Goal: Information Seeking & Learning: Stay updated

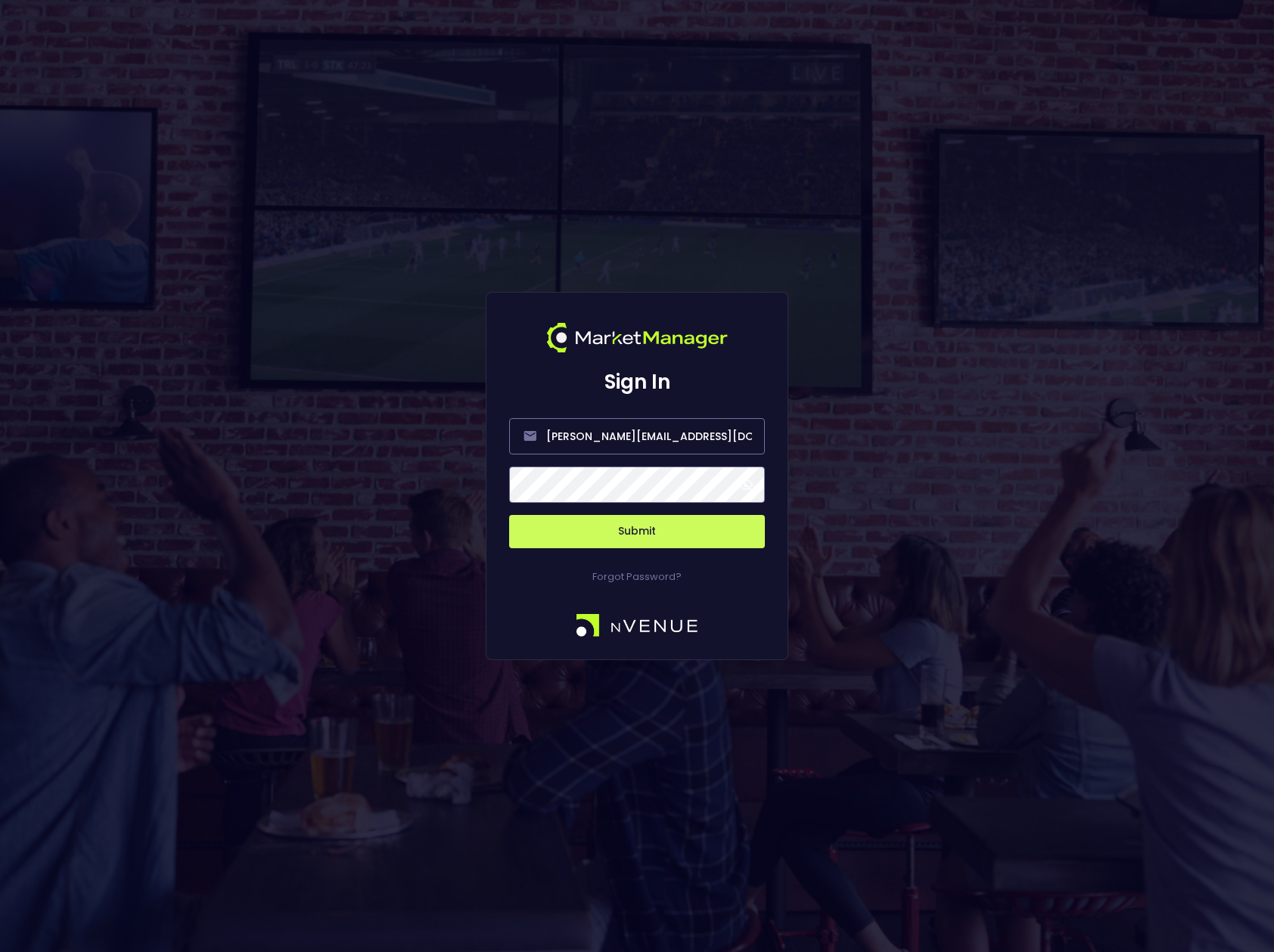
click at [744, 487] on span at bounding box center [745, 485] width 14 height 14
click at [663, 535] on button "Submit" at bounding box center [637, 531] width 256 height 33
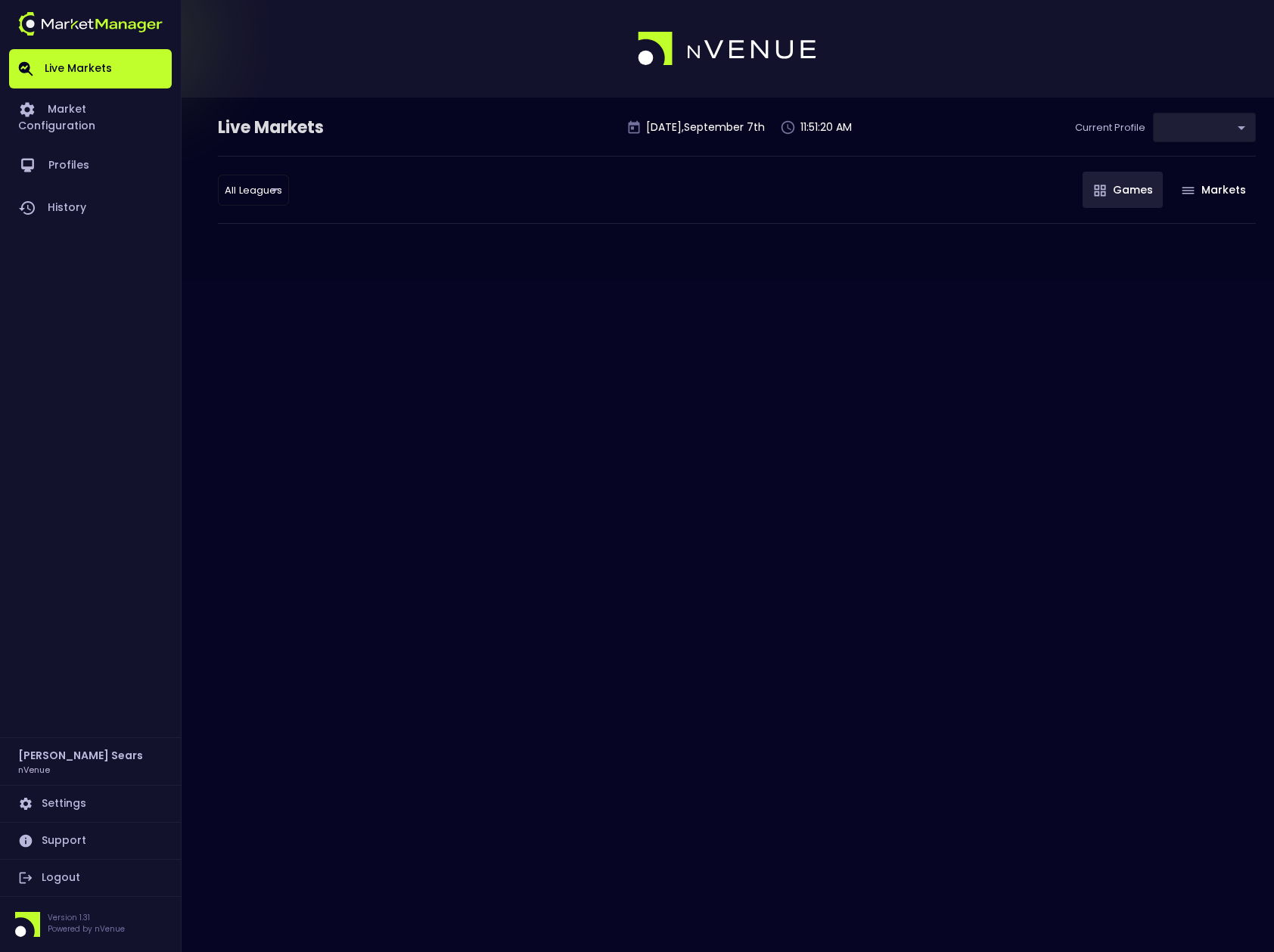
type input "0d810fa5-e353-4d9c-b11d-31f095cae871"
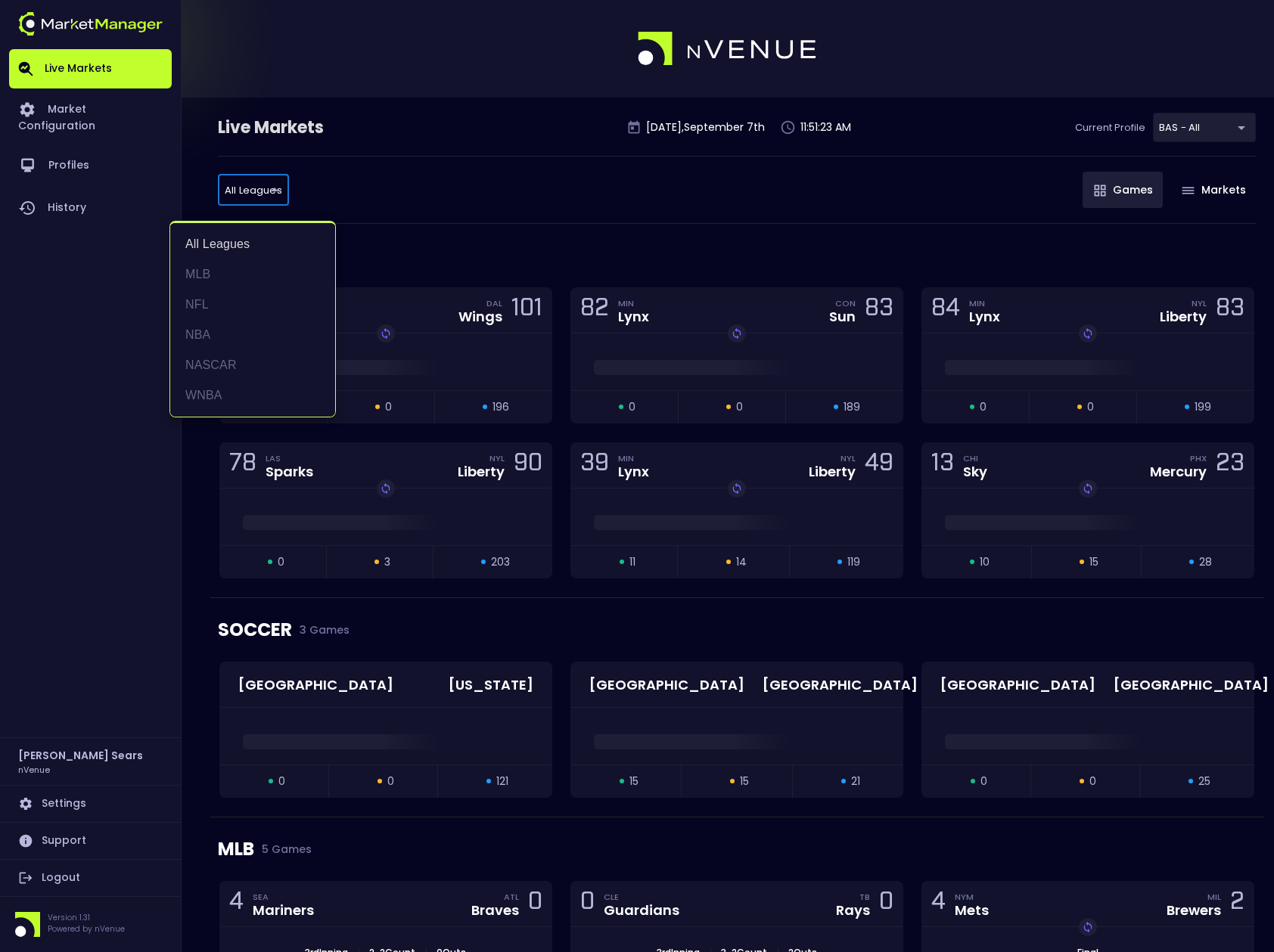
click at [208, 301] on li "NFL" at bounding box center [252, 305] width 165 height 30
type input "NFL"
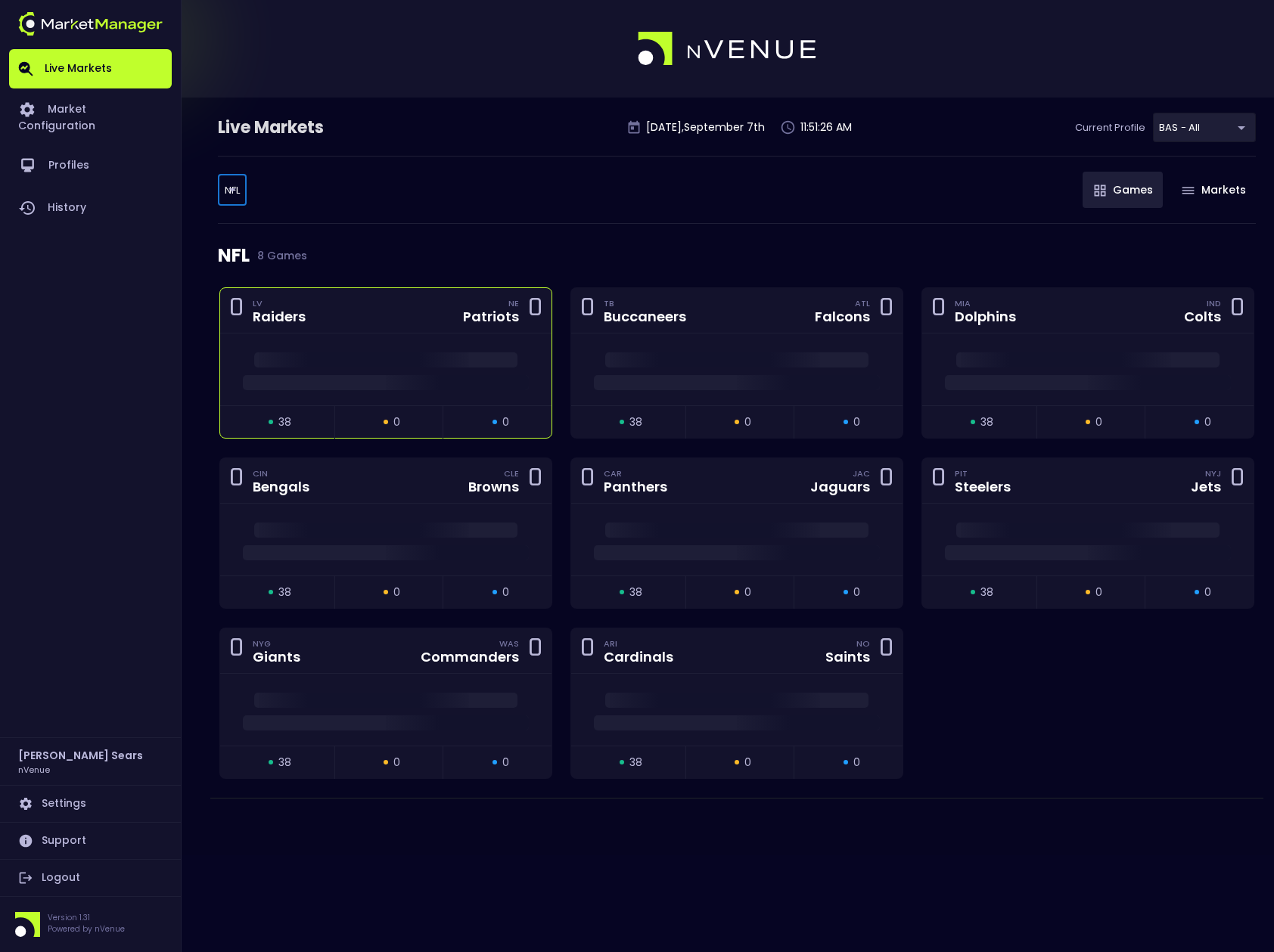
click at [344, 339] on div at bounding box center [386, 369] width 331 height 72
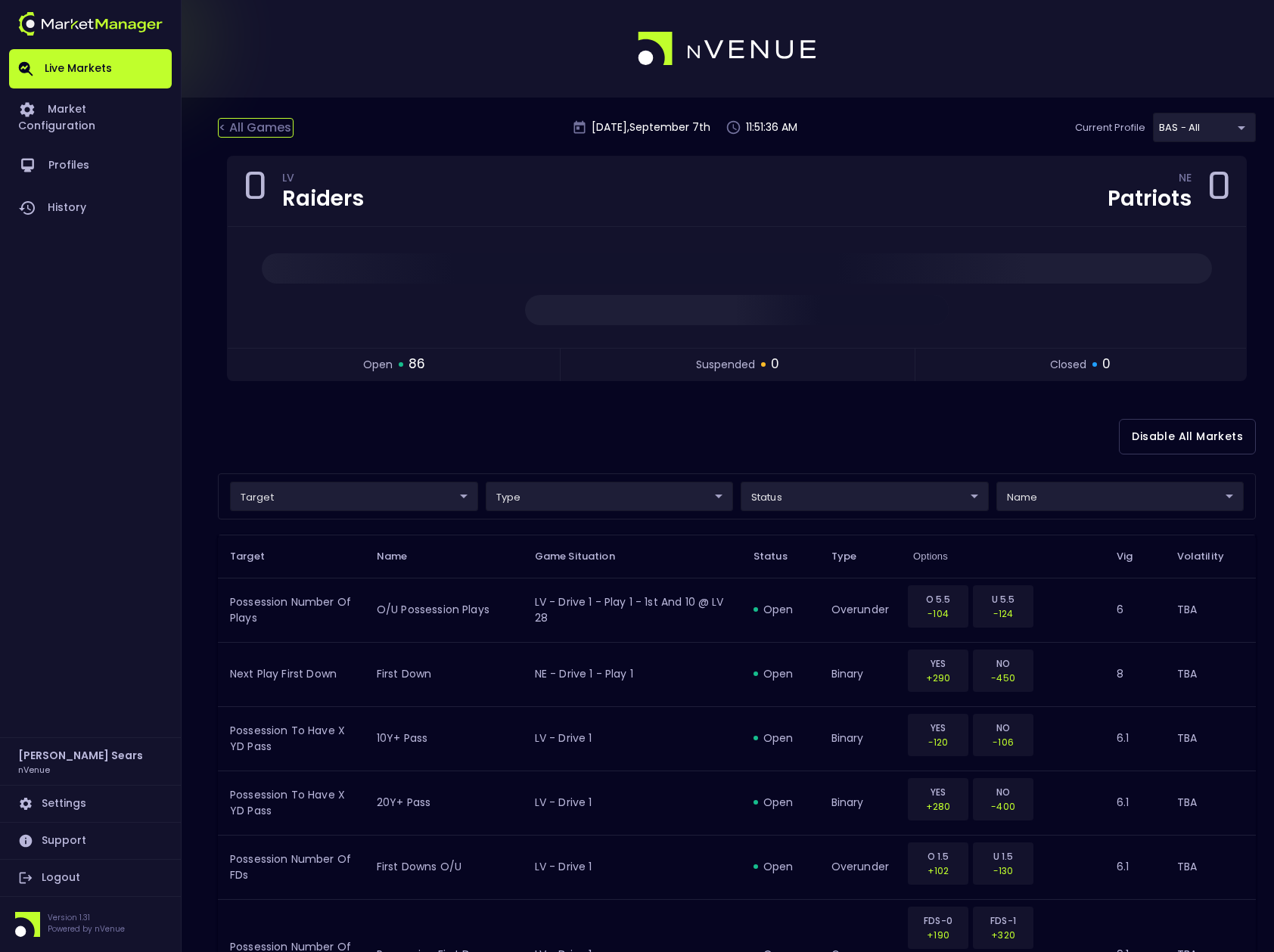
click at [273, 128] on div "< All Games" at bounding box center [255, 128] width 76 height 20
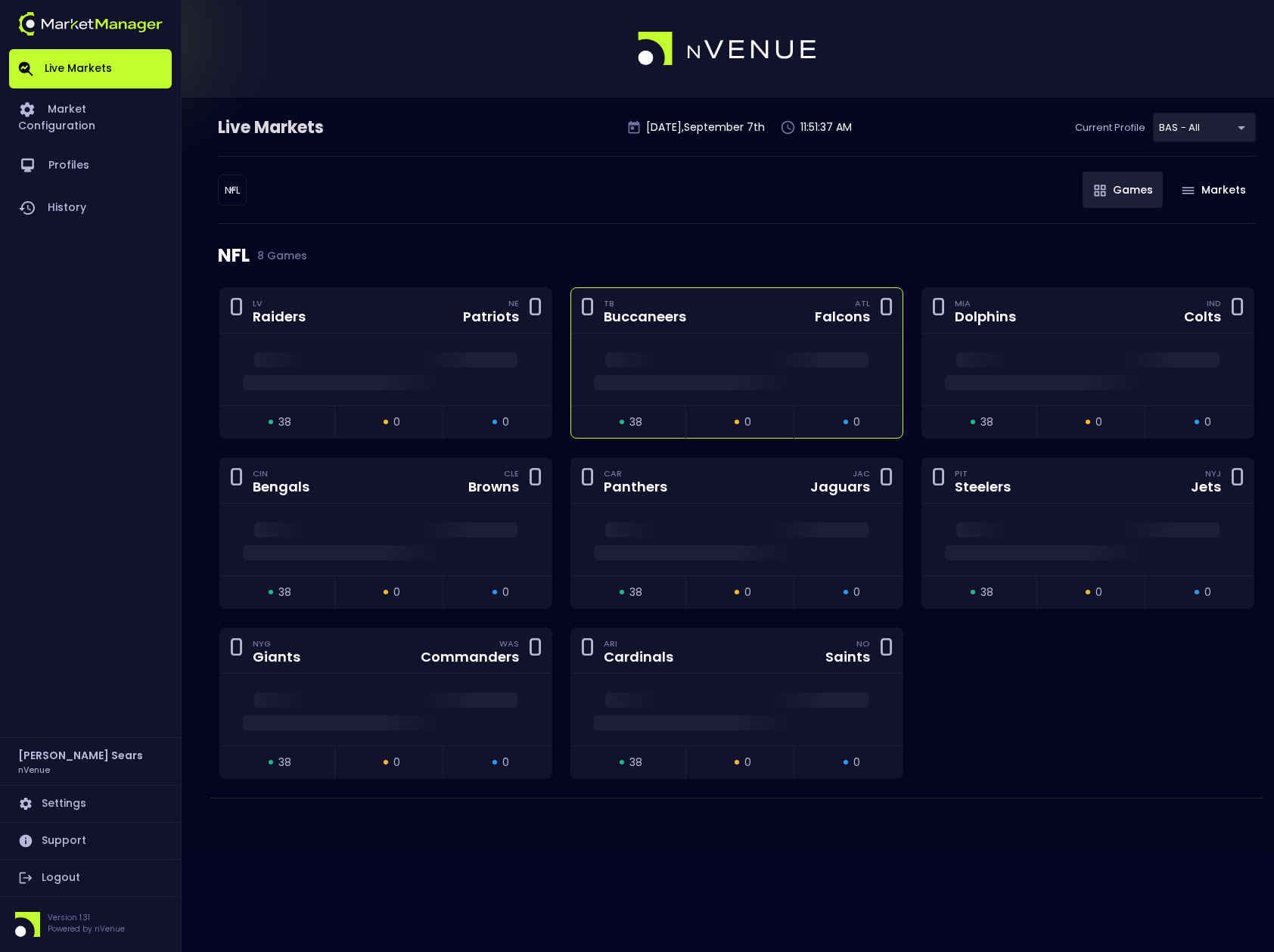
click at [803, 403] on div at bounding box center [736, 369] width 331 height 72
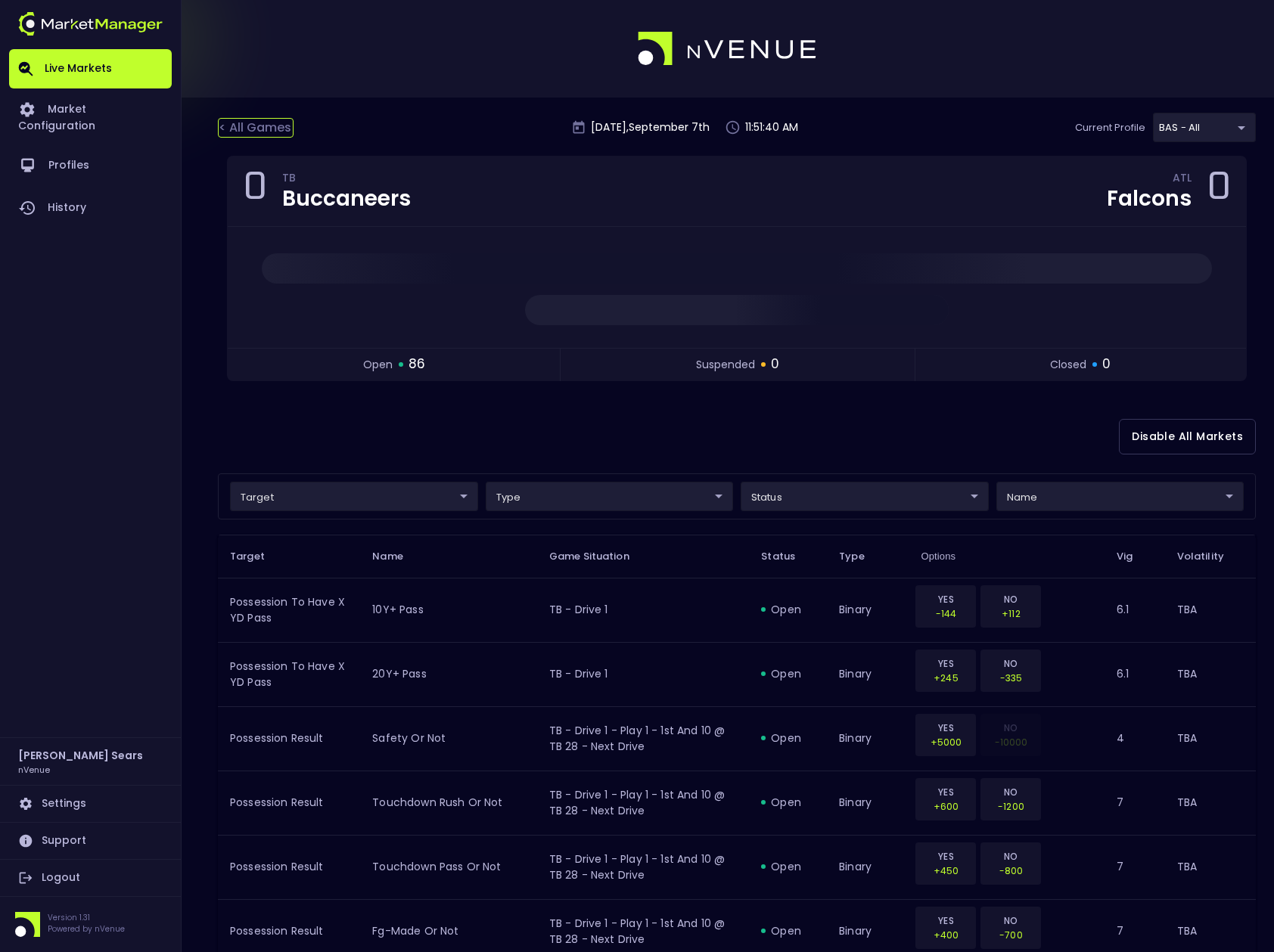
click at [290, 129] on div "< All Games" at bounding box center [255, 128] width 76 height 20
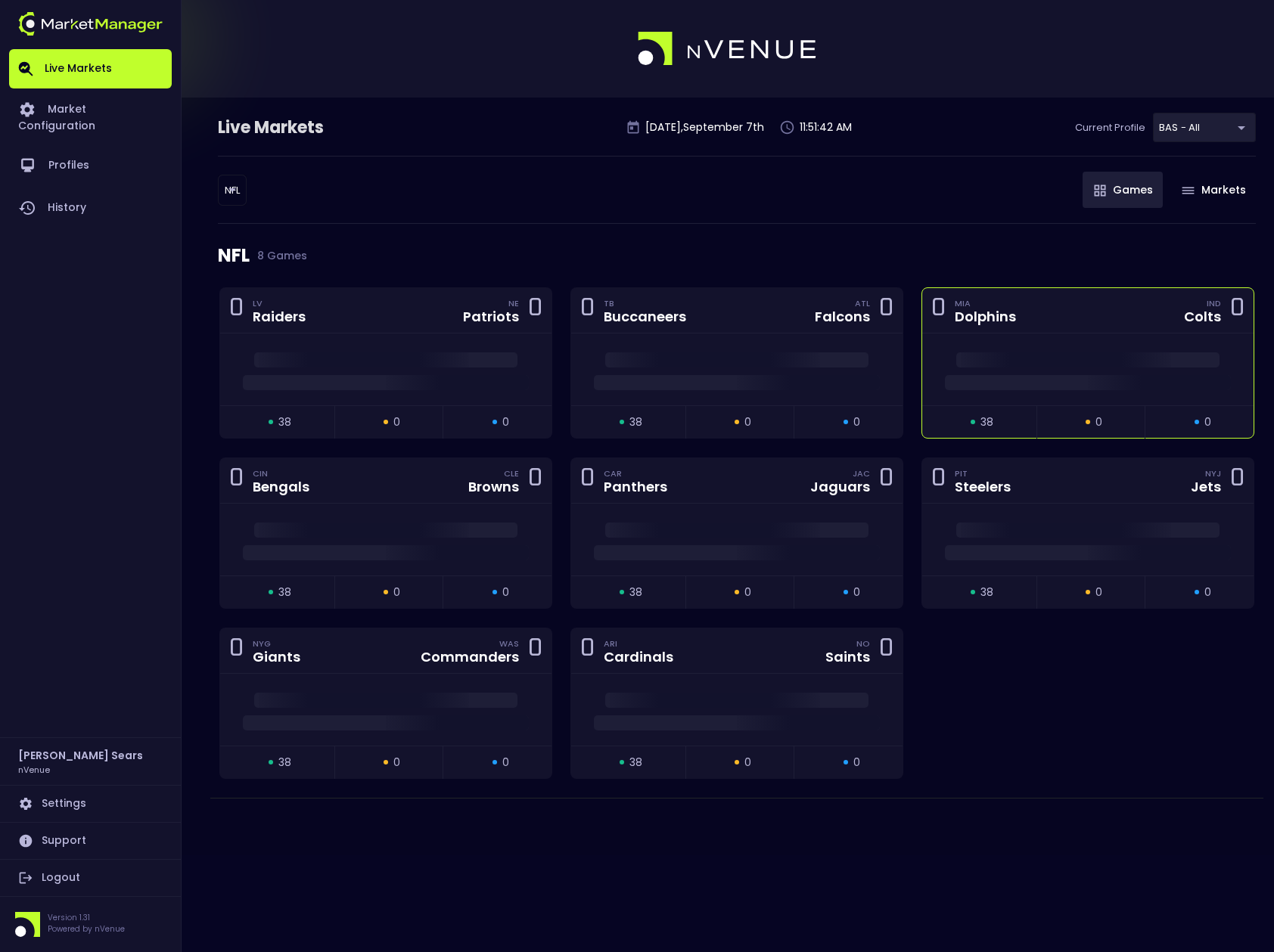
click at [1099, 391] on div at bounding box center [1087, 369] width 331 height 72
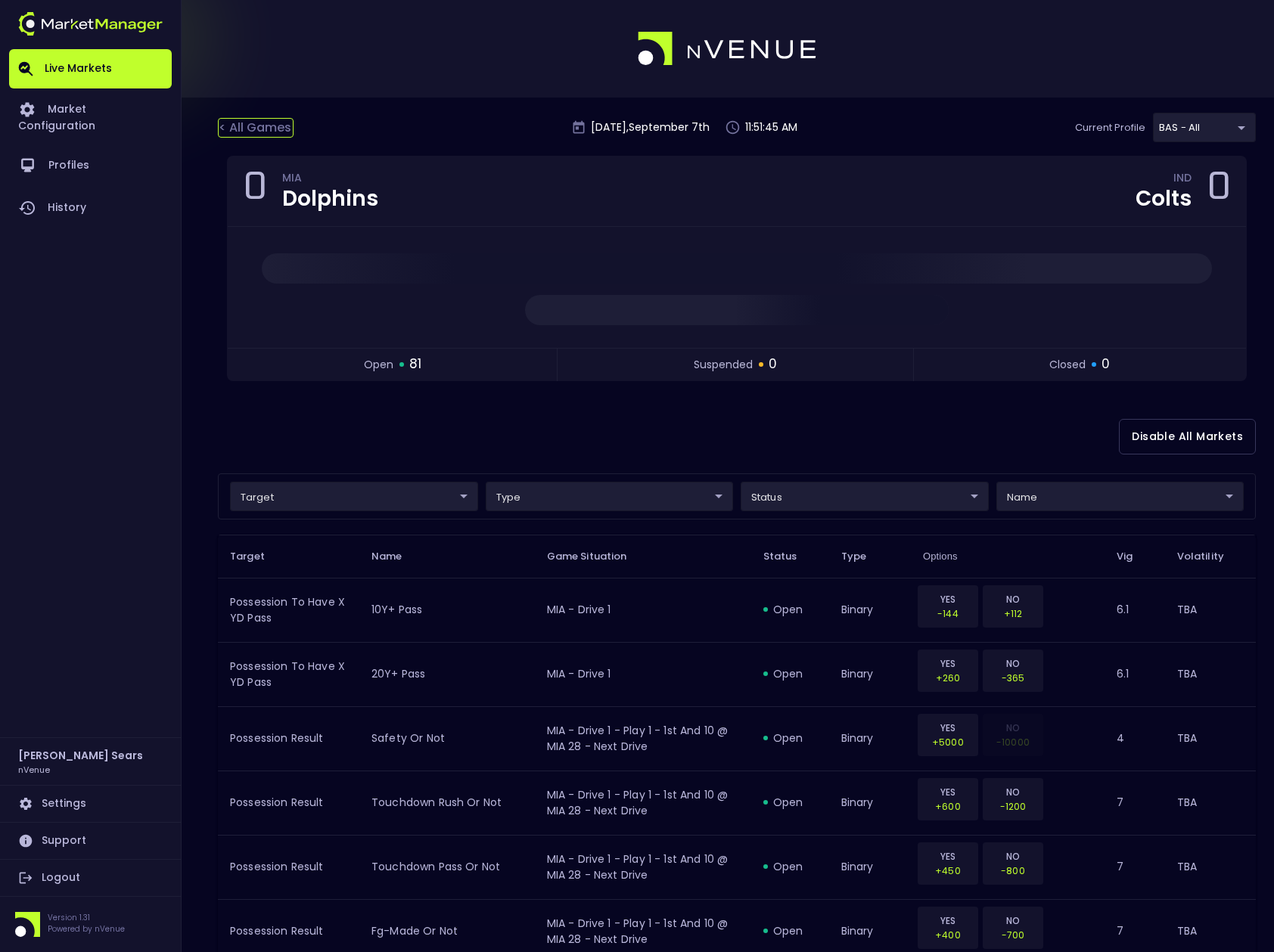
click at [279, 127] on div "< All Games" at bounding box center [255, 128] width 76 height 20
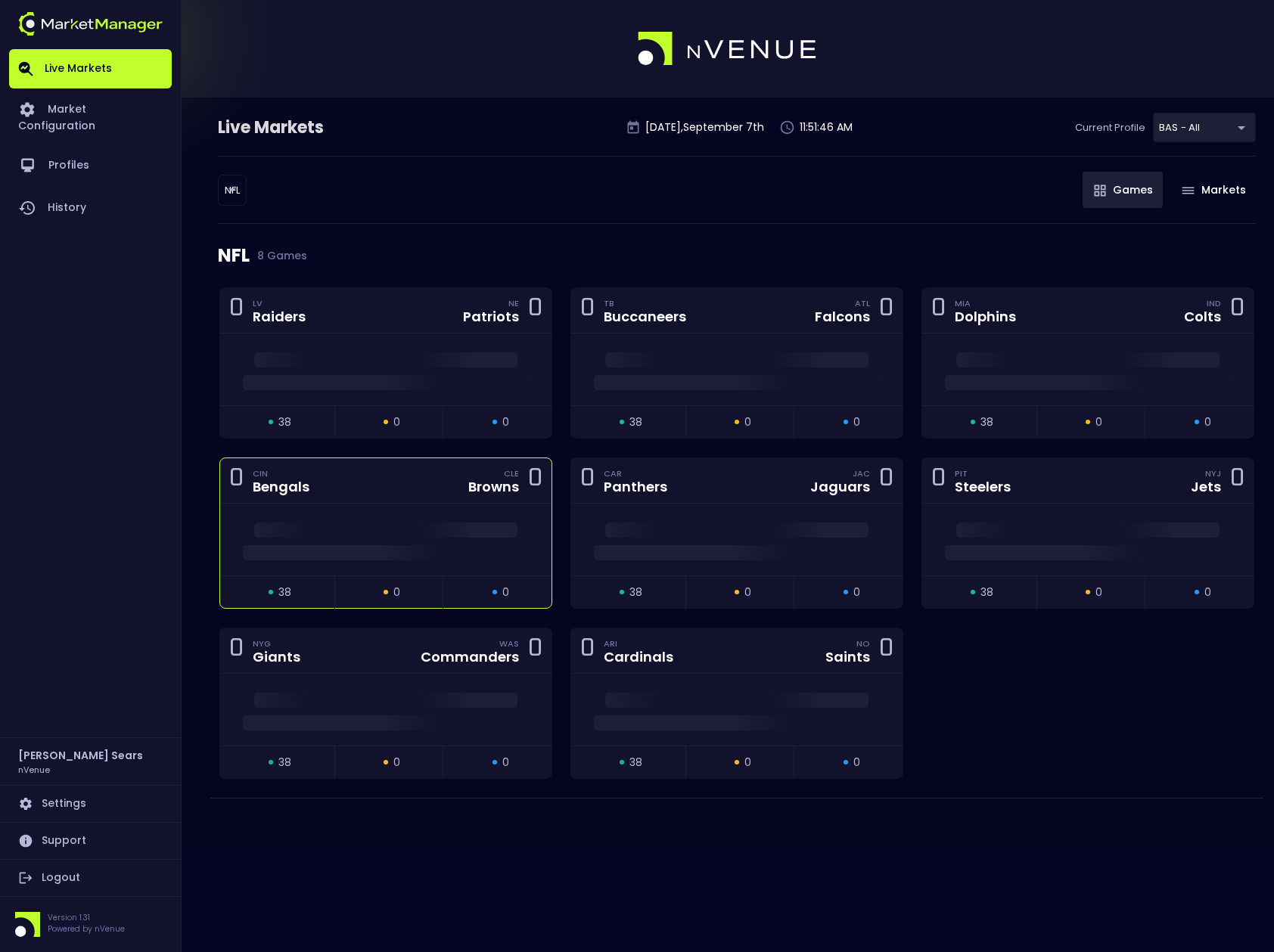
click at [401, 496] on div "0 CIN Bengals CLE Browns 0" at bounding box center [386, 481] width 331 height 46
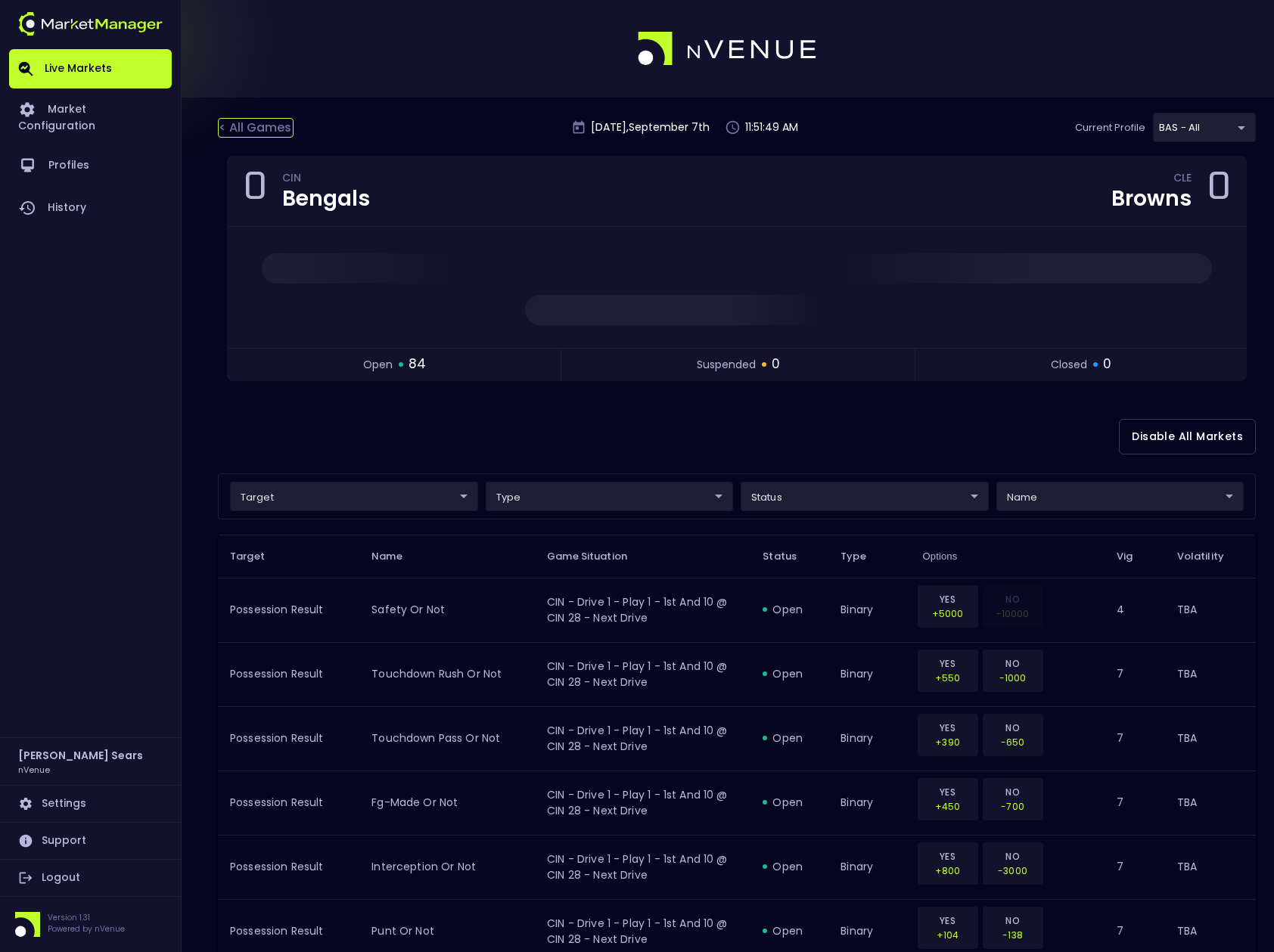
click at [276, 124] on div "< All Games" at bounding box center [255, 128] width 76 height 20
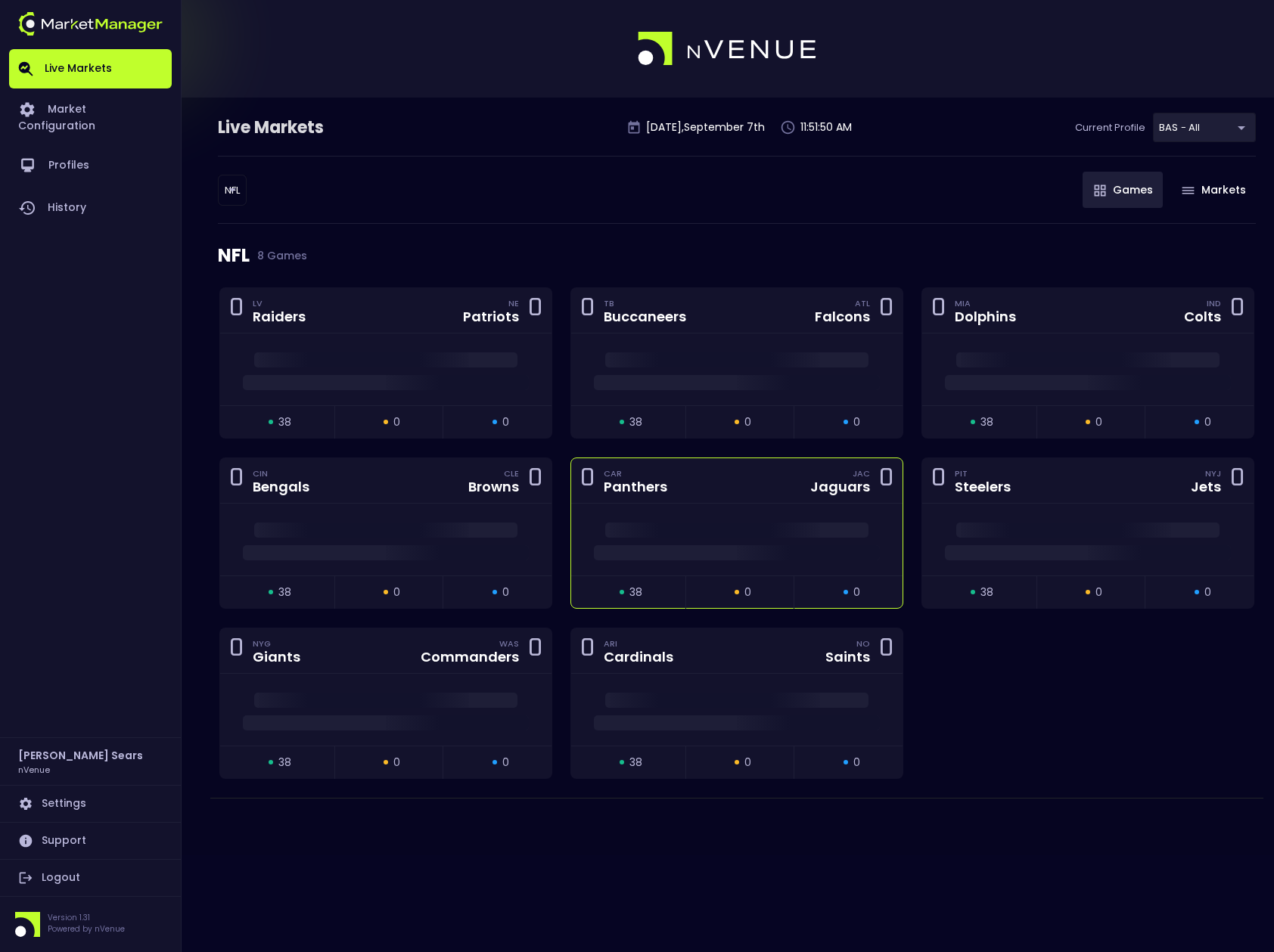
click at [684, 491] on div "0 CAR Panthers JAC Jaguars 0" at bounding box center [736, 481] width 331 height 46
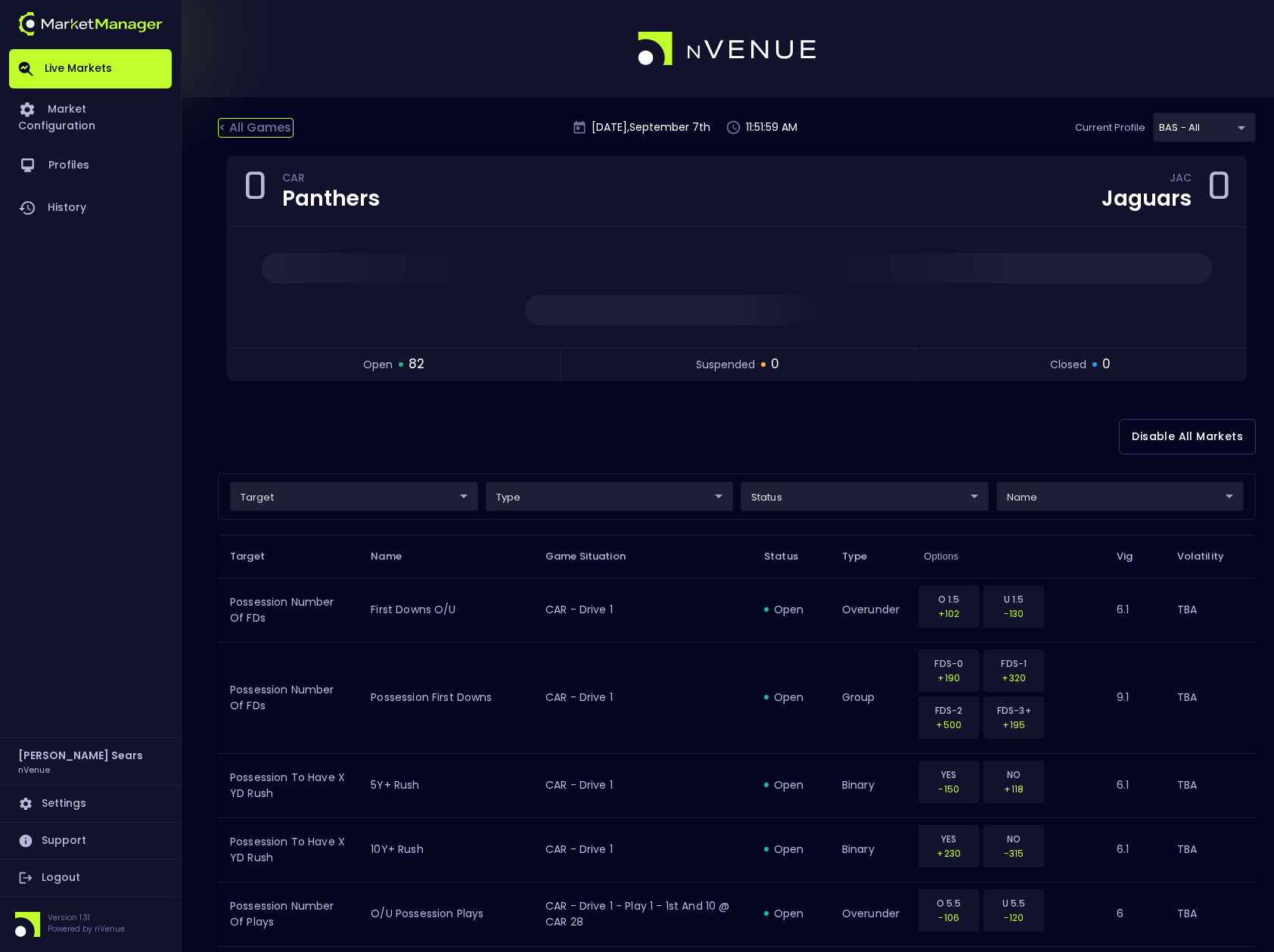
click at [266, 125] on div "< All Games" at bounding box center [255, 128] width 76 height 20
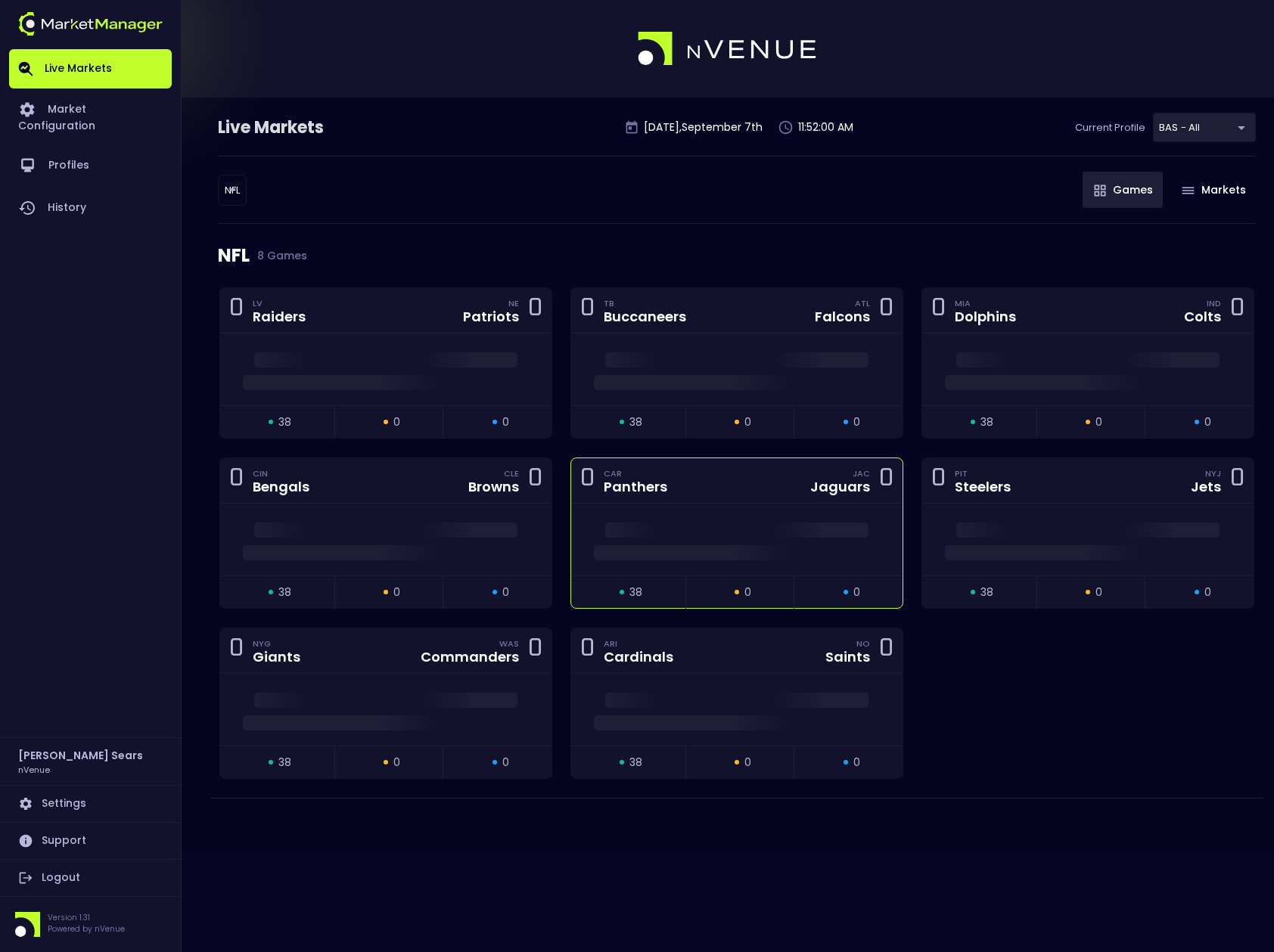
click at [751, 558] on span at bounding box center [736, 552] width 286 height 16
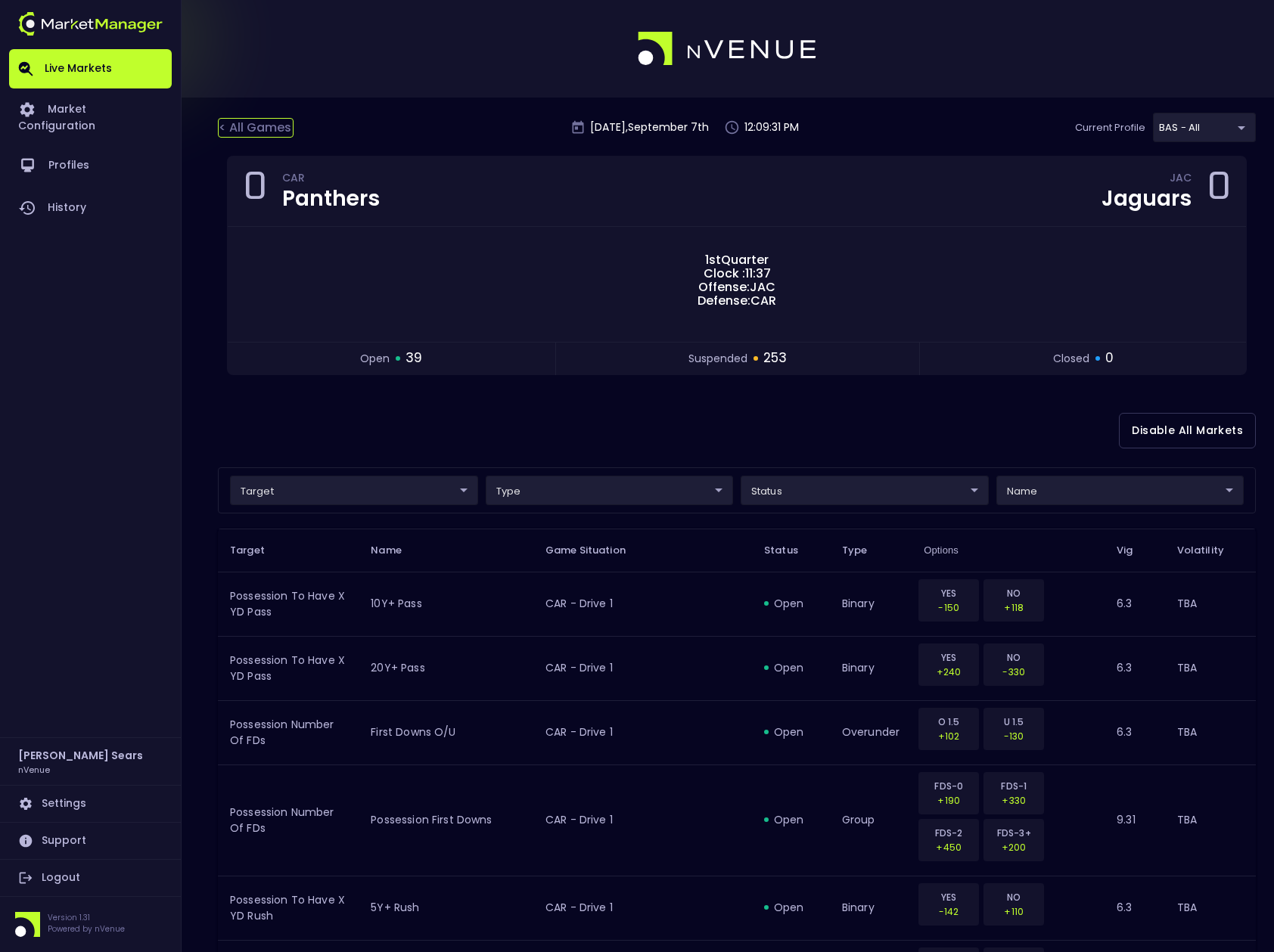
click at [269, 131] on div "< All Games" at bounding box center [255, 128] width 76 height 20
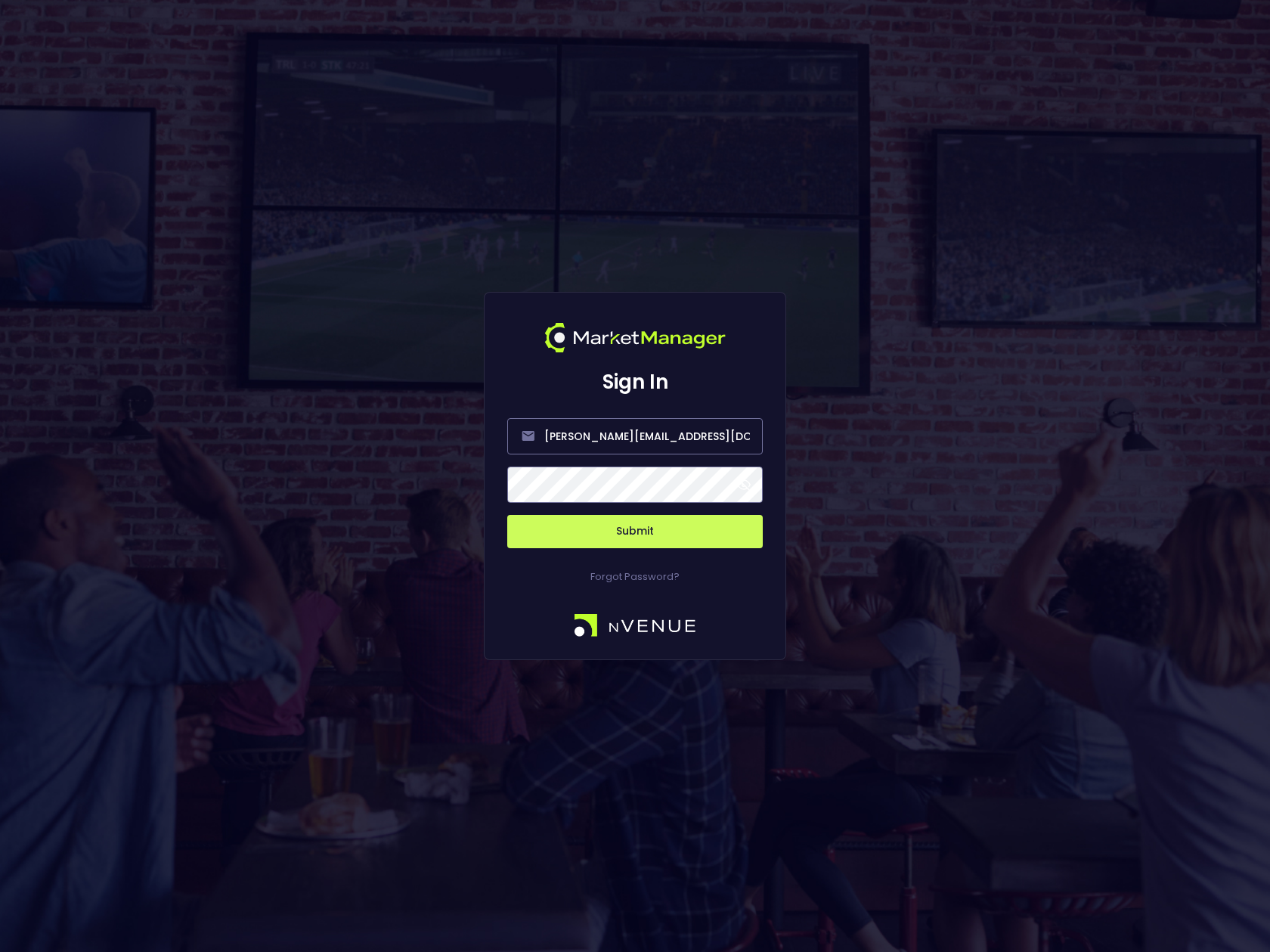
click at [747, 483] on span at bounding box center [743, 485] width 14 height 14
click at [647, 531] on button "Submit" at bounding box center [635, 531] width 256 height 33
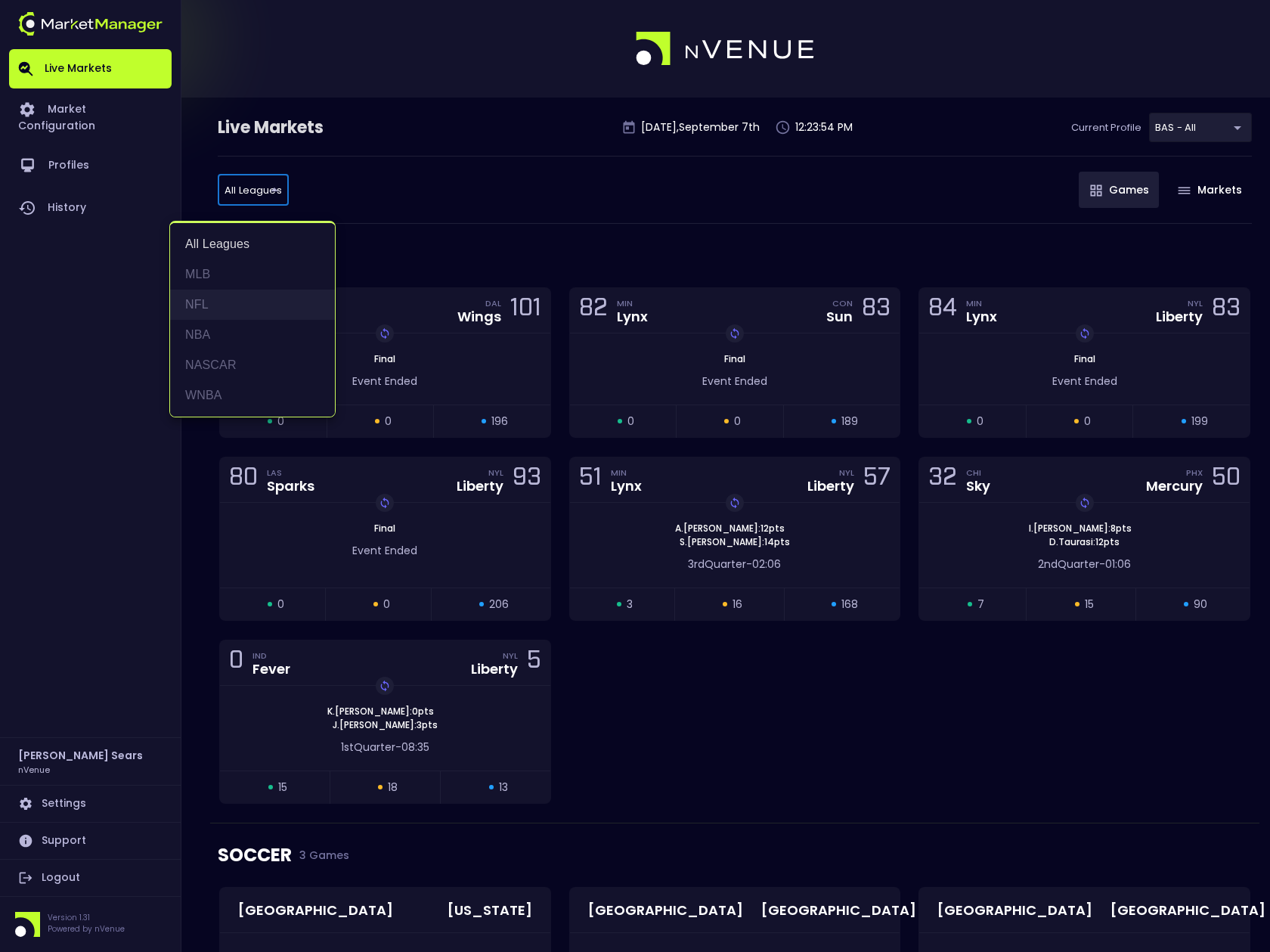
click at [199, 305] on li "NFL" at bounding box center [252, 305] width 165 height 30
type input "NFL"
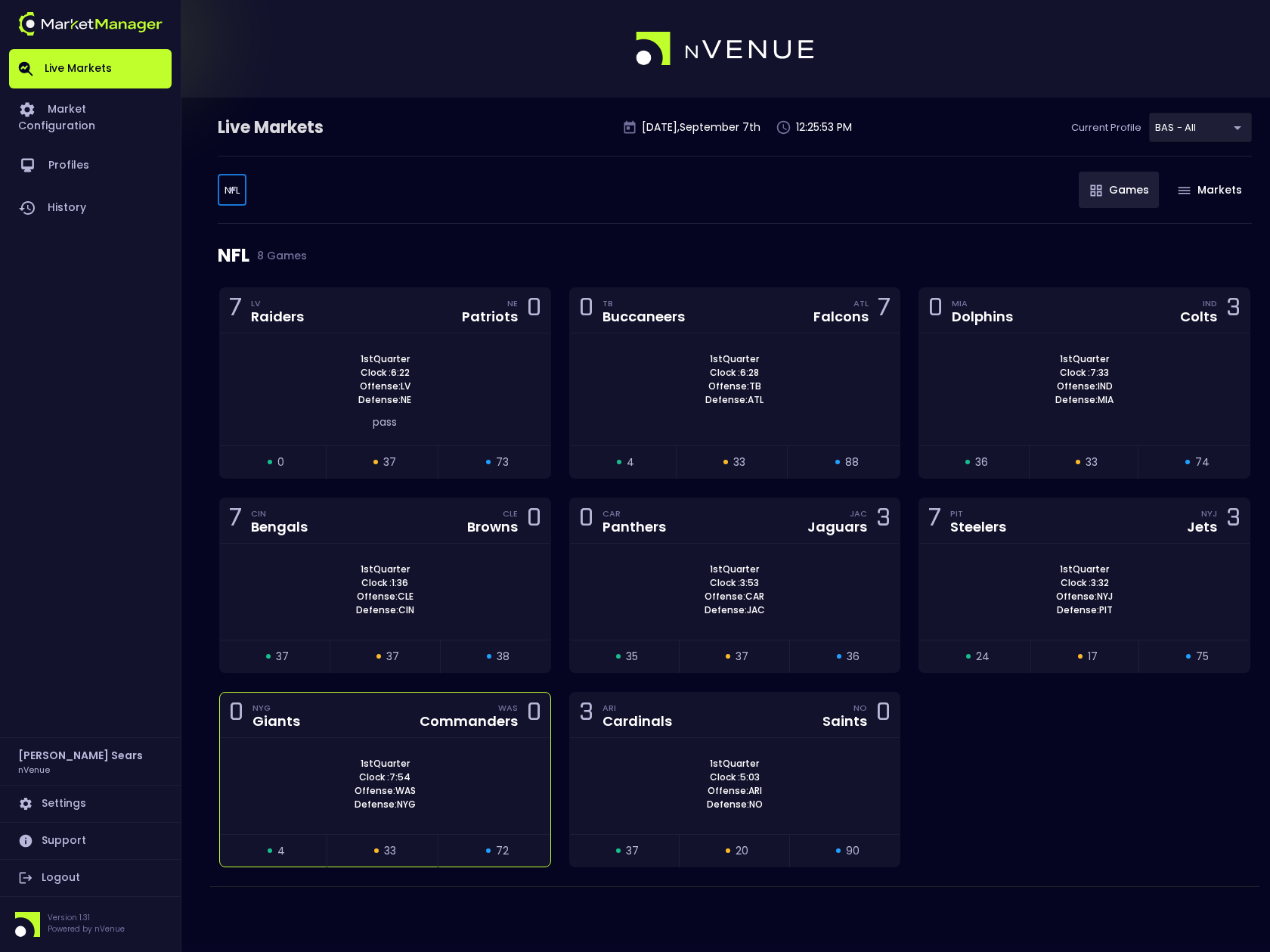
click at [480, 776] on div "1st Quarter Clock : 7:54 Offense: WAS Defense: NYG" at bounding box center [385, 785] width 330 height 55
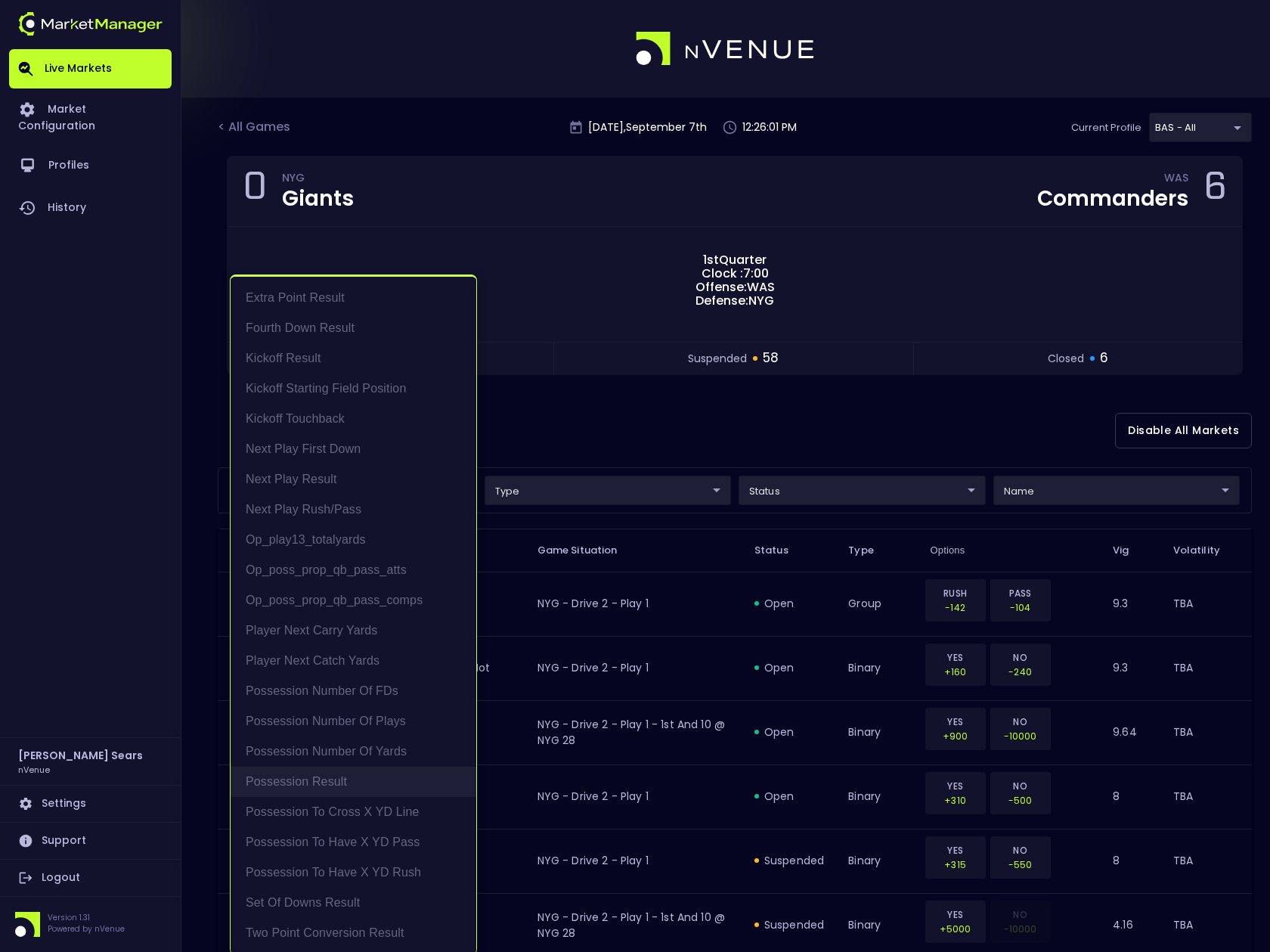
click at [323, 786] on li "Possession Result" at bounding box center [353, 782] width 246 height 30
type input "Possession Result"
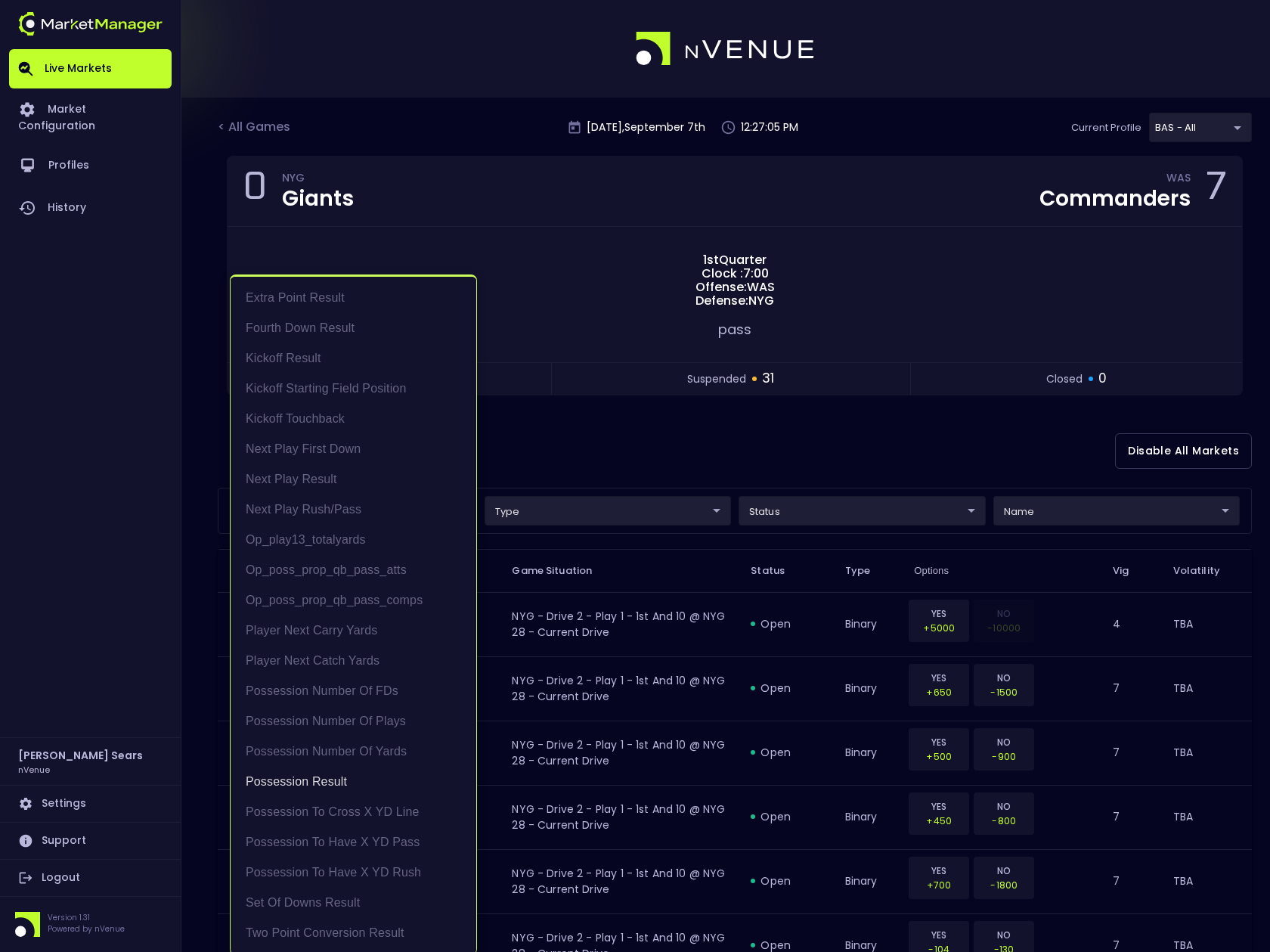
click at [582, 448] on div at bounding box center [635, 476] width 1270 height 952
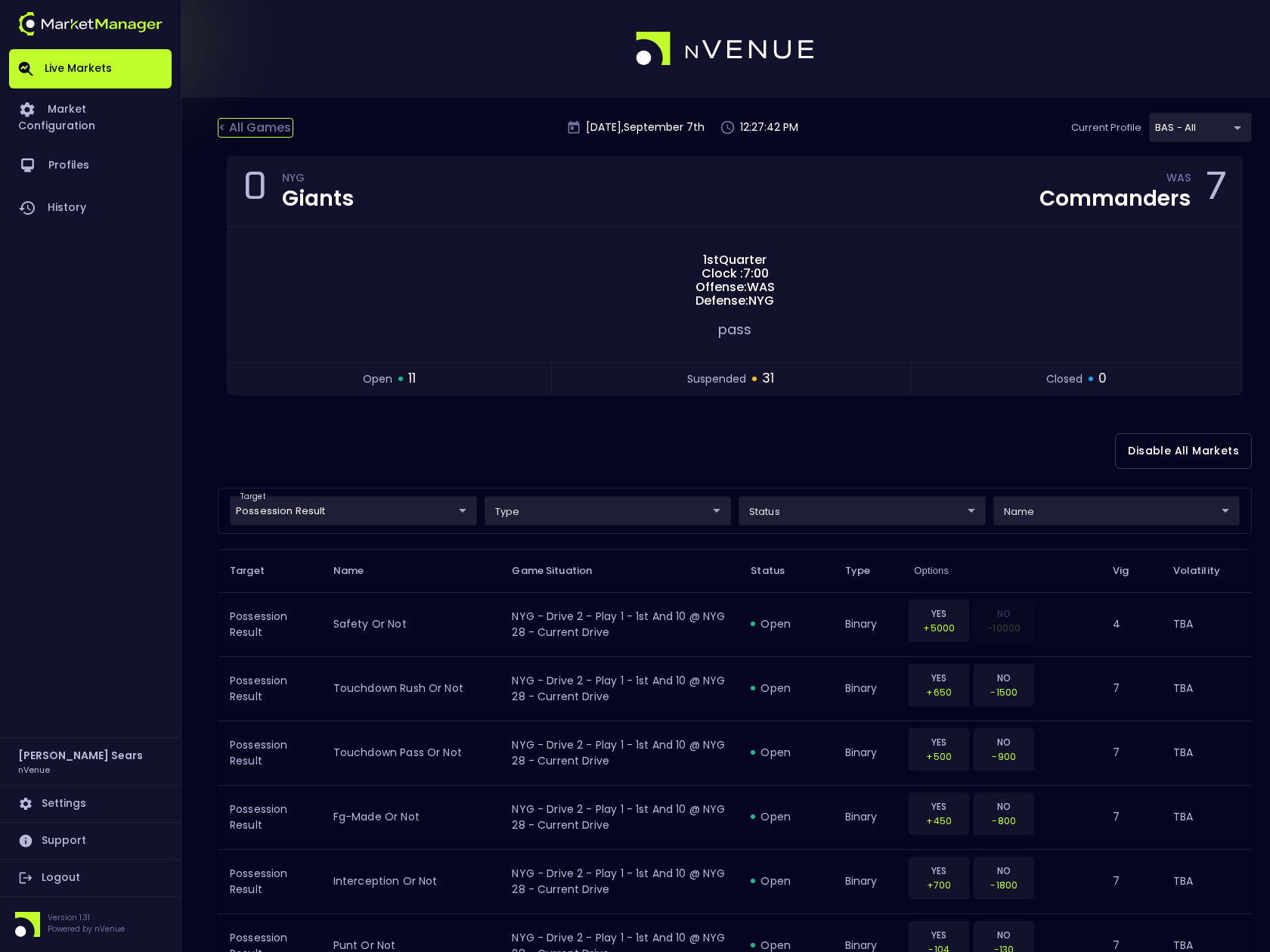
click at [269, 127] on div "< All Games" at bounding box center [255, 128] width 76 height 20
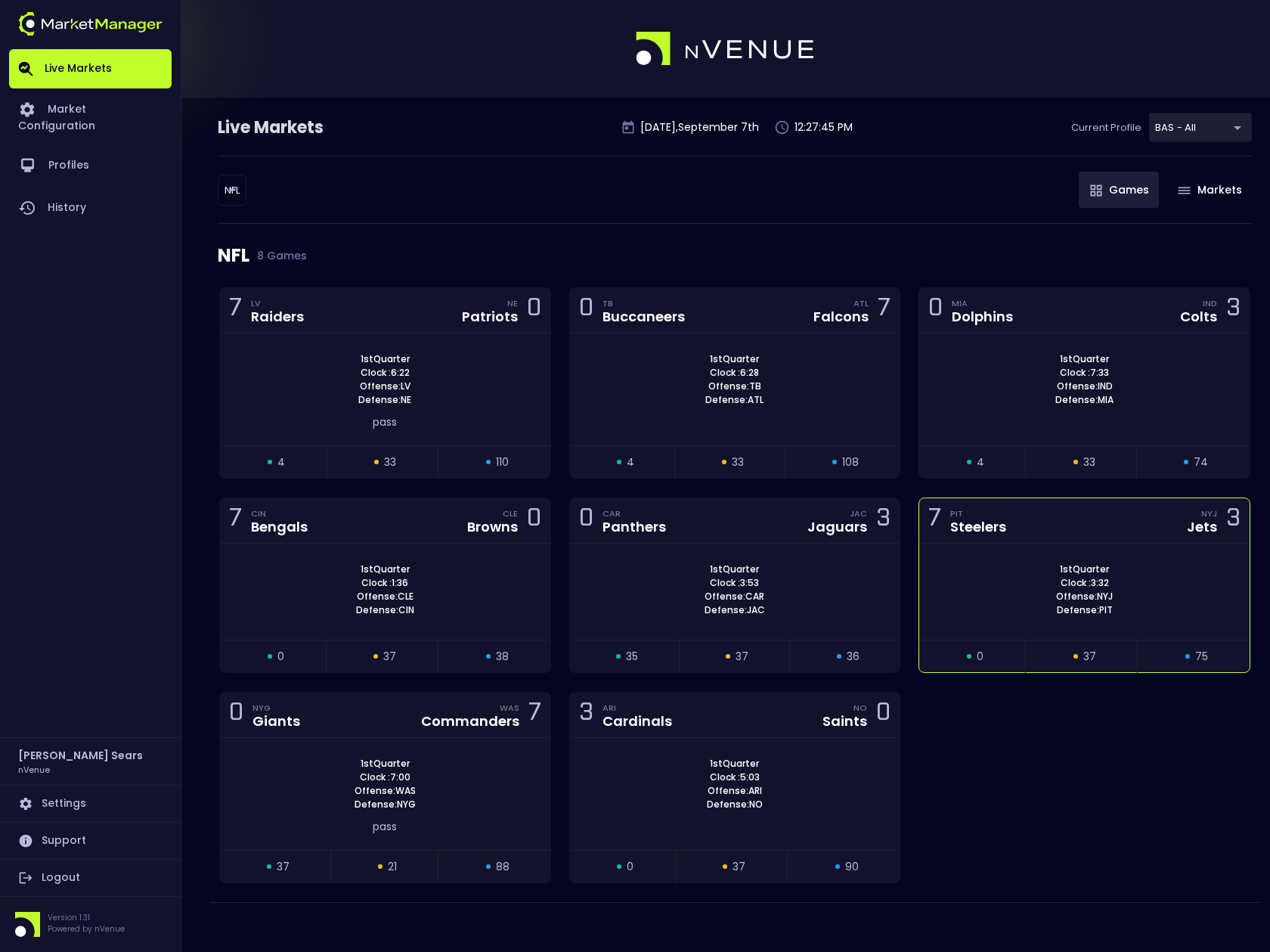
click at [931, 561] on div "1st Quarter Clock : 3:32 Offense: NYJ Defense: PIT" at bounding box center [1084, 592] width 330 height 96
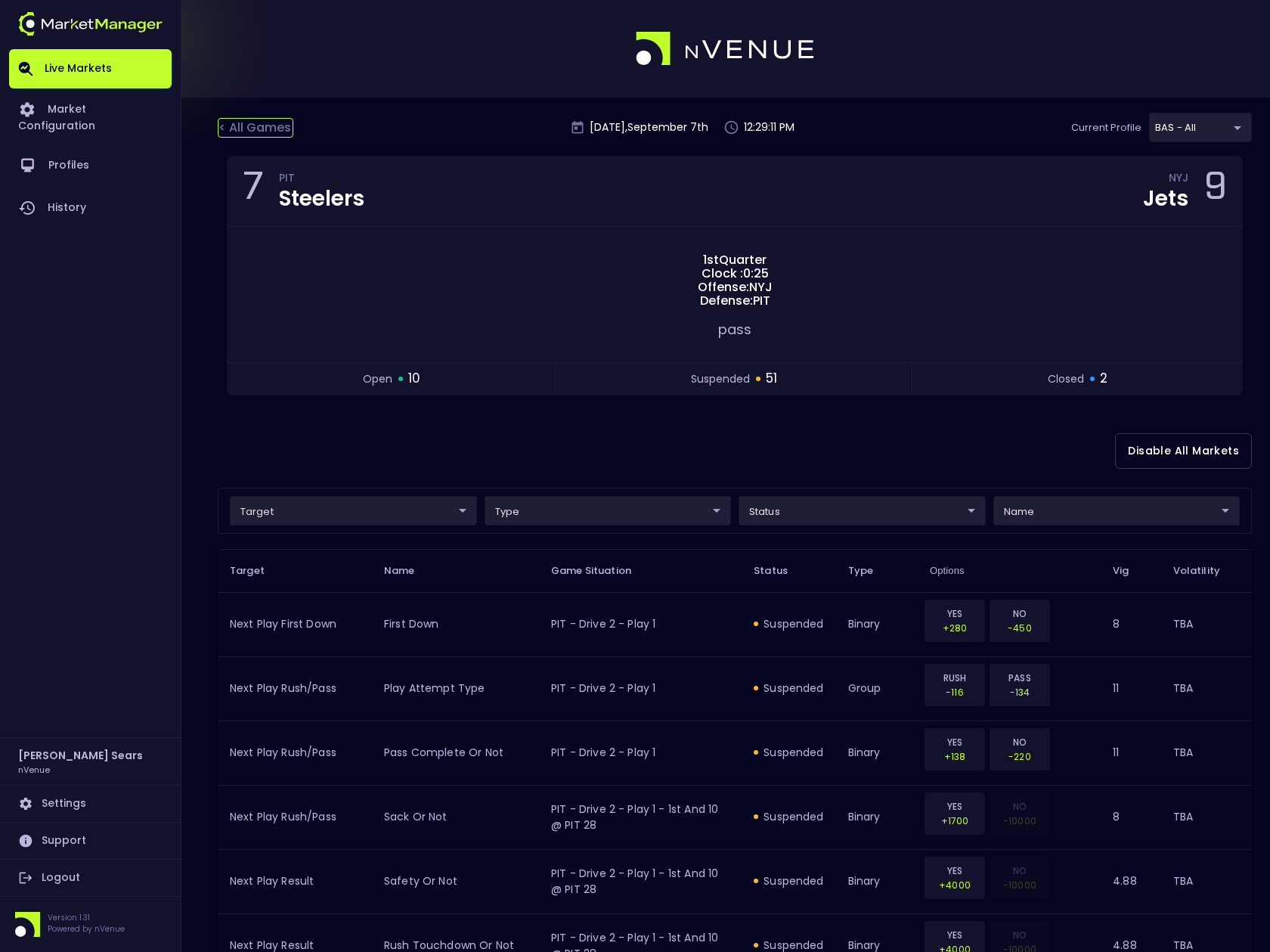
click at [266, 125] on div "< All Games" at bounding box center [255, 128] width 76 height 20
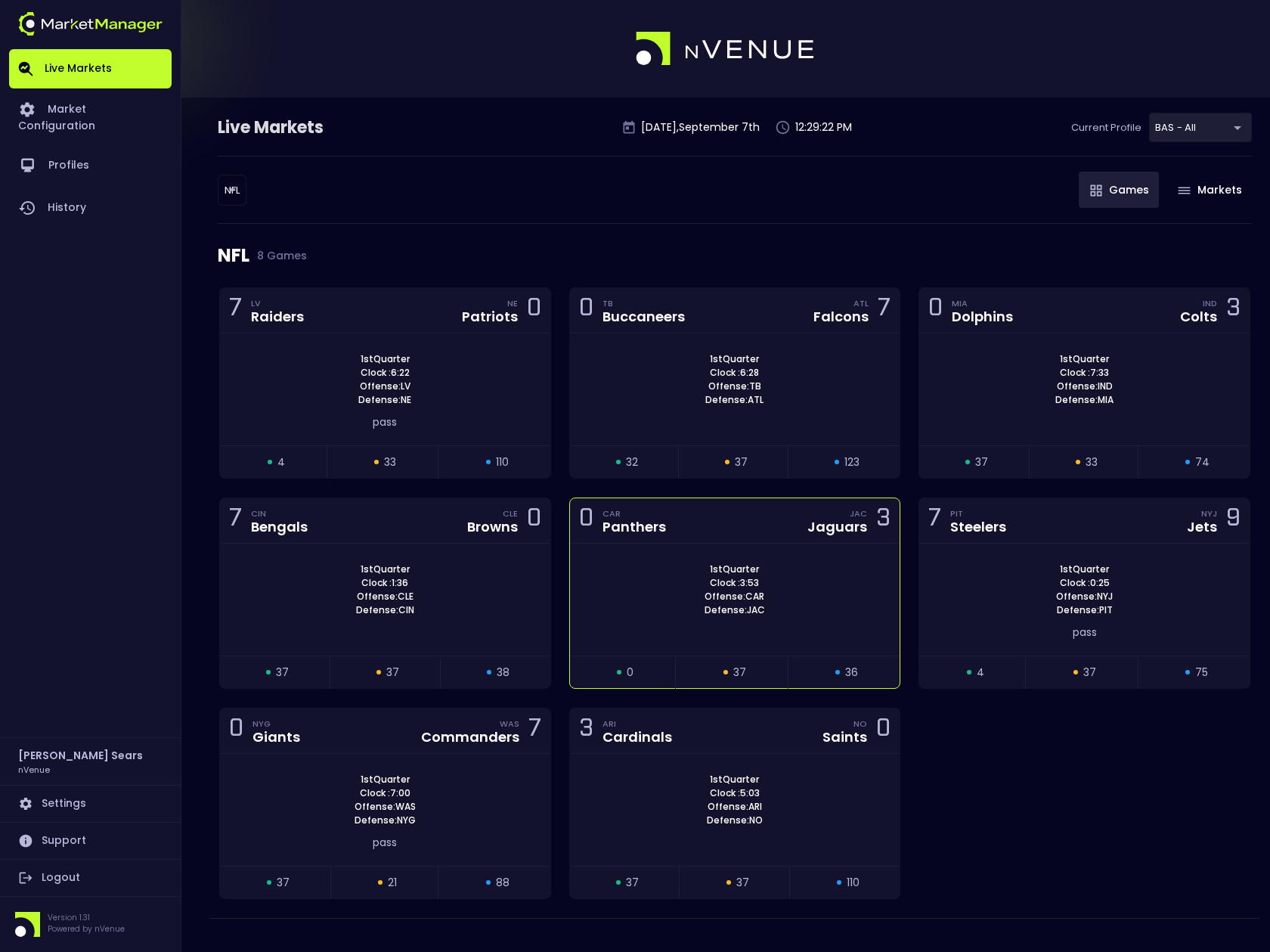
click at [830, 583] on div "1st Quarter Clock : 3:53 Offense: CAR Defense: JAC" at bounding box center [735, 590] width 330 height 55
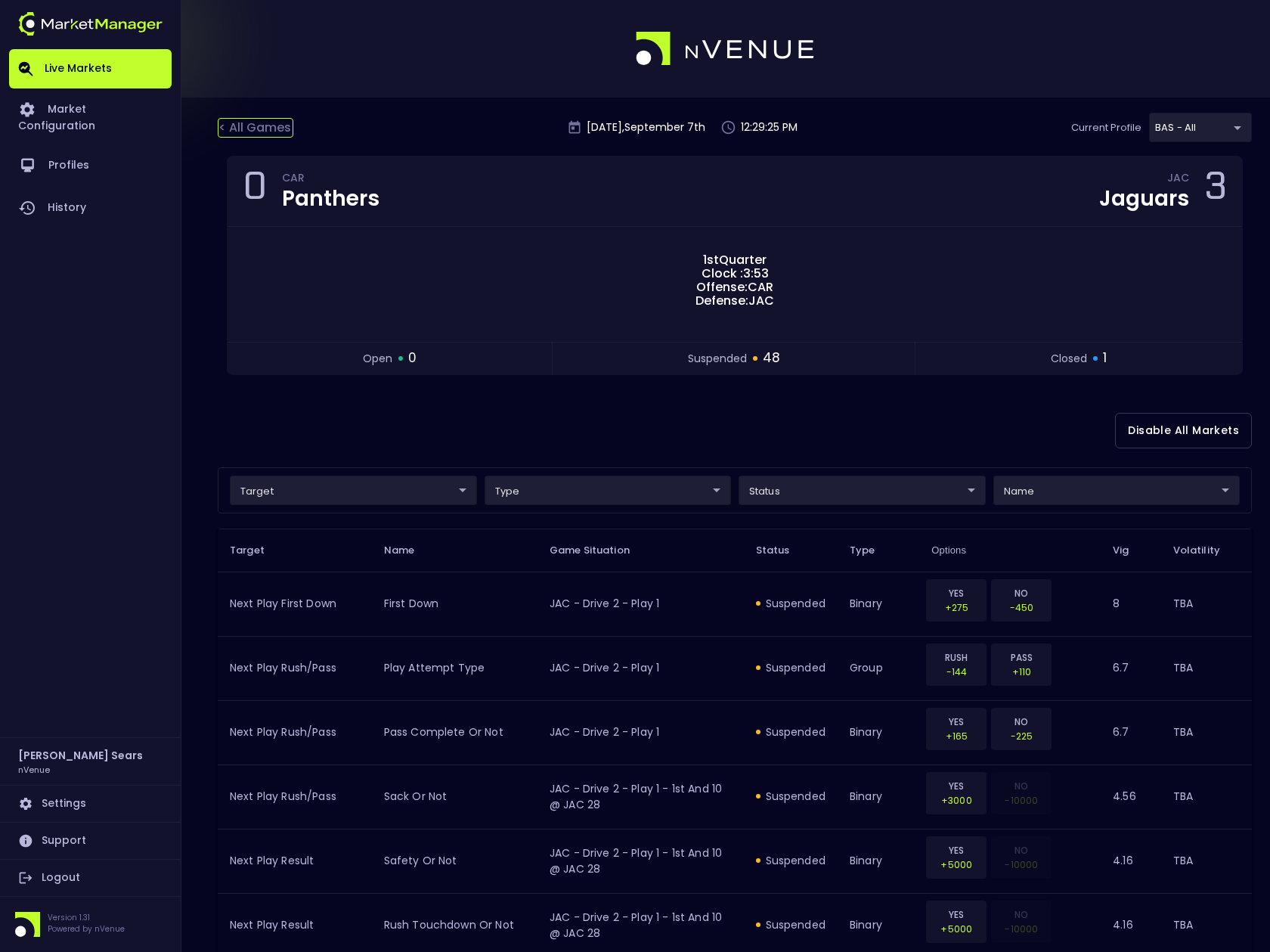
click at [271, 125] on div "< All Games" at bounding box center [255, 128] width 76 height 20
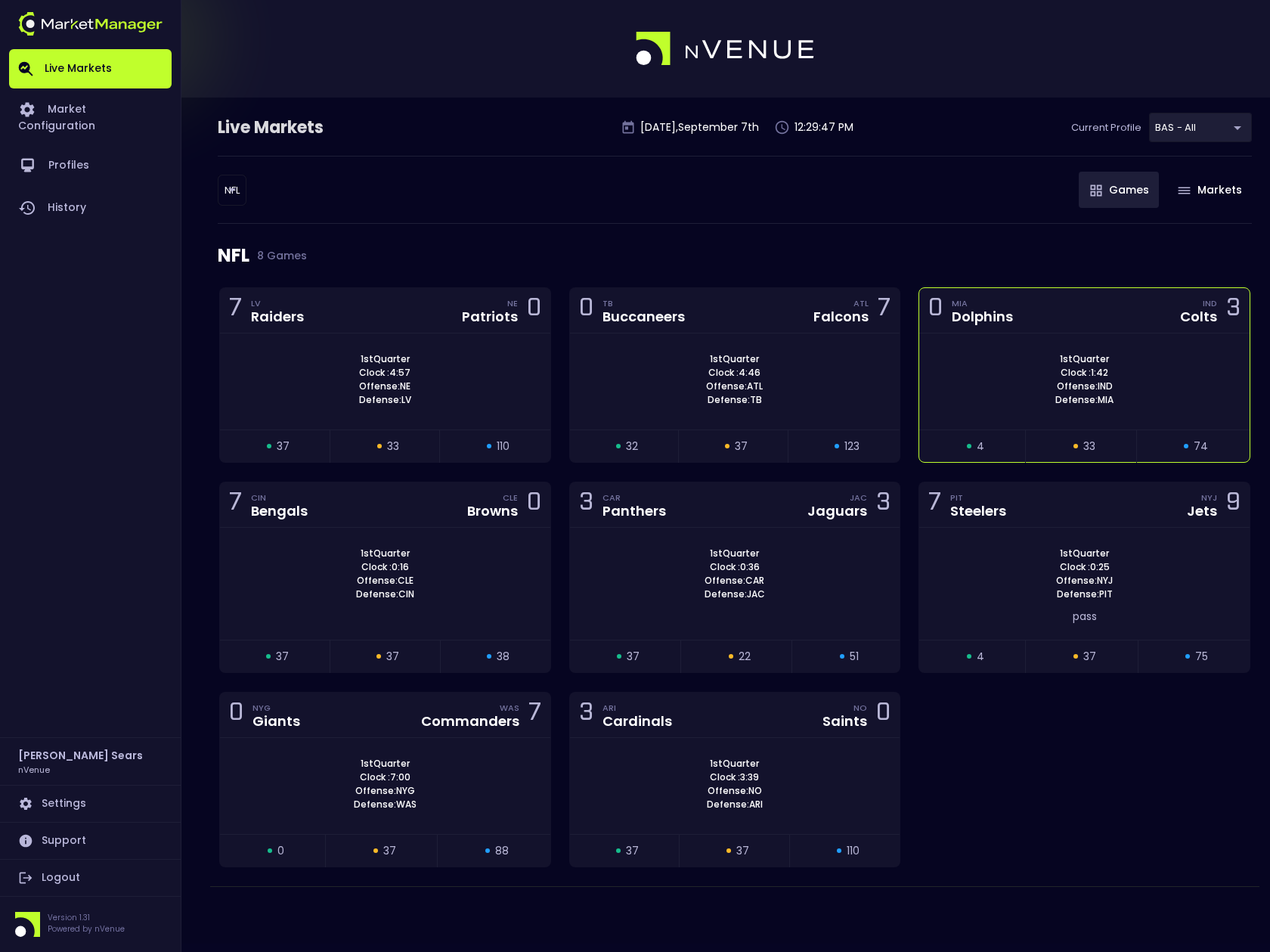
click at [998, 394] on div "1st Quarter Clock : 1:42 Offense: IND Defense: MIA" at bounding box center [1084, 380] width 330 height 55
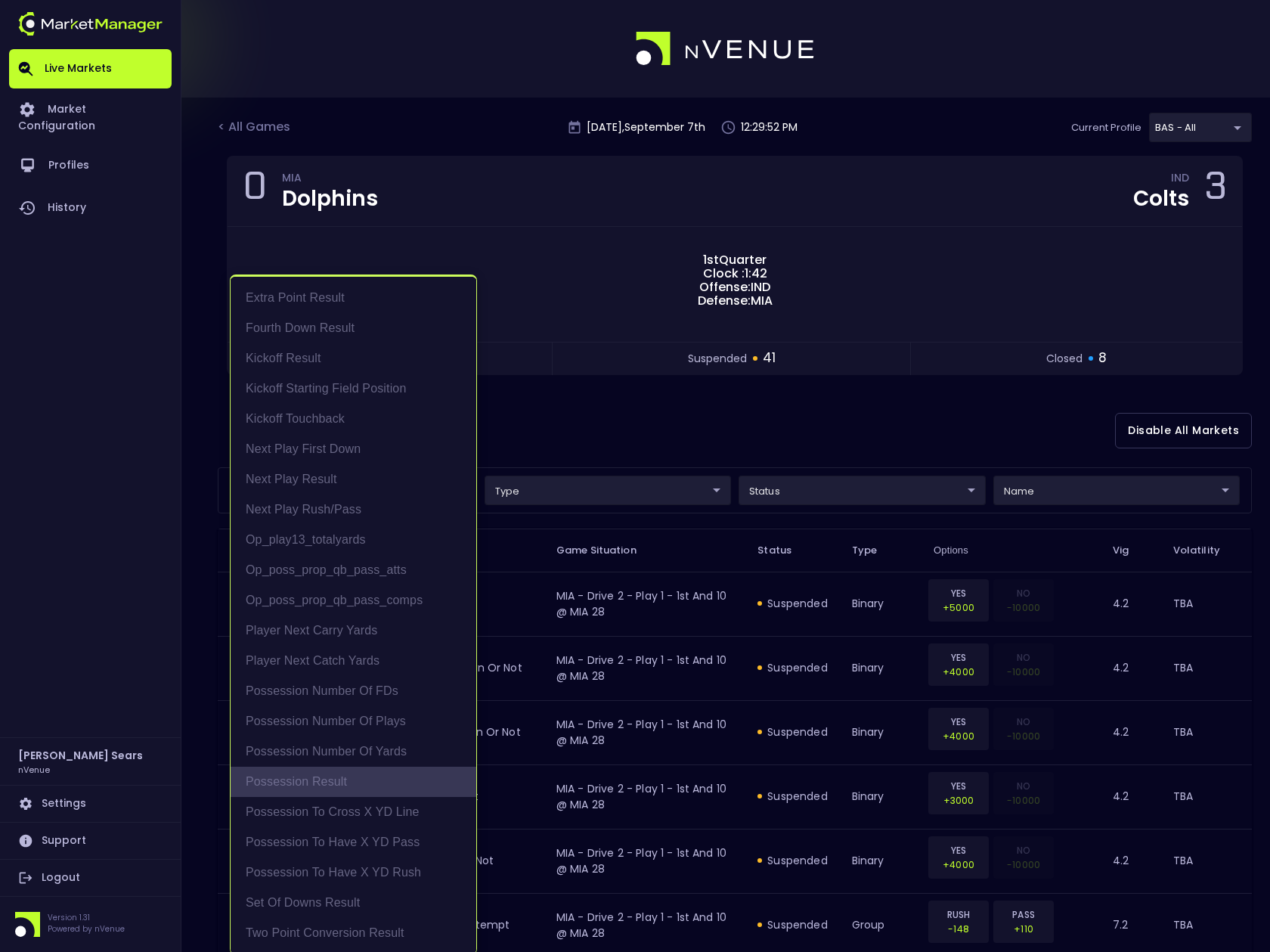
click at [339, 780] on li "Possession Result" at bounding box center [353, 782] width 246 height 30
type input "Possession Result"
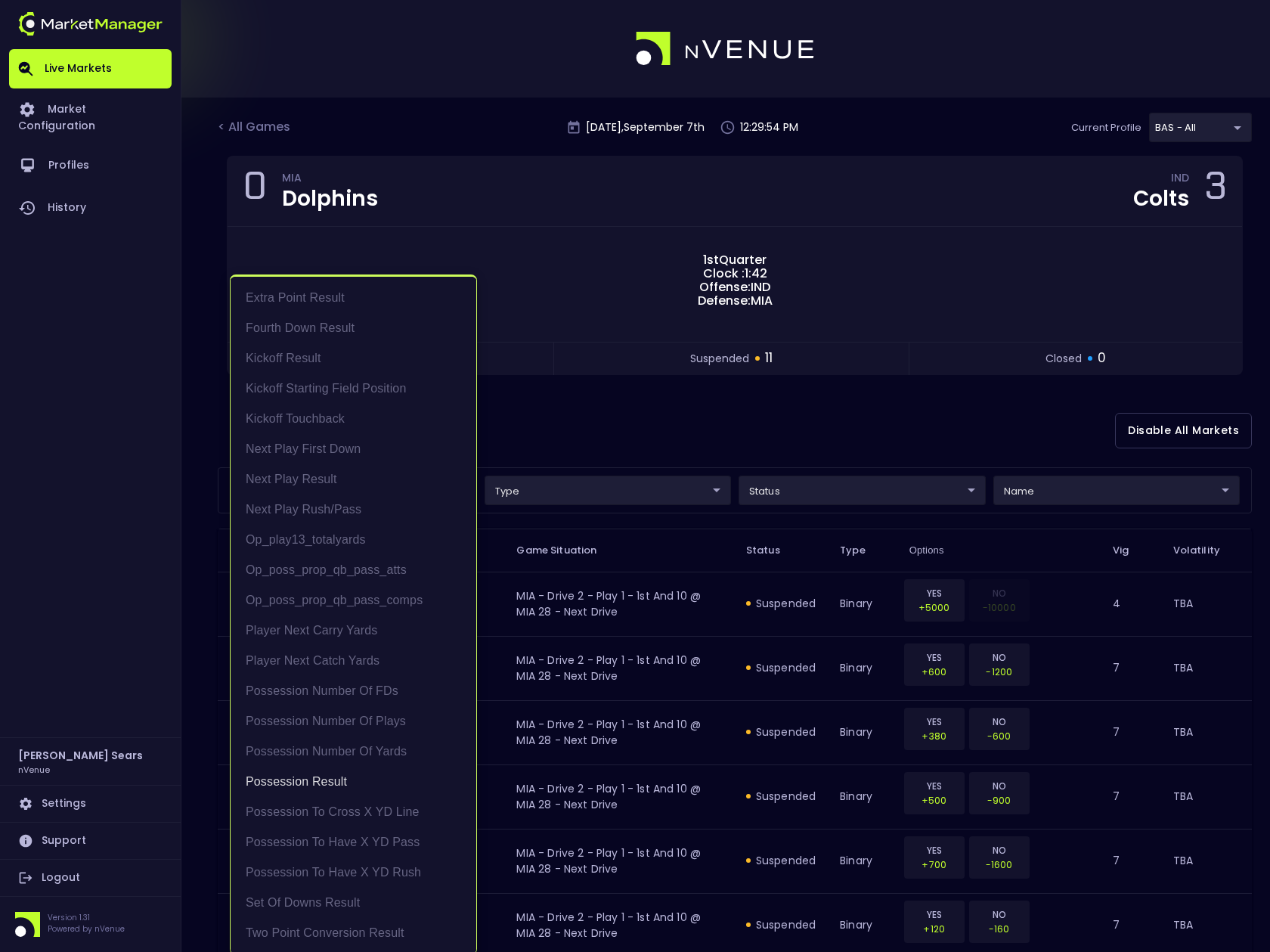
click at [604, 426] on div at bounding box center [635, 476] width 1270 height 952
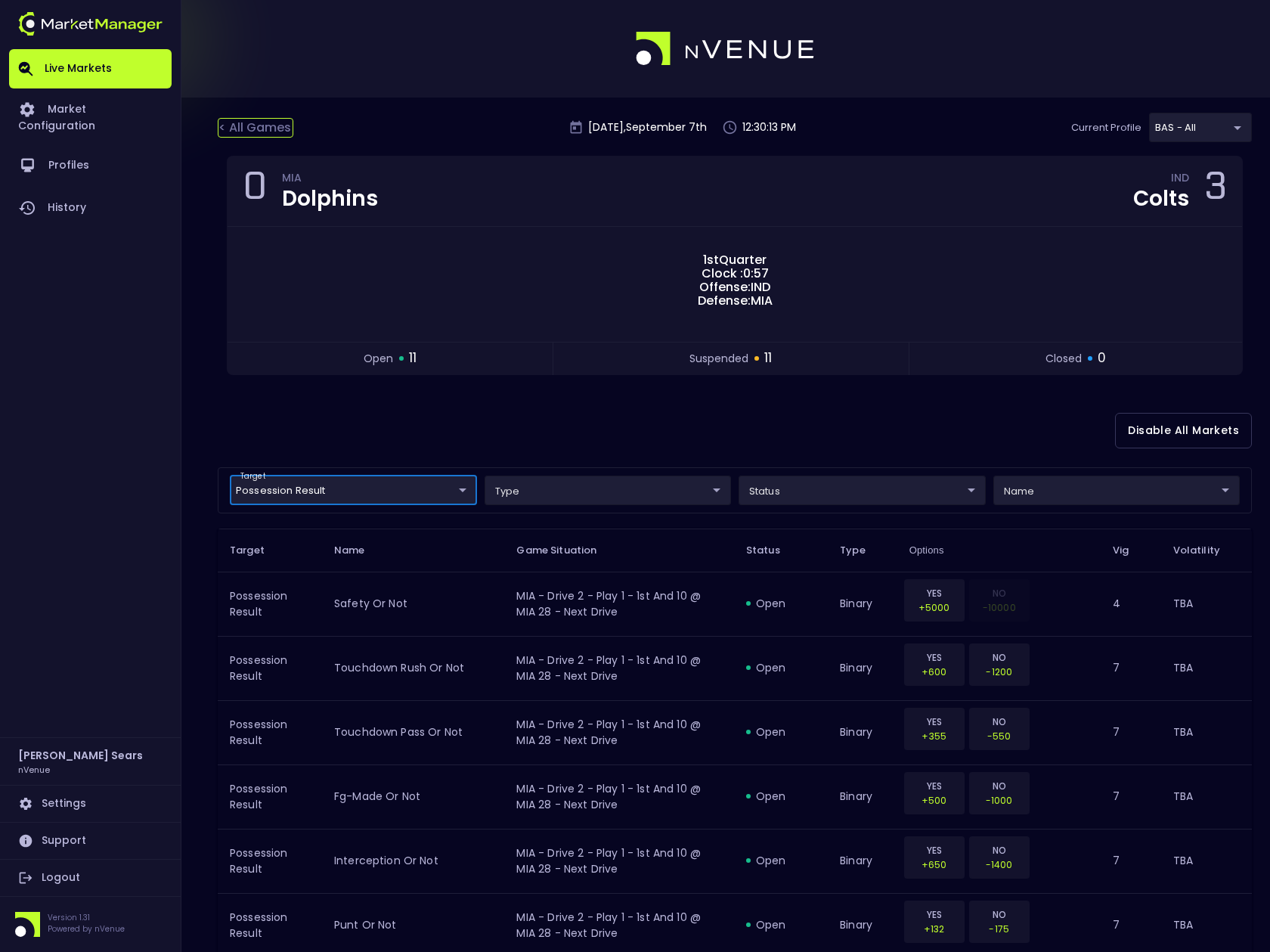
click at [272, 131] on div "< All Games" at bounding box center [255, 128] width 76 height 20
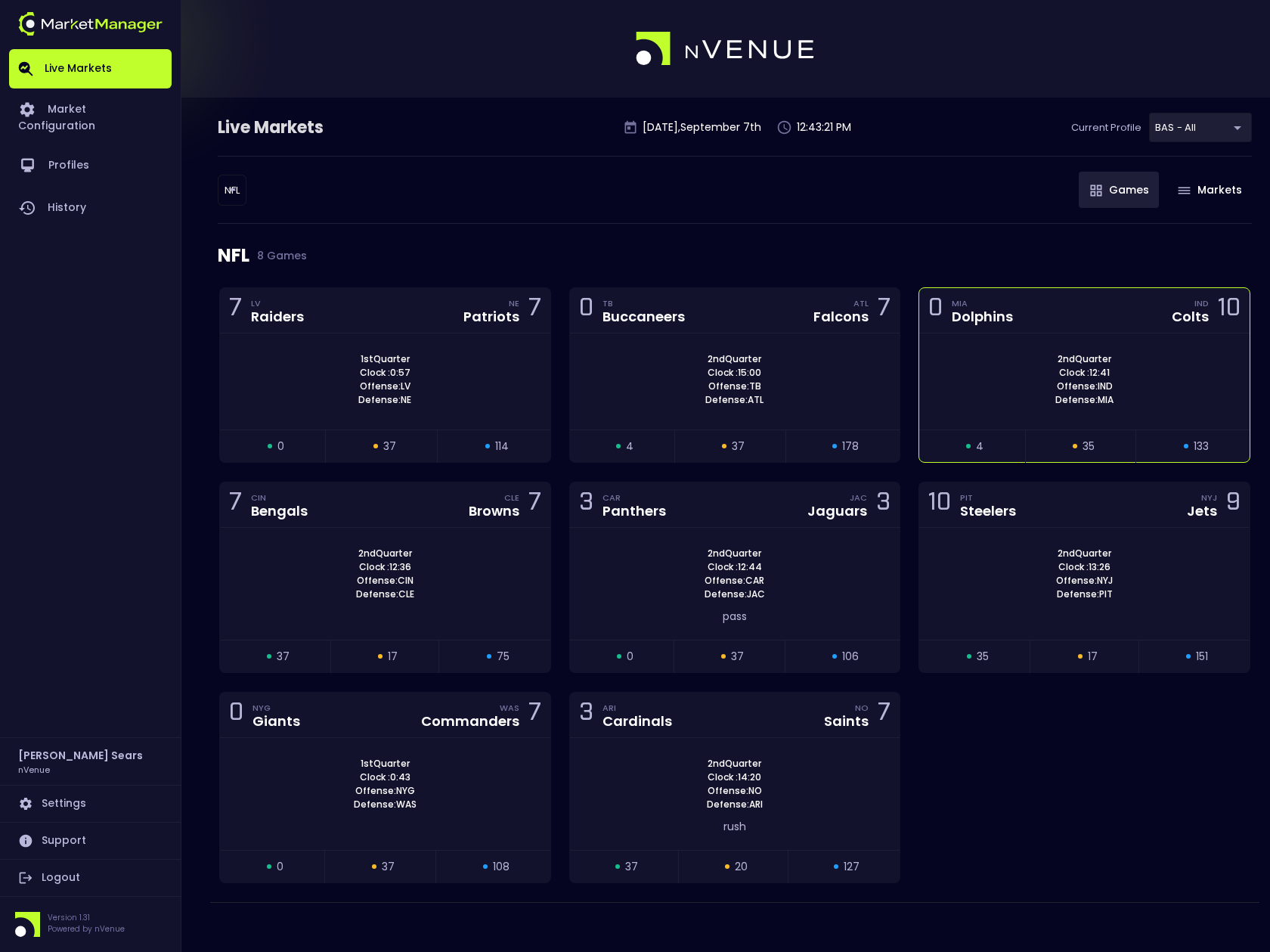
click at [1019, 444] on div "open 4" at bounding box center [973, 446] width 106 height 16
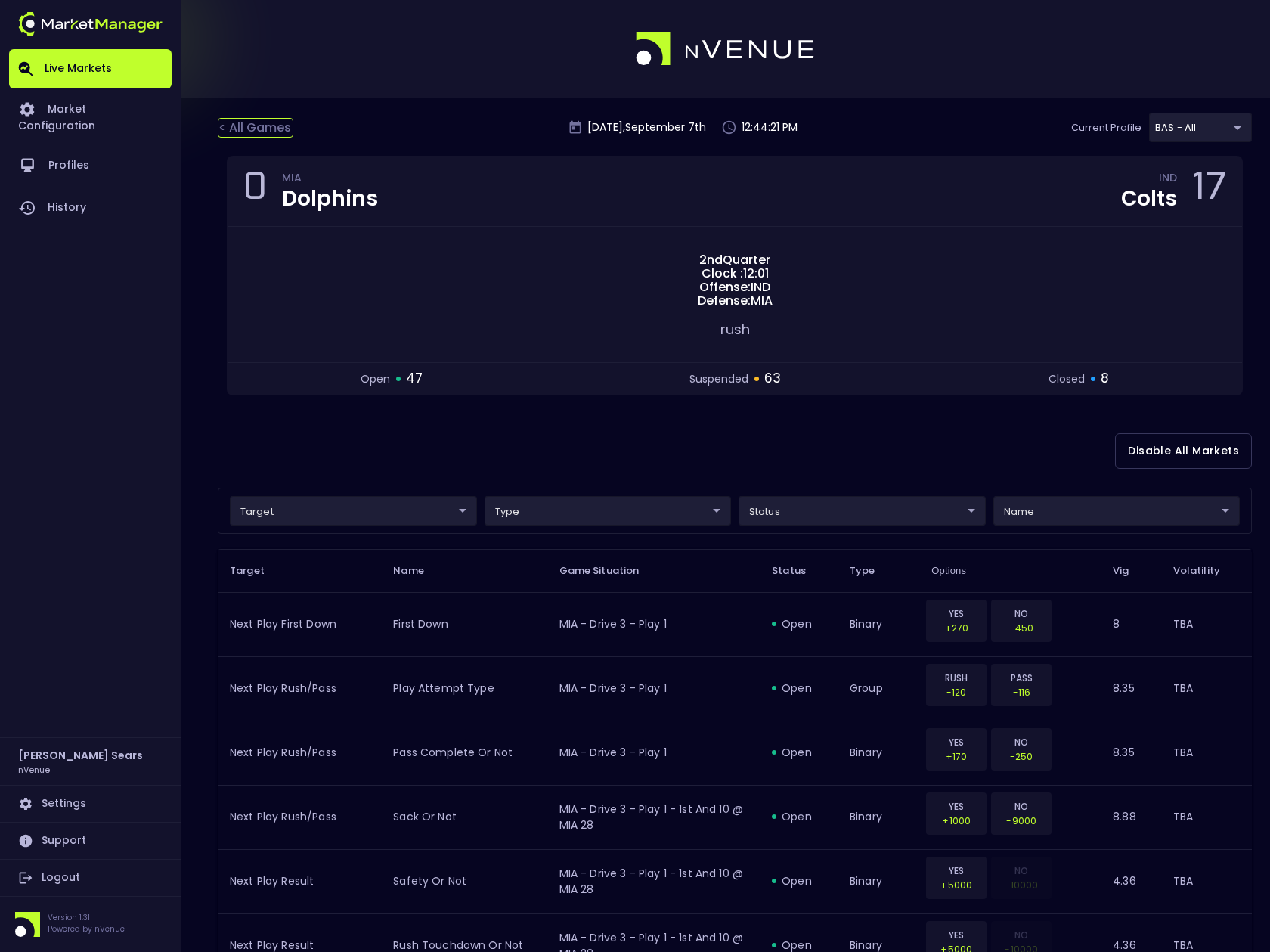
click at [259, 126] on div "< All Games" at bounding box center [255, 128] width 76 height 20
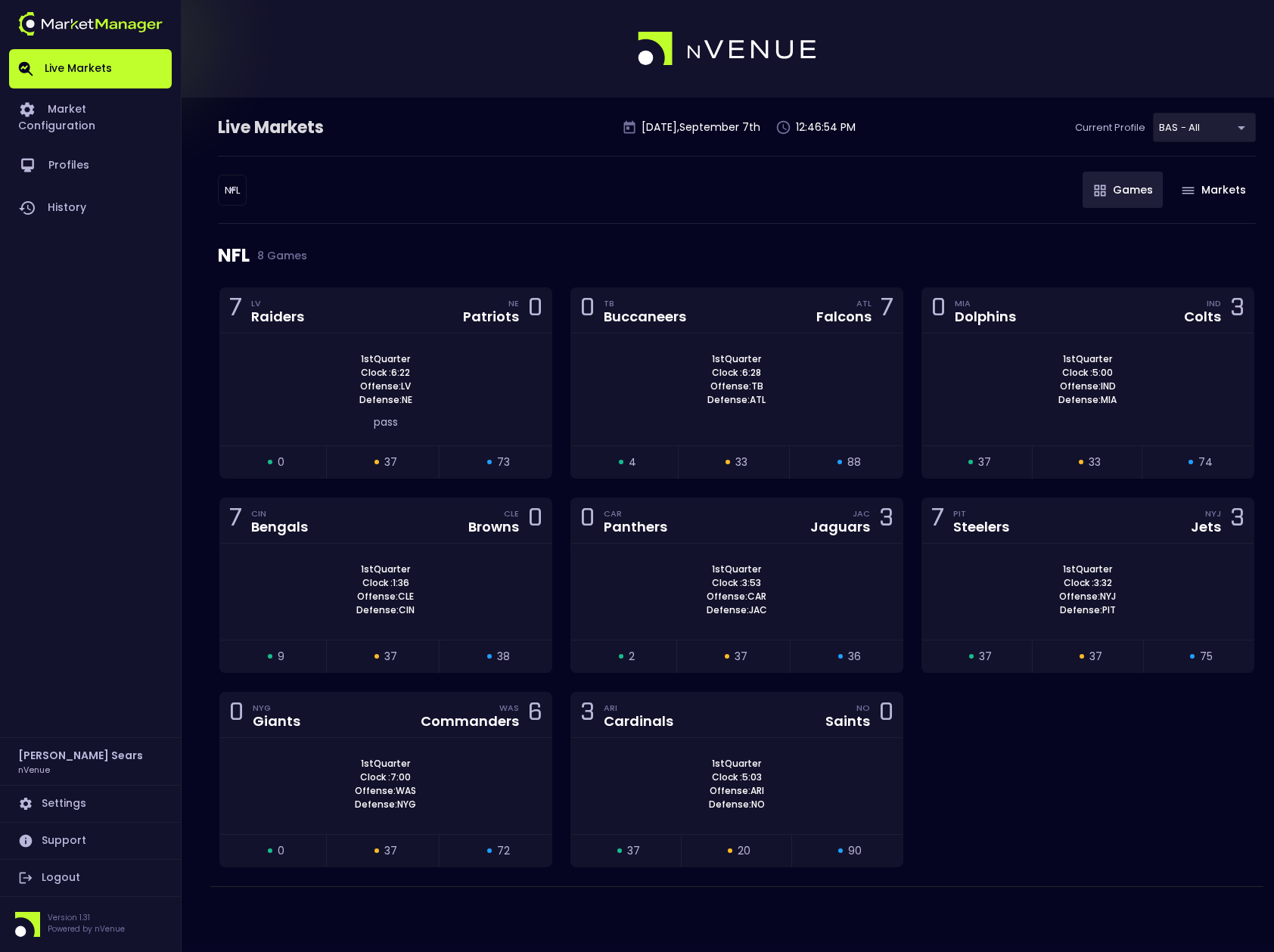
click at [221, 197] on body "Live Markets Market Configuration Profiles History [PERSON_NAME] nVenue Setting…" at bounding box center [637, 476] width 1274 height 952
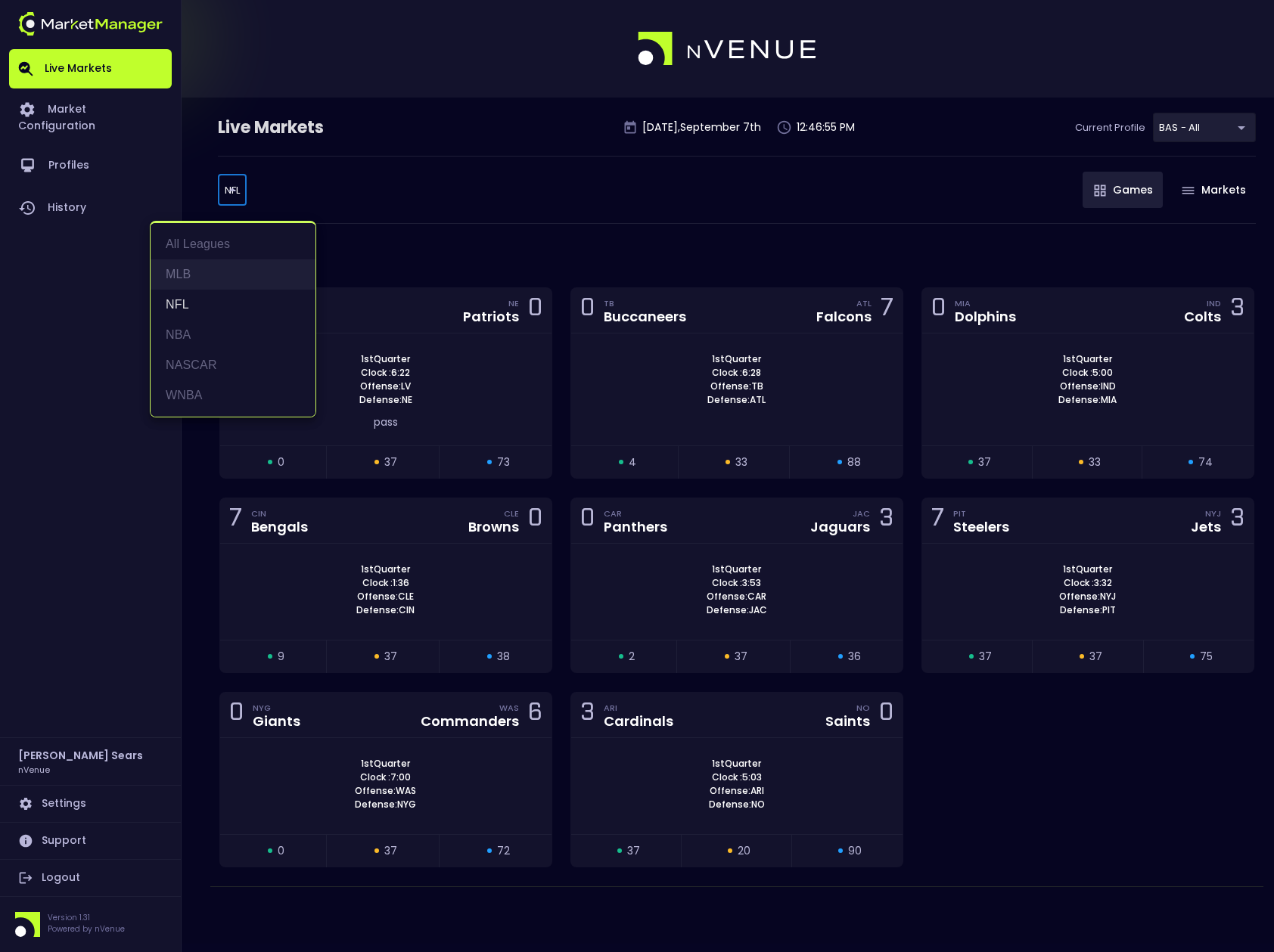
click at [193, 266] on li "MLB" at bounding box center [233, 274] width 165 height 30
type input "MLB"
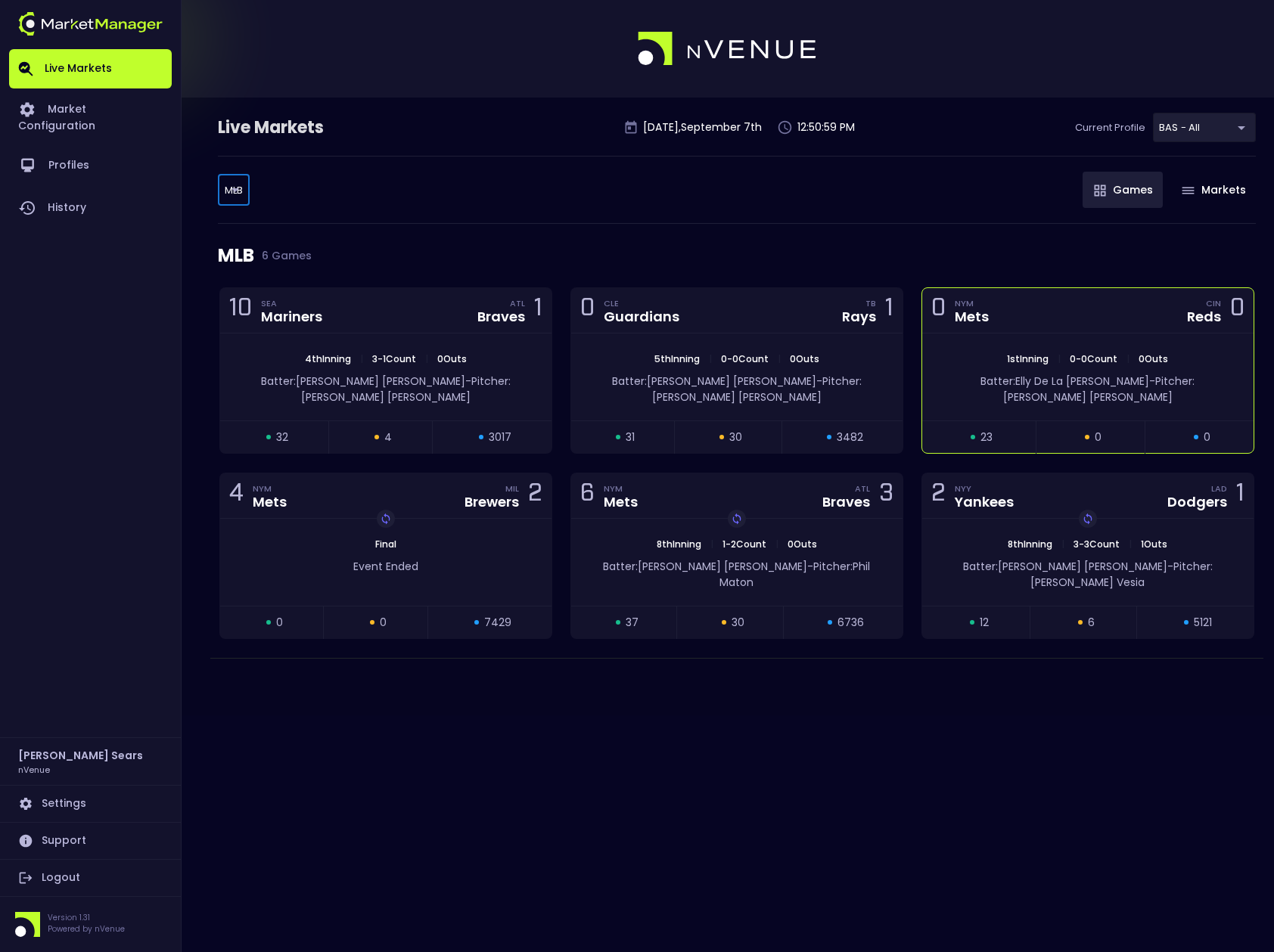
click at [1142, 379] on span "Pitcher: Brandon Sproat" at bounding box center [1099, 390] width 192 height 31
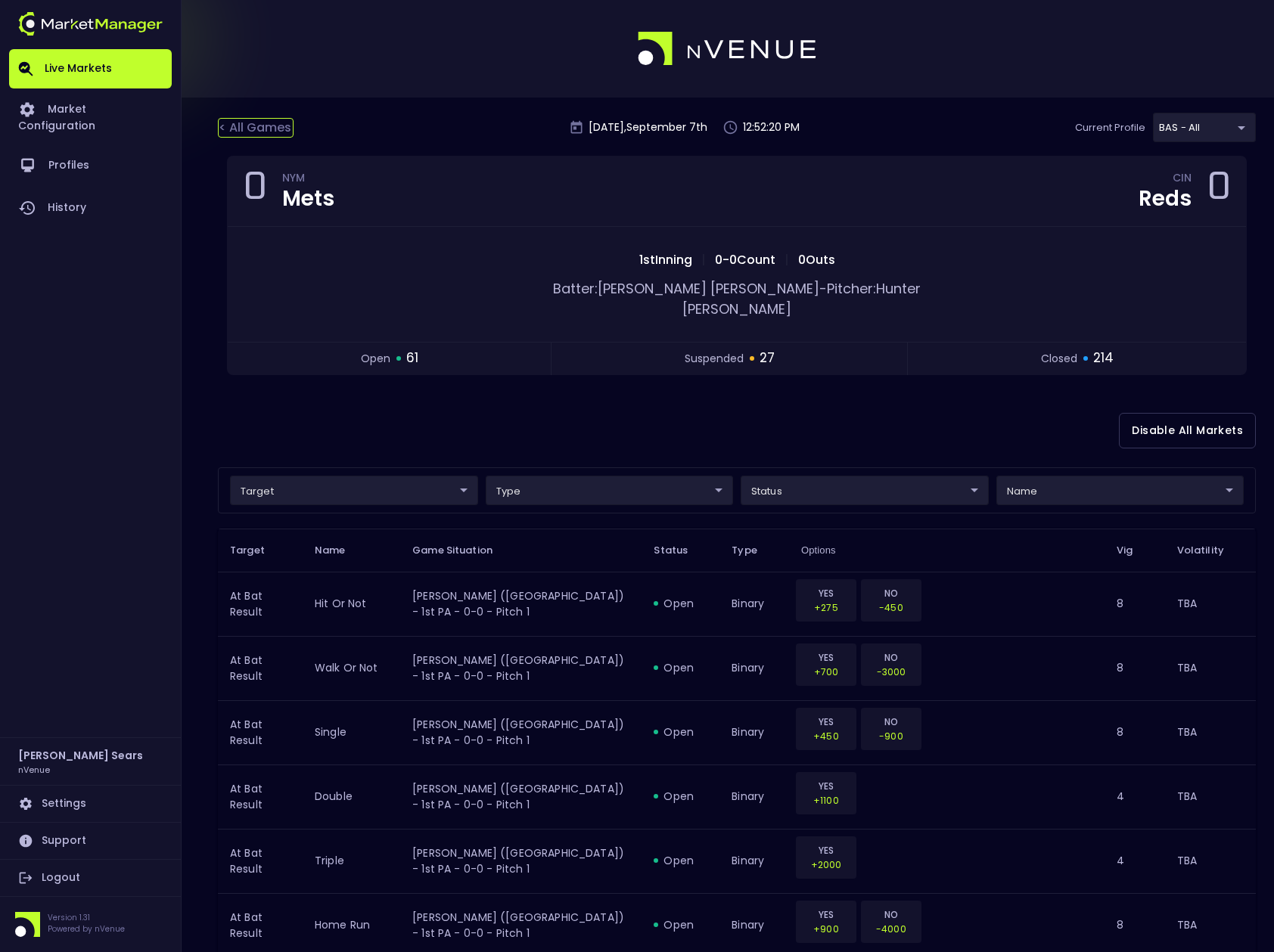
click at [256, 124] on div "< All Games" at bounding box center [255, 128] width 76 height 20
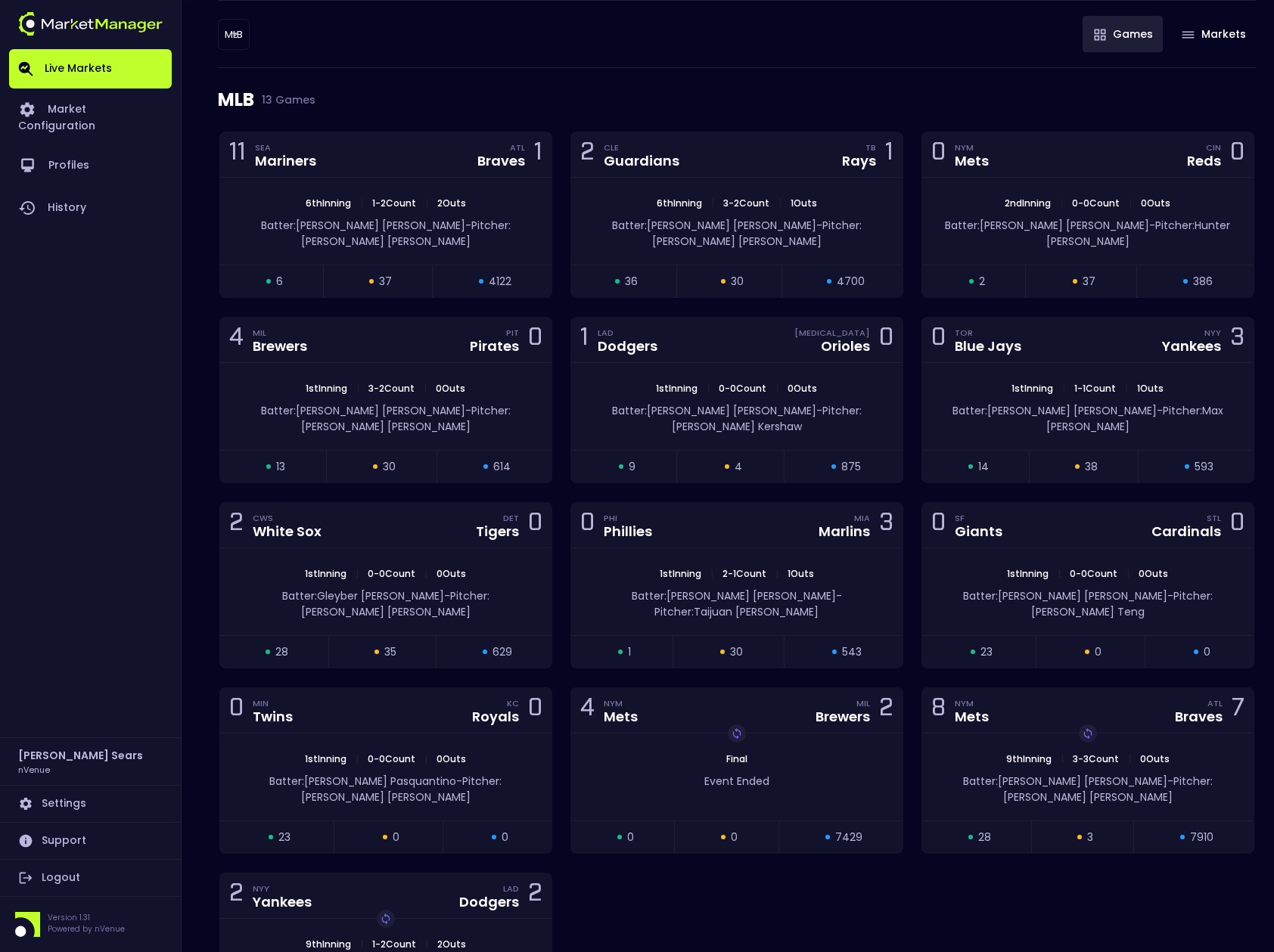
scroll to position [171, 0]
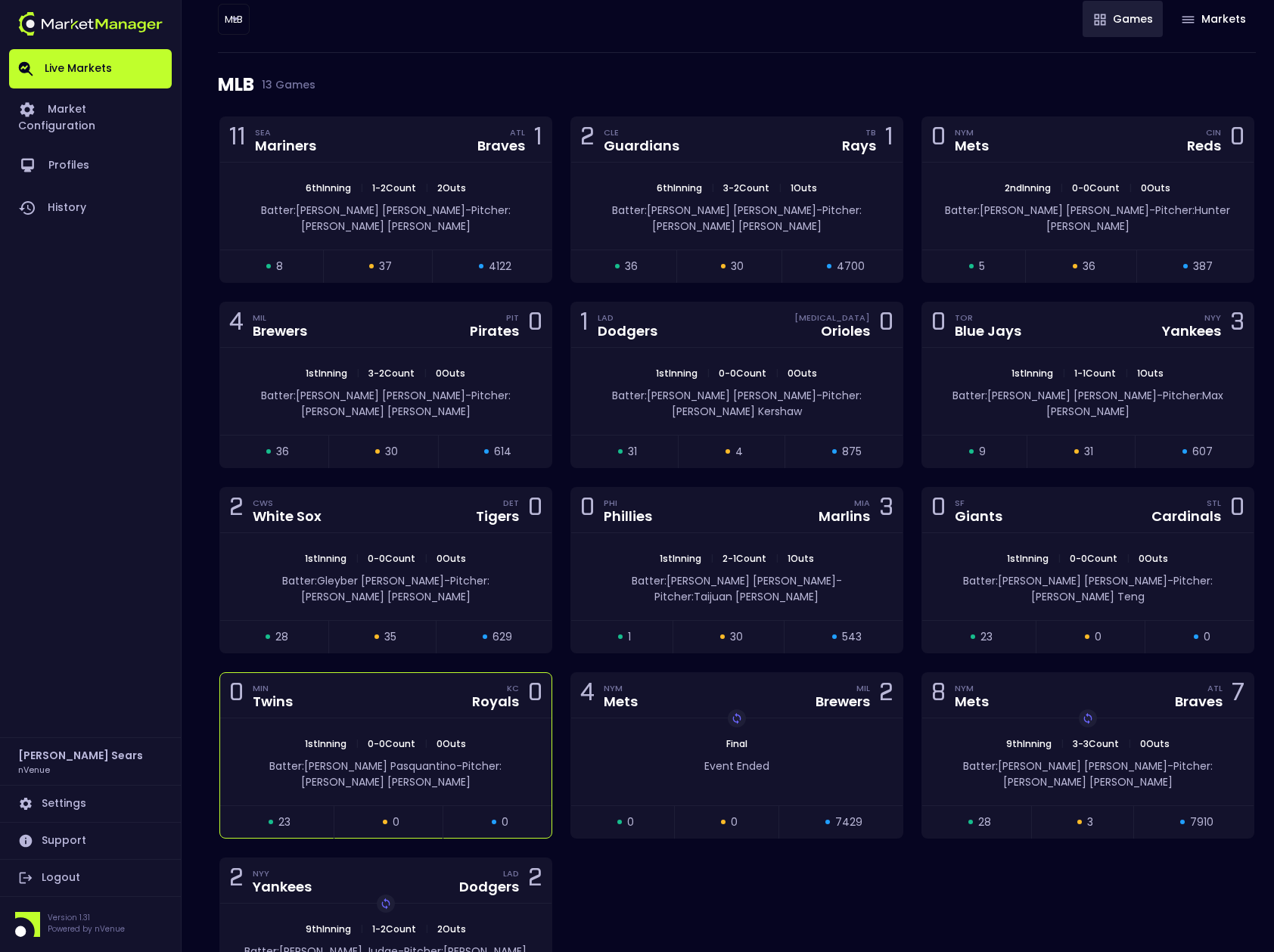
click at [500, 737] on div "1st Inning | 0 - 0 Count | 0 Outs" at bounding box center [386, 743] width 331 height 14
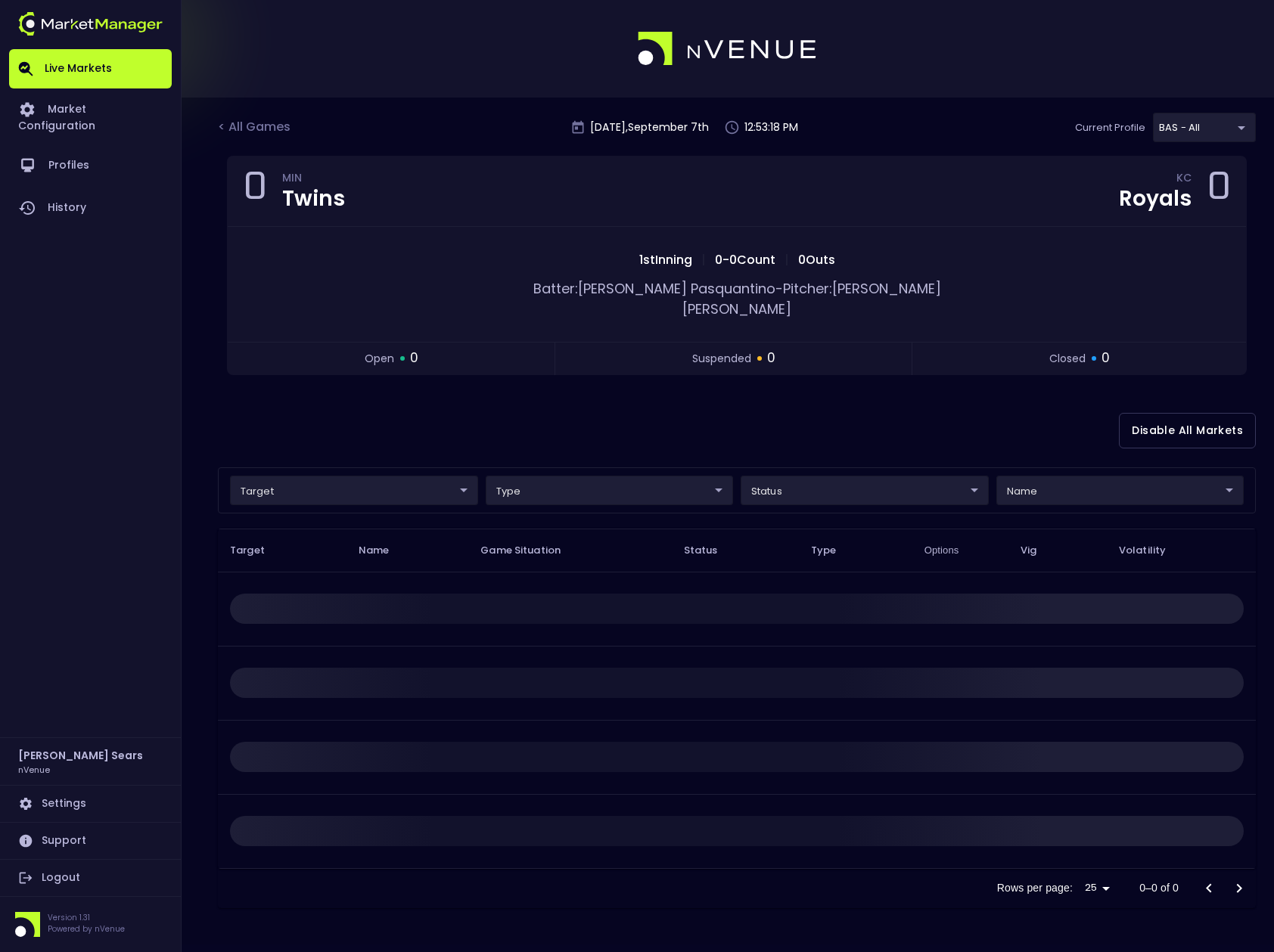
scroll to position [0, 0]
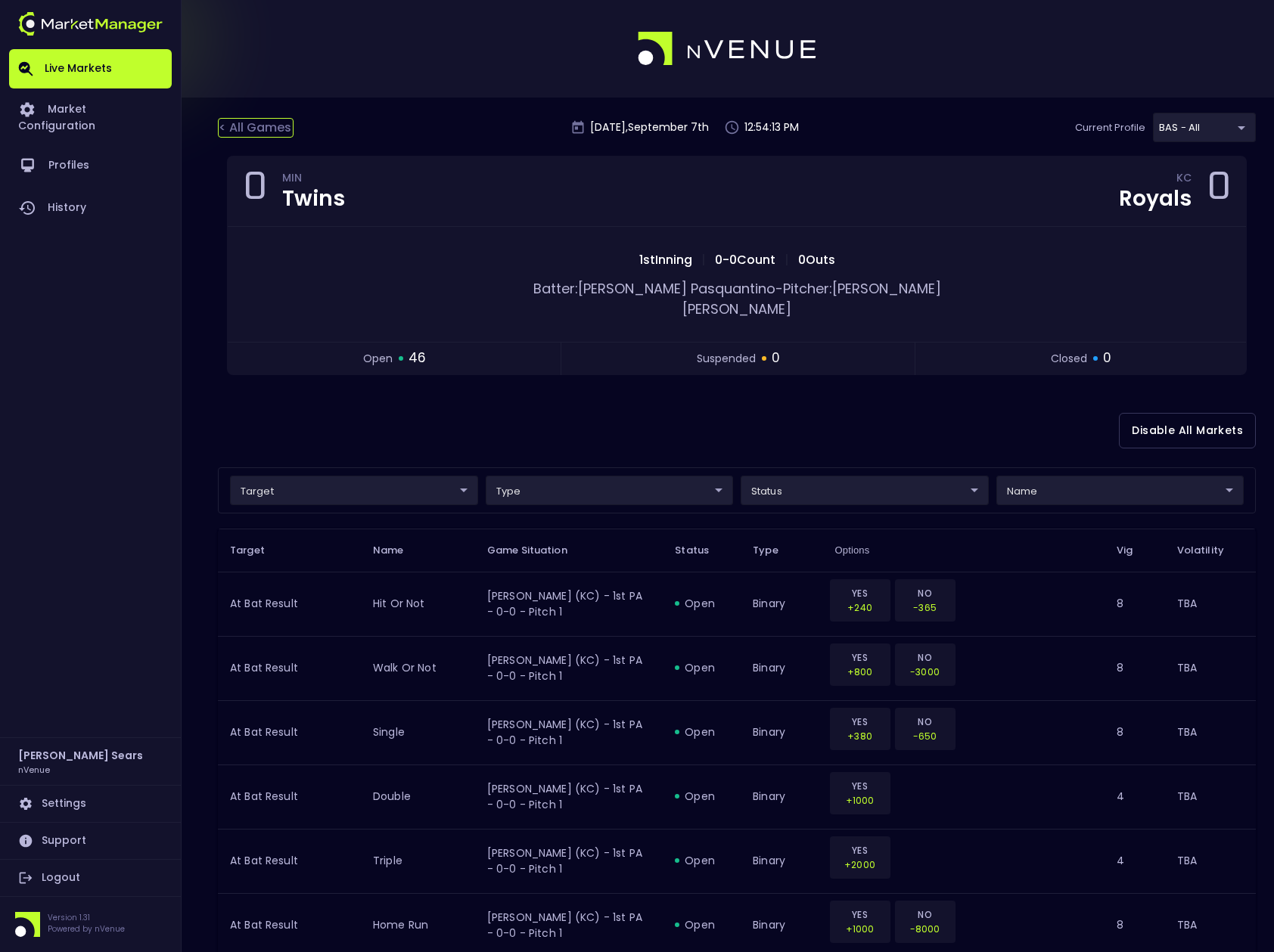
click at [264, 127] on div "< All Games" at bounding box center [255, 128] width 76 height 20
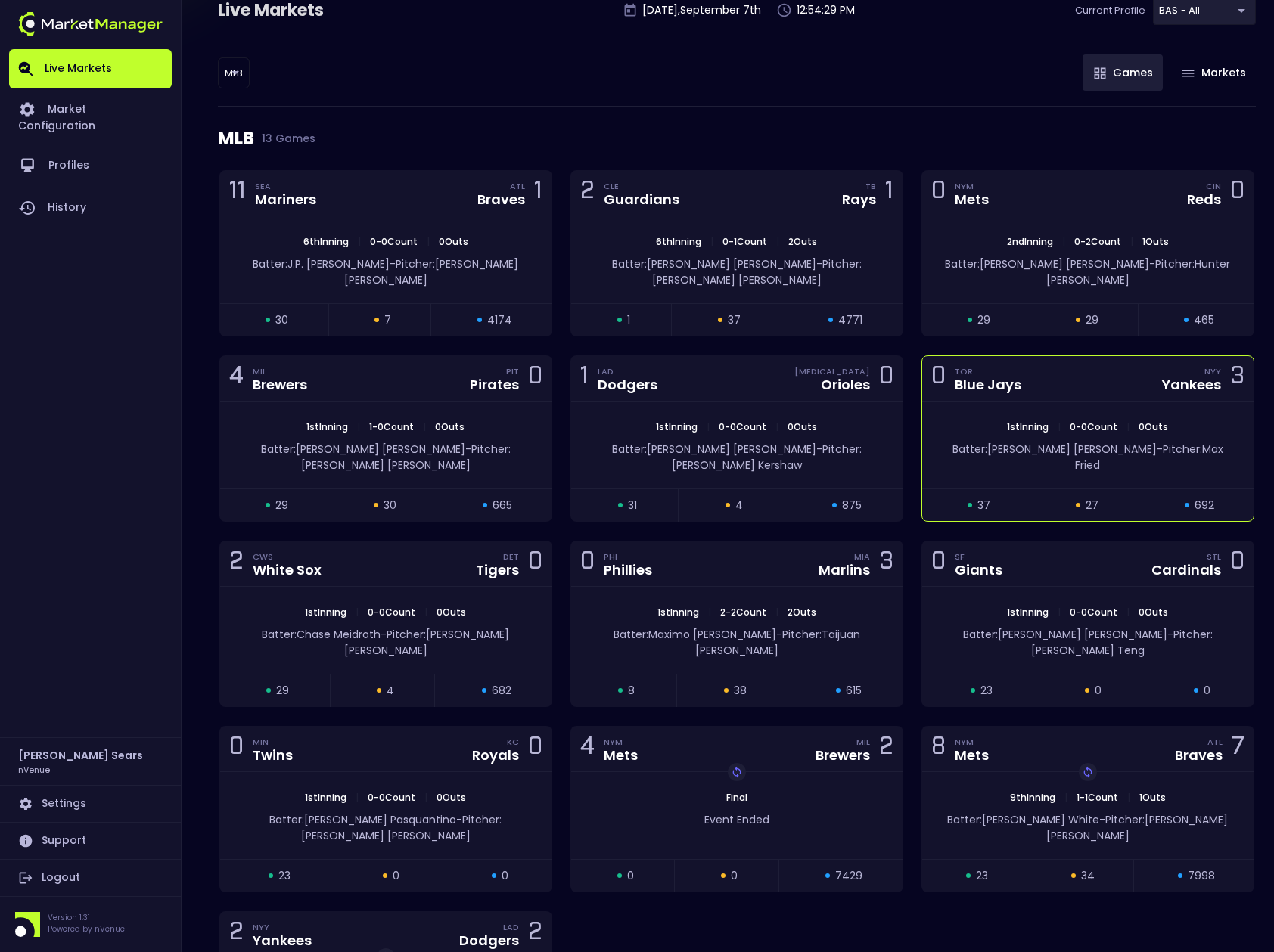
scroll to position [116, 0]
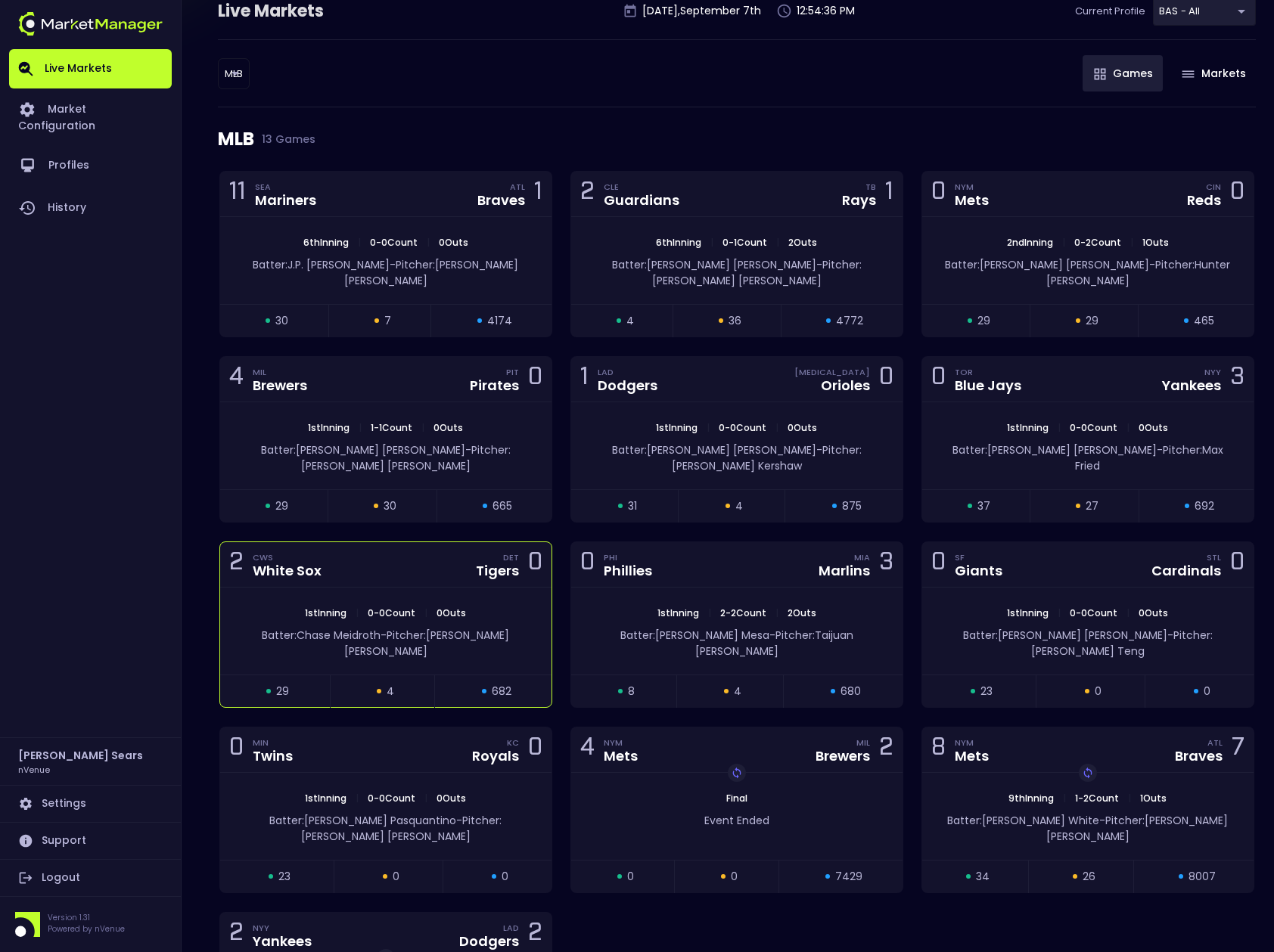
click at [457, 588] on div "1st Inning | 0 - 0 Count | 0 Outs Batter: Chase Meidroth - Pitcher: Charlie Mor…" at bounding box center [386, 631] width 331 height 87
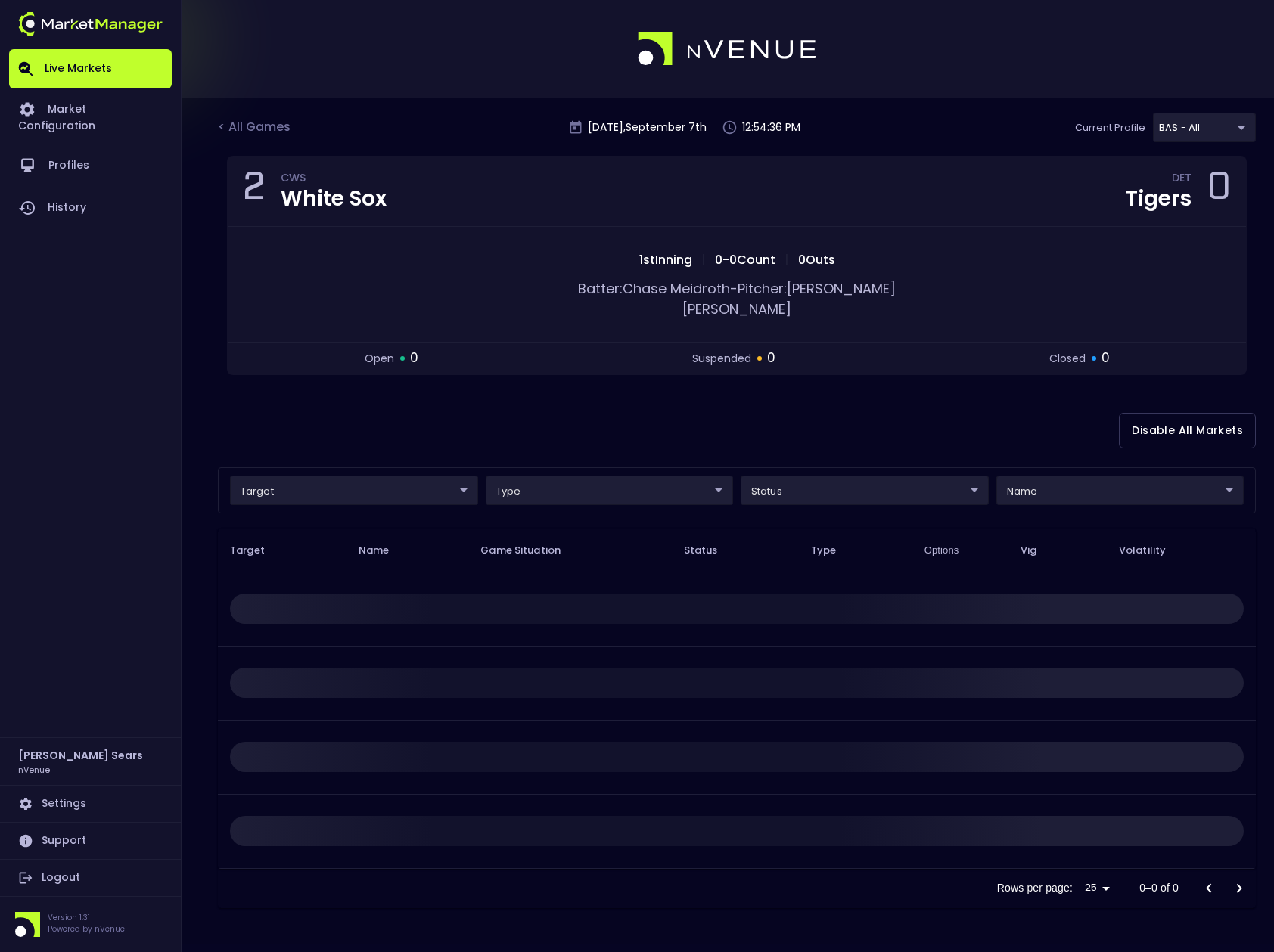
scroll to position [0, 0]
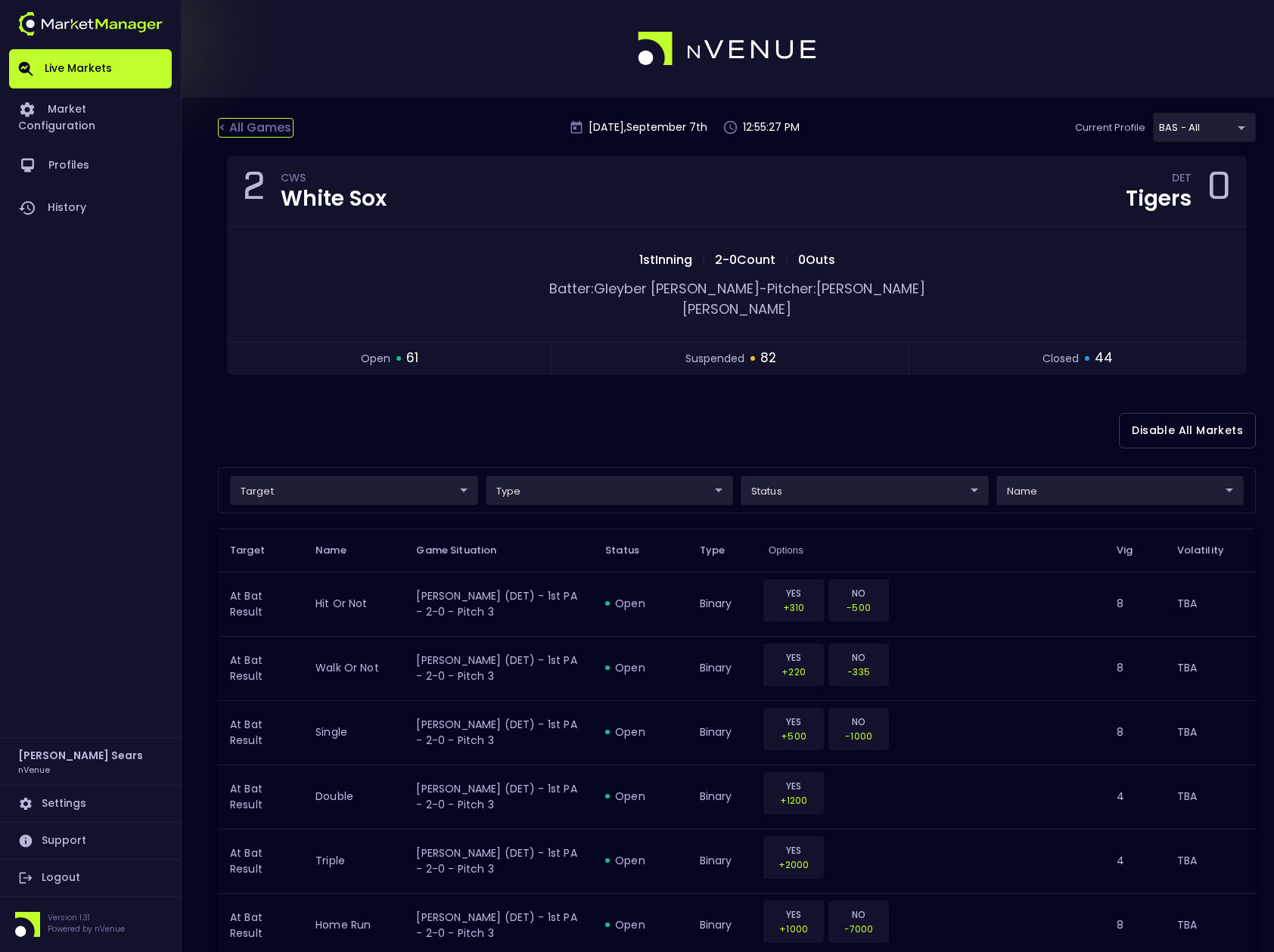
click at [269, 126] on div "< All Games" at bounding box center [255, 128] width 76 height 20
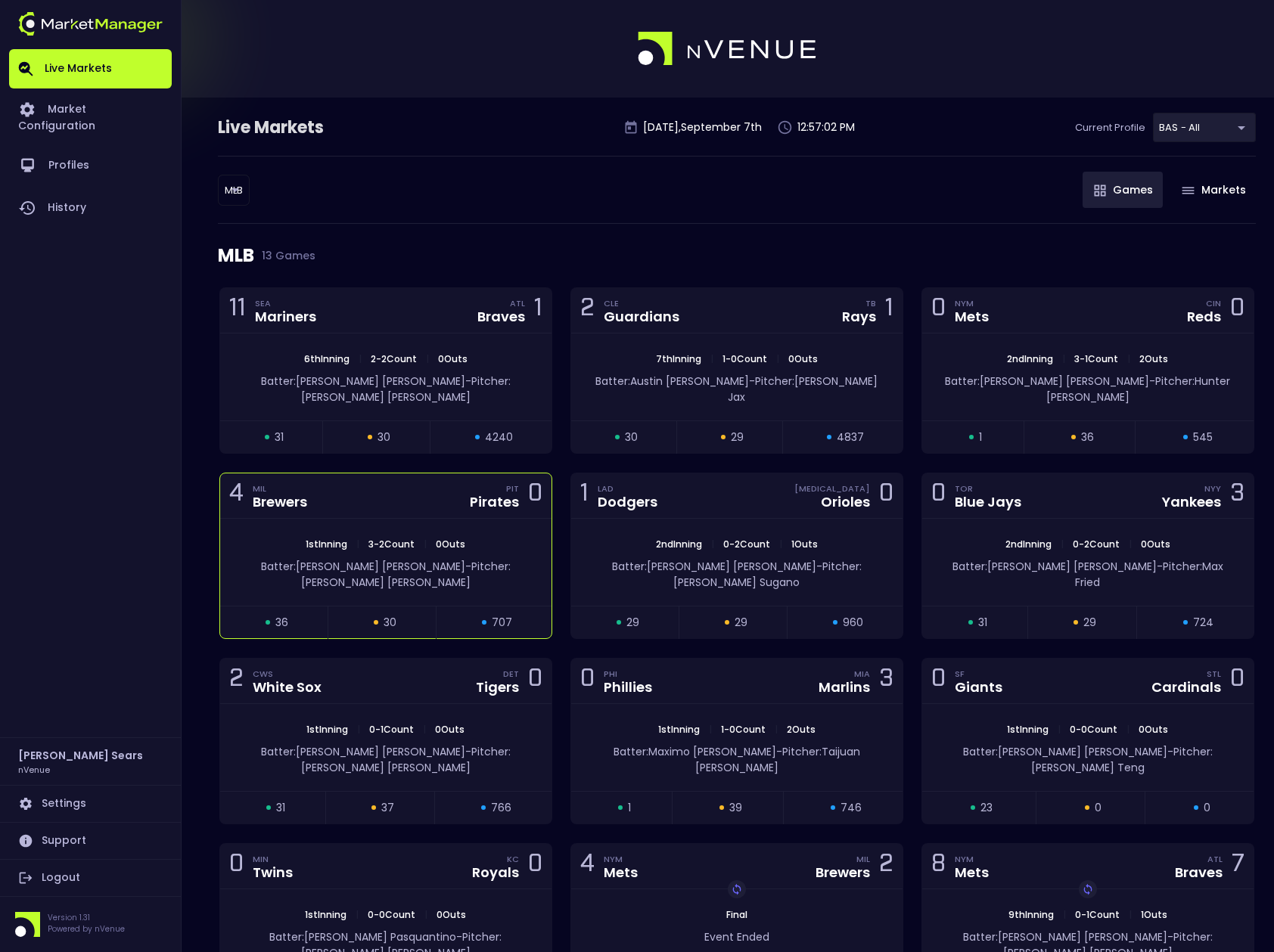
click at [447, 519] on div "1st Inning | 3 - 2 Count | 0 Outs Batter: Spencer Horwitz - Pitcher: Jacob Misi…" at bounding box center [386, 562] width 331 height 87
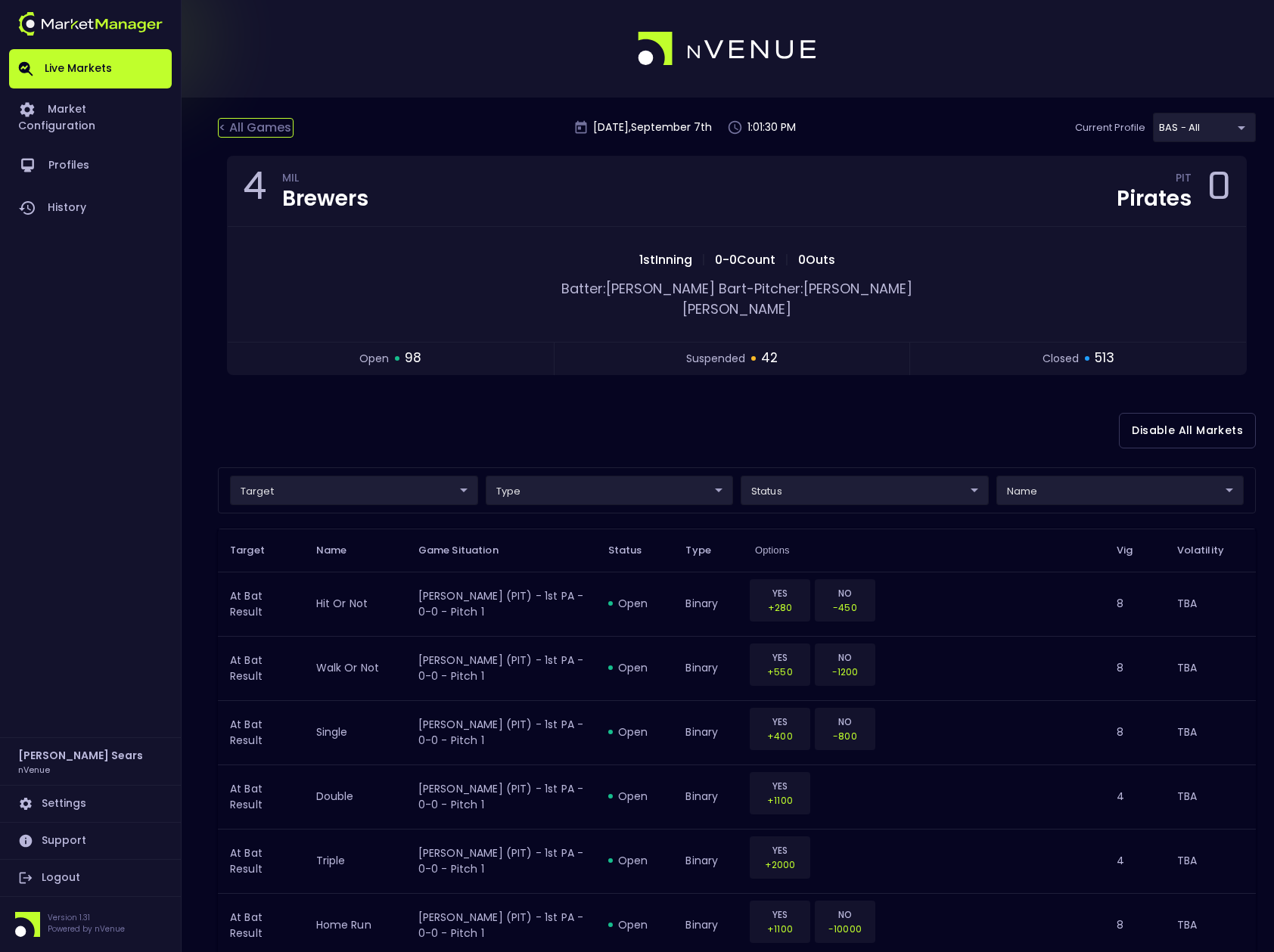
click at [256, 129] on div "< All Games" at bounding box center [255, 128] width 76 height 20
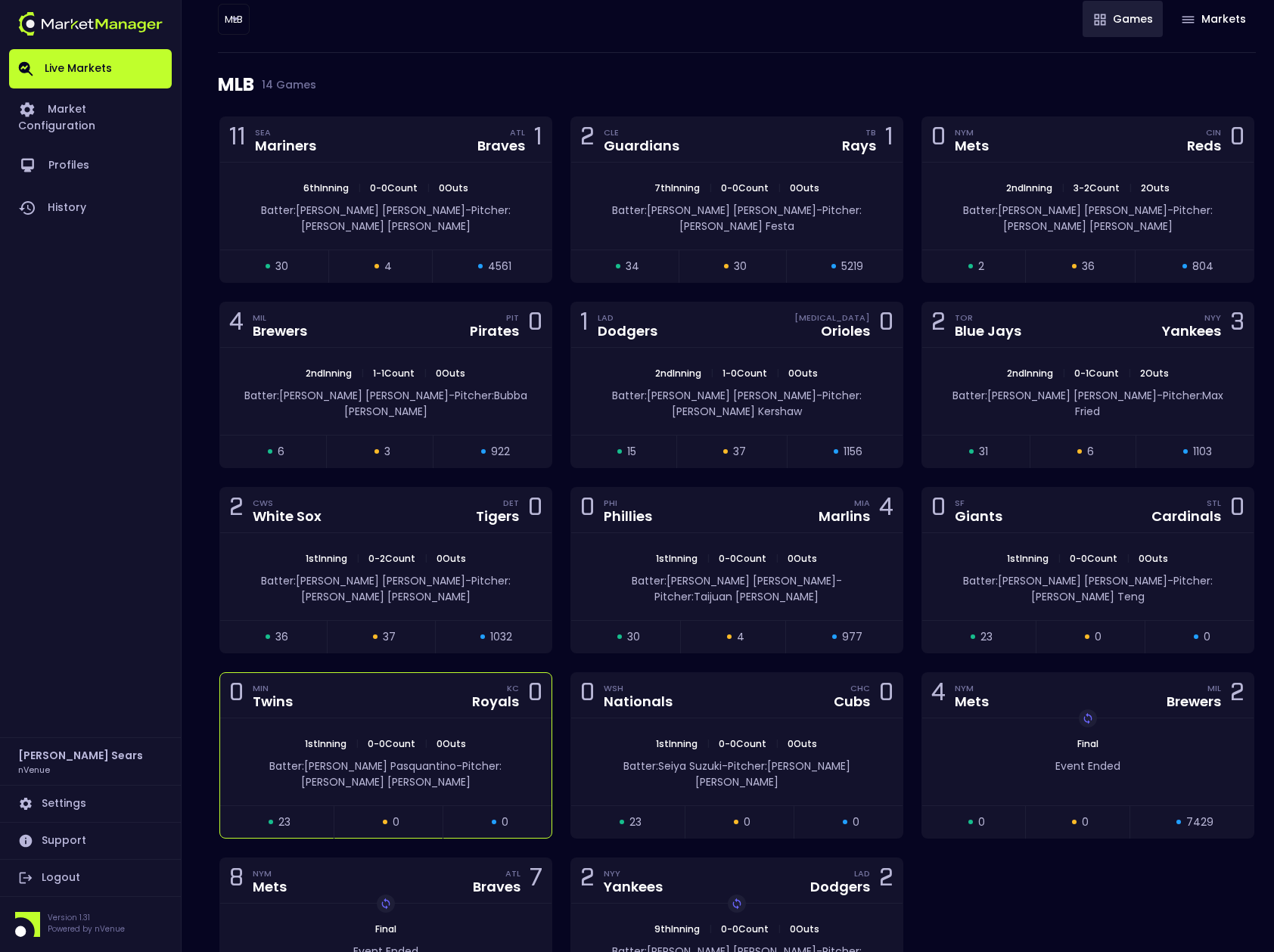
scroll to position [184, 0]
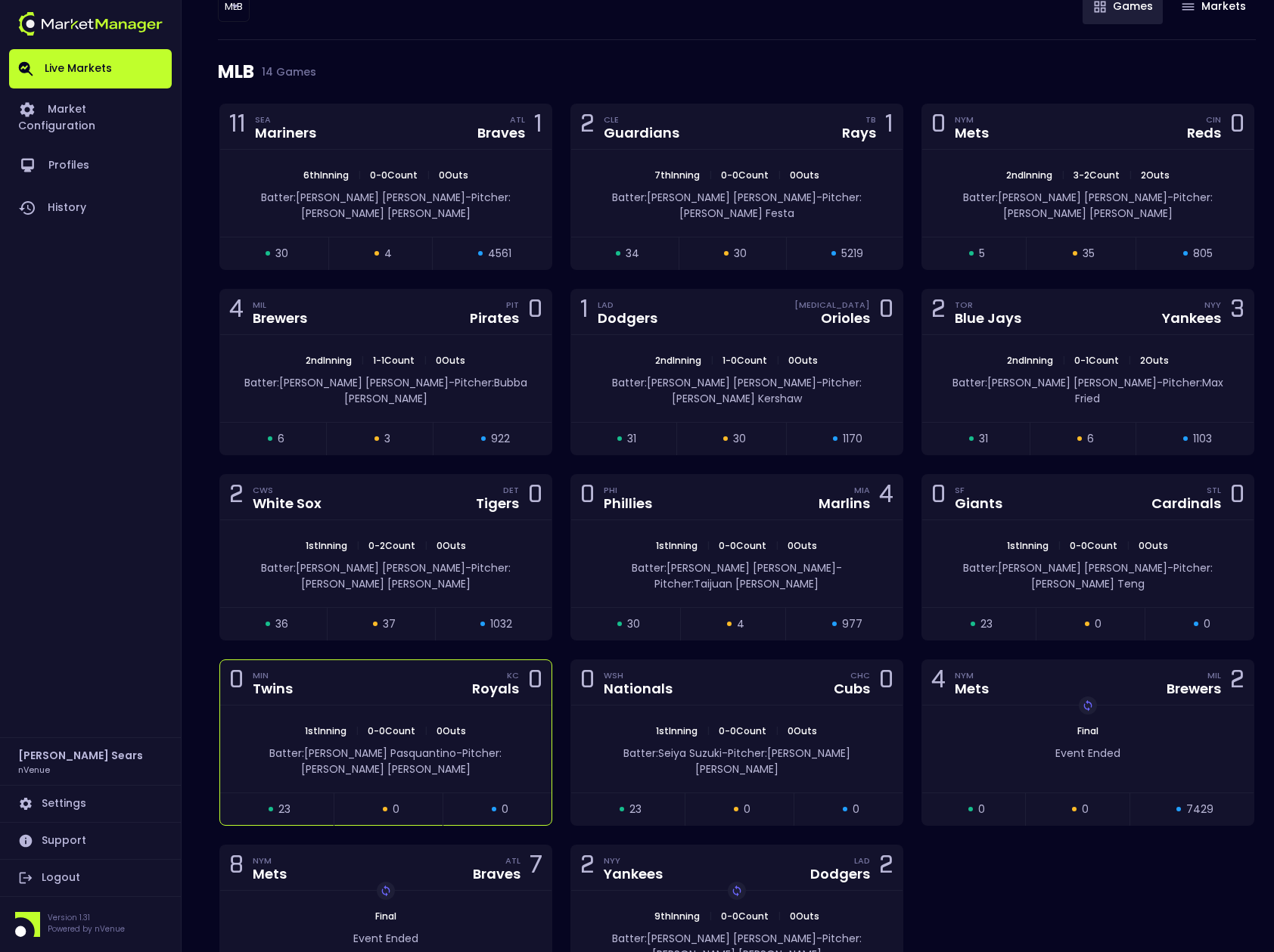
click at [516, 660] on div "0 MIN Twins KC Royals 0" at bounding box center [386, 683] width 331 height 46
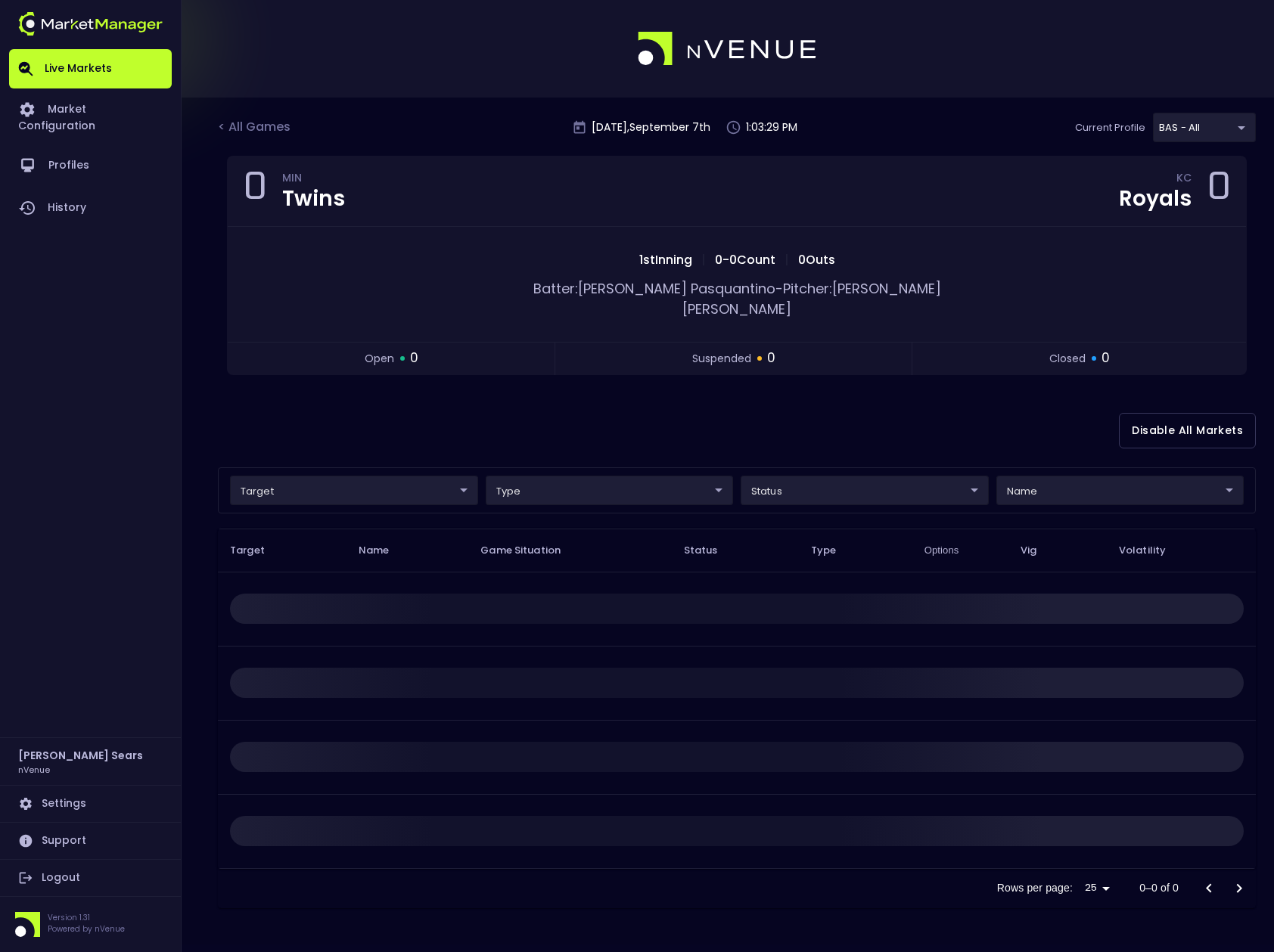
scroll to position [0, 0]
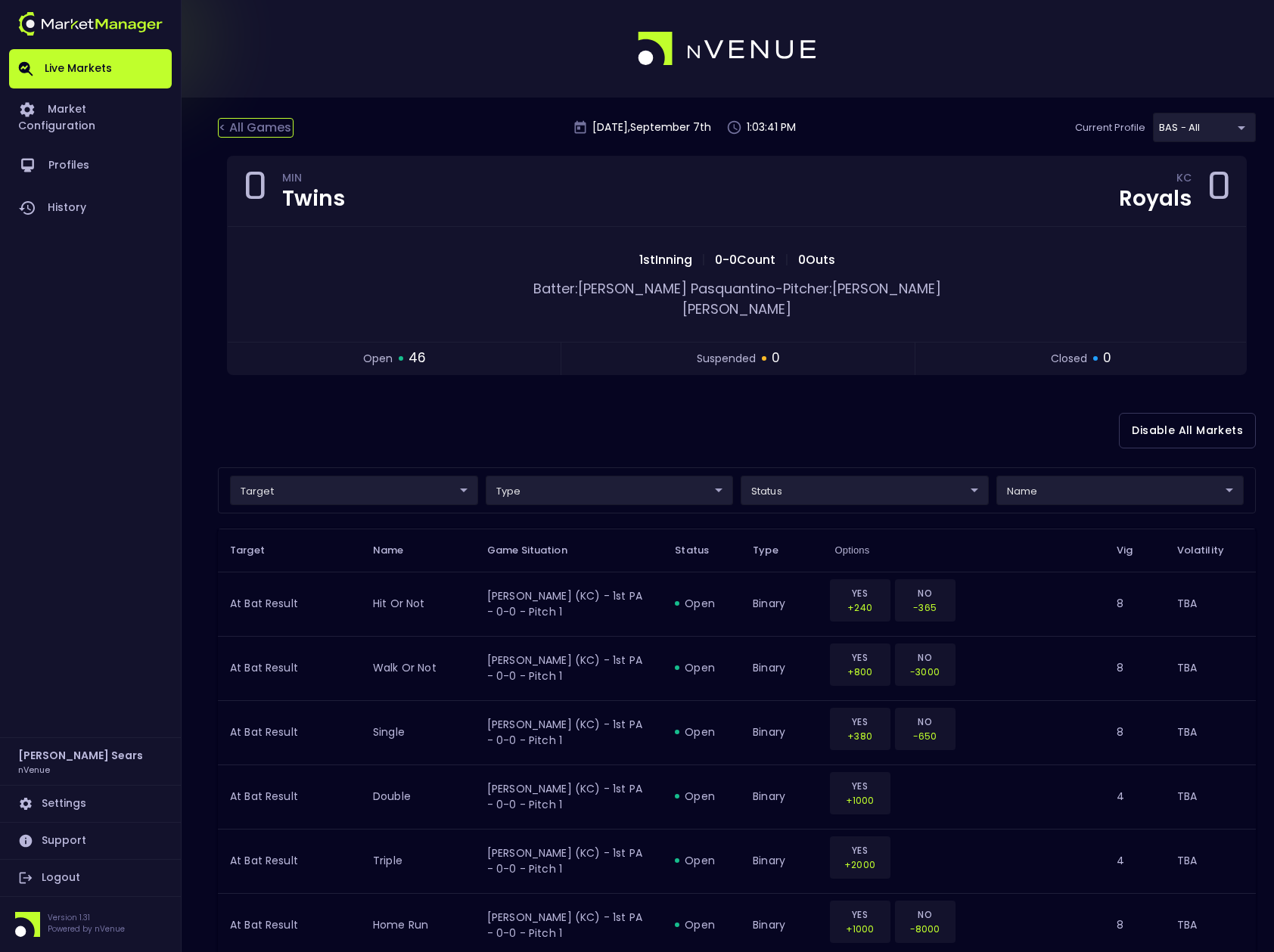
click at [271, 126] on div "< All Games" at bounding box center [255, 128] width 76 height 20
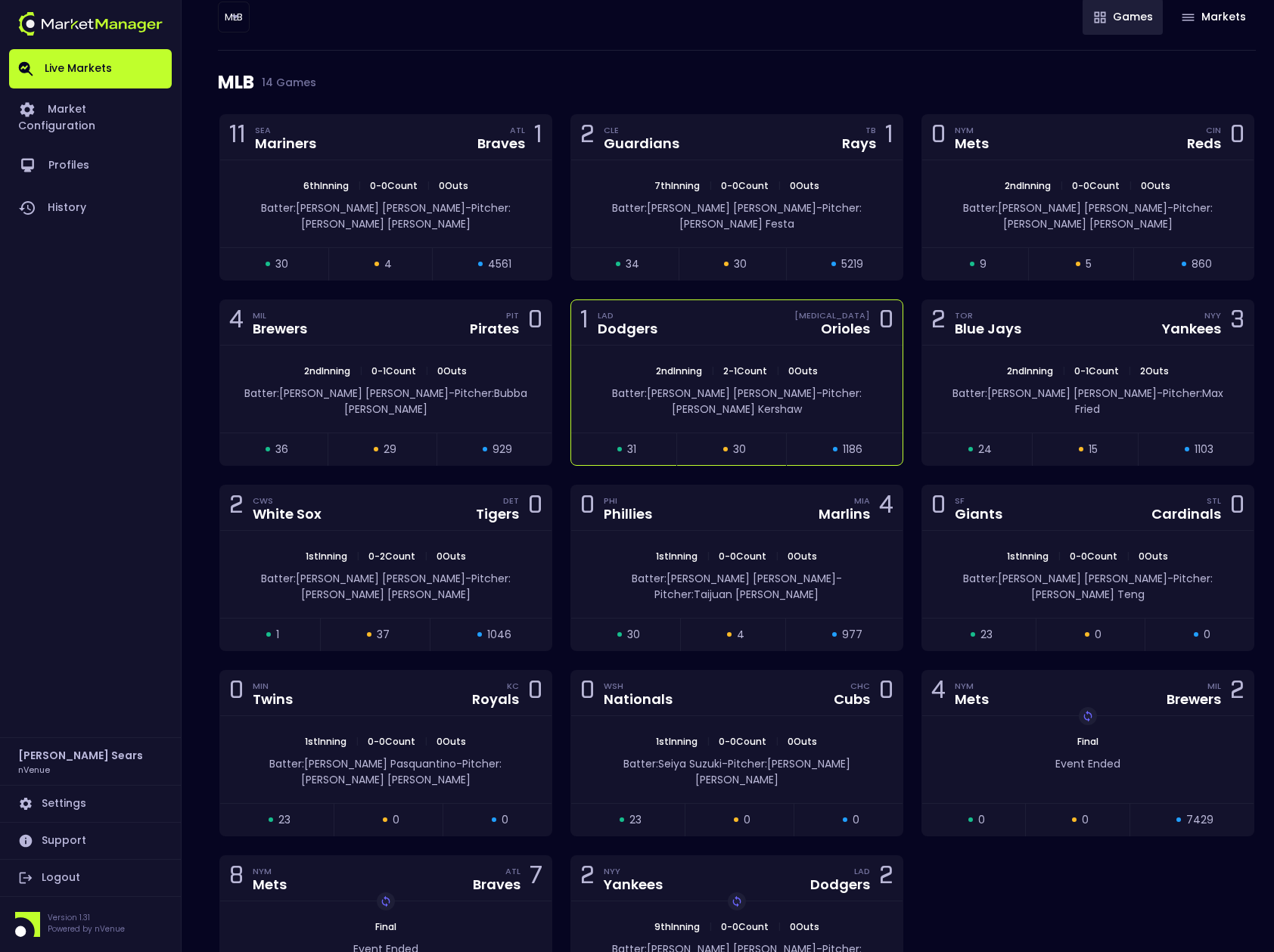
scroll to position [177, 0]
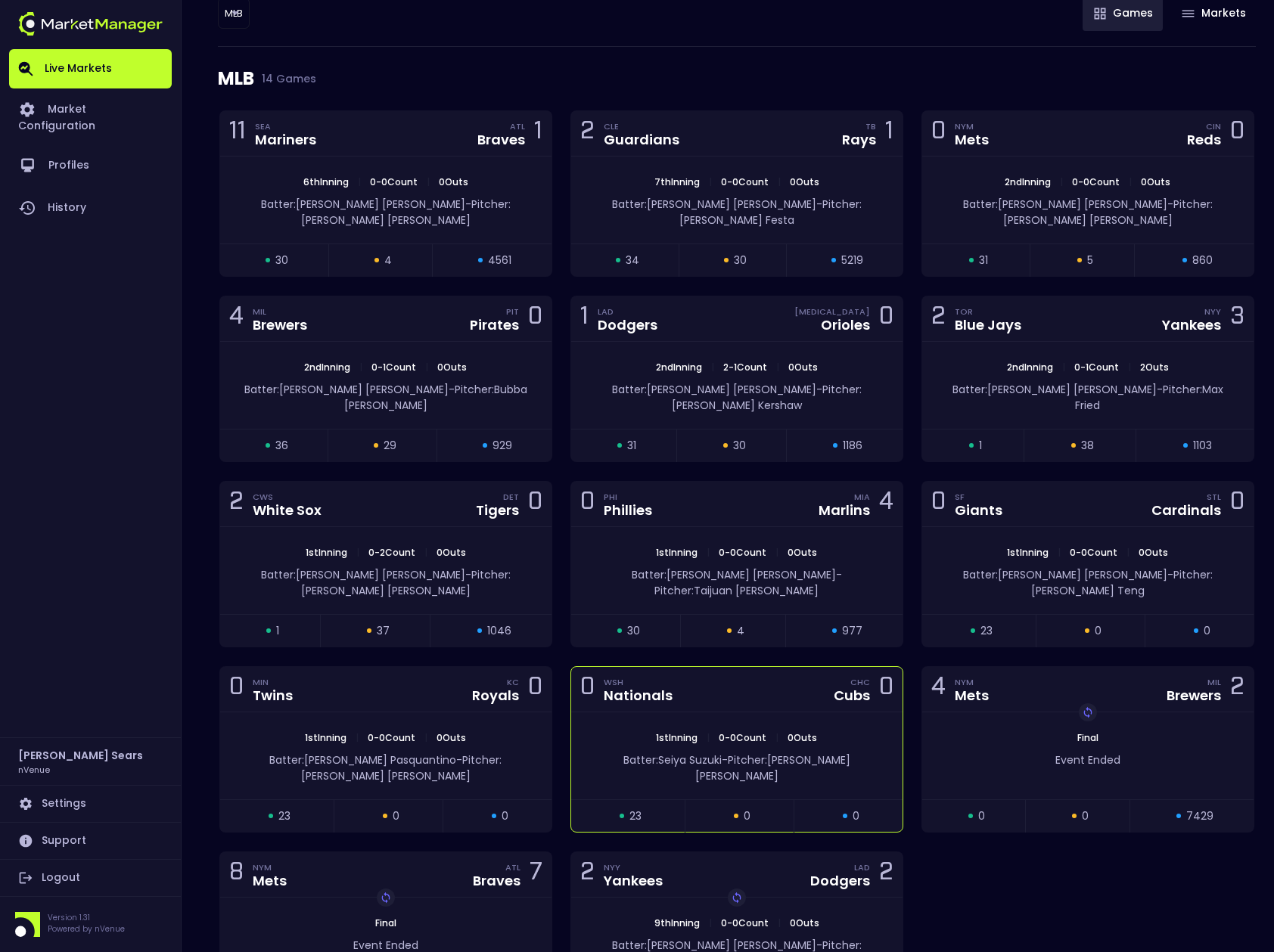
click at [787, 712] on div "1st Inning | 0 - 0 Count | 0 Outs Batter: Seiya Suzuki - Pitcher: Andrew Alvarez" at bounding box center [736, 755] width 331 height 87
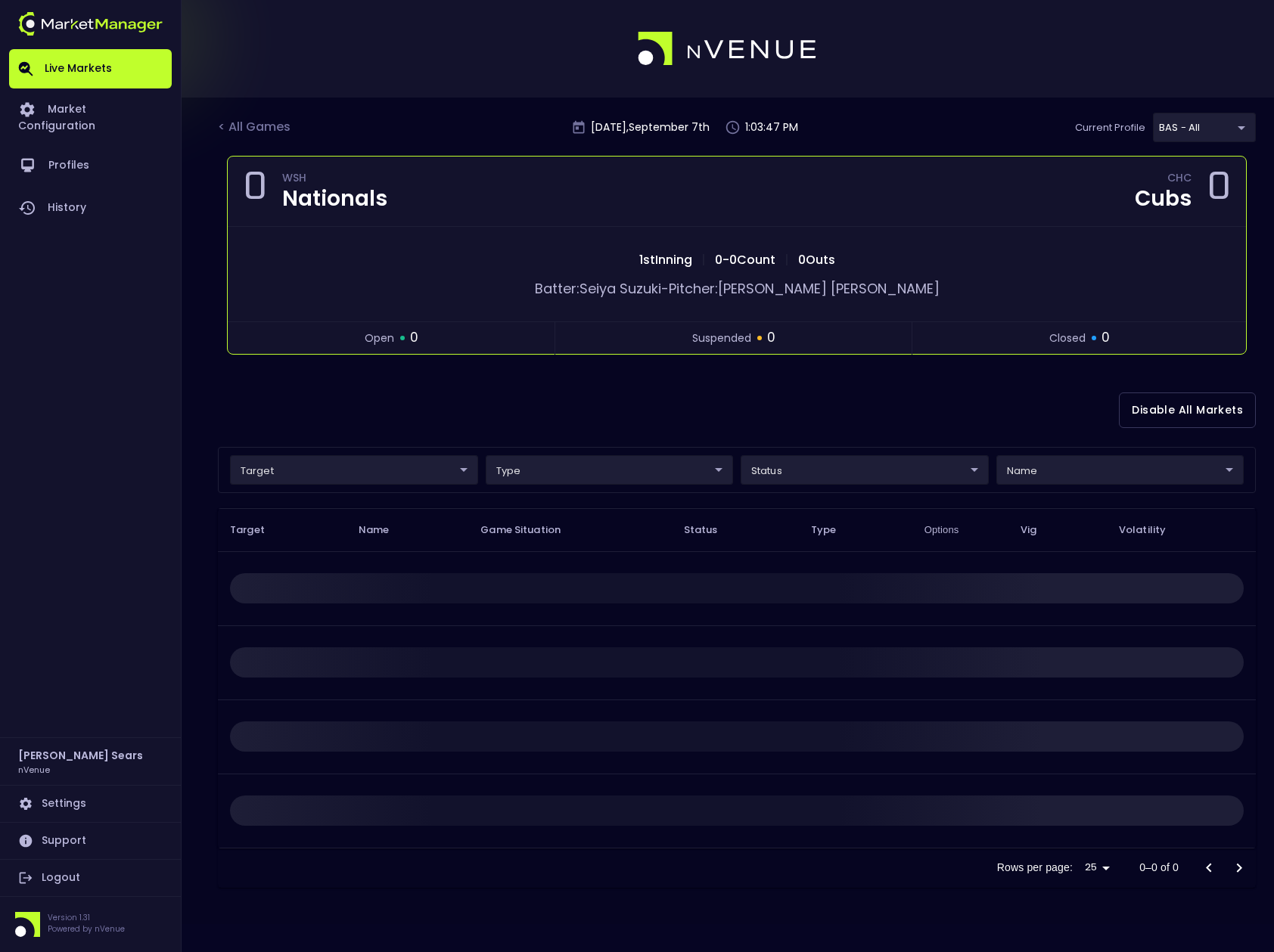
scroll to position [0, 0]
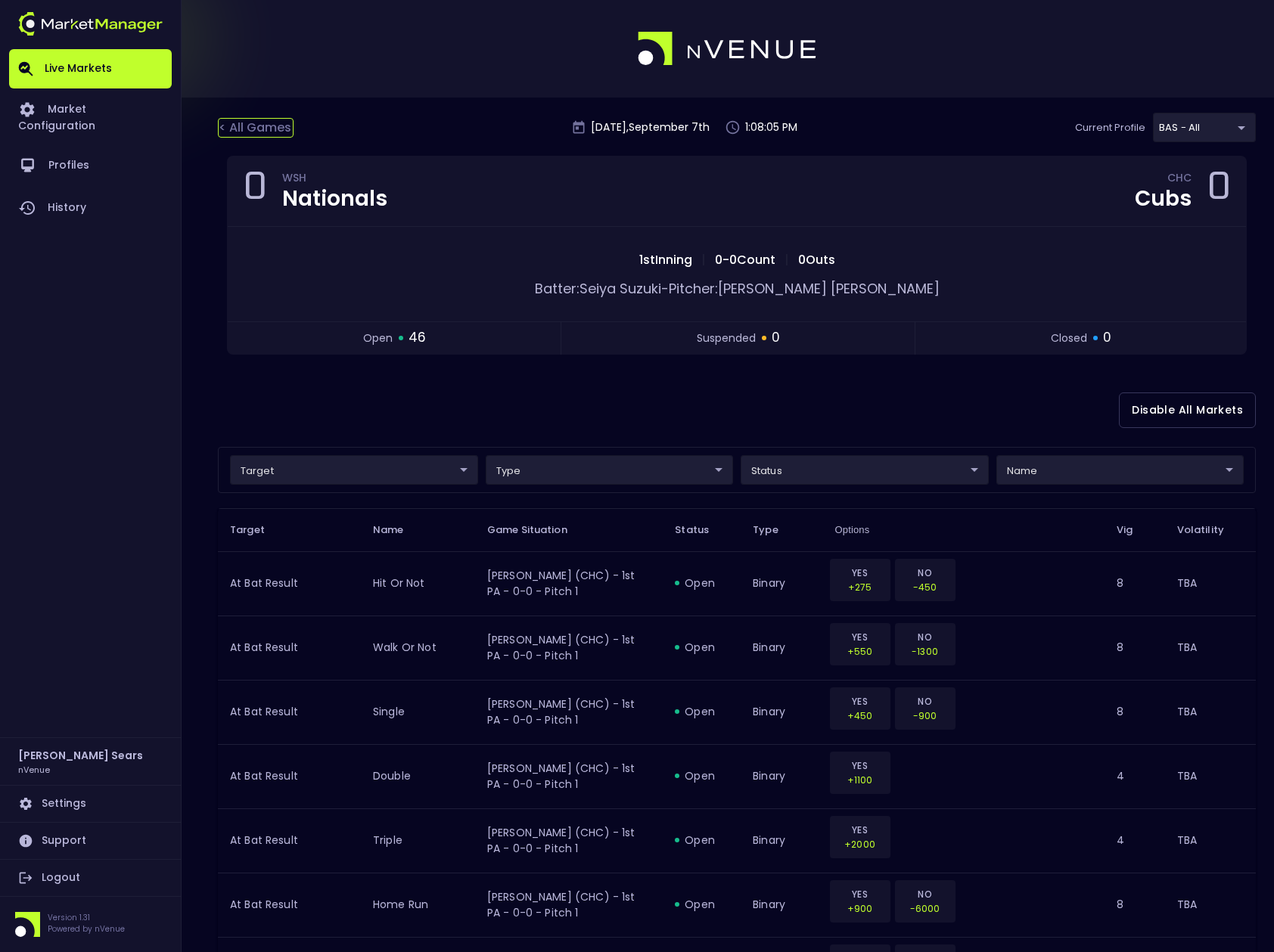
click at [275, 127] on div "< All Games" at bounding box center [255, 128] width 76 height 20
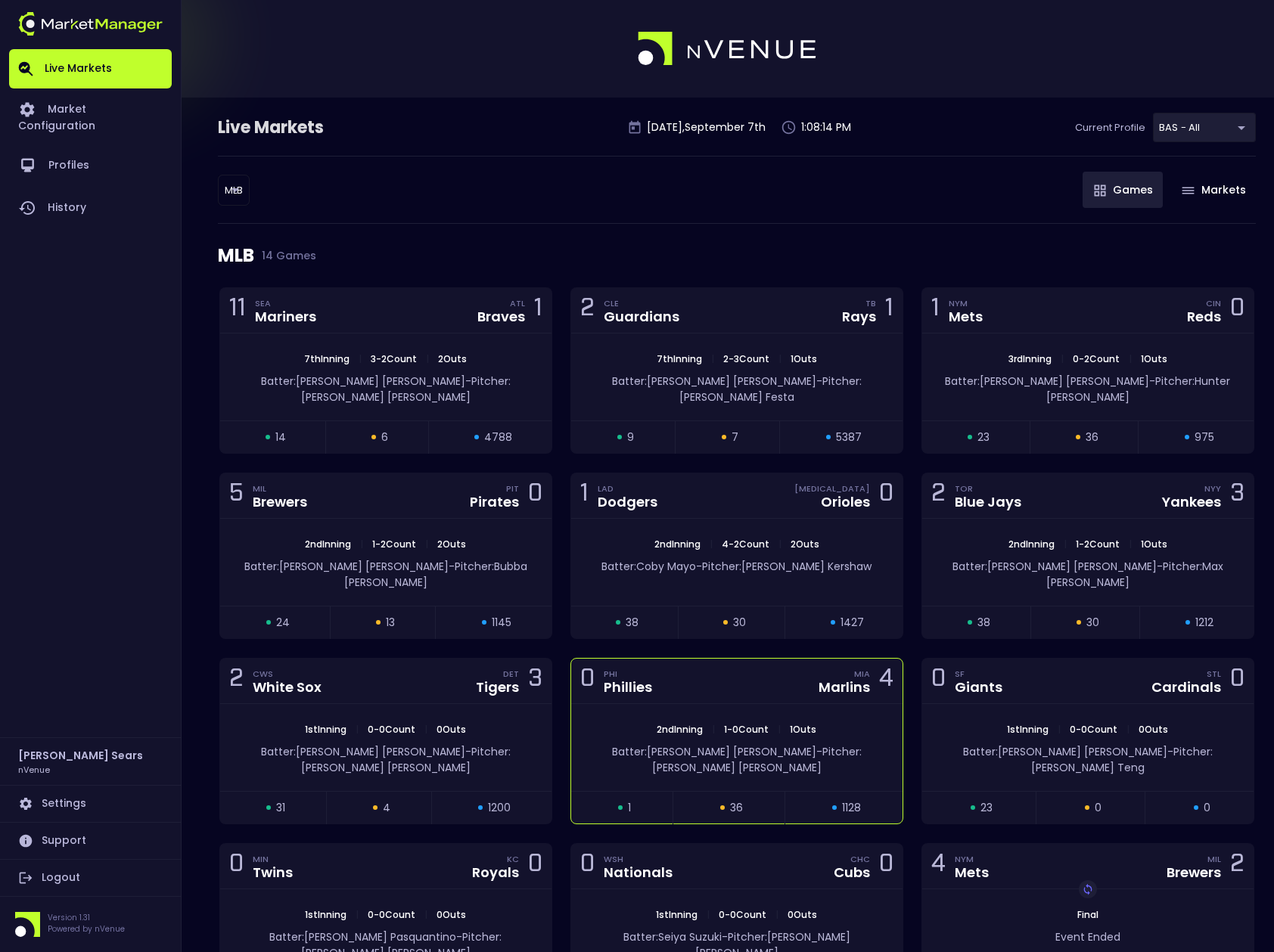
click at [802, 661] on div "0 PHI Phillies MIA Marlins 4" at bounding box center [736, 681] width 331 height 46
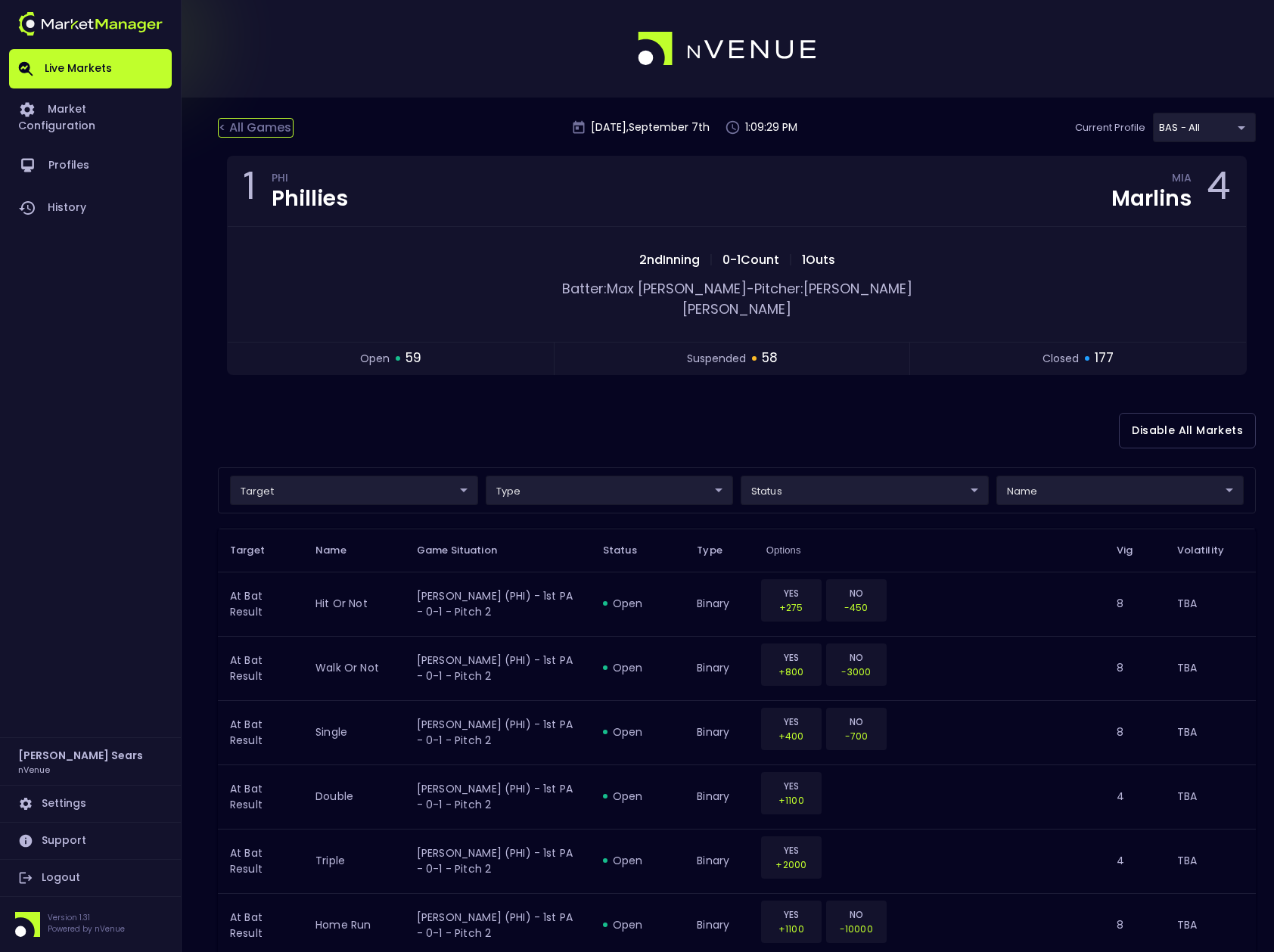
click at [262, 124] on div "< All Games" at bounding box center [255, 128] width 76 height 20
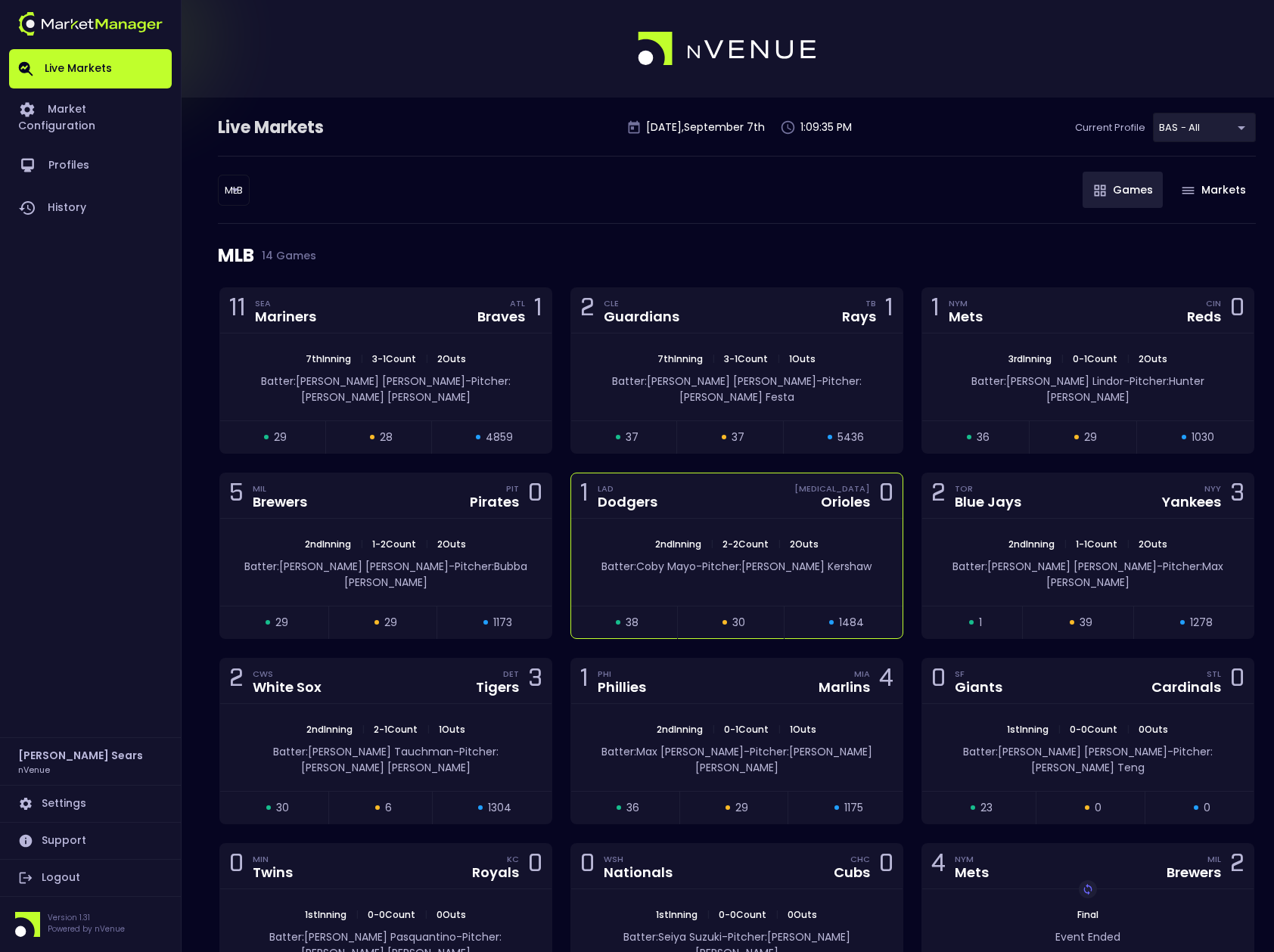
click at [831, 500] on div "1 LAD Dodgers BAL Orioles 0" at bounding box center [736, 497] width 331 height 46
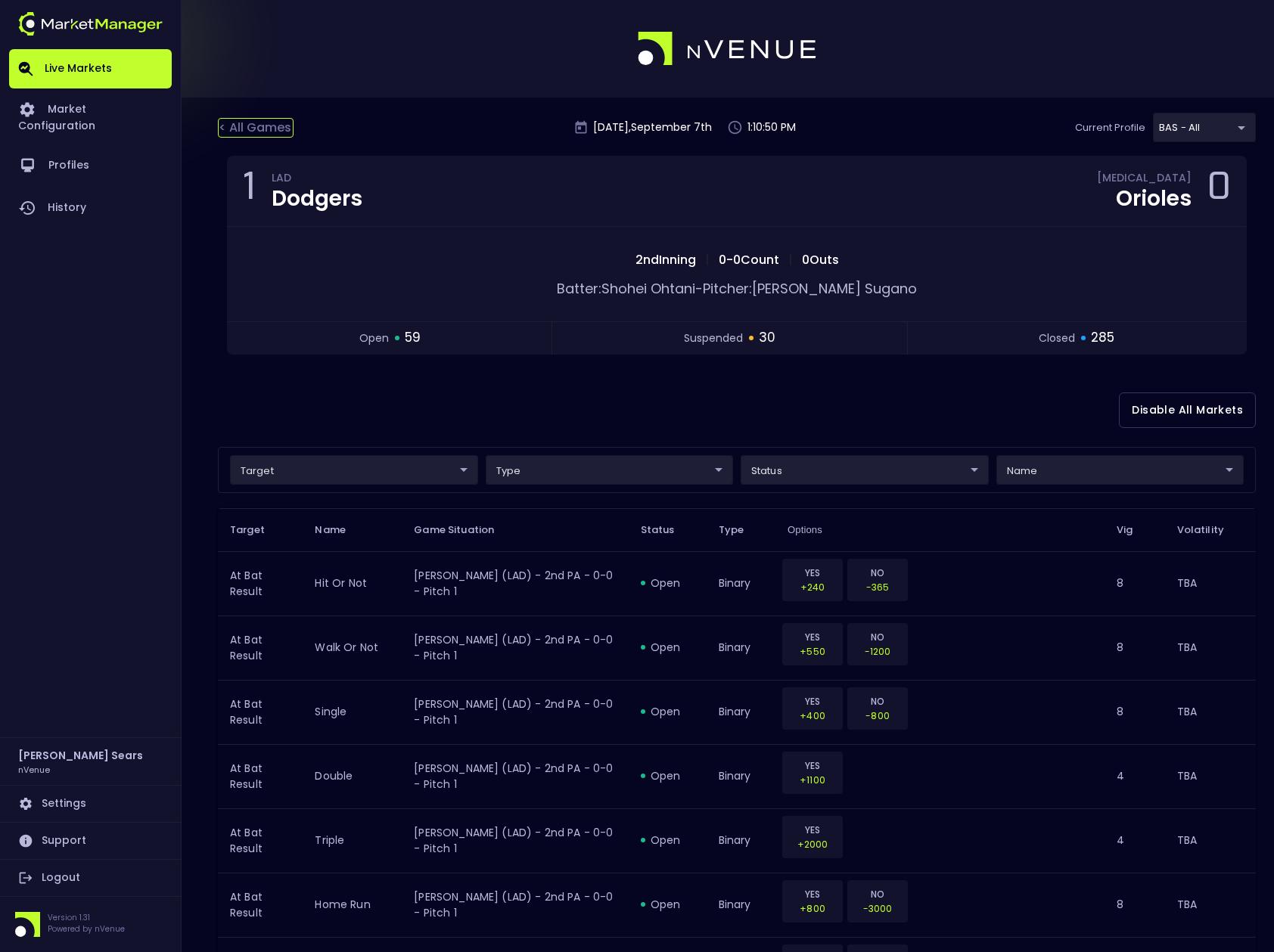
click at [256, 118] on div "< All Games" at bounding box center [255, 128] width 76 height 20
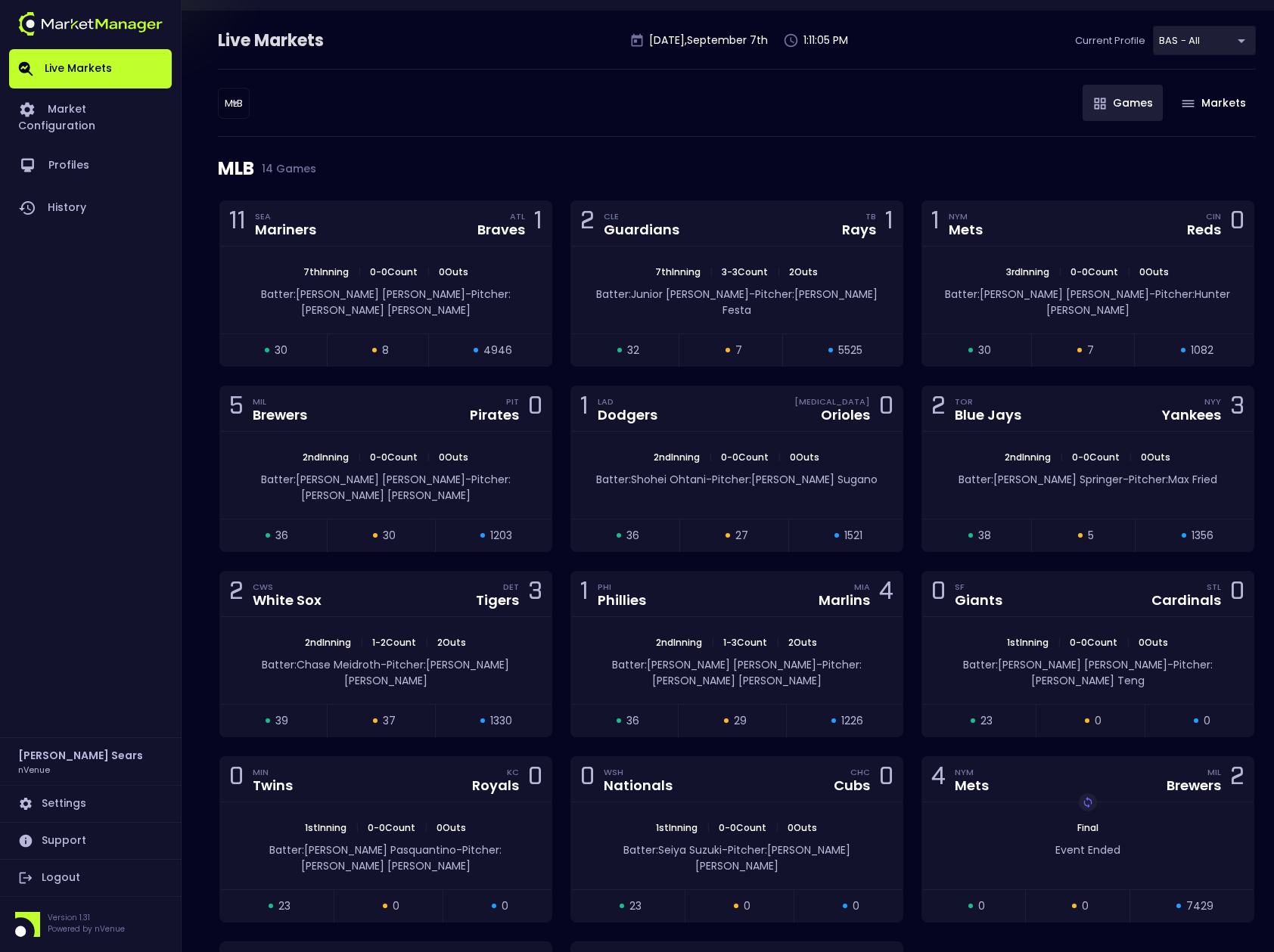
scroll to position [85, 0]
click at [1014, 453] on span "2nd Inning" at bounding box center [1027, 459] width 55 height 13
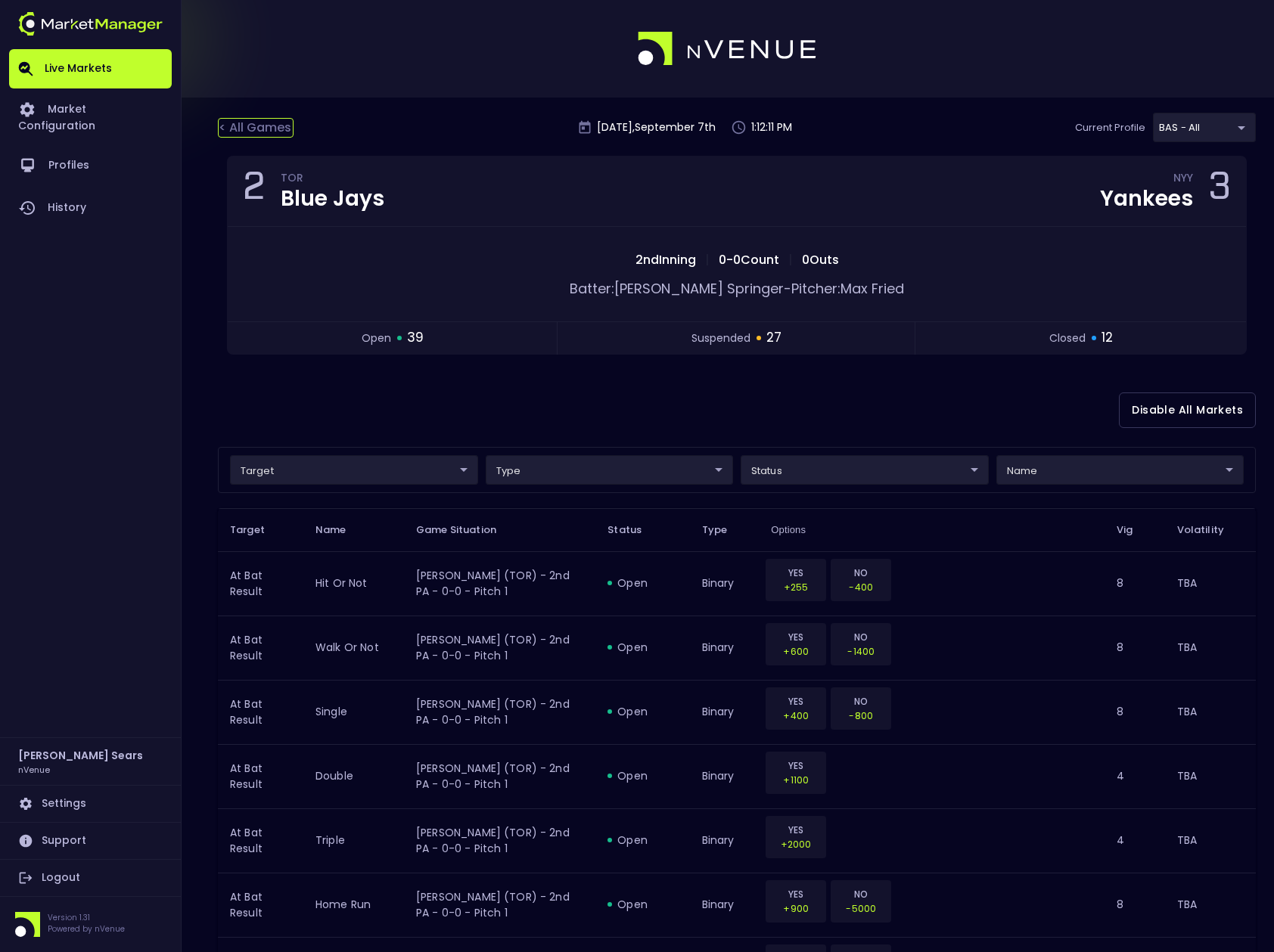
click at [269, 126] on div "< All Games" at bounding box center [255, 128] width 76 height 20
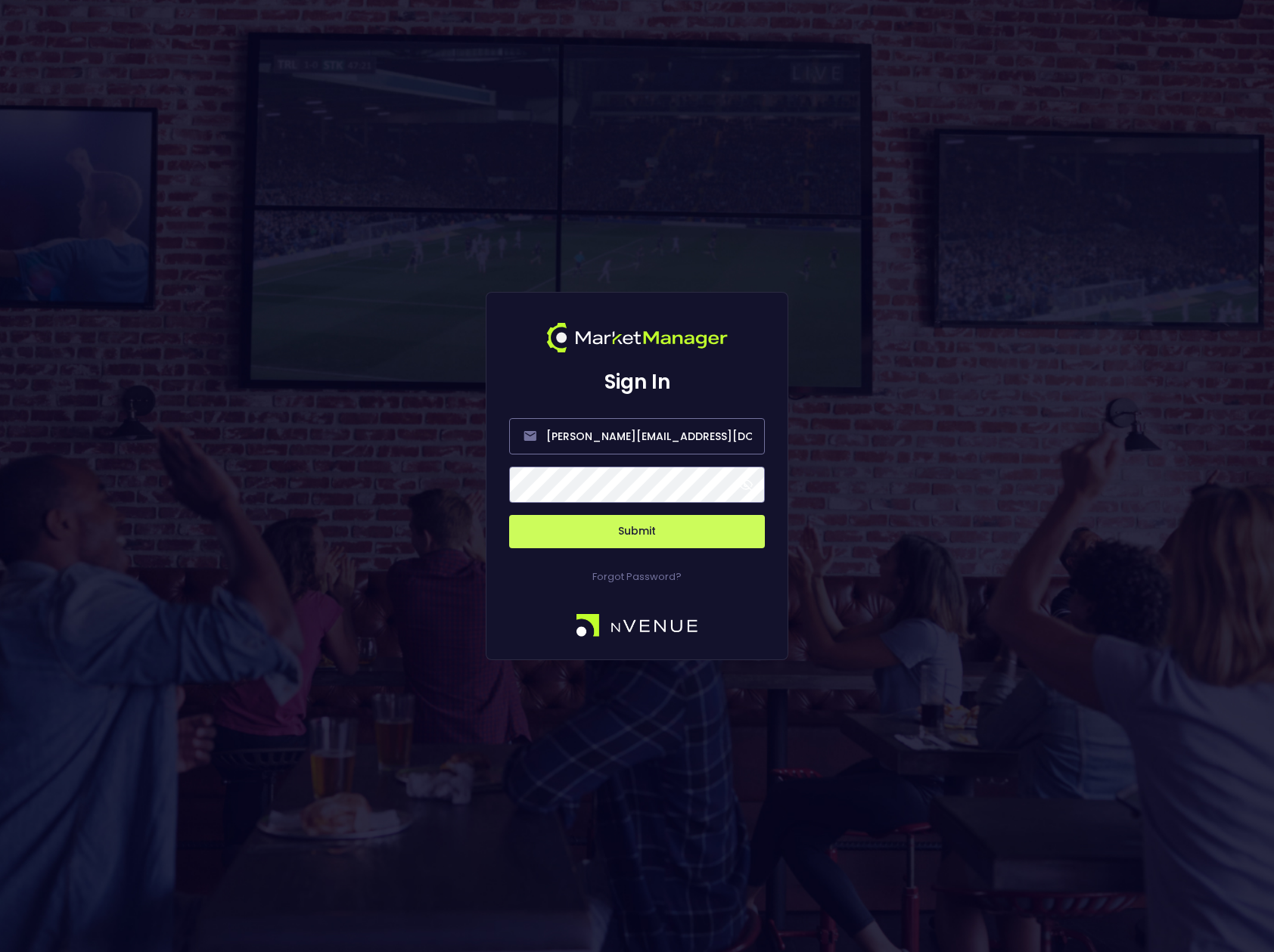
click at [745, 484] on span at bounding box center [745, 485] width 14 height 14
click at [683, 527] on button "Submit" at bounding box center [637, 531] width 256 height 33
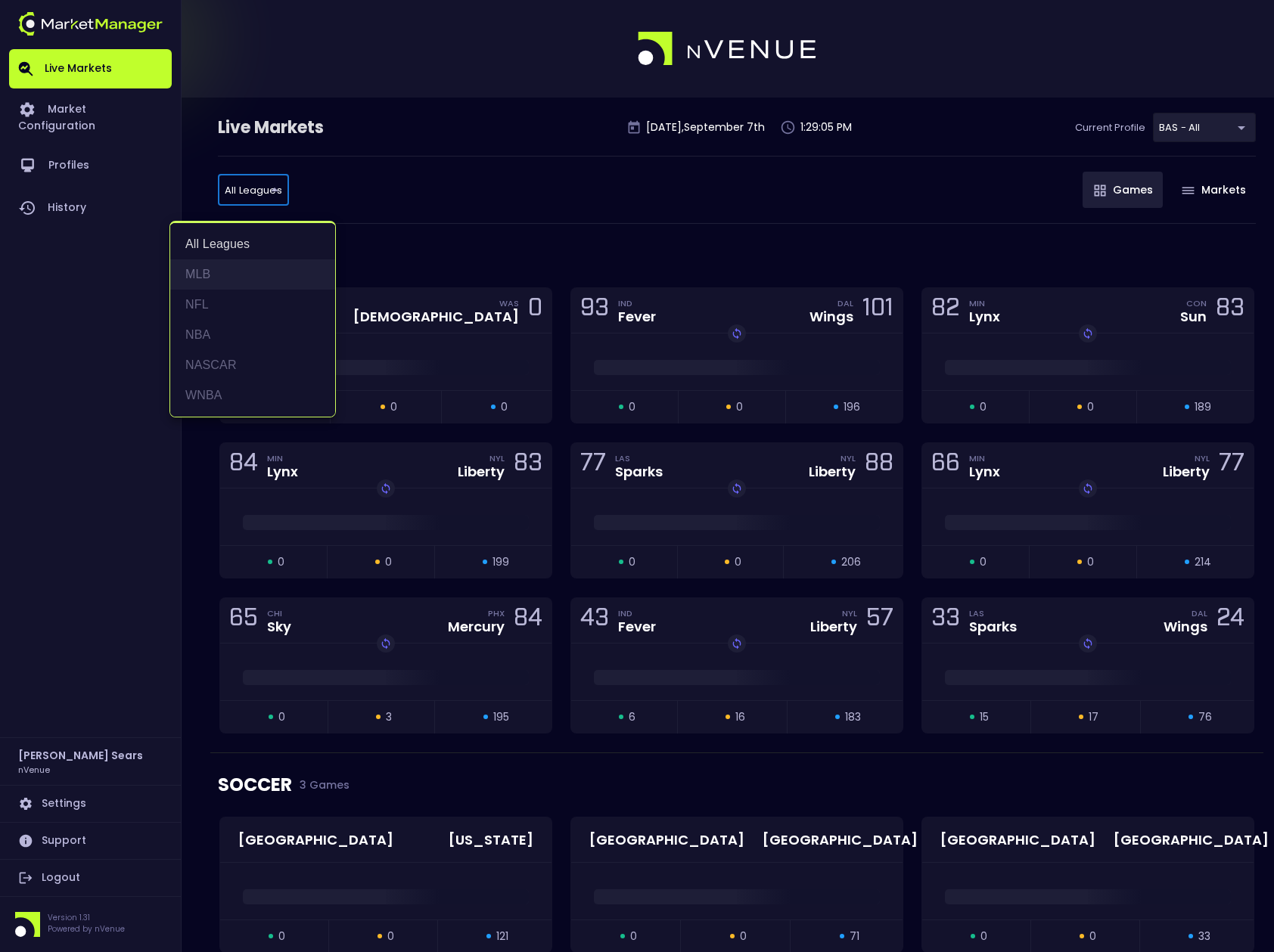
click at [204, 275] on li "MLB" at bounding box center [252, 274] width 165 height 30
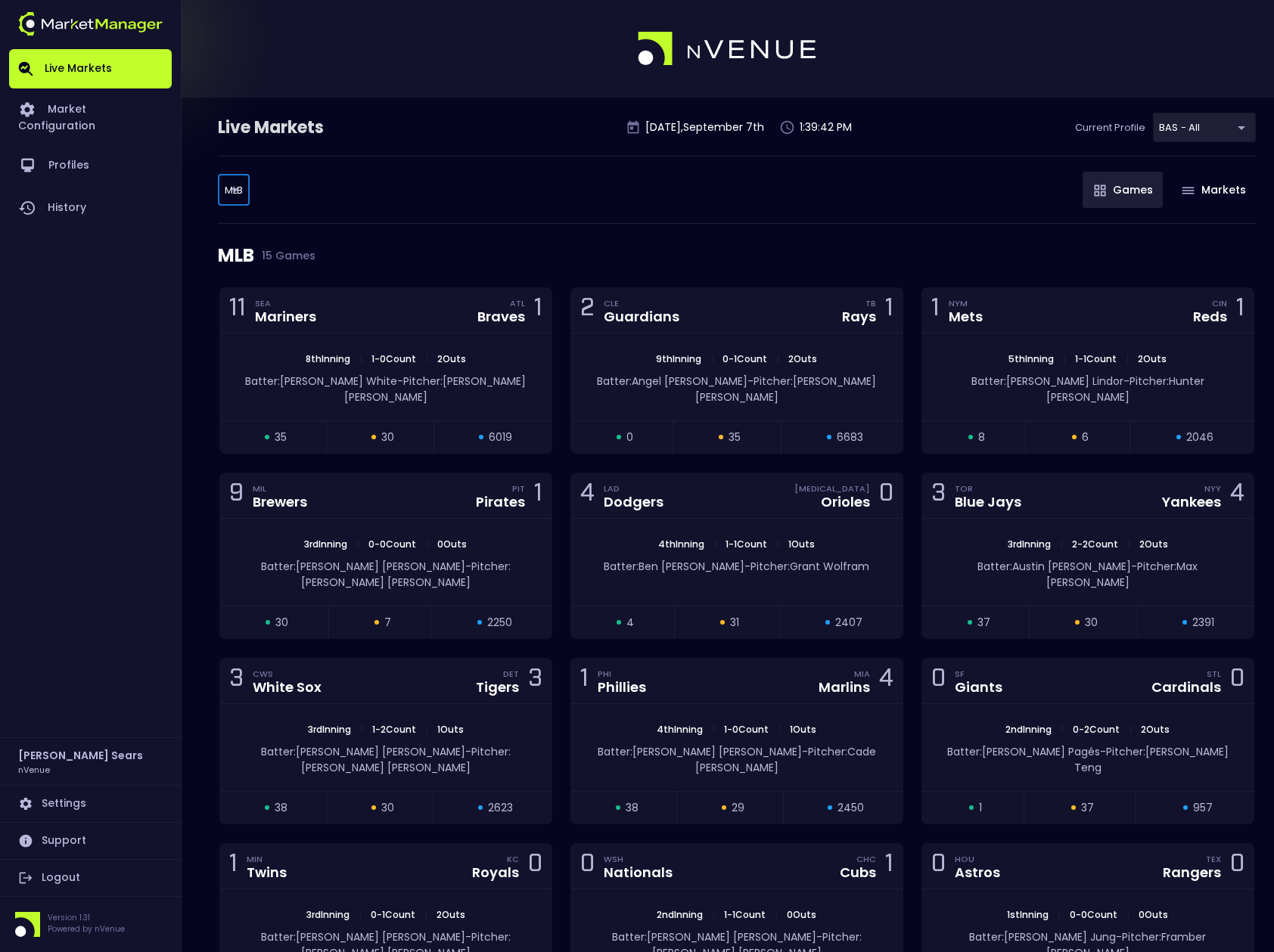
click at [244, 179] on body "Live Markets Market Configuration Profiles History Bruce Sears nVenue Settings …" at bounding box center [637, 627] width 1274 height 1256
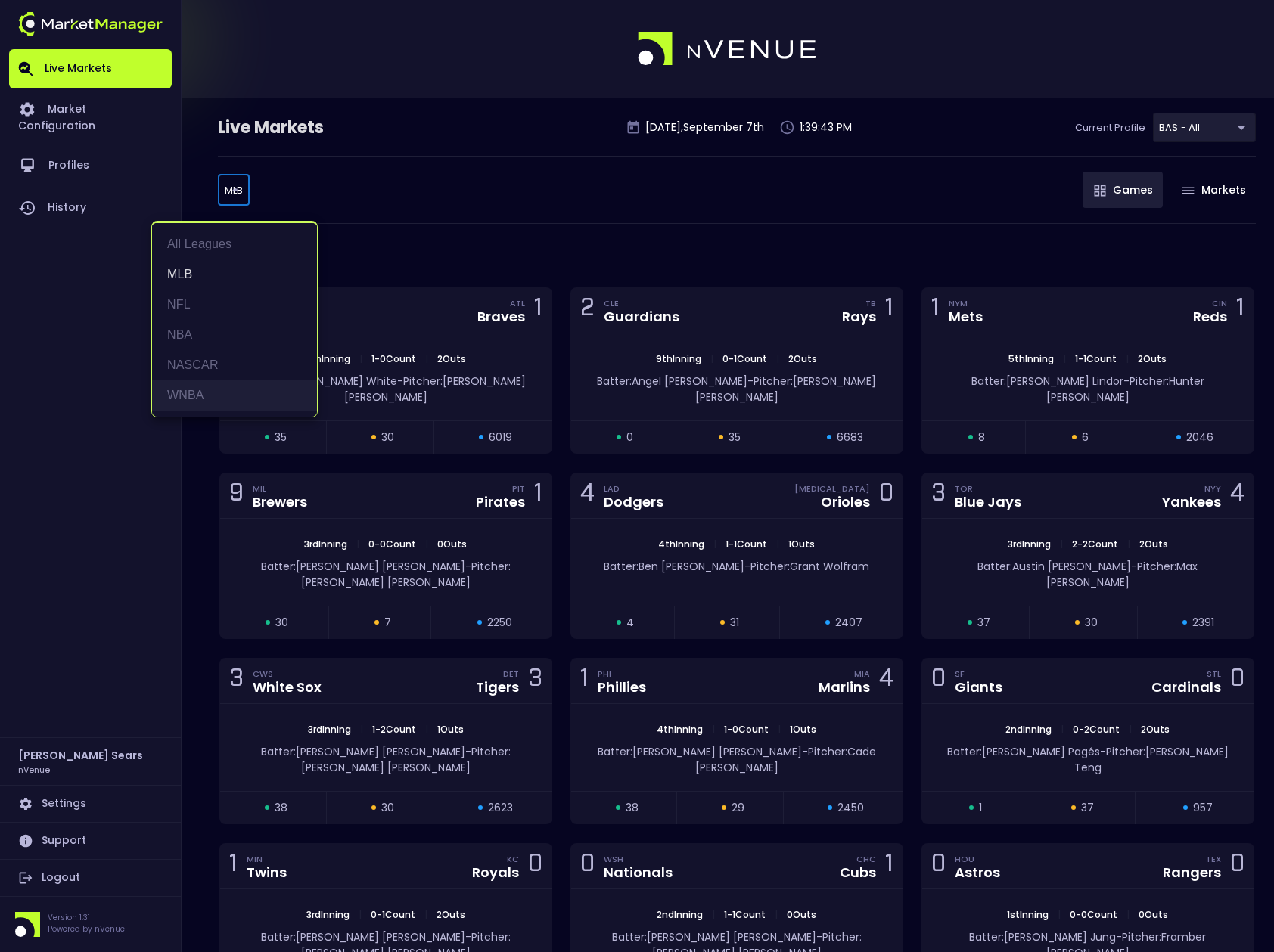
click at [208, 389] on li "WNBA" at bounding box center [234, 395] width 165 height 30
type input "WNBA"
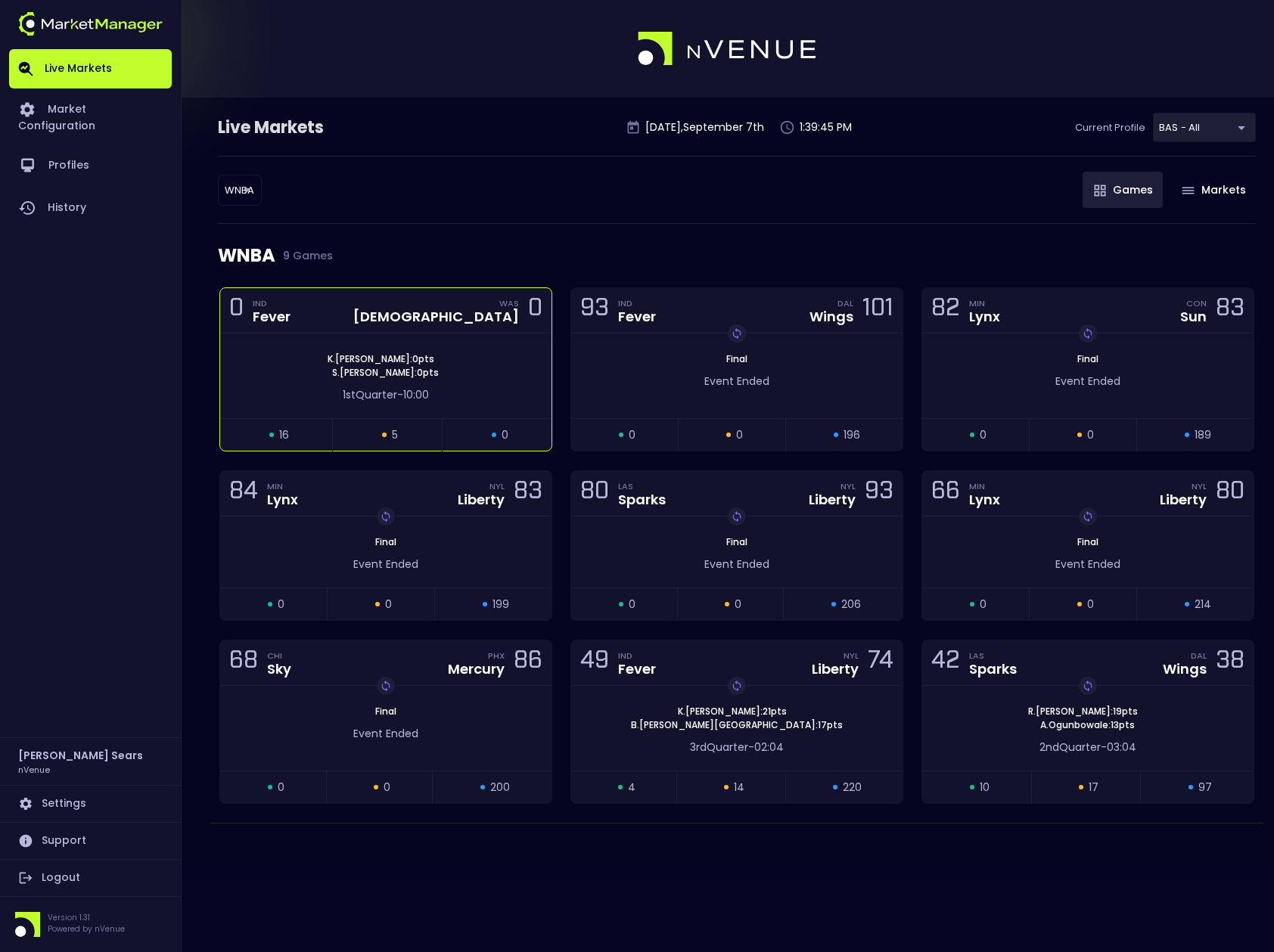
click at [481, 310] on div "[DEMOGRAPHIC_DATA]" at bounding box center [435, 316] width 166 height 14
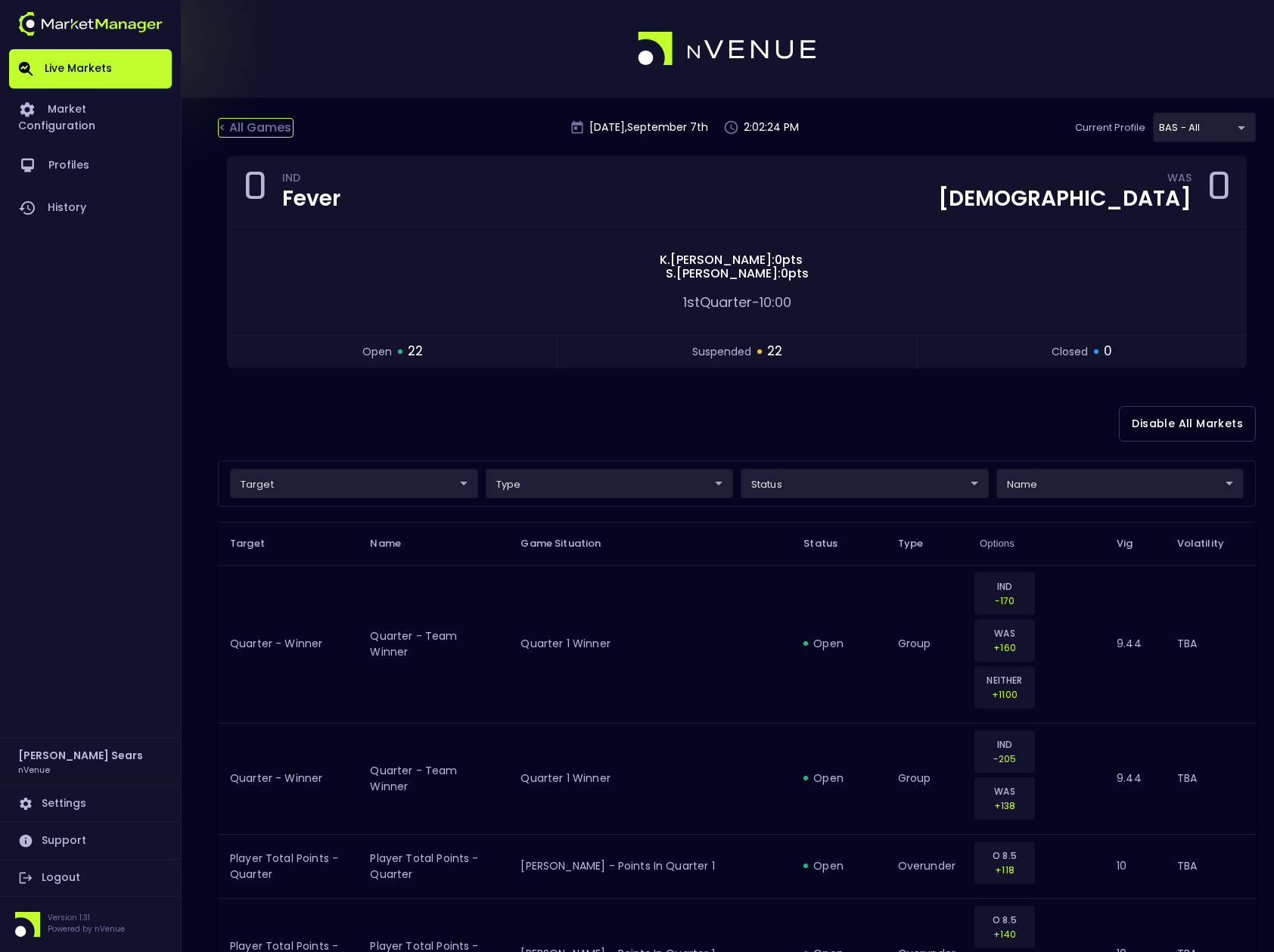
click at [268, 125] on div "< All Games" at bounding box center [255, 128] width 76 height 20
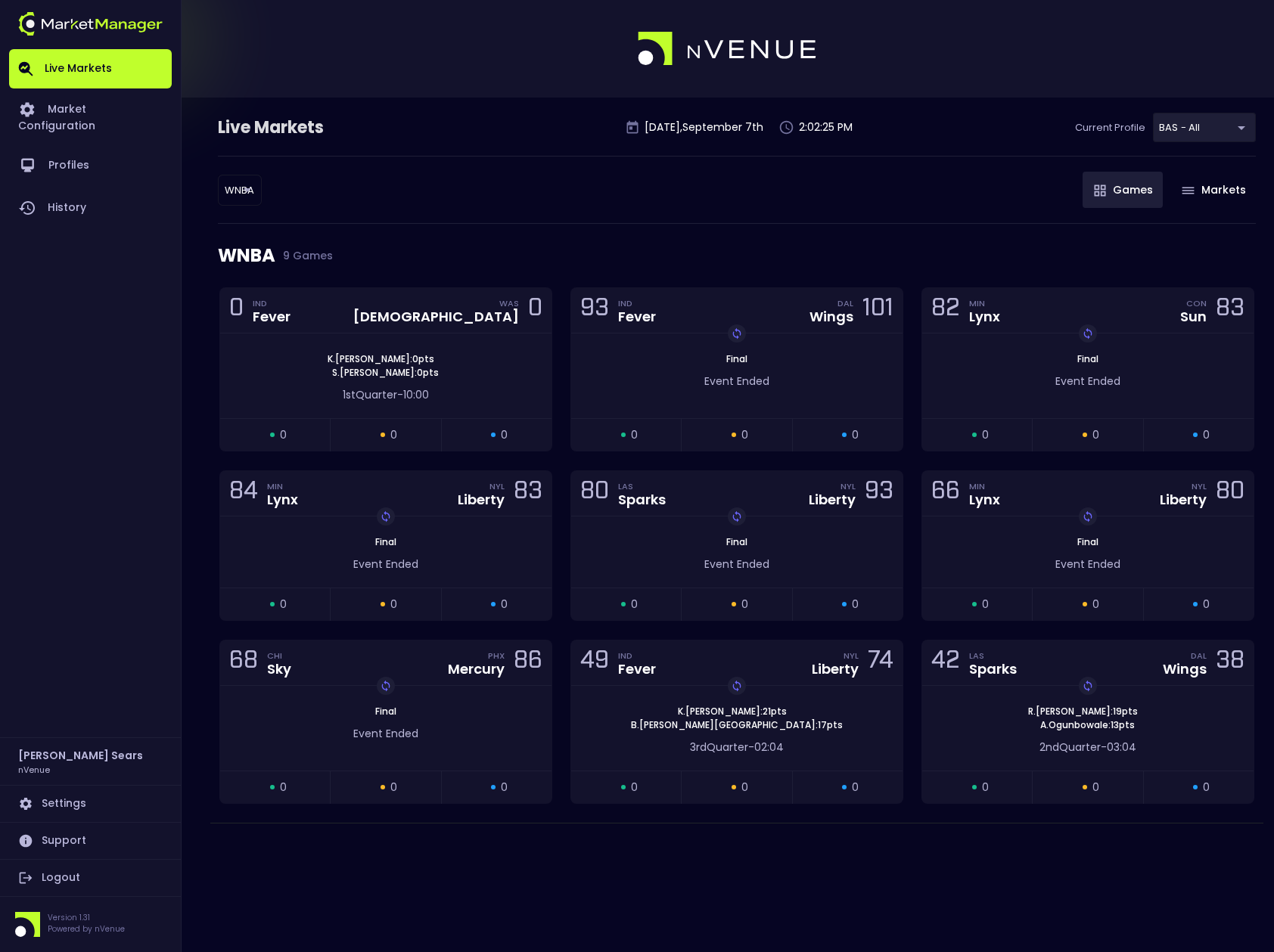
click at [251, 193] on body "Live Markets Market Configuration Profiles History Bruce Sears nVenue Settings …" at bounding box center [637, 476] width 1274 height 952
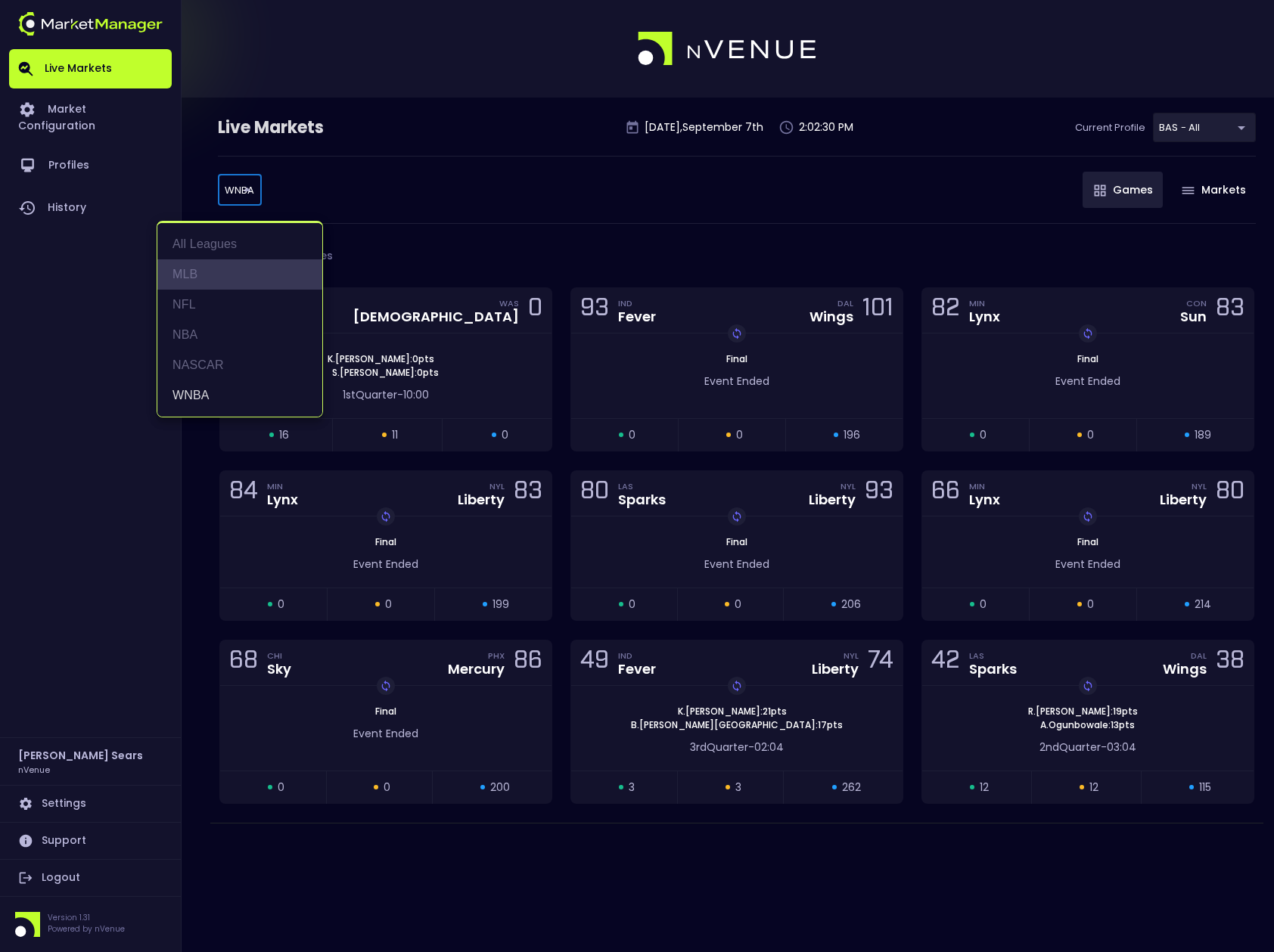
click at [194, 271] on li "MLB" at bounding box center [240, 274] width 165 height 30
type input "MLB"
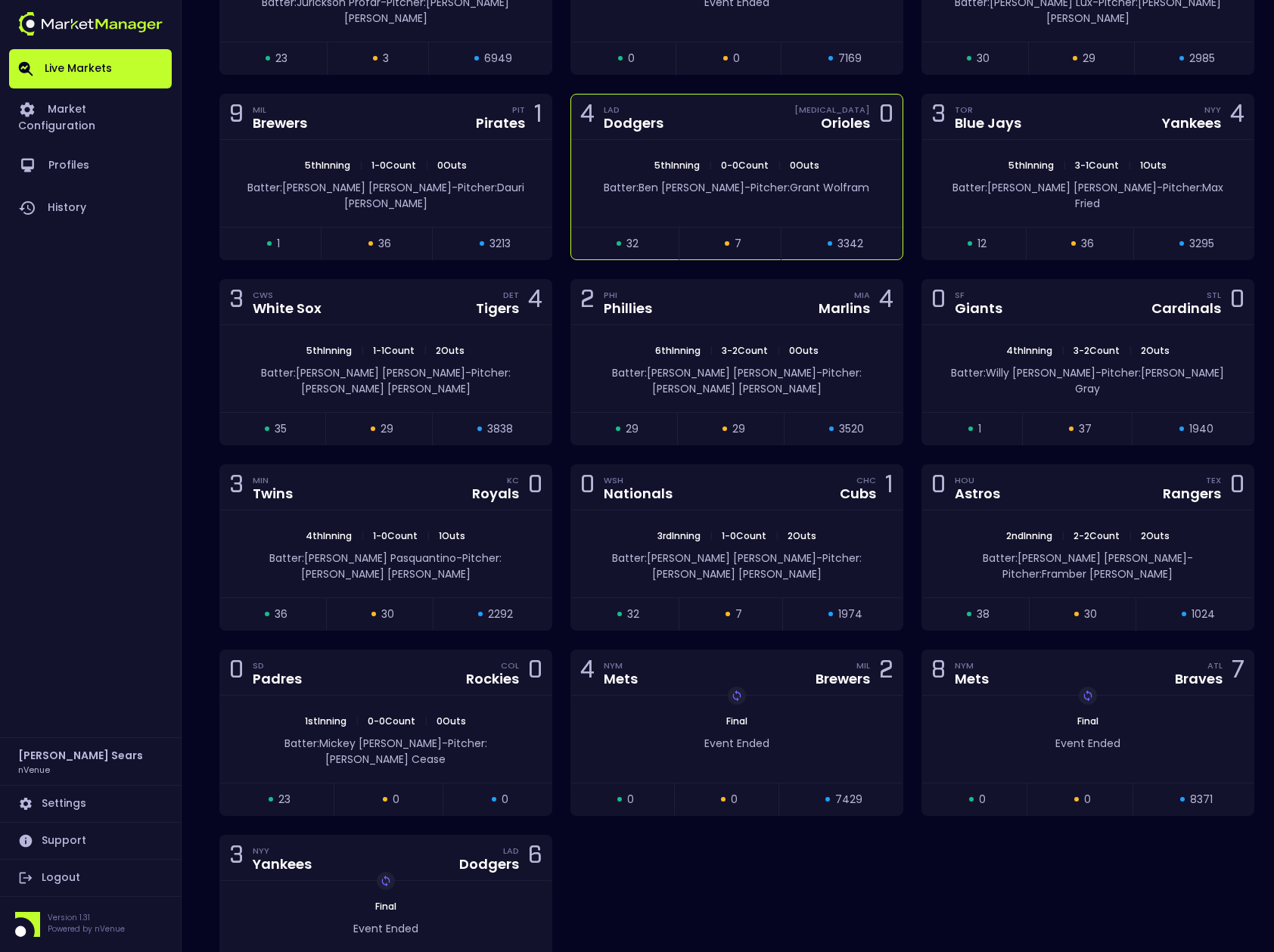
scroll to position [409, 0]
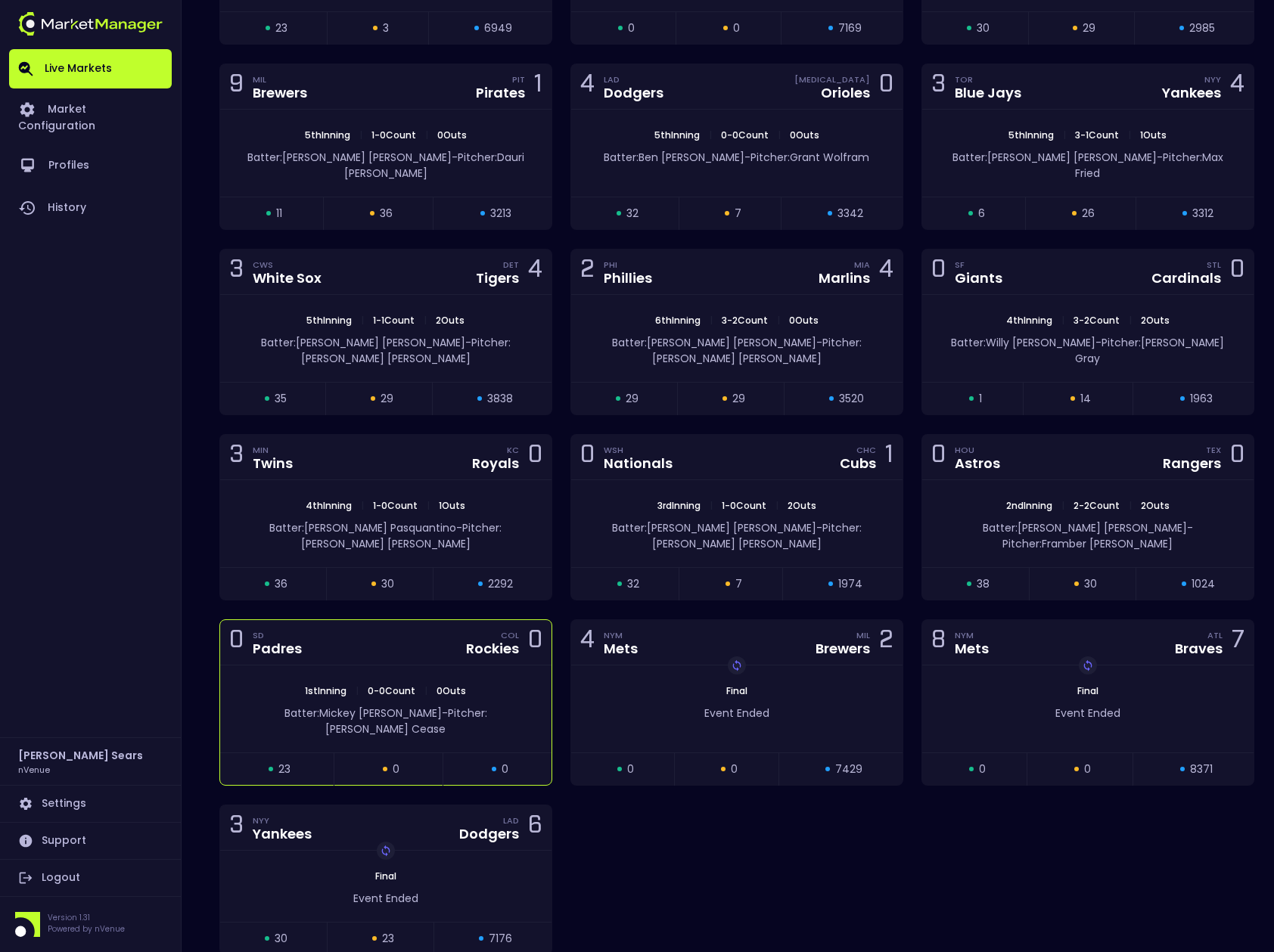
click at [453, 698] on div "Batter: Mickey Moniak - Pitcher: Dylan Cease" at bounding box center [386, 717] width 331 height 39
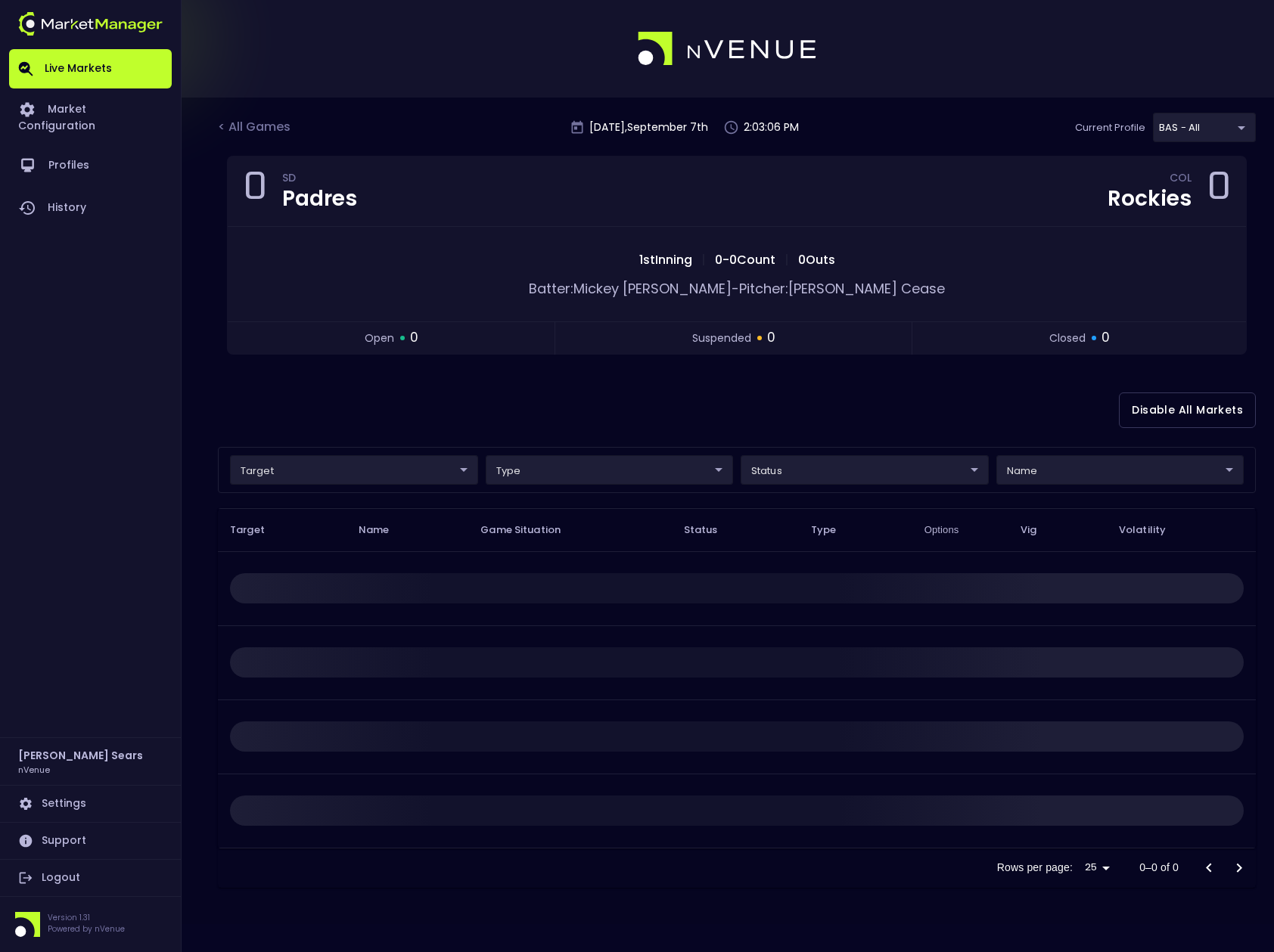
scroll to position [0, 0]
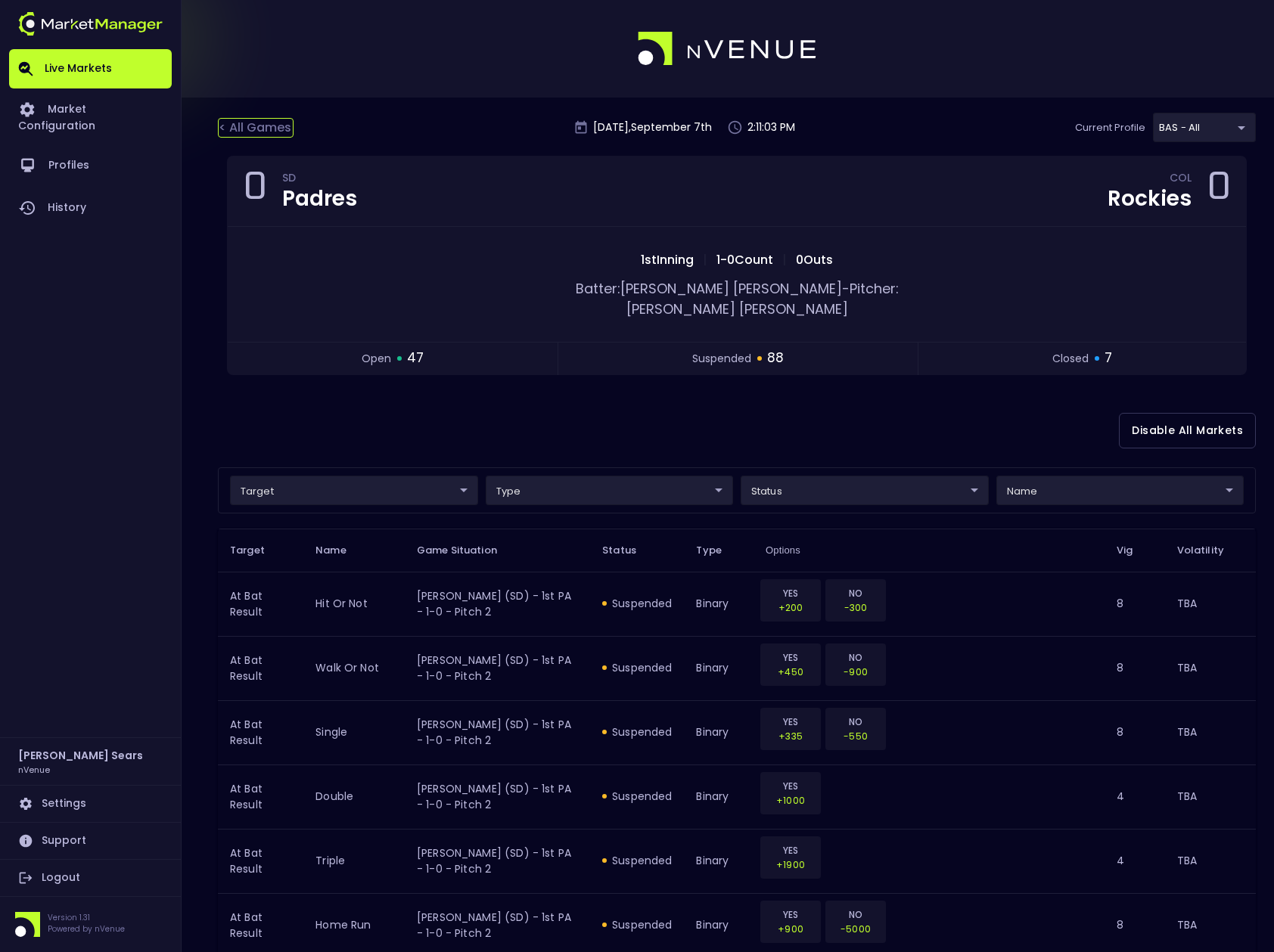
click at [277, 129] on div "< All Games" at bounding box center [255, 128] width 76 height 20
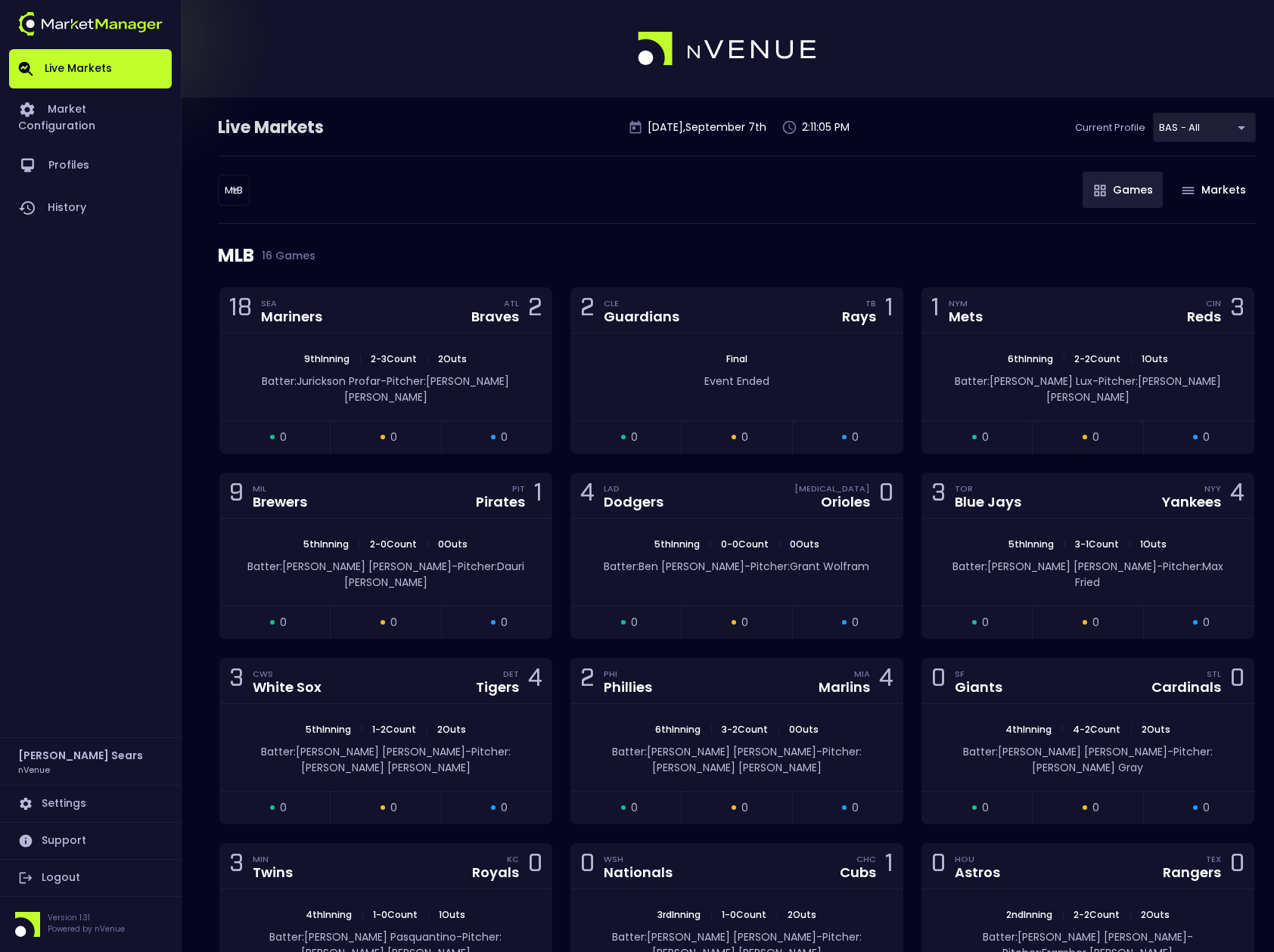
click at [240, 187] on body "Live Markets Market Configuration Profiles History Bruce Sears nVenue Settings …" at bounding box center [637, 720] width 1274 height 1440
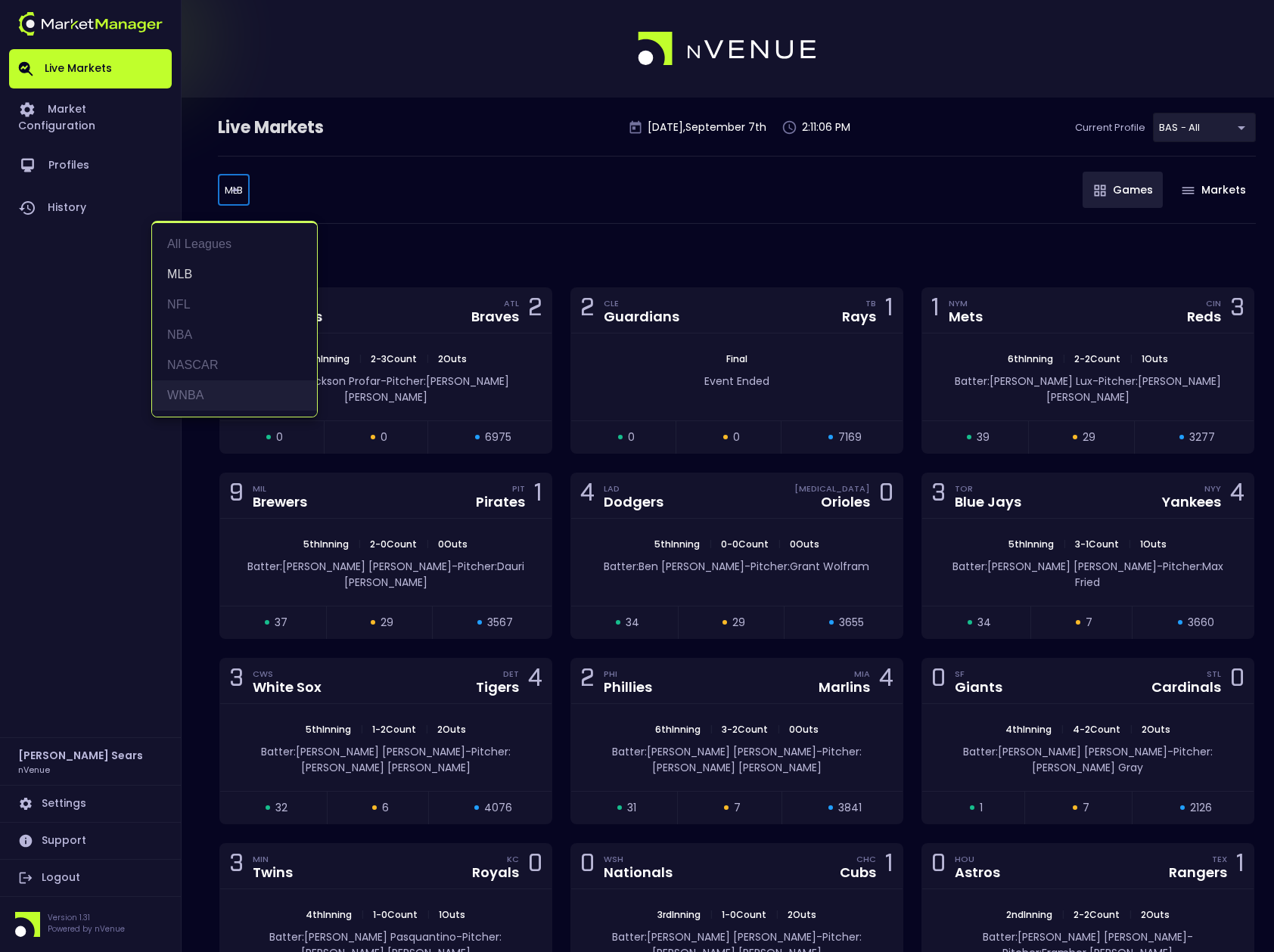
click at [195, 391] on li "WNBA" at bounding box center [234, 395] width 165 height 30
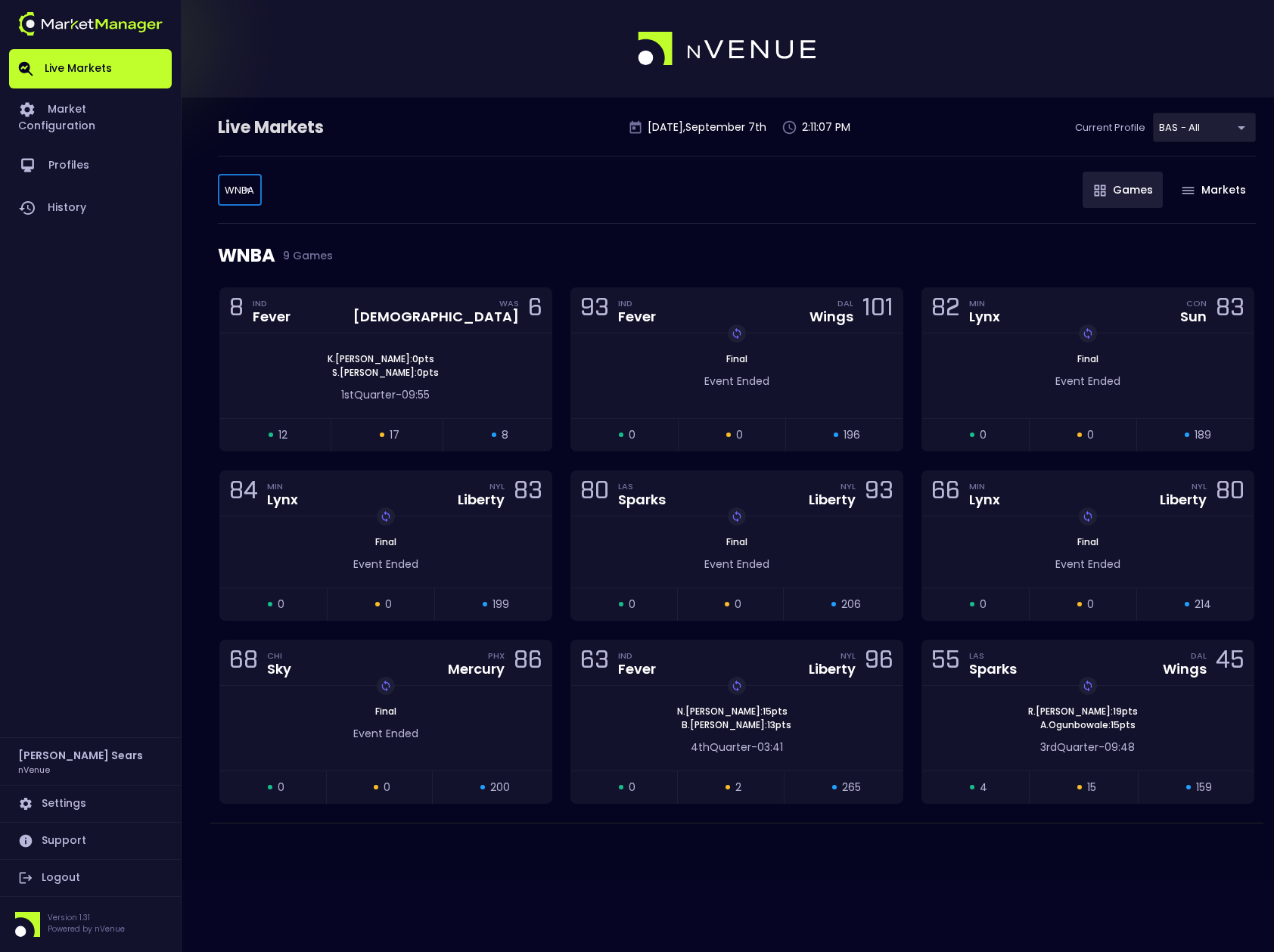
type input "WNBA"
click at [439, 339] on div "N . Howard : 4 pts A . Clark : 3 pts 1st Quarter - 04:31" at bounding box center [386, 376] width 331 height 85
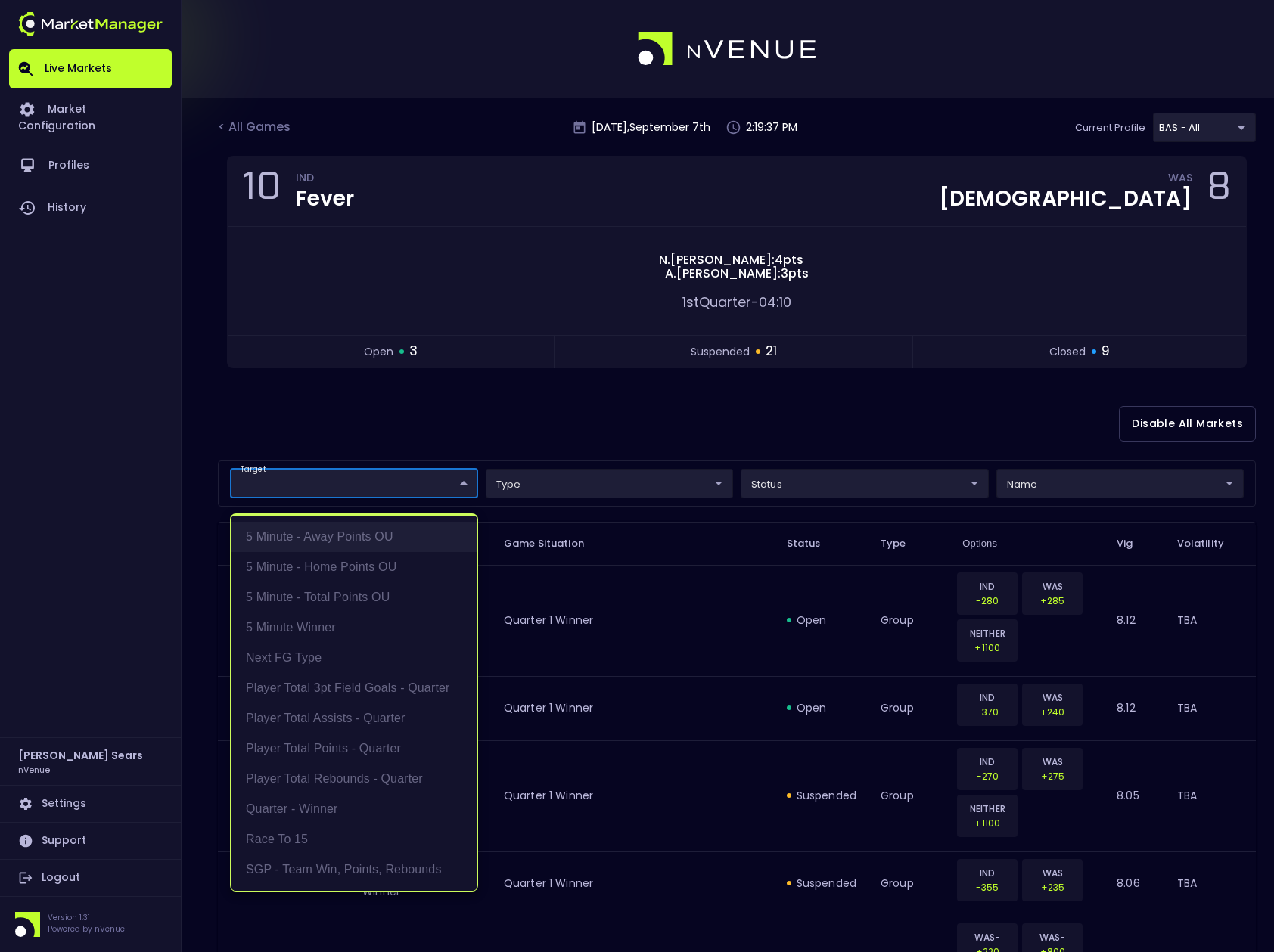
click at [379, 532] on li "5 Minute - Away Points OU" at bounding box center [354, 537] width 247 height 30
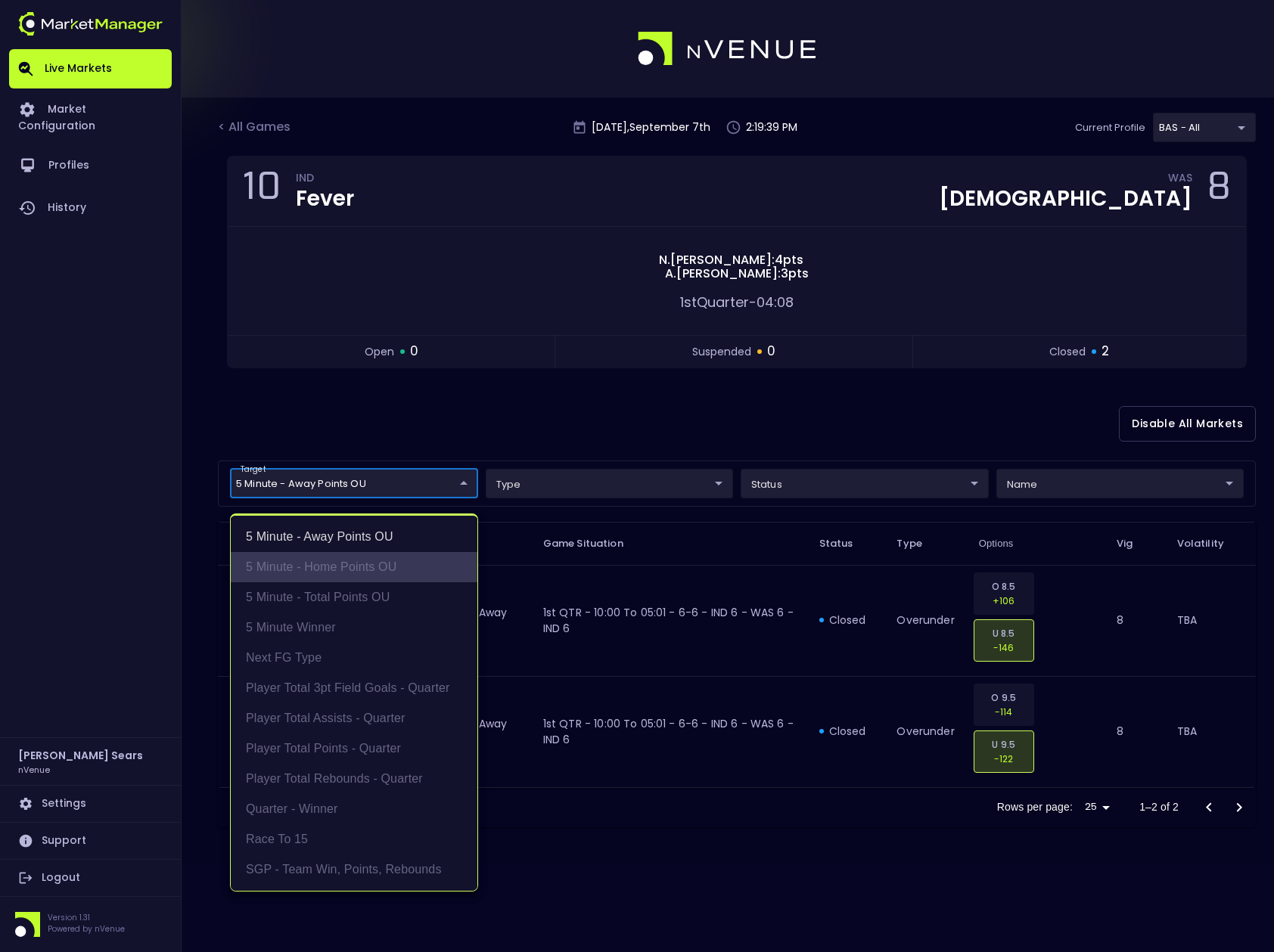
click at [387, 563] on li "5 Minute - Home Points OU" at bounding box center [354, 567] width 247 height 30
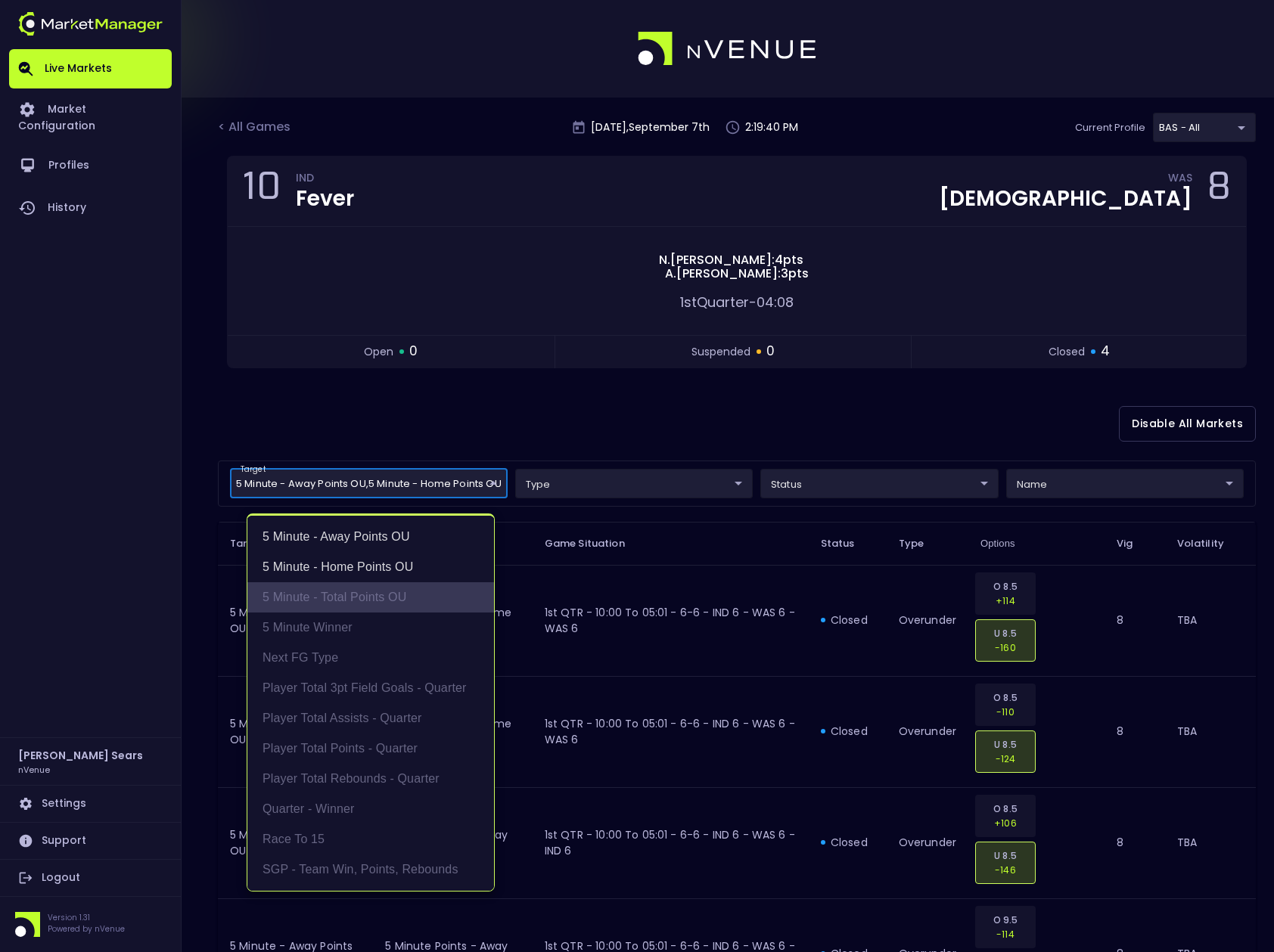
drag, startPoint x: 390, startPoint y: 594, endPoint x: 447, endPoint y: 587, distance: 57.4
click at [390, 594] on li "5 Minute - Total Points OU" at bounding box center [370, 597] width 247 height 30
type input "5 Minute - Away Points OU,5 Minute - Home Points OU,5 Minute - Total Points OU"
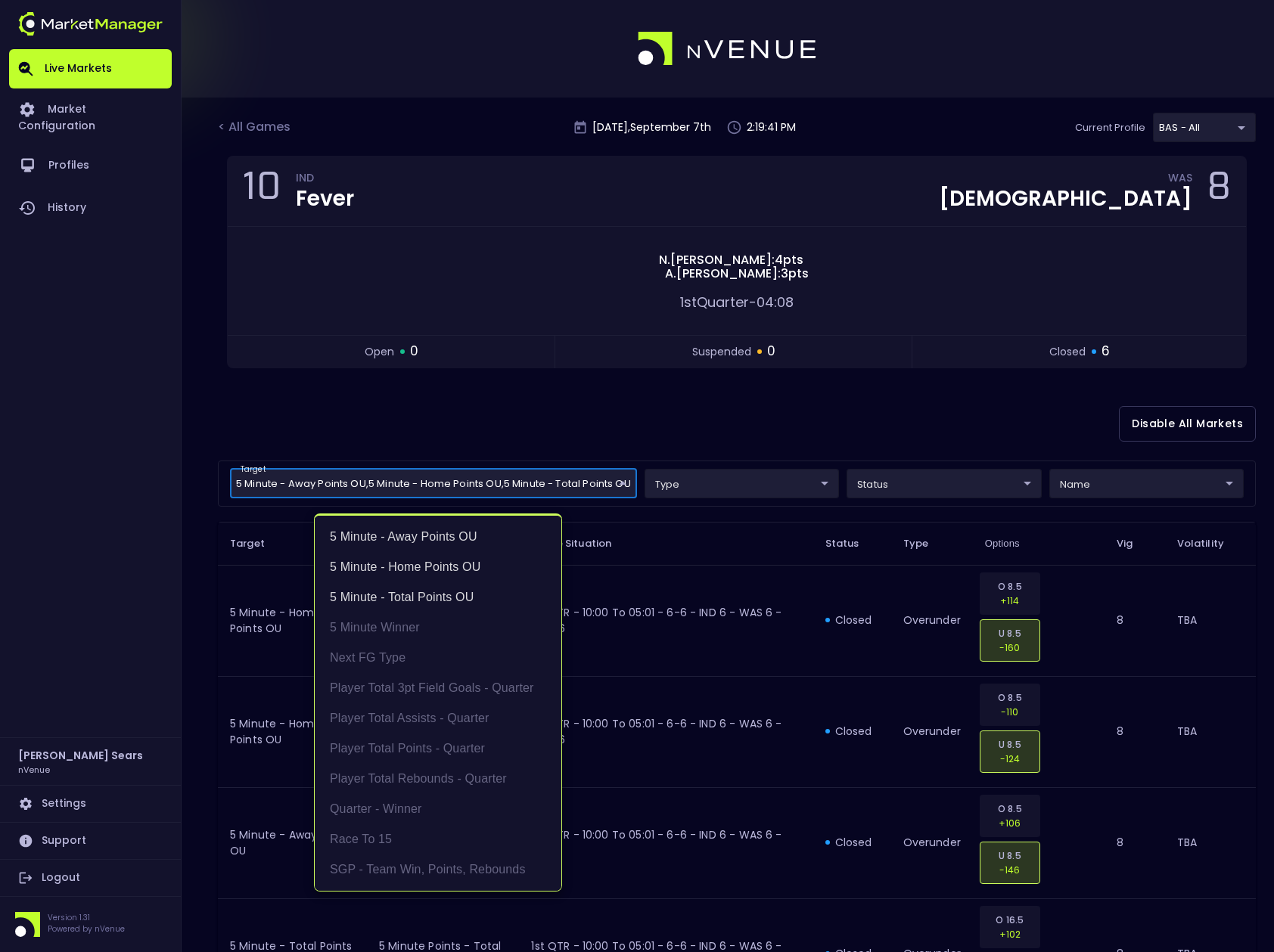
click at [911, 489] on div at bounding box center [637, 476] width 1274 height 952
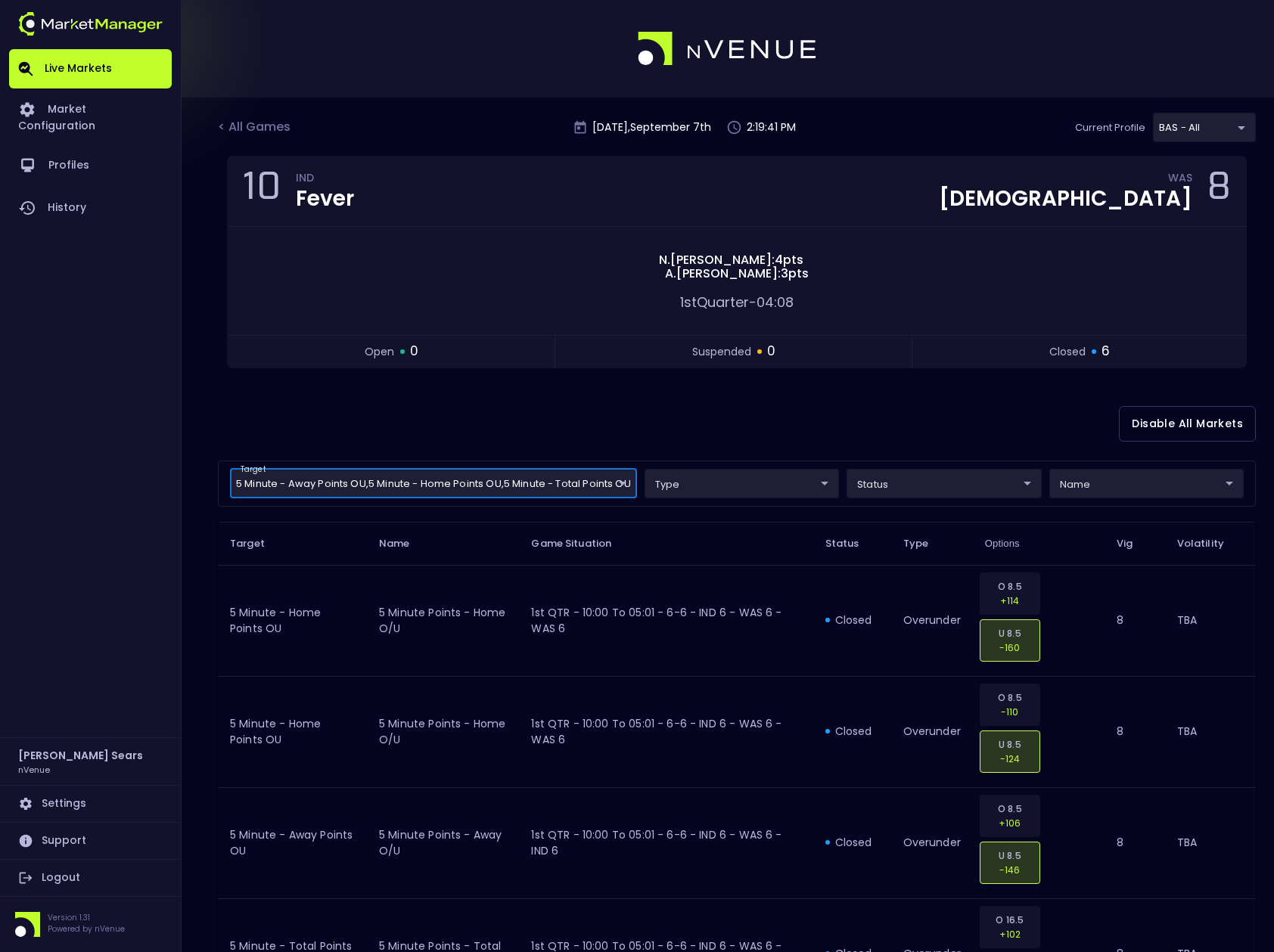
click at [929, 485] on body "Live Markets Market Configuration Profiles History Bruce Sears nVenue Settings …" at bounding box center [637, 654] width 1274 height 1309
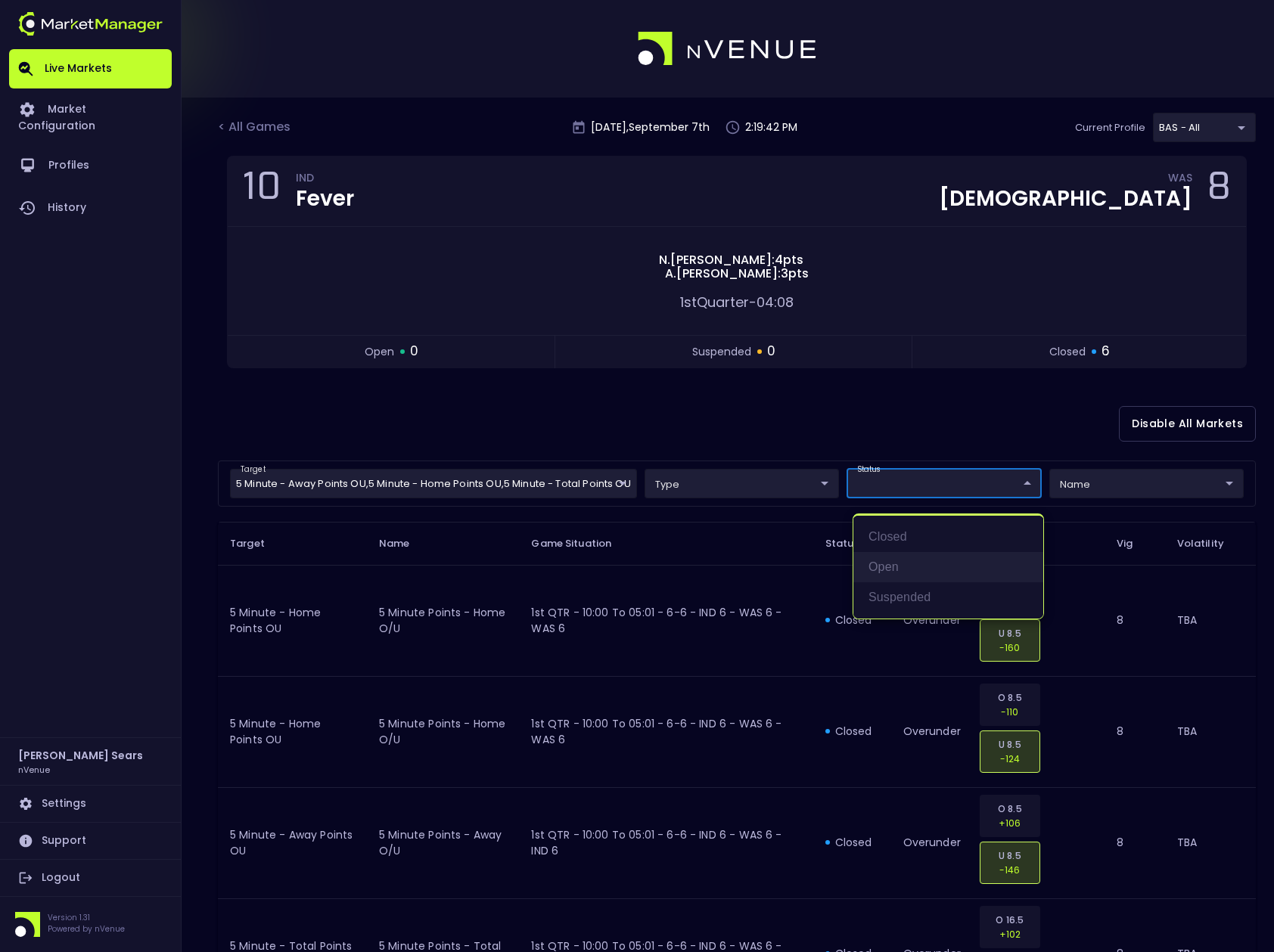
click at [893, 566] on li "open" at bounding box center [948, 567] width 190 height 30
type input "open"
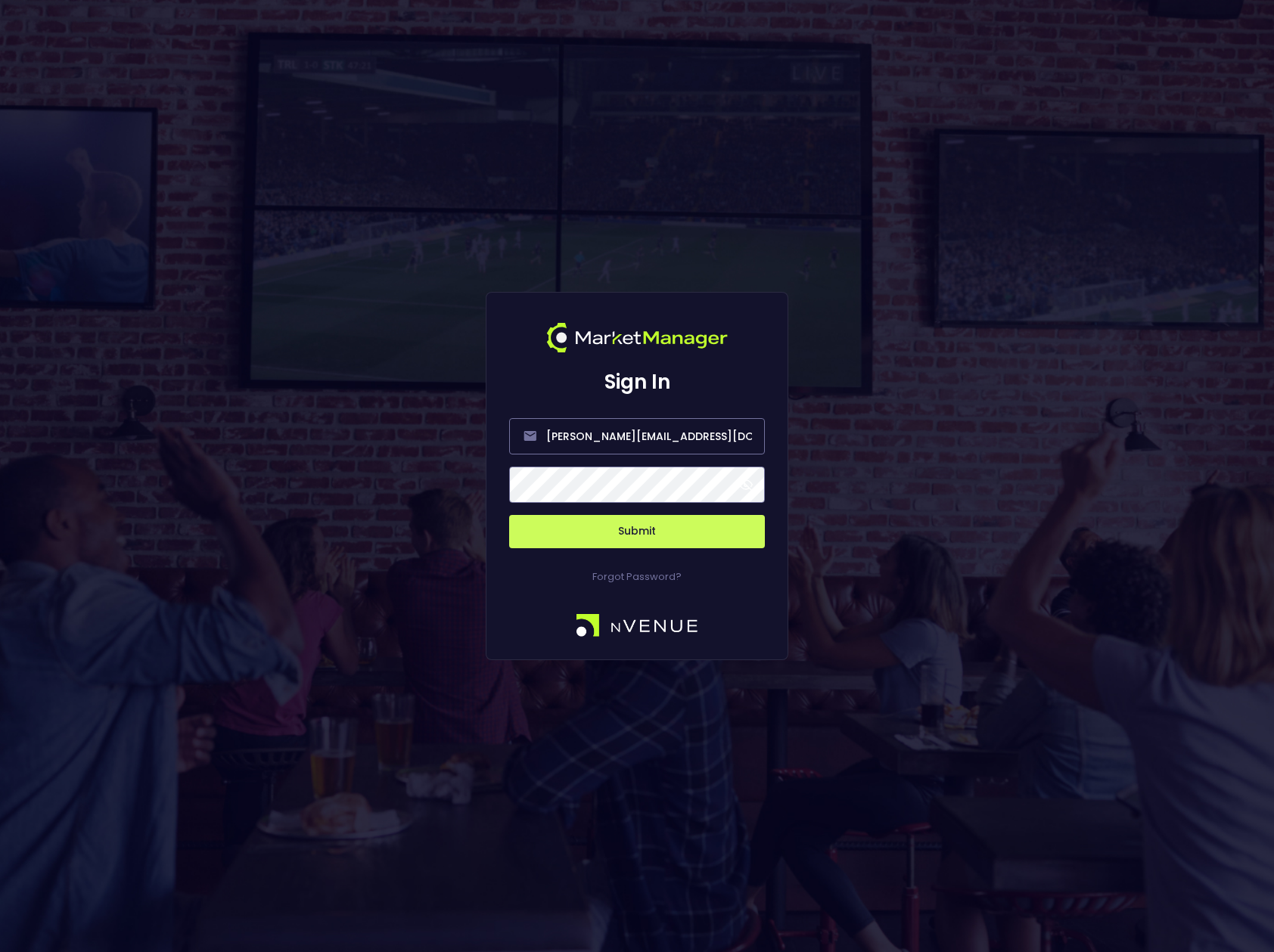
click at [747, 484] on span at bounding box center [745, 485] width 14 height 14
click at [688, 528] on button "Submit" at bounding box center [637, 531] width 256 height 33
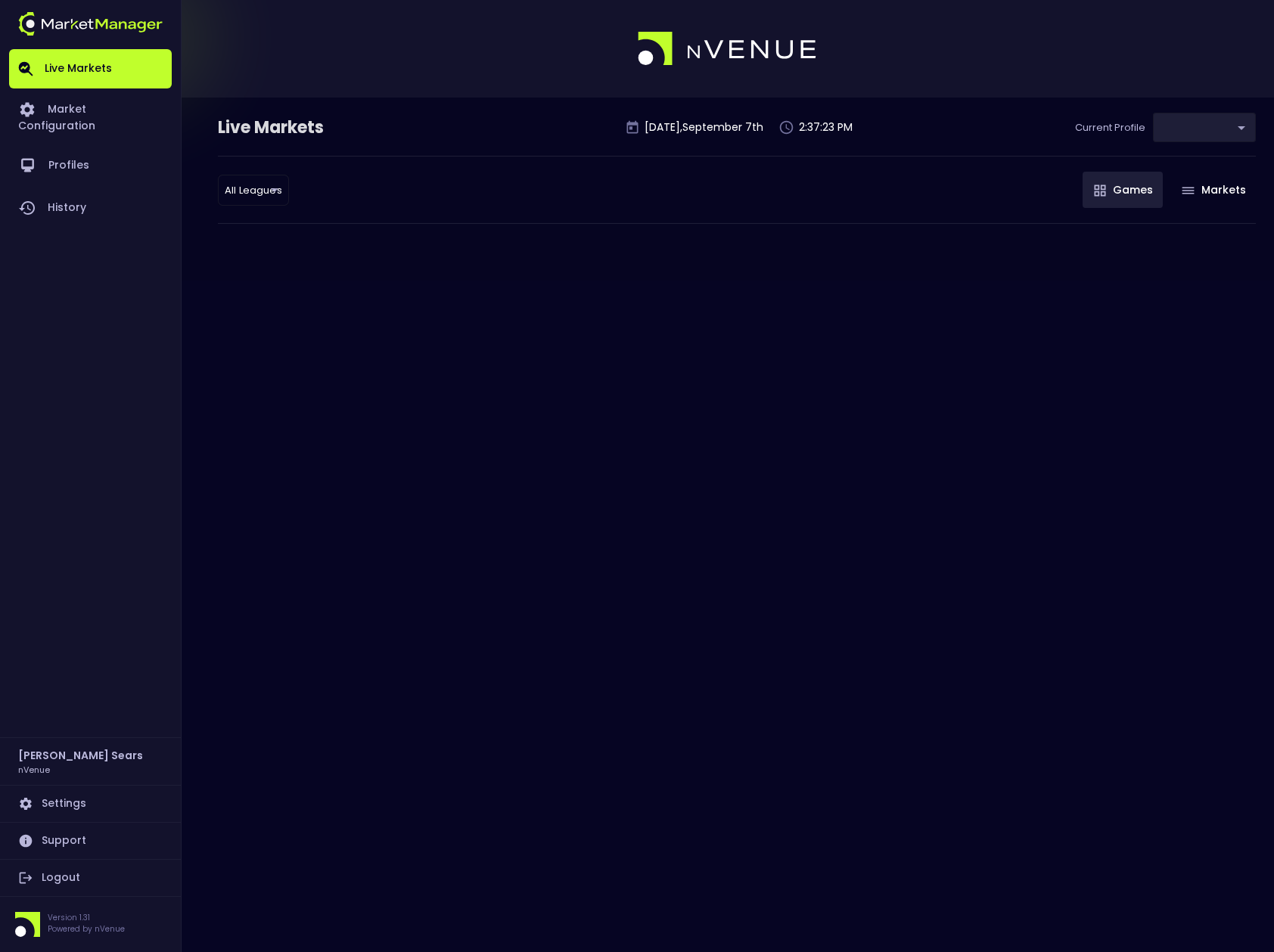
type input "0d810fa5-e353-4d9c-b11d-31f095cae871"
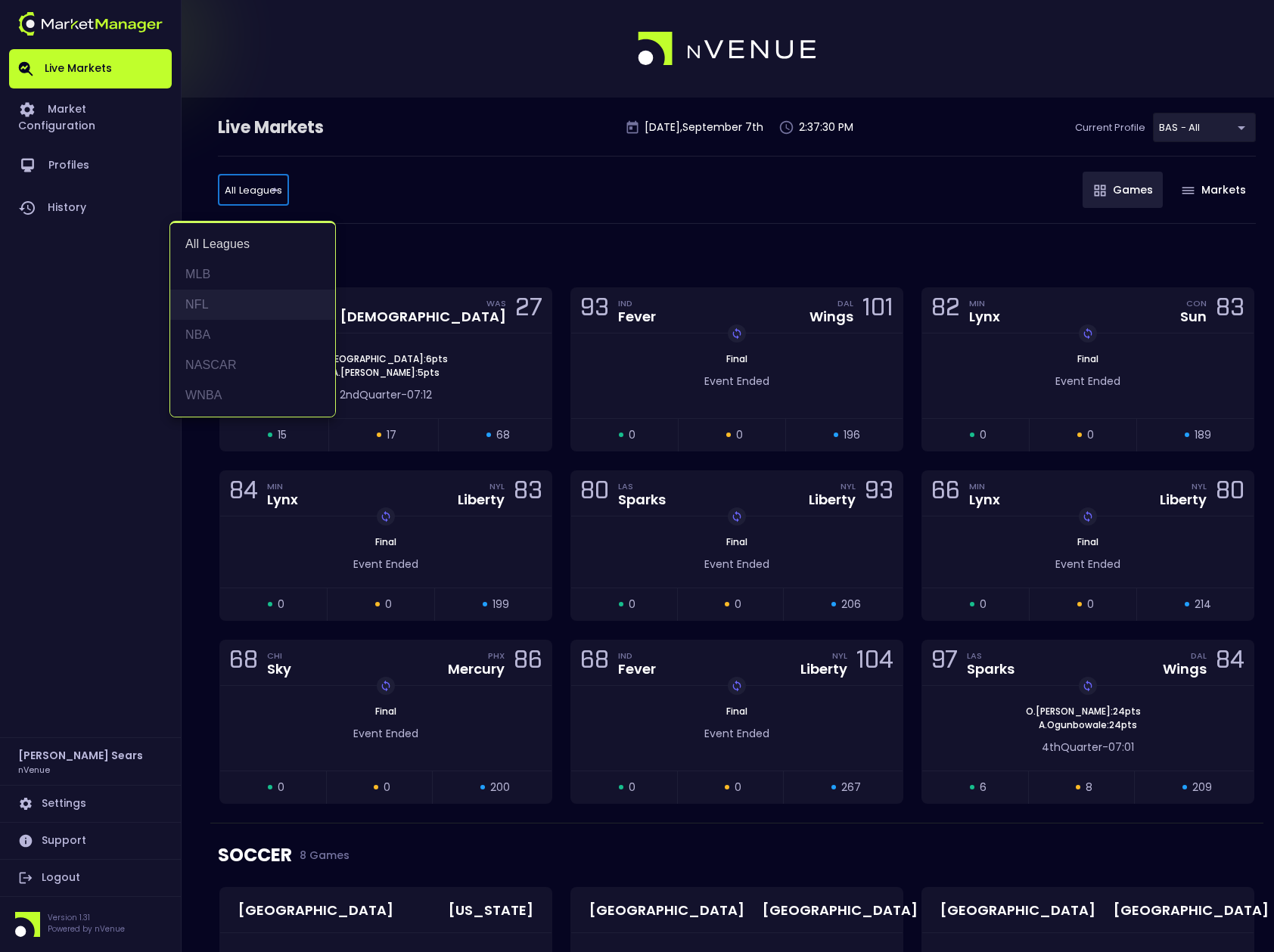
click at [199, 301] on li "NFL" at bounding box center [252, 305] width 165 height 30
type input "NFL"
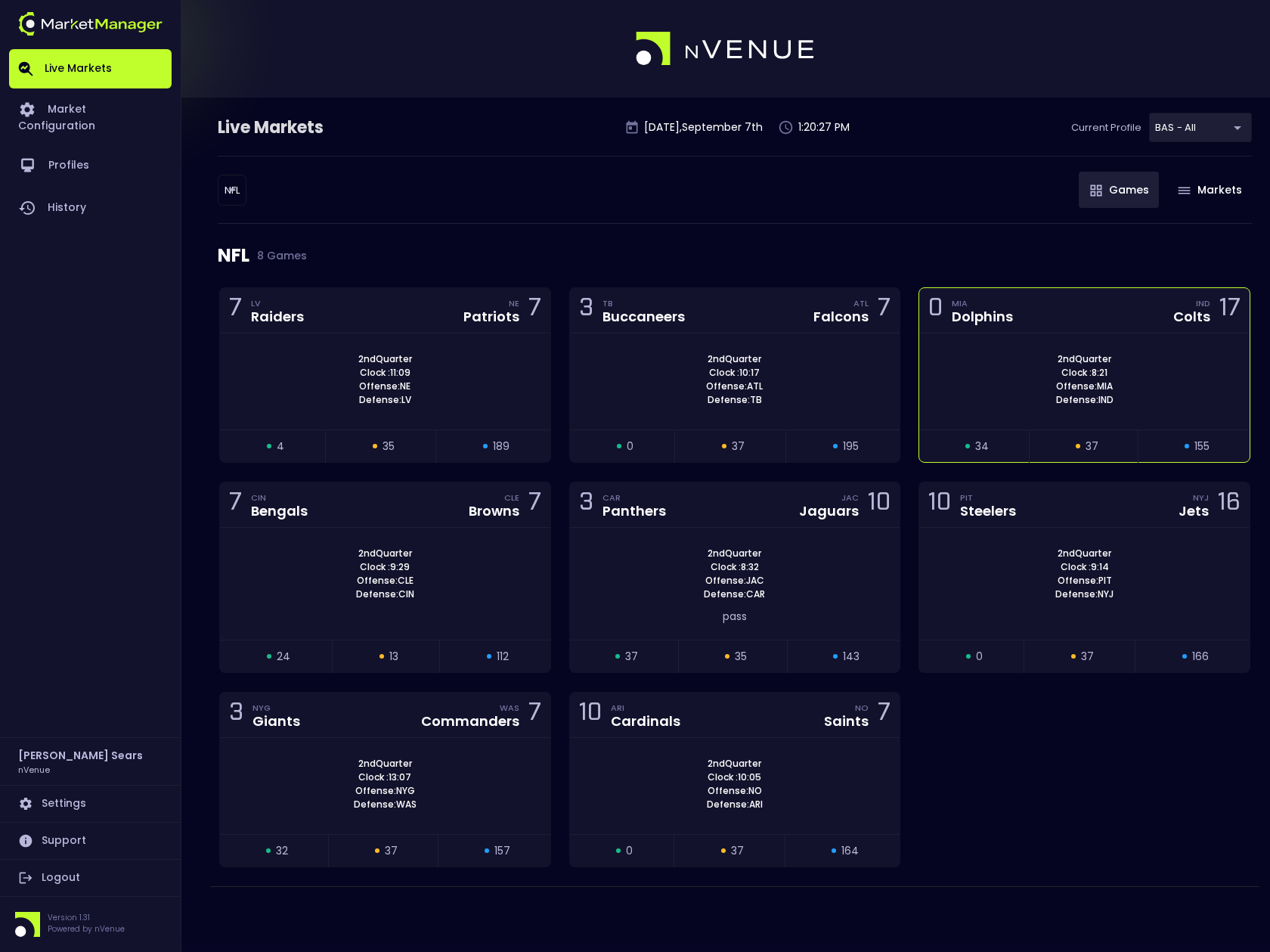
click at [1012, 395] on div "2nd Quarter Clock : 8:21 Offense: MIA Defense: IND" at bounding box center [1084, 380] width 330 height 55
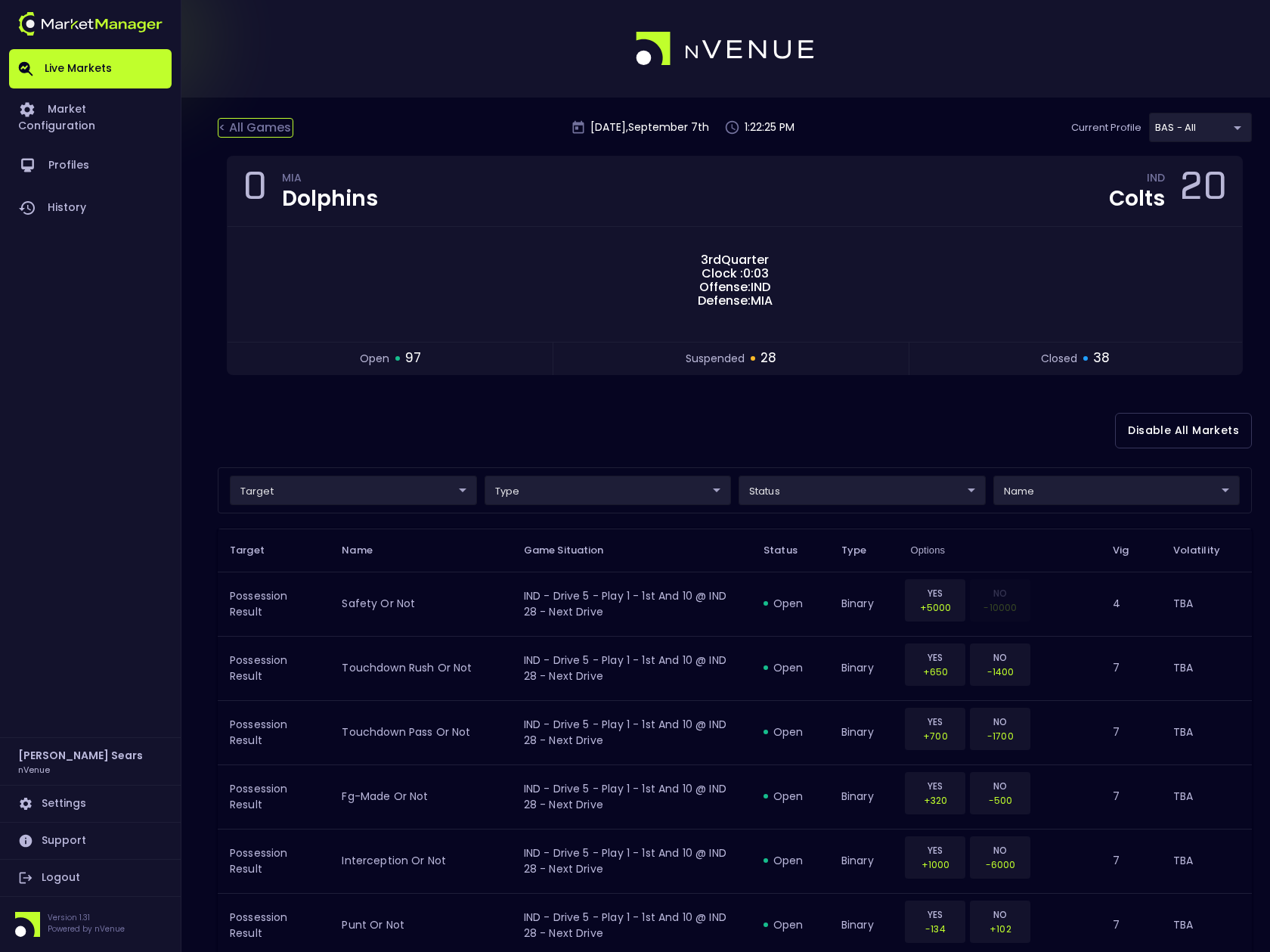
click at [271, 126] on div "< All Games" at bounding box center [255, 128] width 76 height 20
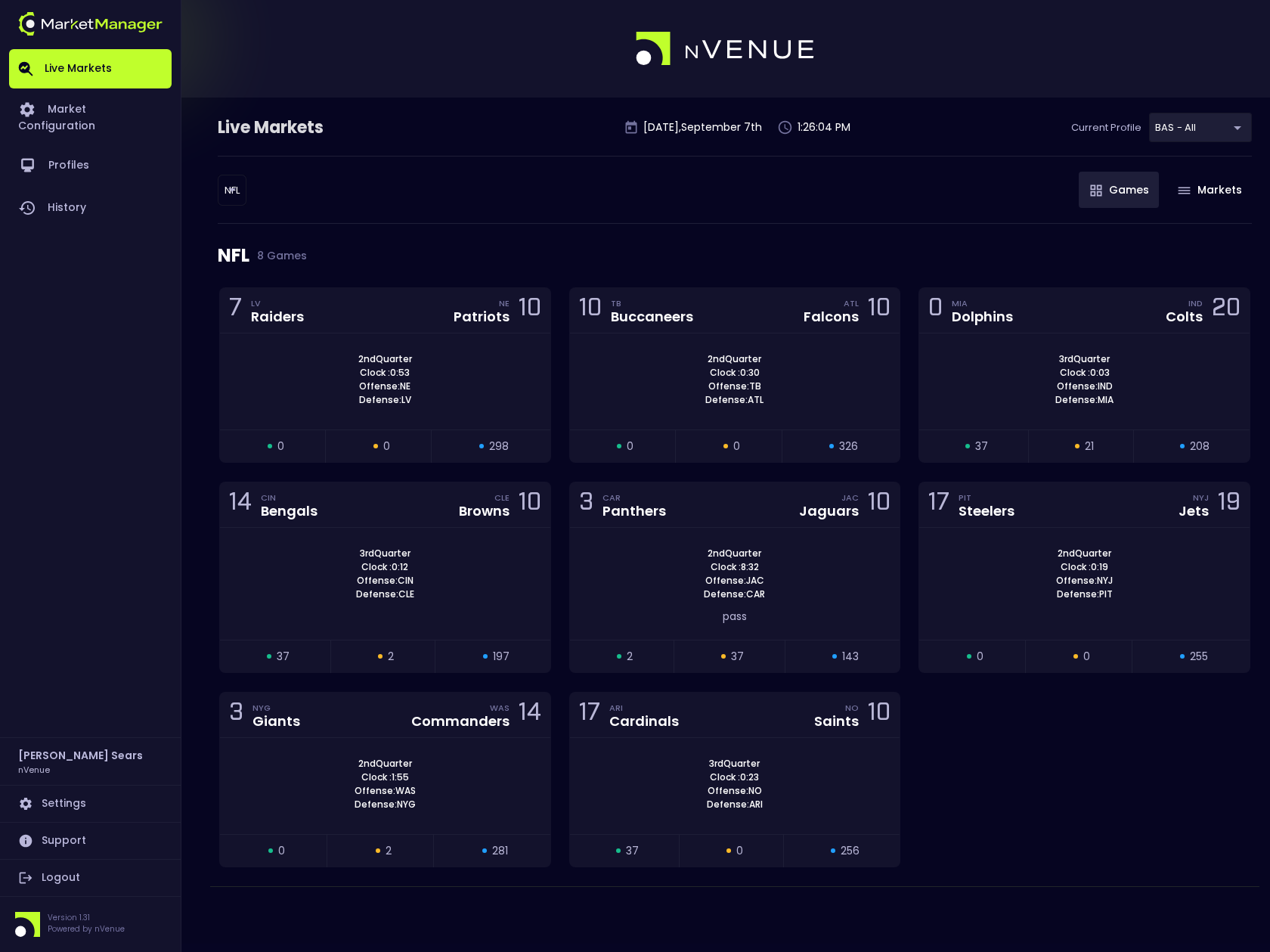
click at [235, 192] on body "Live Markets Market Configuration Profiles History [PERSON_NAME] nVenue Setting…" at bounding box center [635, 476] width 1270 height 952
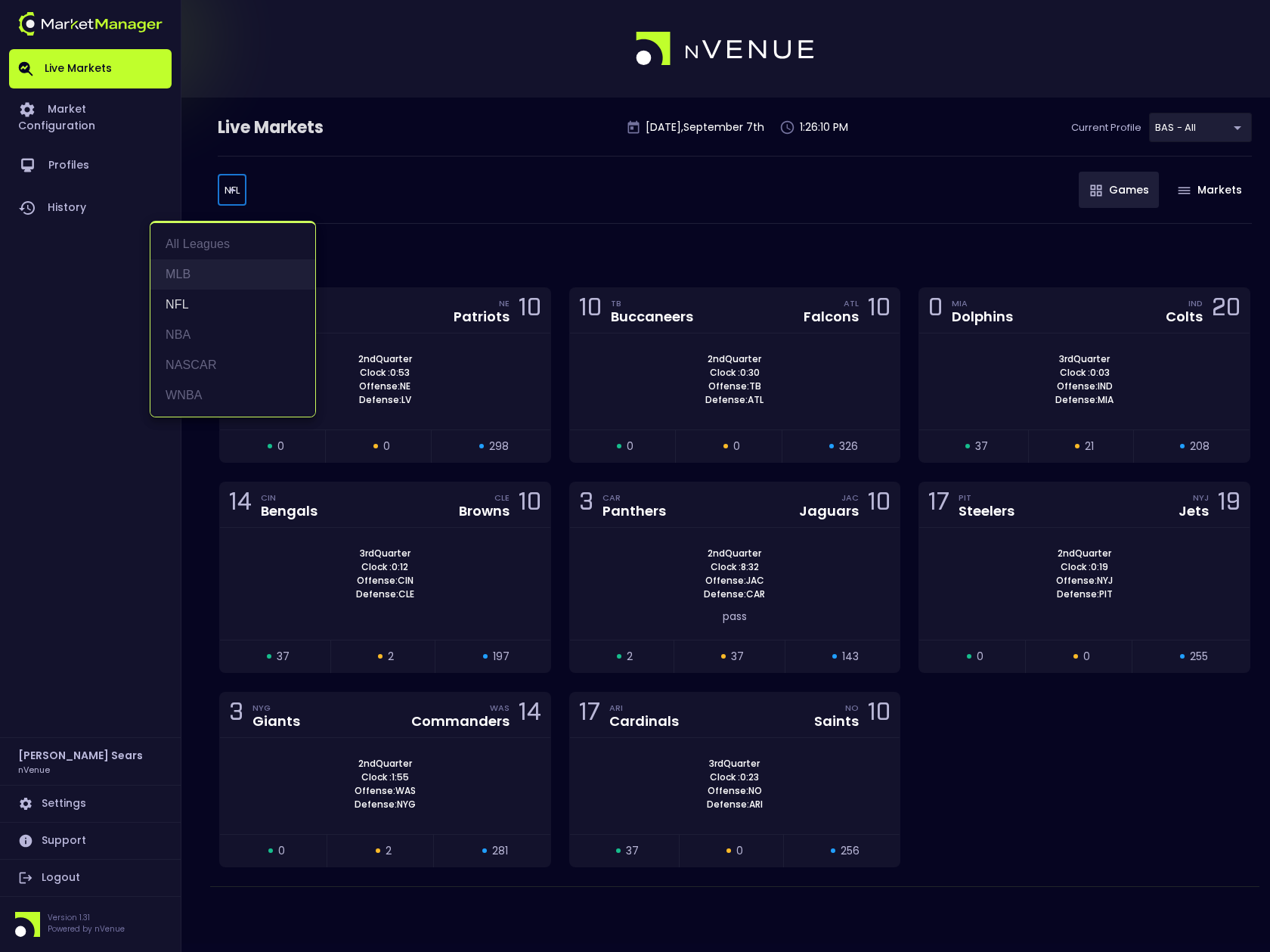
click at [177, 269] on li "MLB" at bounding box center [233, 274] width 165 height 30
type input "MLB"
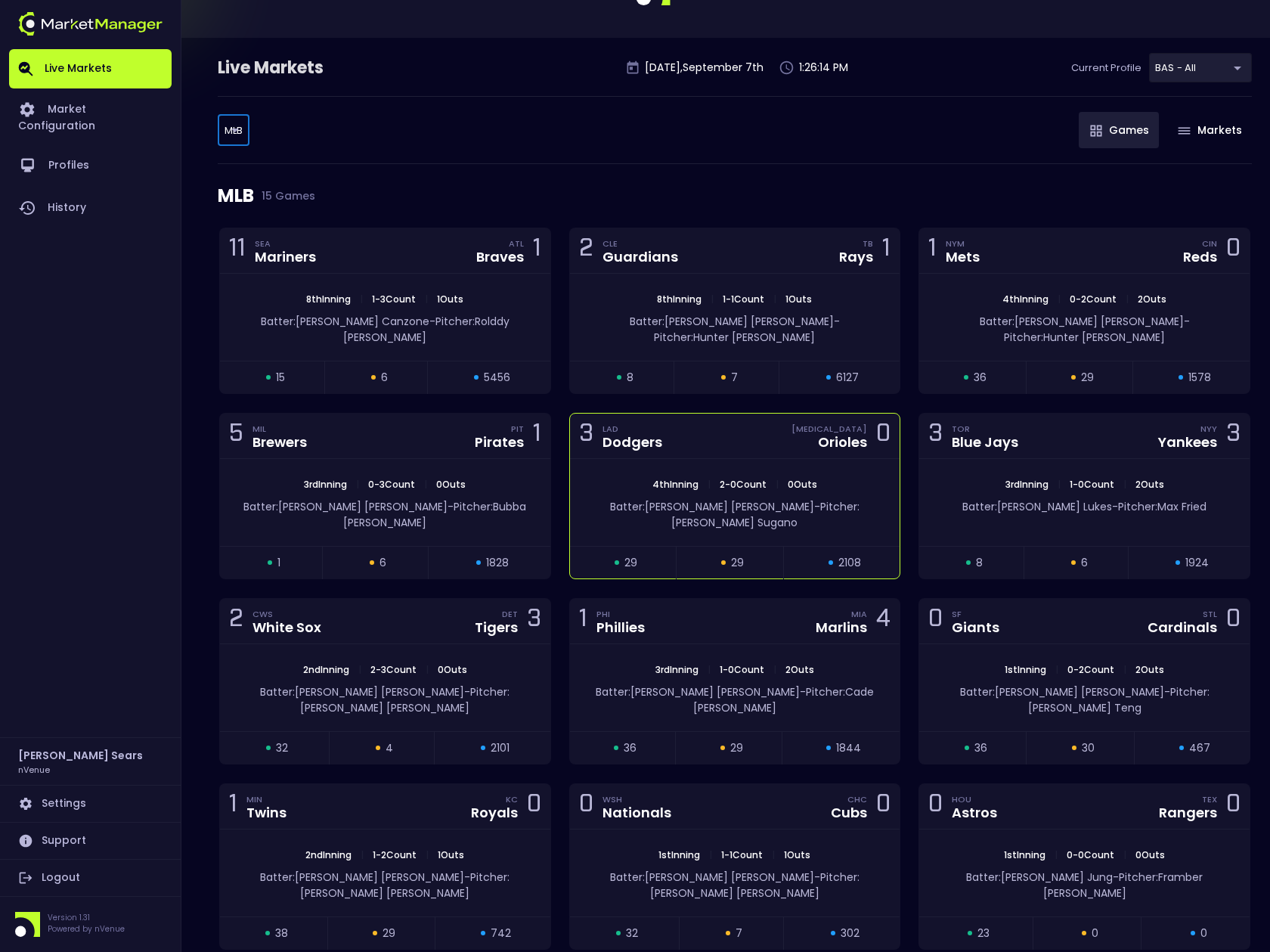
scroll to position [62, 0]
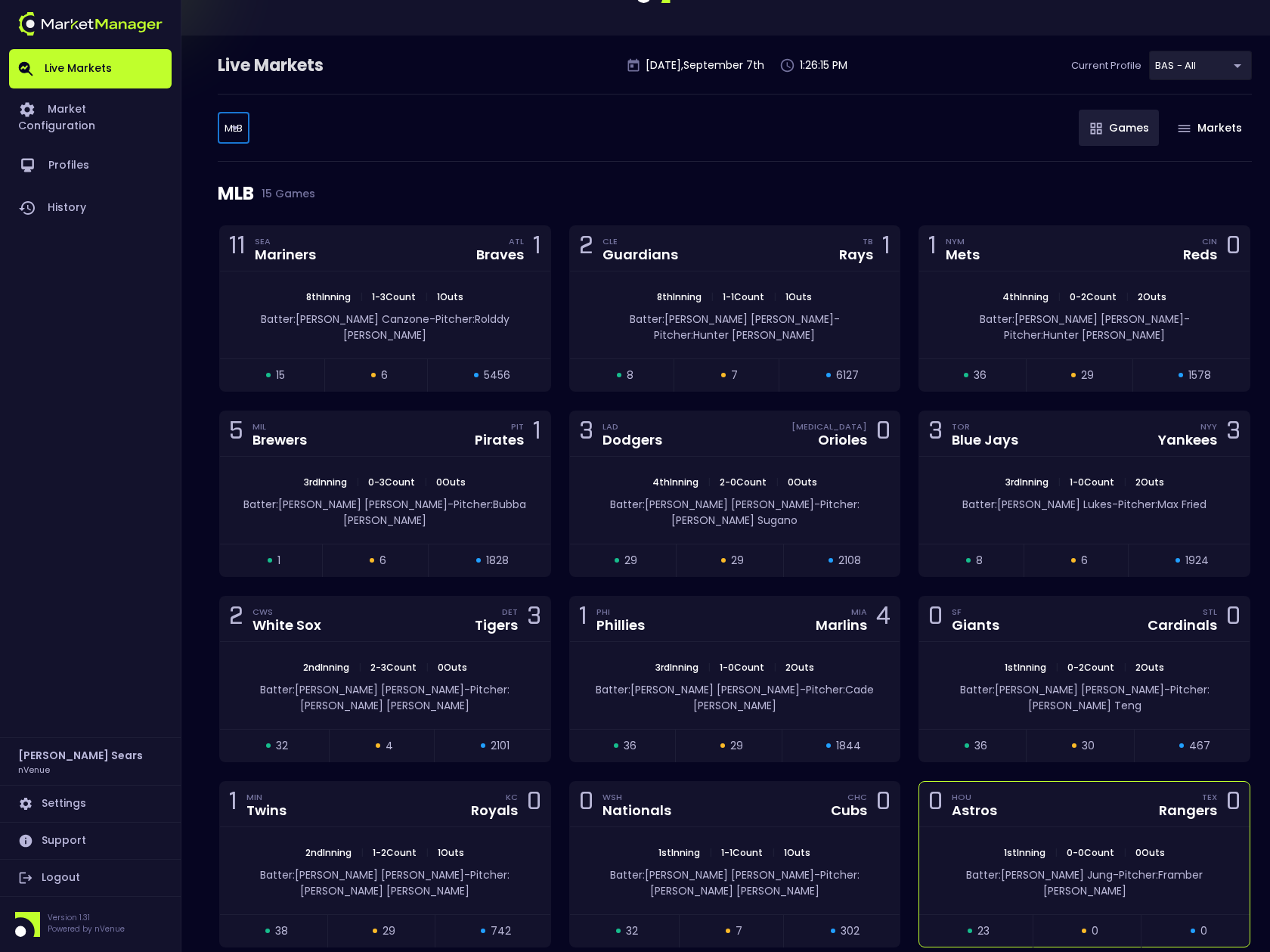
click at [995, 828] on div "1st Inning | 0 - 0 Count | 0 Outs Batter: [PERSON_NAME]: [PERSON_NAME]" at bounding box center [1084, 871] width 330 height 87
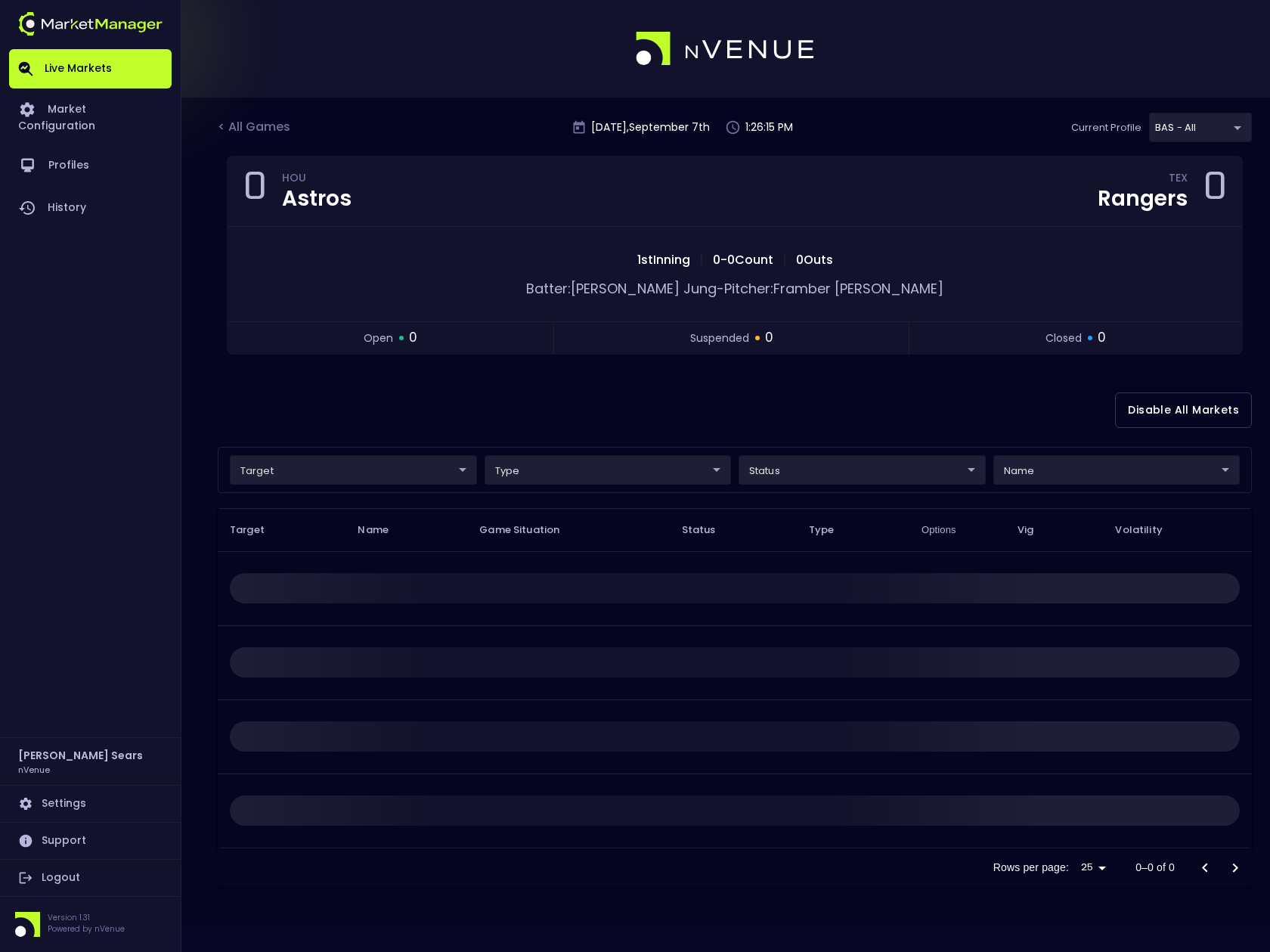
scroll to position [0, 0]
click at [262, 126] on div "< All Games" at bounding box center [255, 128] width 76 height 20
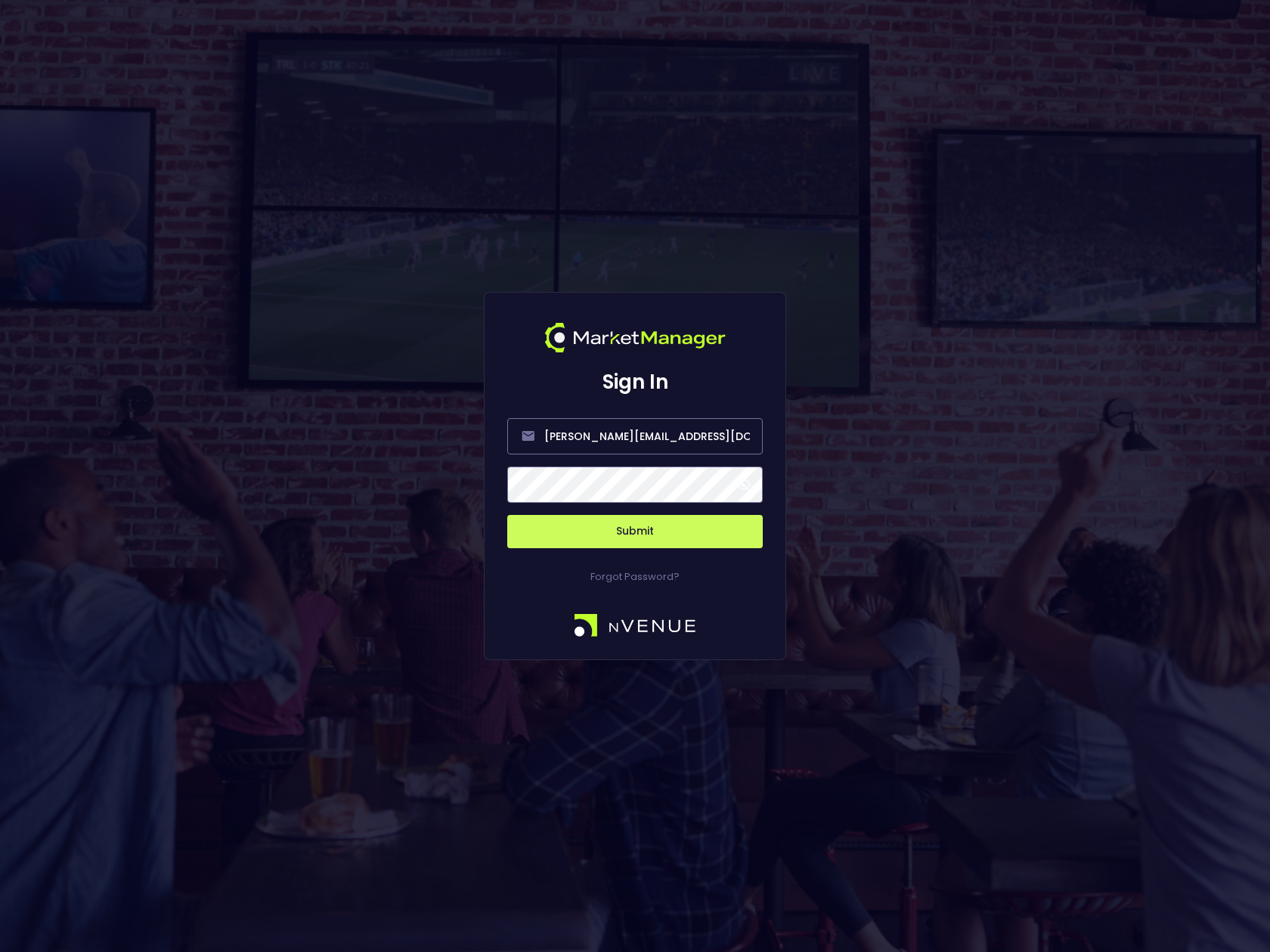
click at [746, 486] on span at bounding box center [743, 485] width 14 height 14
click at [690, 534] on button "Submit" at bounding box center [635, 531] width 256 height 33
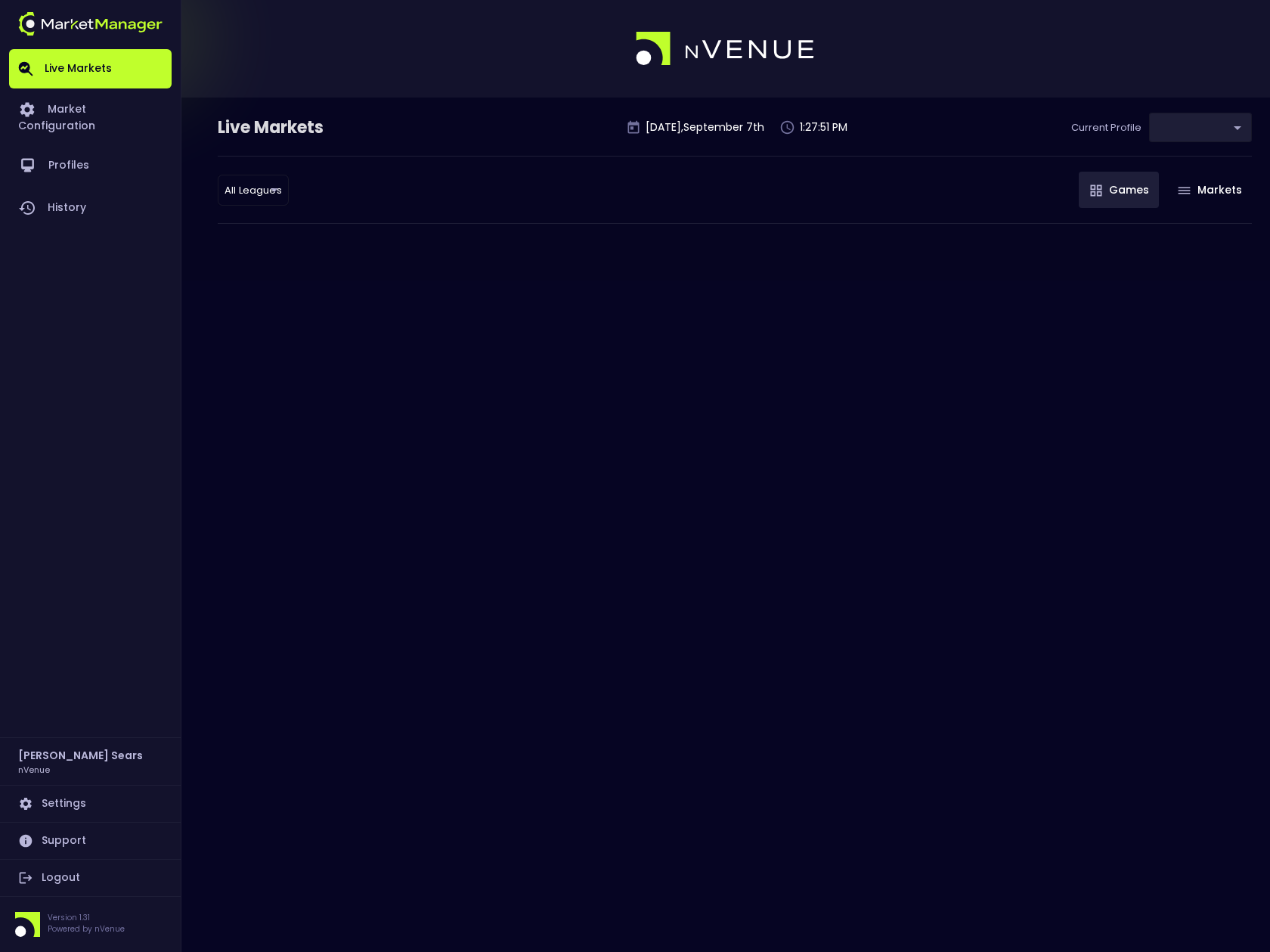
type input "0d810fa5-e353-4d9c-b11d-31f095cae871"
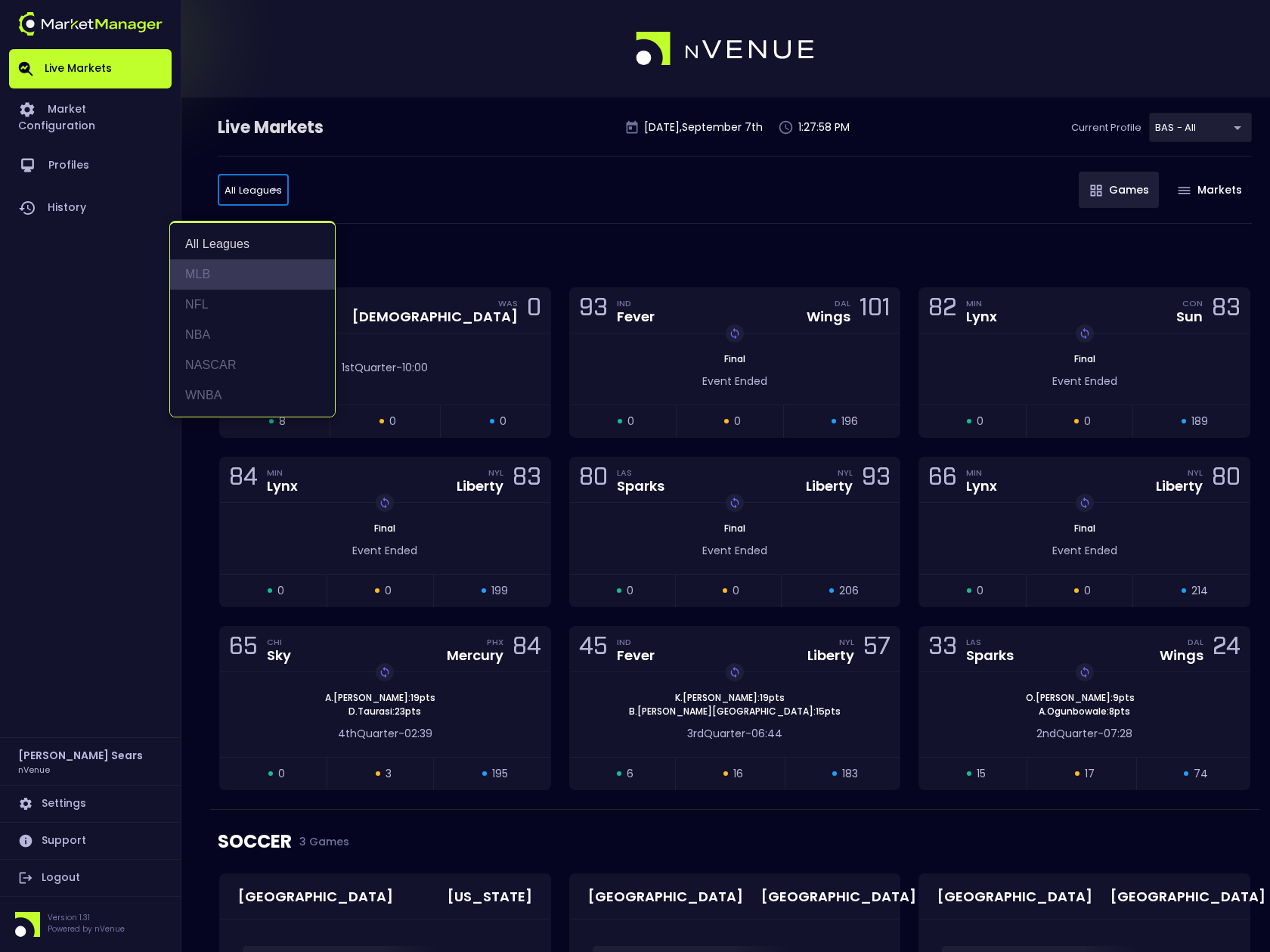
click at [214, 271] on li "MLB" at bounding box center [252, 274] width 165 height 30
type input "MLB"
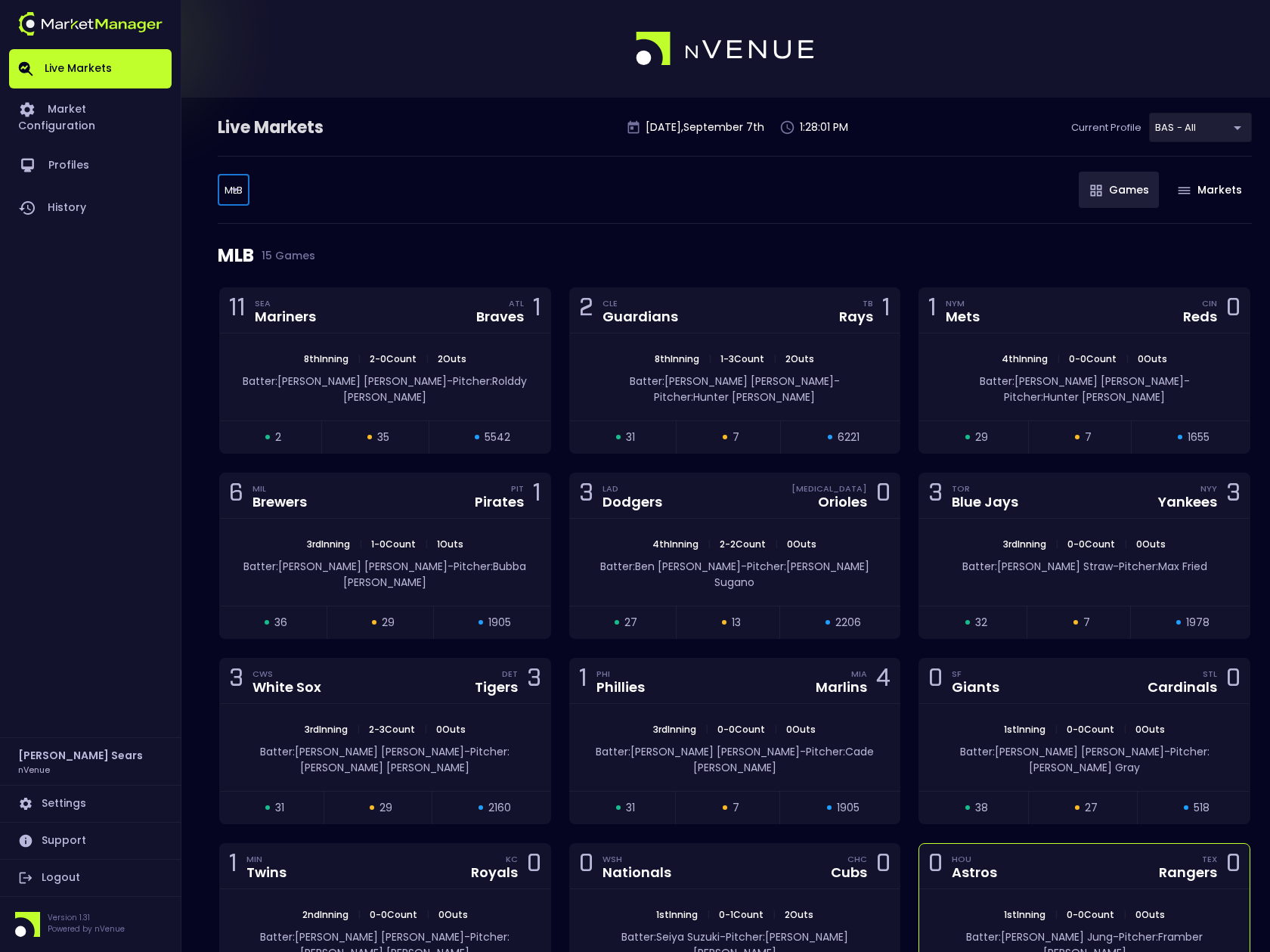
click at [1024, 890] on div "1st Inning | 0 - 0 Count | 0 Outs Batter: Josh Jung - Pitcher: Framber Valdez" at bounding box center [1084, 933] width 330 height 87
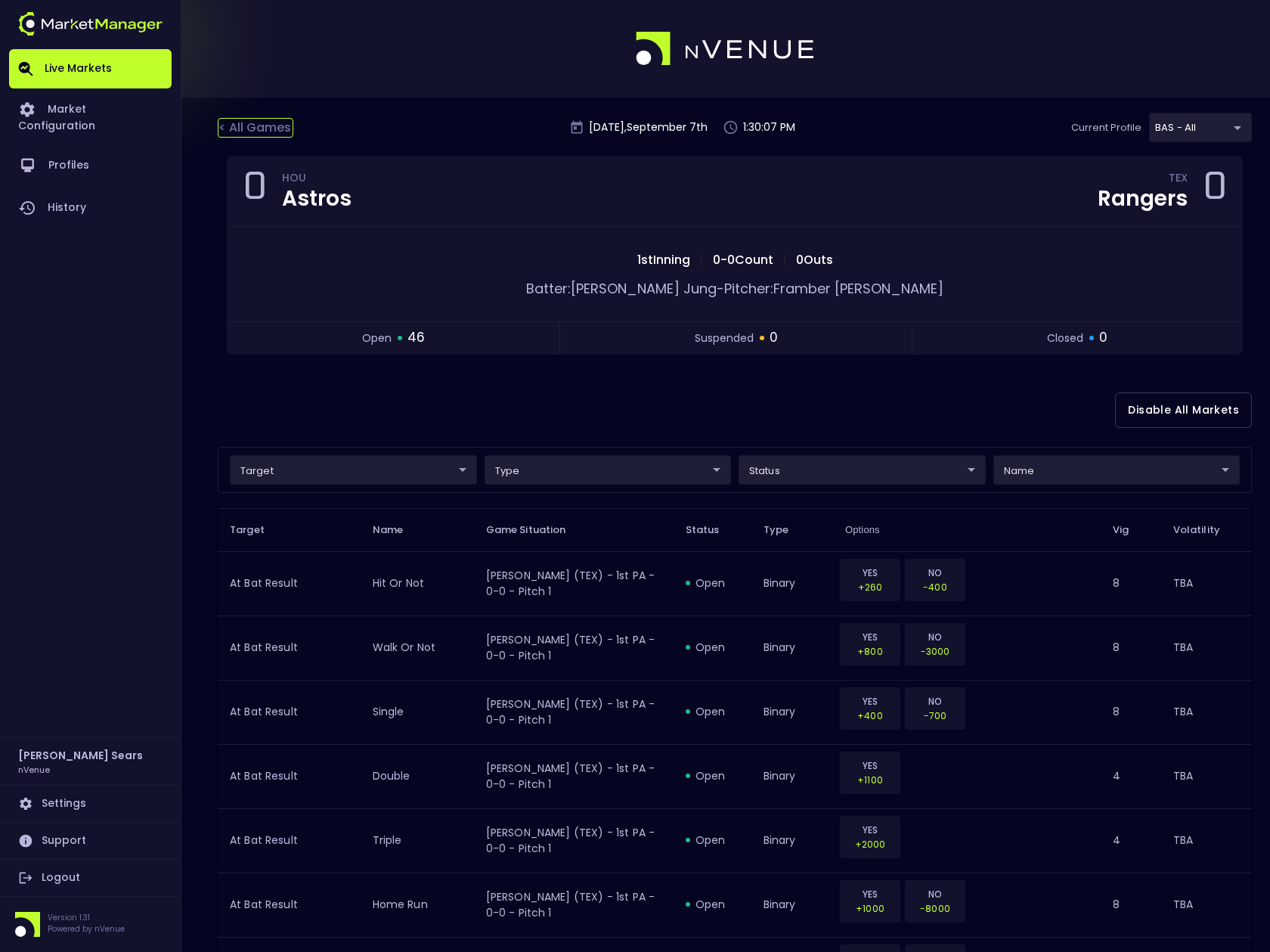
click at [247, 126] on div "< All Games" at bounding box center [255, 128] width 76 height 20
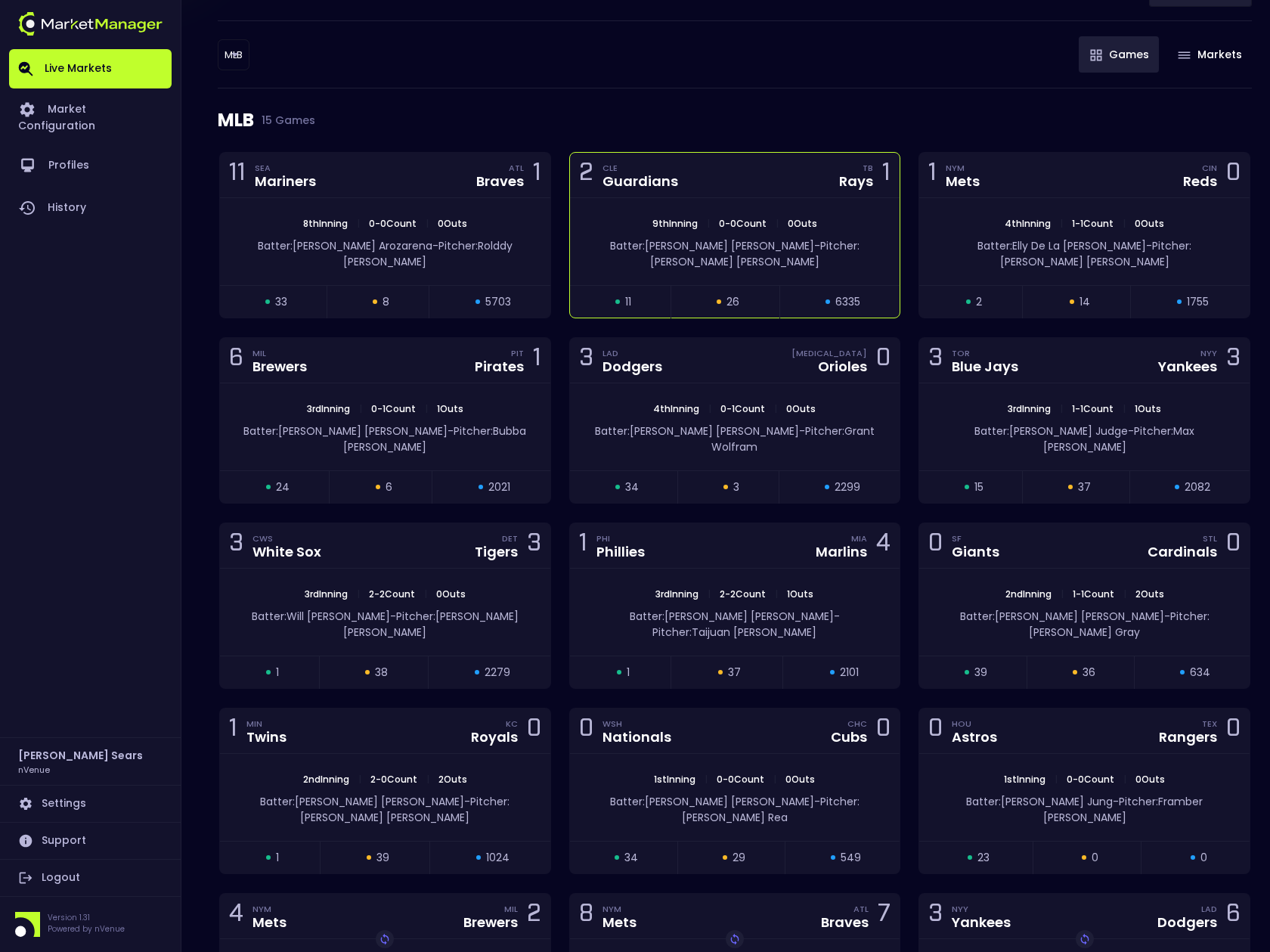
scroll to position [132, 0]
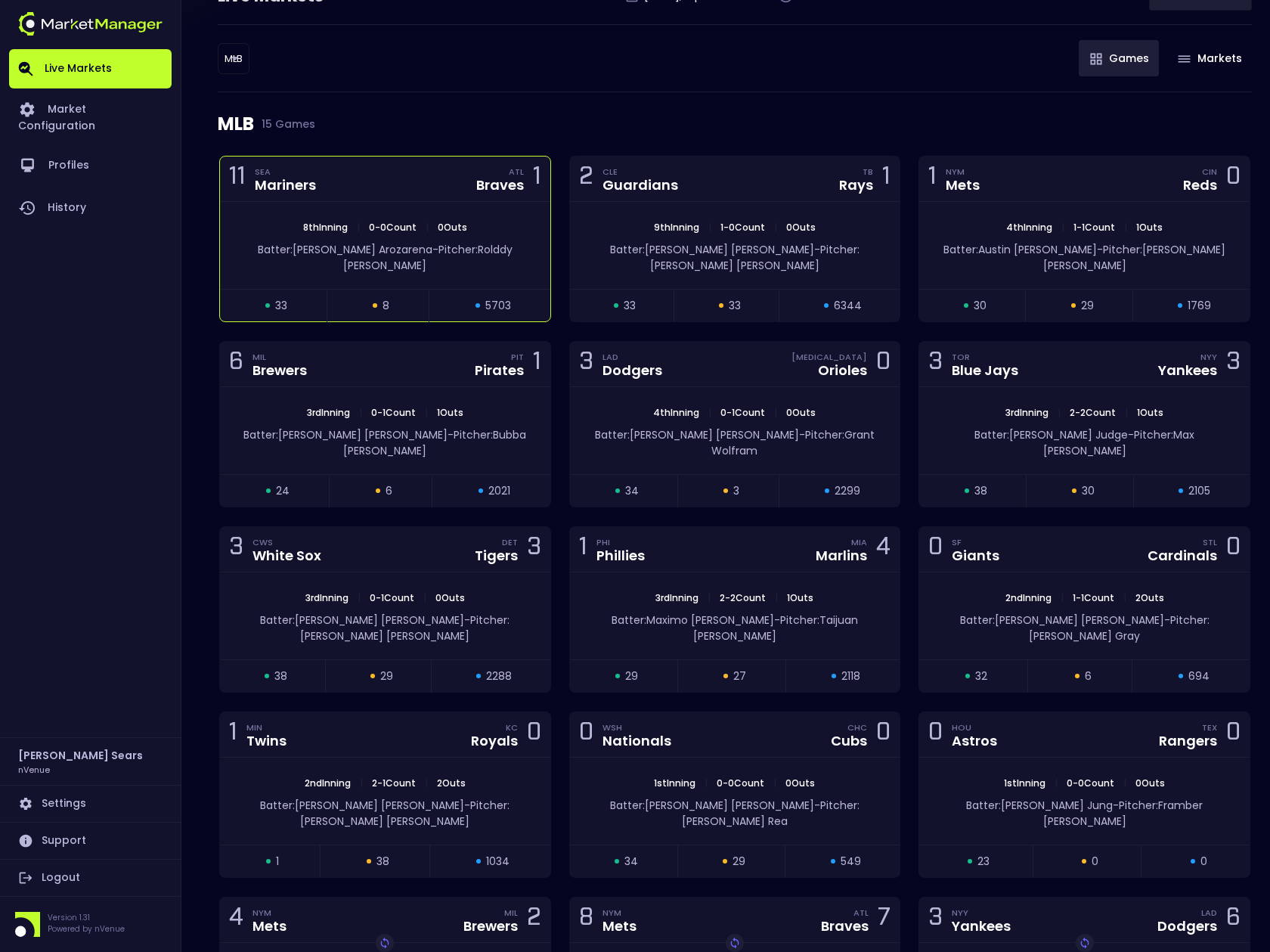
click at [486, 260] on div "8th Inning | 0 - 0 Count | 0 Outs Batter: Randy Arozarena - Pitcher: Rolddy Muñ…" at bounding box center [385, 245] width 330 height 87
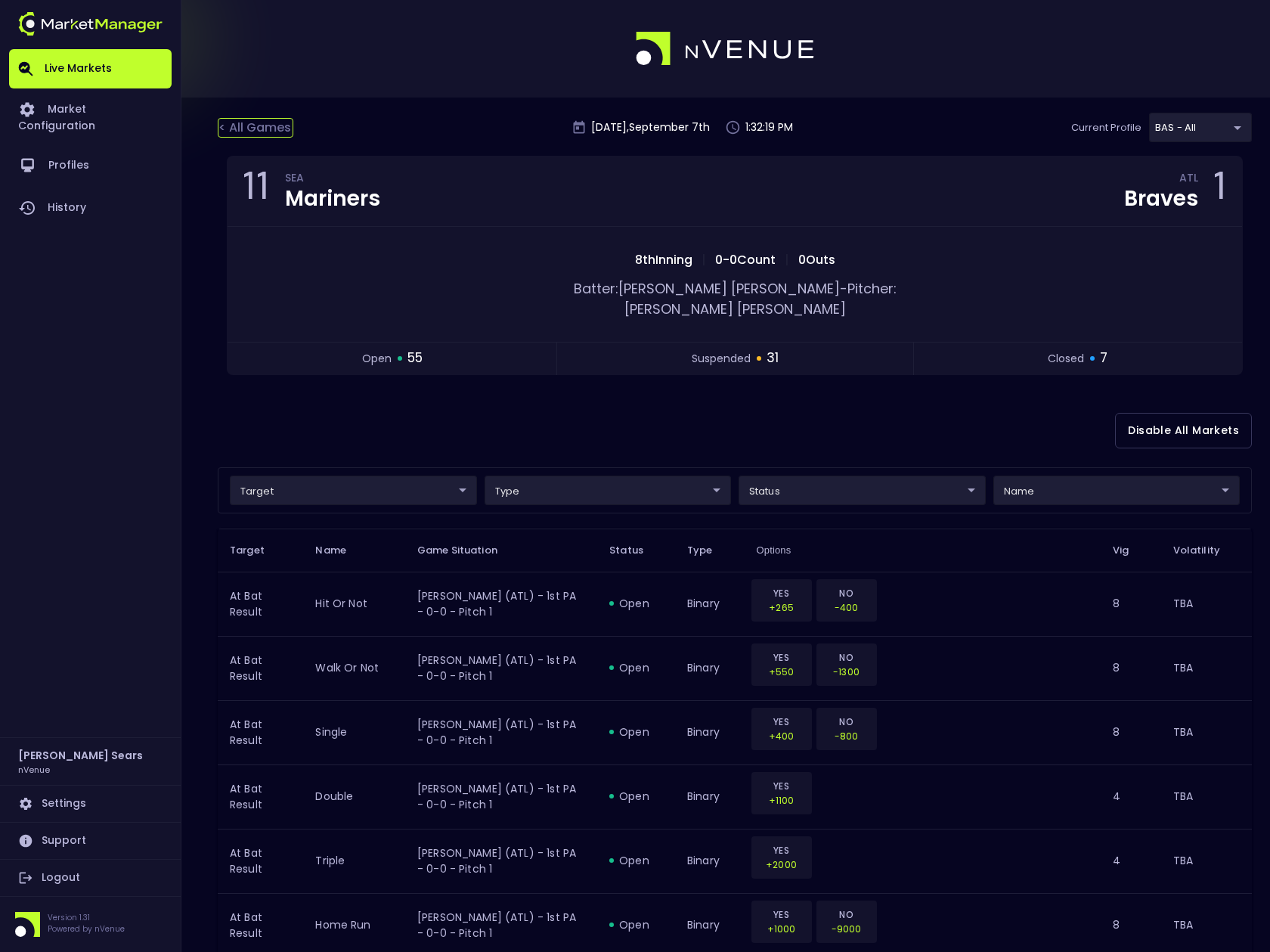
click at [260, 126] on div "< All Games" at bounding box center [255, 128] width 76 height 20
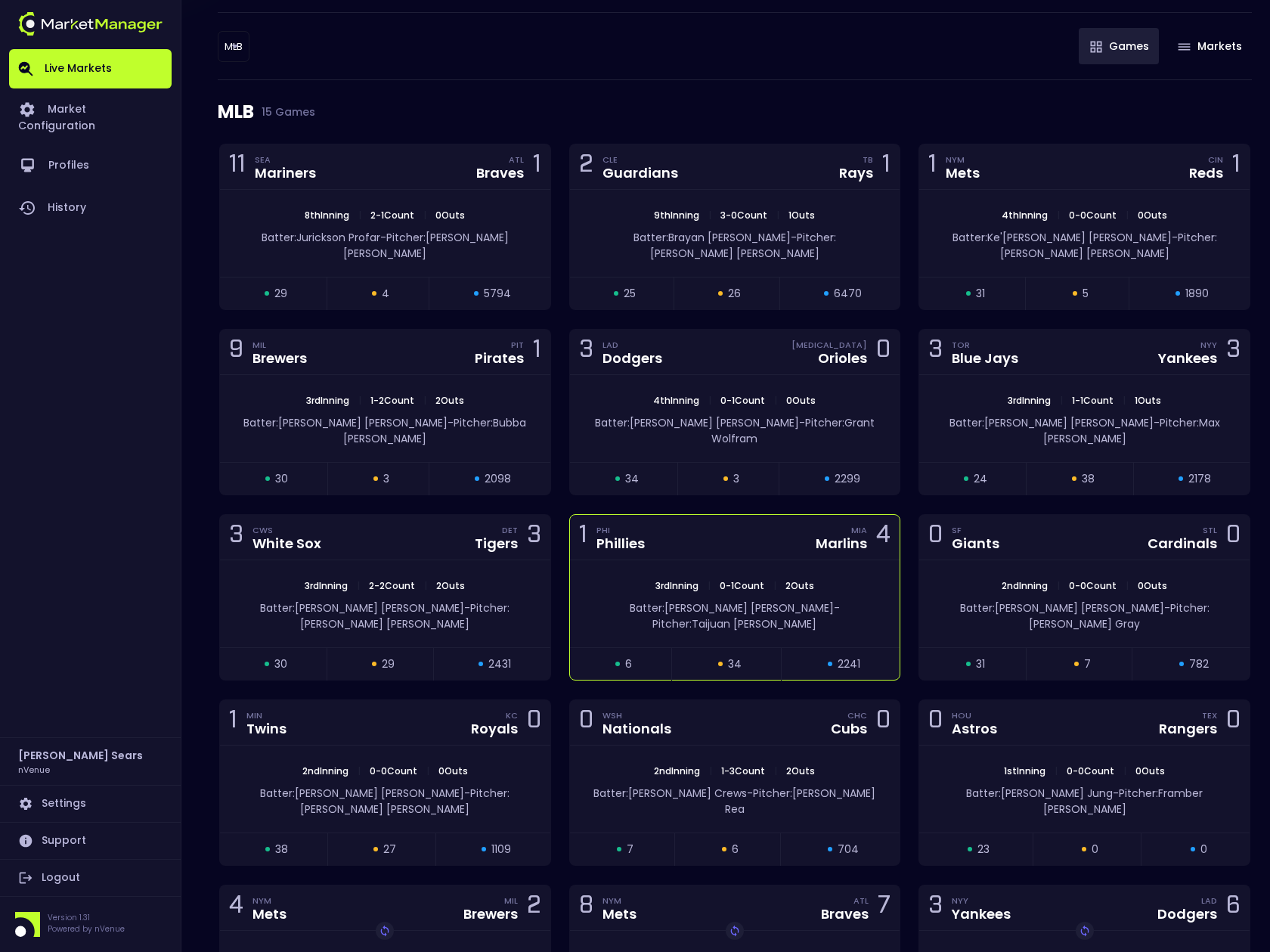
scroll to position [149, 0]
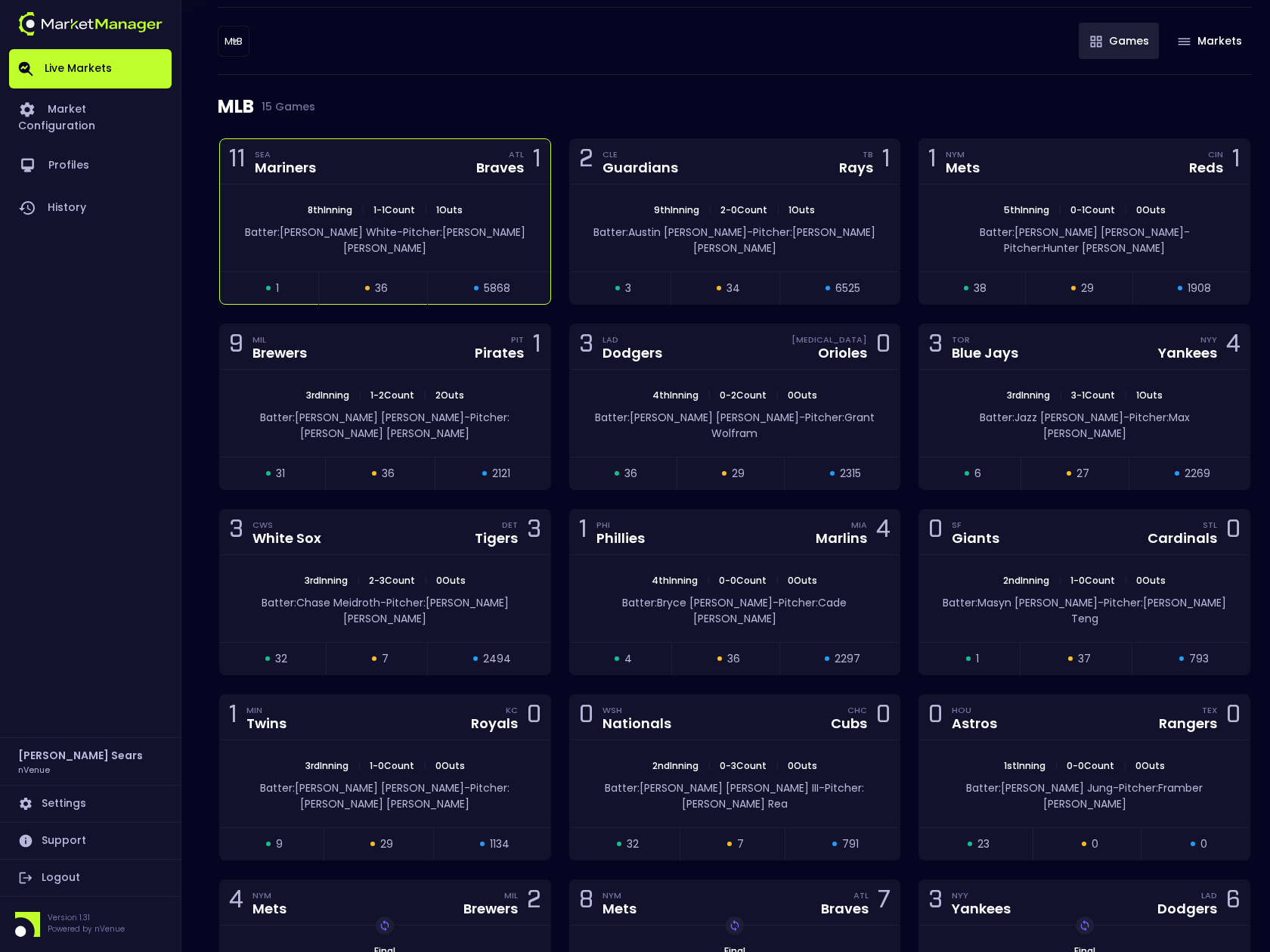
click at [397, 229] on span "-" at bounding box center [400, 232] width 6 height 16
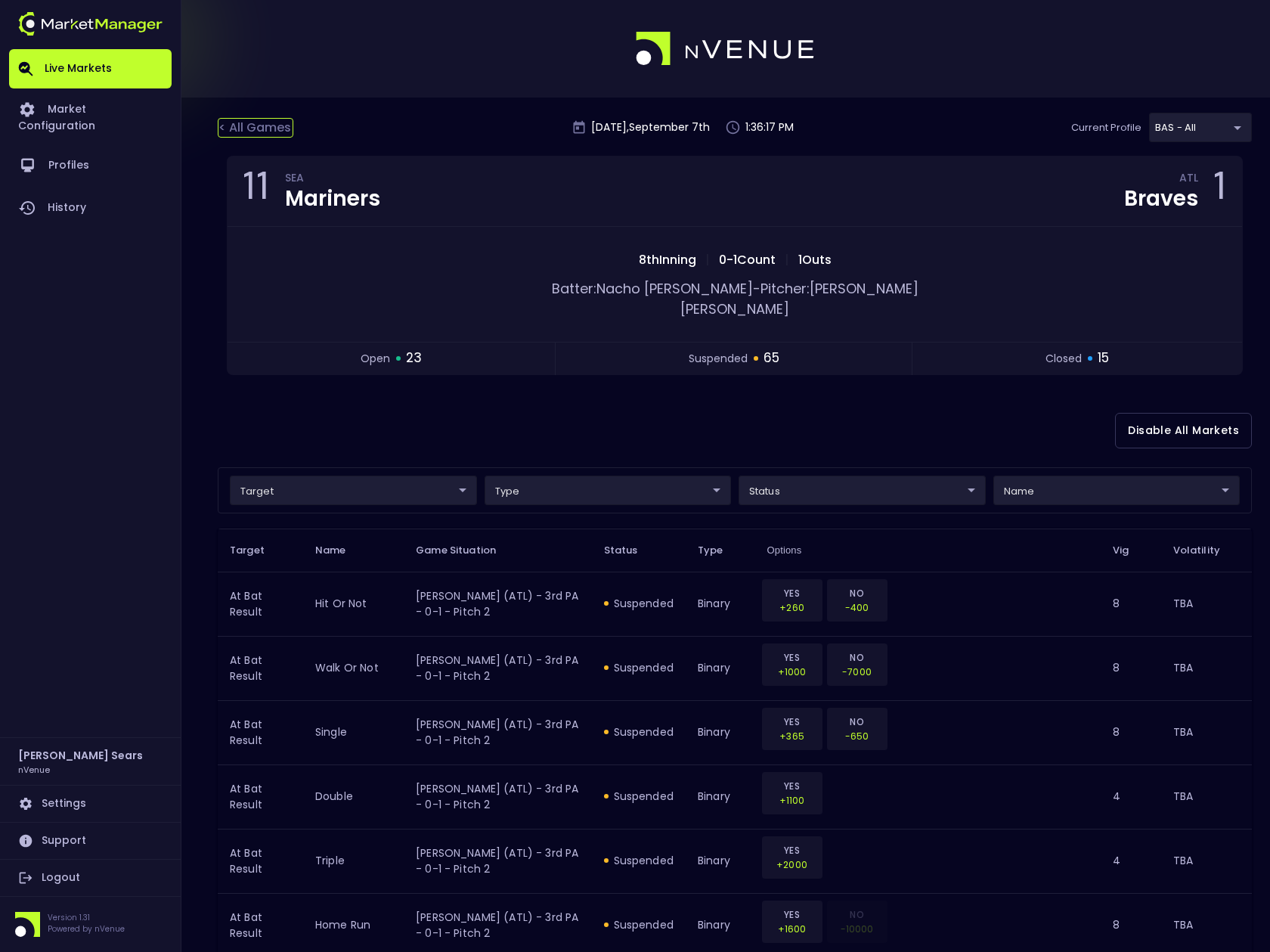
click at [256, 133] on div "< All Games" at bounding box center [255, 128] width 76 height 20
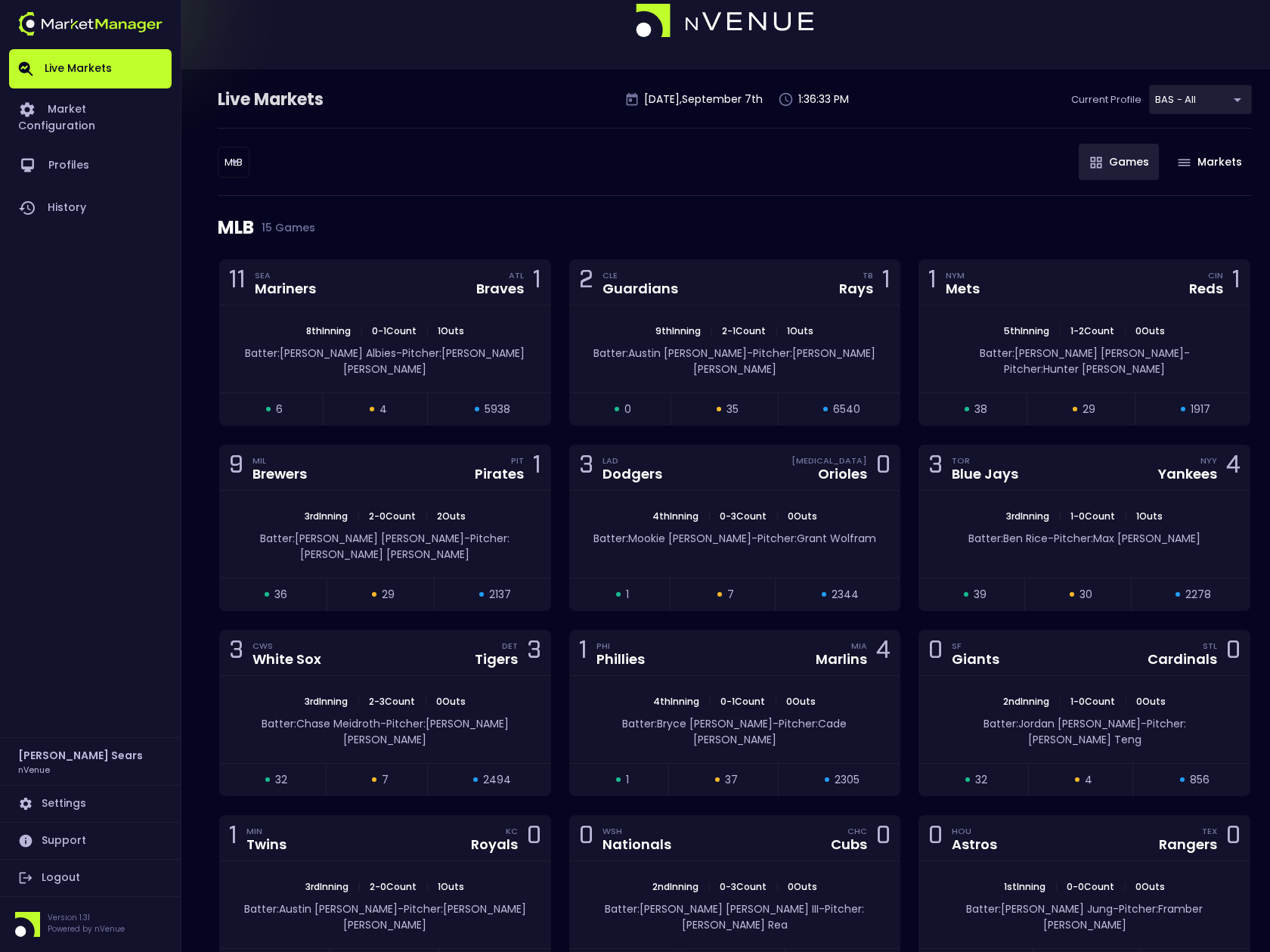
scroll to position [30, 0]
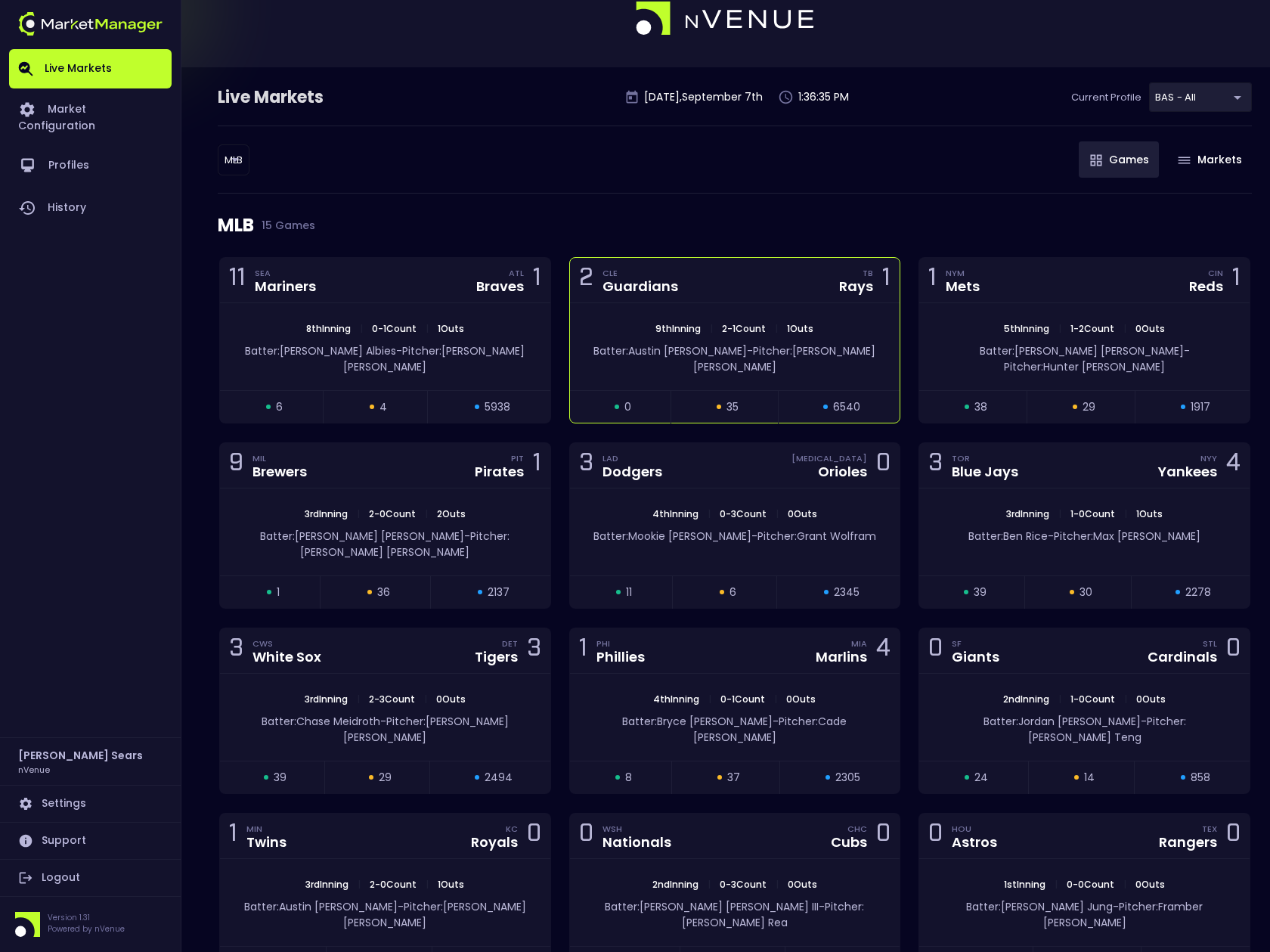
click at [798, 340] on div "Batter: Austin Hedges - Pitcher: Edwin Uceta" at bounding box center [735, 355] width 330 height 39
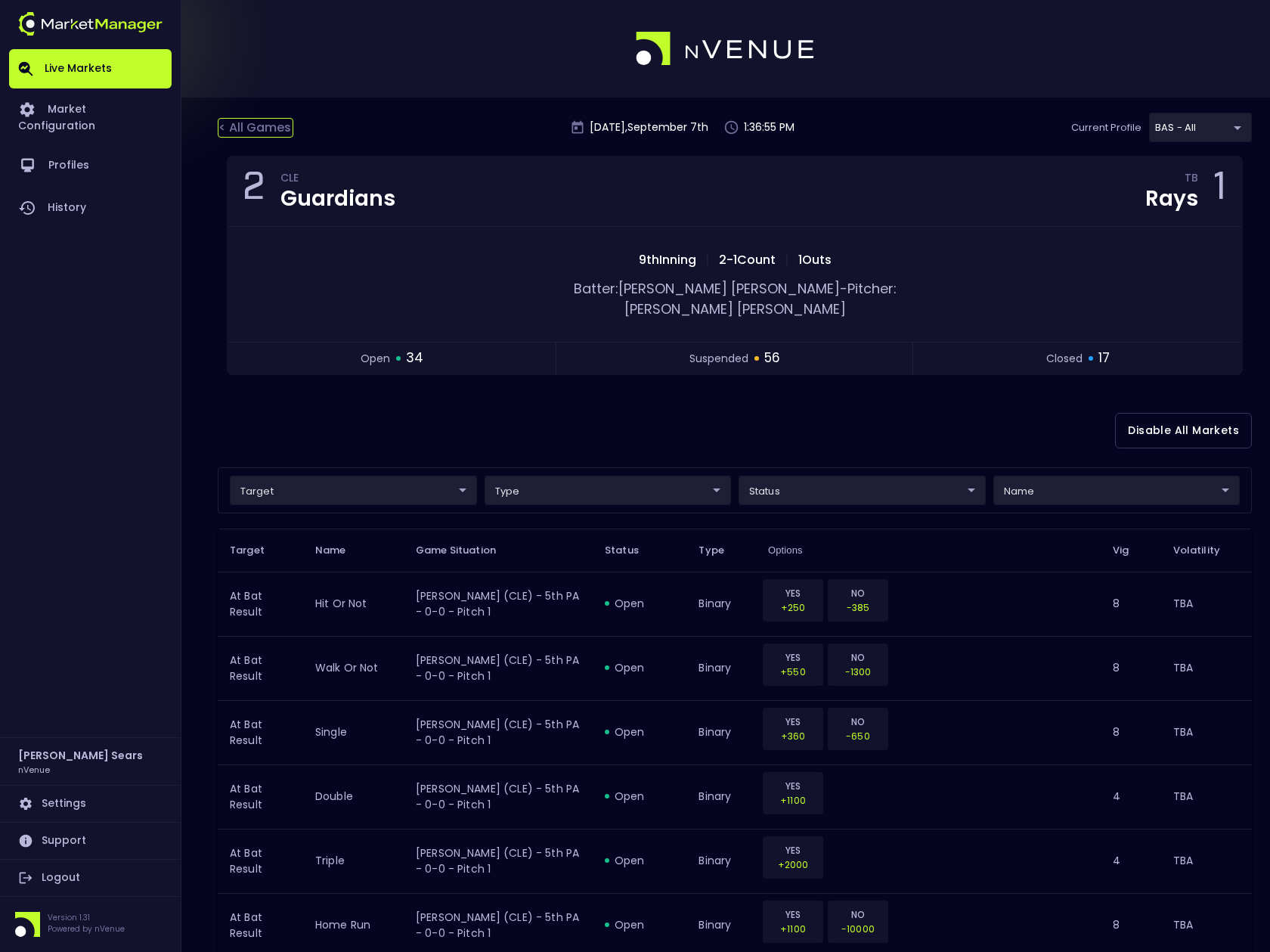
click at [278, 128] on div "< All Games" at bounding box center [255, 128] width 76 height 20
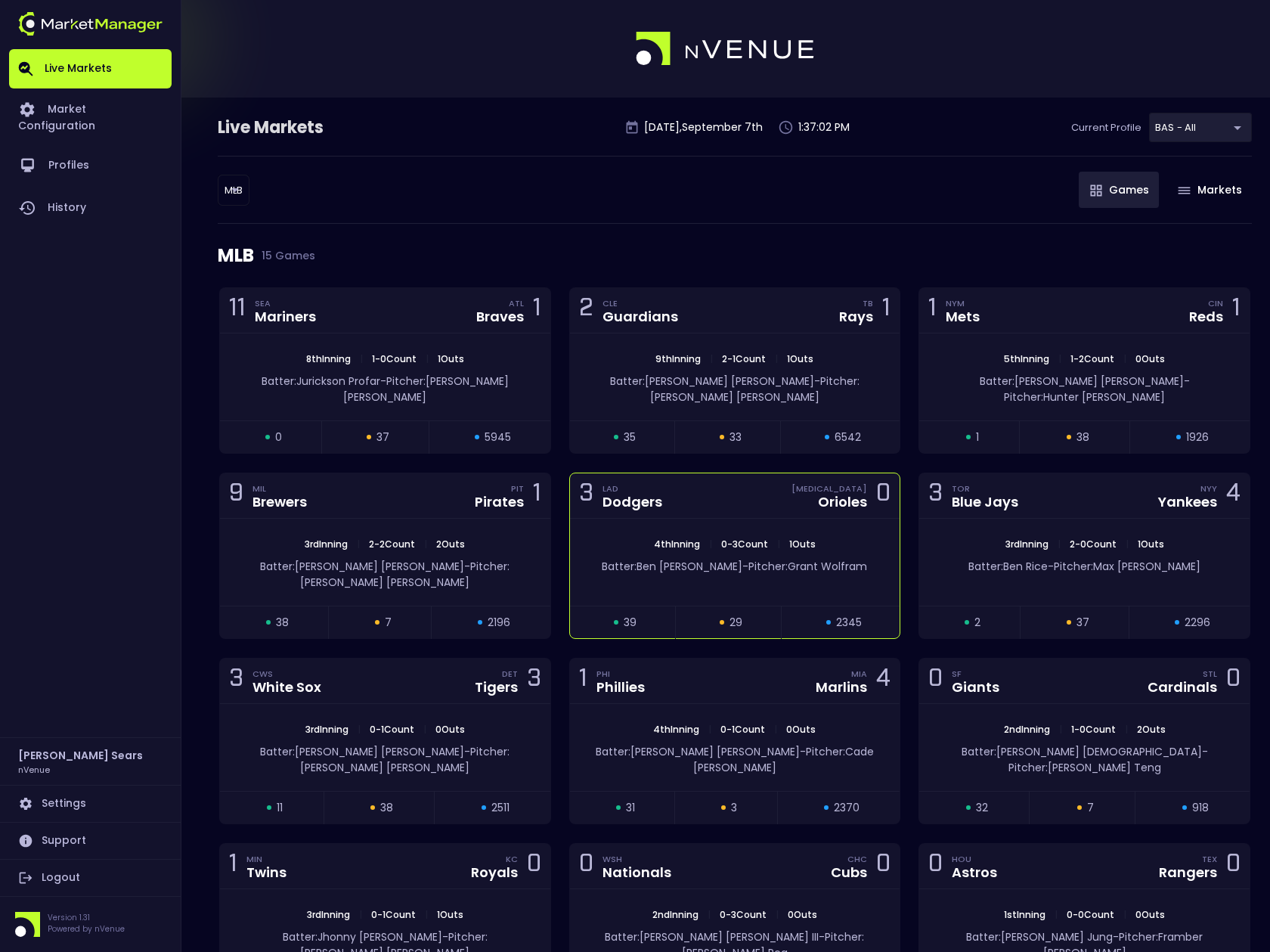
click at [695, 551] on div "Batter: Ben Rortvedt - Pitcher: Grant Wolfram" at bounding box center [735, 563] width 330 height 24
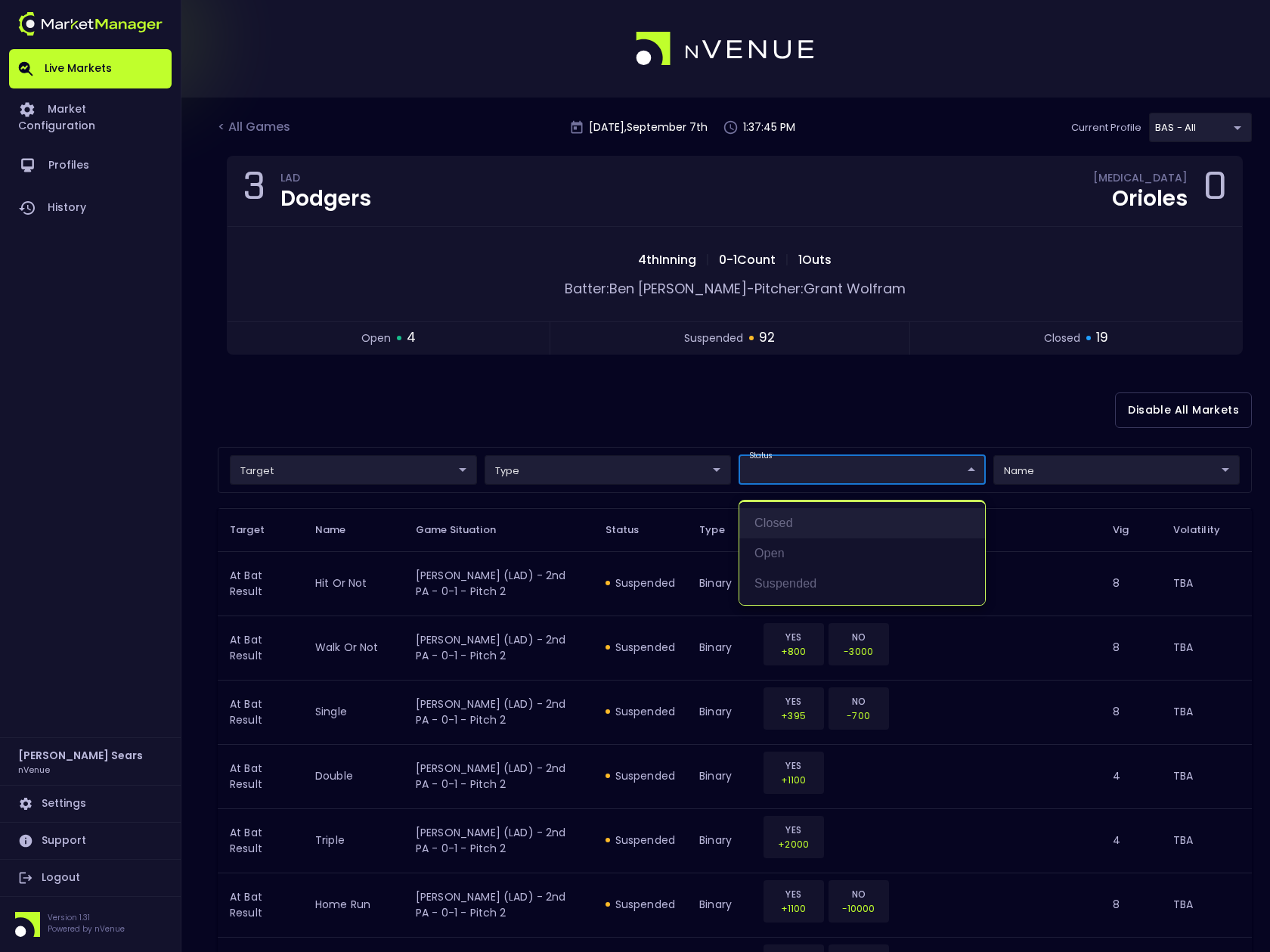
click at [794, 523] on li "closed" at bounding box center [862, 523] width 246 height 30
type input "closed"
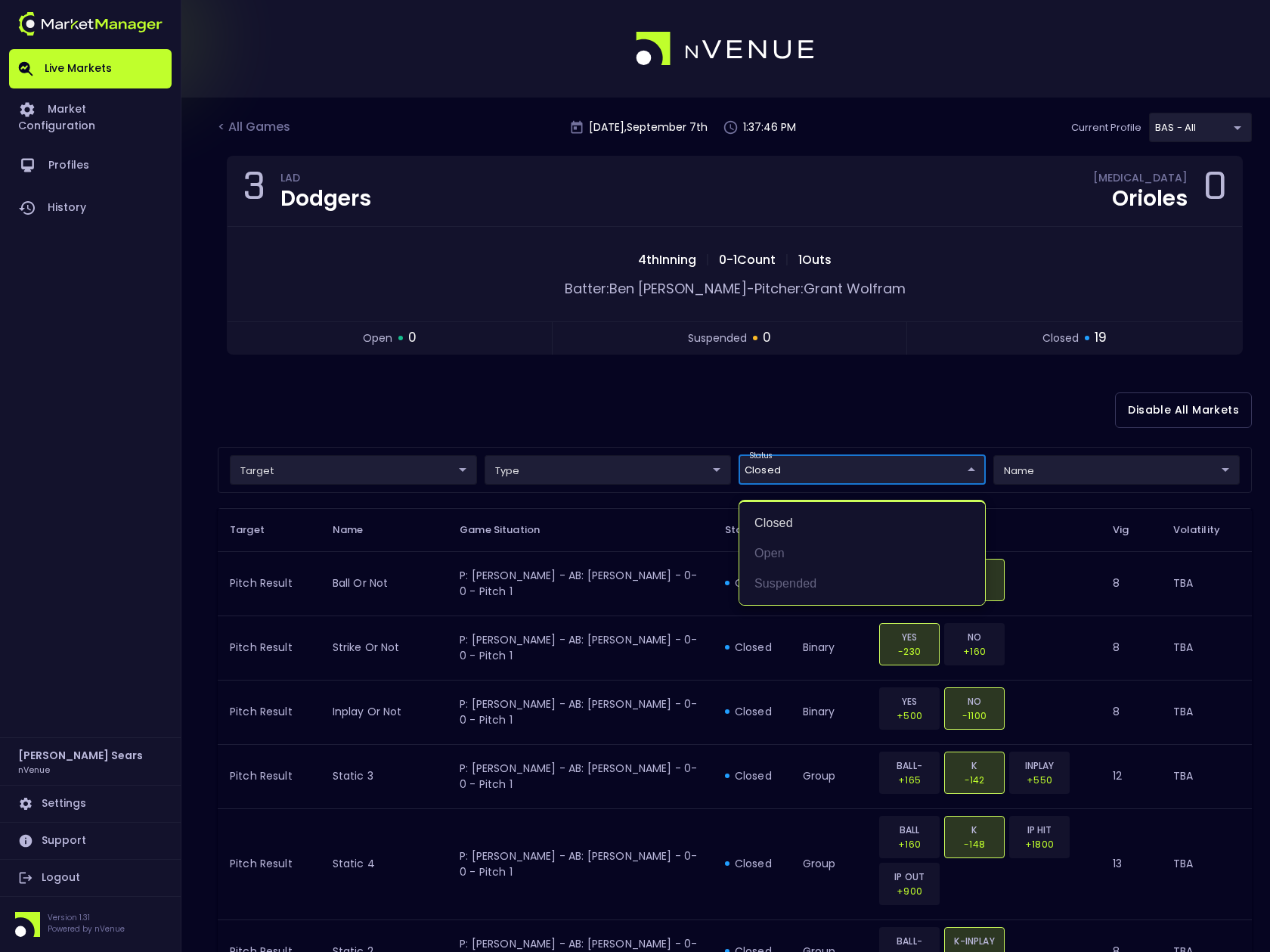
click at [559, 415] on div at bounding box center [635, 476] width 1270 height 952
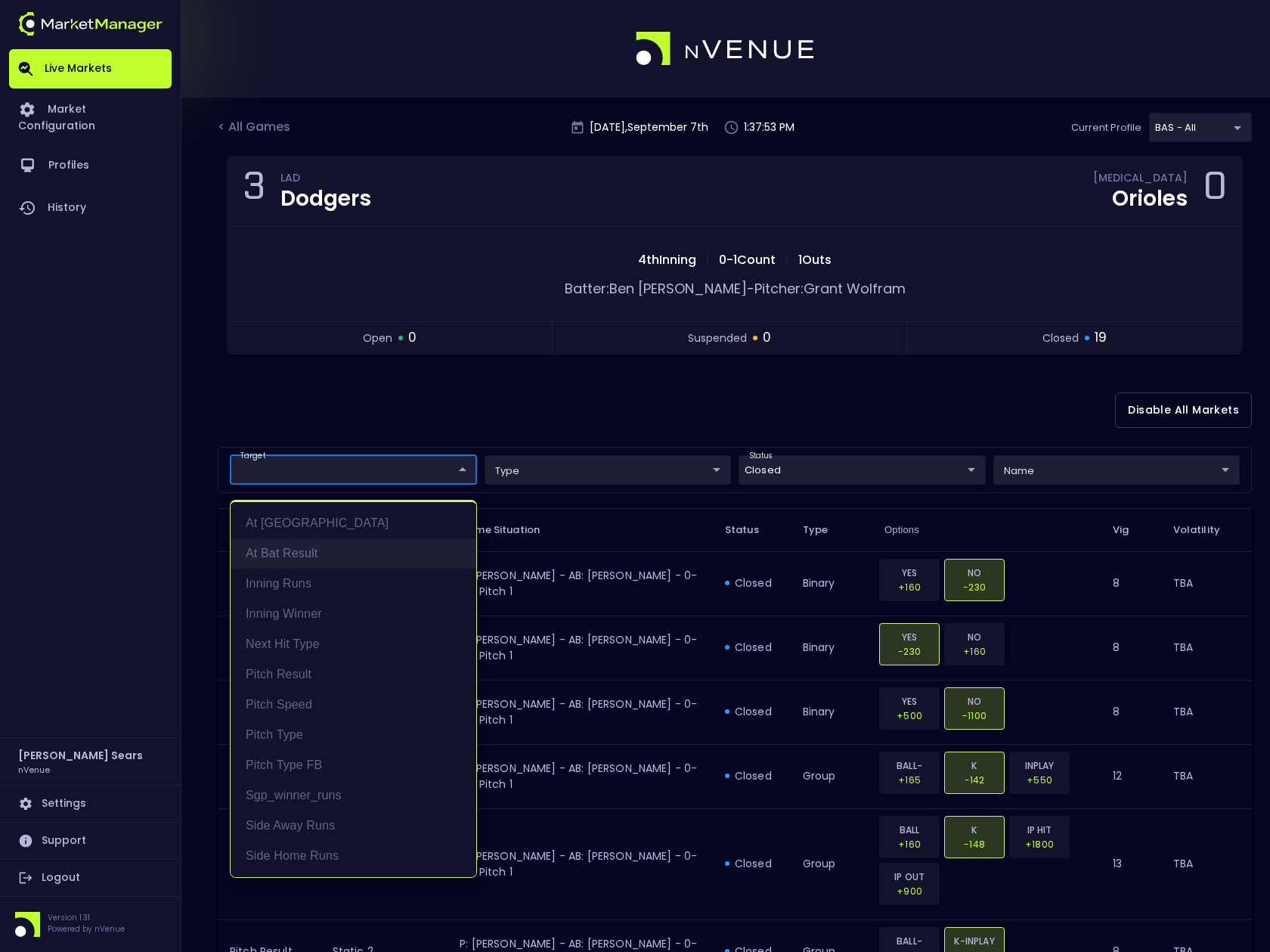
click at [315, 553] on li "At Bat Result" at bounding box center [353, 553] width 246 height 30
type input "At Bat Result"
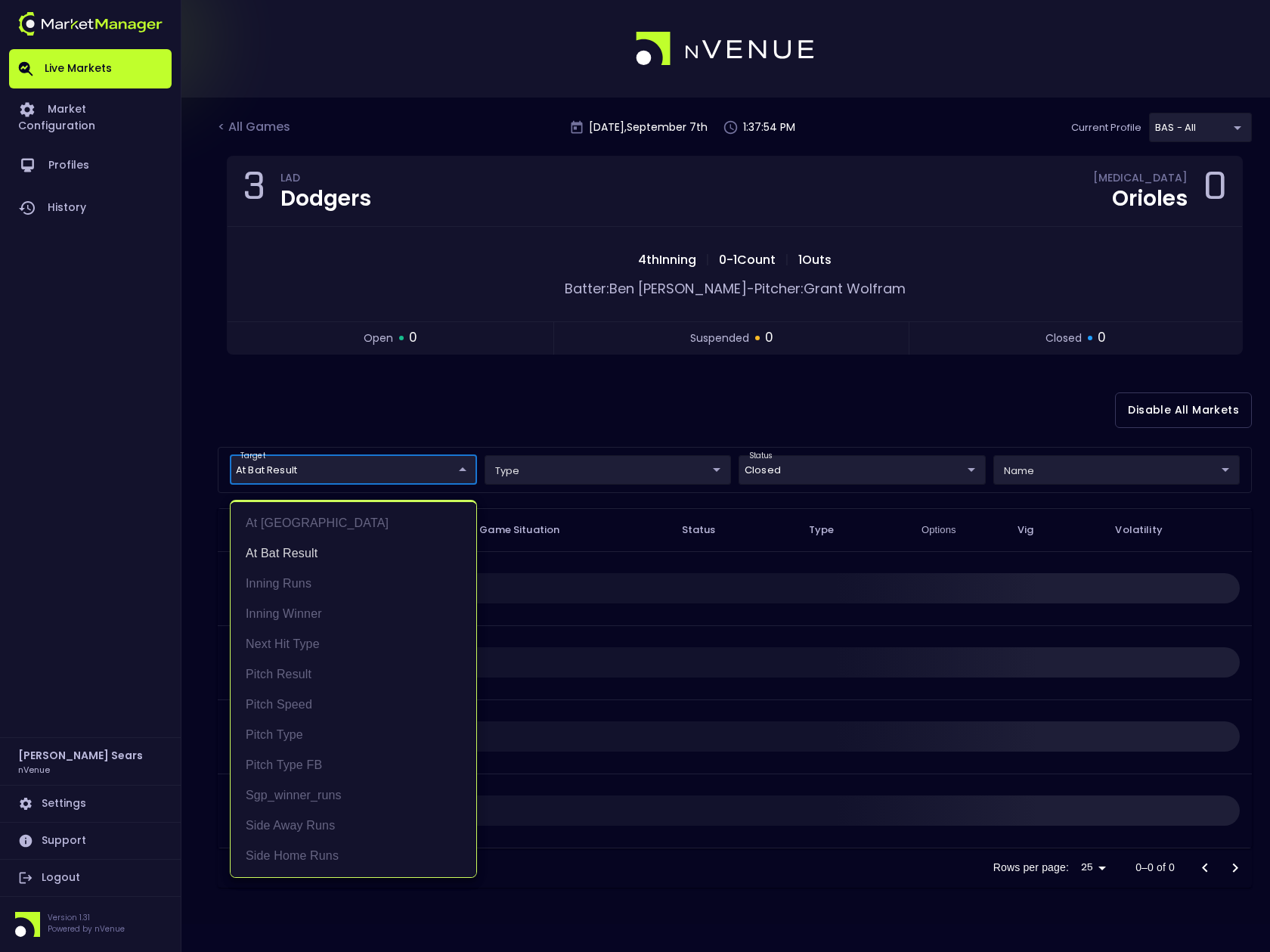
click at [429, 419] on div at bounding box center [635, 476] width 1270 height 952
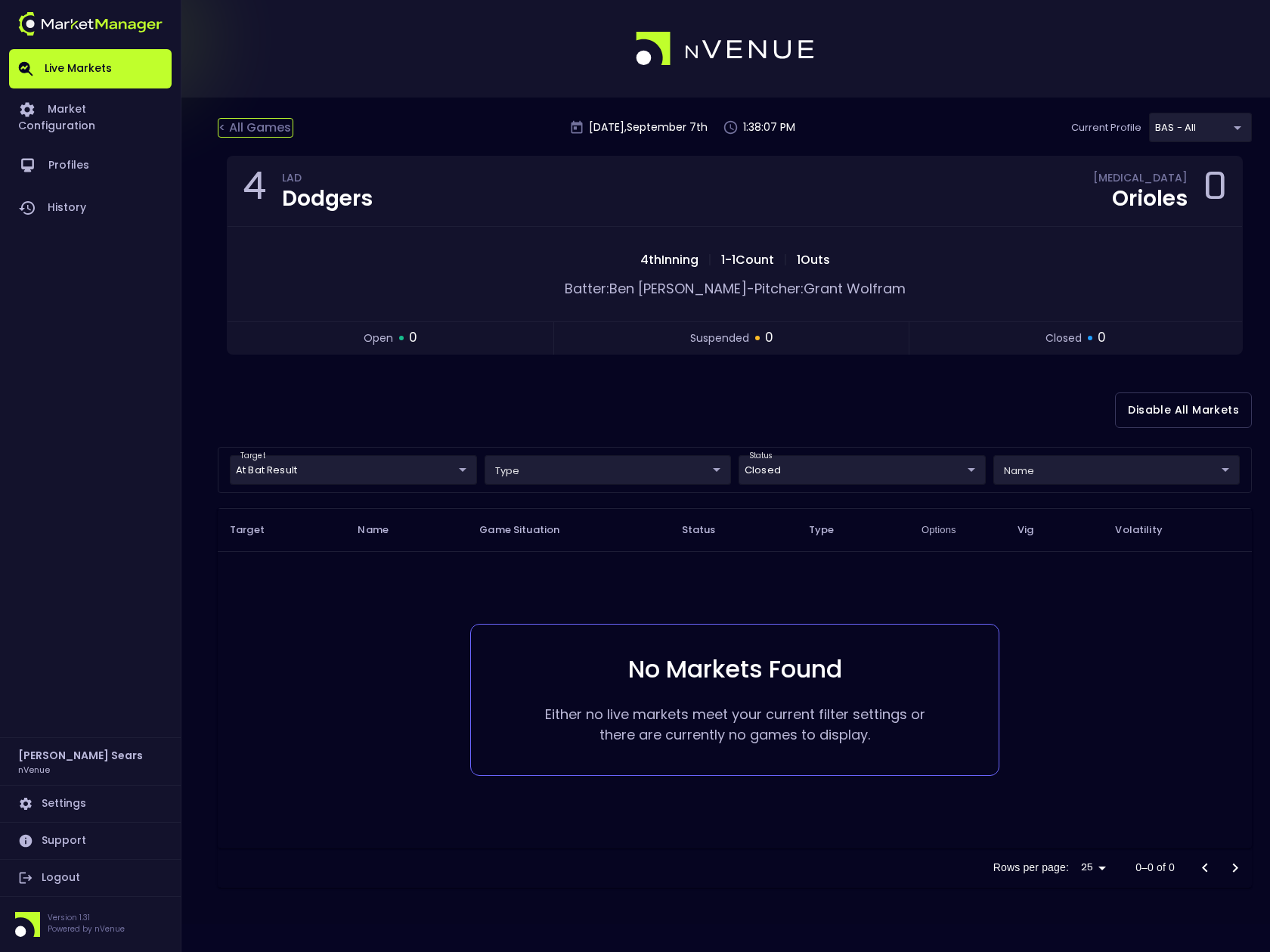
click at [269, 128] on div "< All Games" at bounding box center [255, 128] width 76 height 20
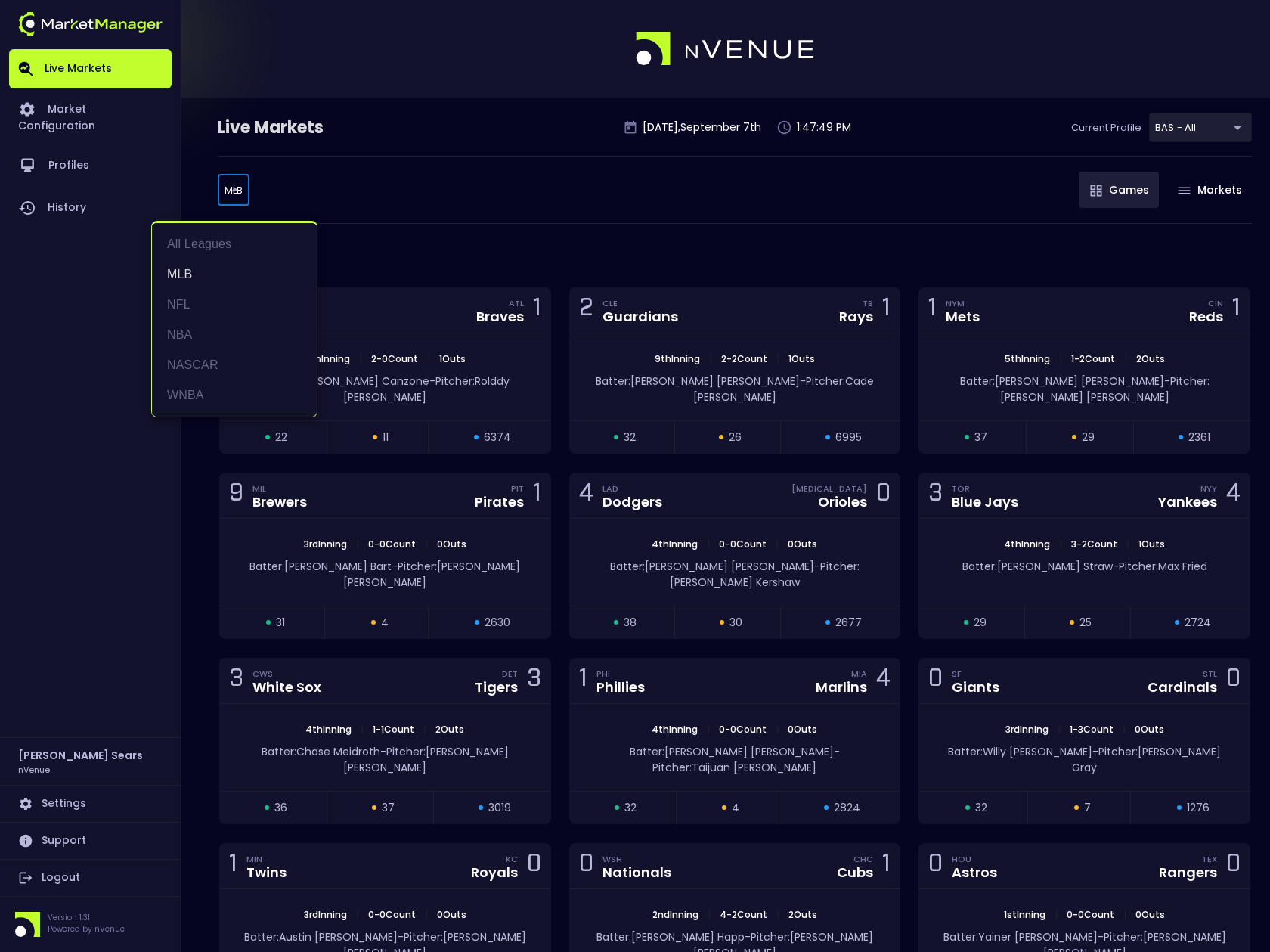
click at [234, 190] on body "Live Markets Market Configuration Profiles History Bruce Sears nVenue Settings …" at bounding box center [635, 720] width 1270 height 1440
click at [185, 304] on li "NFL" at bounding box center [234, 305] width 165 height 30
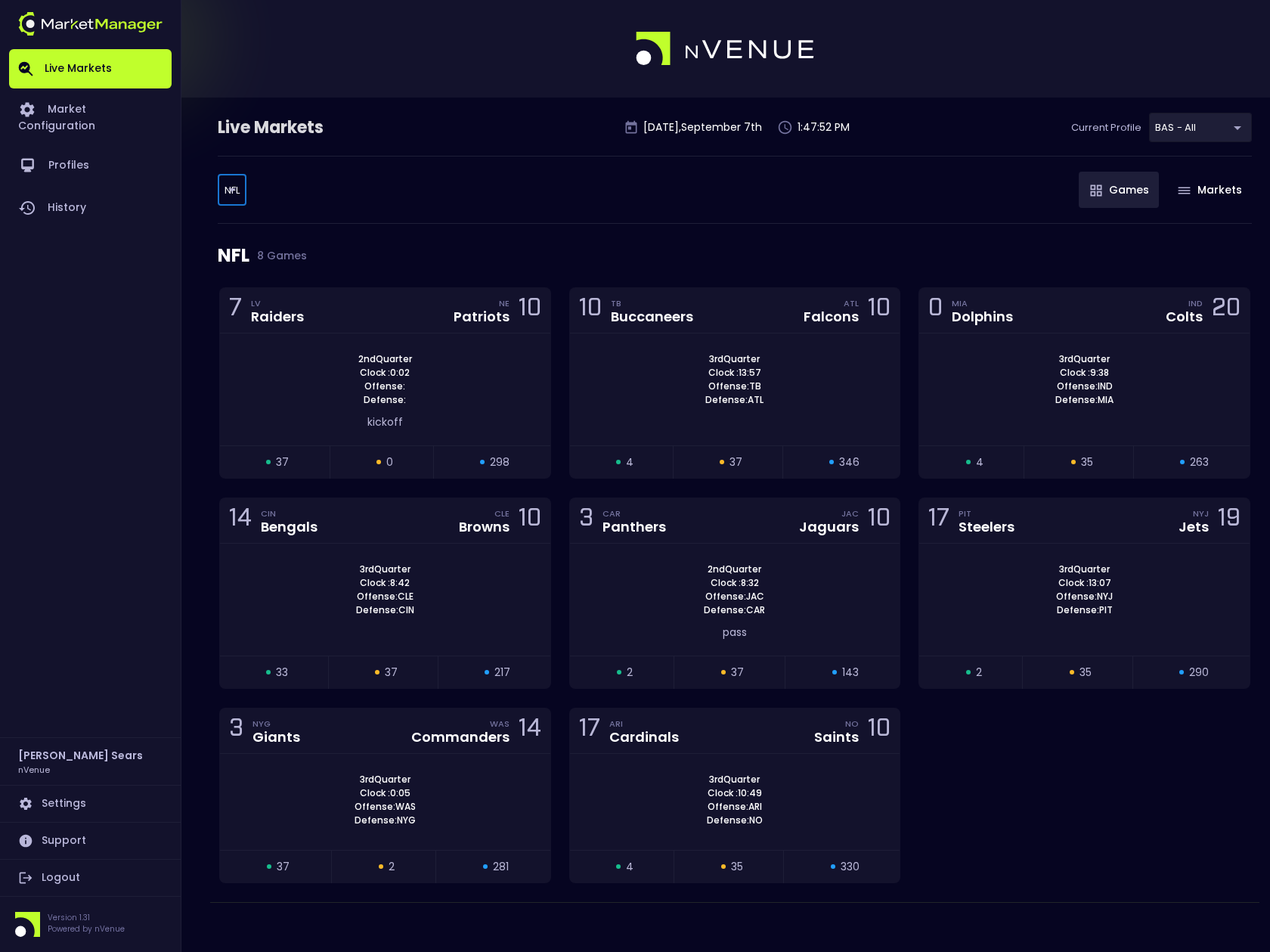
type input "NFL"
click at [354, 250] on div at bounding box center [635, 476] width 1270 height 952
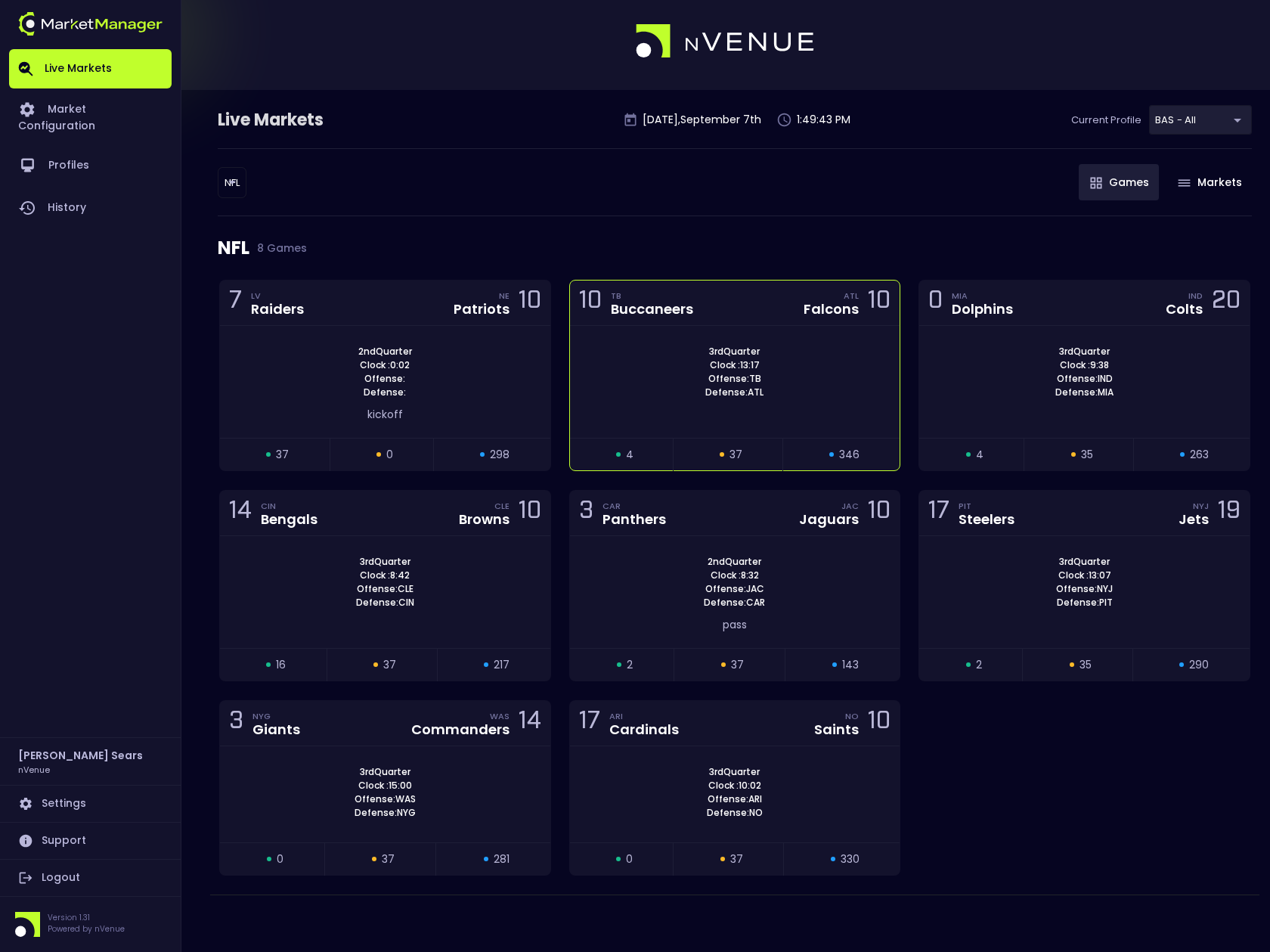
click at [691, 374] on div "3rd Quarter Clock : 13:17 Offense: TB Defense: ATL" at bounding box center [735, 372] width 330 height 55
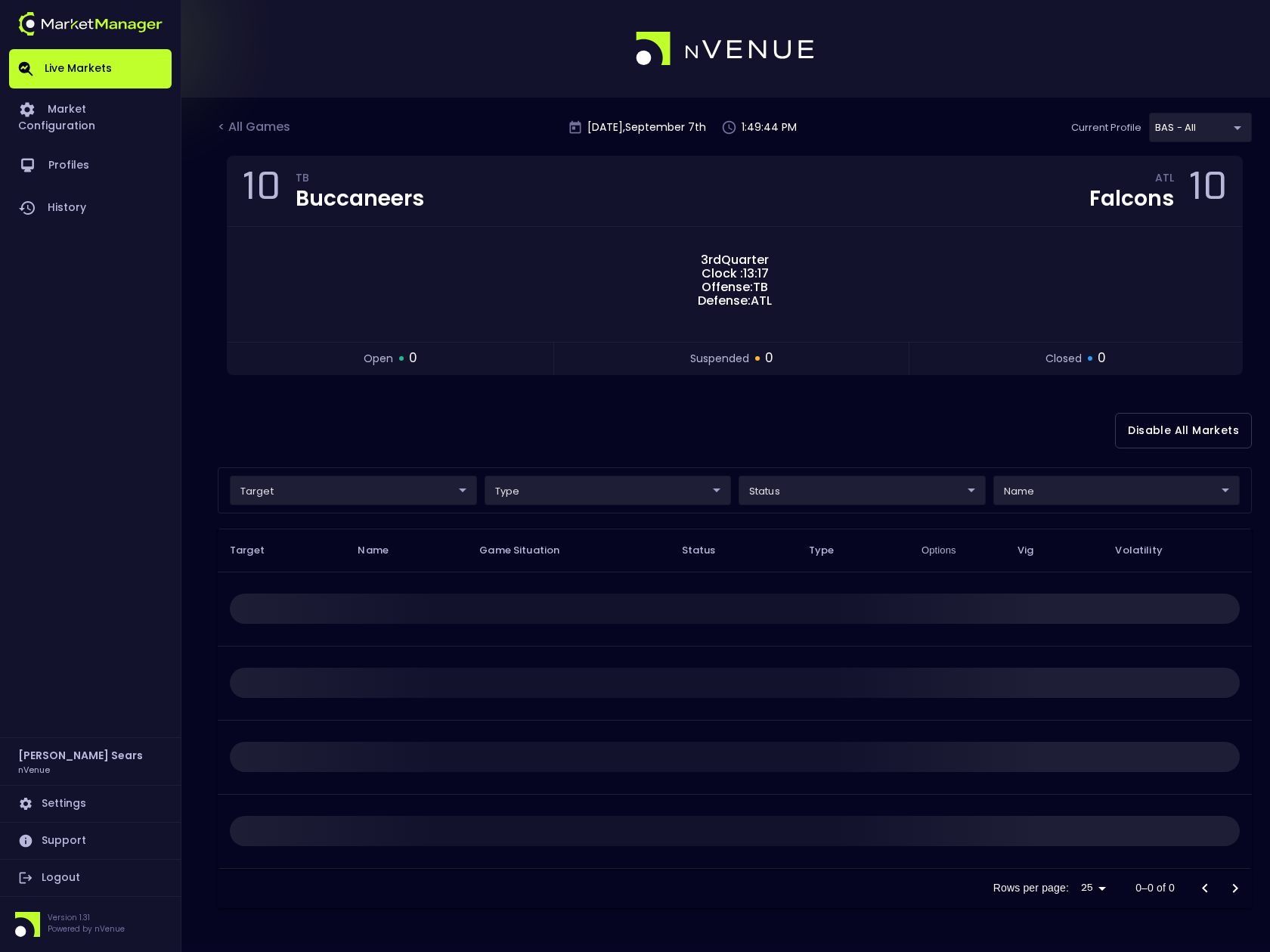
scroll to position [0, 0]
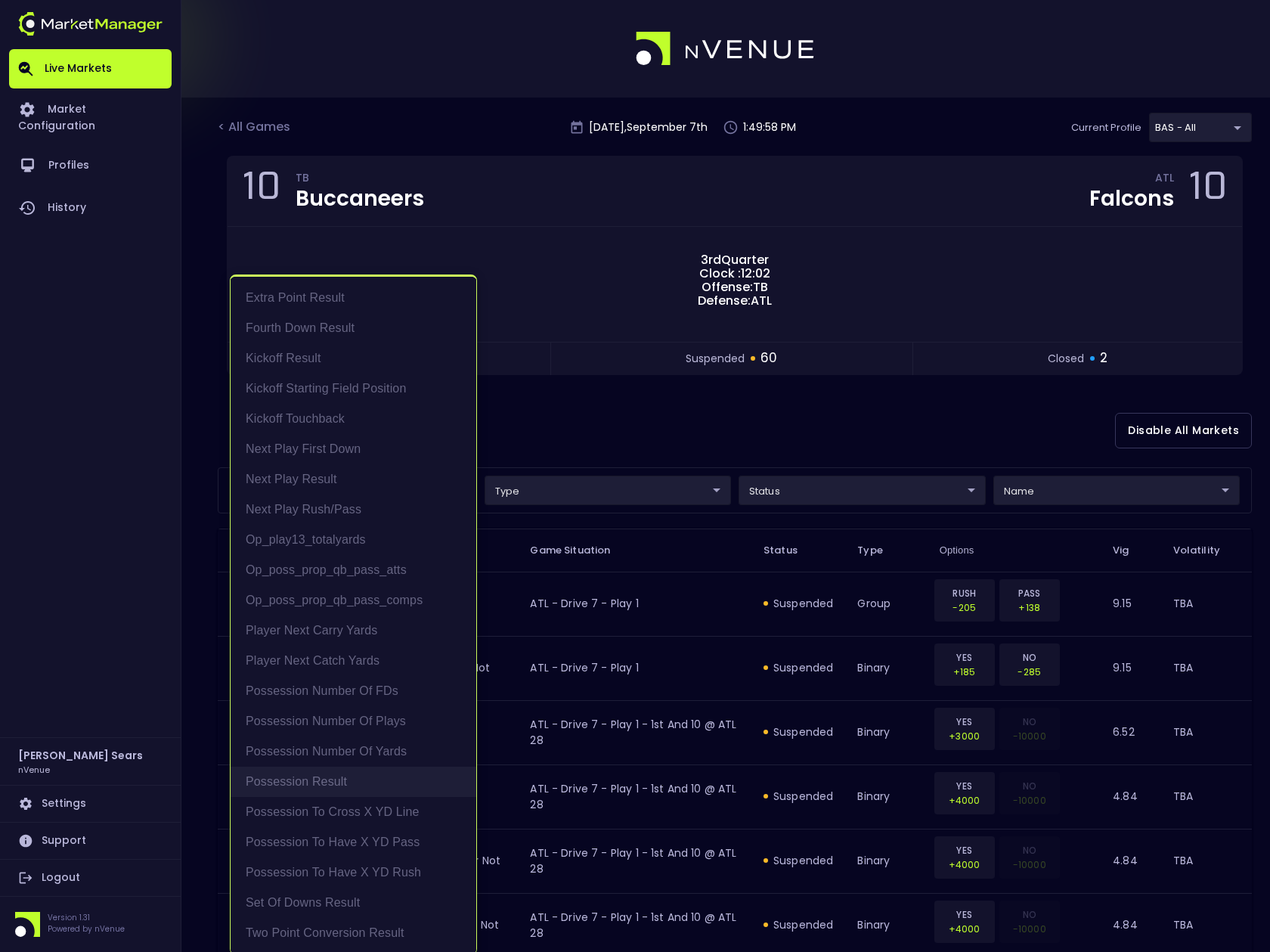
click at [349, 781] on li "Possession Result" at bounding box center [353, 782] width 246 height 30
type input "Possession Result"
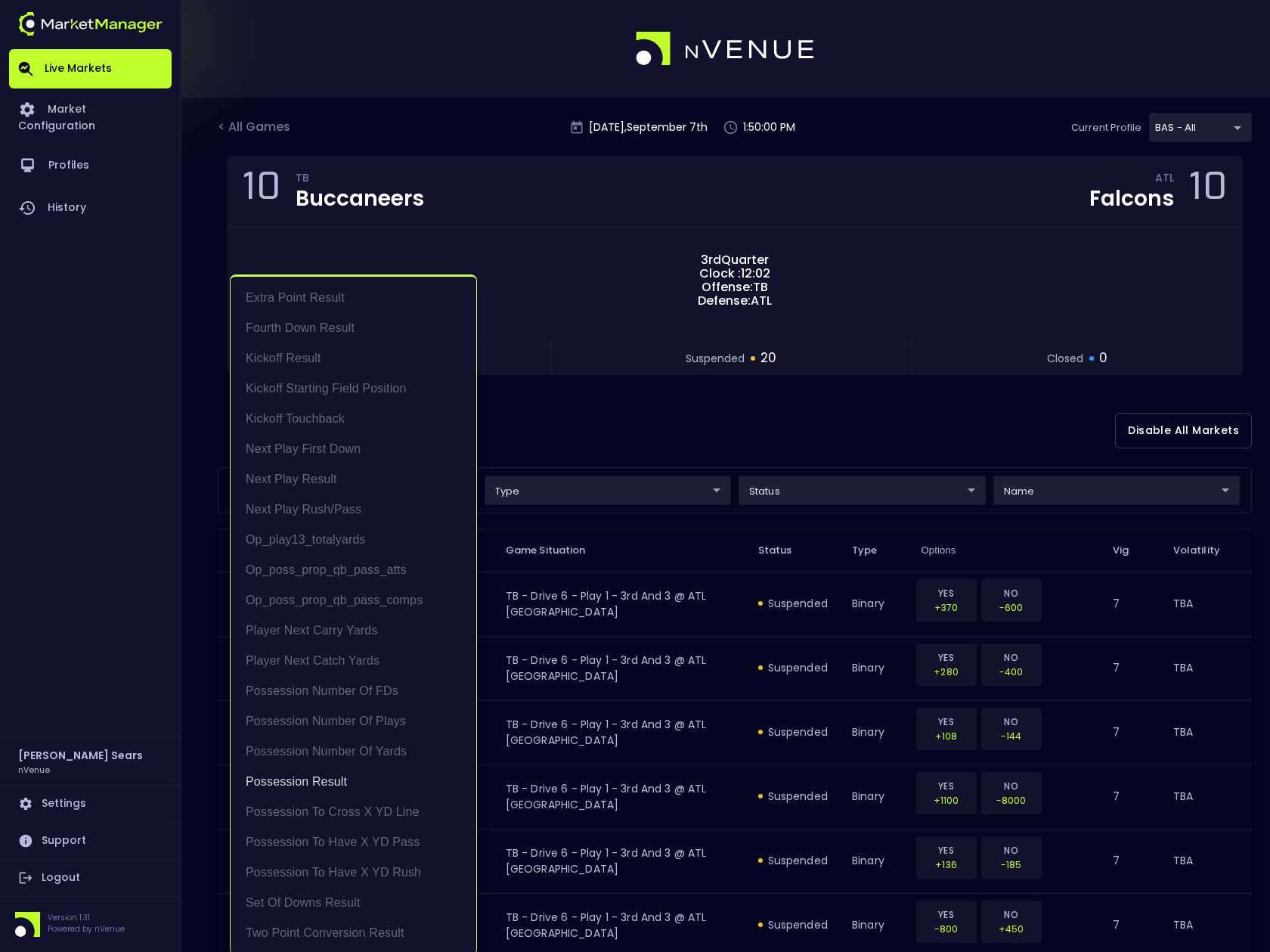
click at [782, 491] on div at bounding box center [635, 476] width 1270 height 952
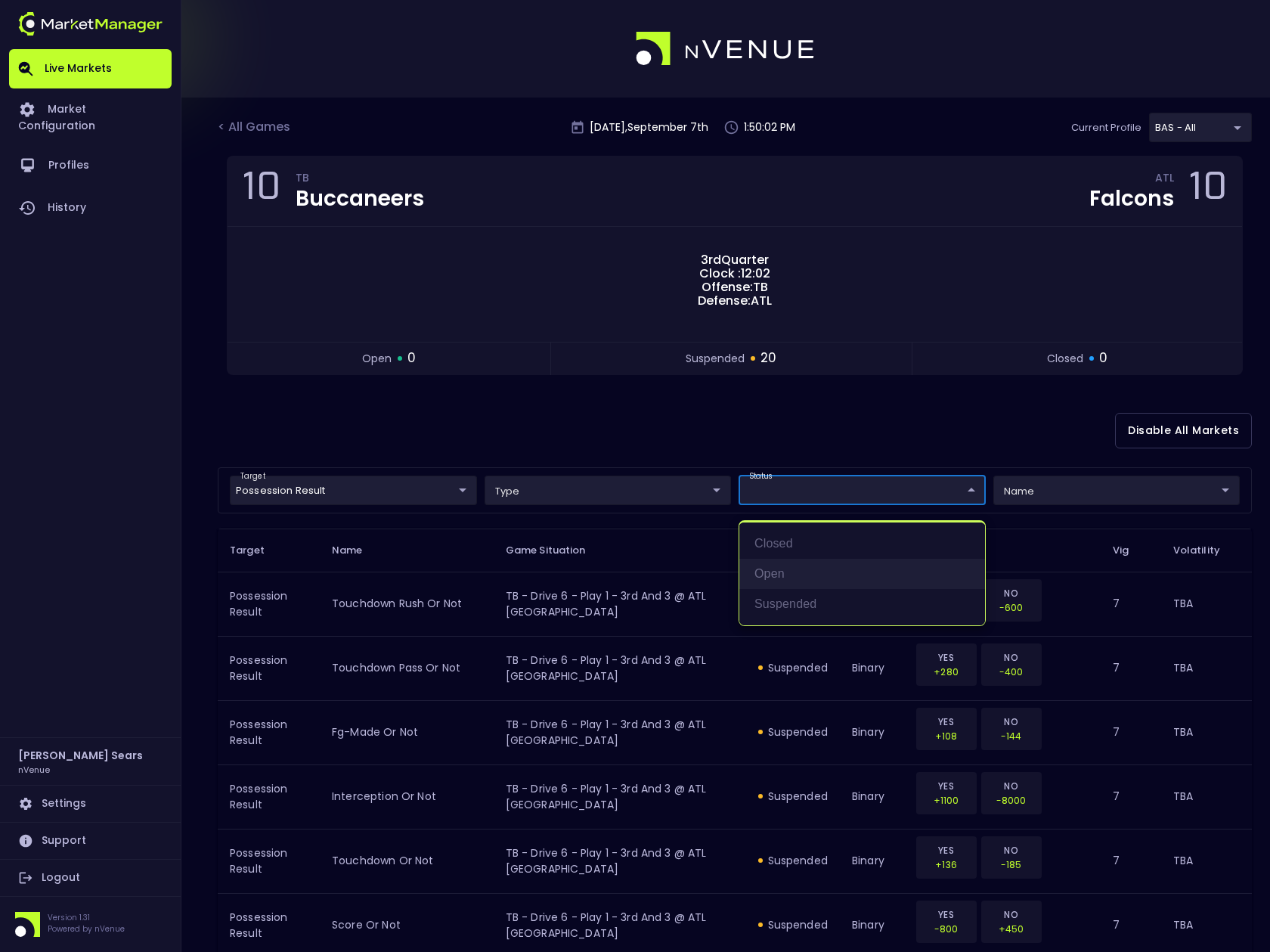
click at [791, 571] on li "open" at bounding box center [862, 573] width 246 height 30
type input "open"
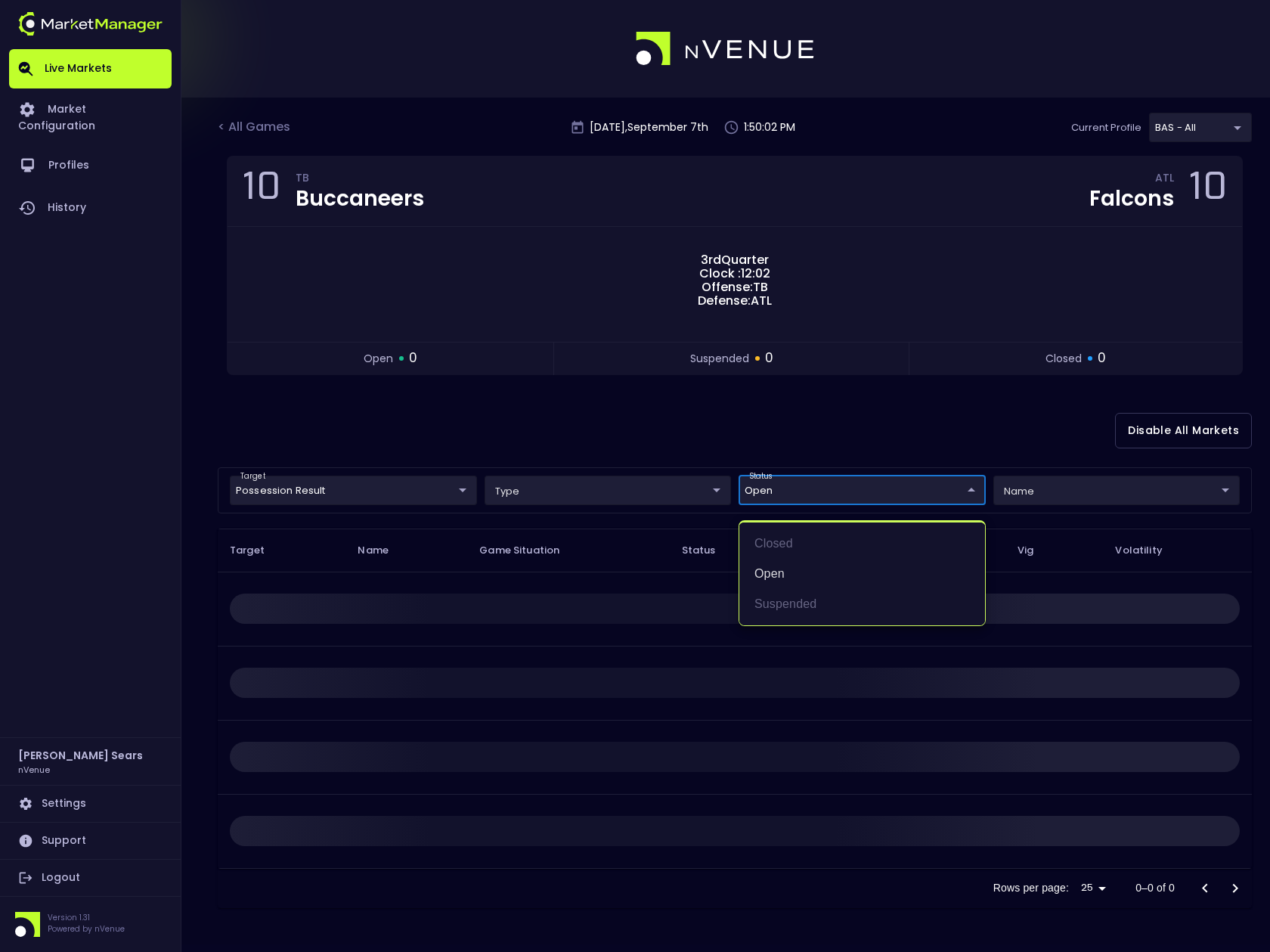
click at [678, 408] on div at bounding box center [635, 476] width 1270 height 952
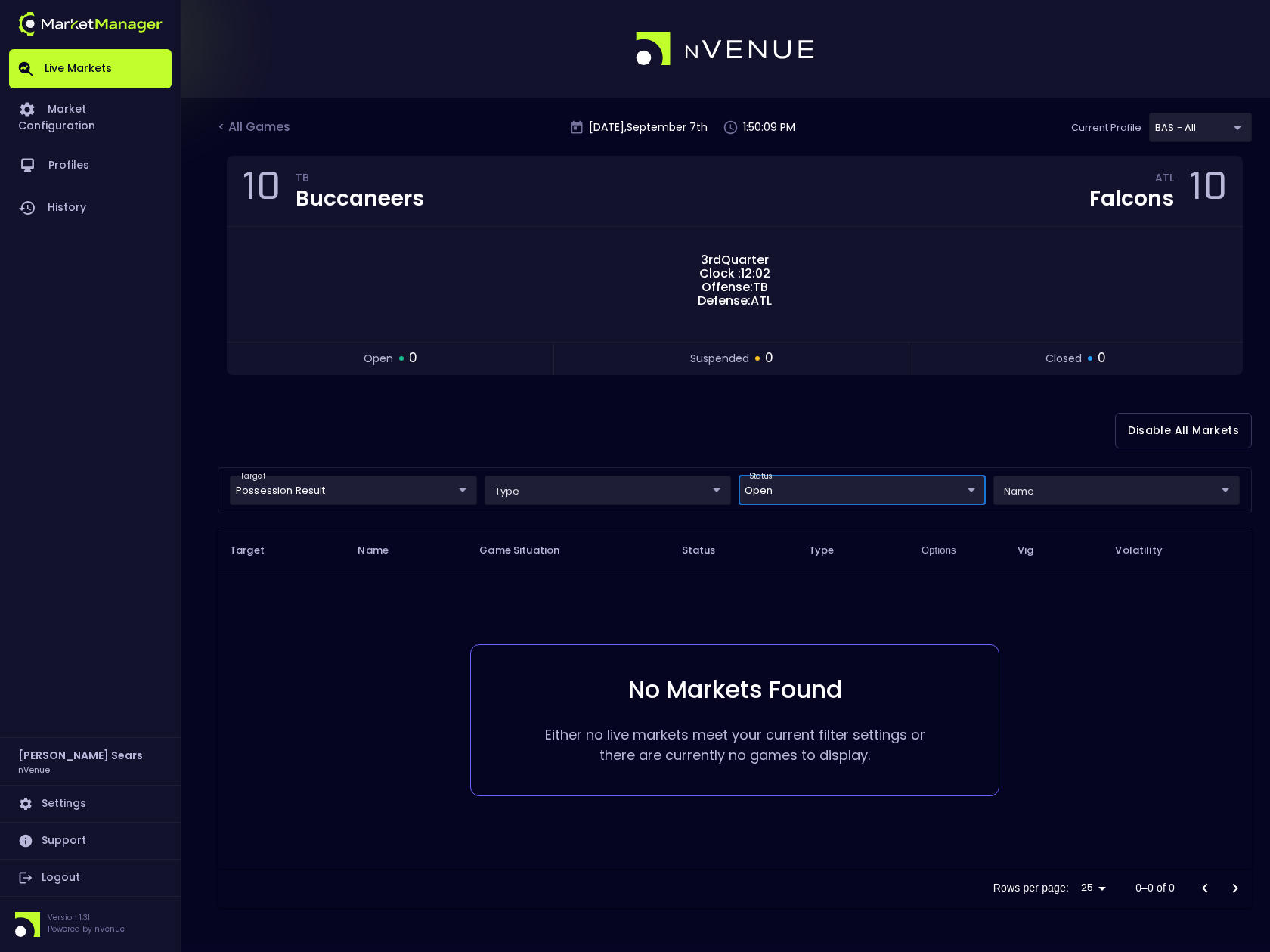
click at [824, 494] on body "Live Markets Market Configuration Profiles History Bruce Sears nVenue Settings …" at bounding box center [635, 476] width 1270 height 952
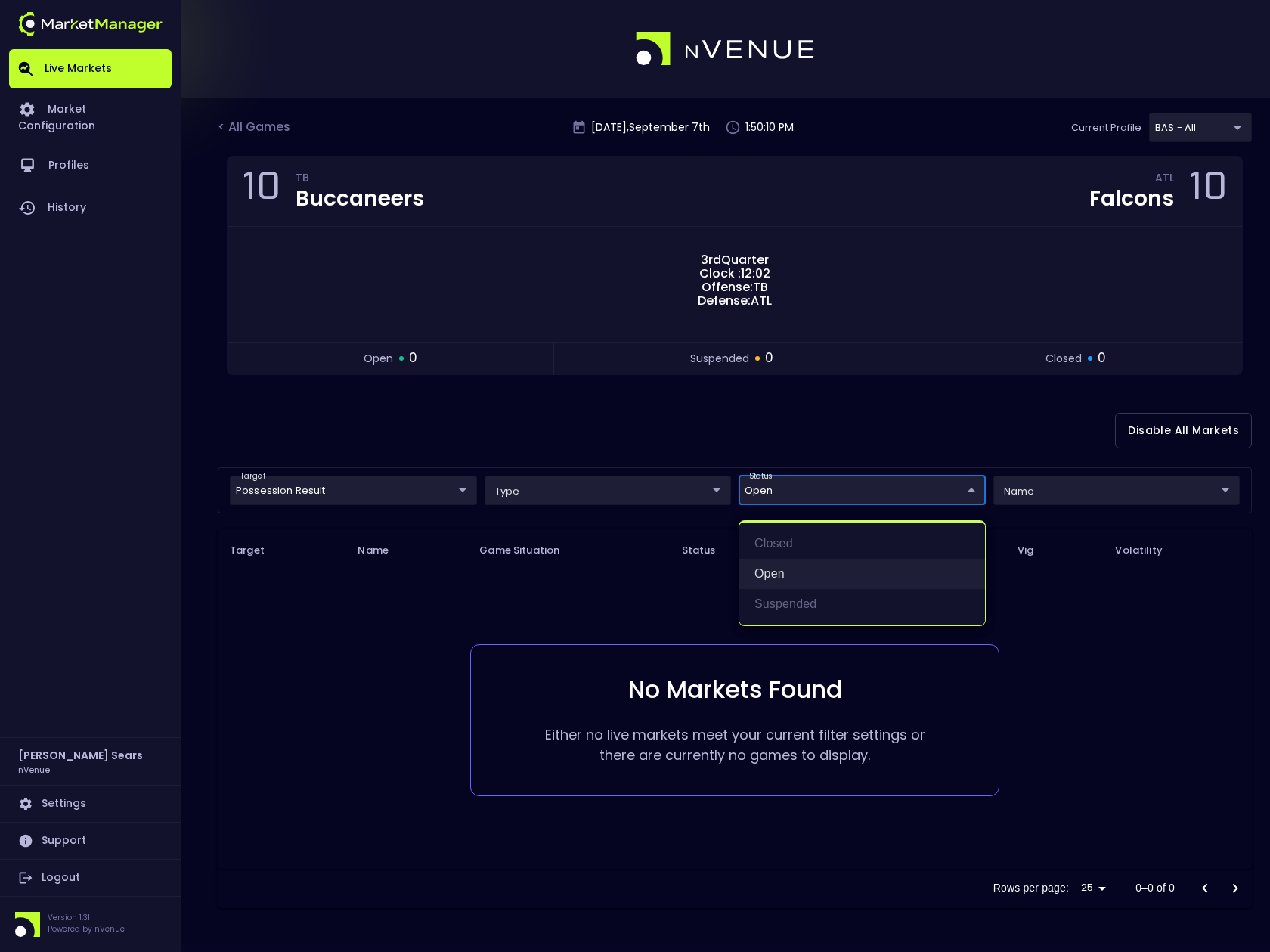
click at [794, 575] on li "open" at bounding box center [862, 573] width 246 height 30
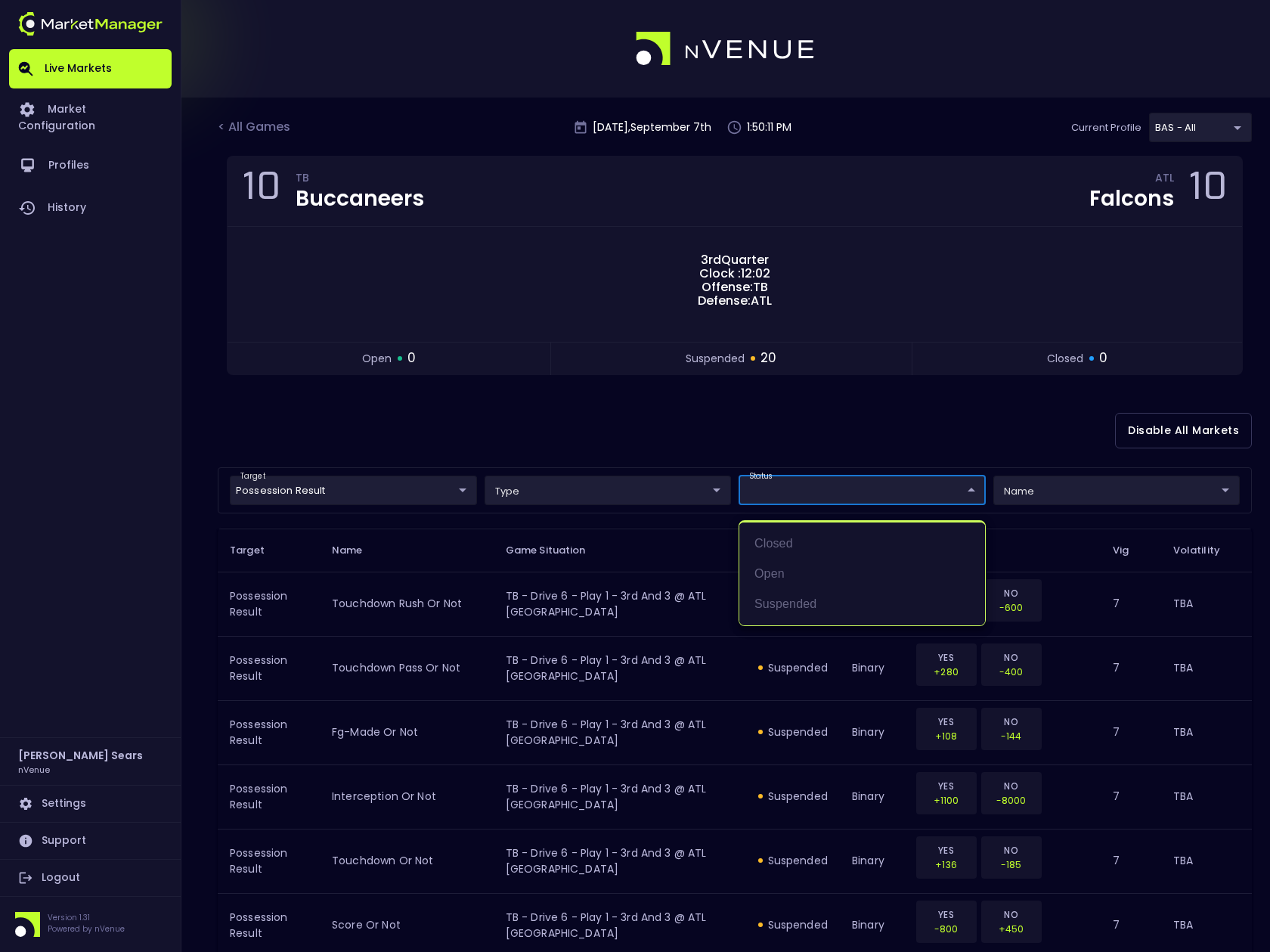
click at [440, 429] on div at bounding box center [635, 476] width 1270 height 952
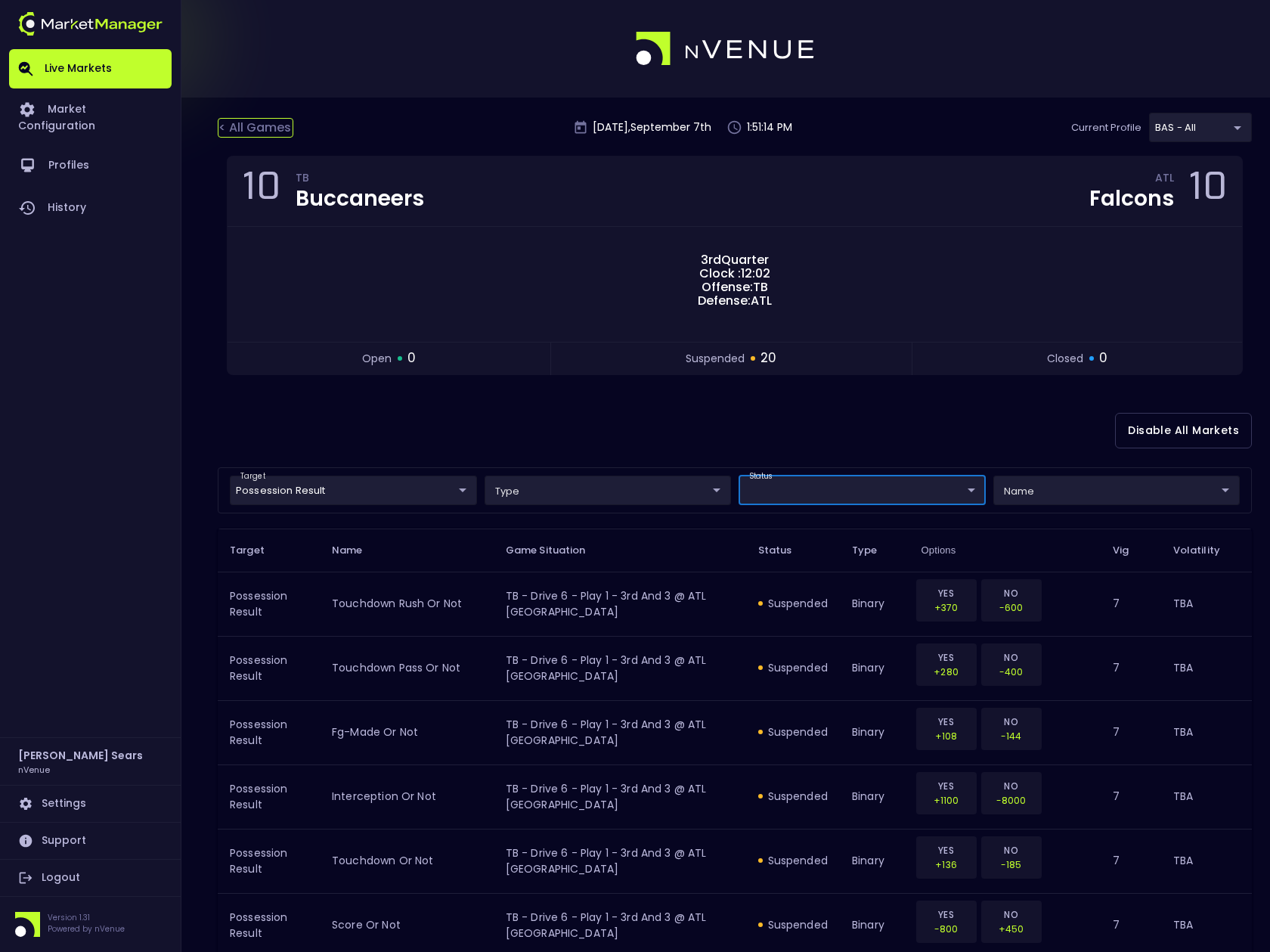
click at [271, 126] on div "< All Games" at bounding box center [255, 128] width 76 height 20
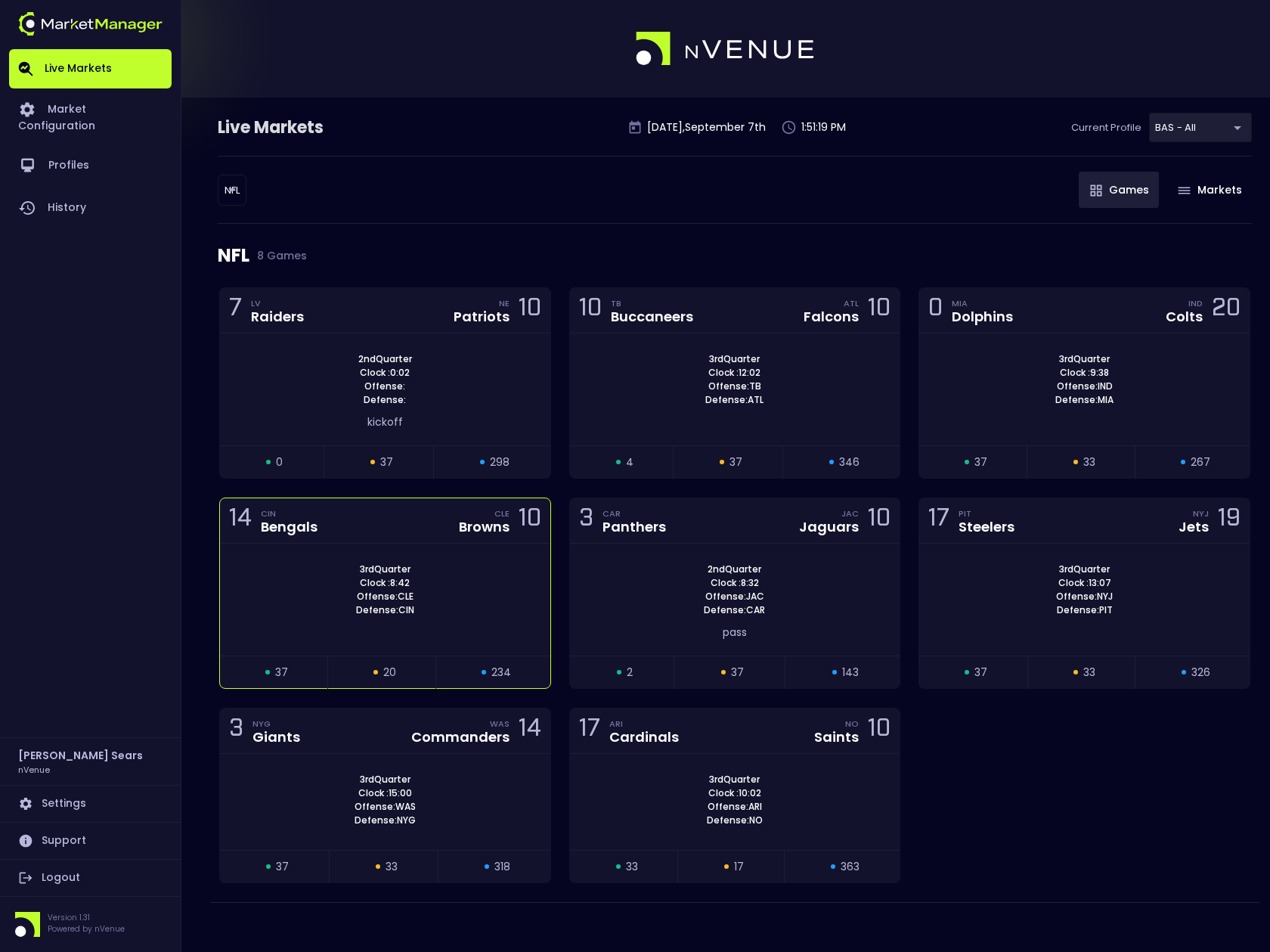
click at [507, 584] on div "3rd Quarter Clock : 8:42 Offense: CLE Defense: CIN" at bounding box center [385, 590] width 330 height 55
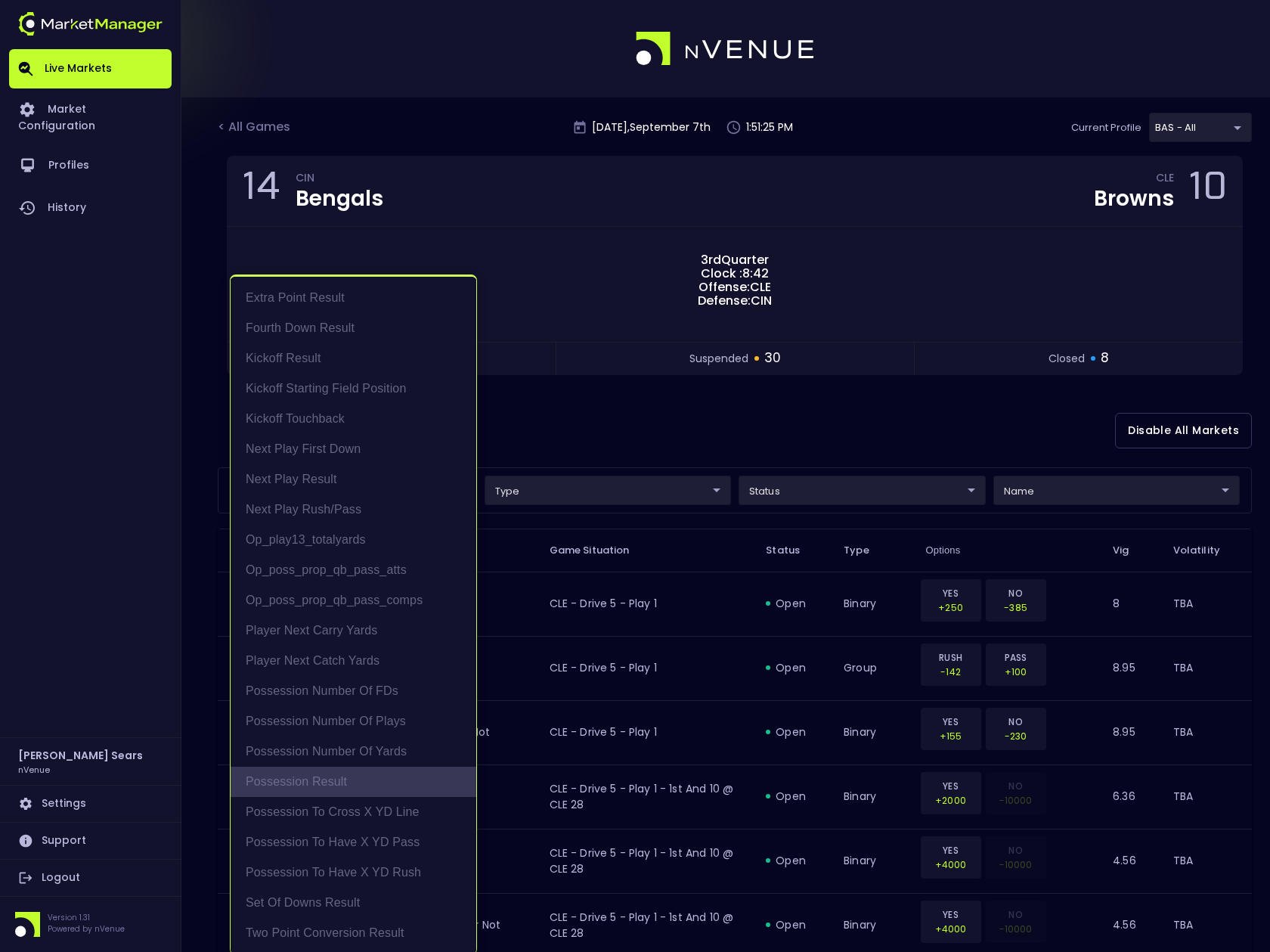
drag, startPoint x: 317, startPoint y: 782, endPoint x: 363, endPoint y: 759, distance: 51.4
click at [317, 782] on li "Possession Result" at bounding box center [353, 782] width 246 height 30
type input "Possession Result"
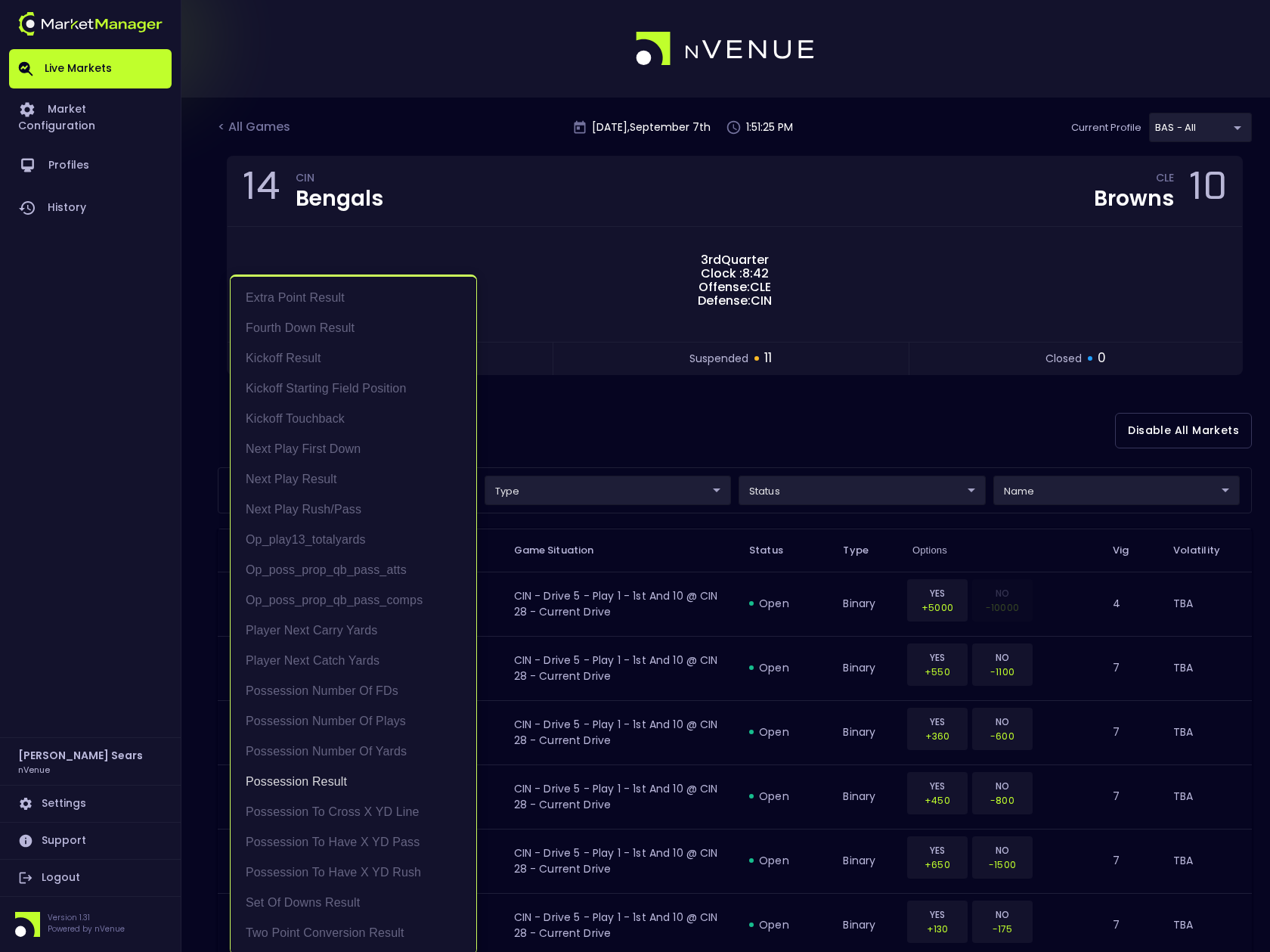
click at [560, 420] on div at bounding box center [635, 476] width 1270 height 952
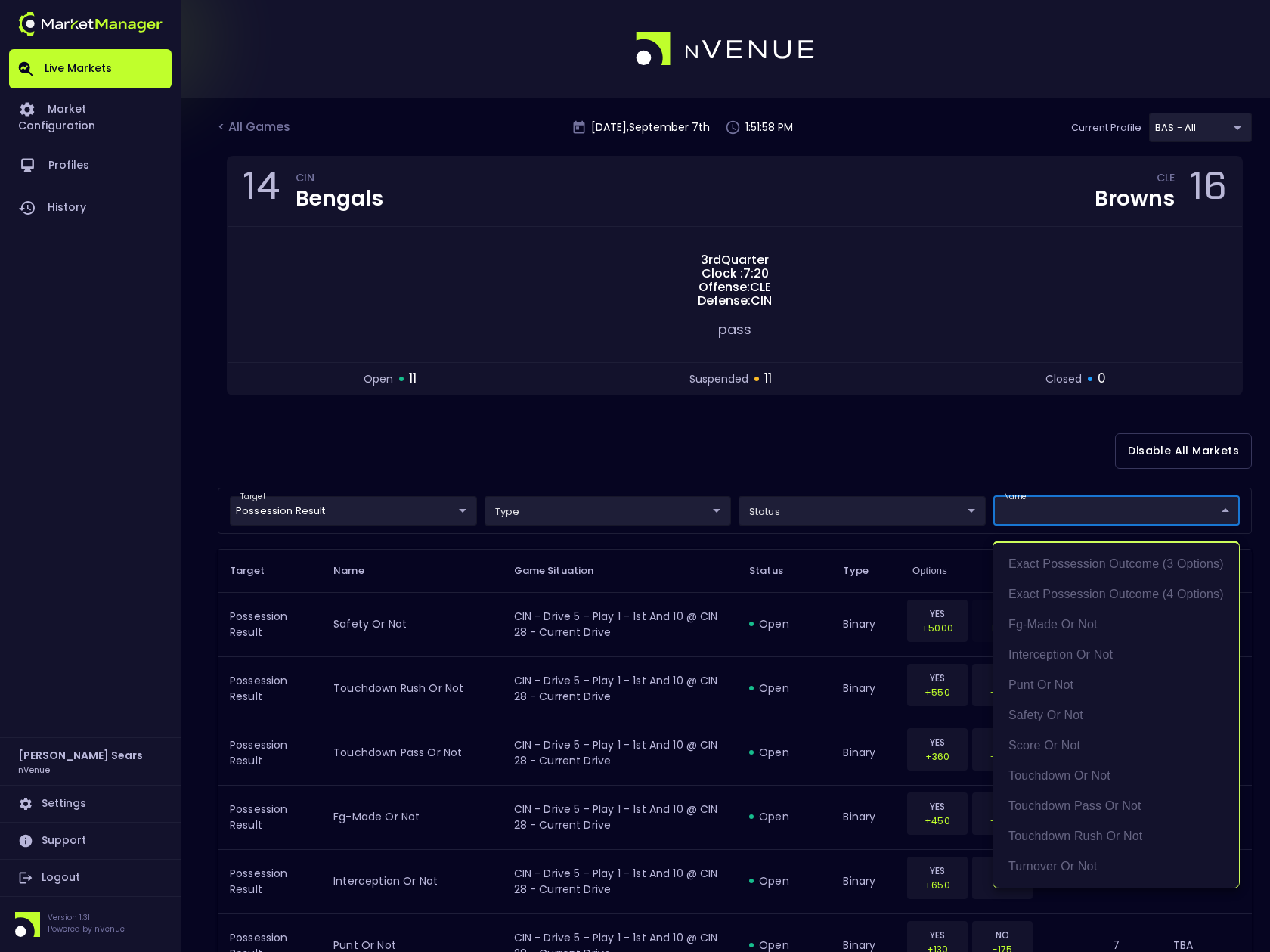
click at [1053, 741] on li "score or not" at bounding box center [1116, 745] width 246 height 30
type input "score or not"
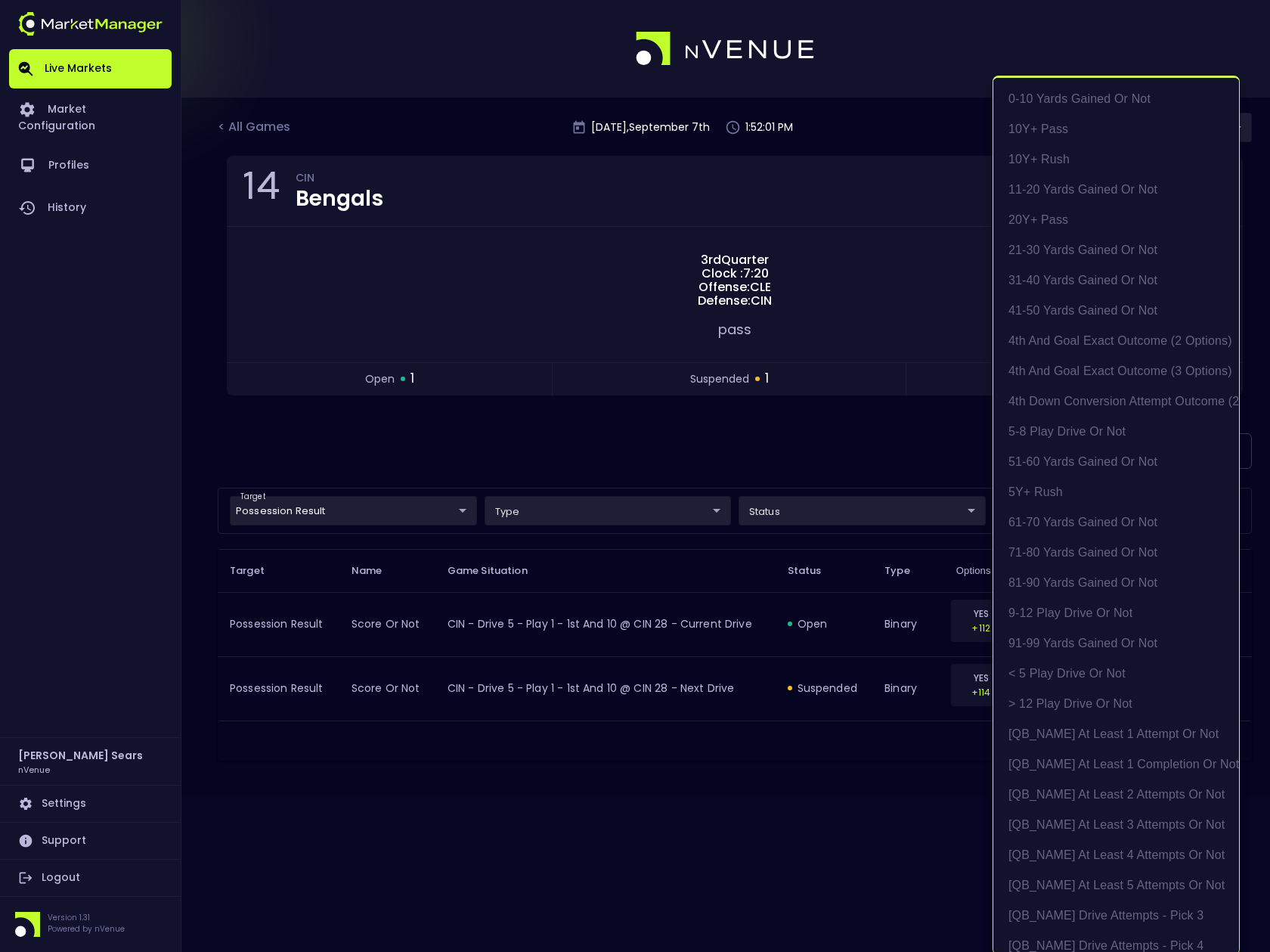
scroll to position [3, 0]
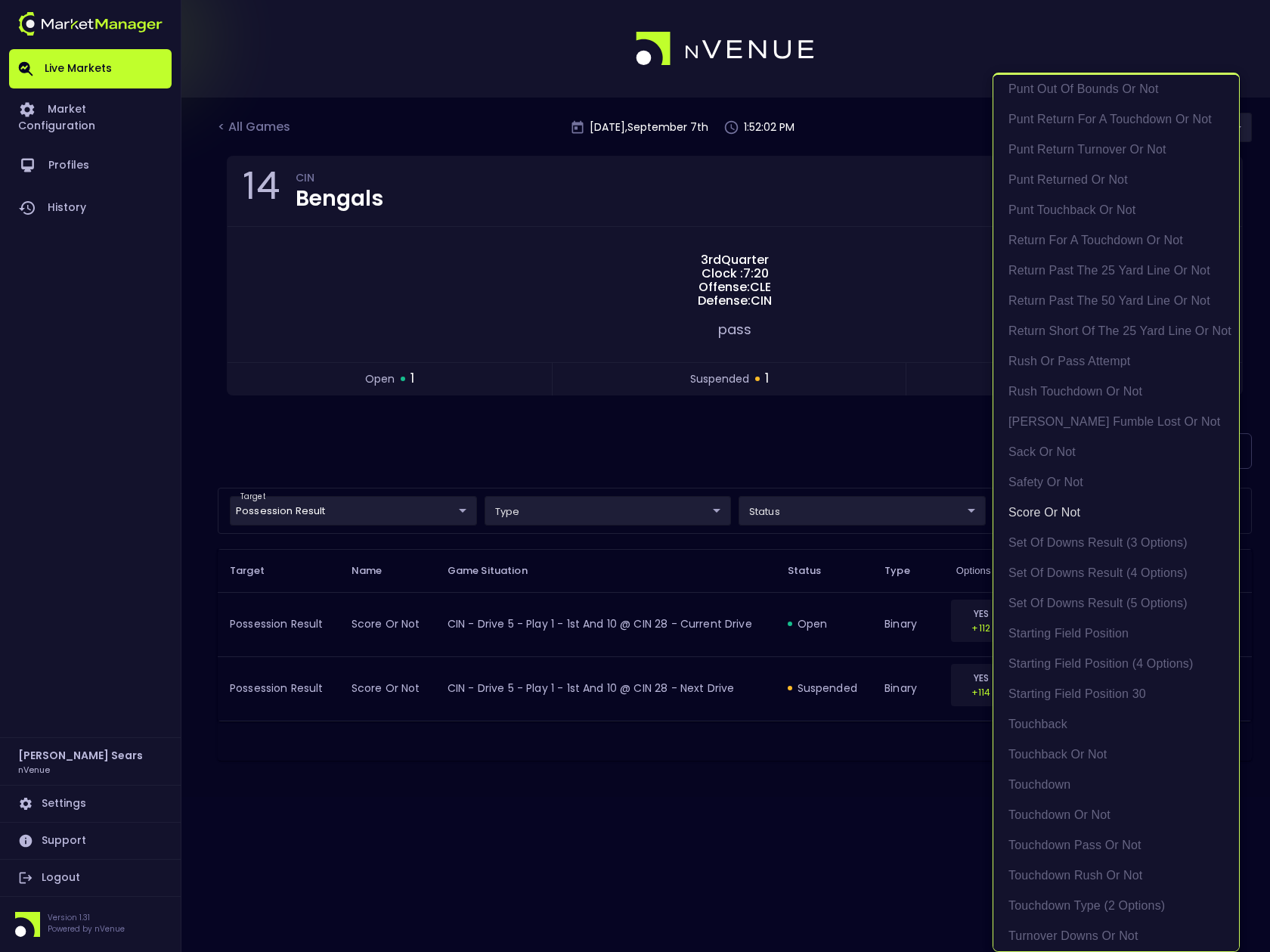
click at [803, 453] on div at bounding box center [635, 476] width 1270 height 952
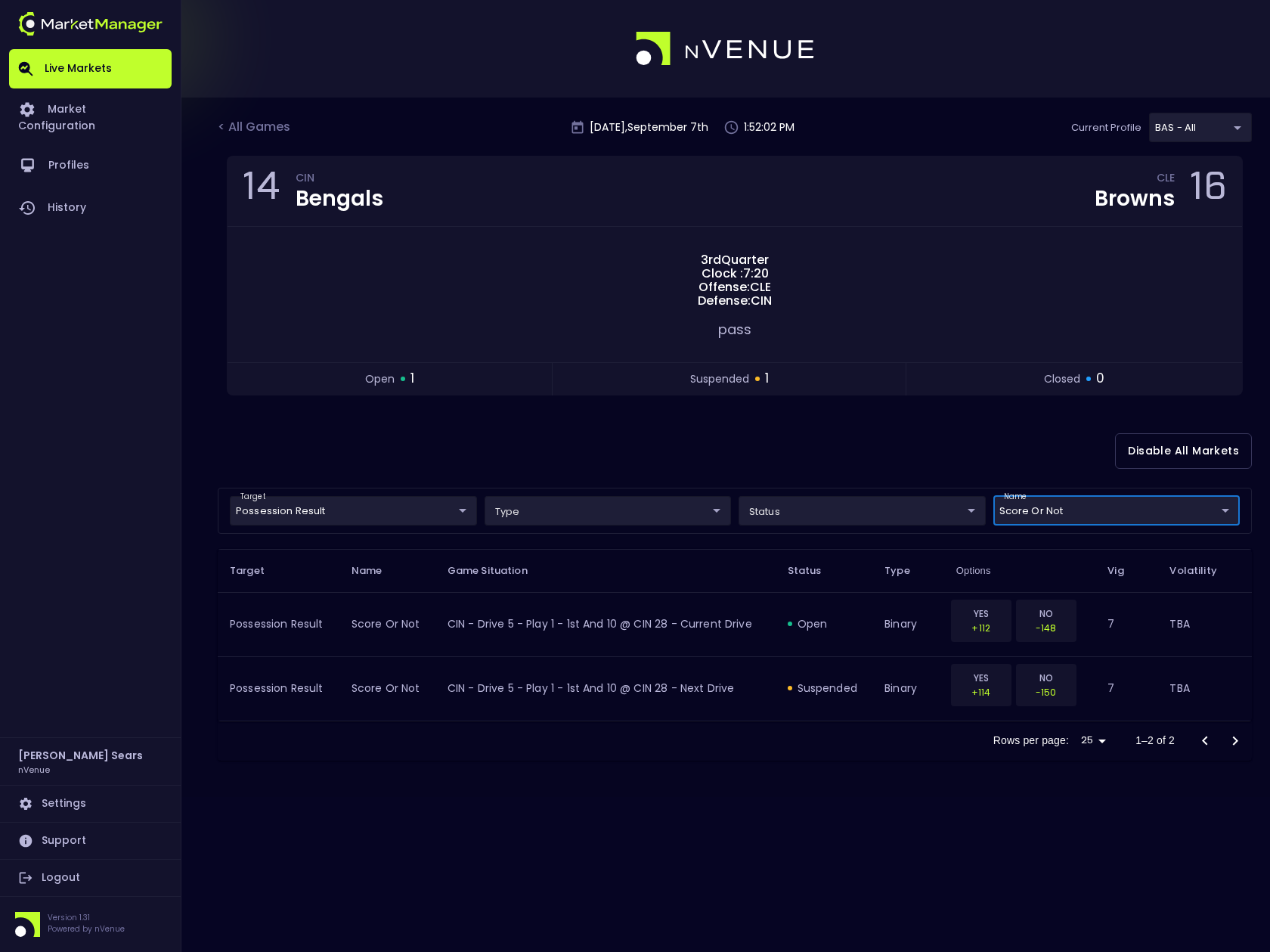
scroll to position [0, 0]
click at [274, 126] on div "< All Games" at bounding box center [255, 128] width 76 height 20
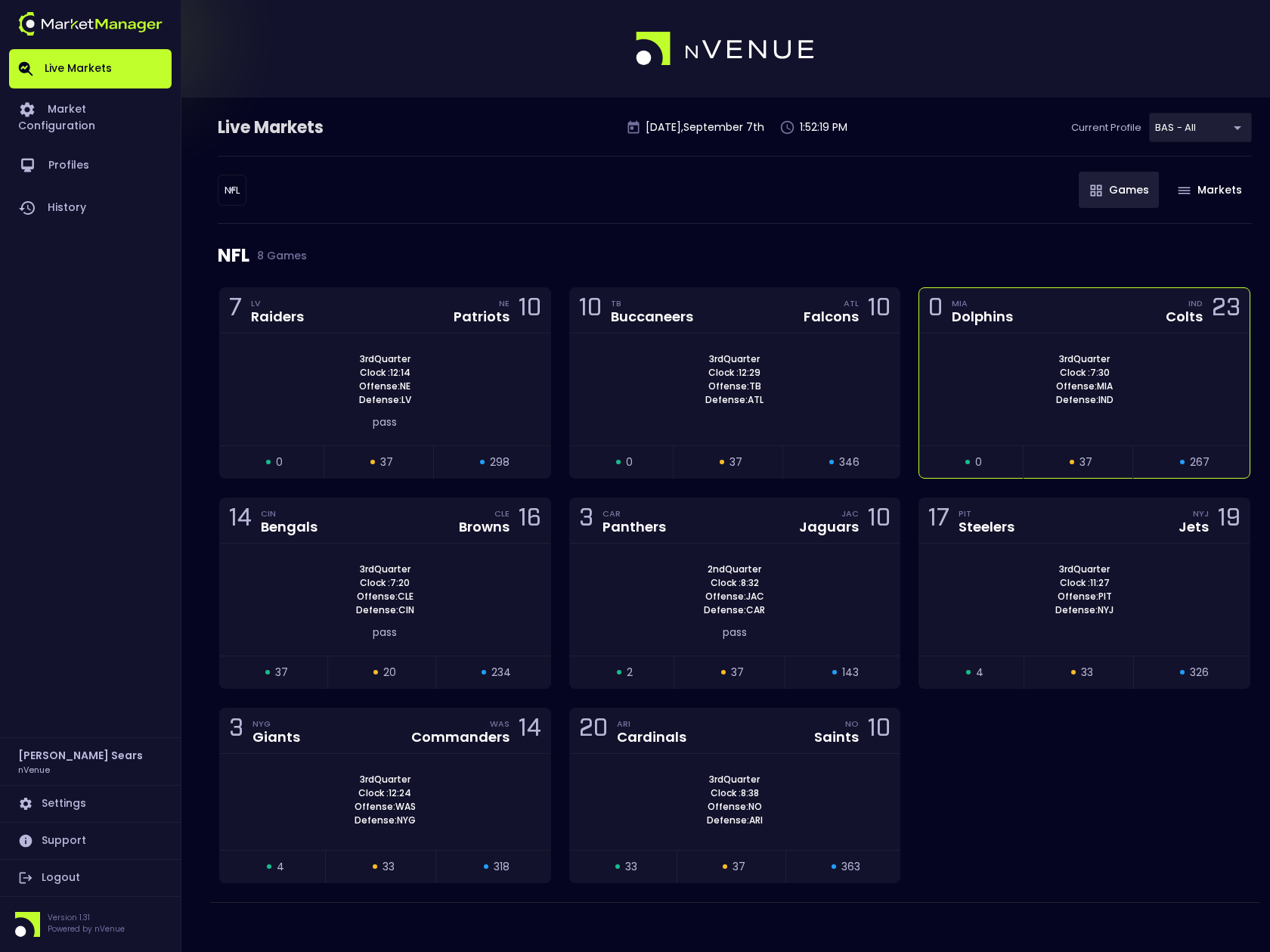
click at [985, 411] on div at bounding box center [1084, 411] width 330 height 7
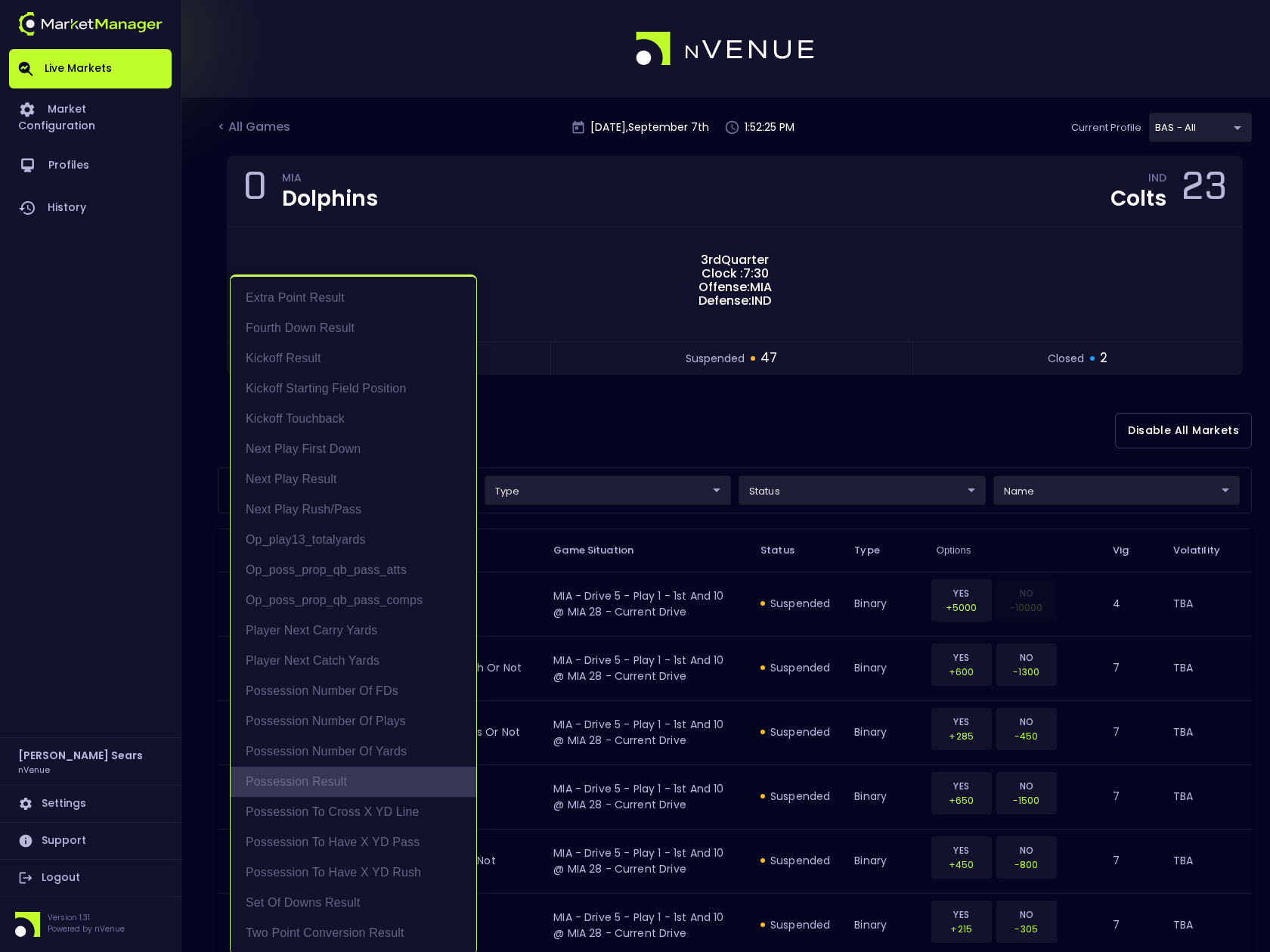
click at [338, 783] on li "Possession Result" at bounding box center [353, 782] width 246 height 30
type input "Possession Result"
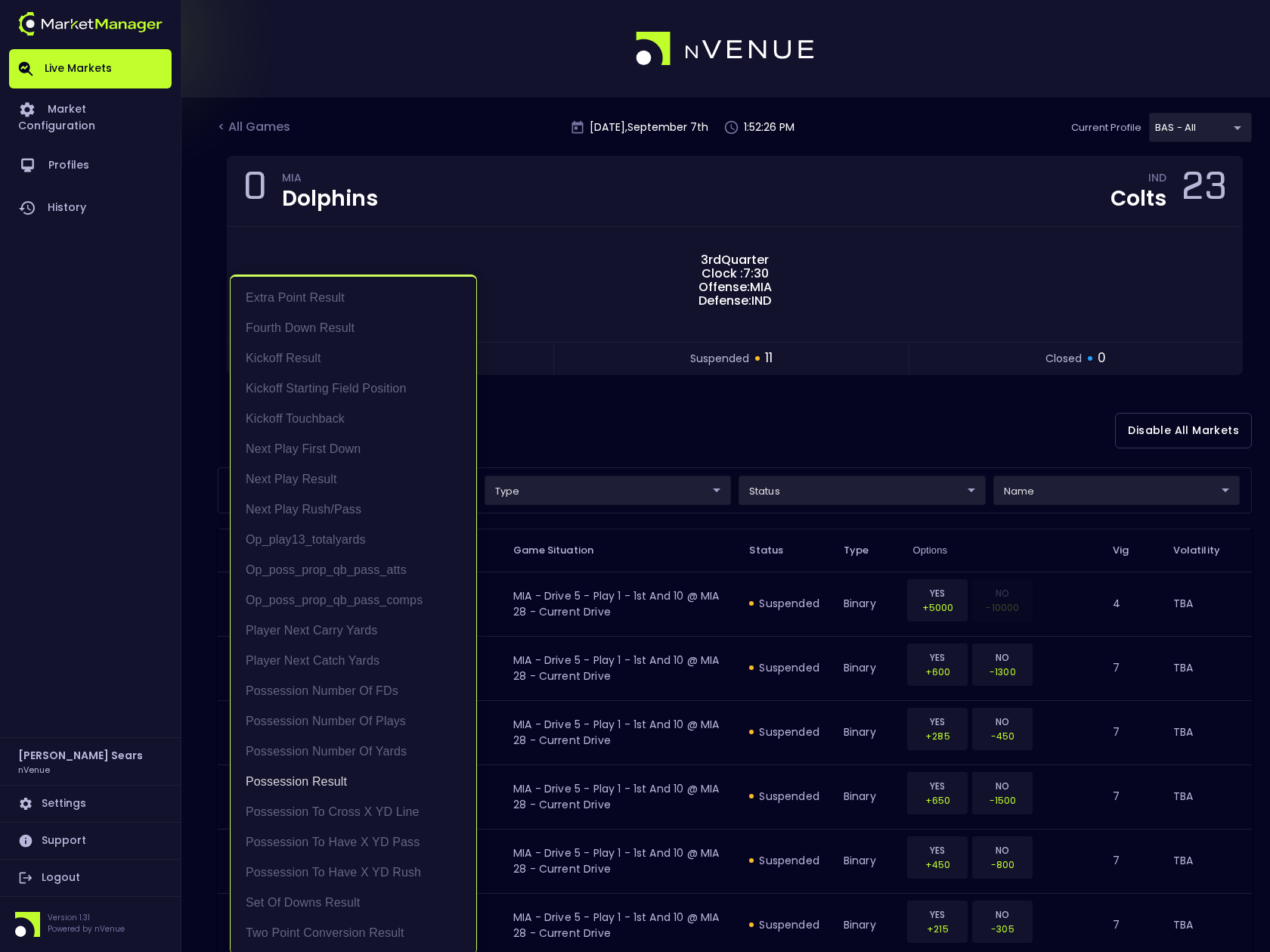
click at [562, 443] on div at bounding box center [635, 476] width 1270 height 952
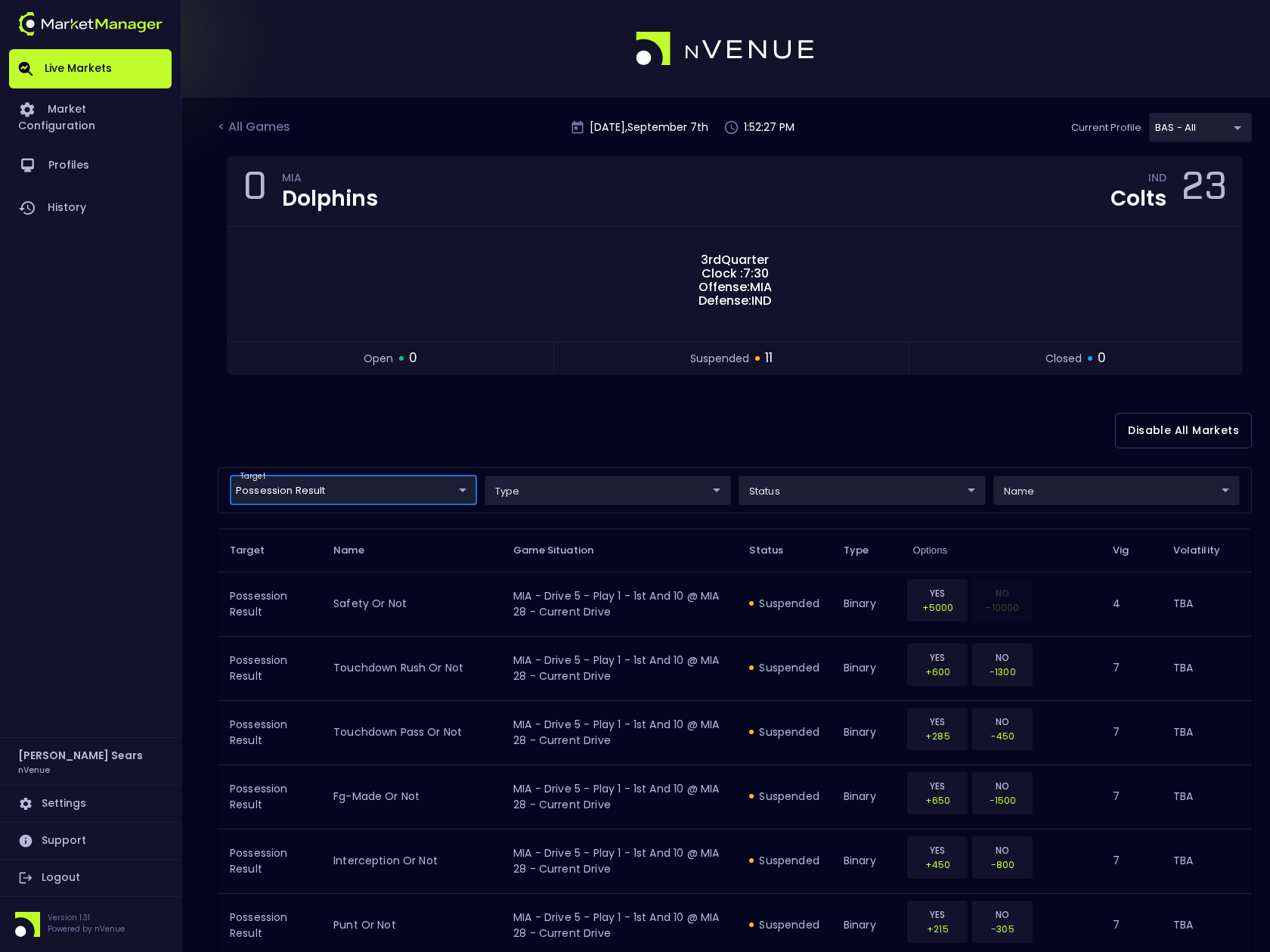
click at [1076, 488] on body "Live Markets Market Configuration Profiles History Bruce Sears nVenue Settings …" at bounding box center [635, 724] width 1270 height 1449
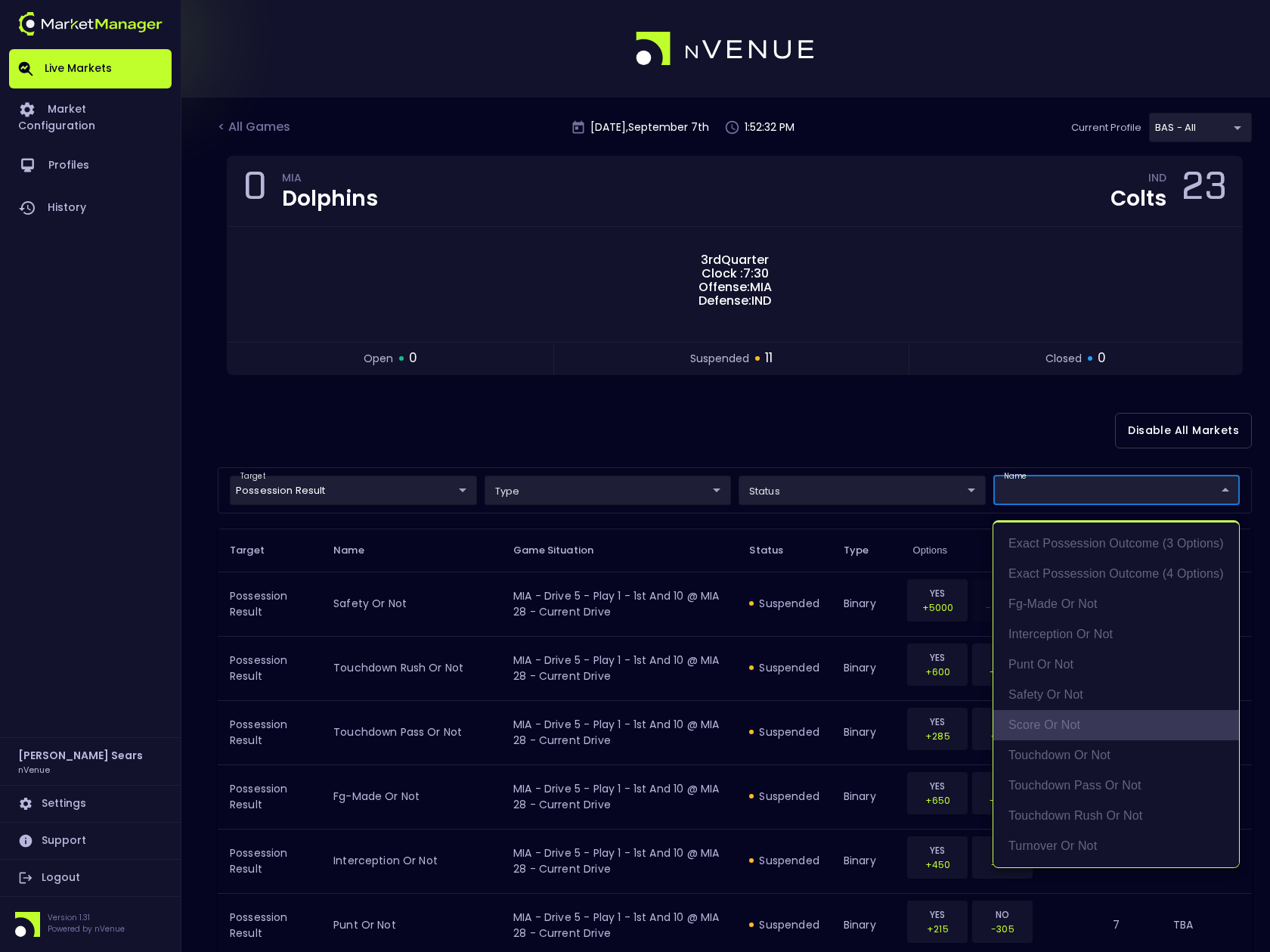
click at [1078, 725] on li "score or not" at bounding box center [1116, 725] width 246 height 30
type input "score or not"
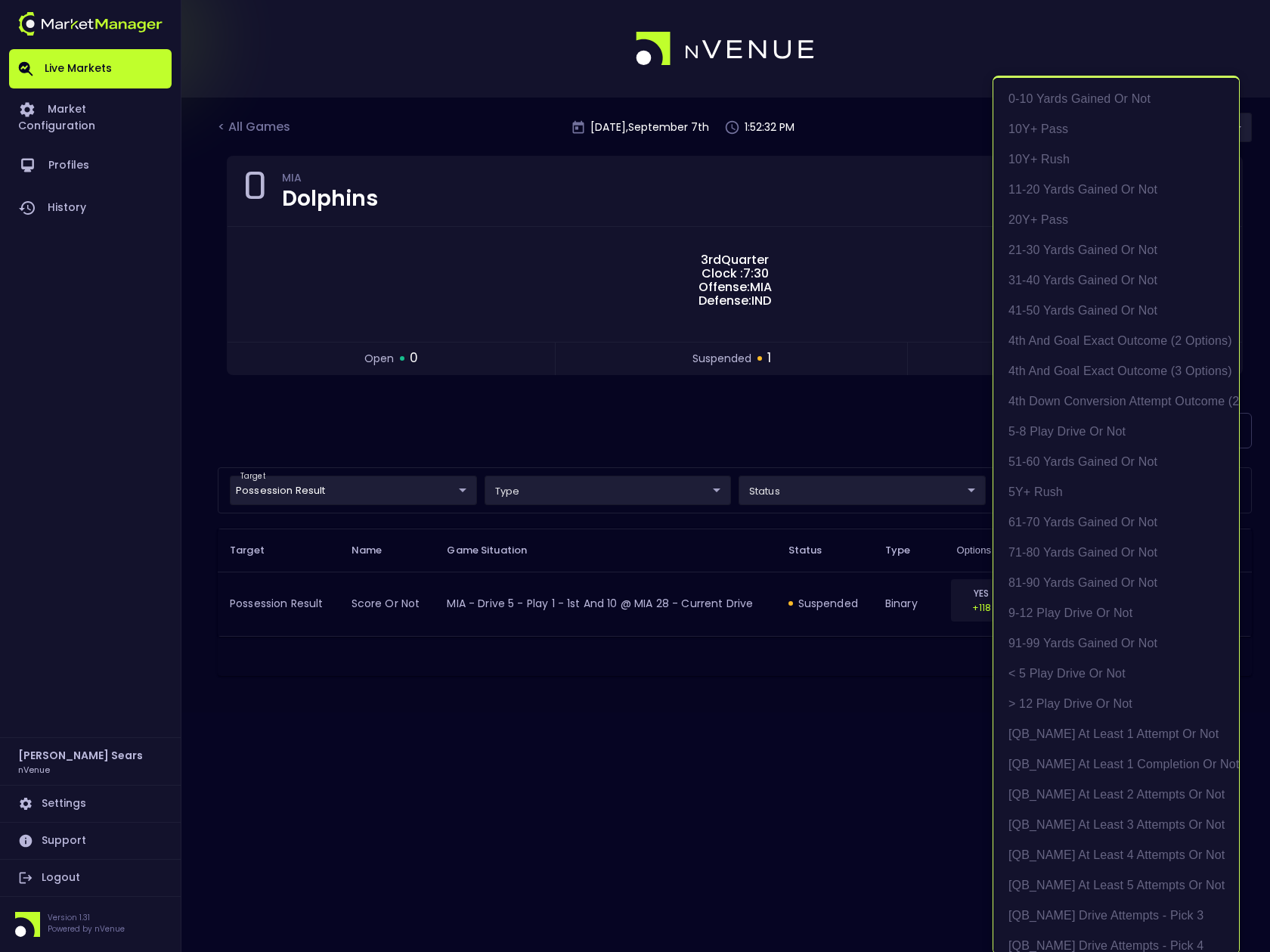
scroll to position [3, 0]
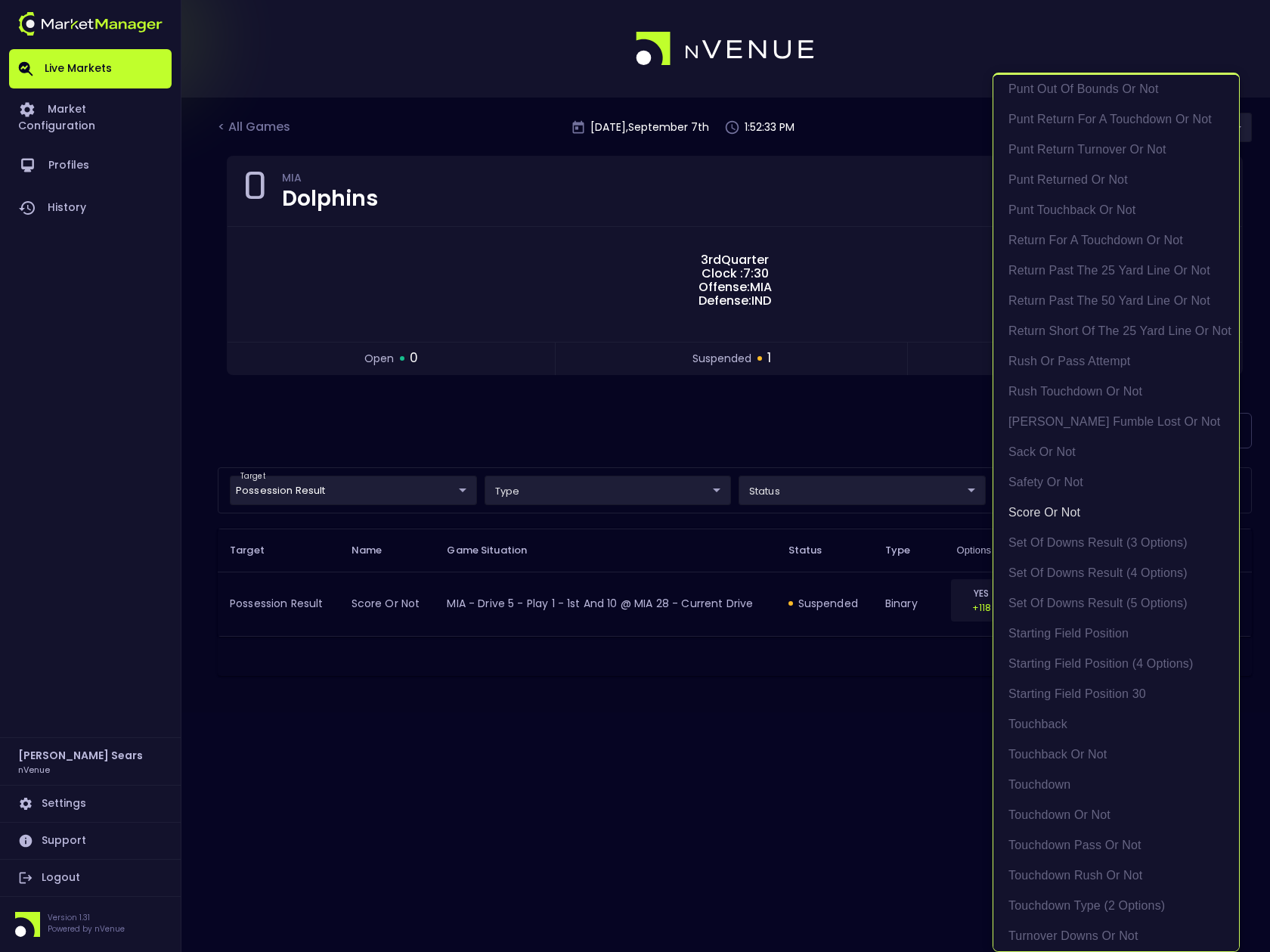
click at [772, 455] on div at bounding box center [635, 476] width 1270 height 952
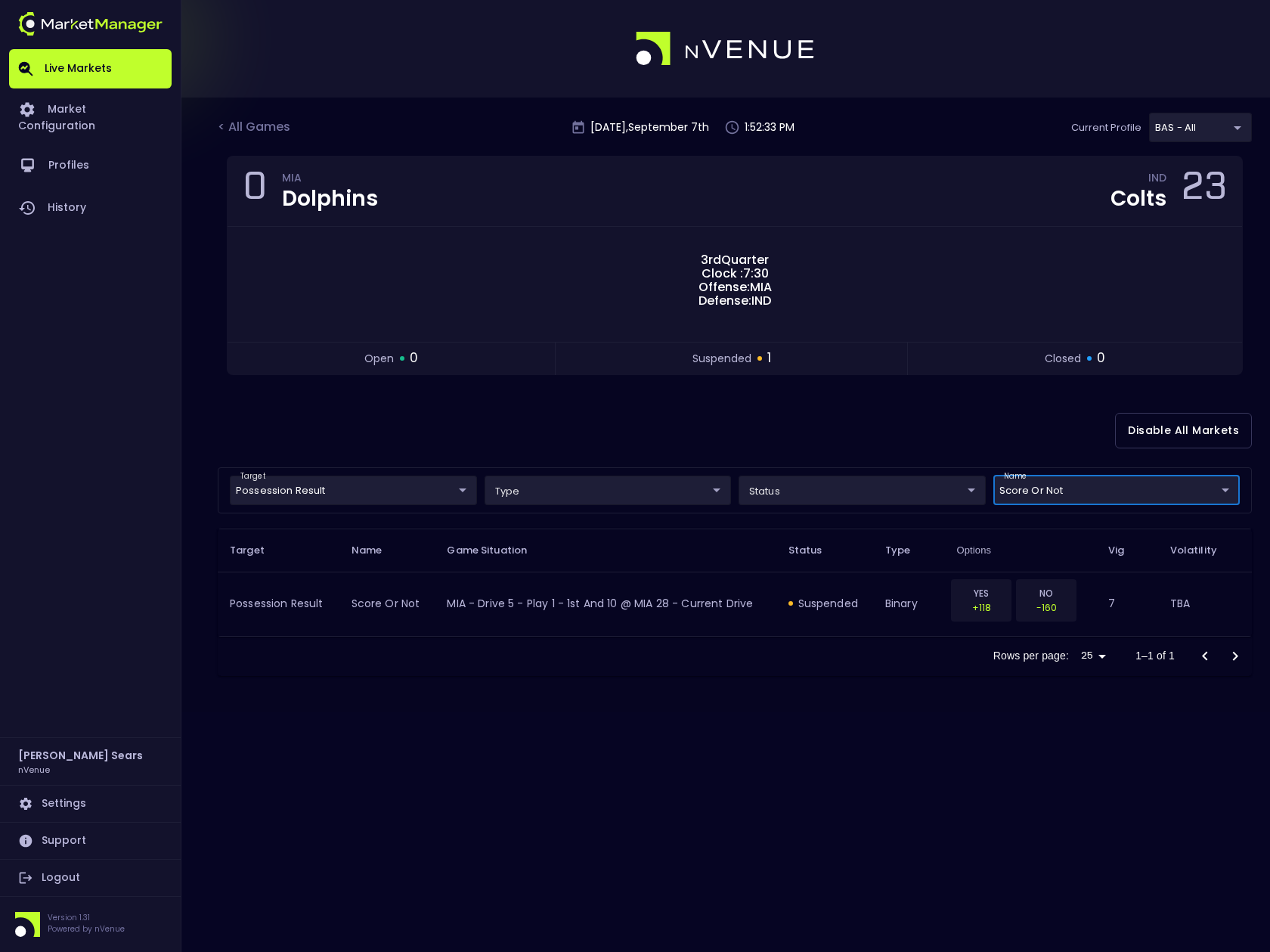
scroll to position [0, 0]
click at [276, 126] on div "< All Games" at bounding box center [255, 128] width 76 height 20
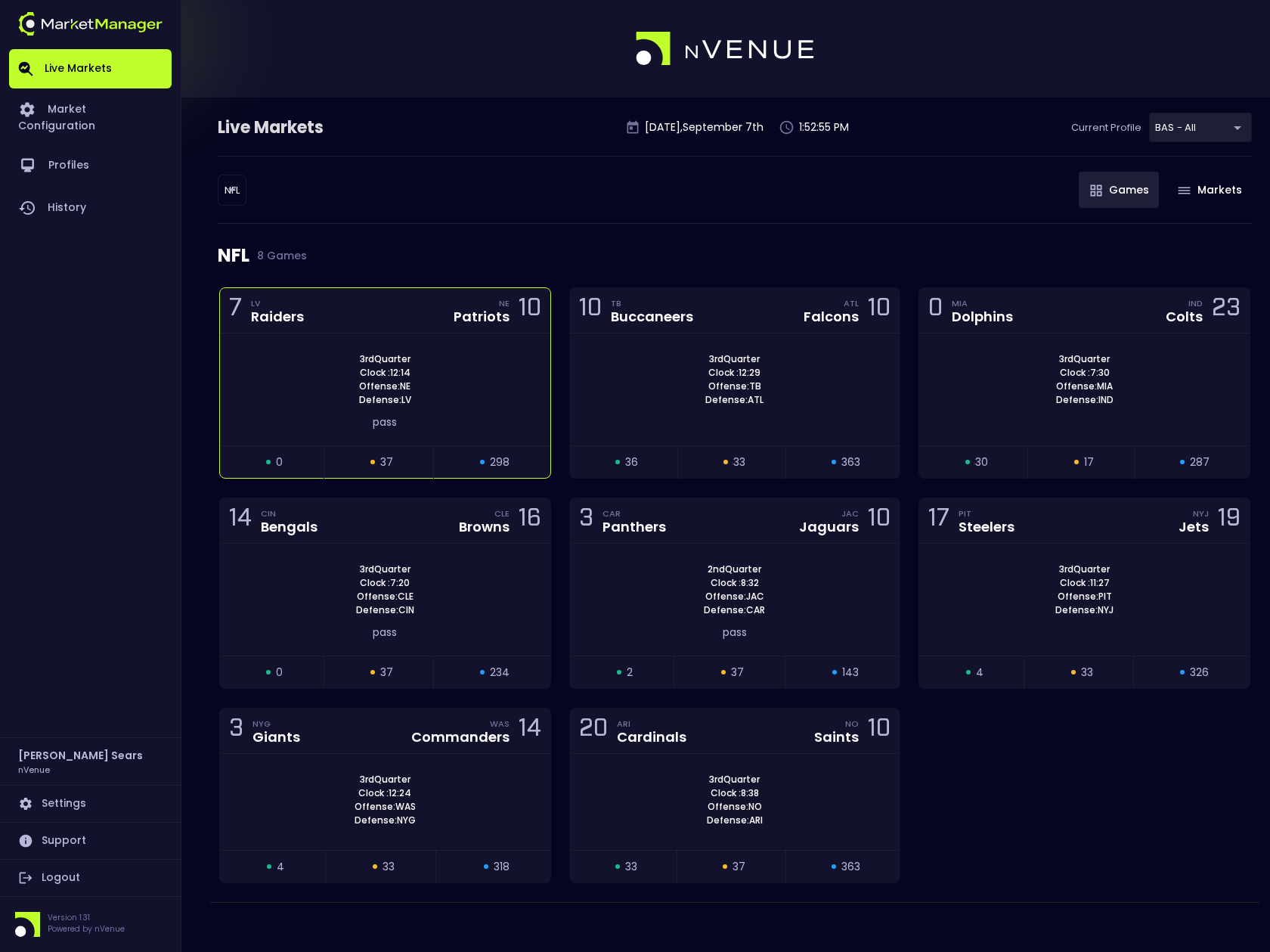
click at [489, 393] on div "3rd Quarter Clock : 12:14 Offense: NE Defense: LV" at bounding box center [385, 380] width 330 height 55
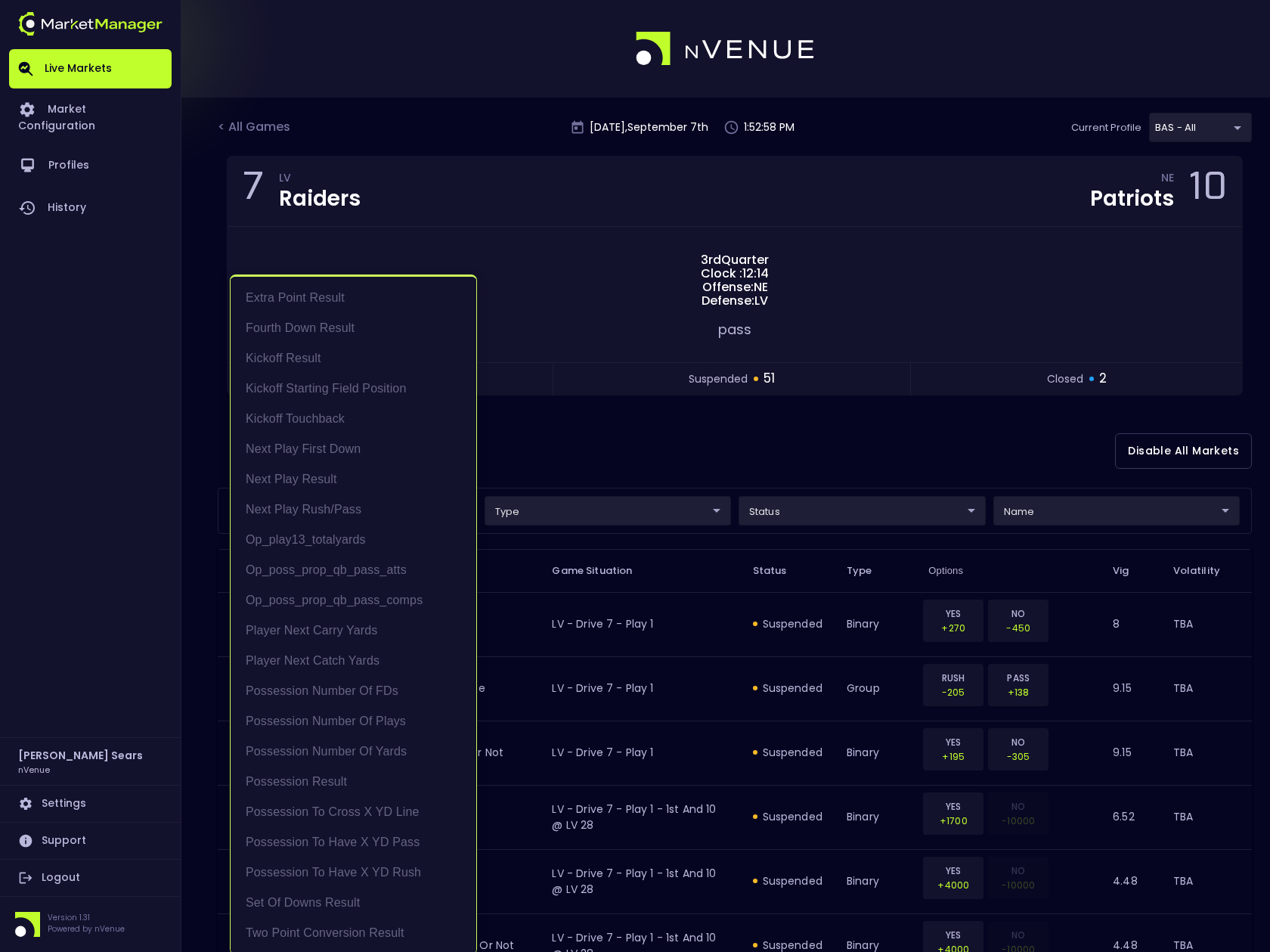
click at [358, 479] on li "Next Play Result" at bounding box center [353, 479] width 246 height 30
type input "Next Play Result"
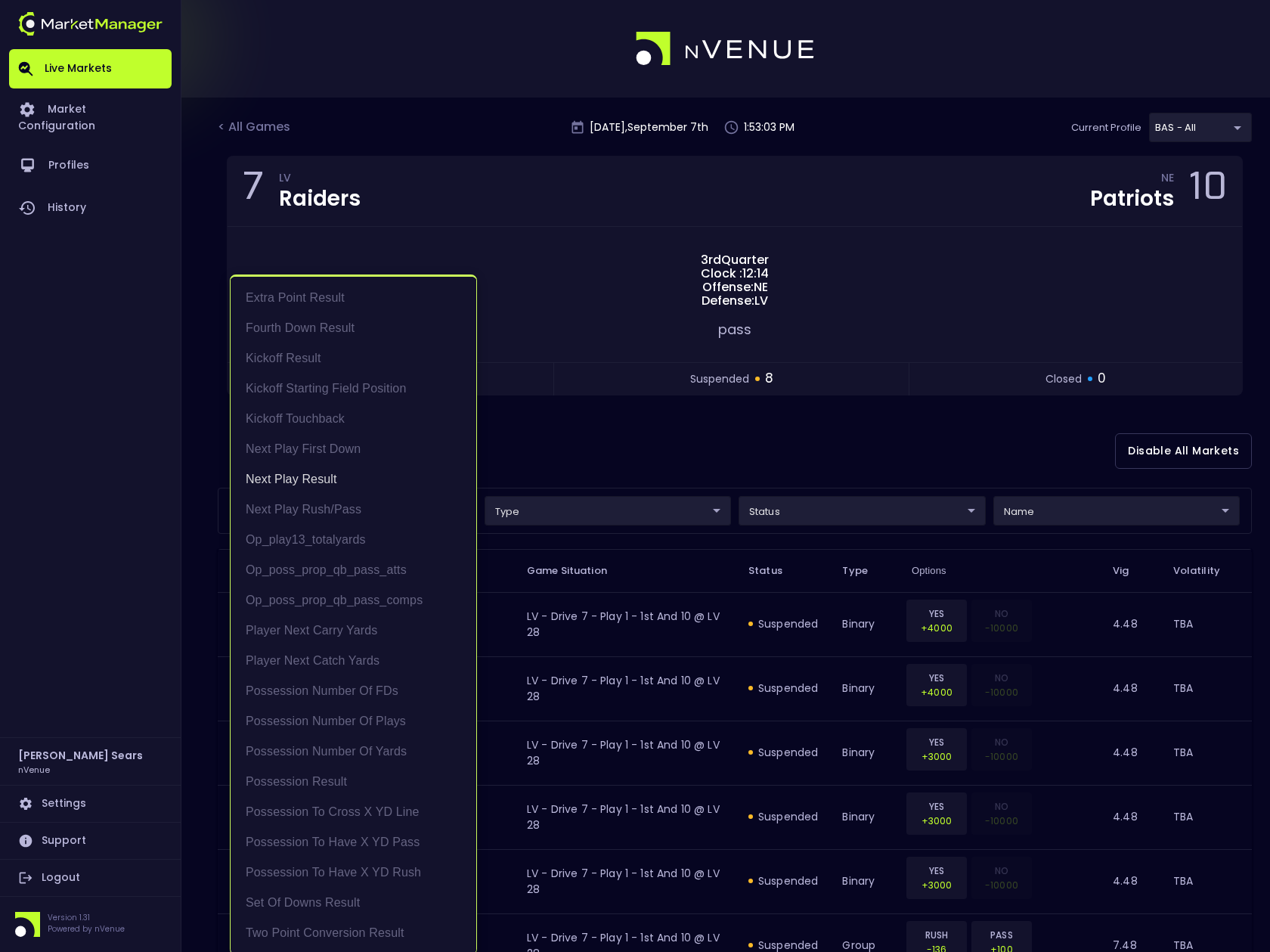
click at [613, 461] on div at bounding box center [635, 476] width 1270 height 952
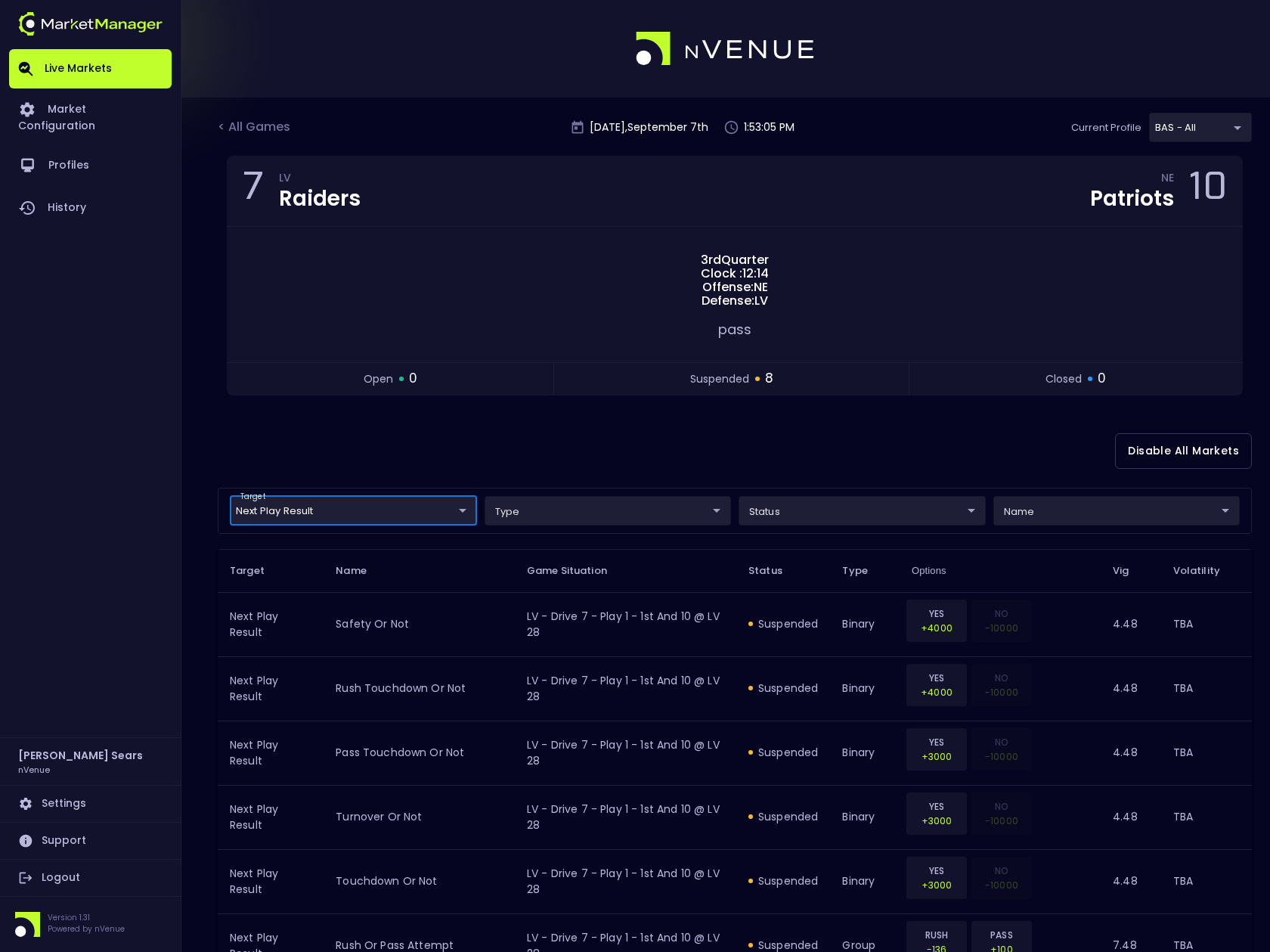
click at [1038, 518] on body "Live Markets Market Configuration Profiles History Bruce Sears nVenue Settings …" at bounding box center [635, 615] width 1270 height 1230
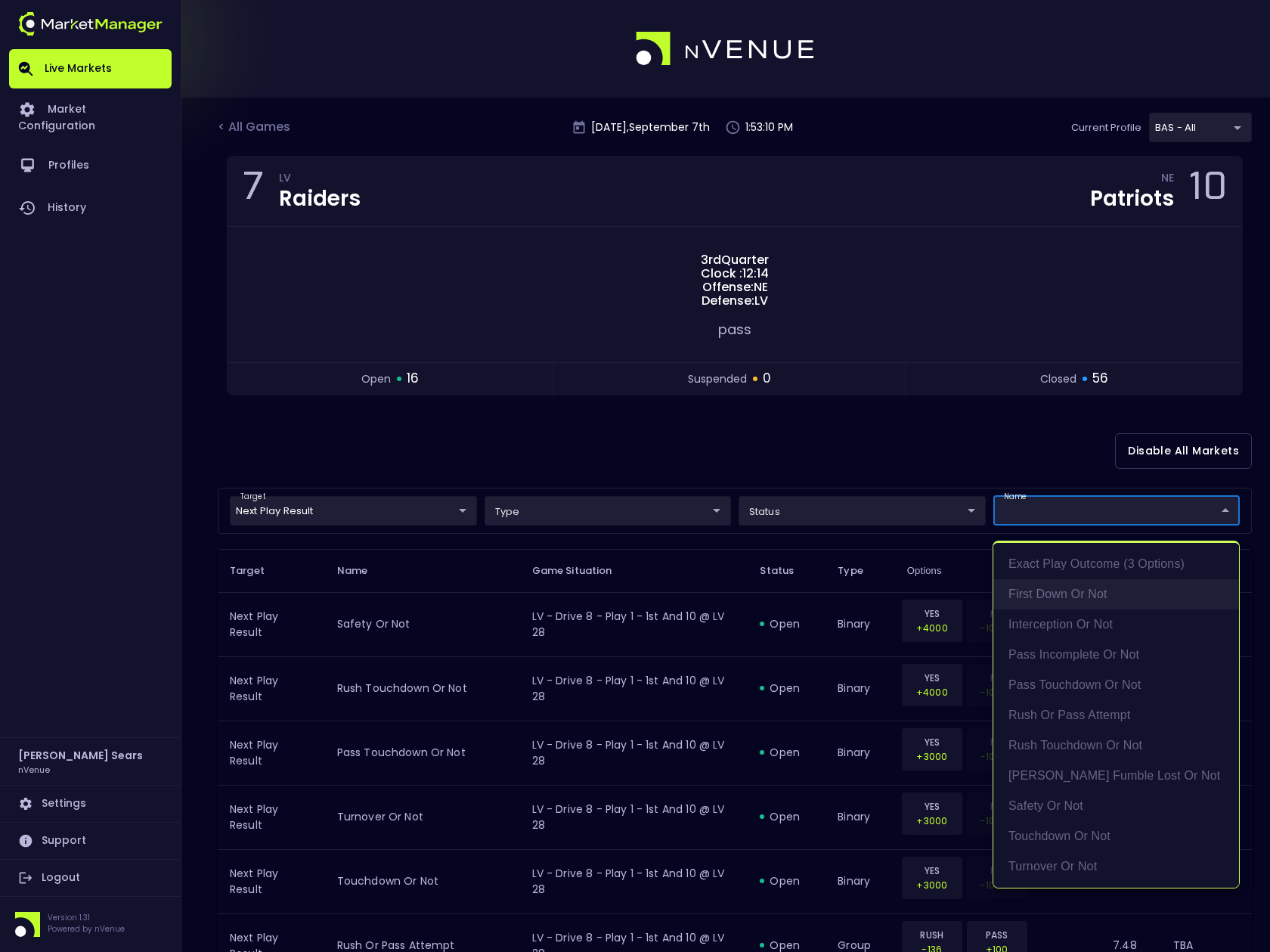
click at [1095, 593] on li "first down or not" at bounding box center [1116, 594] width 246 height 30
type input "first down or not"
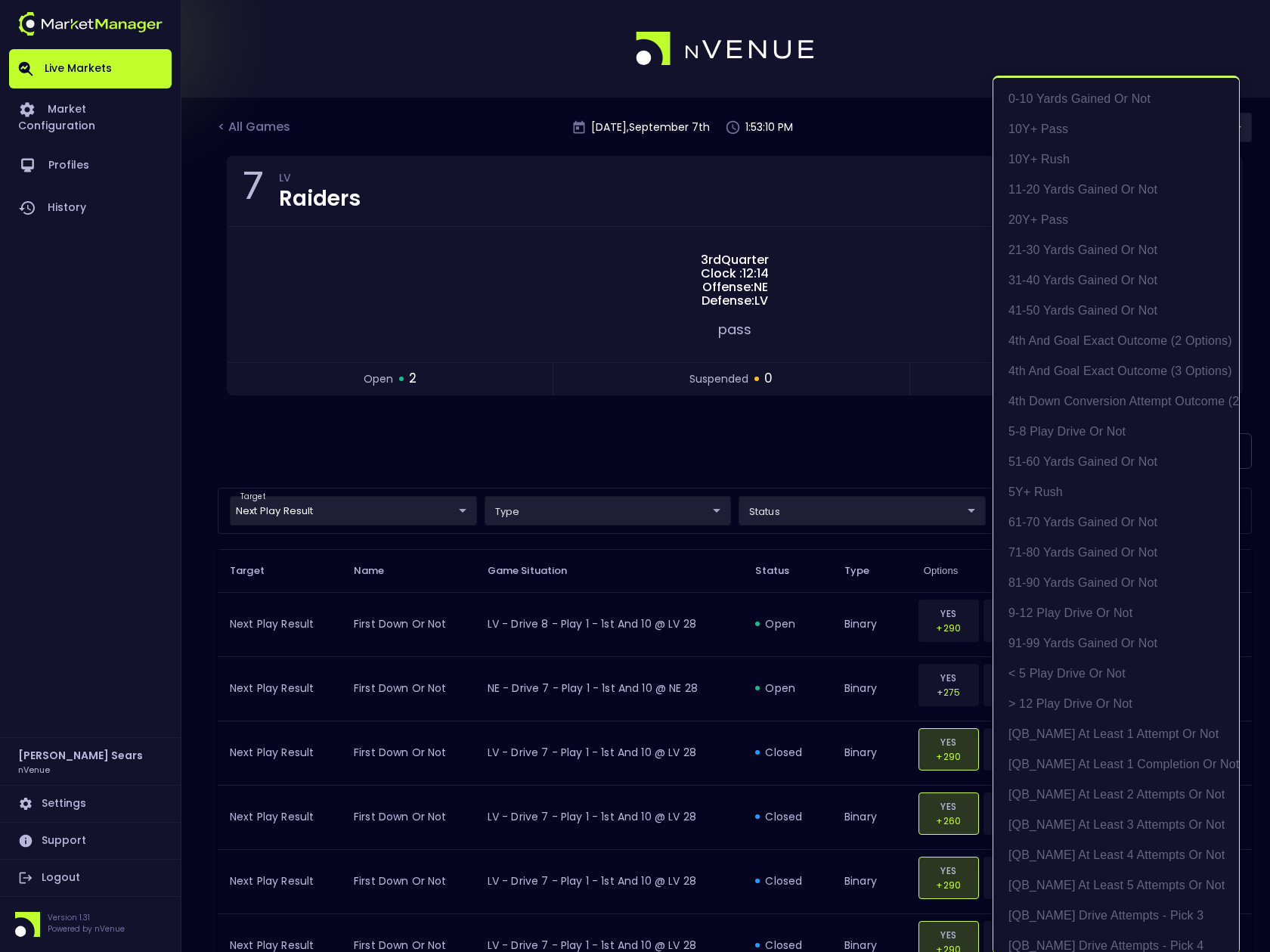
scroll to position [3, 0]
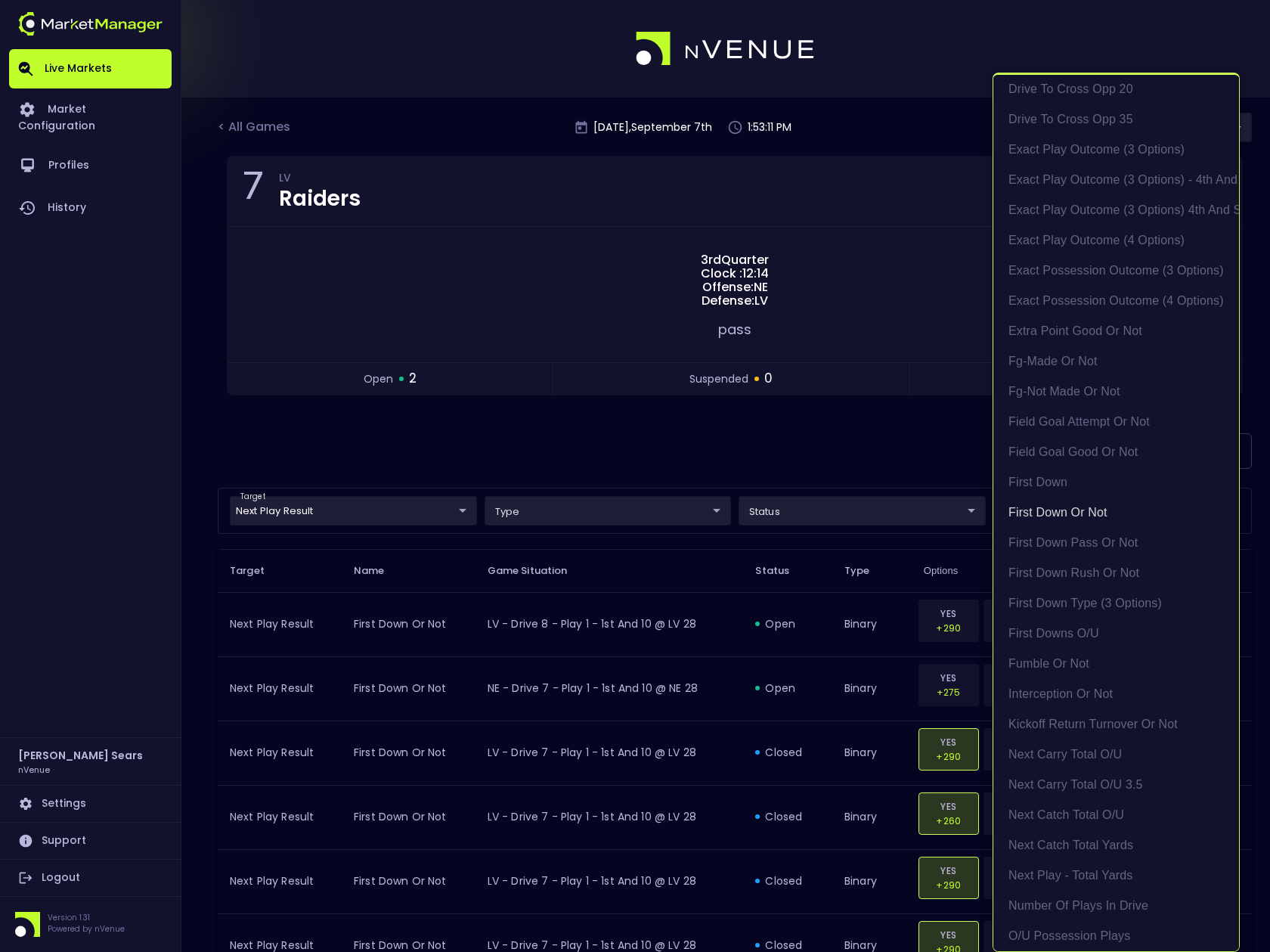
click at [804, 450] on div at bounding box center [635, 476] width 1270 height 952
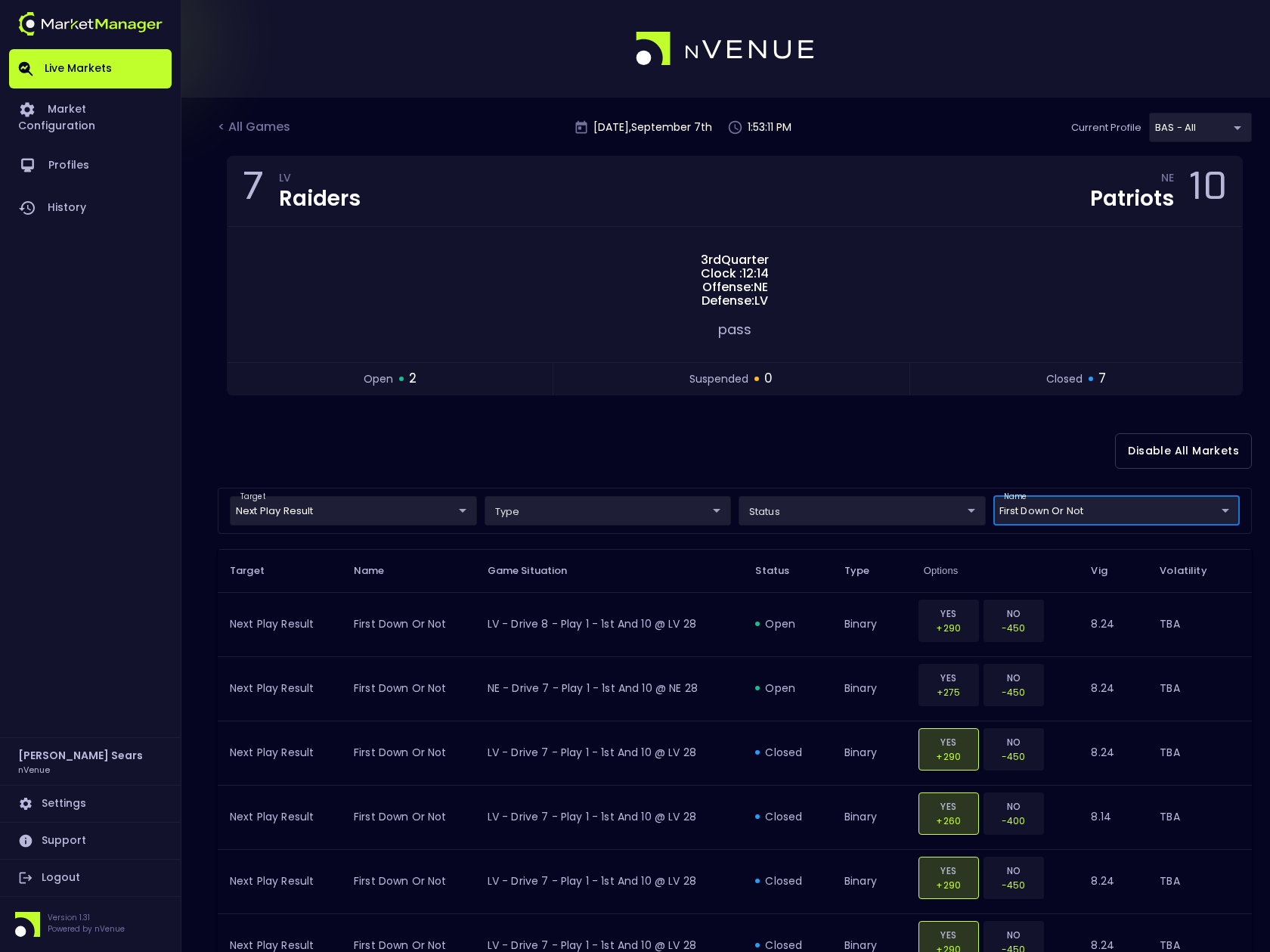
scroll to position [0, 0]
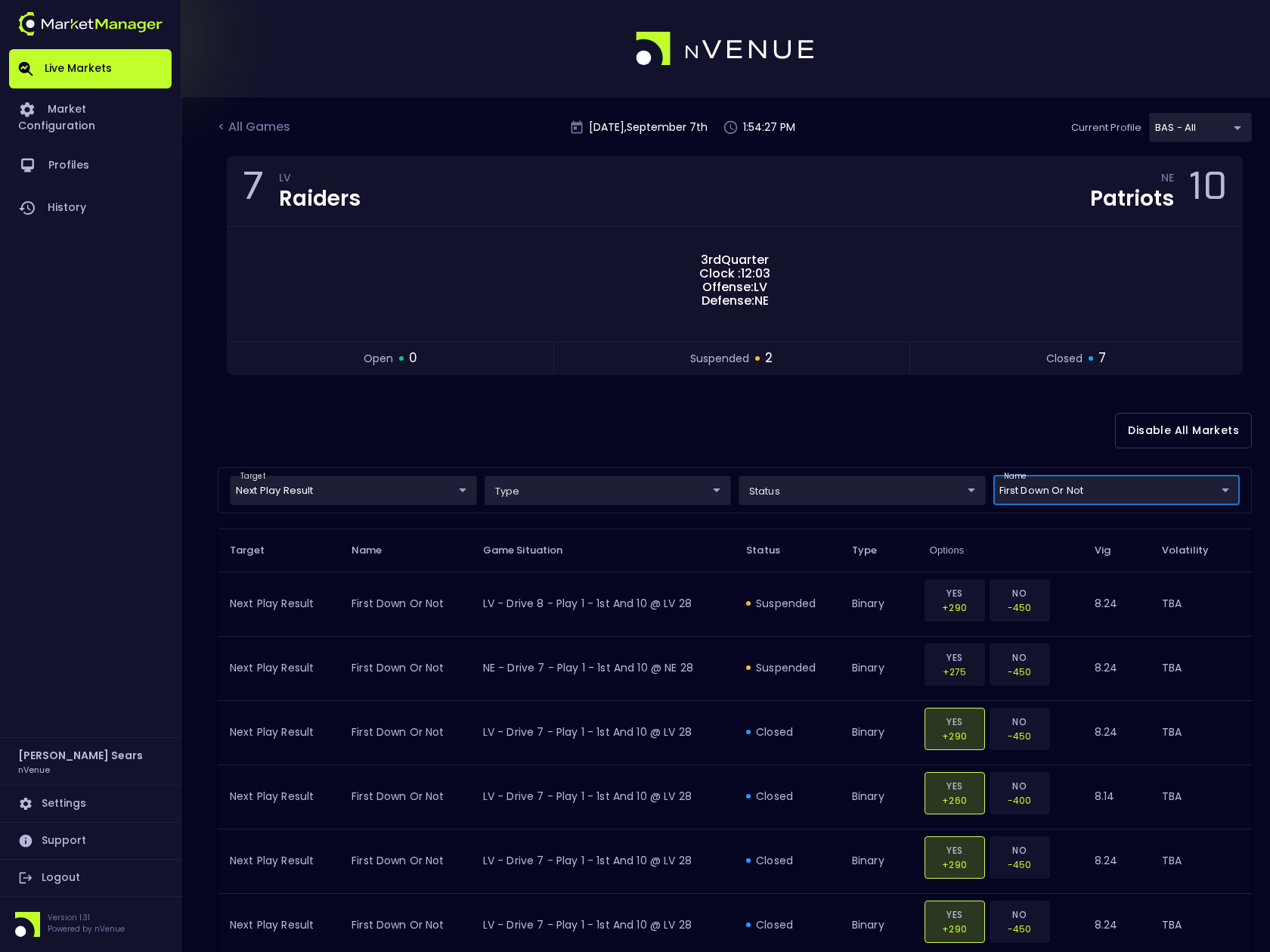
click at [895, 492] on body "Live Markets Market Configuration Profiles History Bruce Sears nVenue Settings …" at bounding box center [635, 613] width 1270 height 1226
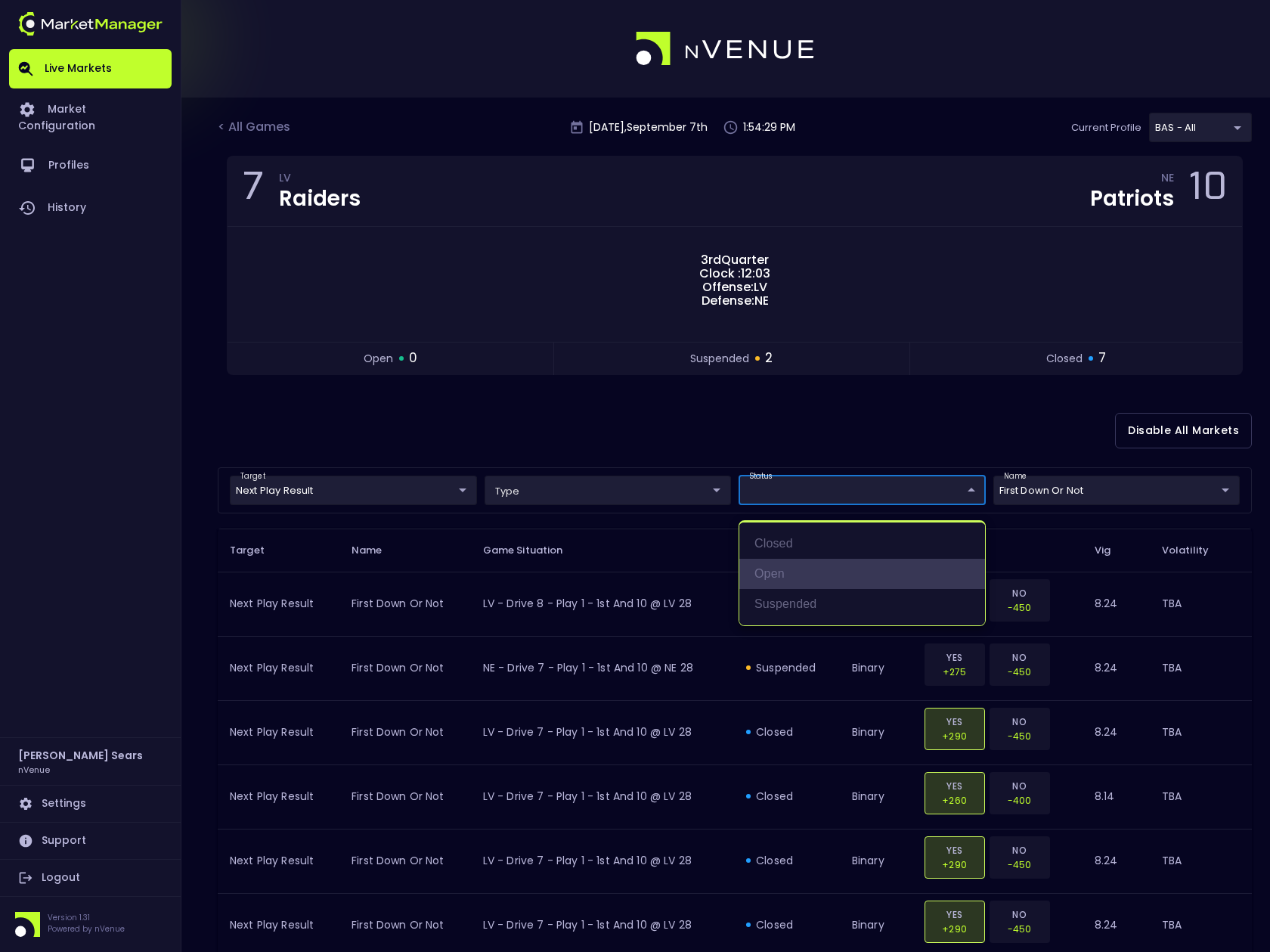
click at [764, 572] on li "open" at bounding box center [862, 573] width 246 height 30
type input "open"
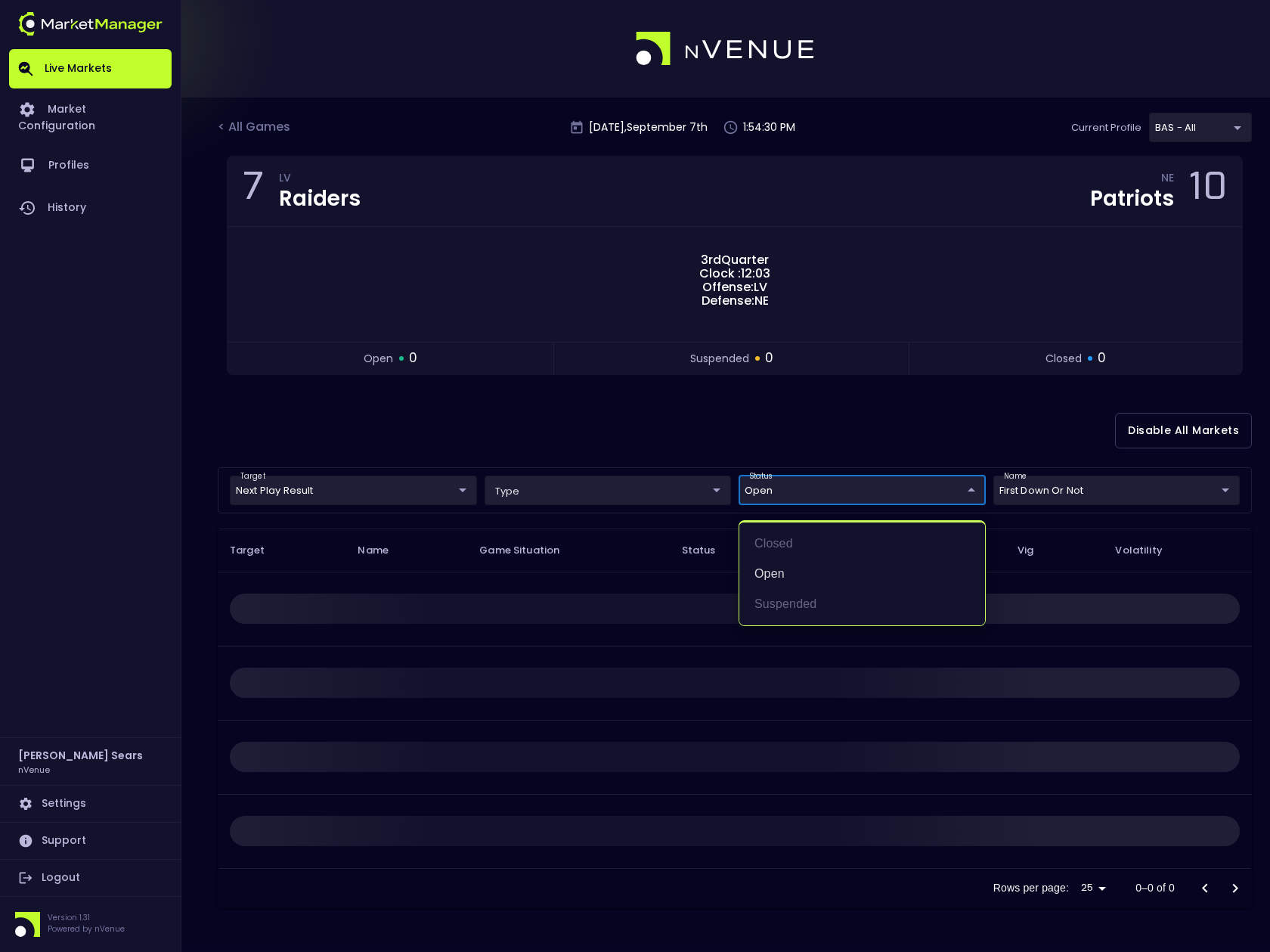
click at [671, 445] on div at bounding box center [635, 476] width 1270 height 952
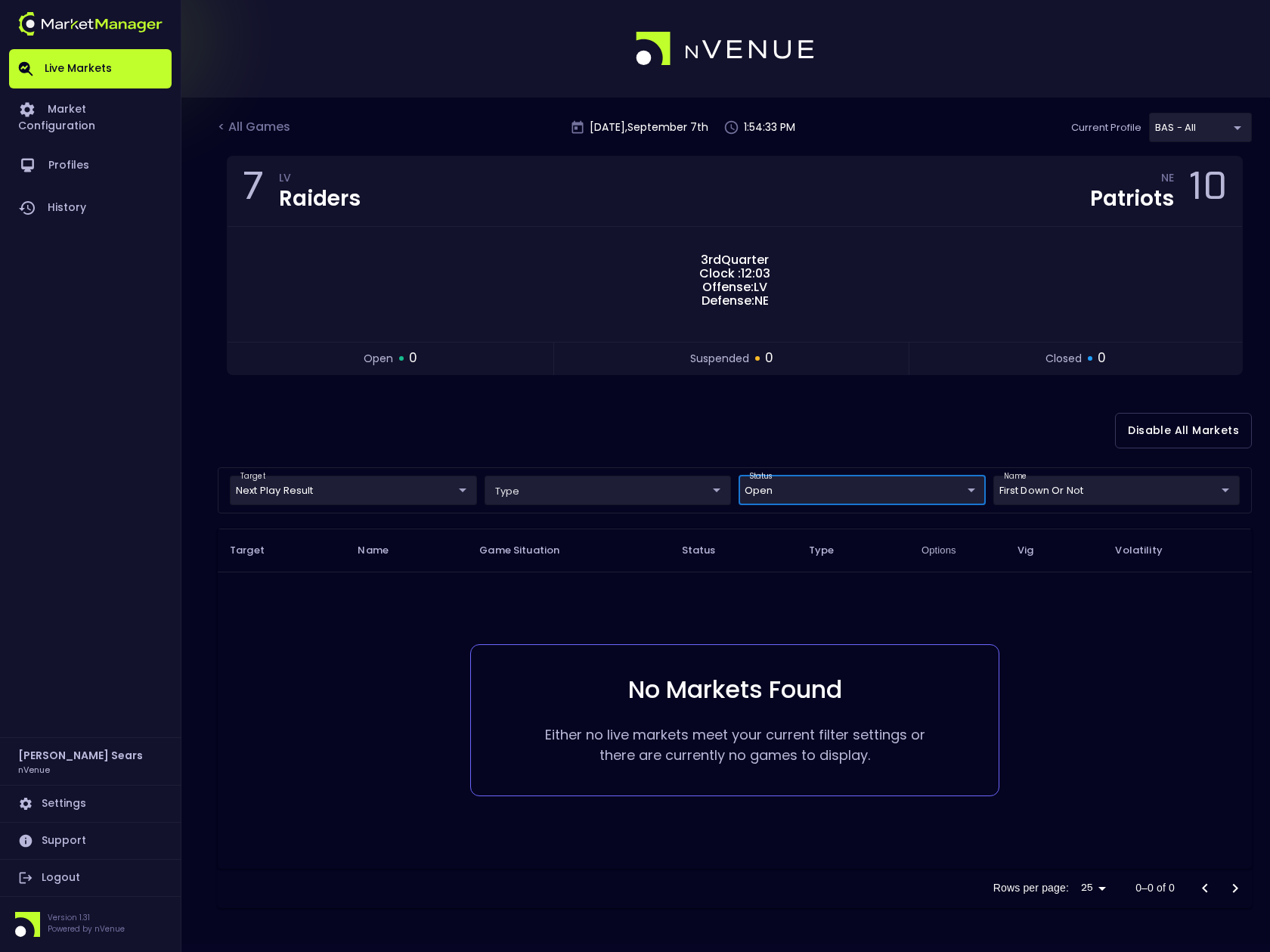
click at [838, 500] on body "Live Markets Market Configuration Profiles History Bruce Sears nVenue Settings …" at bounding box center [635, 476] width 1270 height 952
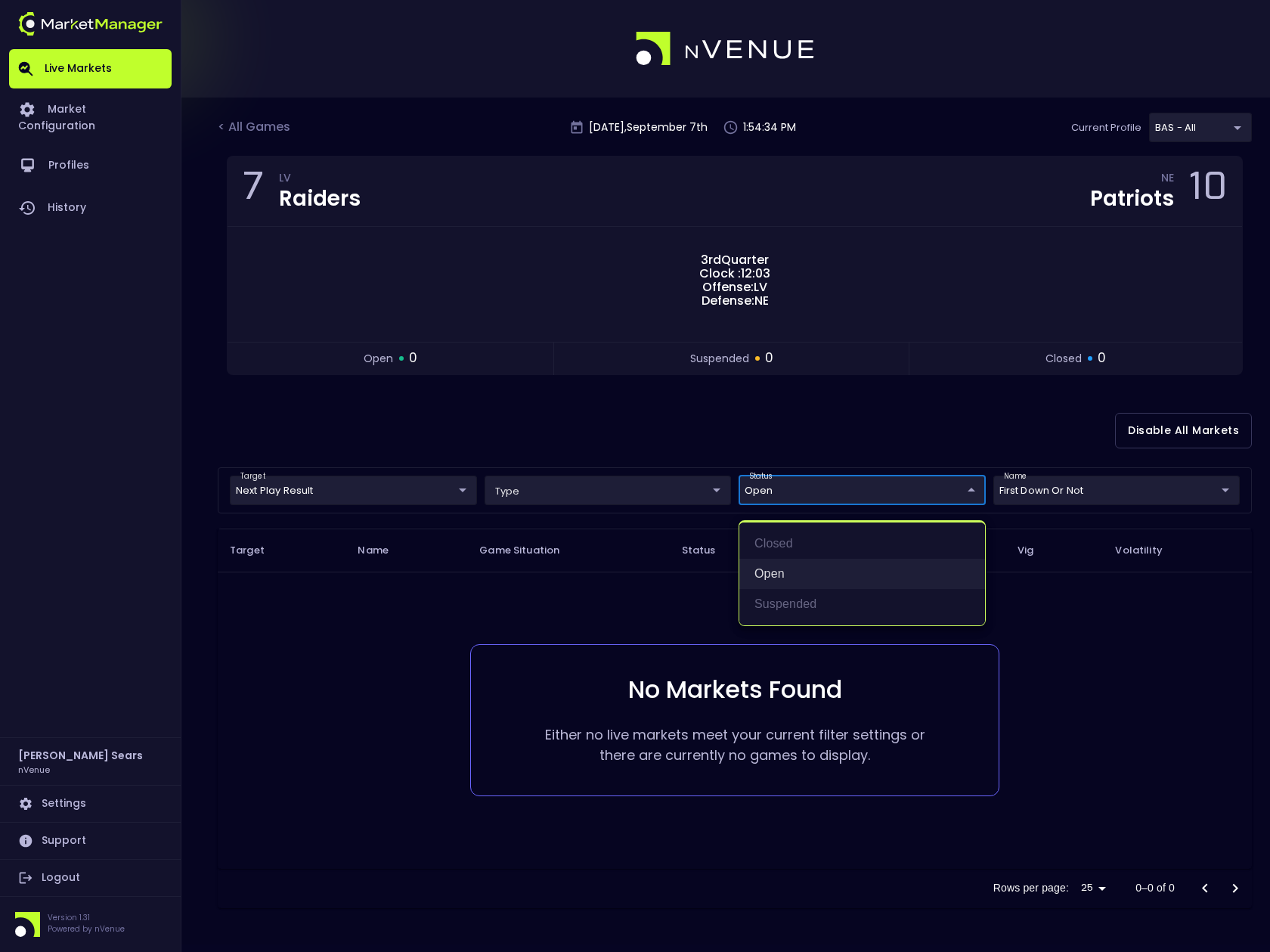
click at [802, 572] on li "open" at bounding box center [862, 573] width 246 height 30
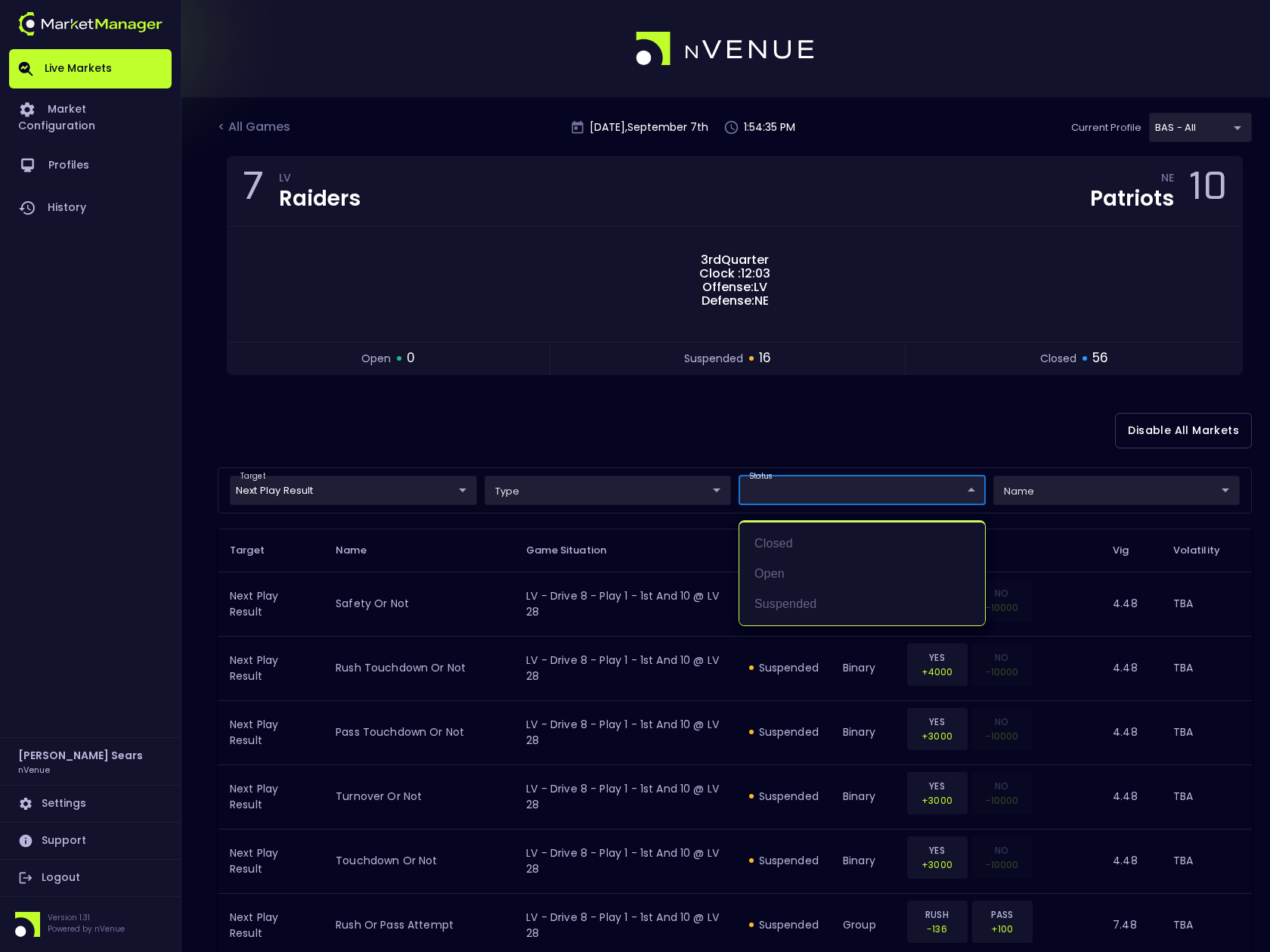
click at [656, 431] on div at bounding box center [635, 476] width 1270 height 952
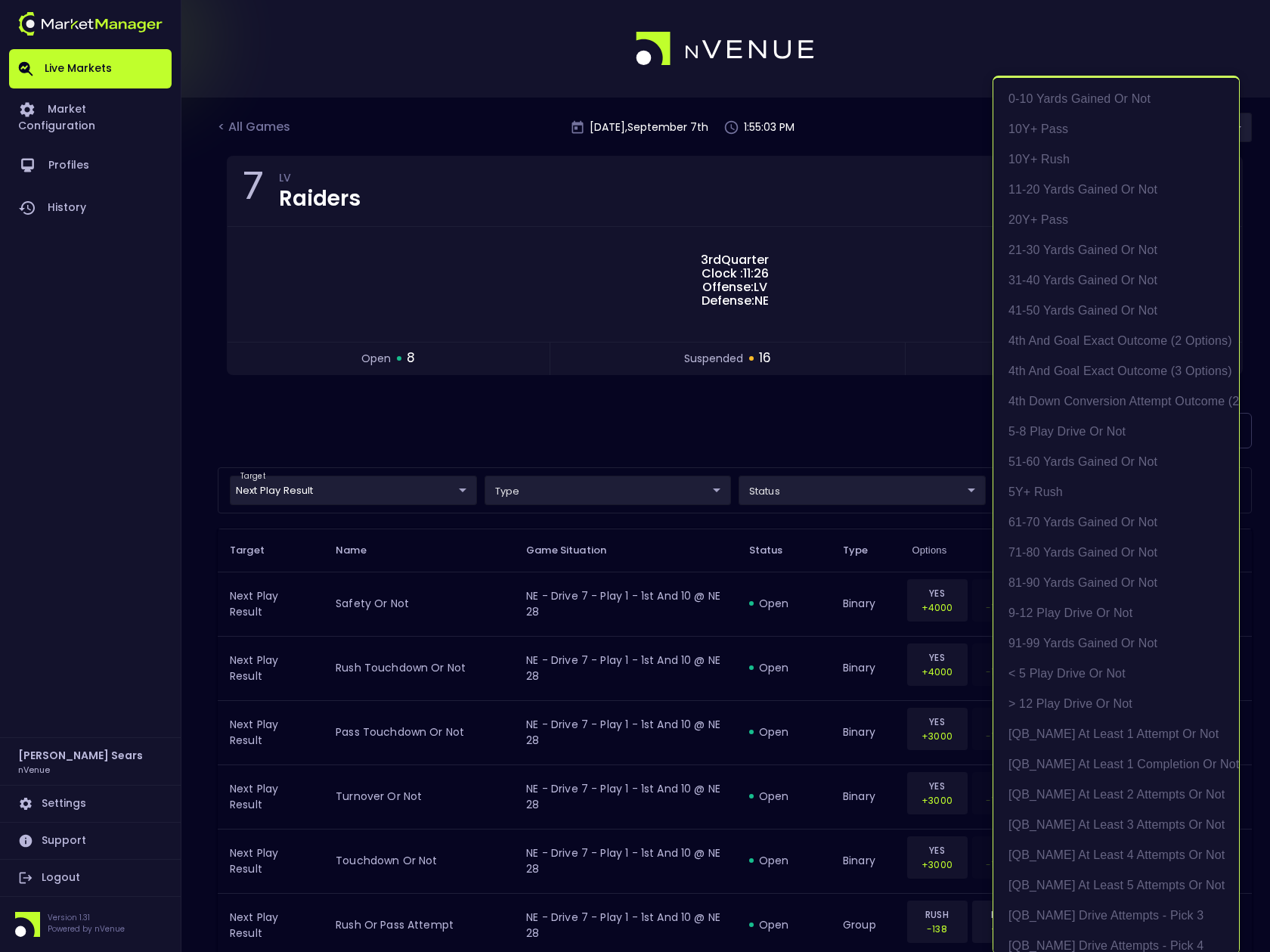
click at [1075, 430] on li "5-8 play drive or not" at bounding box center [1116, 432] width 246 height 30
type input "5-8 play drive or not"
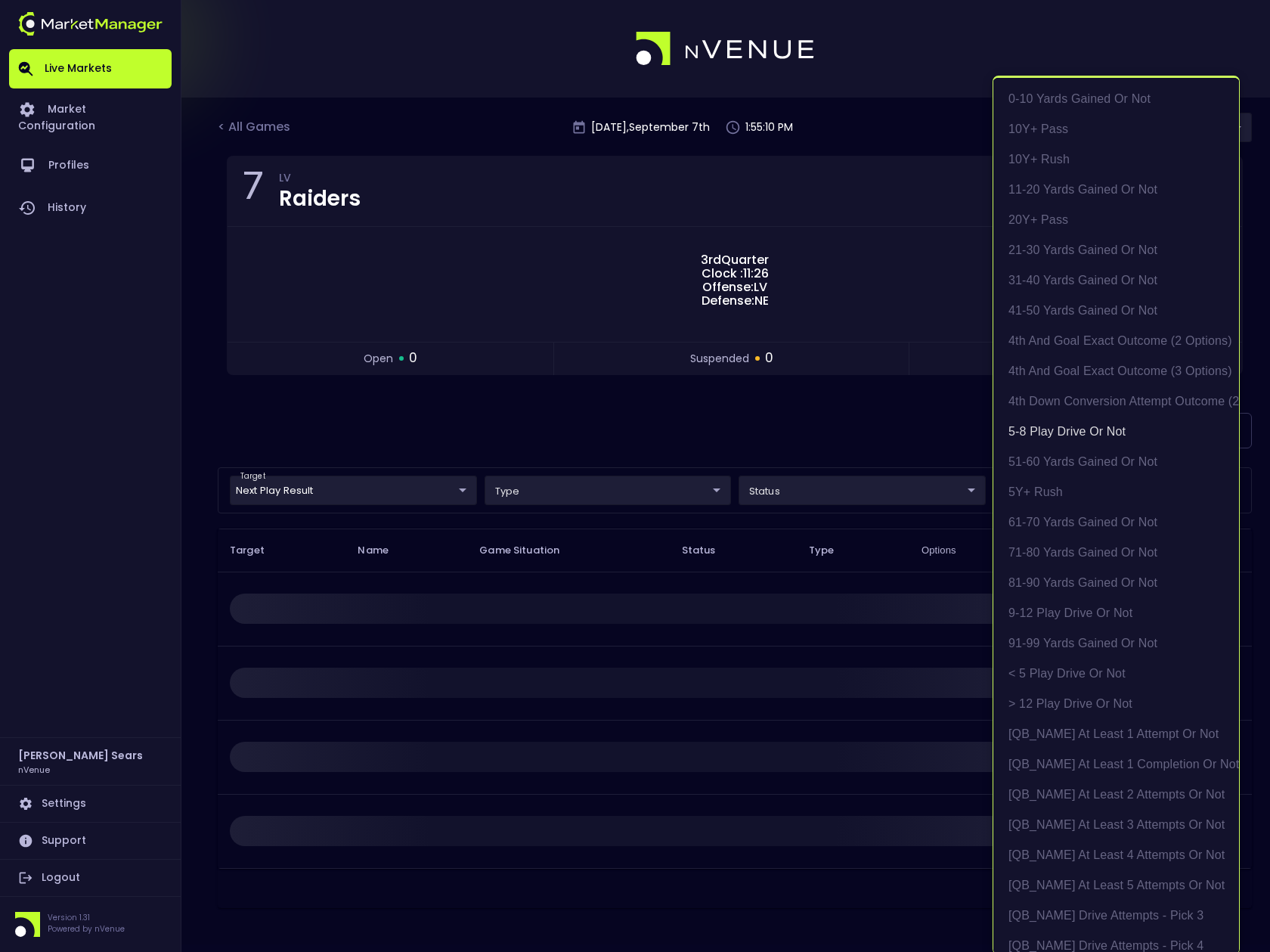
click at [742, 433] on div at bounding box center [635, 476] width 1270 height 952
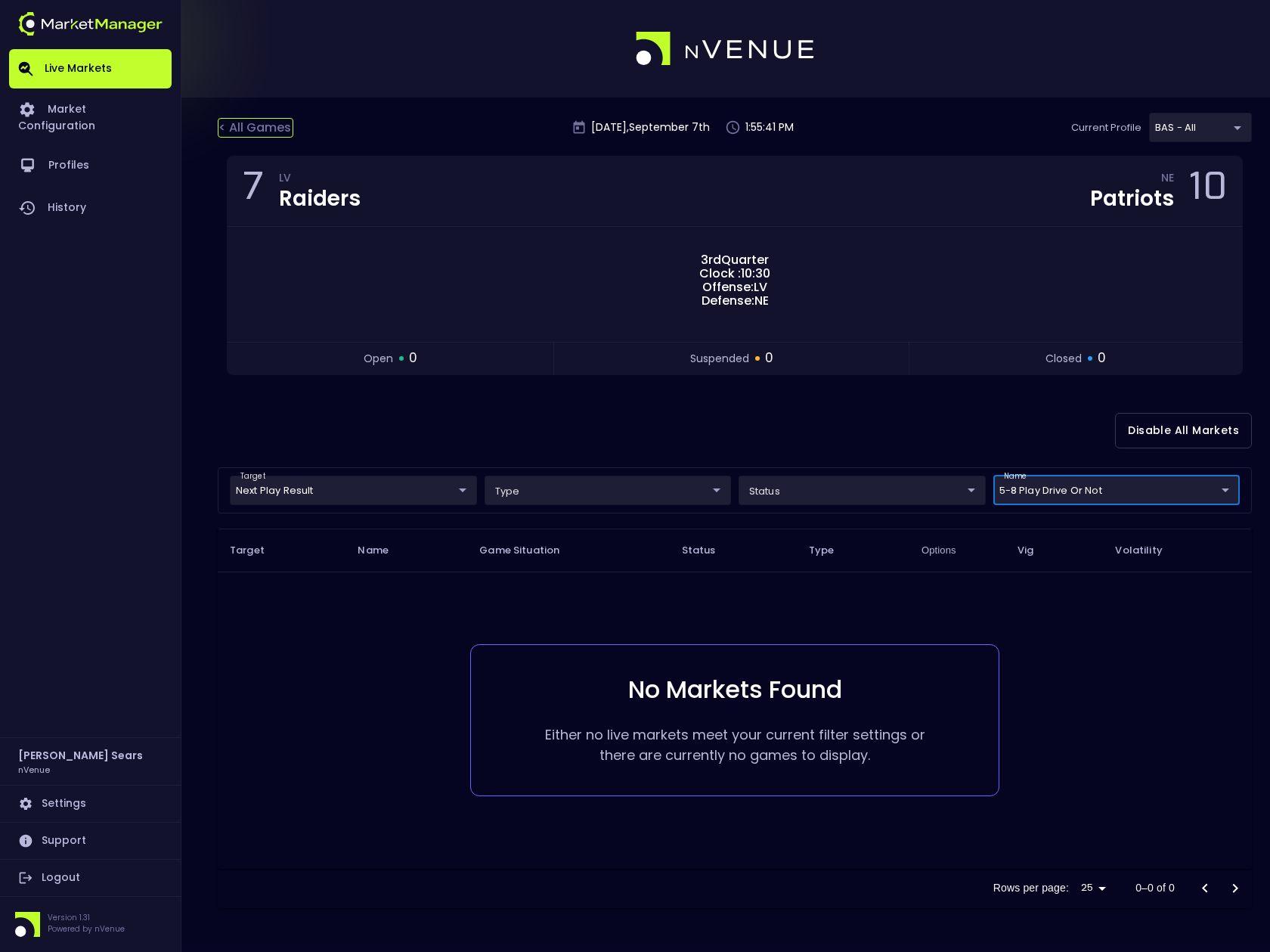
click at [278, 125] on div "< All Games" at bounding box center [255, 128] width 76 height 20
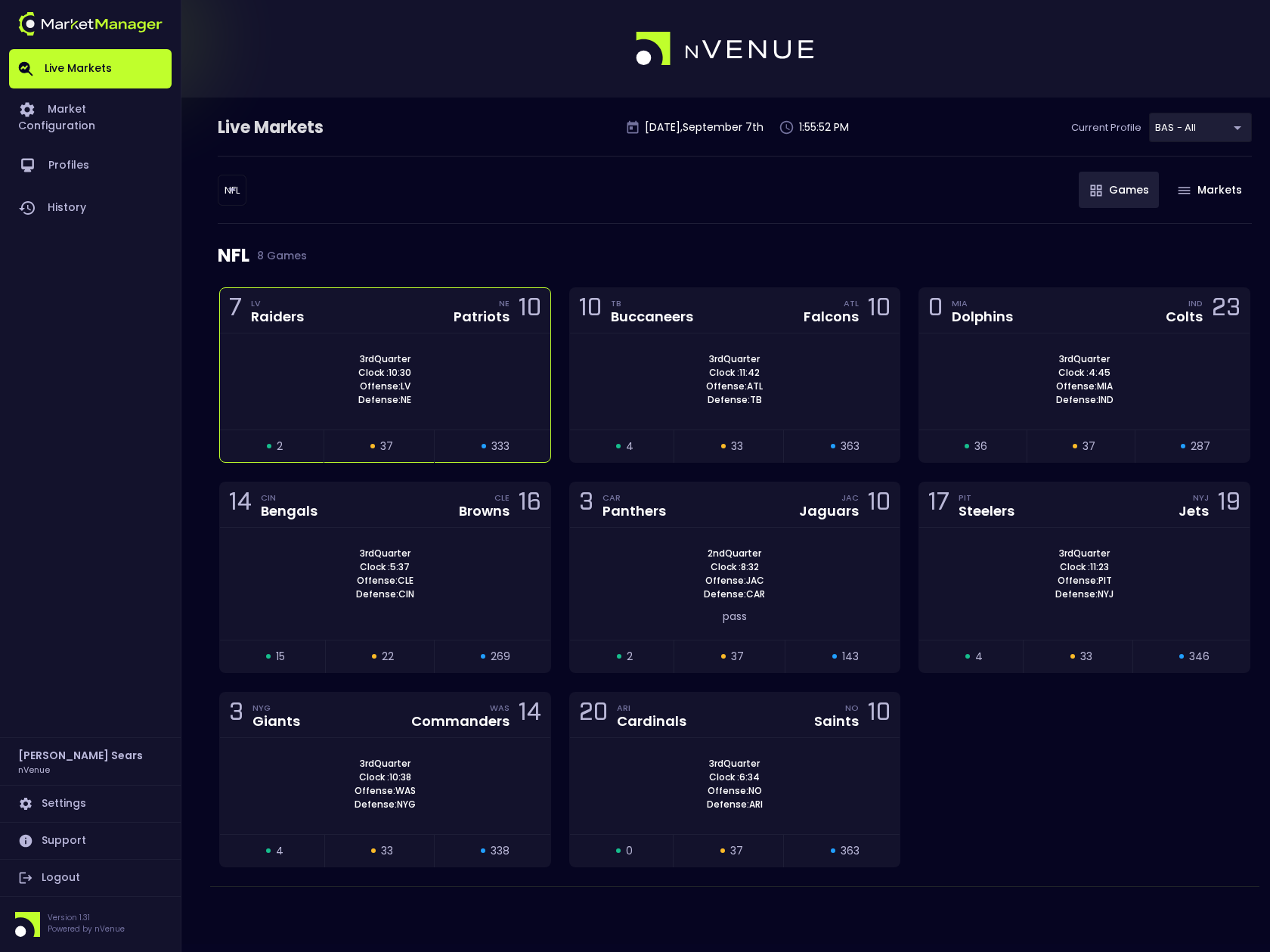
click at [517, 370] on div "3rd Quarter Clock : 10:30 Offense: LV Defense: NE" at bounding box center [385, 380] width 330 height 55
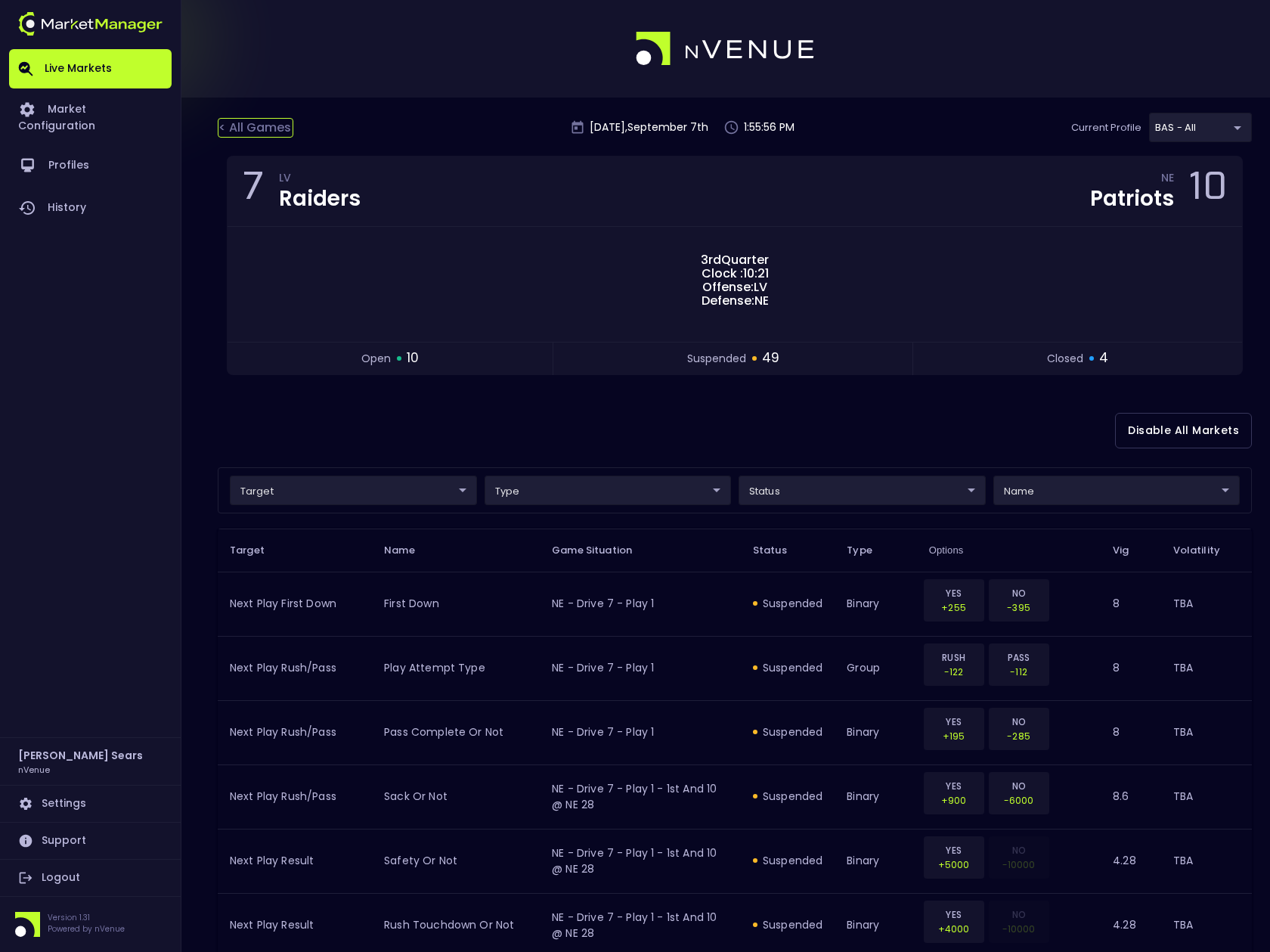
click at [257, 127] on div "< All Games" at bounding box center [255, 128] width 76 height 20
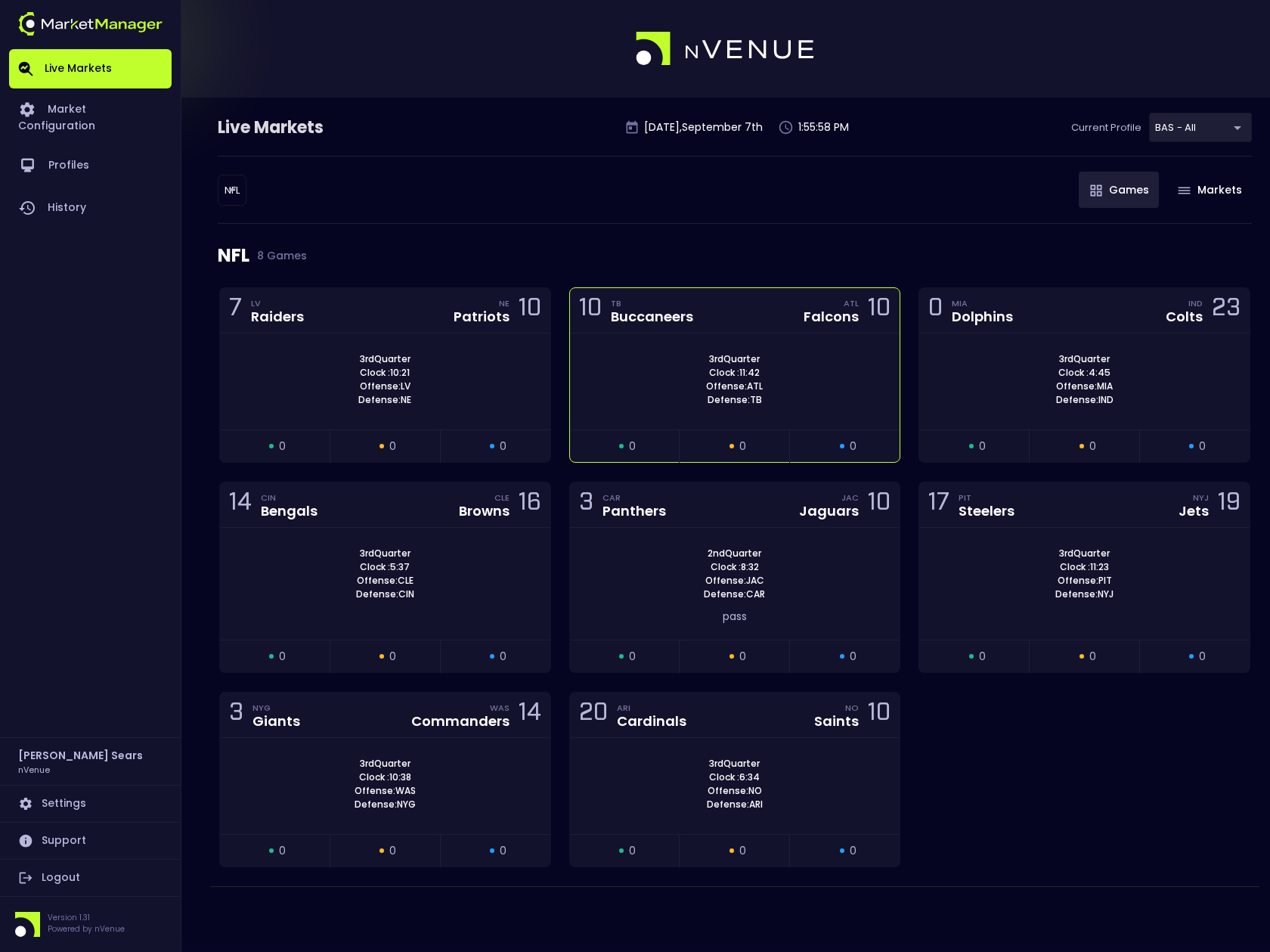
click at [637, 369] on div "3rd Quarter Clock : 11:42 Offense: ATL Defense: TB" at bounding box center [735, 380] width 330 height 55
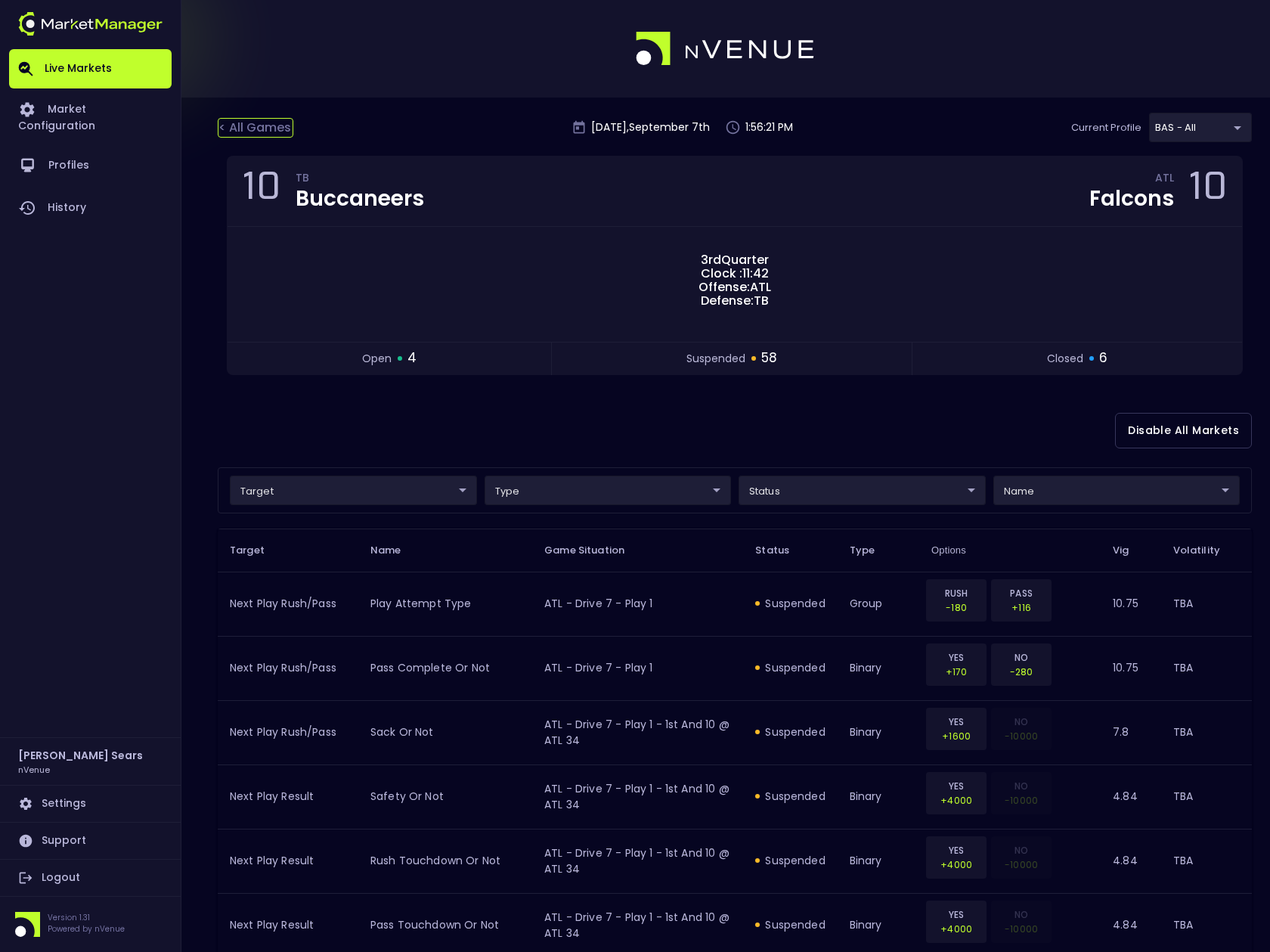
click at [254, 127] on div "< All Games" at bounding box center [255, 128] width 76 height 20
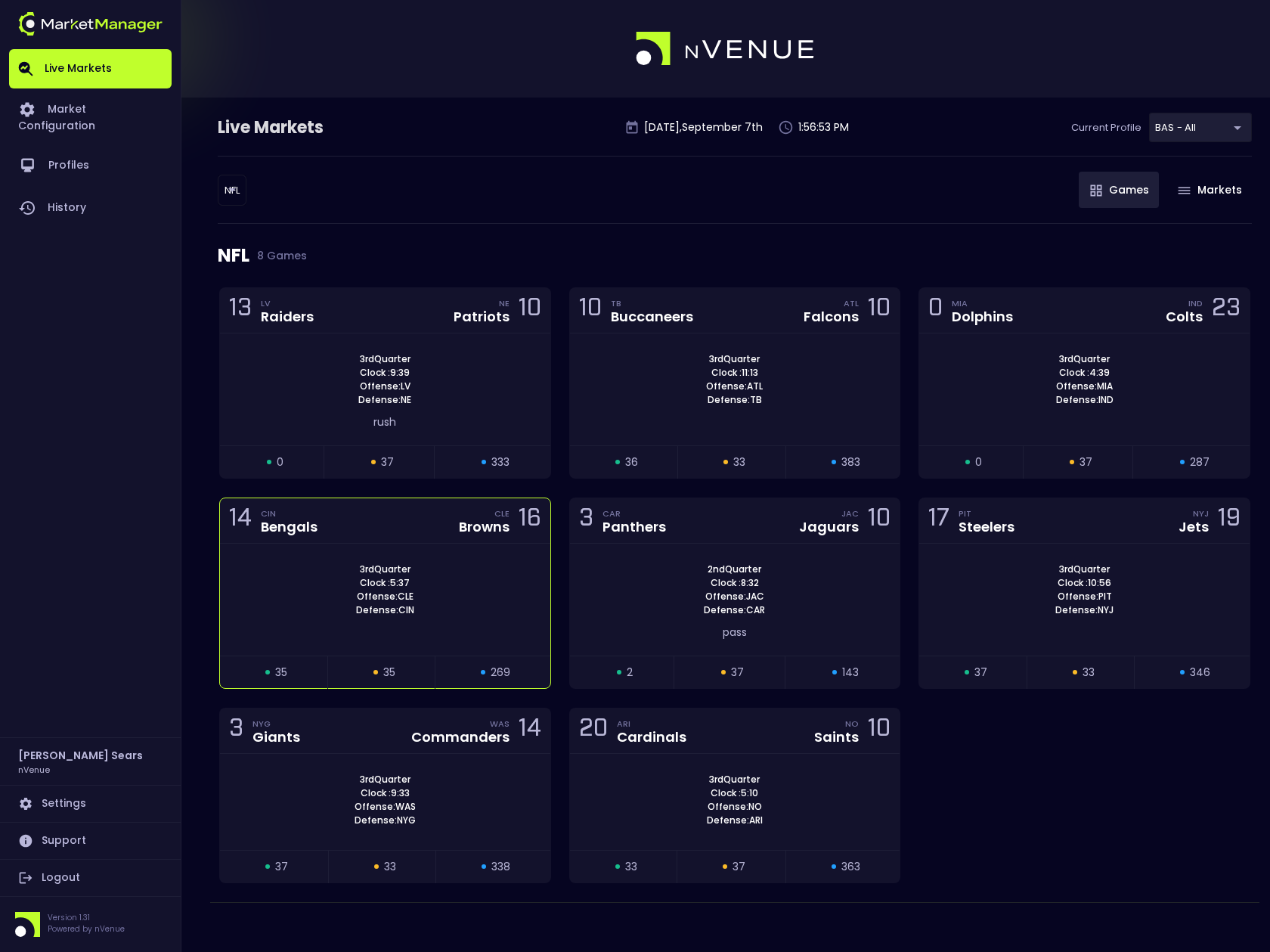
click at [391, 613] on span "Defense: CIN" at bounding box center [386, 610] width 68 height 14
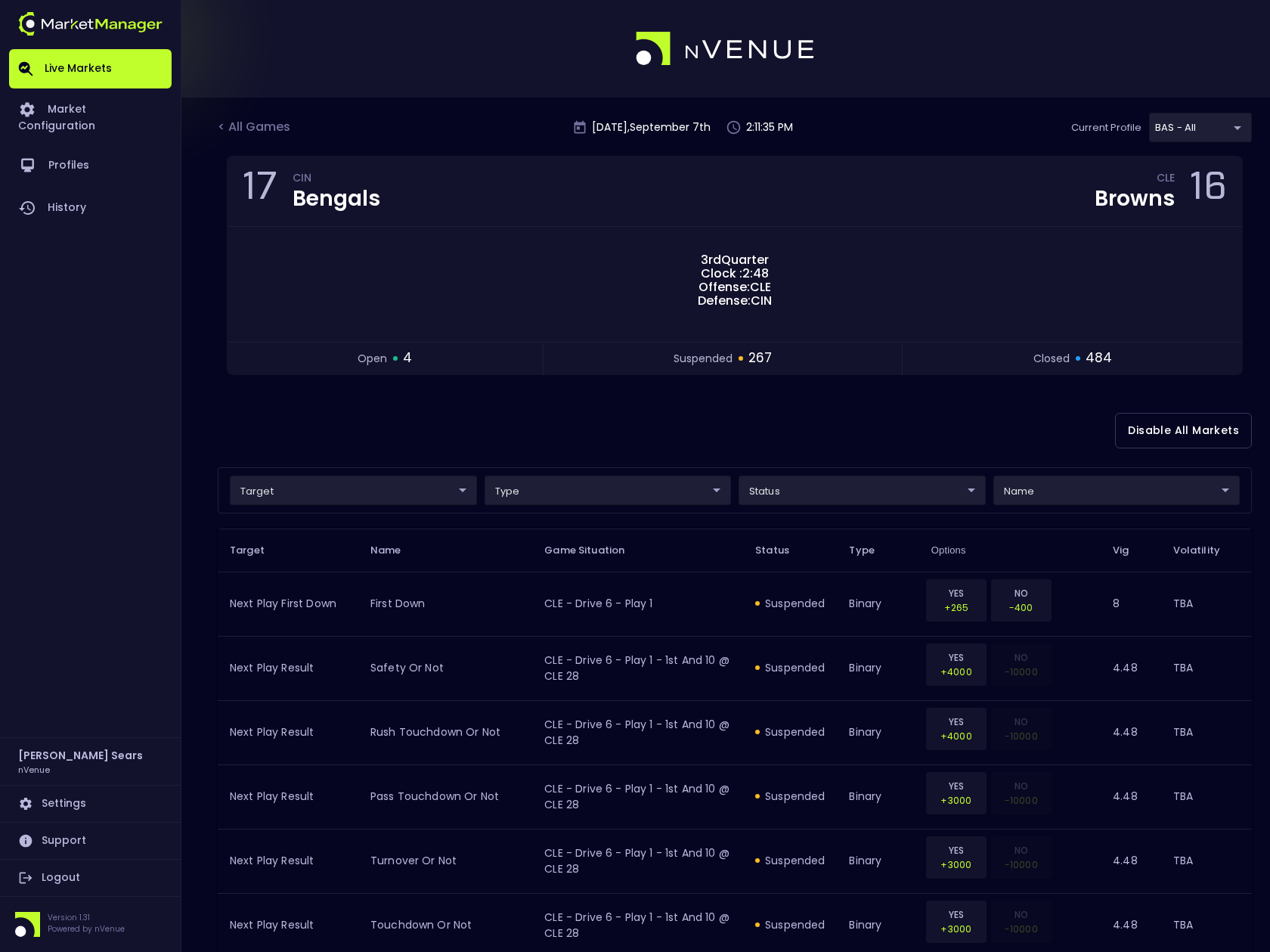
click at [263, 126] on div "< All Games" at bounding box center [255, 128] width 76 height 20
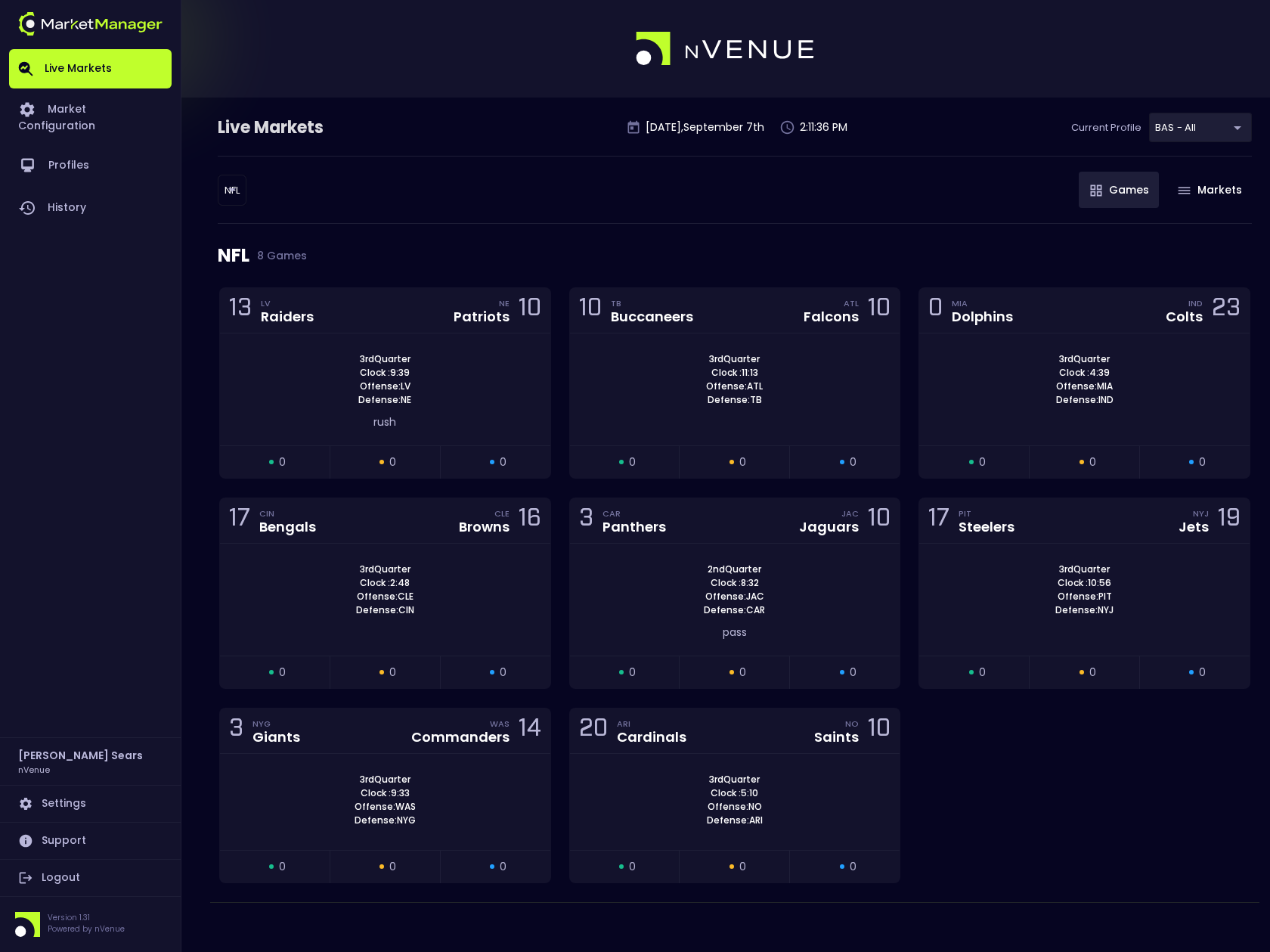
click at [229, 190] on body "Live Markets Market Configuration Profiles History Bruce Sears nVenue Settings …" at bounding box center [635, 479] width 1270 height 959
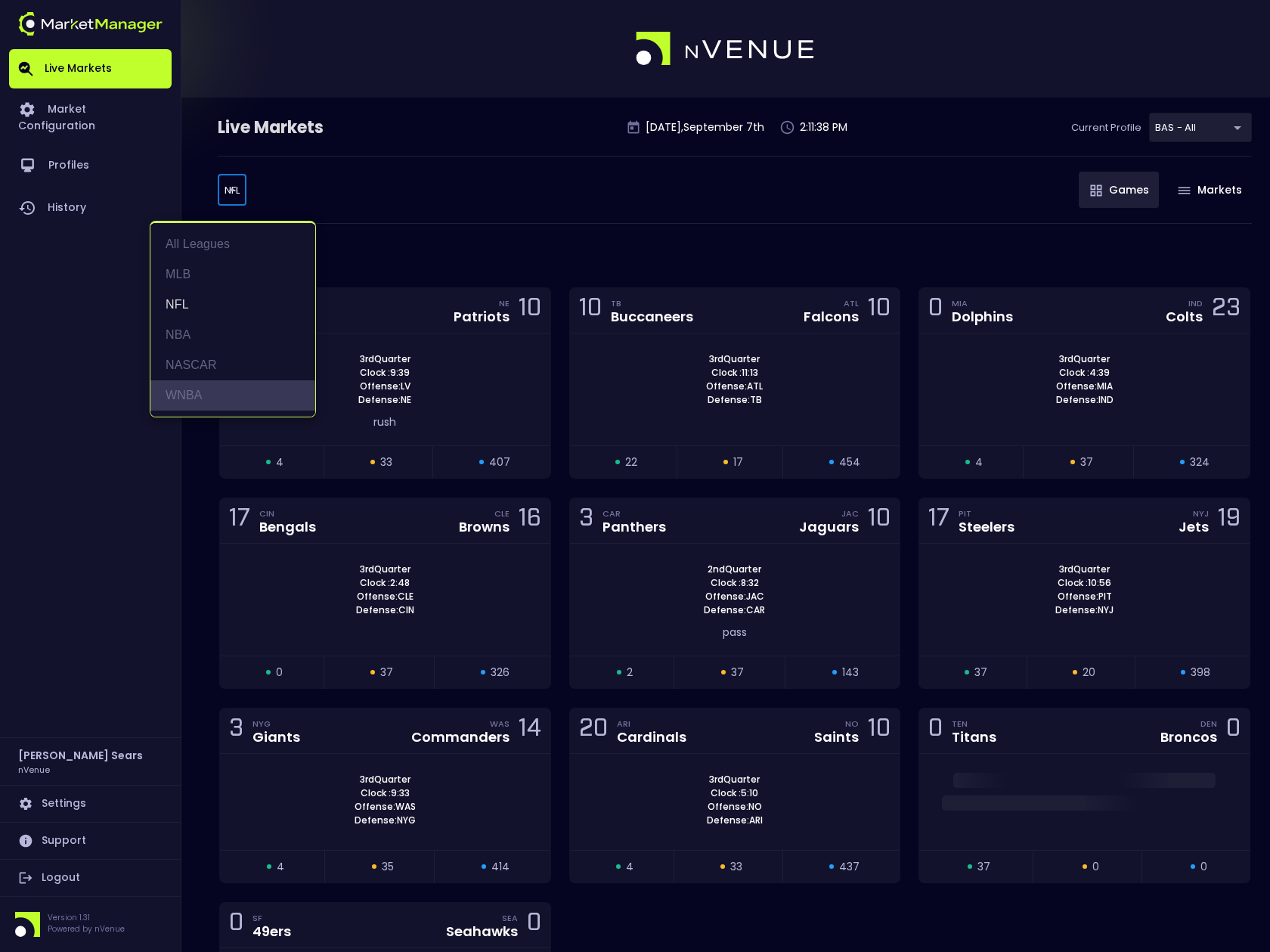
click at [197, 389] on li "WNBA" at bounding box center [233, 395] width 165 height 30
type input "WNBA"
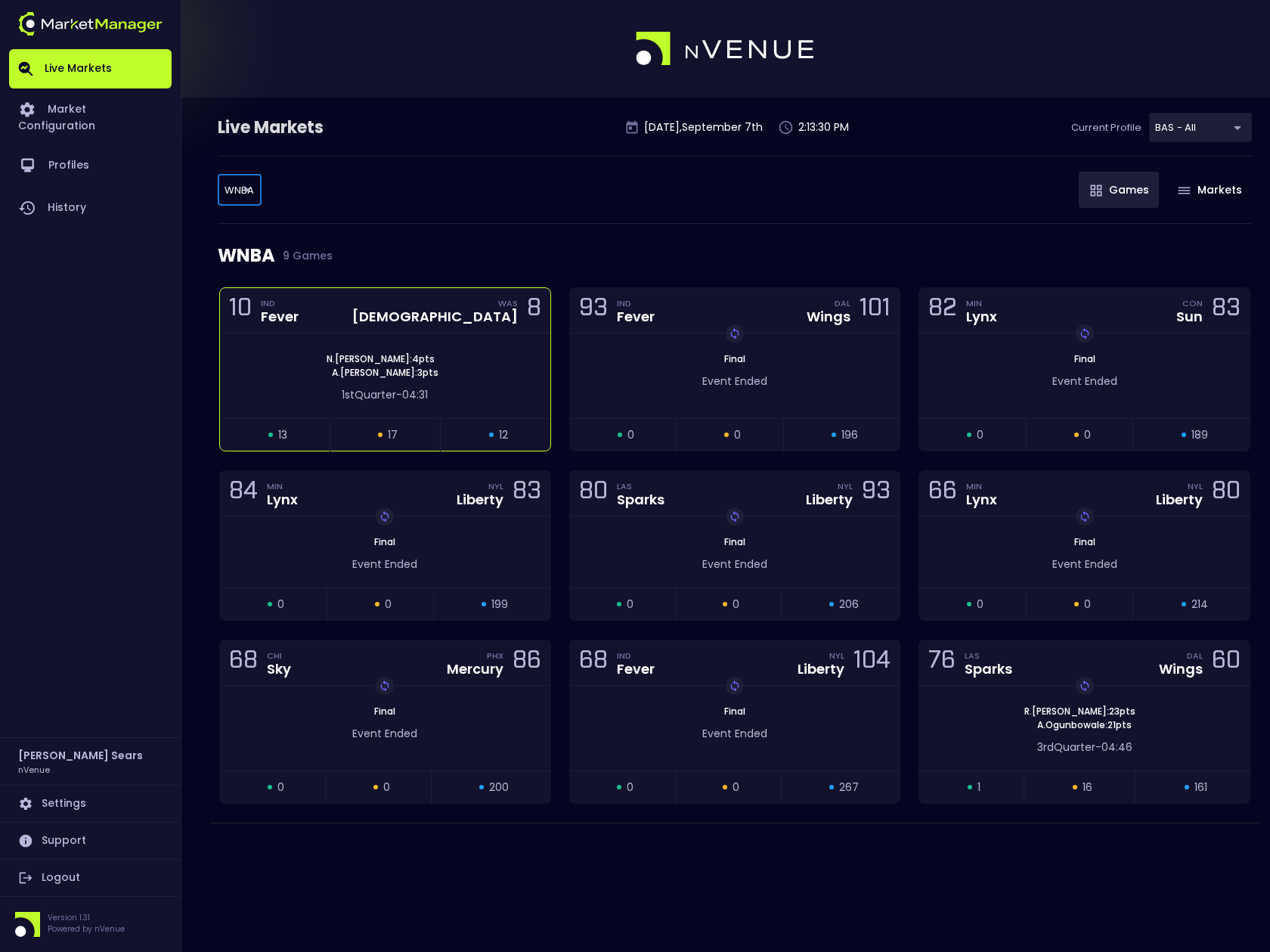
click at [478, 392] on div "1st Quarter - 04:31" at bounding box center [385, 394] width 285 height 16
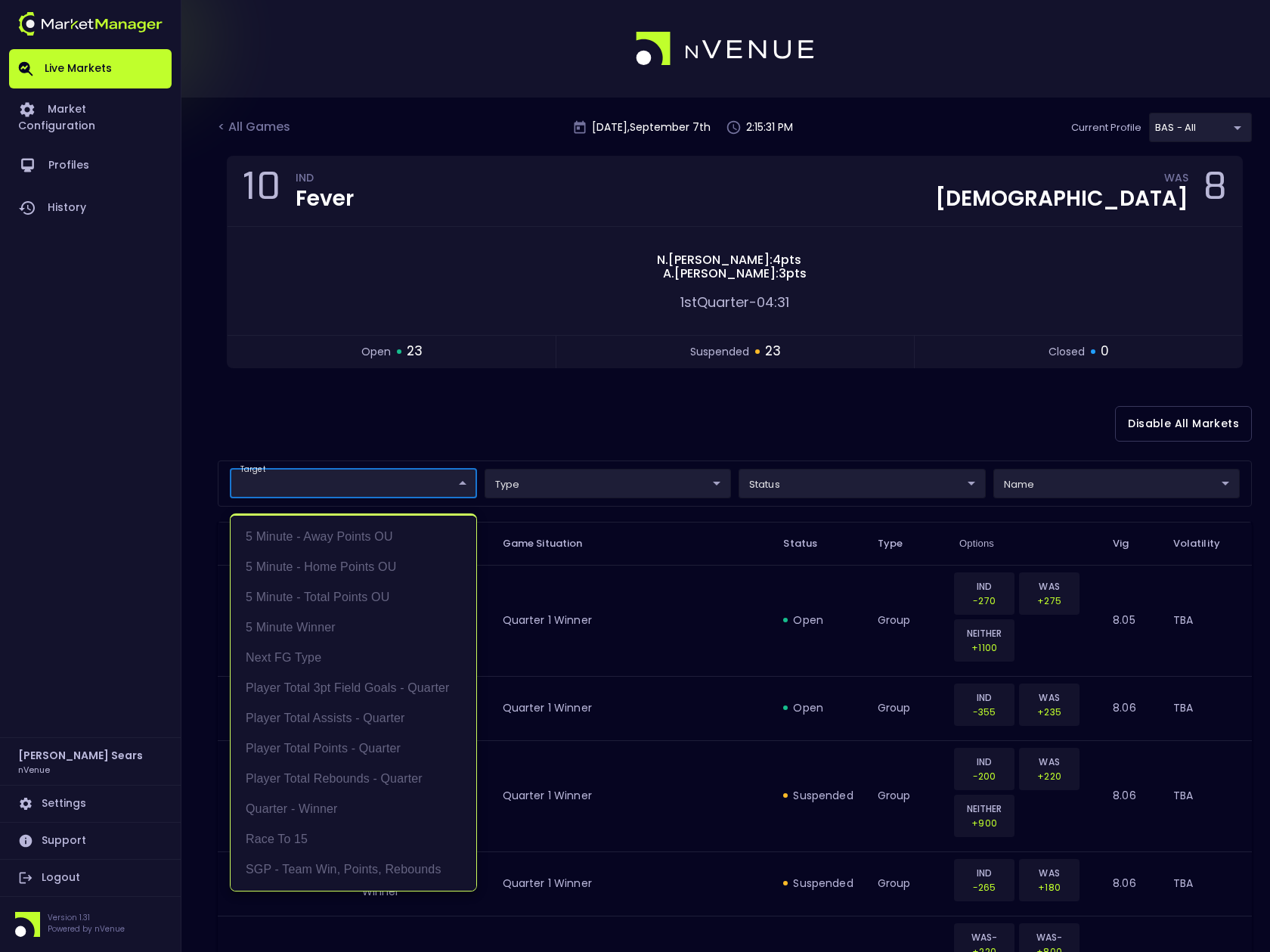
click at [381, 539] on li "5 Minute - Away Points OU" at bounding box center [353, 537] width 246 height 30
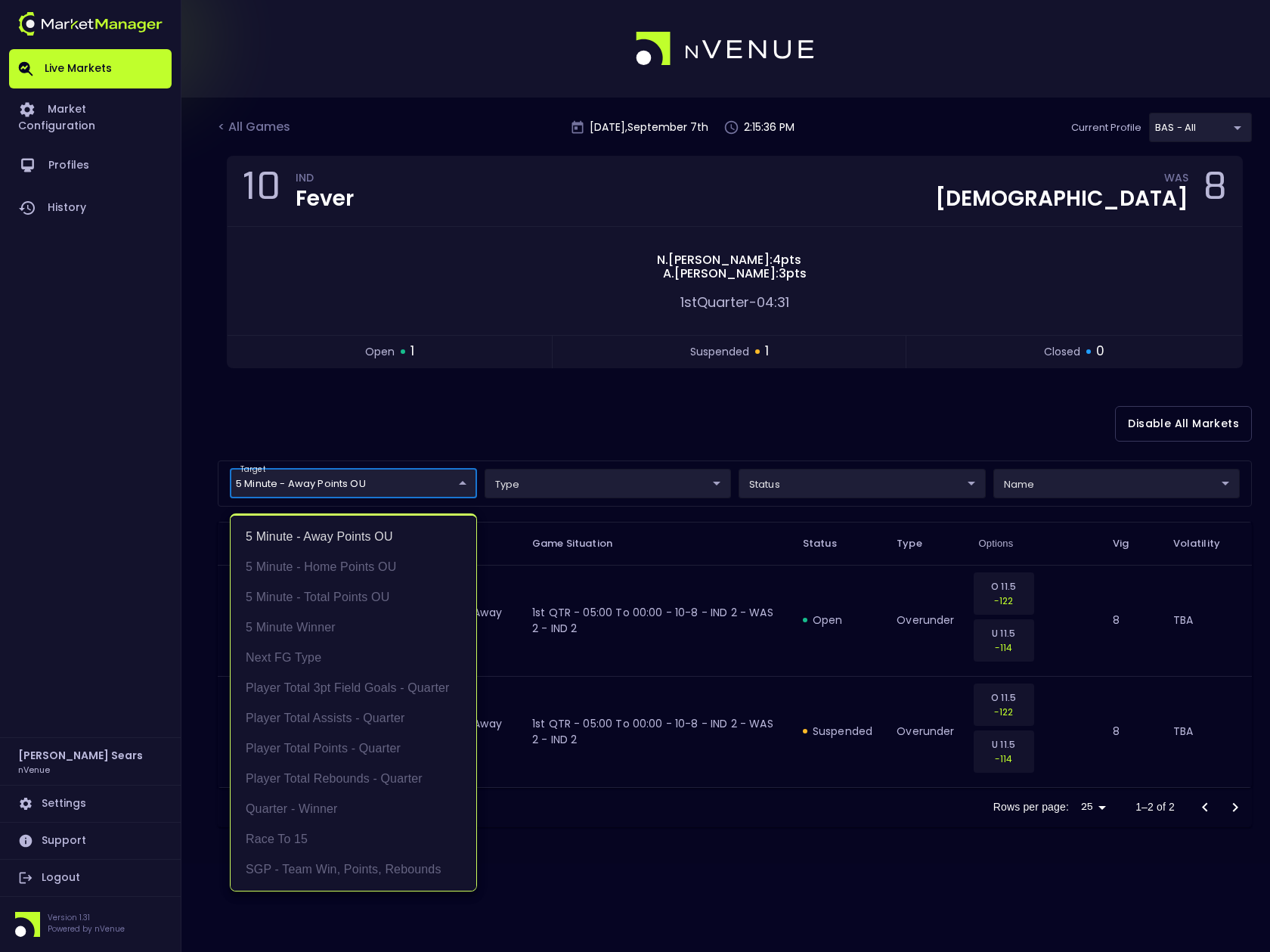
click at [947, 416] on div at bounding box center [635, 476] width 1270 height 952
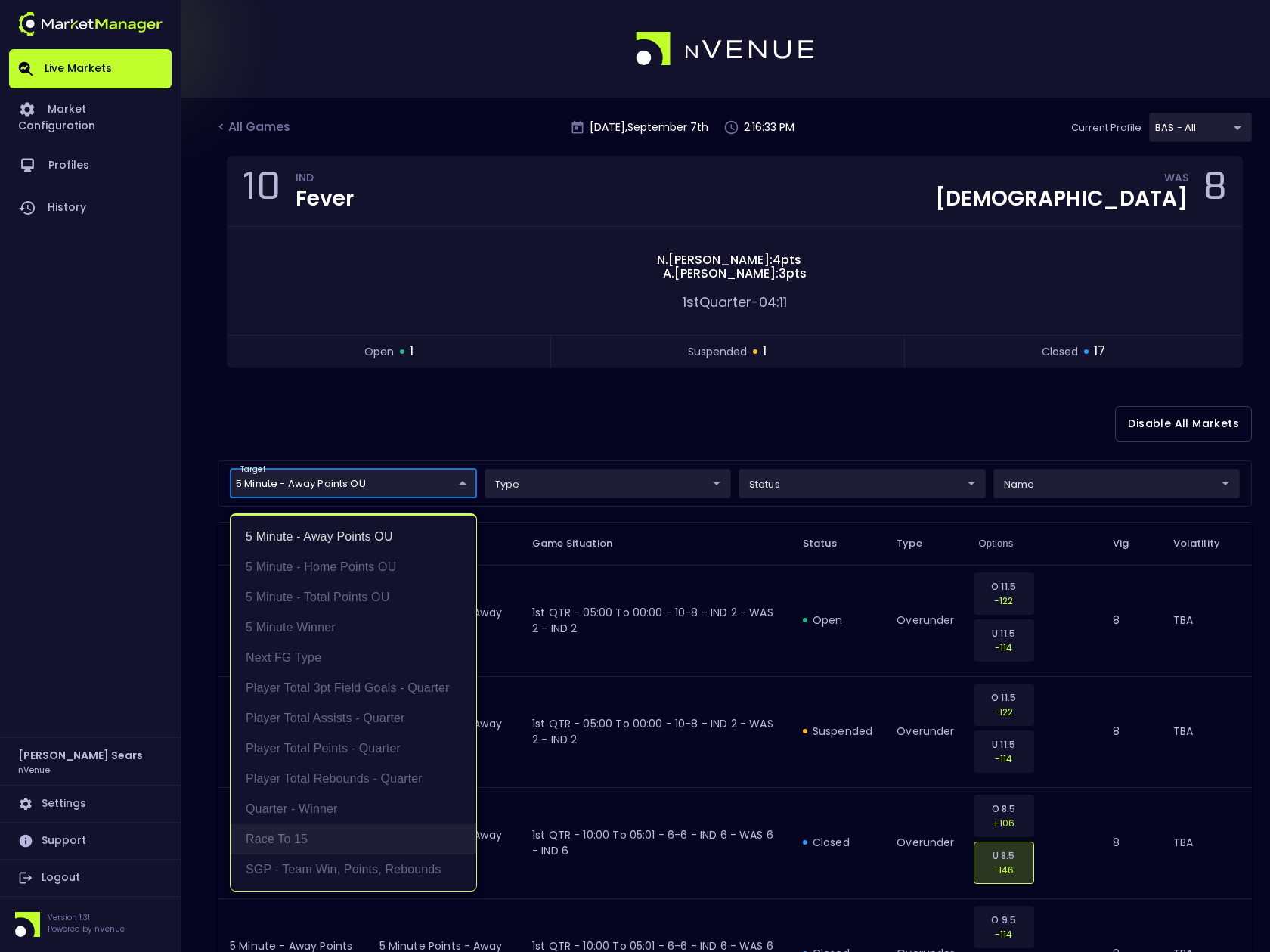
click at [299, 834] on li "Race to 15" at bounding box center [353, 839] width 246 height 30
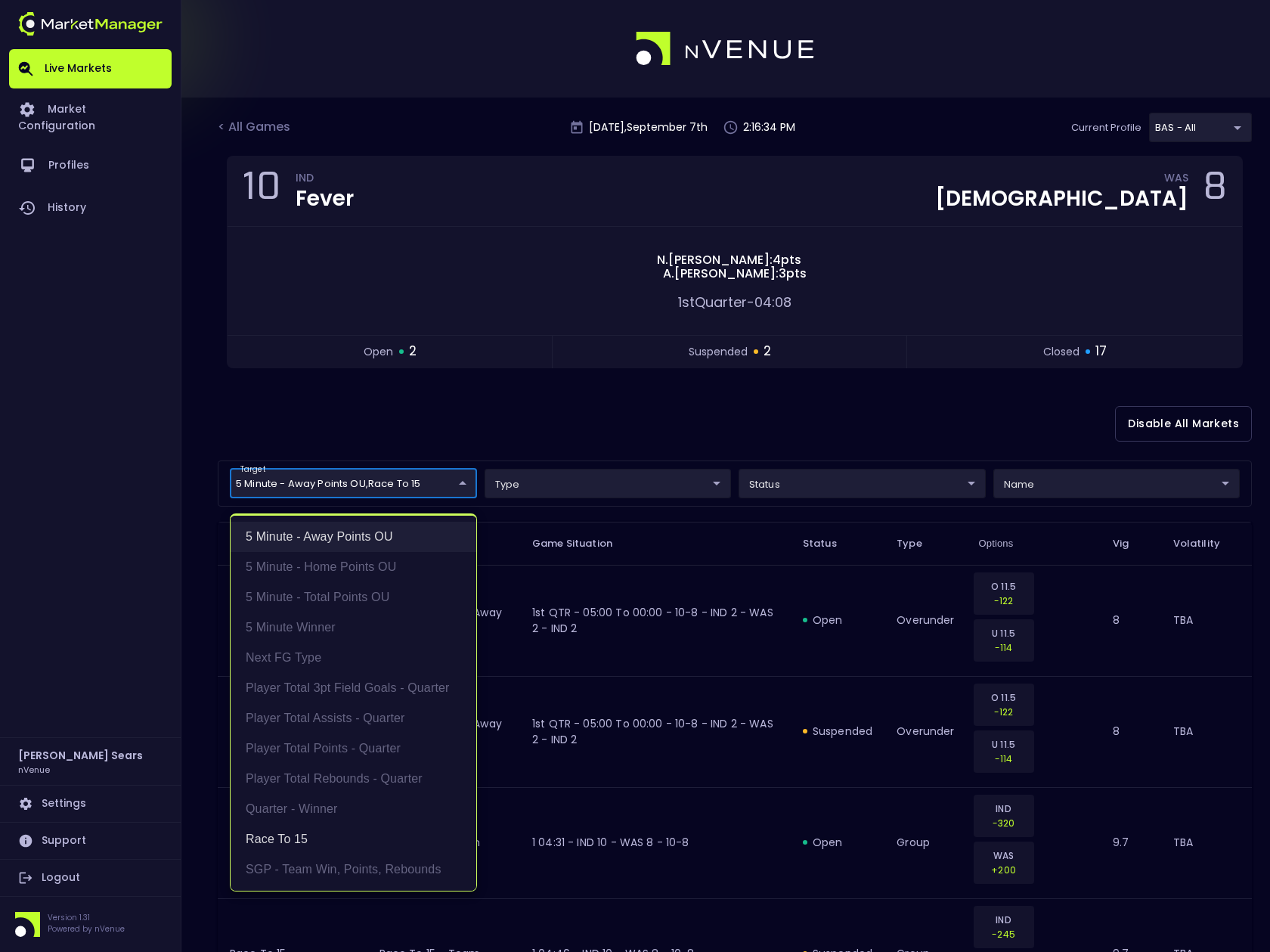
drag, startPoint x: 334, startPoint y: 536, endPoint x: 341, endPoint y: 525, distance: 13.0
click at [334, 536] on li "5 Minute - Away Points OU" at bounding box center [353, 537] width 246 height 30
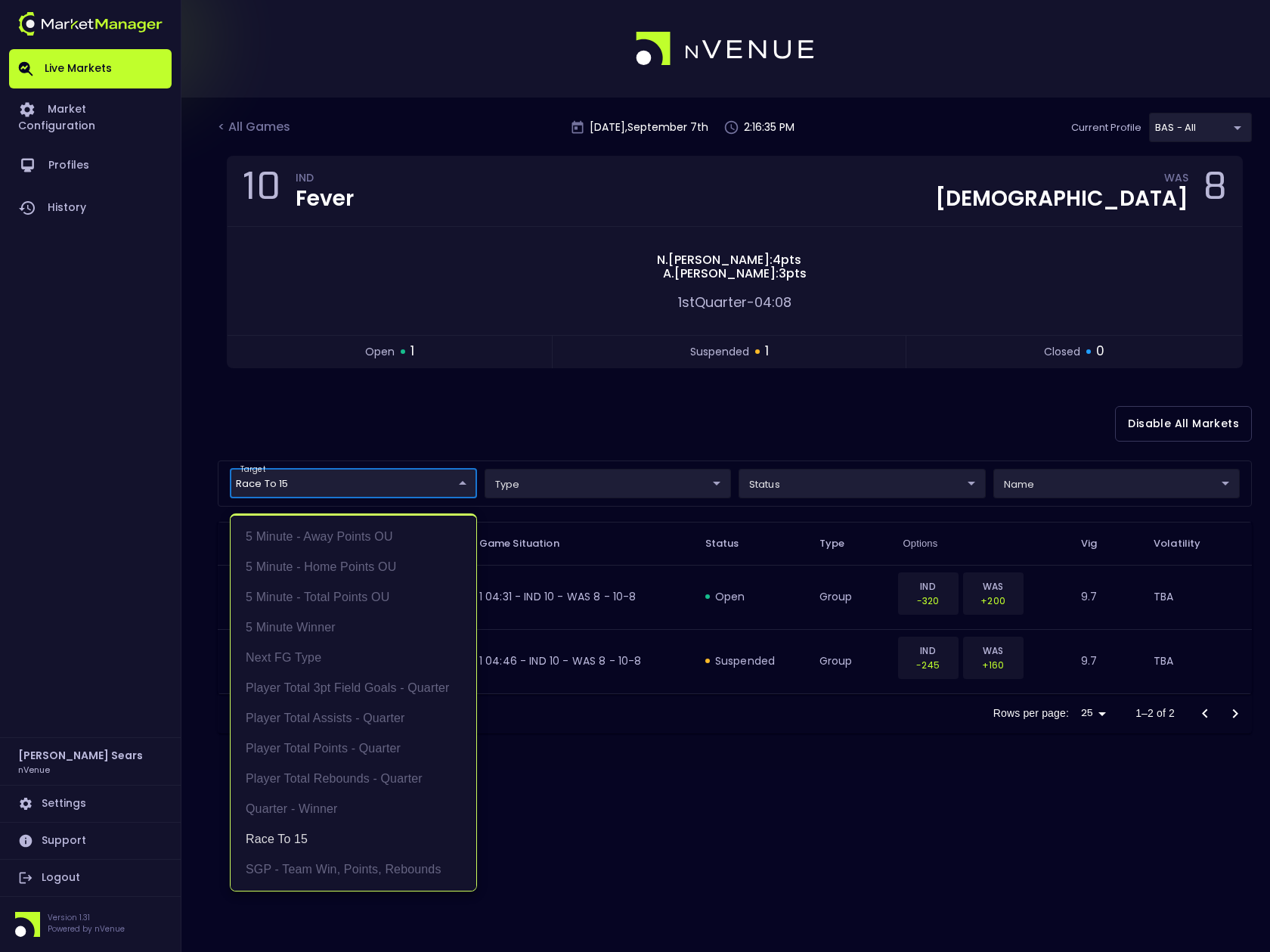
click at [387, 441] on div at bounding box center [635, 476] width 1270 height 952
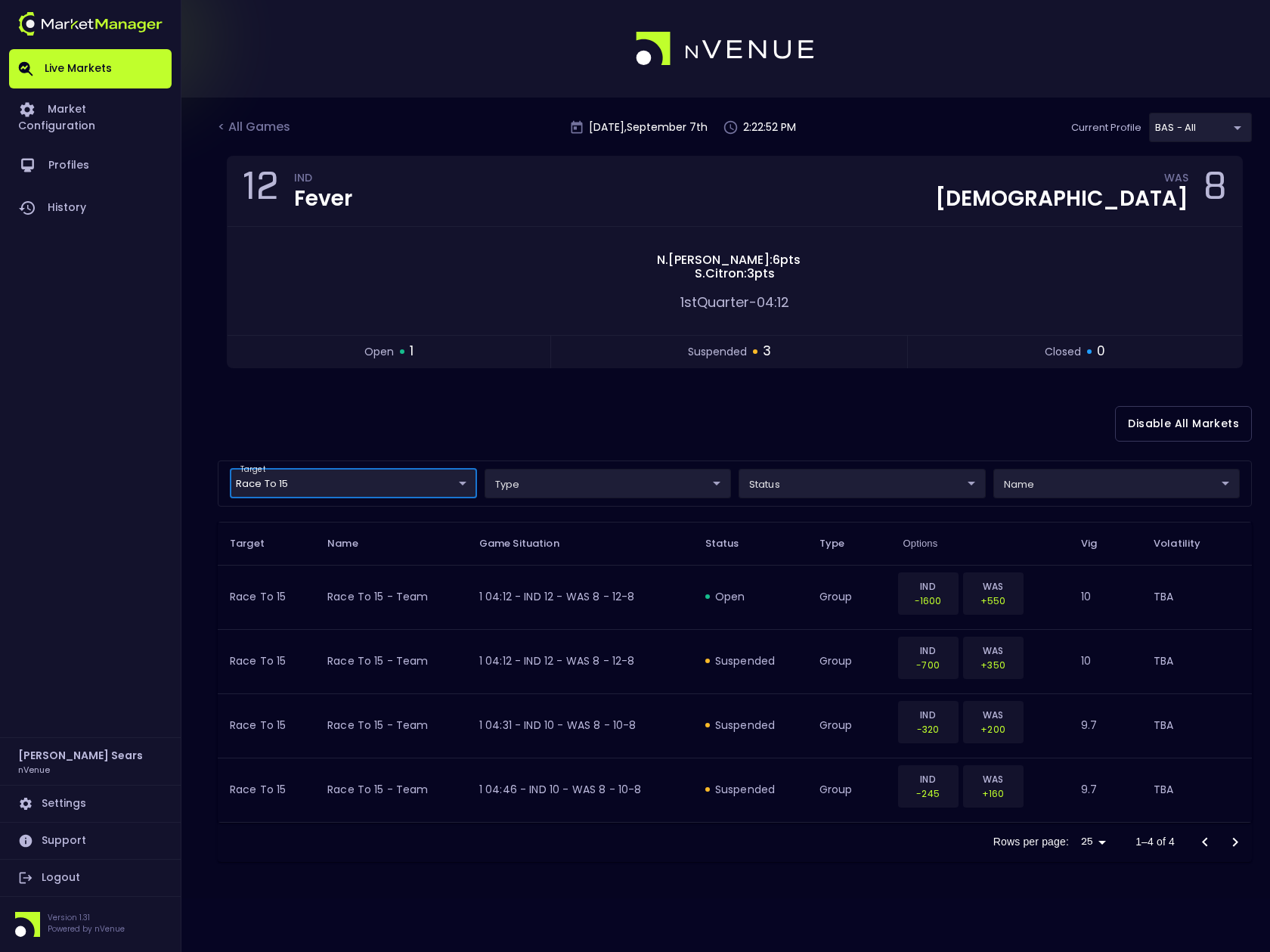
click at [464, 487] on body "Live Markets Market Configuration Profiles History Bruce Sears nVenue Settings …" at bounding box center [635, 476] width 1270 height 952
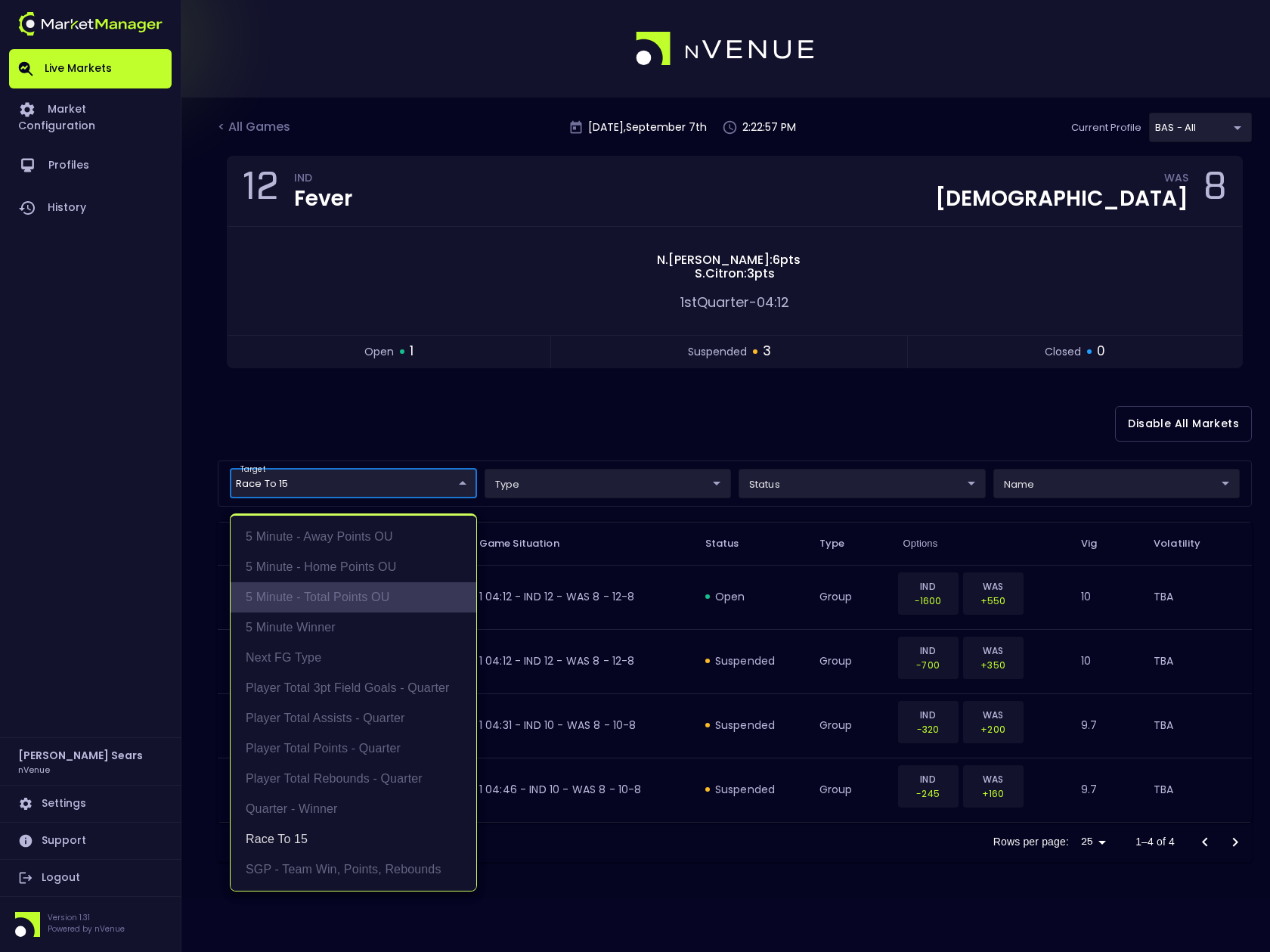
click at [355, 595] on li "5 Minute - Total Points OU" at bounding box center [353, 597] width 246 height 30
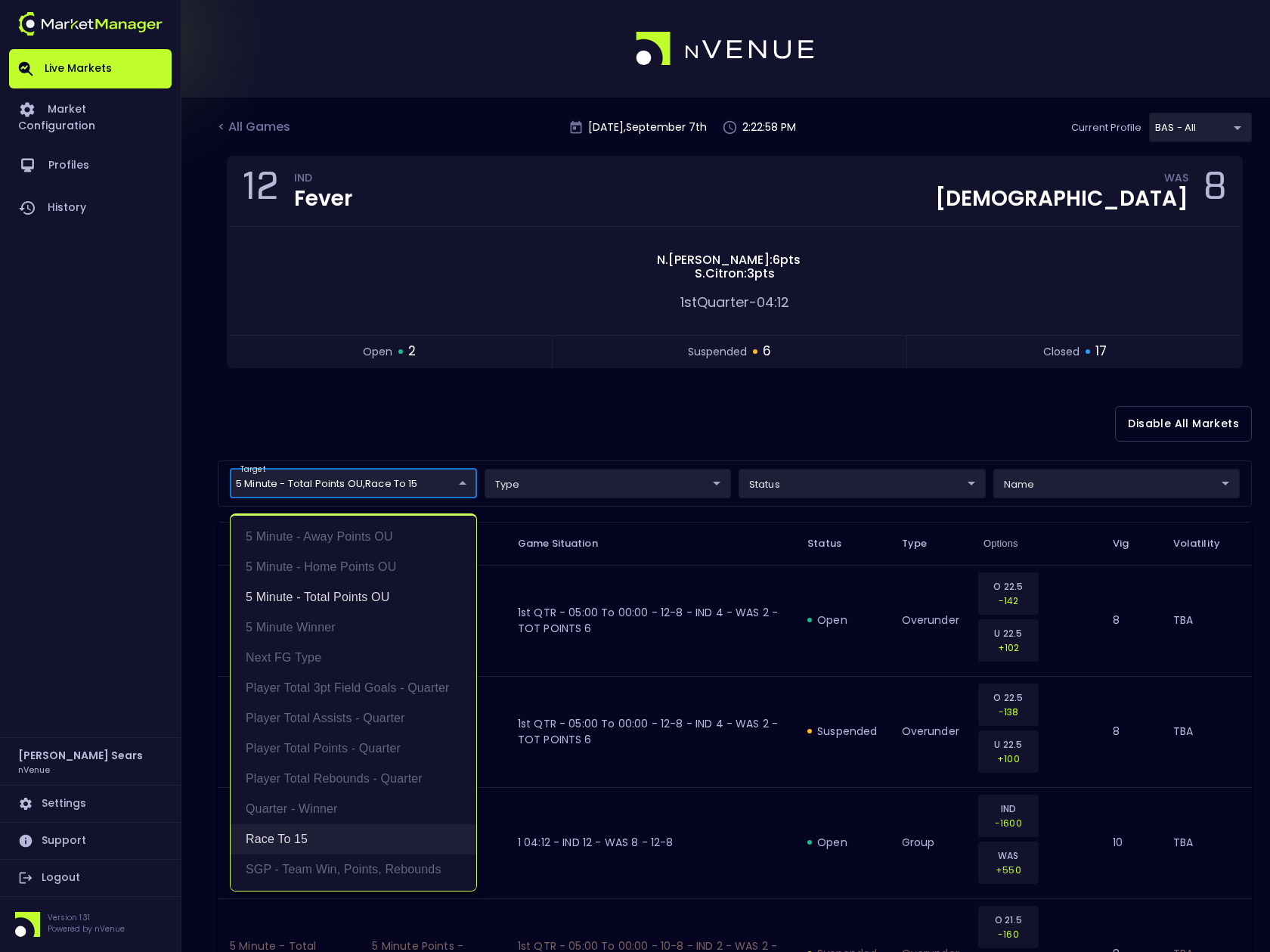
click at [297, 838] on li "Race to 15" at bounding box center [353, 839] width 246 height 30
type input "5 Minute - Total Points OU"
click at [518, 415] on div at bounding box center [635, 476] width 1270 height 952
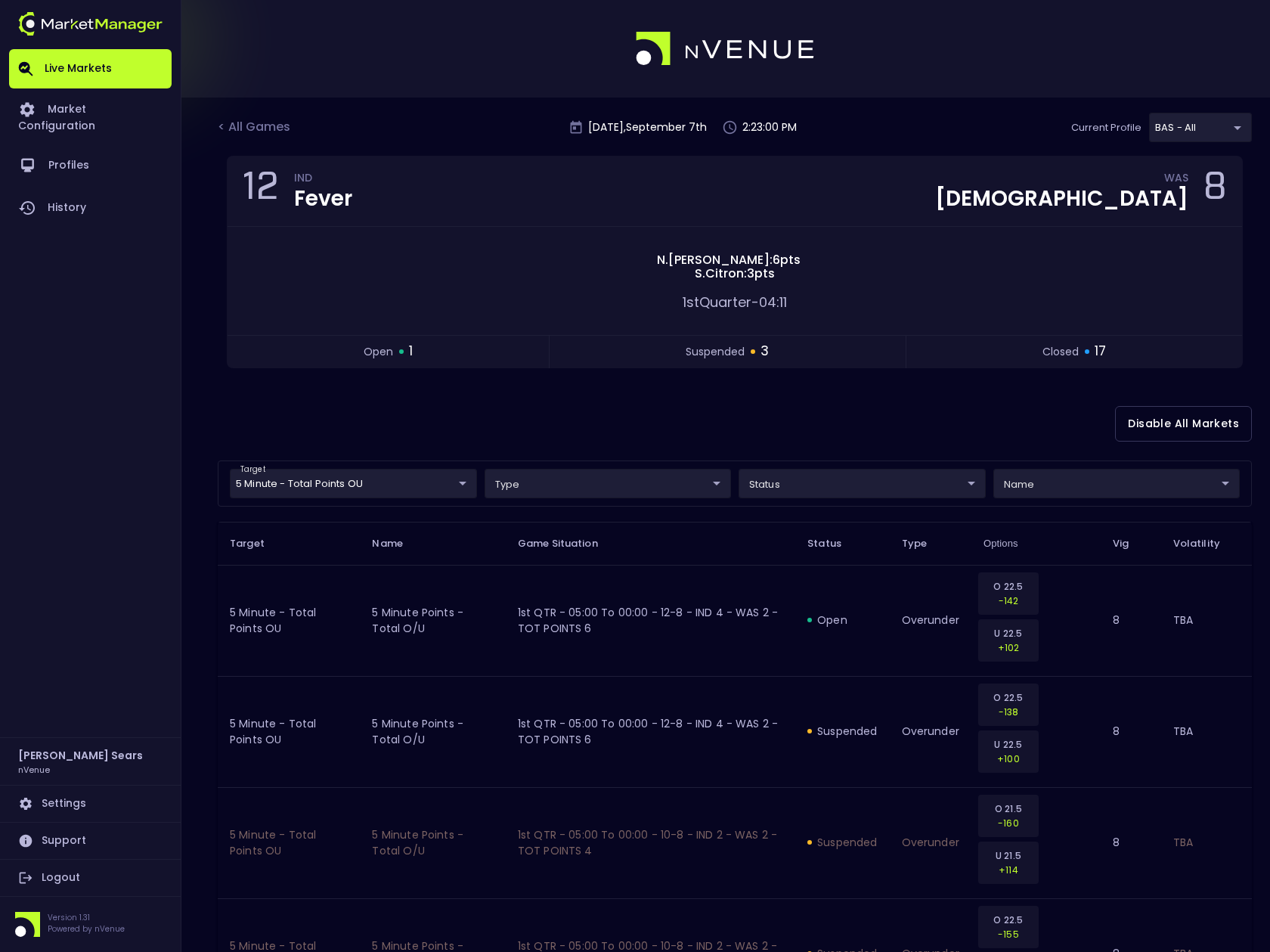
click at [812, 502] on div "target 5 Minute - Total Points OU 5 Minute - Total Points OU ​ type ​ ​ status …" at bounding box center [734, 484] width 1034 height 46
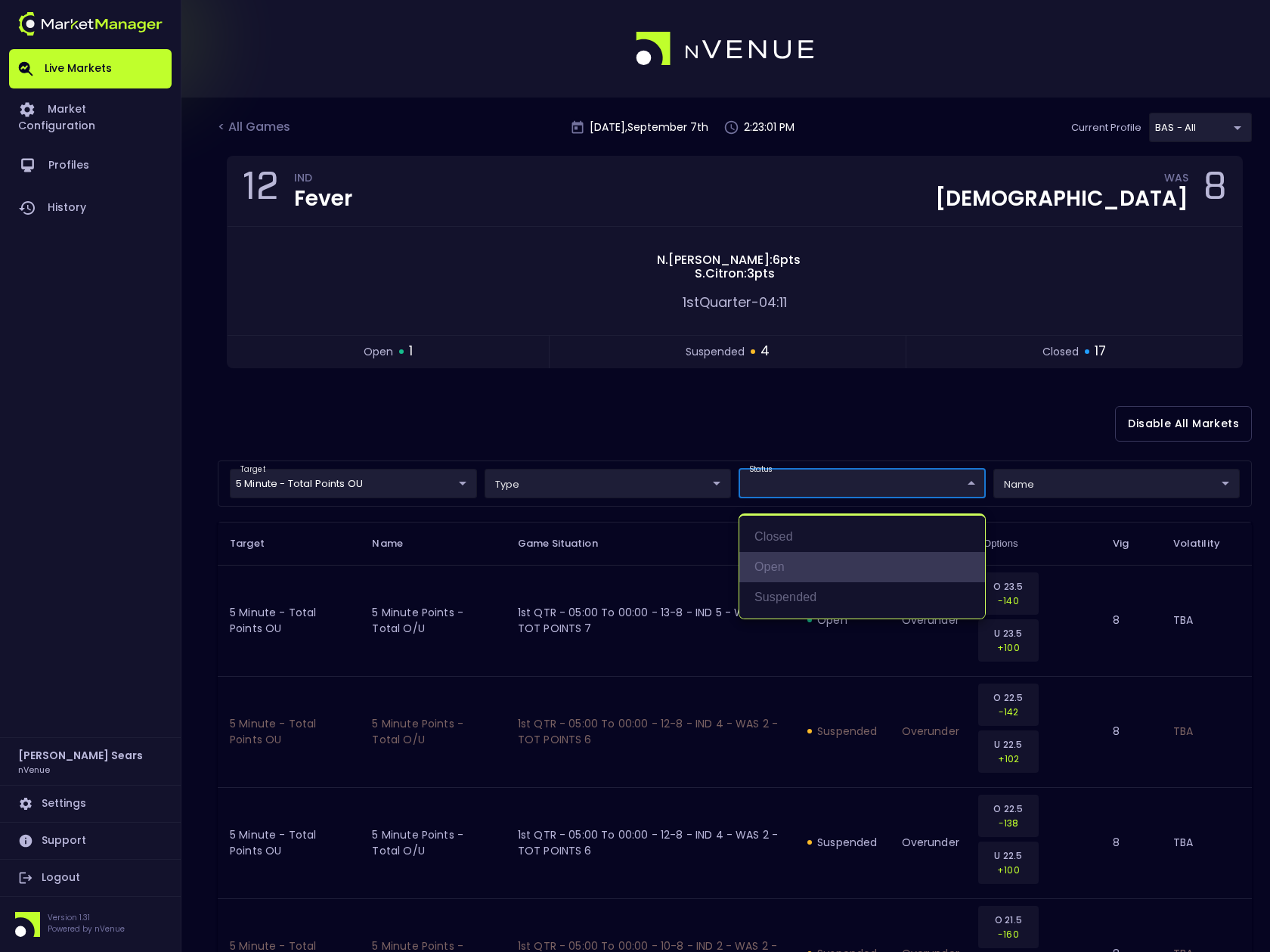
click at [784, 563] on li "open" at bounding box center [862, 567] width 246 height 30
type input "open"
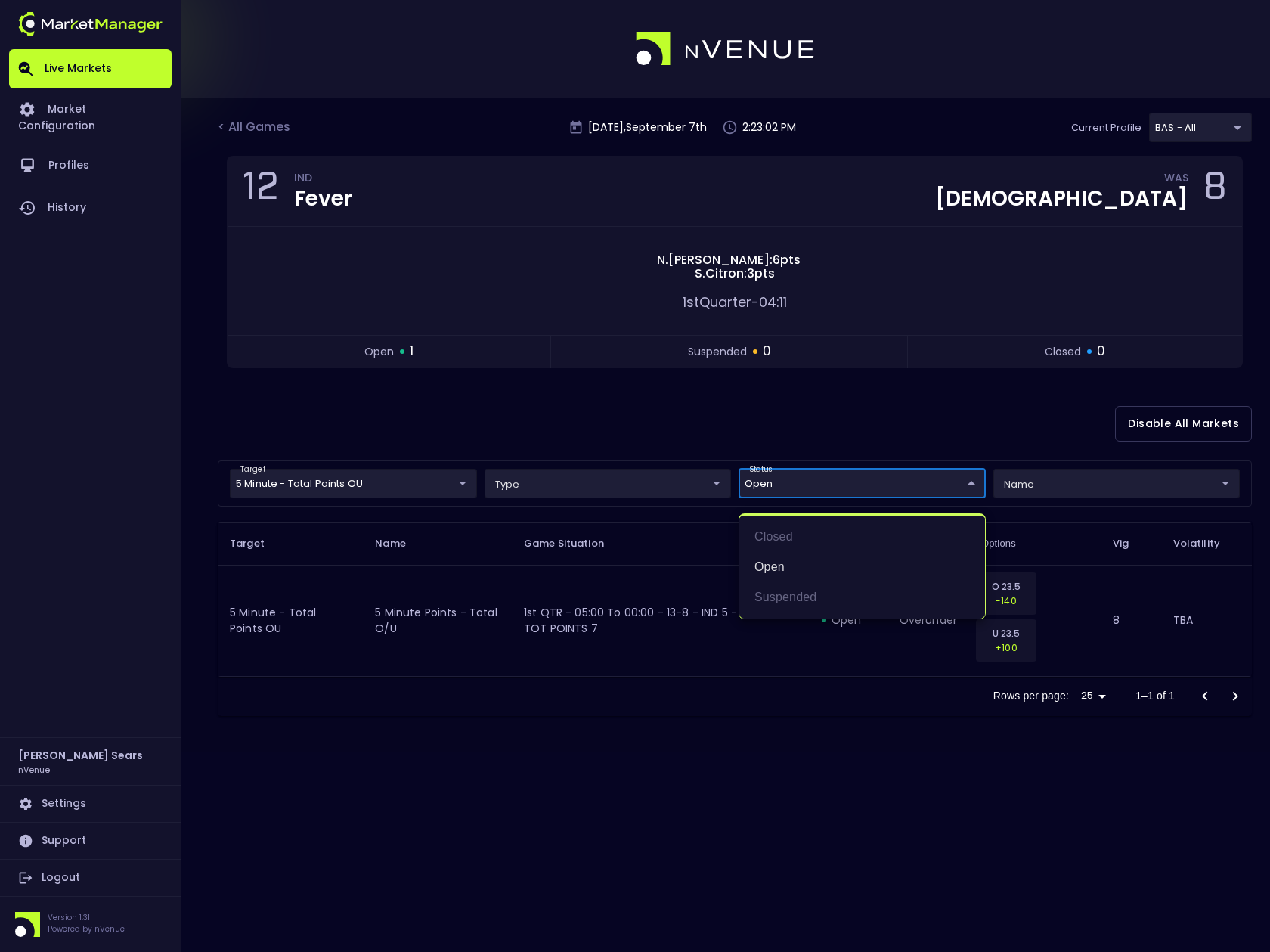
click at [640, 431] on div at bounding box center [635, 476] width 1270 height 952
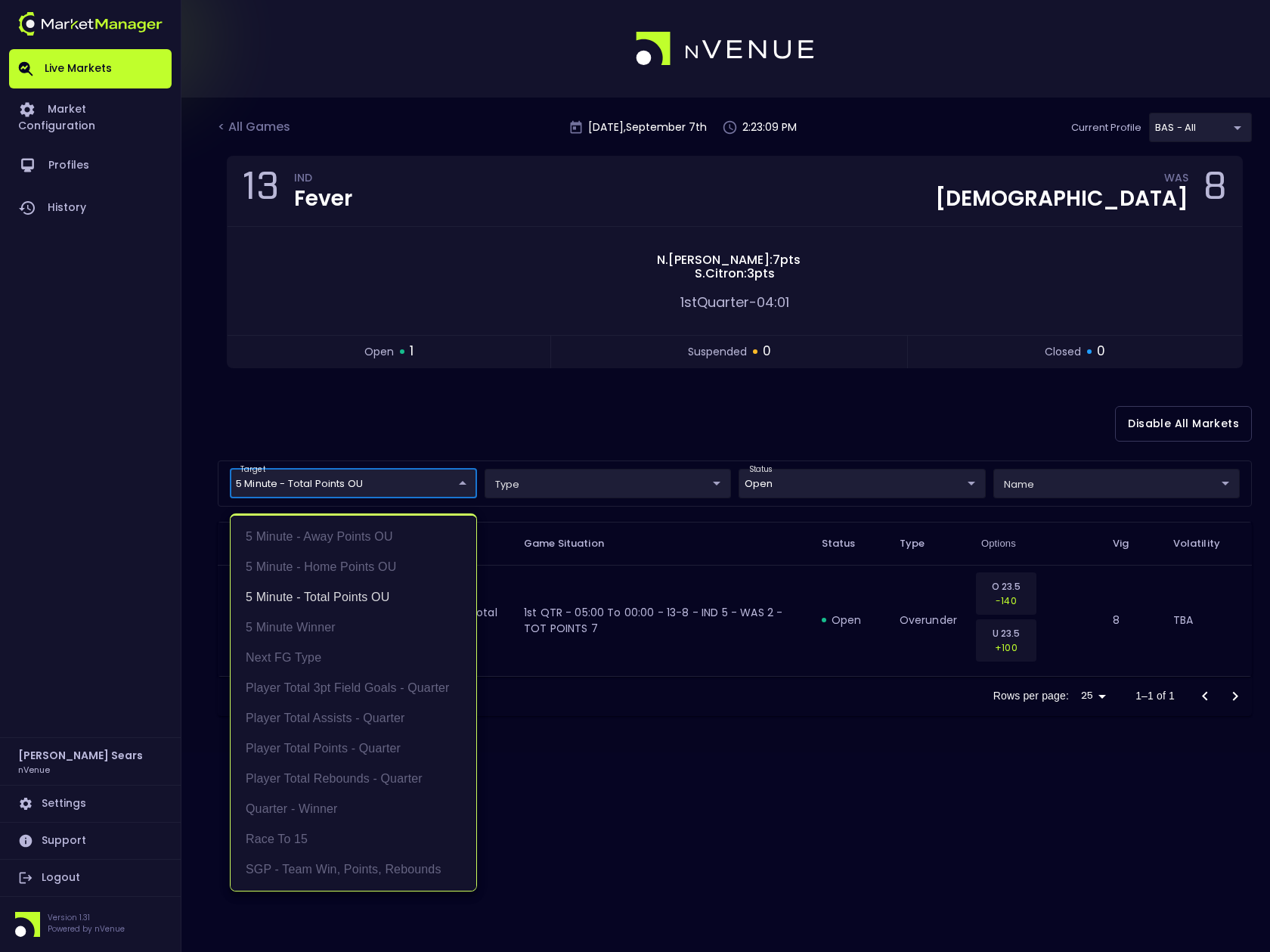
click at [454, 478] on body "Live Markets Market Configuration Profiles History Bruce Sears nVenue Settings …" at bounding box center [635, 476] width 1270 height 952
click at [405, 566] on li "5 Minute - Home Points OU" at bounding box center [353, 567] width 246 height 30
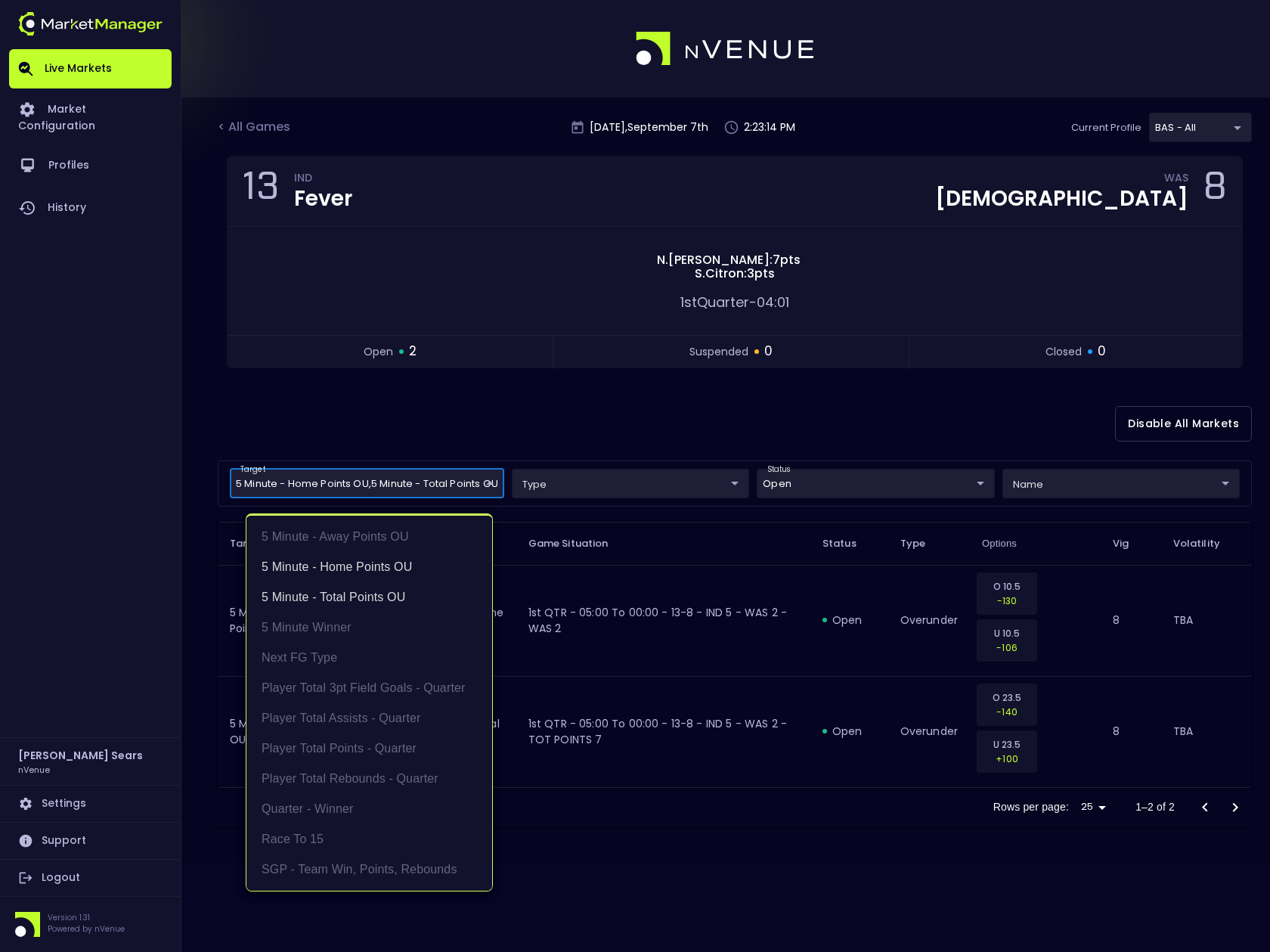
click at [468, 433] on div at bounding box center [635, 476] width 1270 height 952
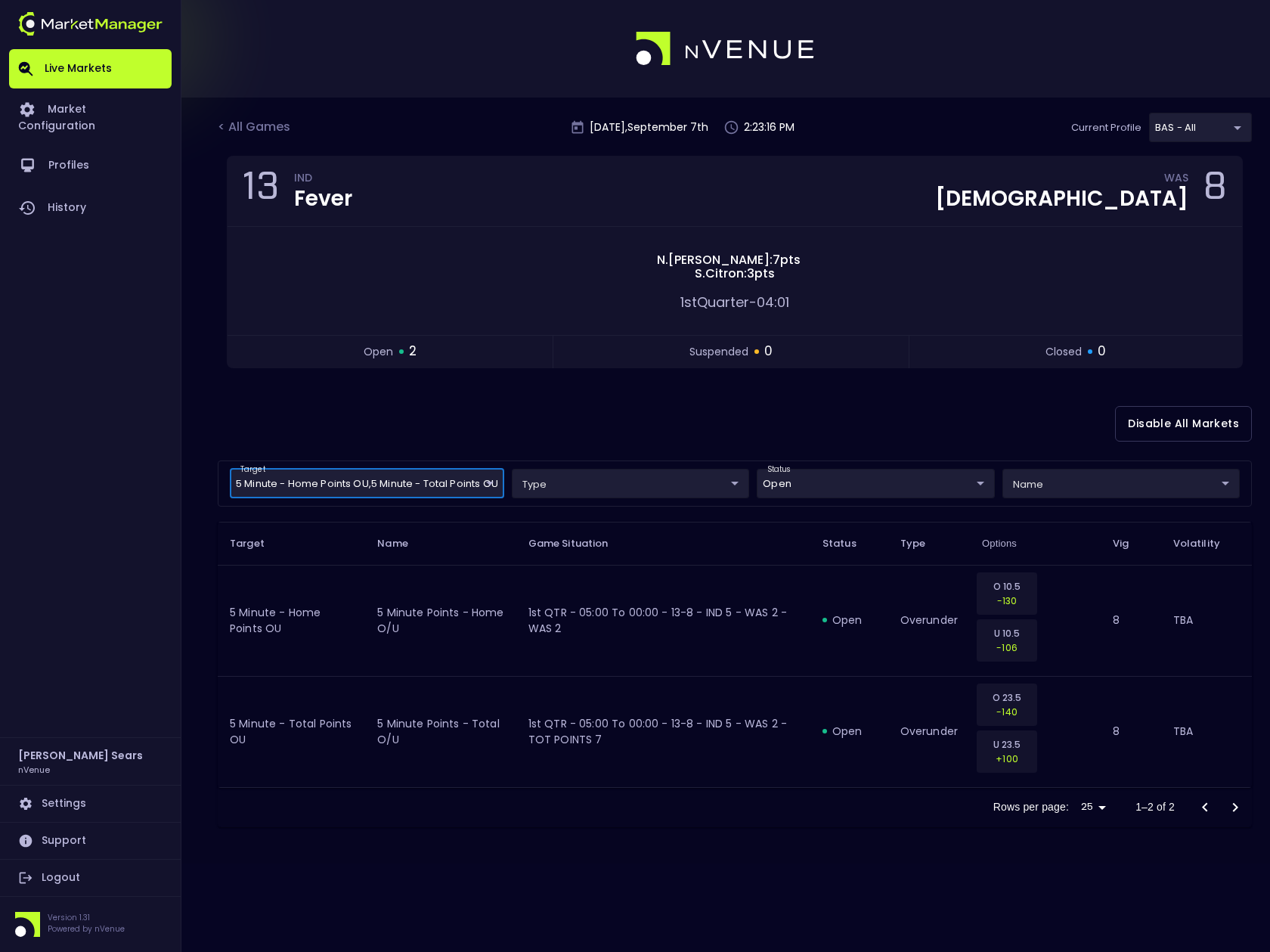
click at [480, 485] on body "Live Markets Market Configuration Profiles History Bruce Sears nVenue Settings …" at bounding box center [635, 476] width 1270 height 952
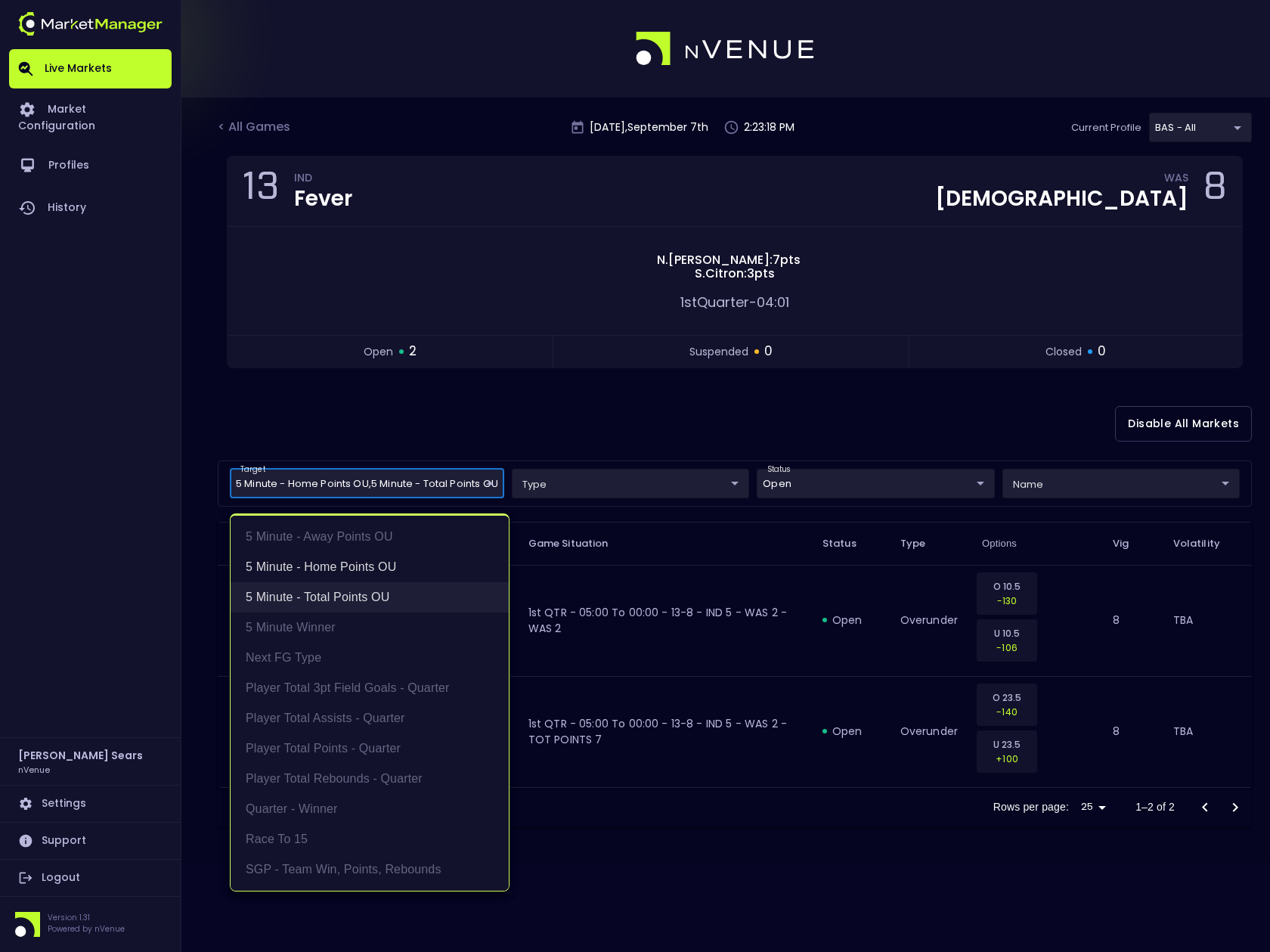
click at [374, 595] on li "5 Minute - Total Points OU" at bounding box center [369, 597] width 278 height 30
type input "5 Minute - Home Points OU"
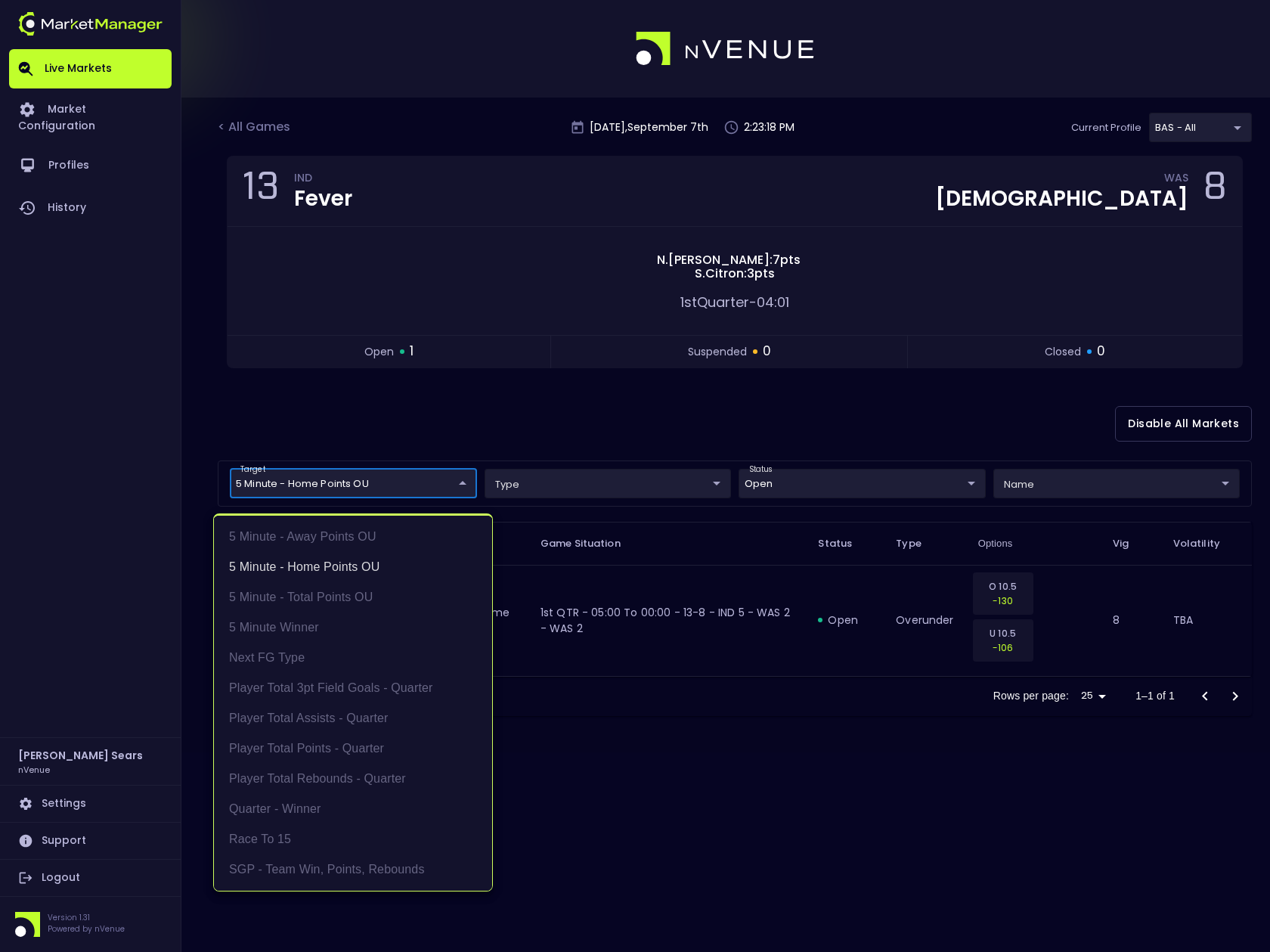
click at [462, 413] on div at bounding box center [635, 476] width 1270 height 952
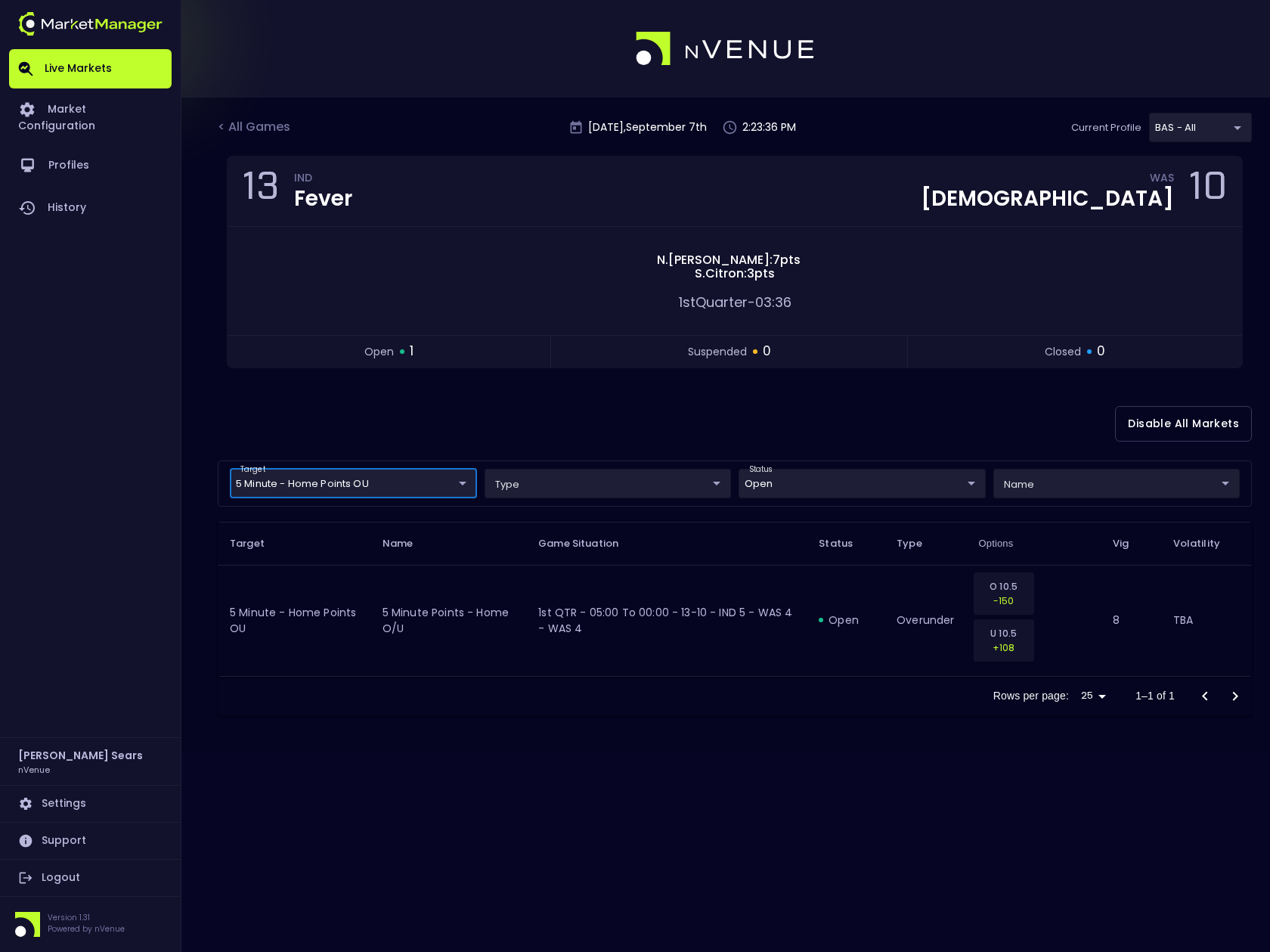
click at [462, 483] on body "Live Markets Market Configuration Profiles History Bruce Sears nVenue Settings …" at bounding box center [635, 476] width 1270 height 952
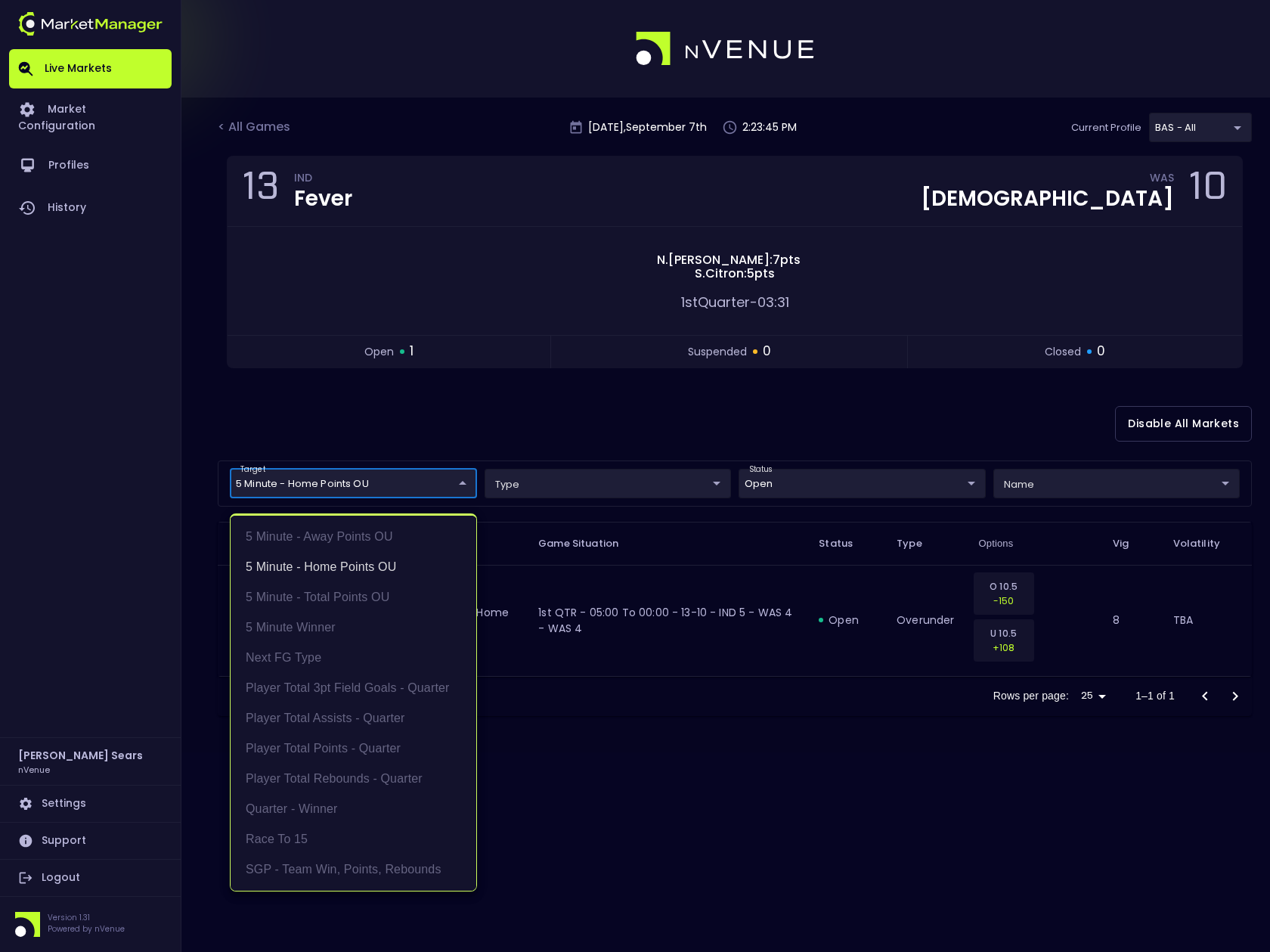
click at [494, 430] on div at bounding box center [635, 476] width 1270 height 952
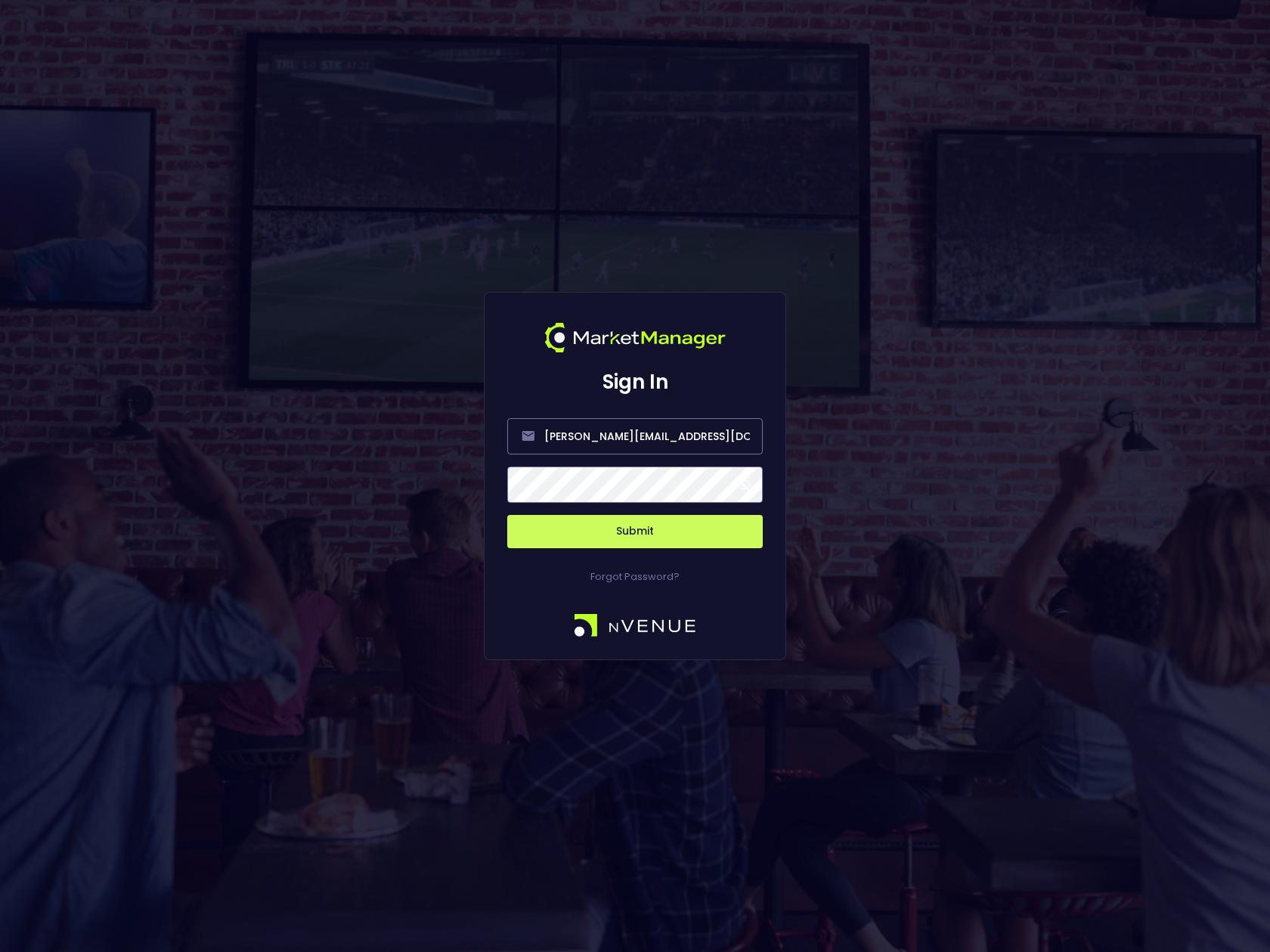
click at [743, 484] on span at bounding box center [743, 485] width 14 height 14
click at [619, 529] on button "Submit" at bounding box center [635, 531] width 256 height 33
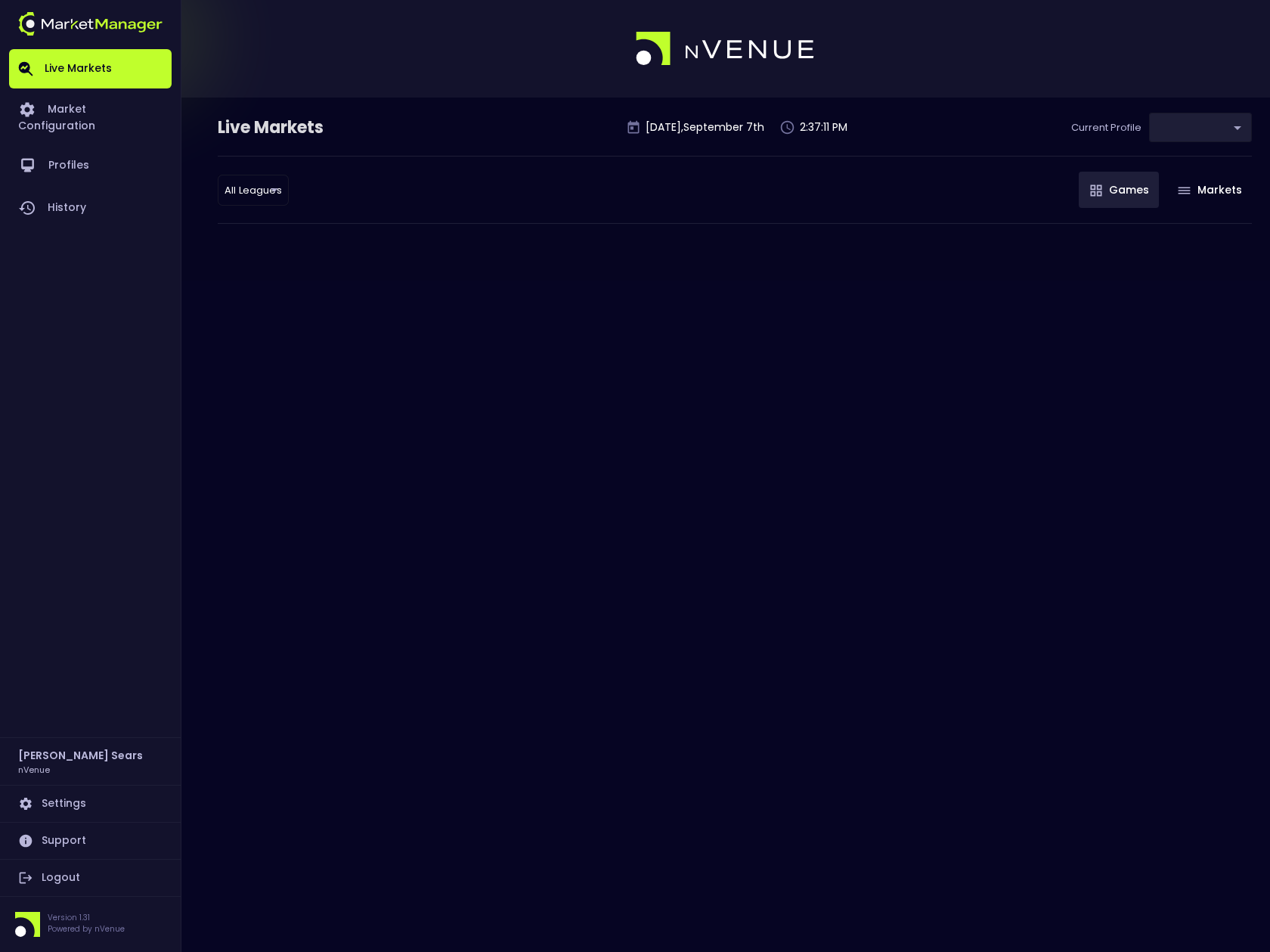
type input "0d810fa5-e353-4d9c-b11d-31f095cae871"
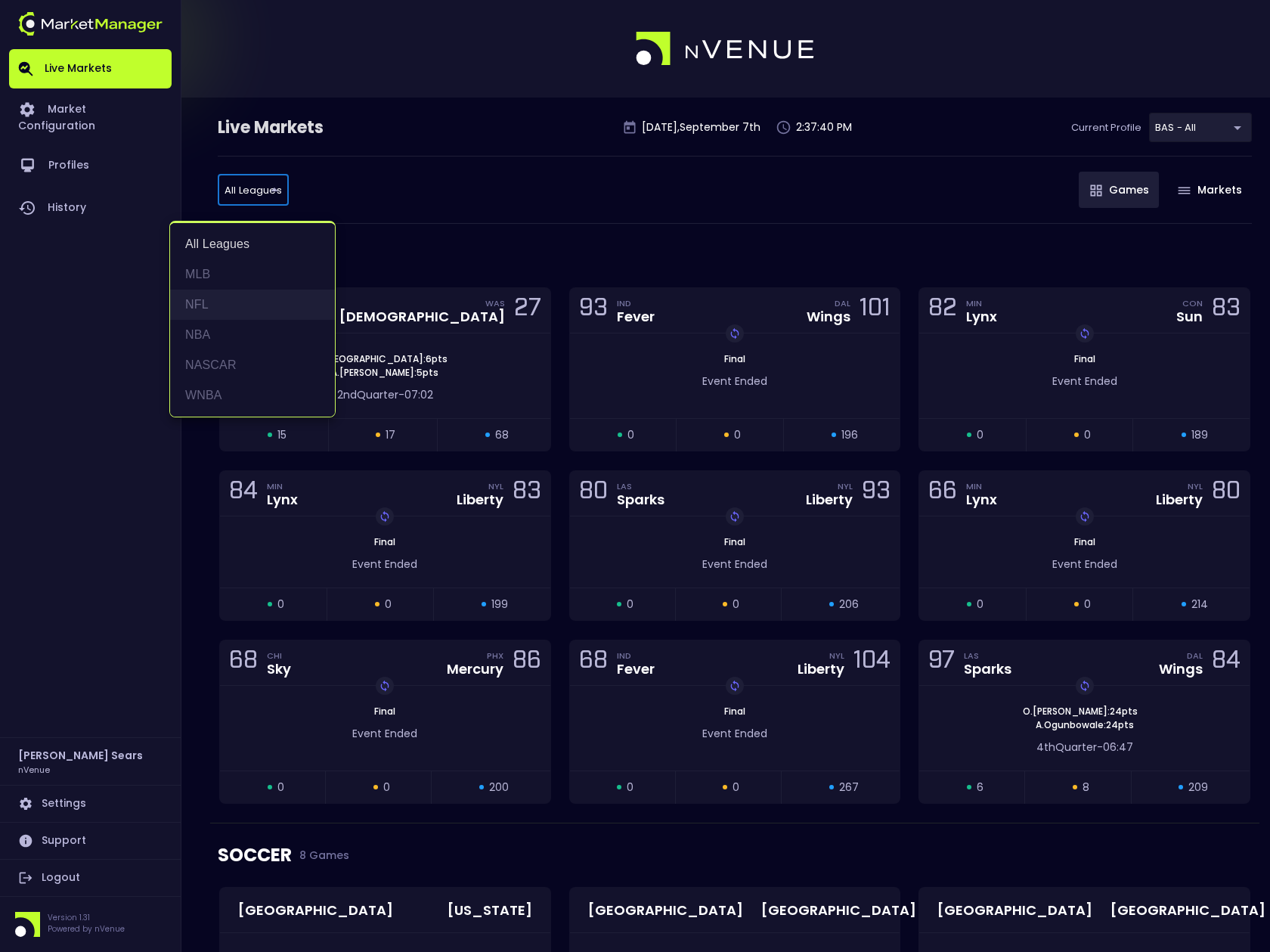
click at [203, 305] on li "NFL" at bounding box center [252, 305] width 165 height 30
type input "NFL"
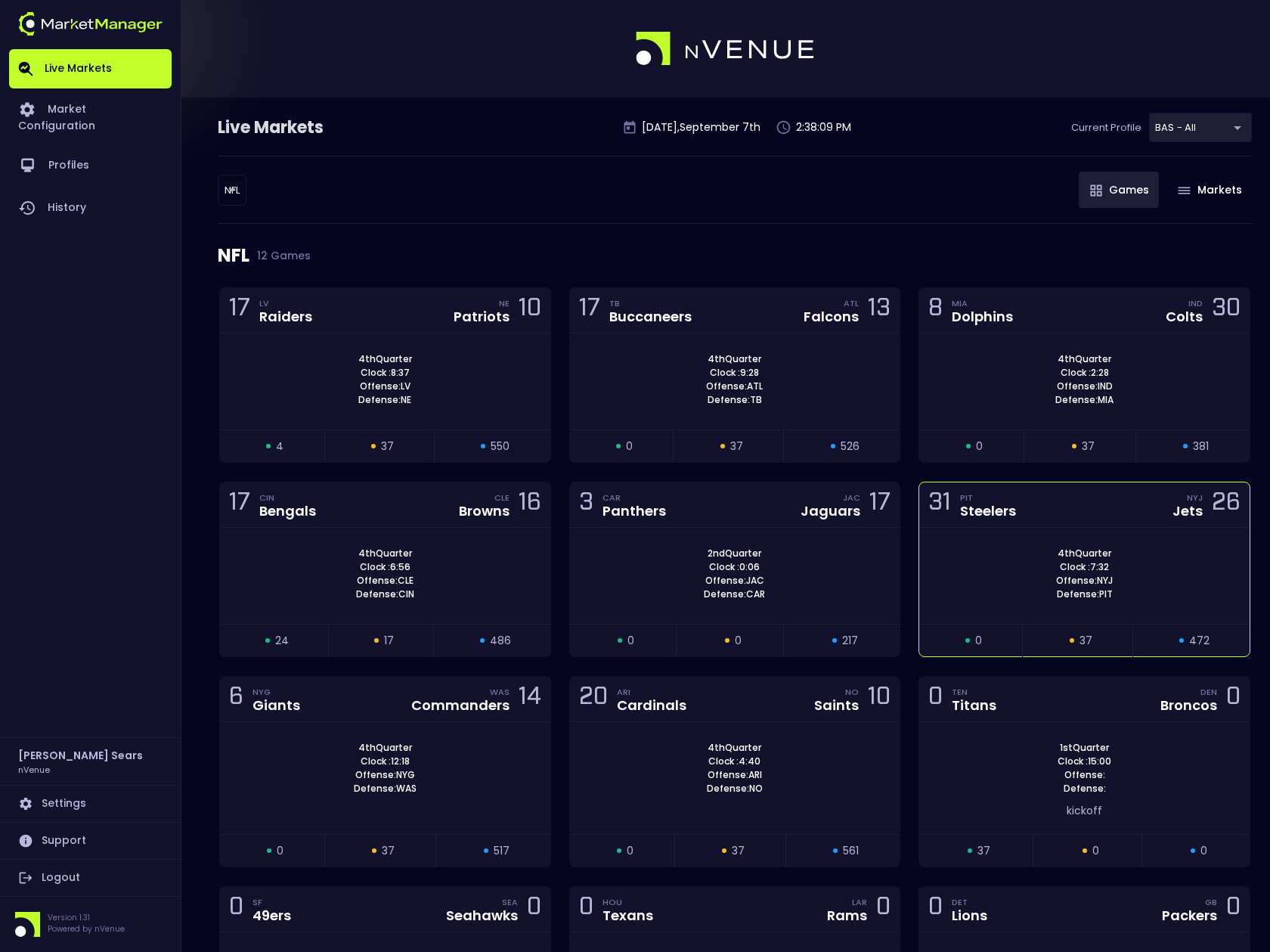
click at [1041, 562] on div "4th Quarter Clock : 7:32 Offense: NYJ Defense: PIT" at bounding box center [1084, 574] width 330 height 55
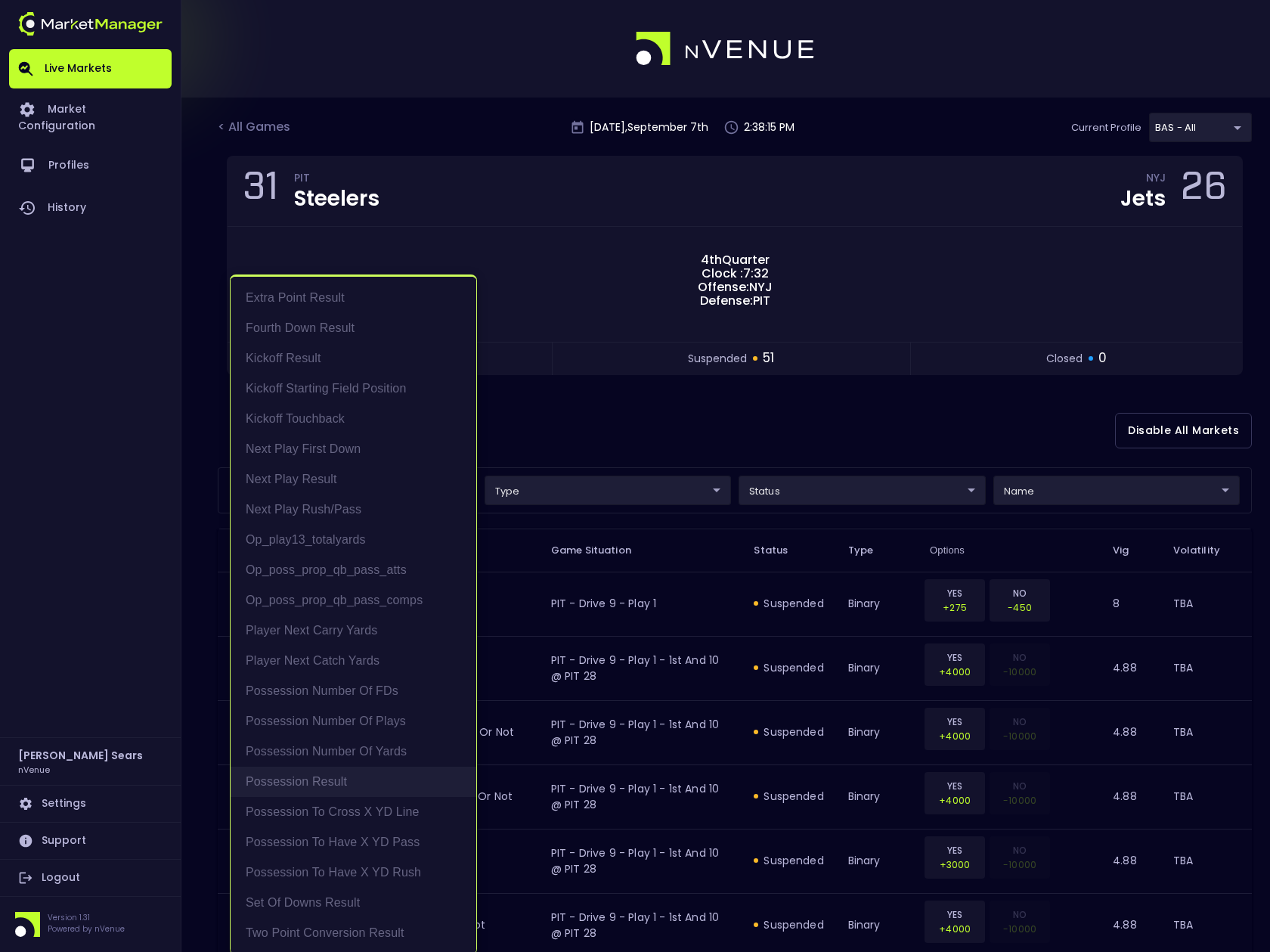
click at [335, 778] on li "Possession Result" at bounding box center [353, 782] width 246 height 30
type input "Possession Result"
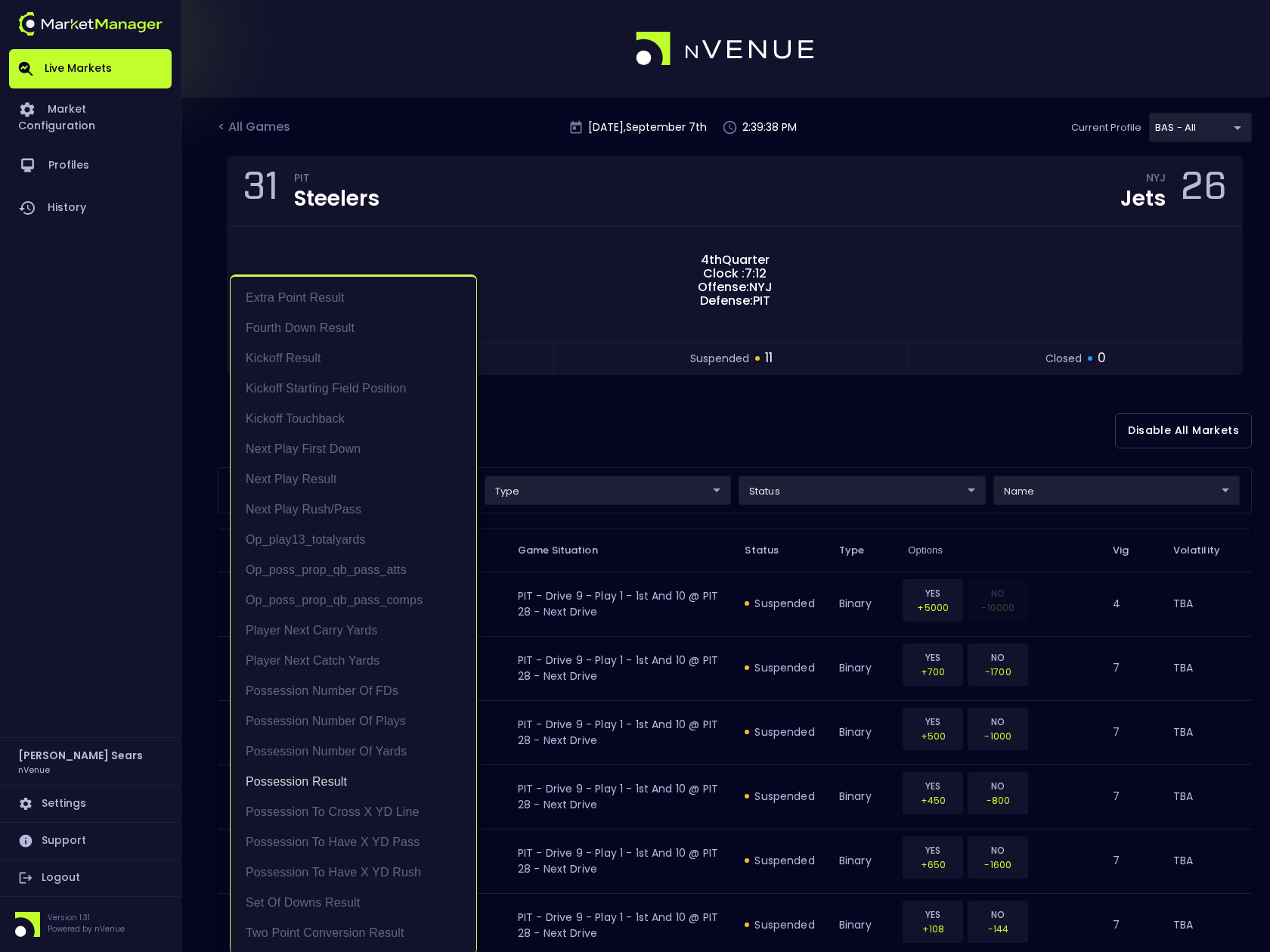
click at [461, 148] on div at bounding box center [635, 476] width 1270 height 952
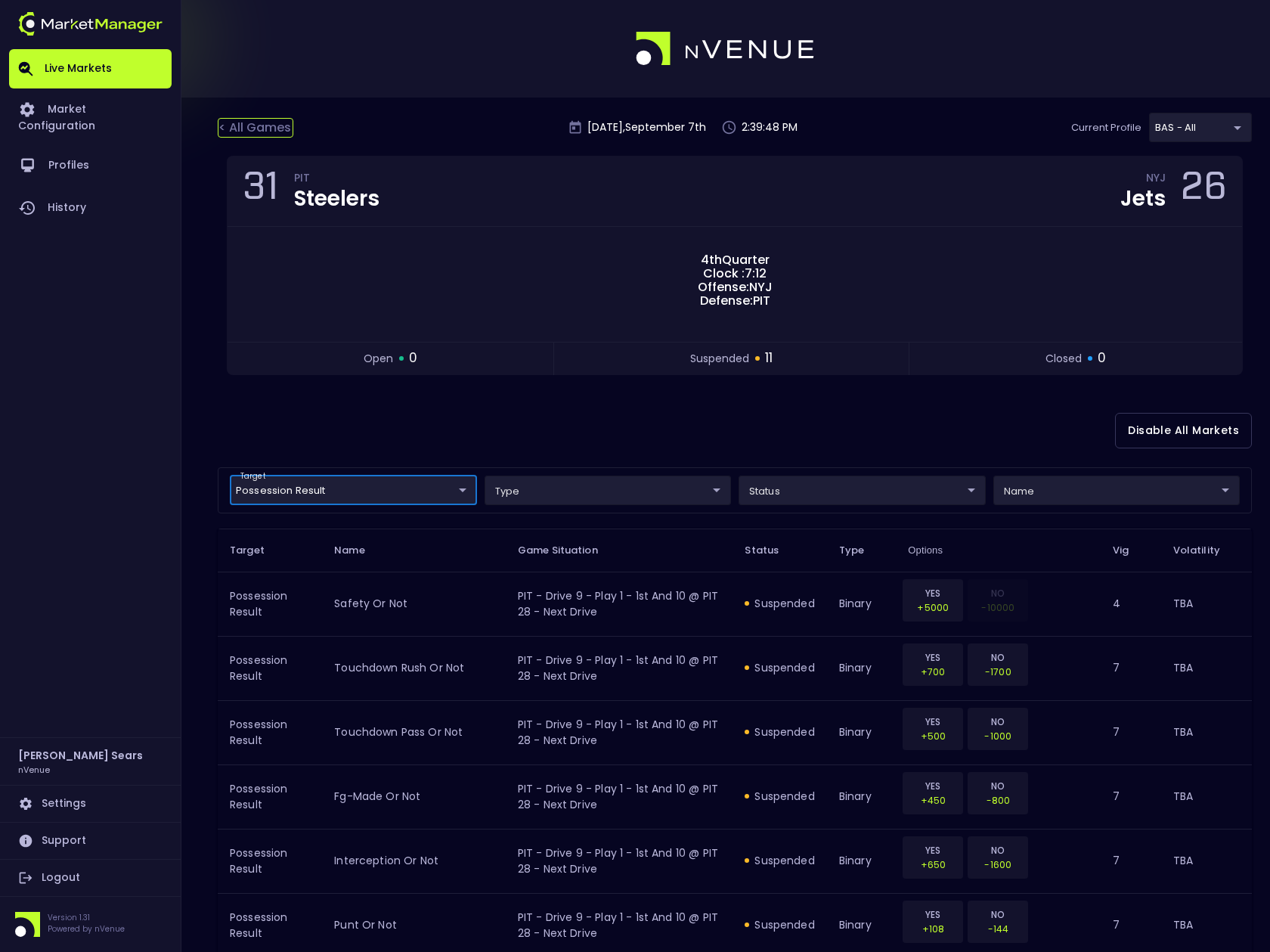
click at [272, 130] on div "< All Games" at bounding box center [255, 128] width 76 height 20
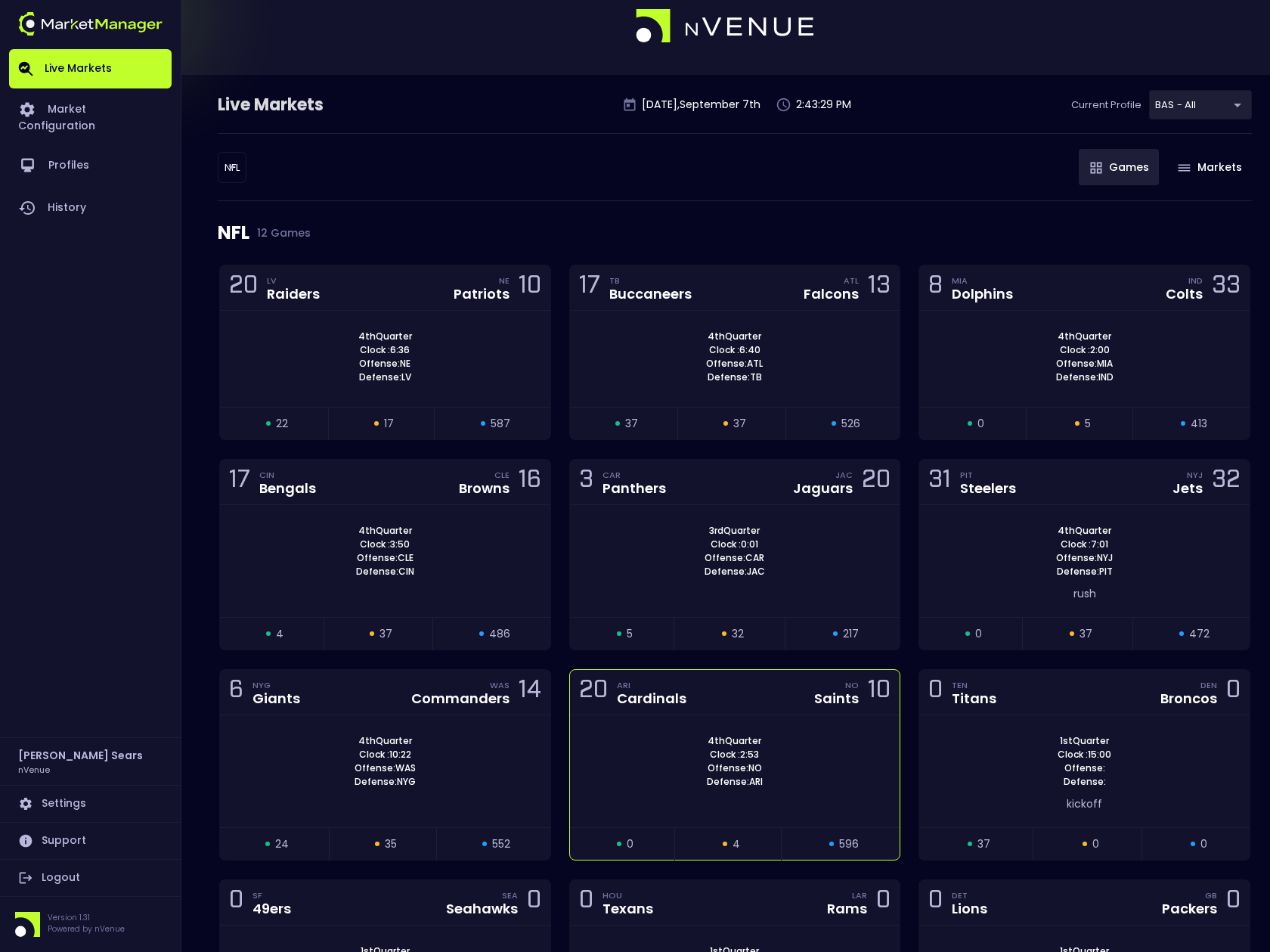
scroll to position [24, 0]
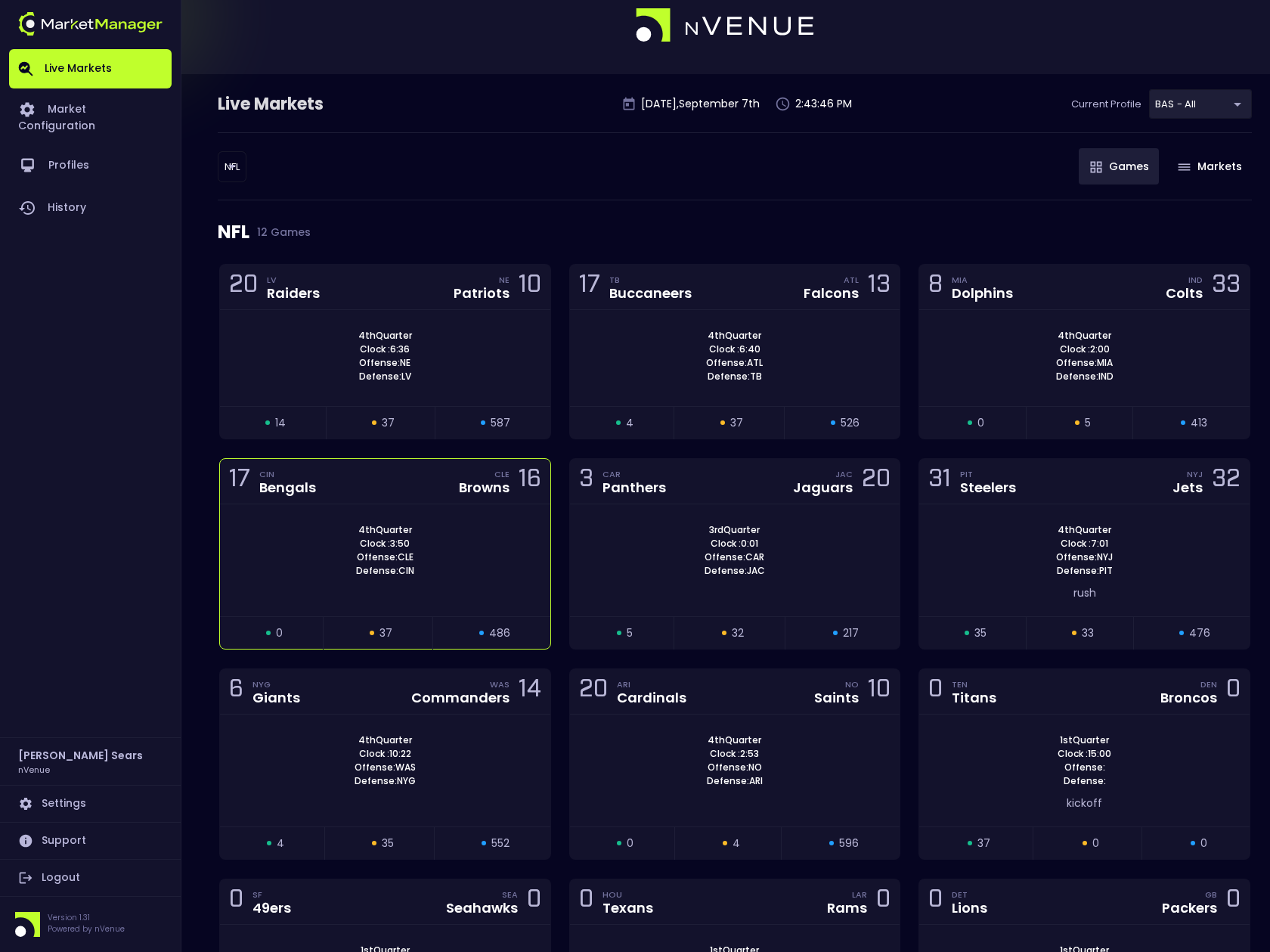
click at [487, 549] on div "4th Quarter Clock : 3:50 Offense: CLE Defense: CIN" at bounding box center [385, 551] width 330 height 55
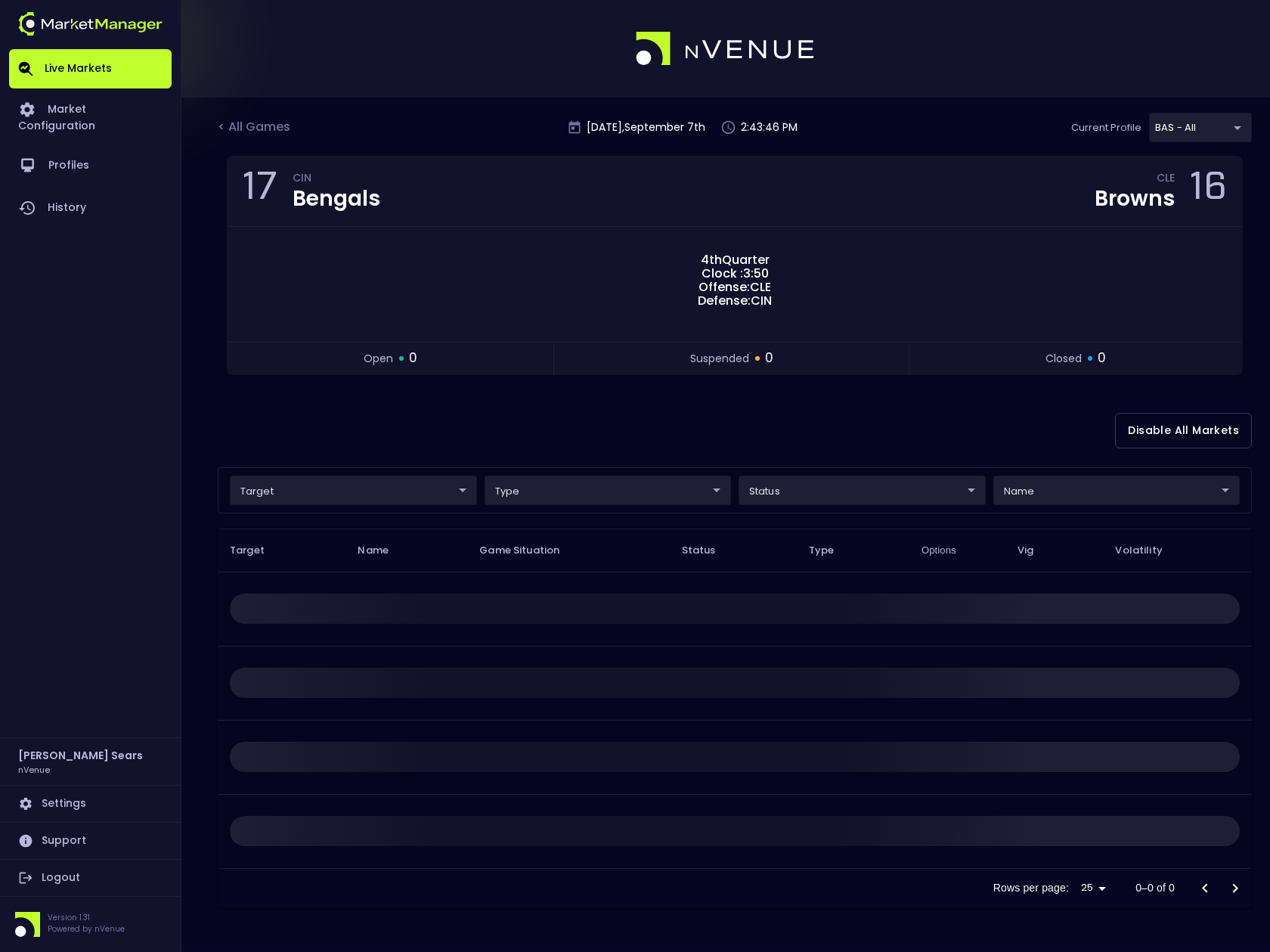
scroll to position [0, 0]
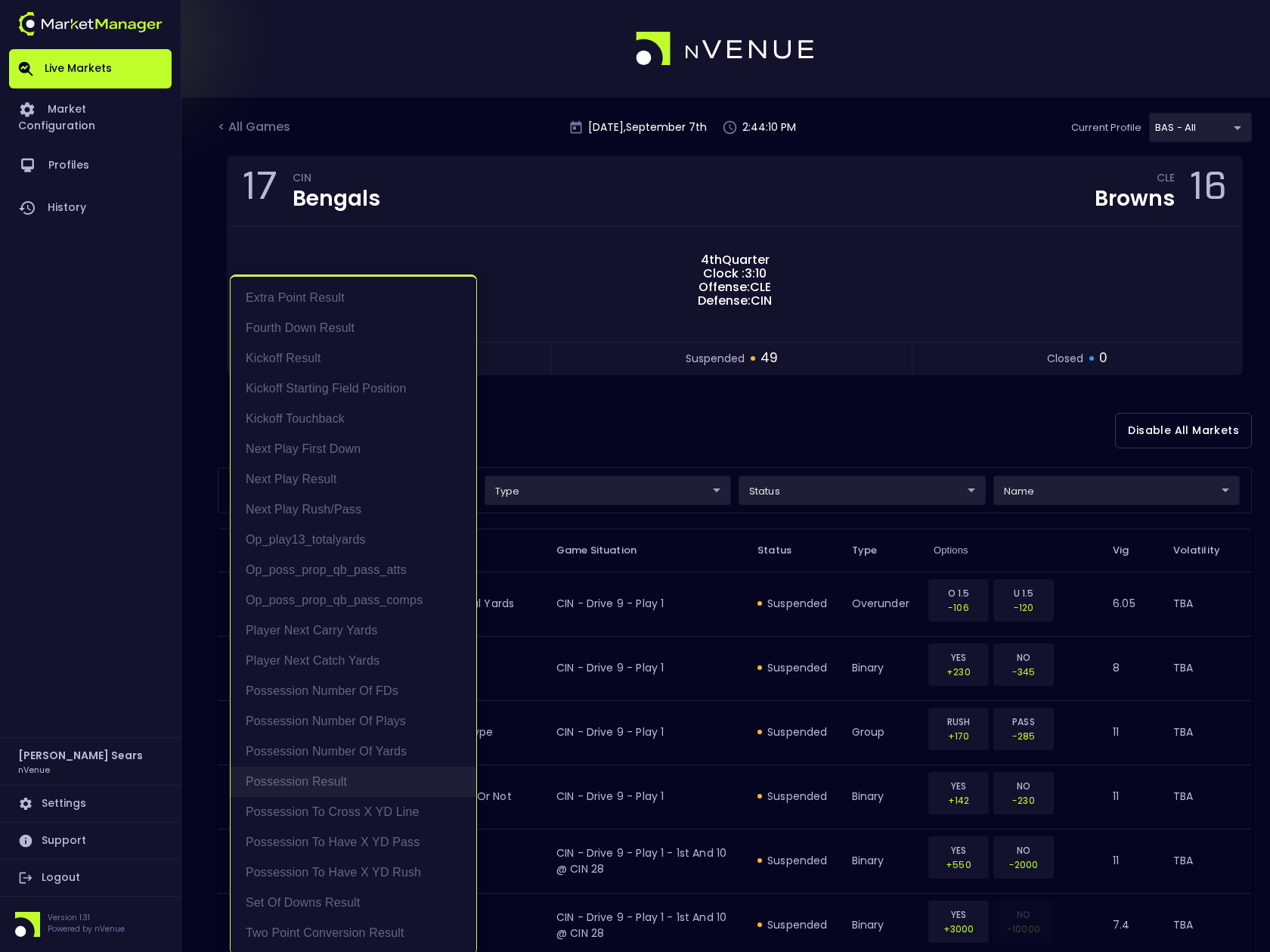
click at [321, 787] on li "Possession Result" at bounding box center [353, 782] width 246 height 30
type input "Possession Result"
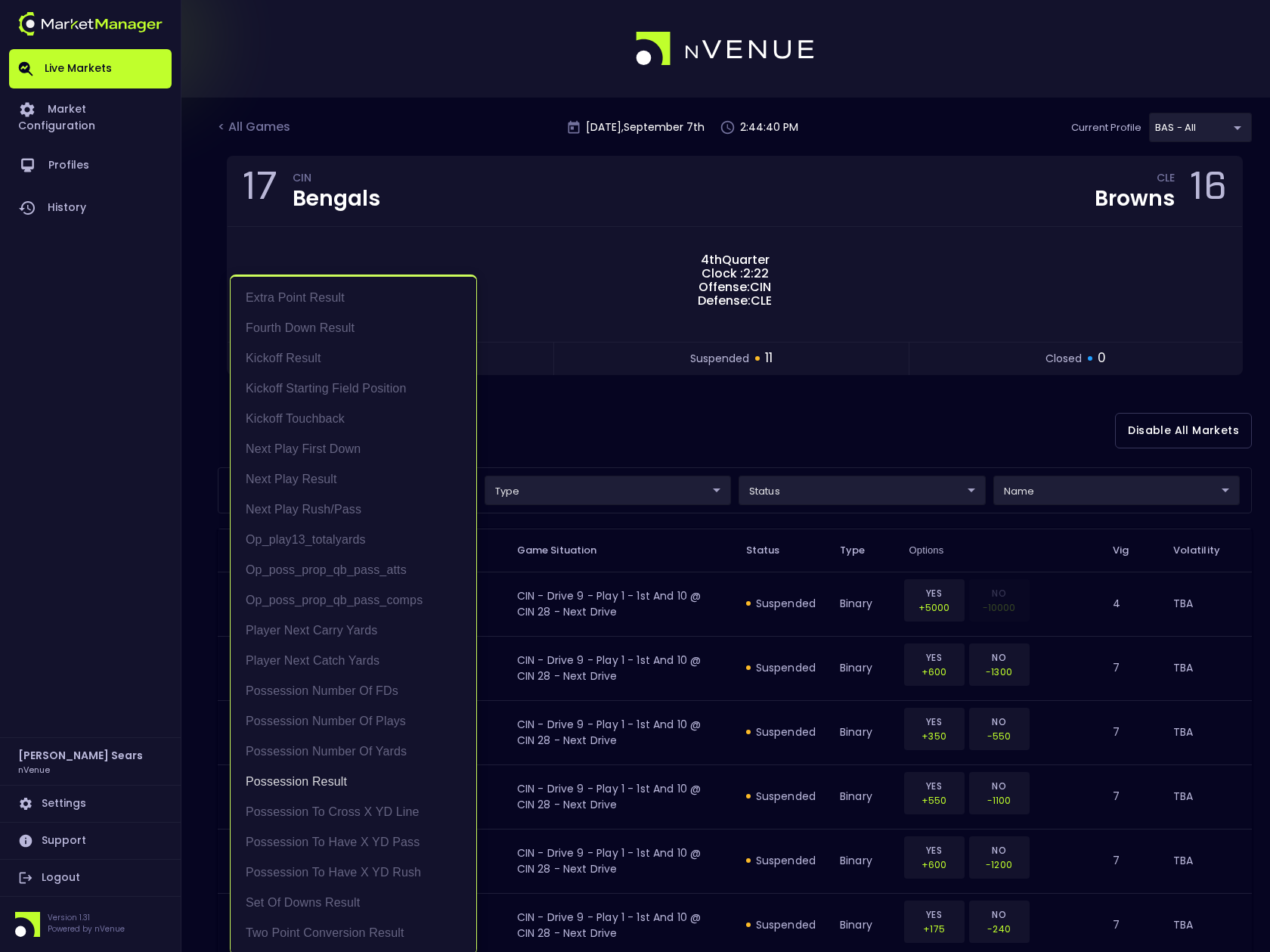
click at [587, 418] on div at bounding box center [635, 476] width 1270 height 952
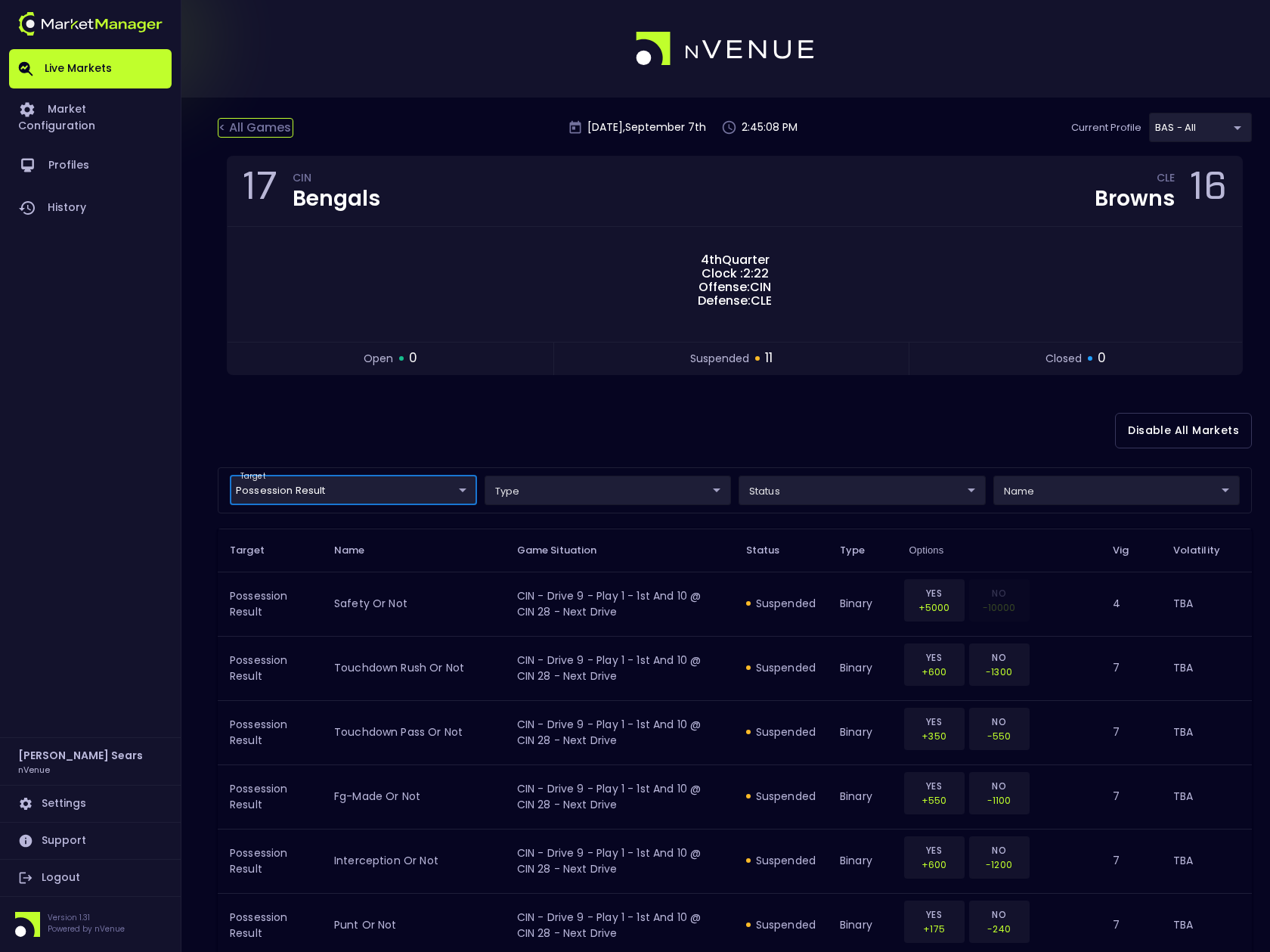
click at [263, 128] on div "< All Games" at bounding box center [255, 128] width 76 height 20
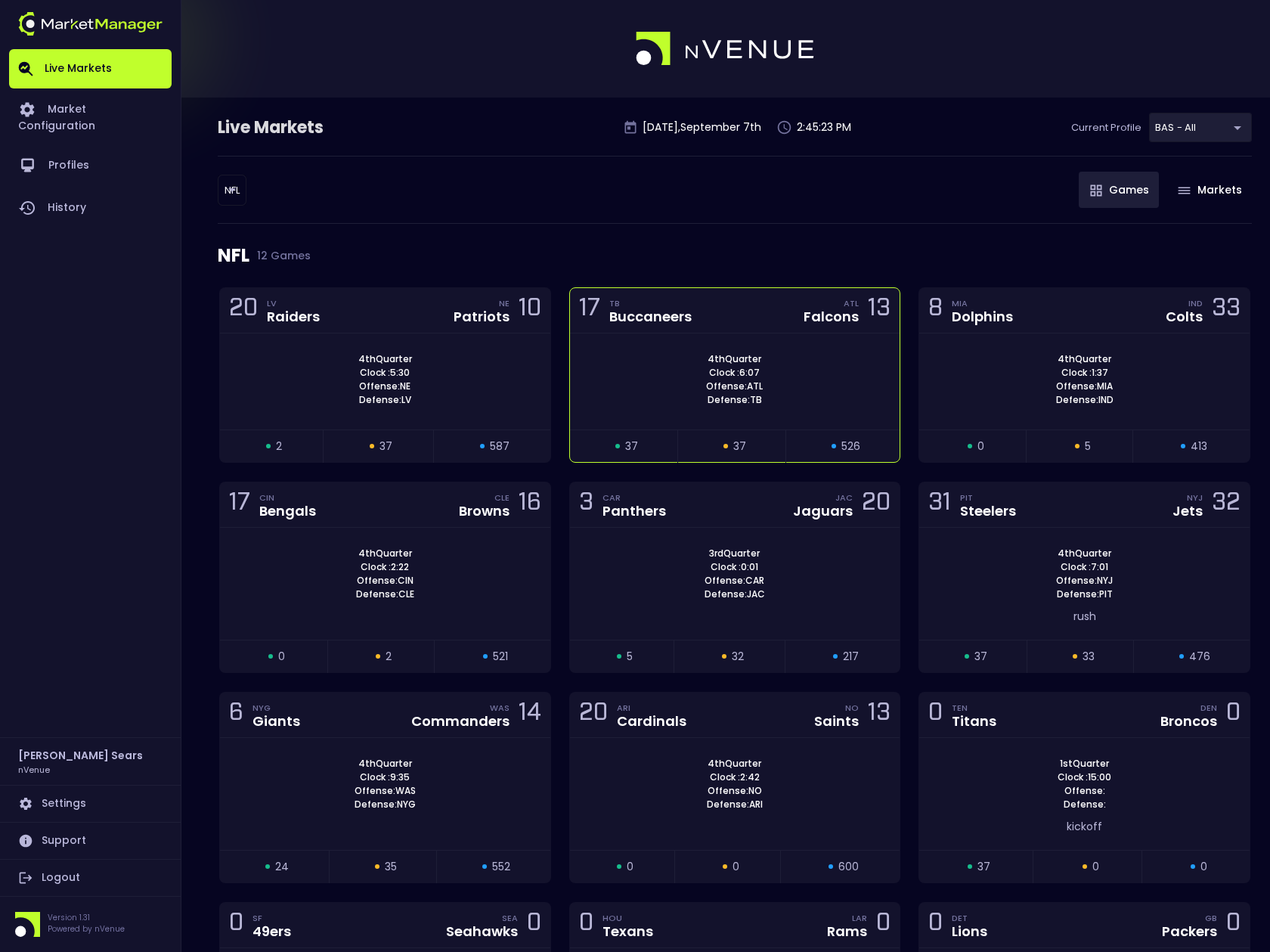
click at [665, 396] on div "4th Quarter Clock : 6:07 Offense: ATL Defense: TB" at bounding box center [735, 380] width 330 height 55
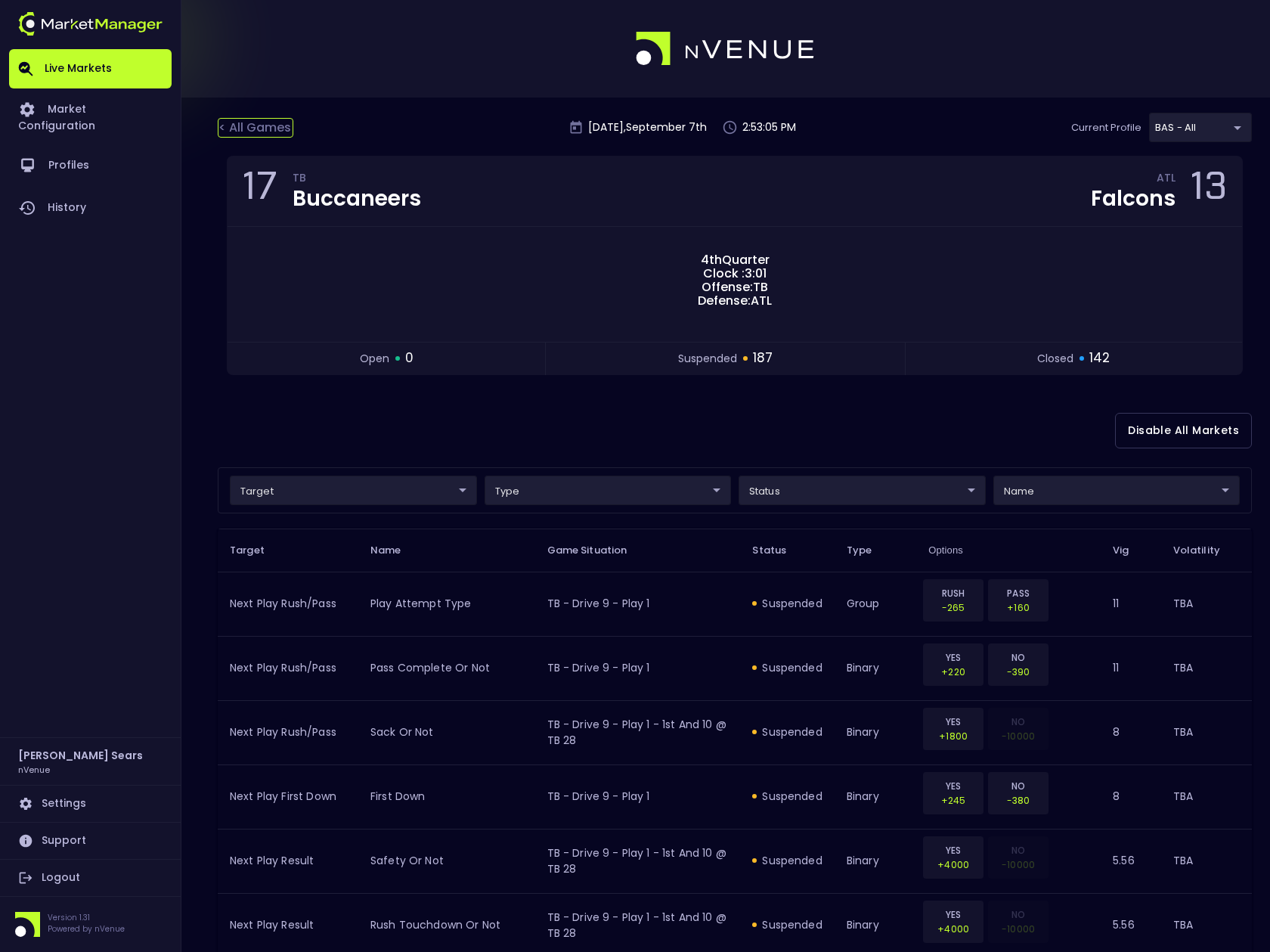
click at [272, 124] on div "< All Games" at bounding box center [255, 128] width 76 height 20
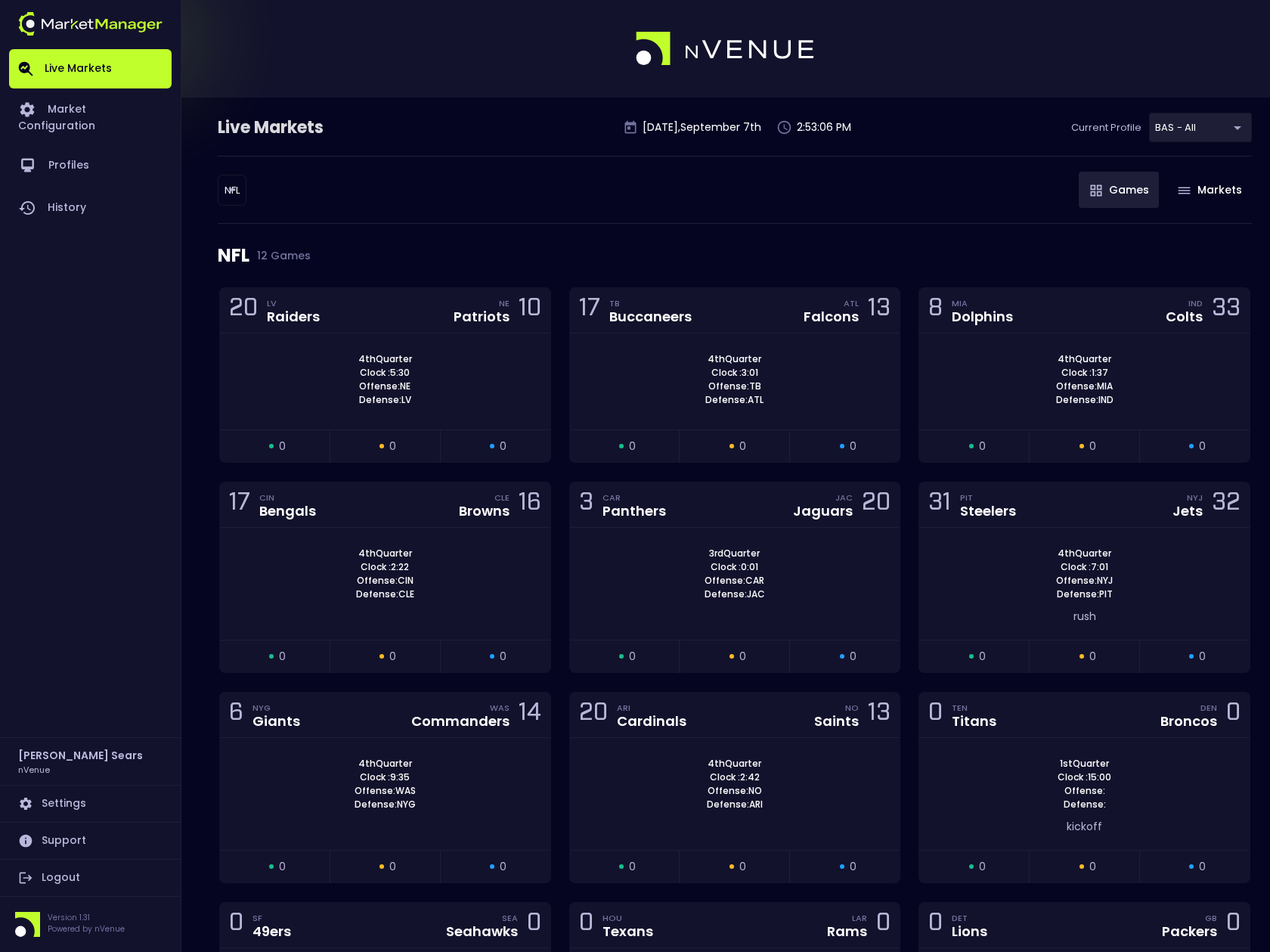
click at [236, 189] on body "Live Markets Market Configuration Profiles History Bruce Sears nVenue Settings …" at bounding box center [635, 584] width 1270 height 1170
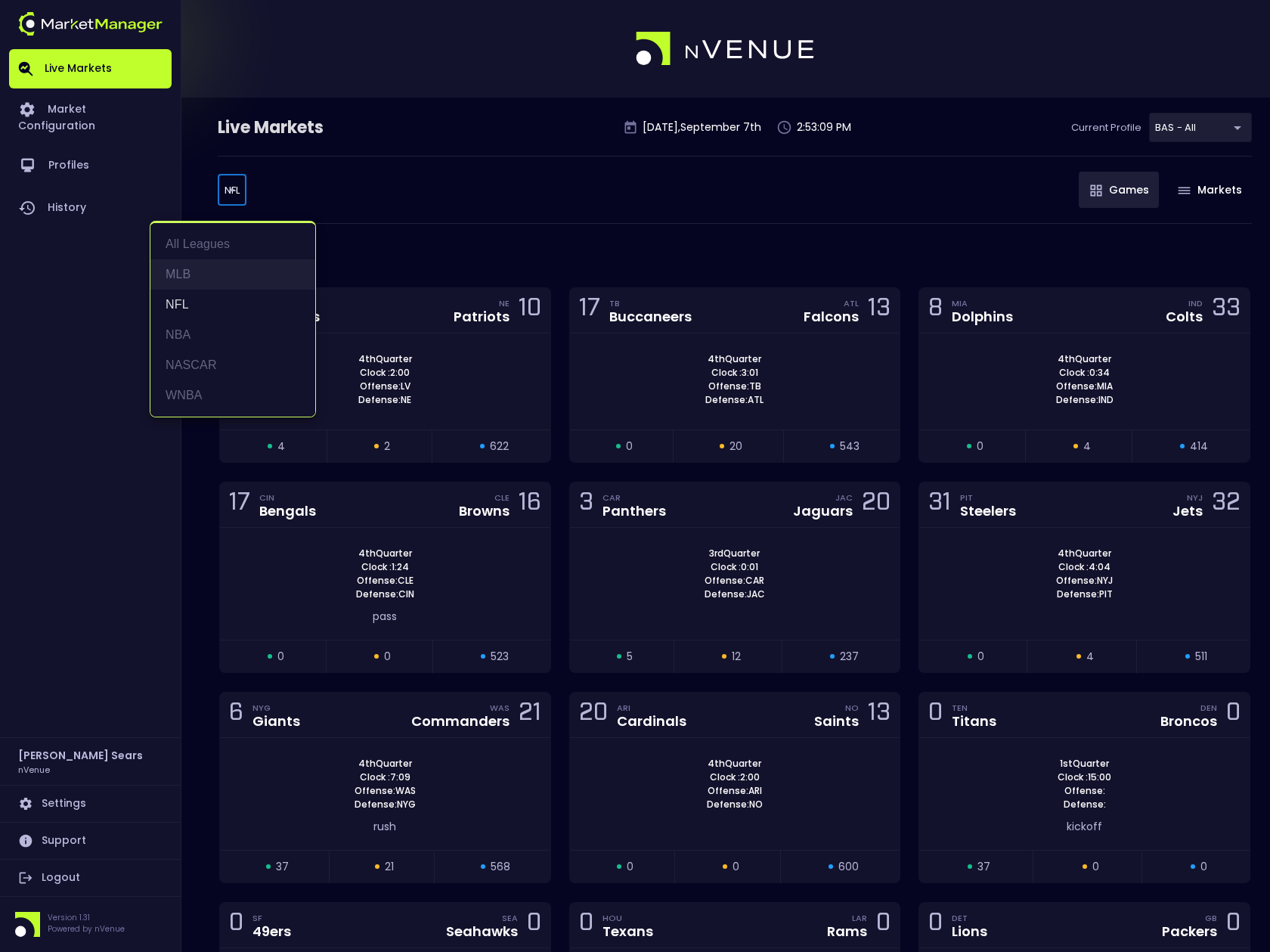
click at [190, 270] on li "MLB" at bounding box center [233, 274] width 165 height 30
type input "MLB"
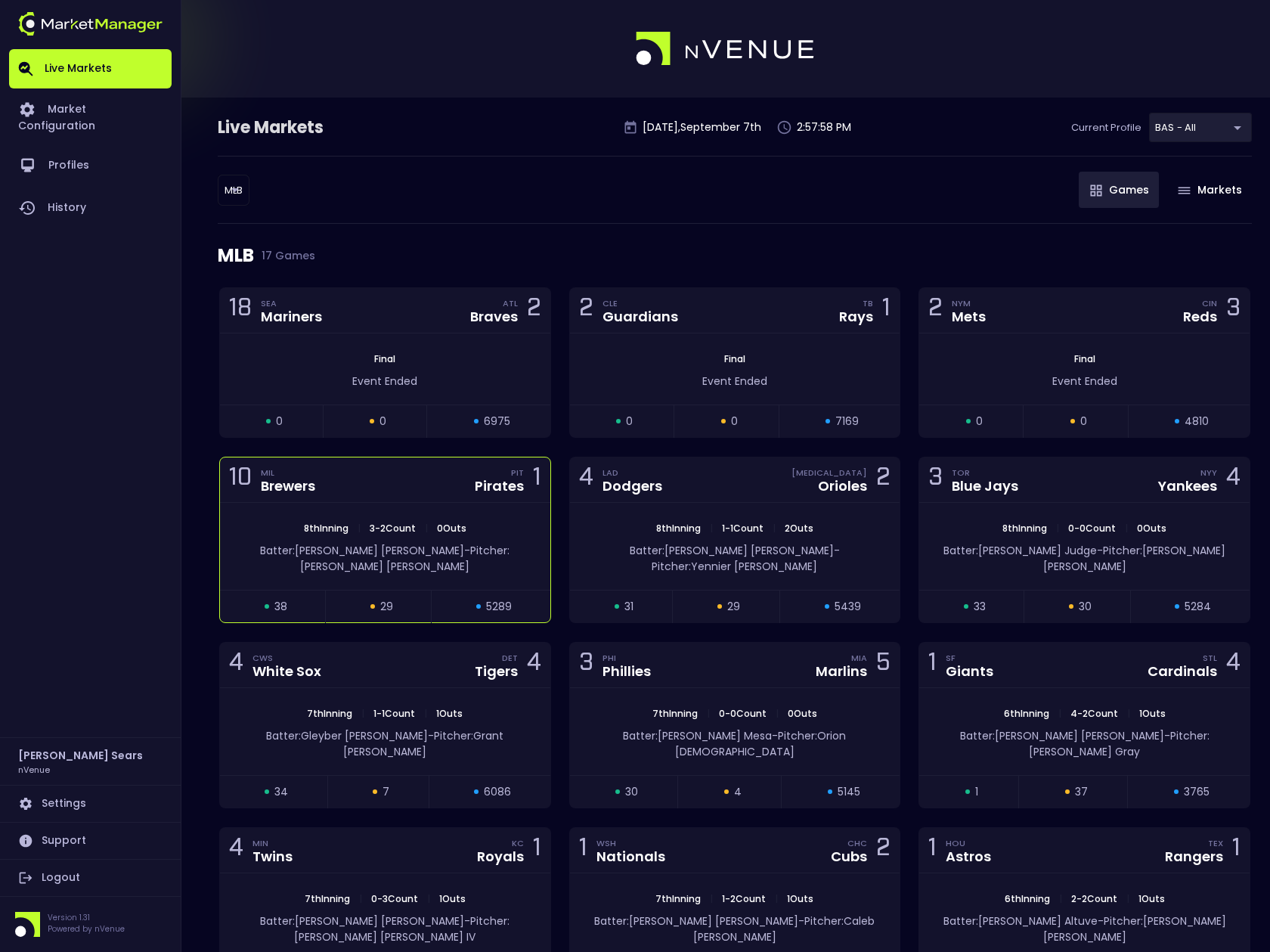
click at [474, 532] on div "8th Inning | 3 - 2 Count | 0 Outs" at bounding box center [385, 529] width 330 height 14
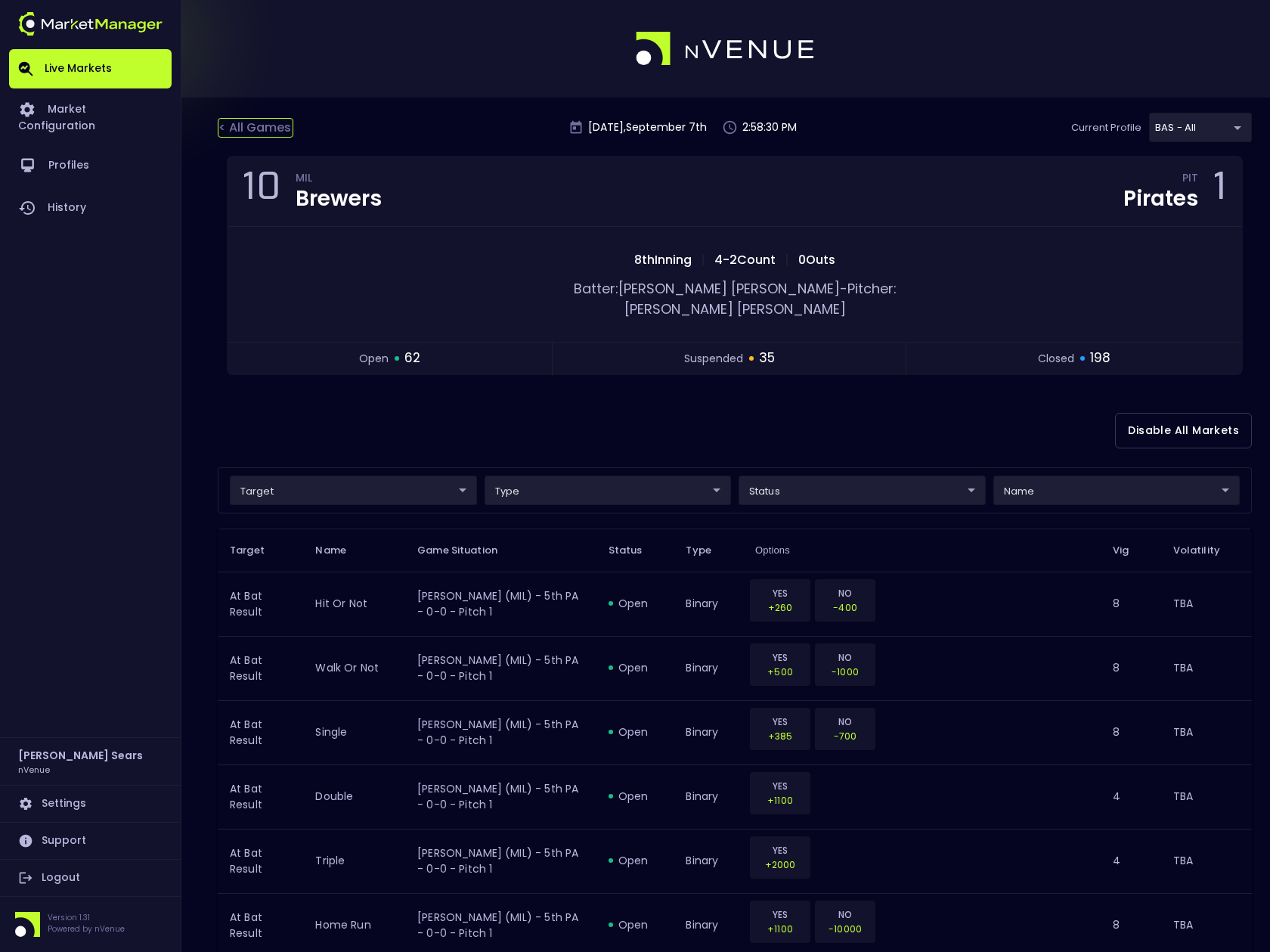
click at [270, 129] on div "< All Games" at bounding box center [255, 128] width 76 height 20
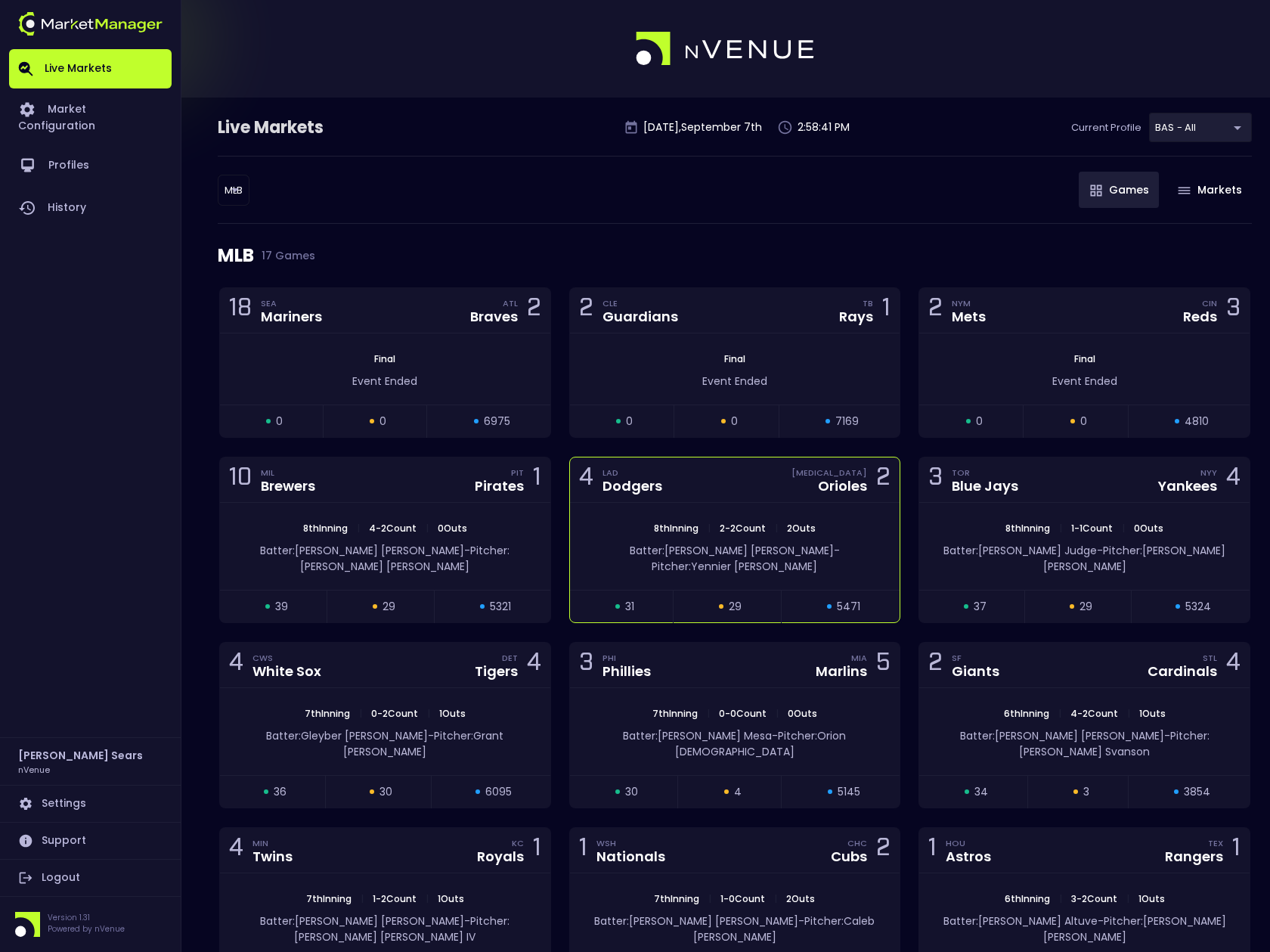
click at [794, 499] on div "4 LAD Dodgers BAL Orioles 2" at bounding box center [735, 480] width 330 height 46
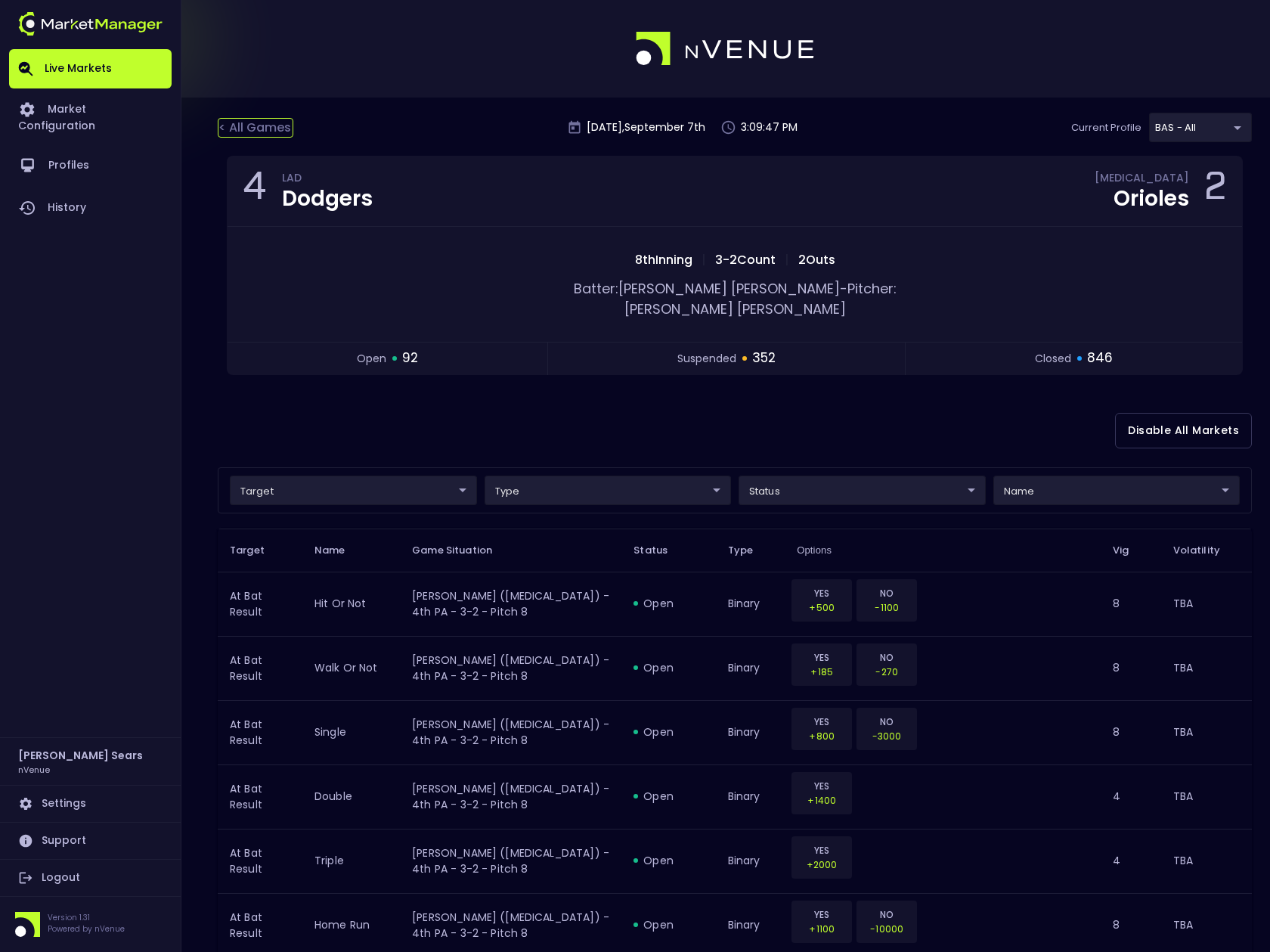
click at [257, 127] on div "< All Games" at bounding box center [255, 128] width 76 height 20
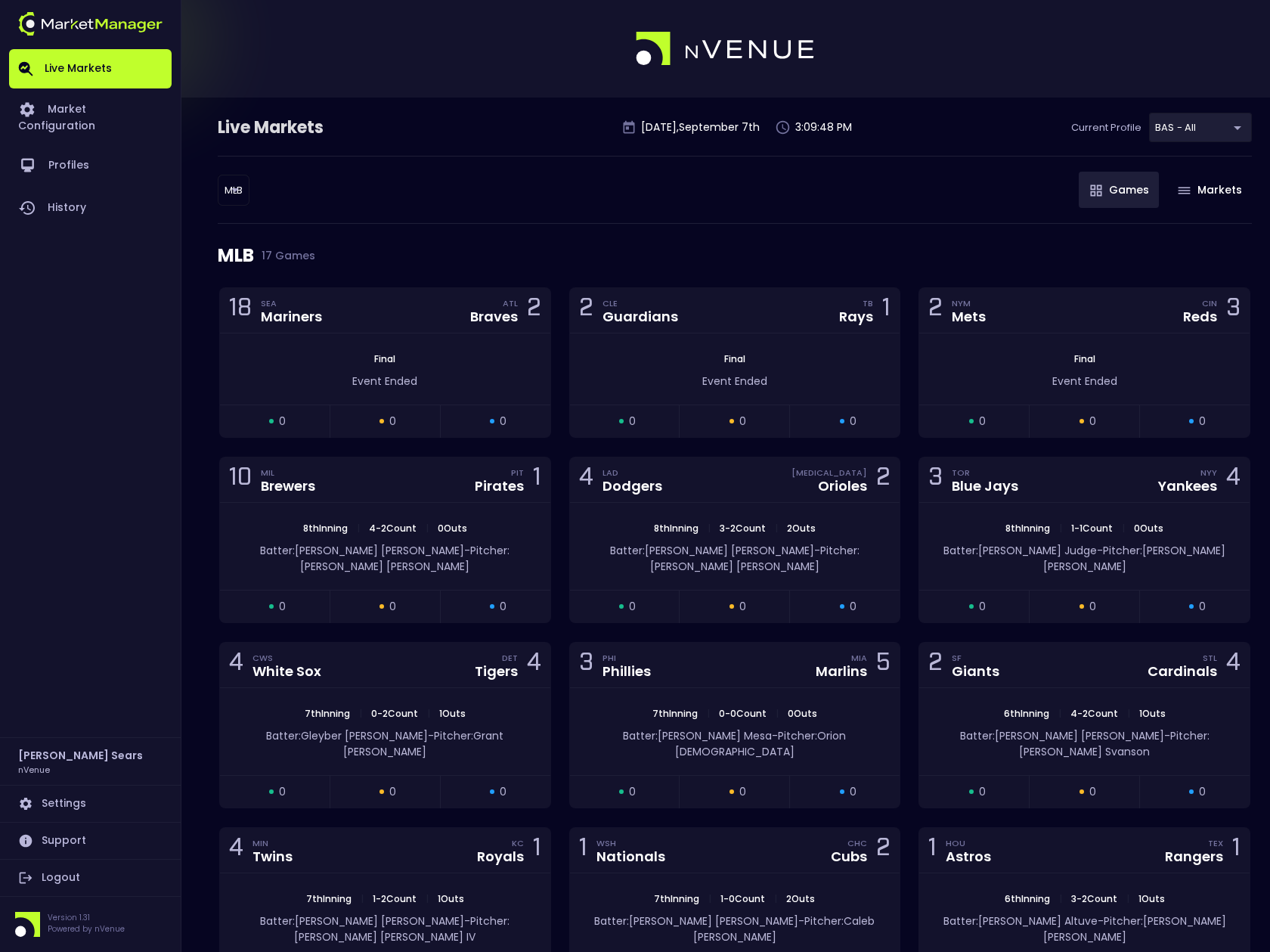
click at [236, 187] on body "Live Markets Market Configuration Profiles History Bruce Sears nVenue Settings …" at bounding box center [635, 720] width 1270 height 1440
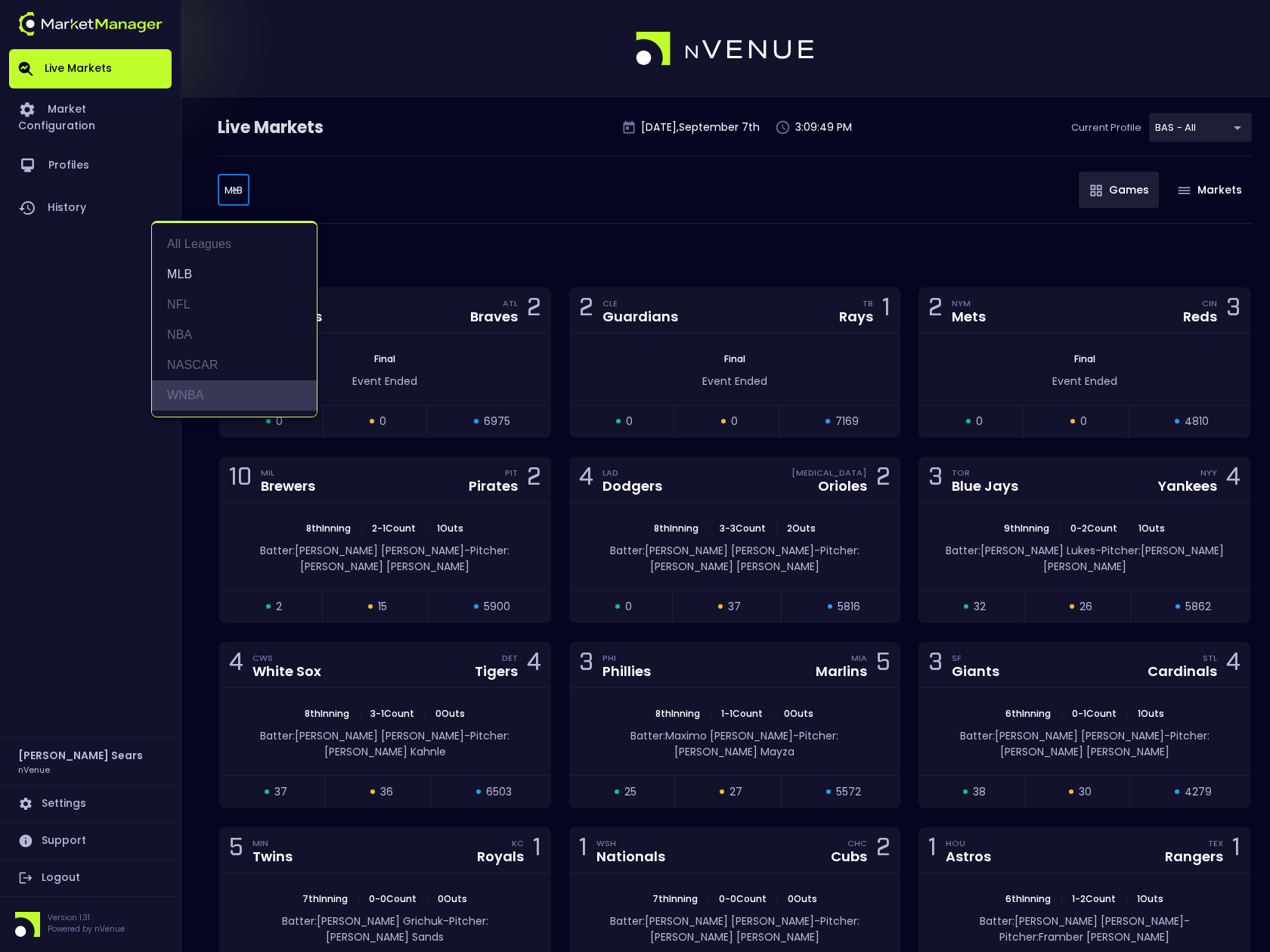
click at [206, 391] on li "WNBA" at bounding box center [234, 395] width 165 height 30
type input "WNBA"
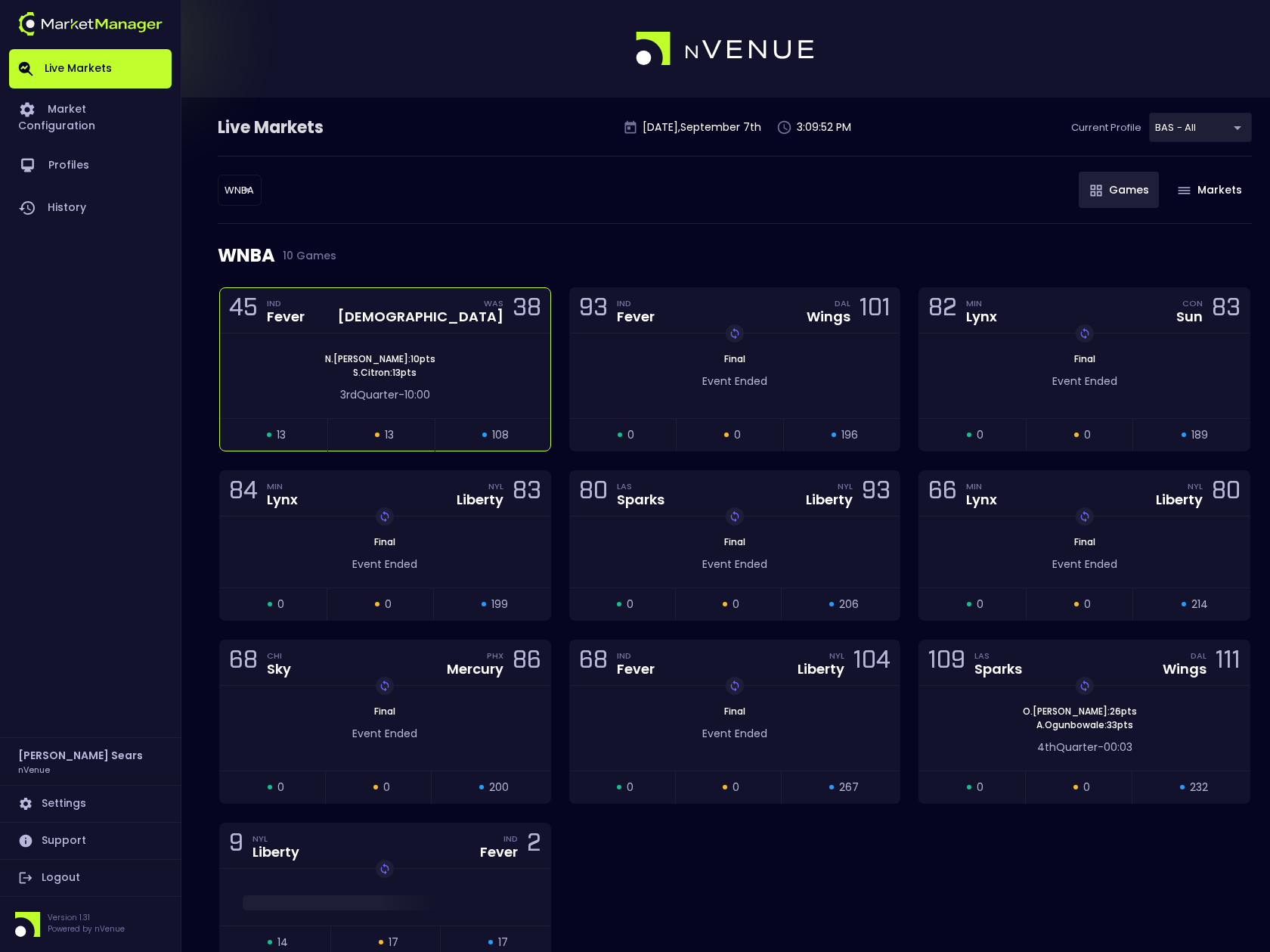
click at [408, 350] on div "N . Howard : 10 pts S . Citron : 13 pts 3rd Quarter - 10:00" at bounding box center [385, 376] width 330 height 85
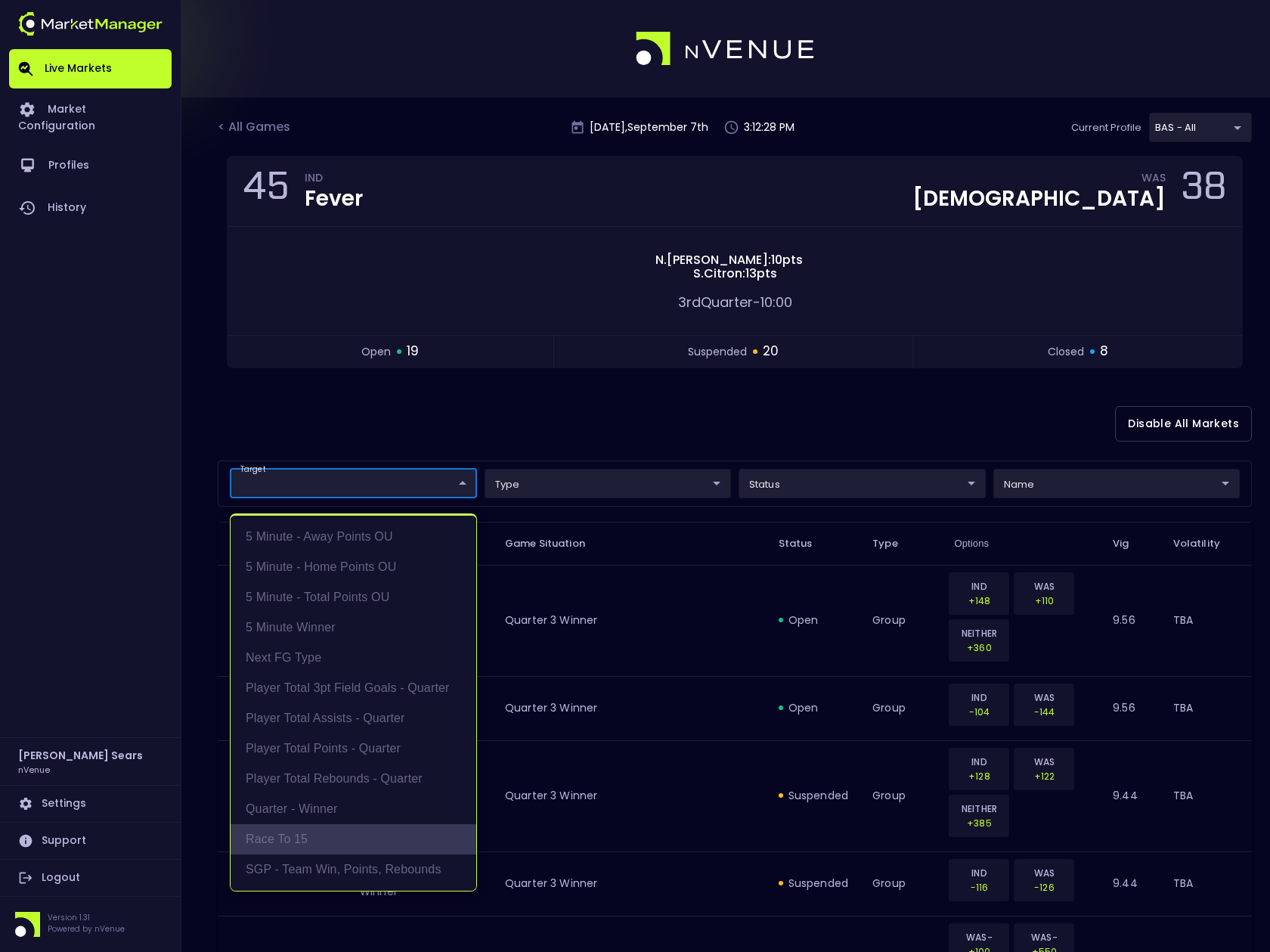
click at [326, 844] on li "Race to 15" at bounding box center [353, 839] width 246 height 30
type input "Race to 15"
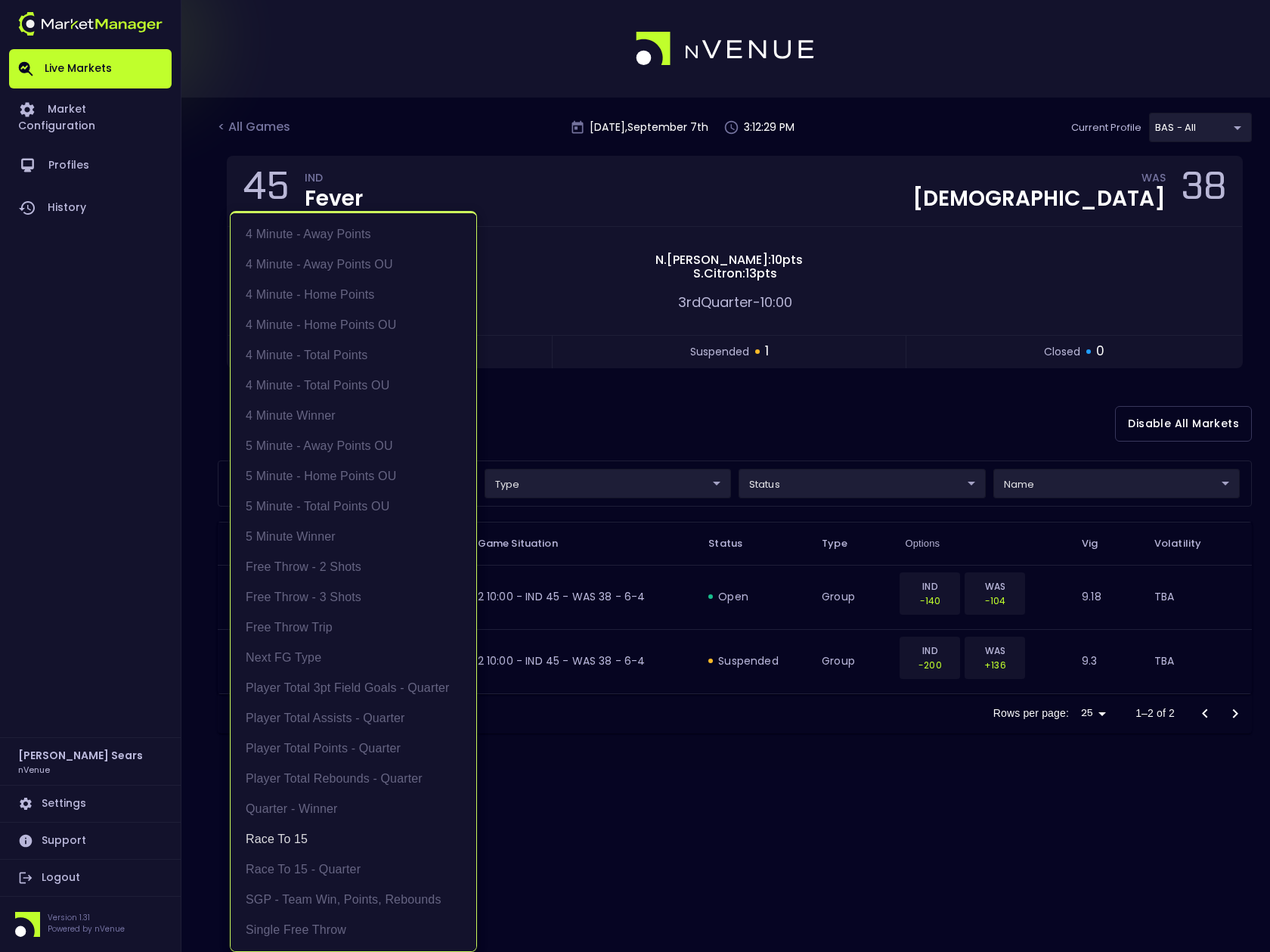
click at [582, 406] on div at bounding box center [635, 476] width 1270 height 952
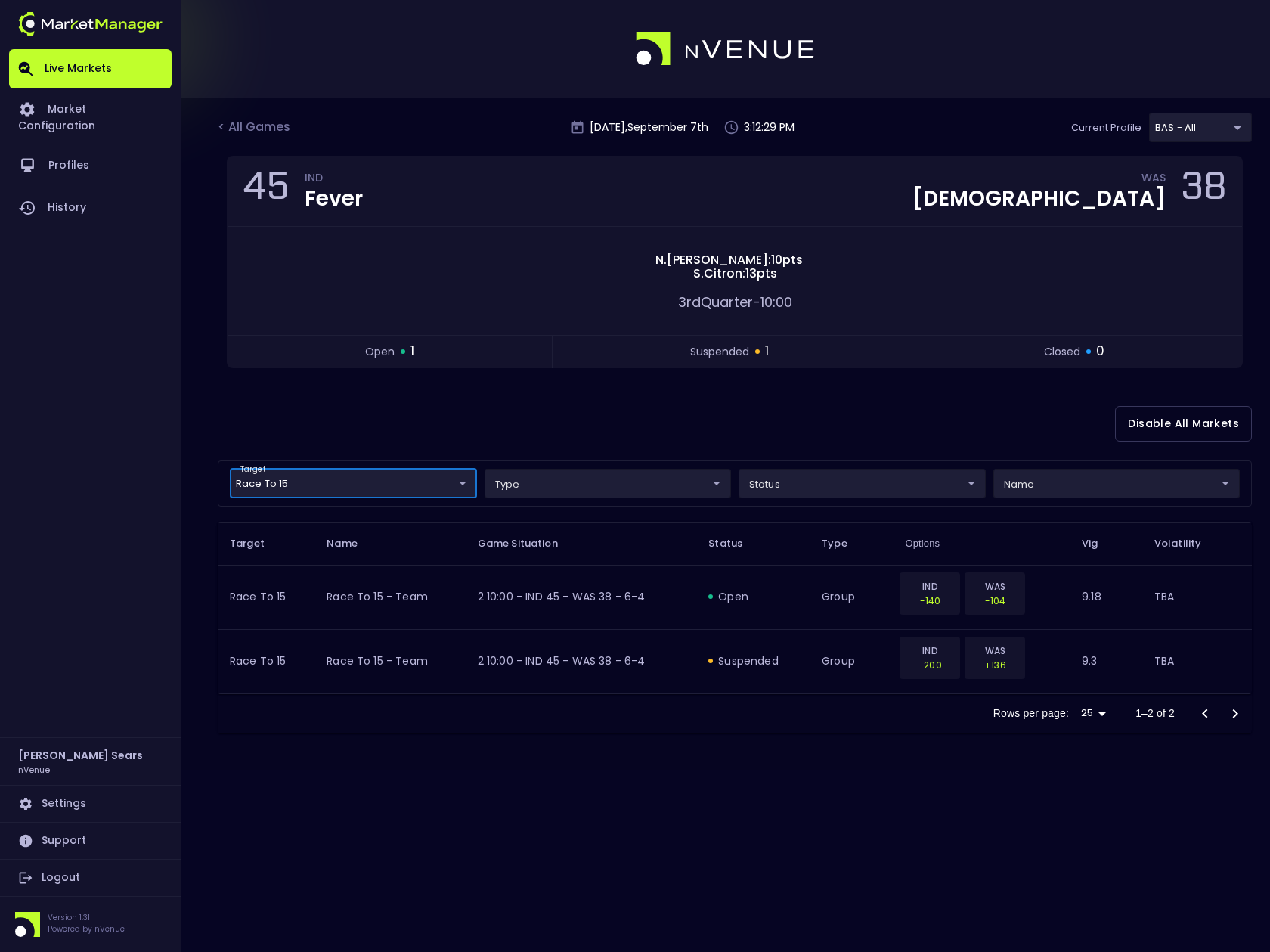
scroll to position [0, 0]
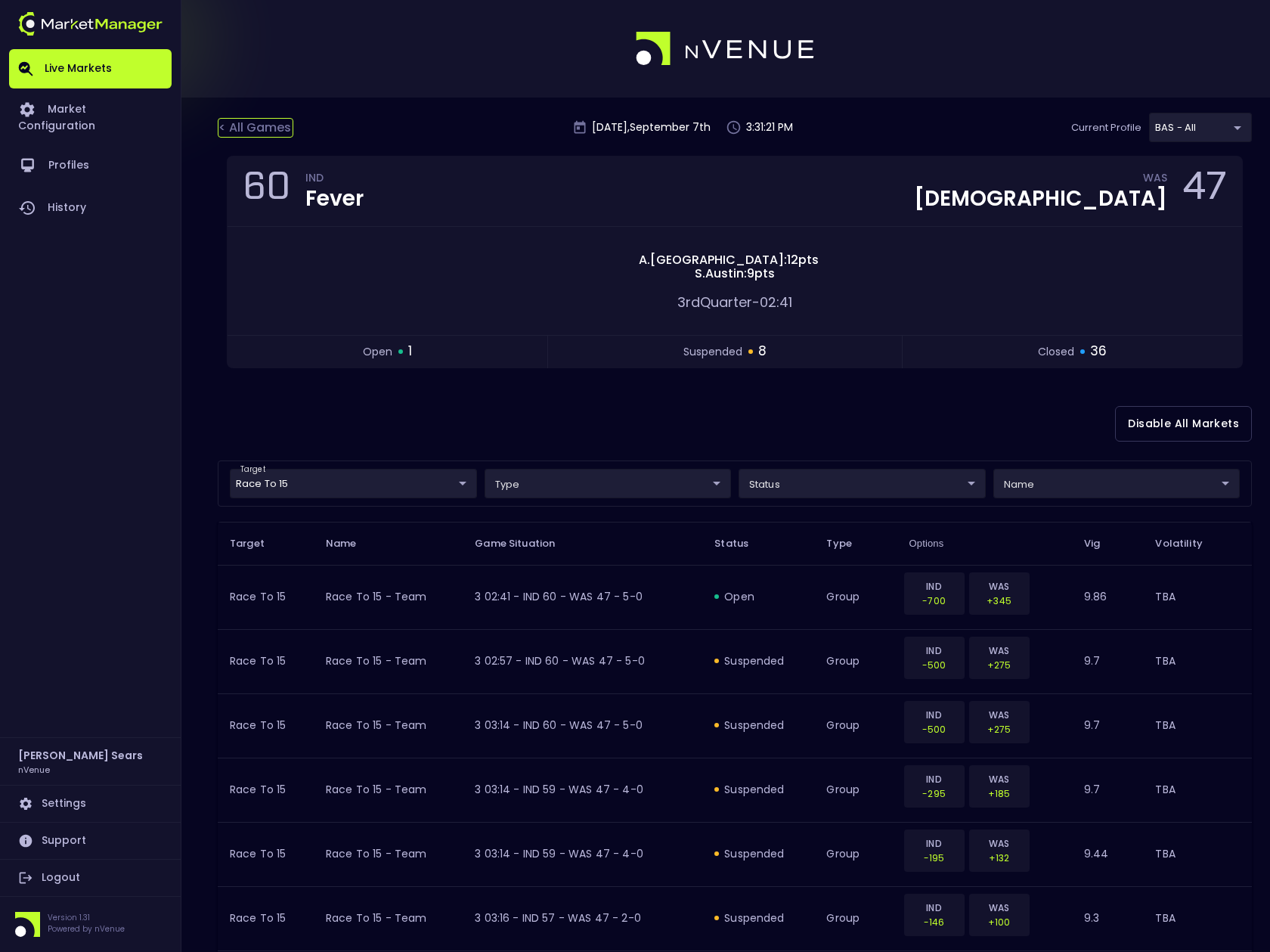
click at [242, 125] on div "< All Games" at bounding box center [255, 128] width 76 height 20
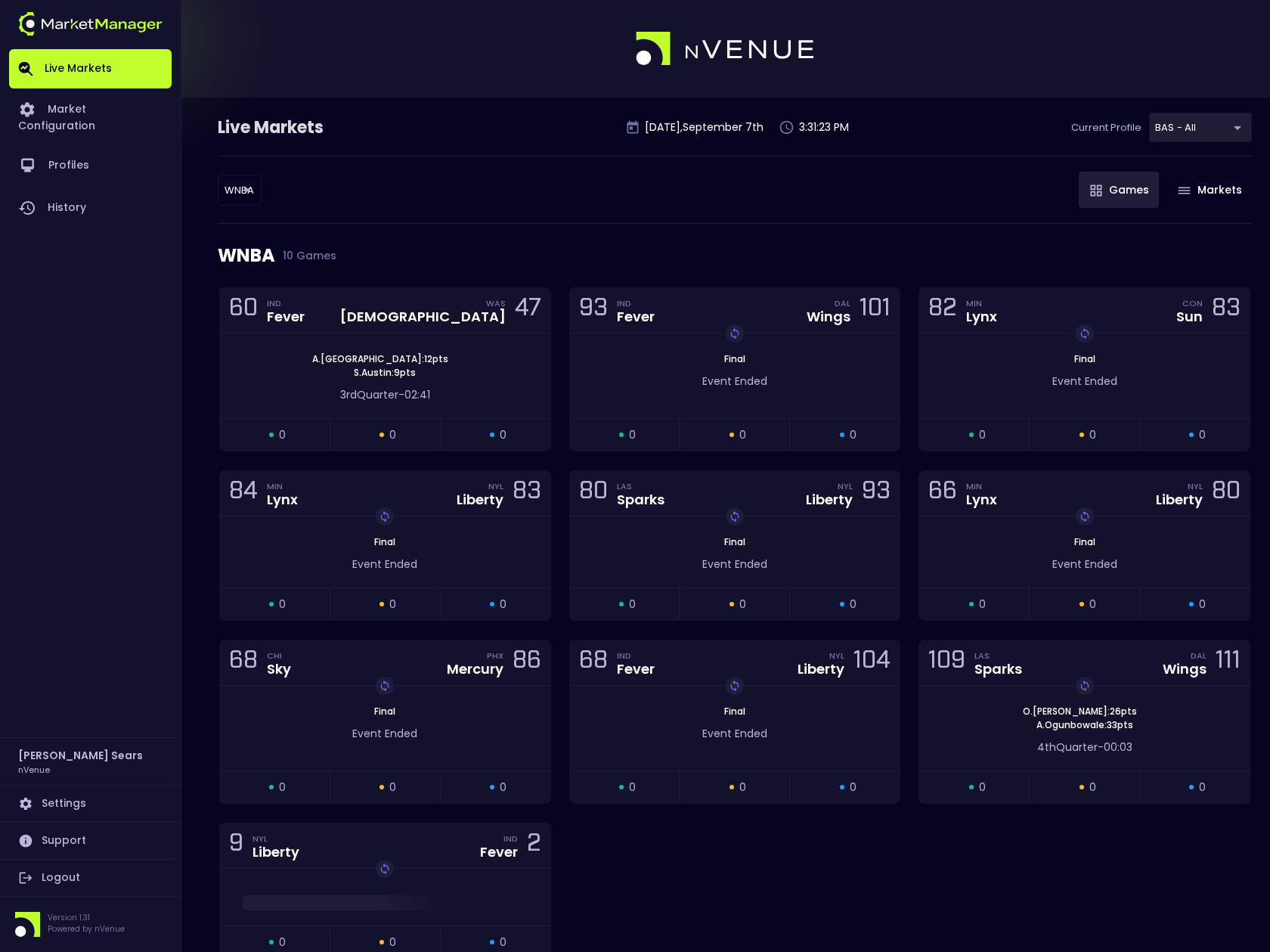
click at [240, 192] on body "Live Markets Market Configuration Profiles History Bruce Sears nVenue Settings …" at bounding box center [635, 518] width 1270 height 1035
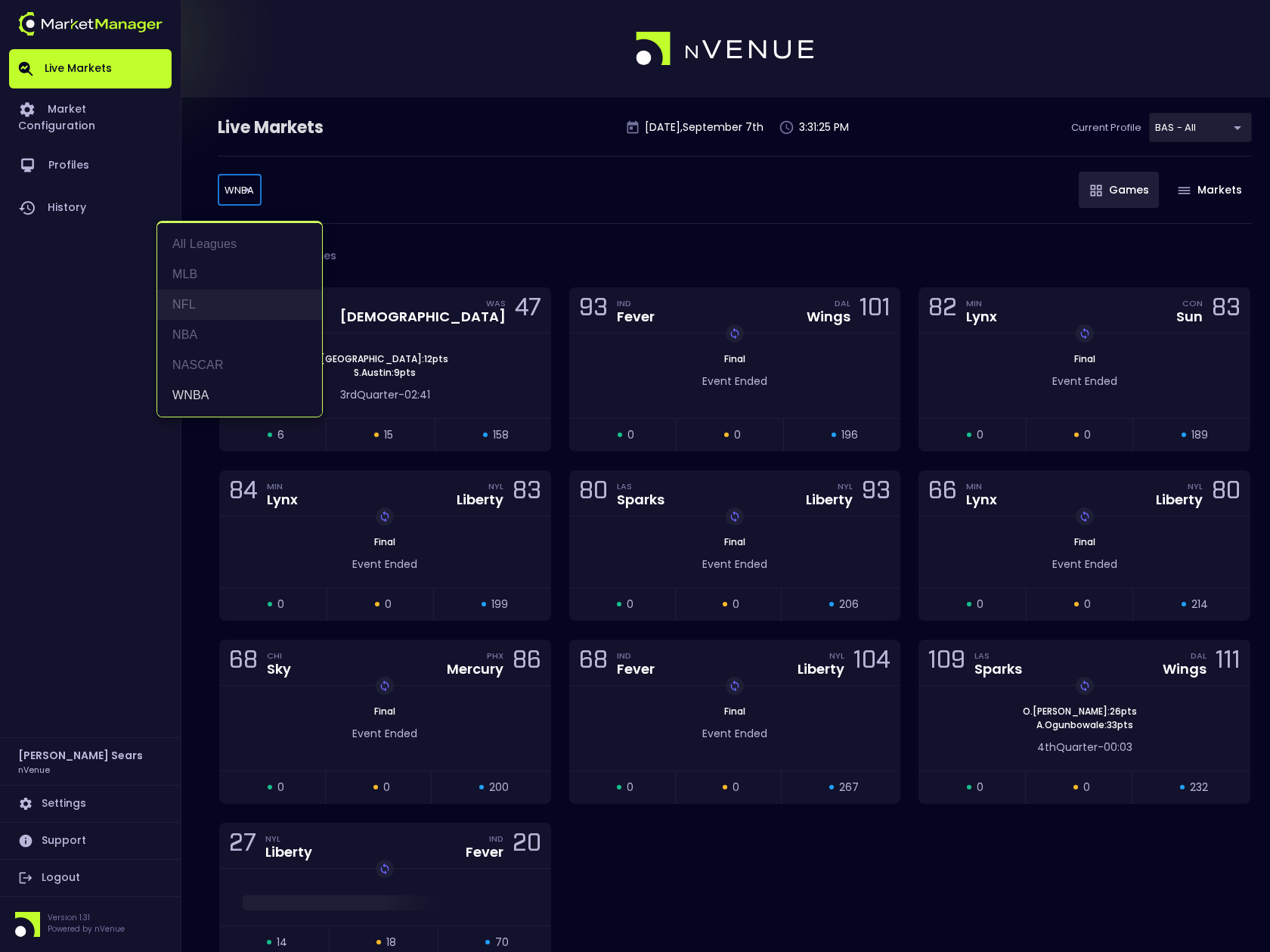
click at [197, 303] on li "NFL" at bounding box center [240, 305] width 165 height 30
type input "NFL"
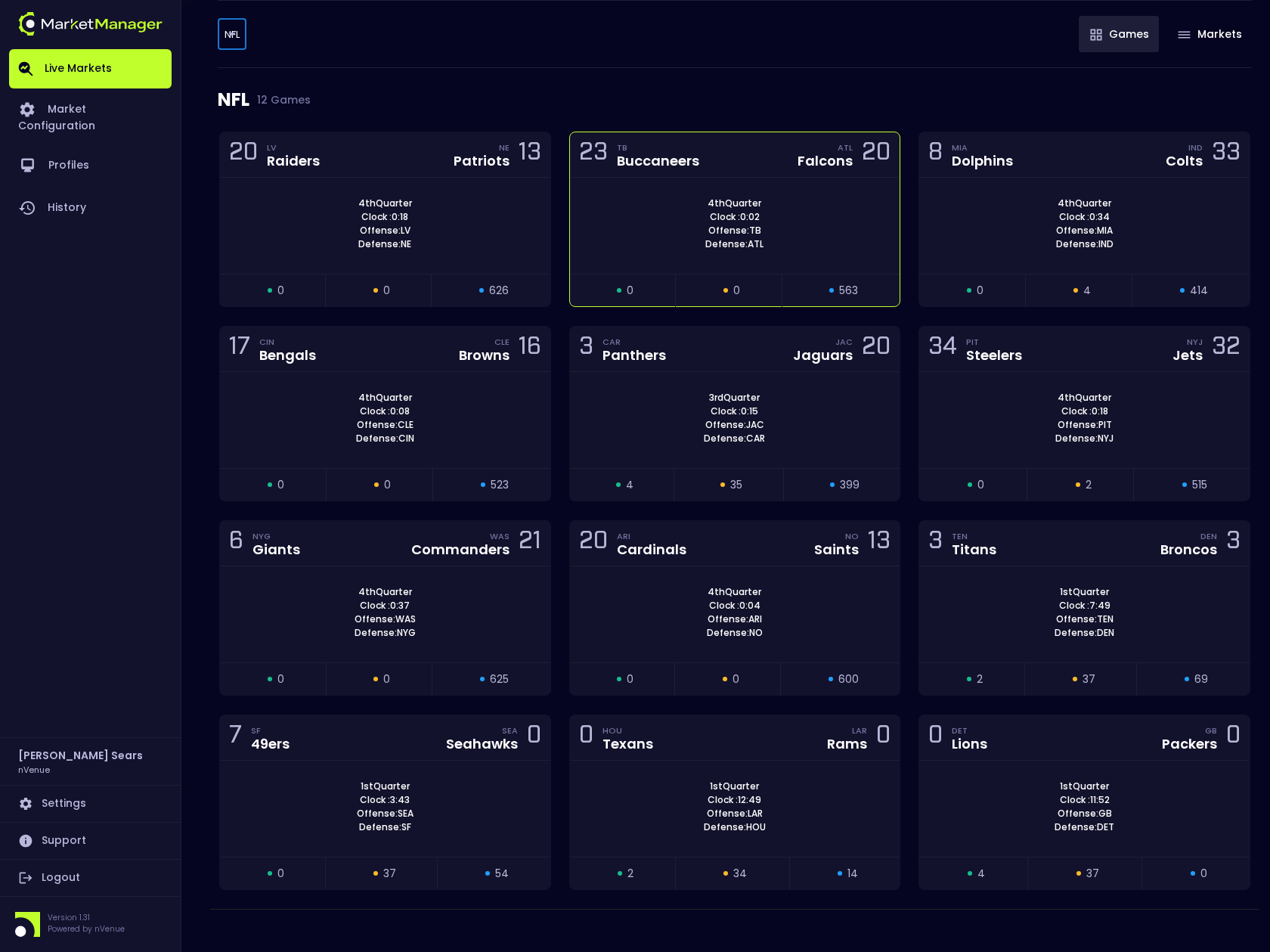
scroll to position [170, 0]
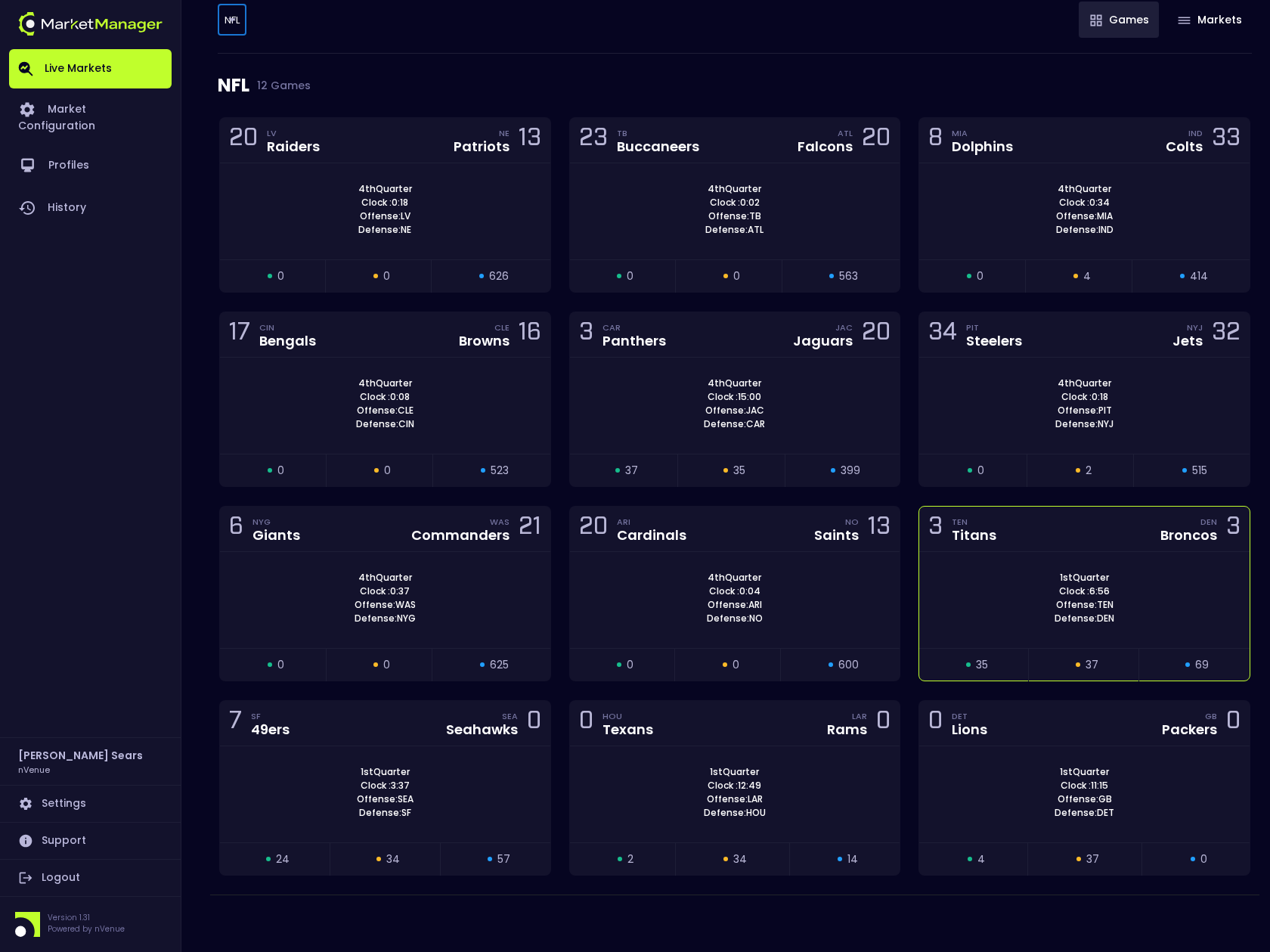
click at [977, 615] on div "1st Quarter Clock : 6:56 Offense: TEN Defense: DEN" at bounding box center [1084, 598] width 330 height 55
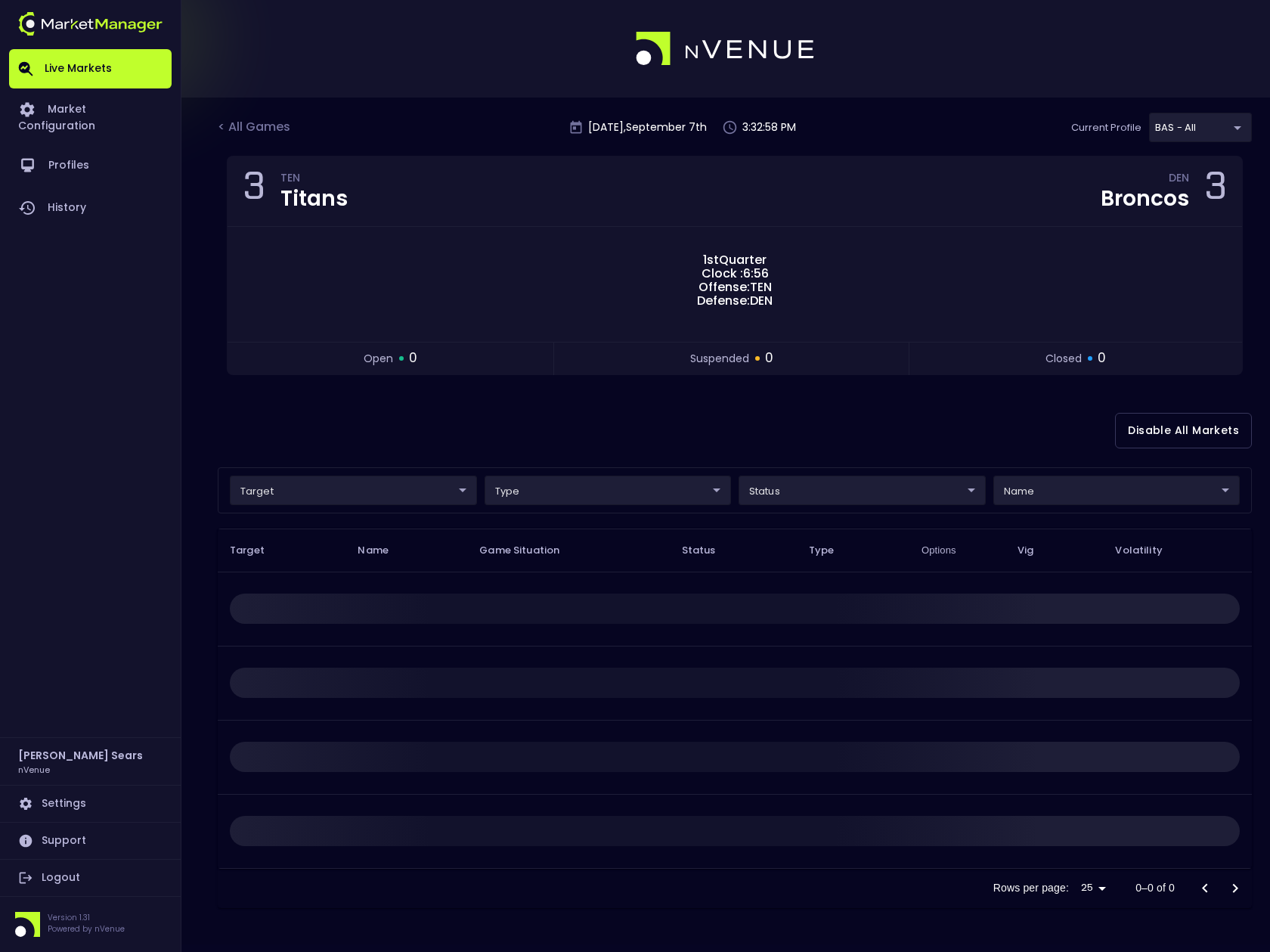
scroll to position [0, 0]
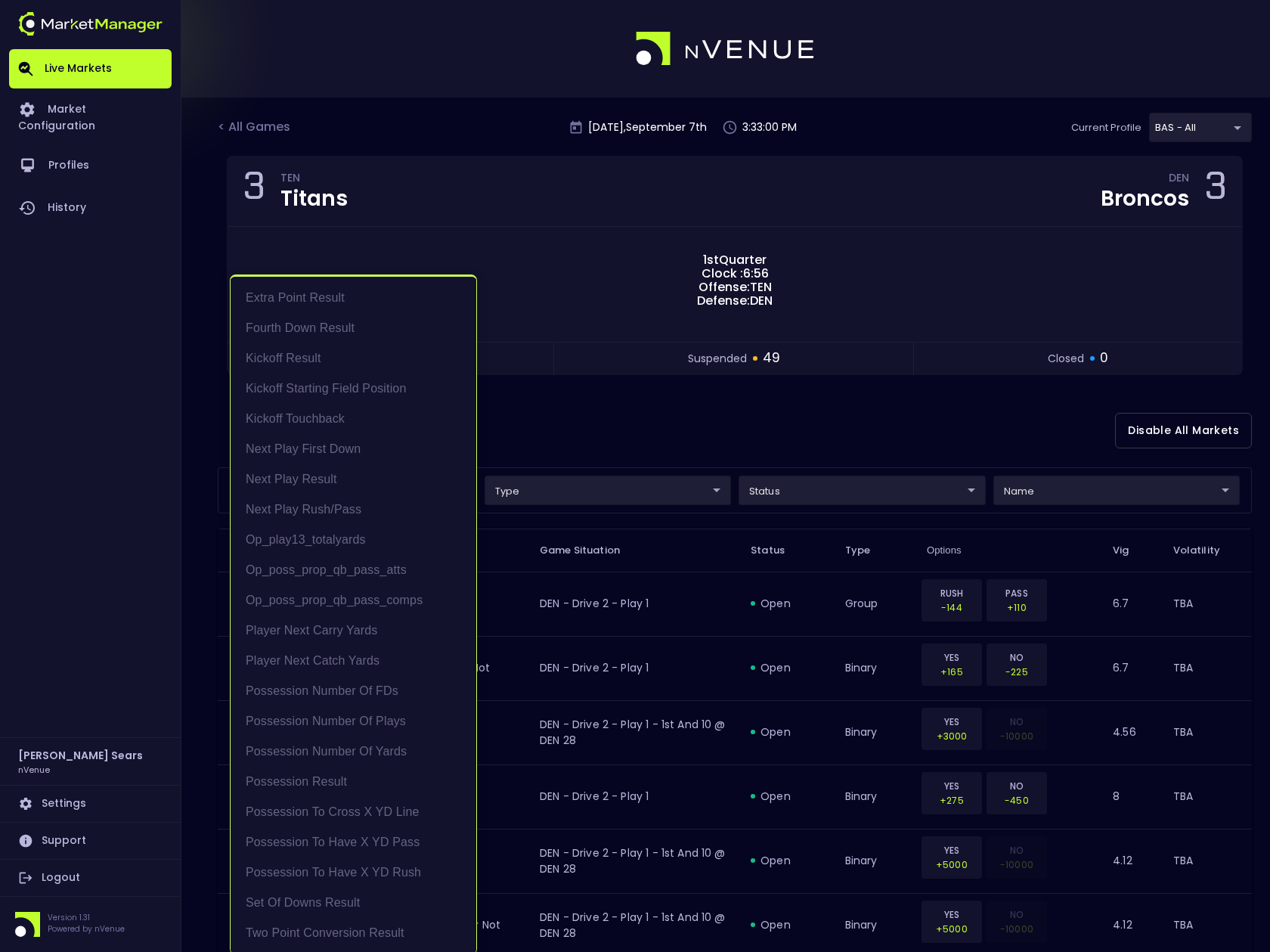
click at [328, 776] on li "Possession Result" at bounding box center [353, 782] width 246 height 30
type input "Possession Result"
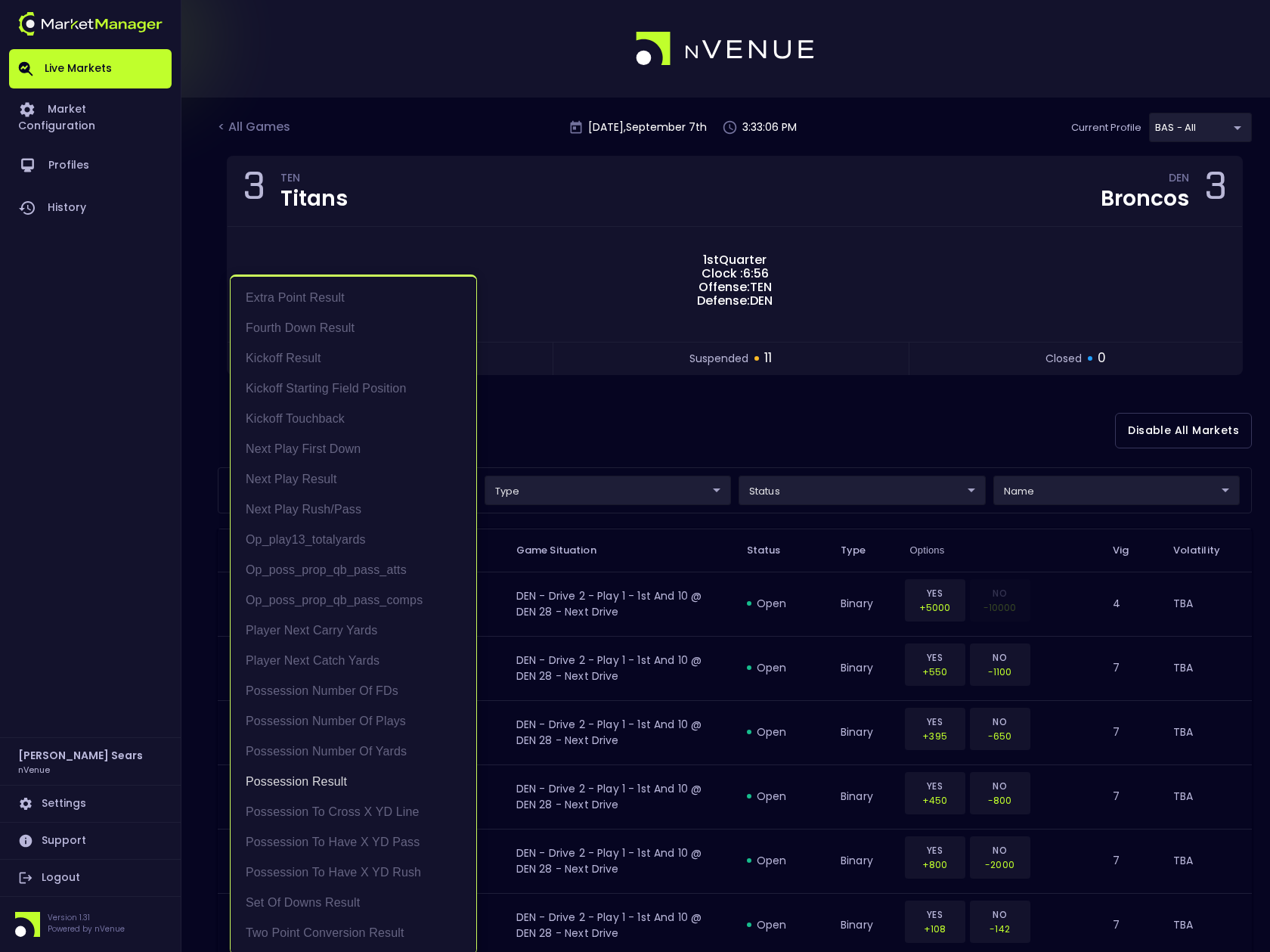
click at [579, 412] on div at bounding box center [635, 476] width 1270 height 952
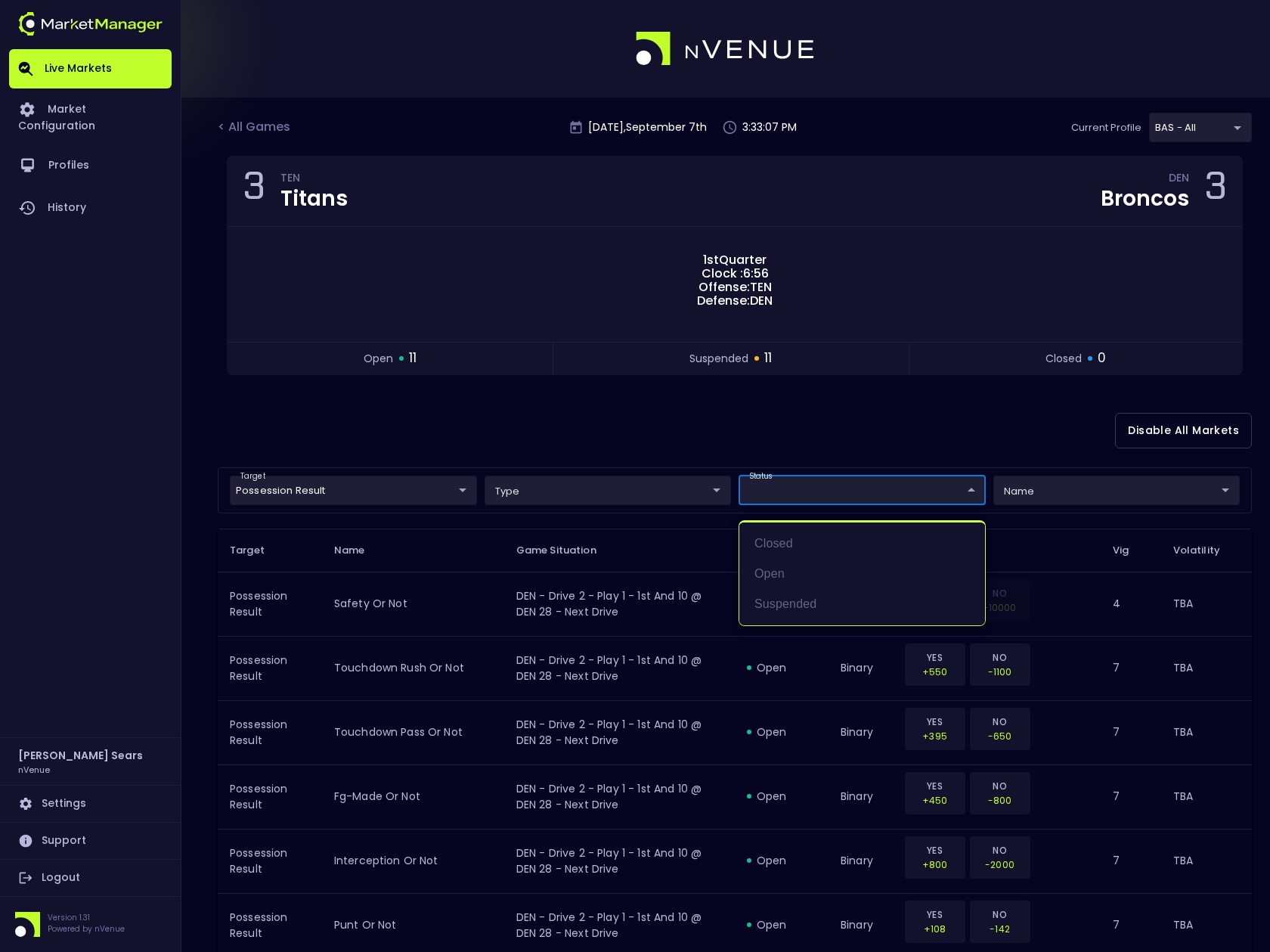
click at [789, 575] on li "open" at bounding box center [862, 573] width 246 height 30
type input "open"
click at [618, 439] on div at bounding box center [635, 476] width 1270 height 952
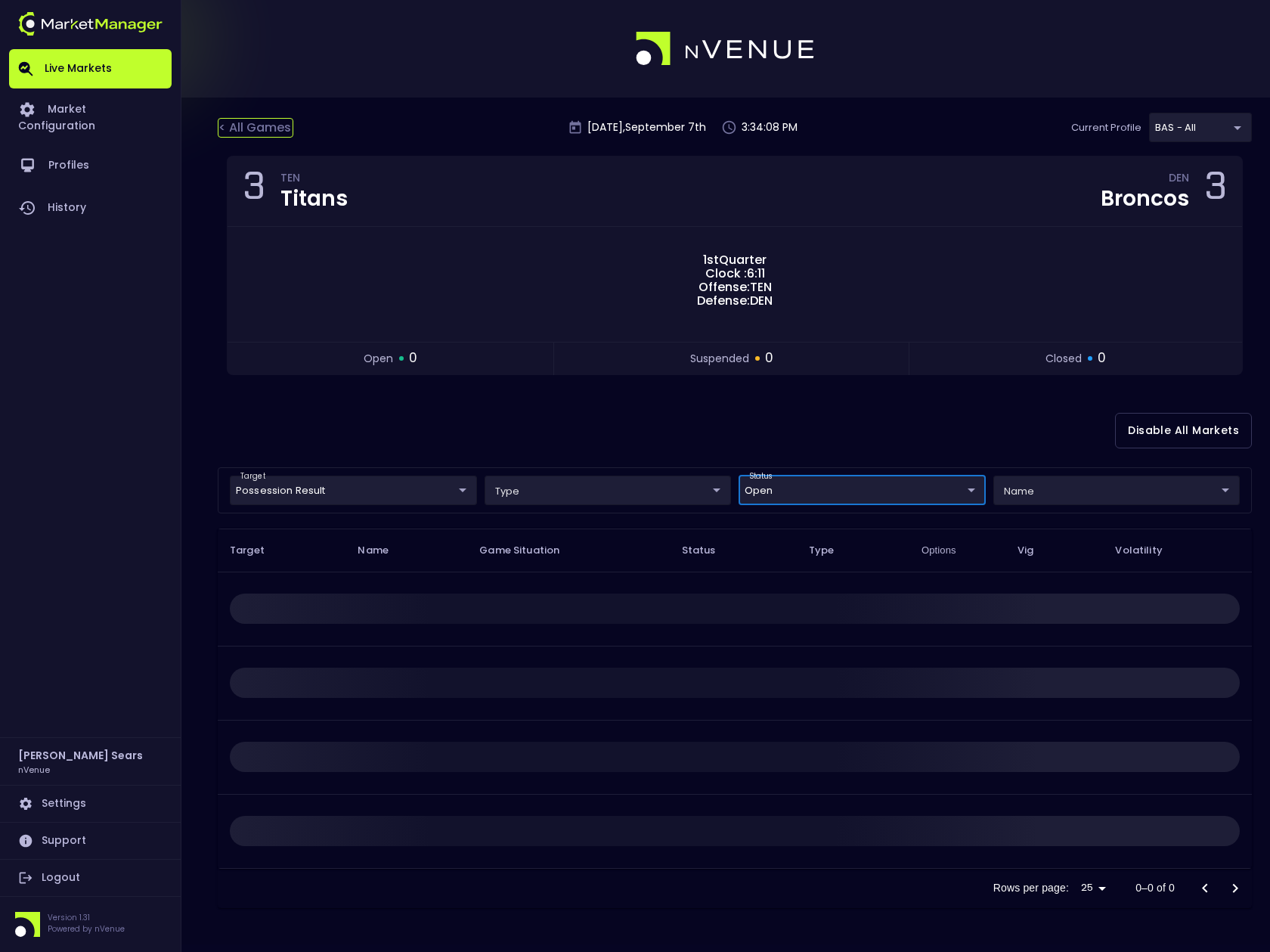
click at [270, 129] on div "< All Games" at bounding box center [255, 128] width 76 height 20
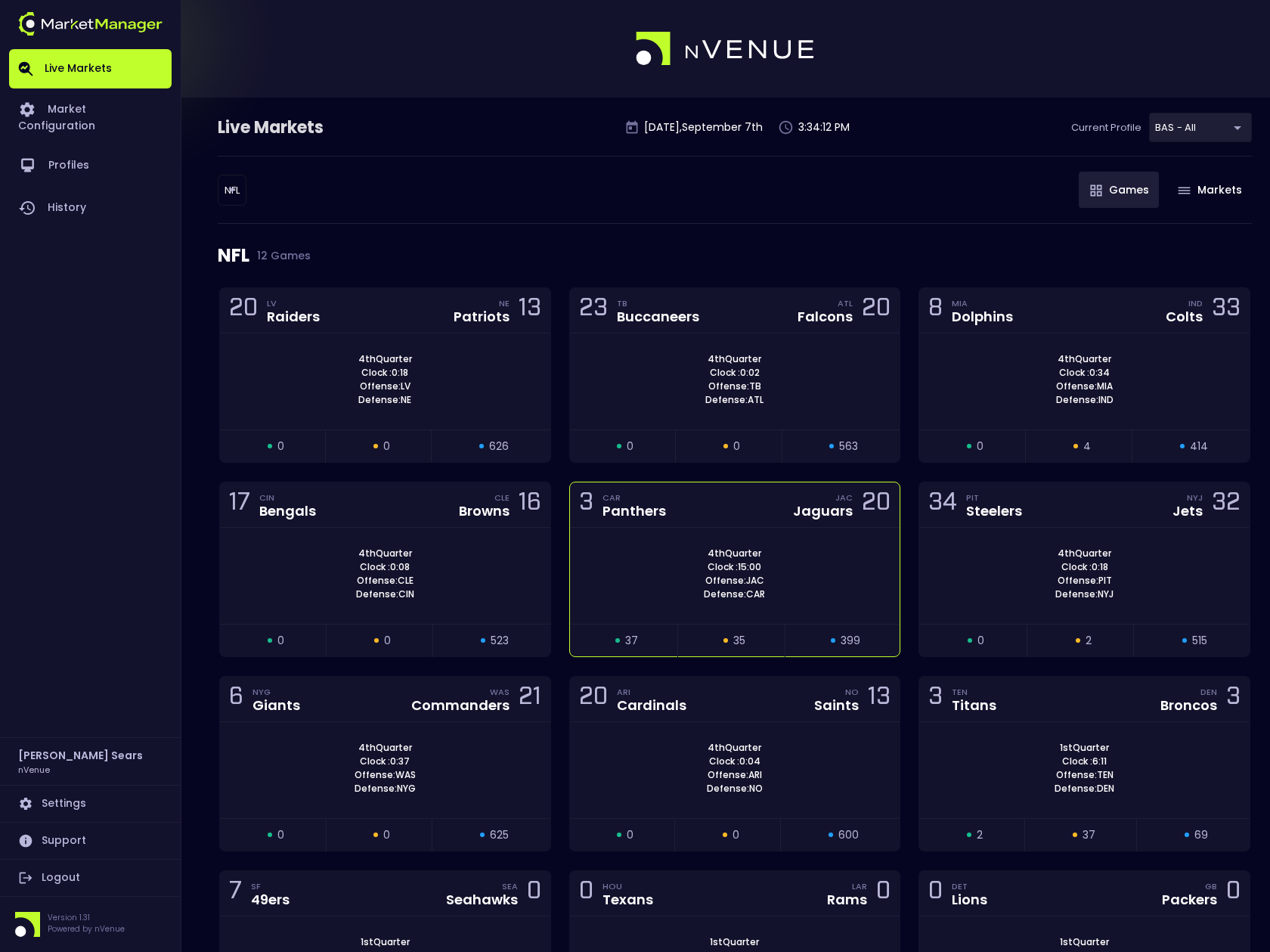
click at [621, 525] on div "3 CAR Panthers JAC Jaguars 20" at bounding box center [735, 506] width 330 height 46
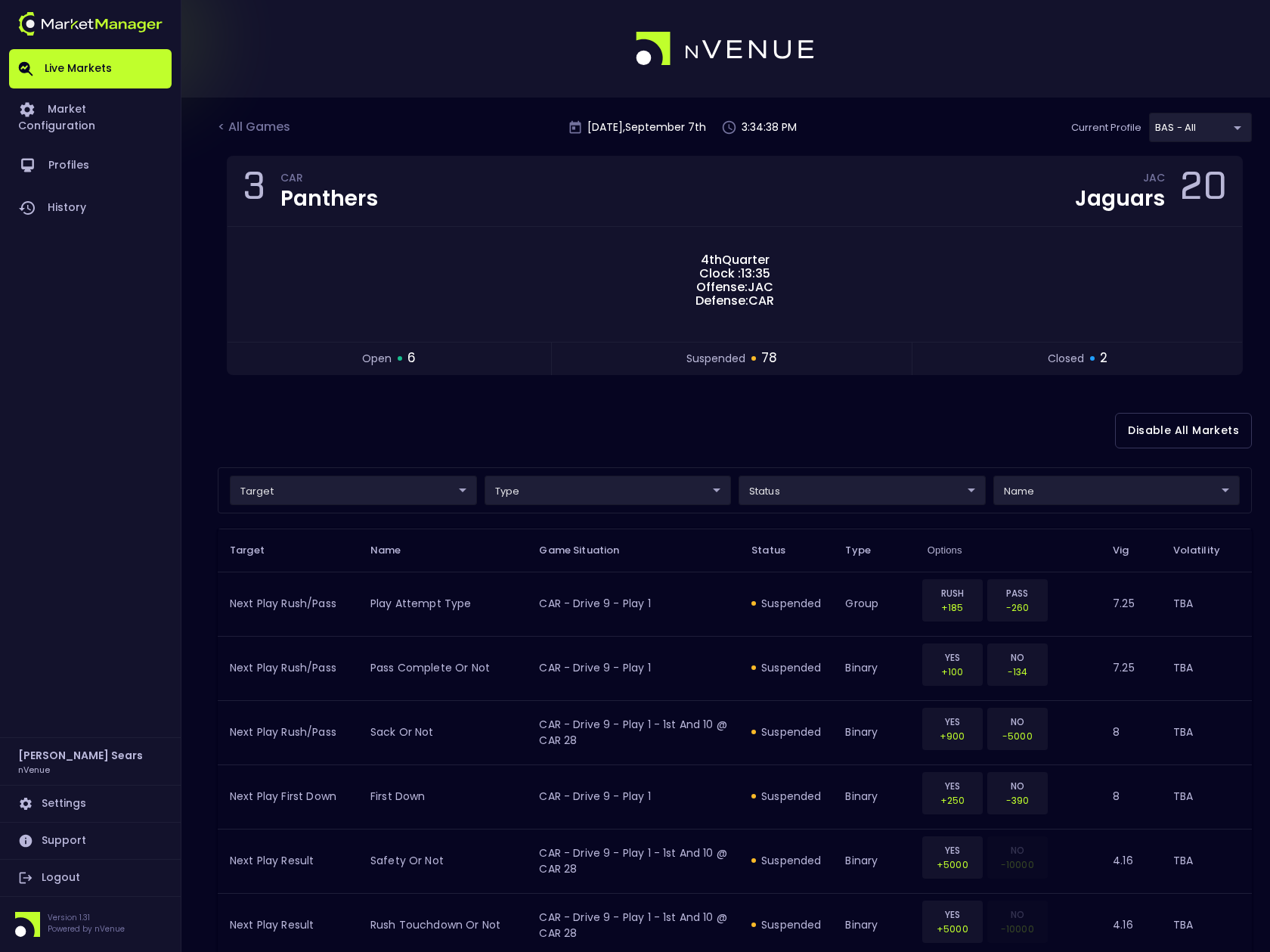
click at [263, 129] on div "< All Games" at bounding box center [255, 128] width 76 height 20
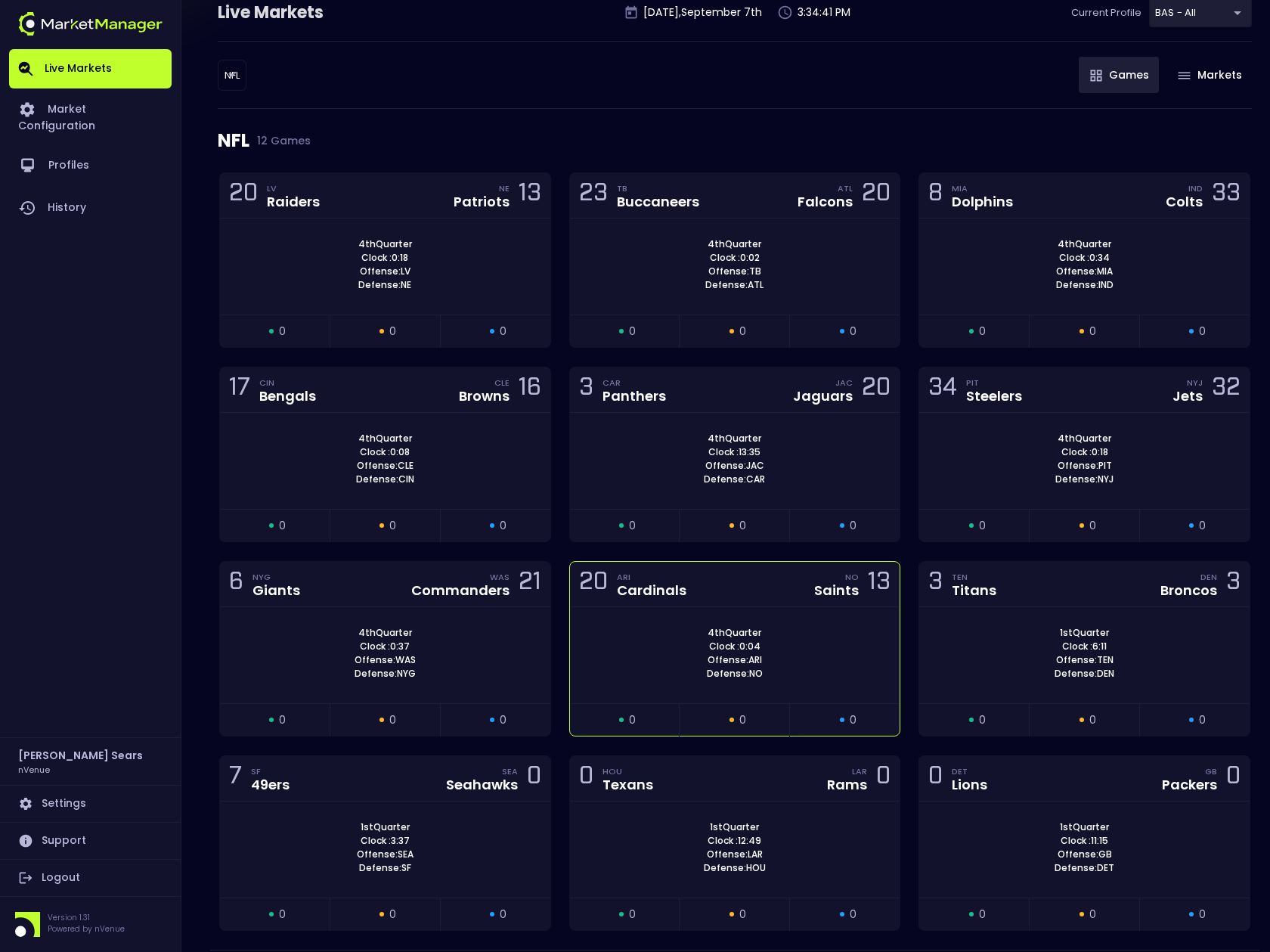
scroll to position [170, 0]
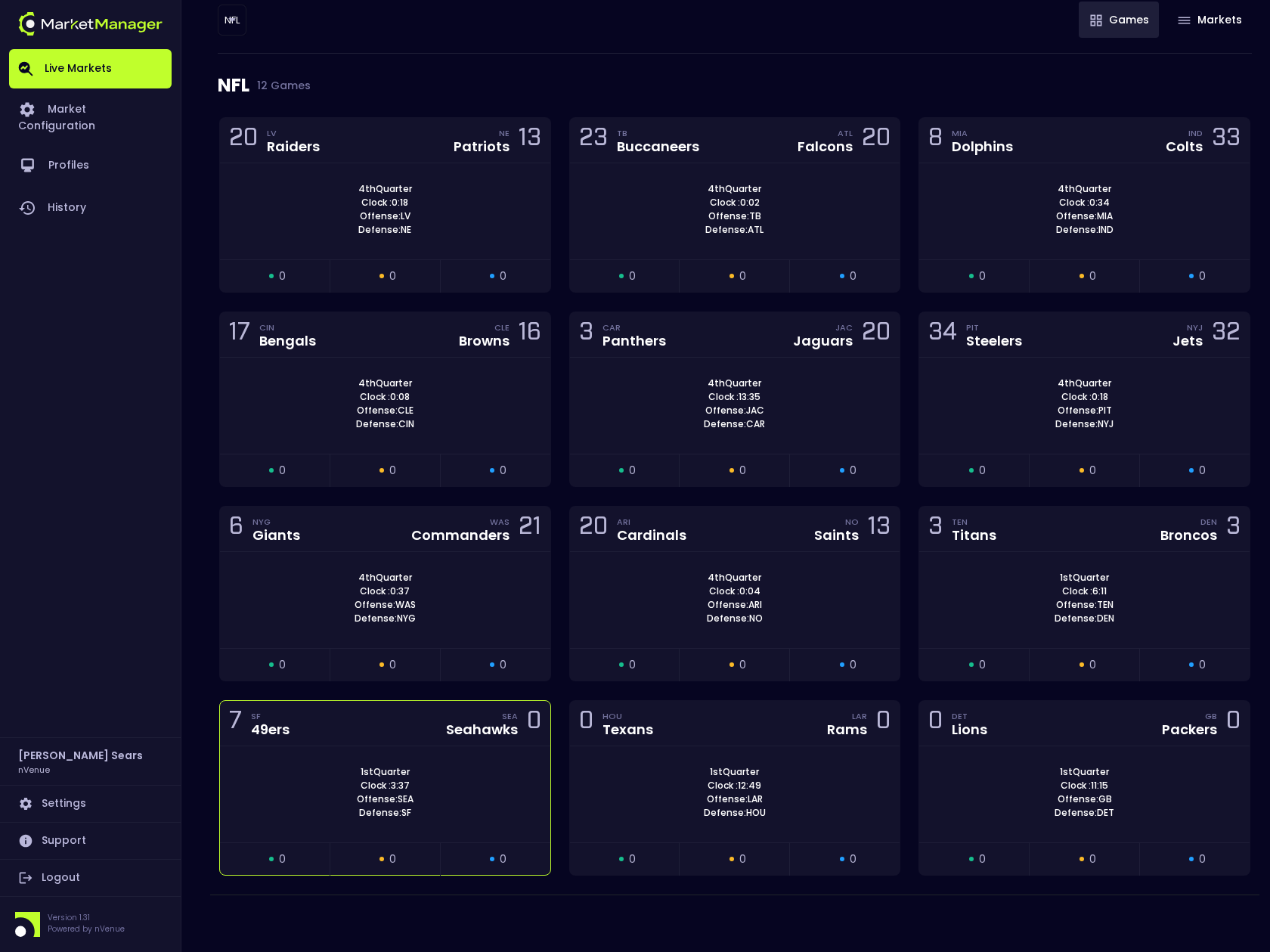
click at [497, 737] on div "Seahawks" at bounding box center [482, 730] width 72 height 14
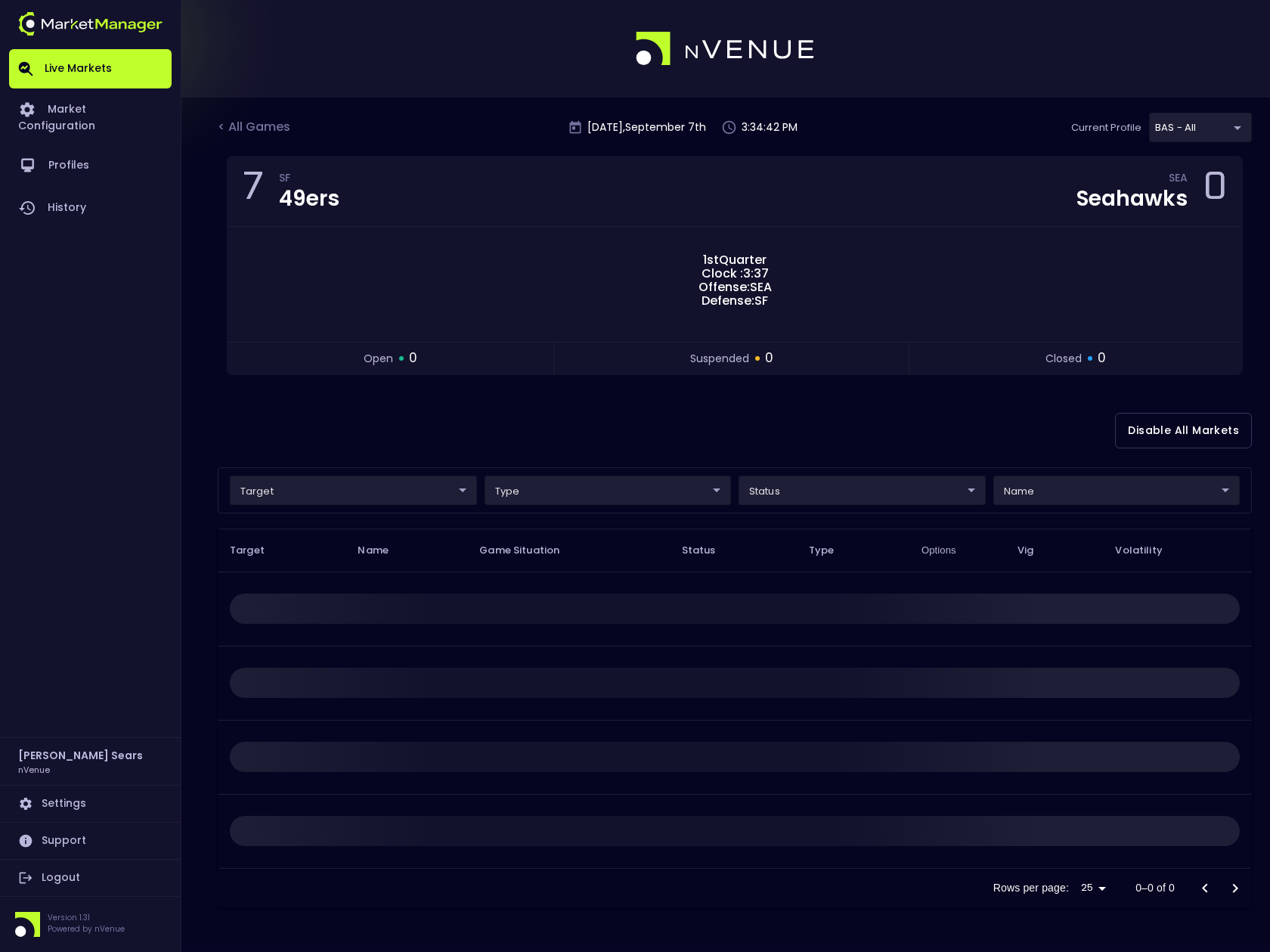
scroll to position [0, 0]
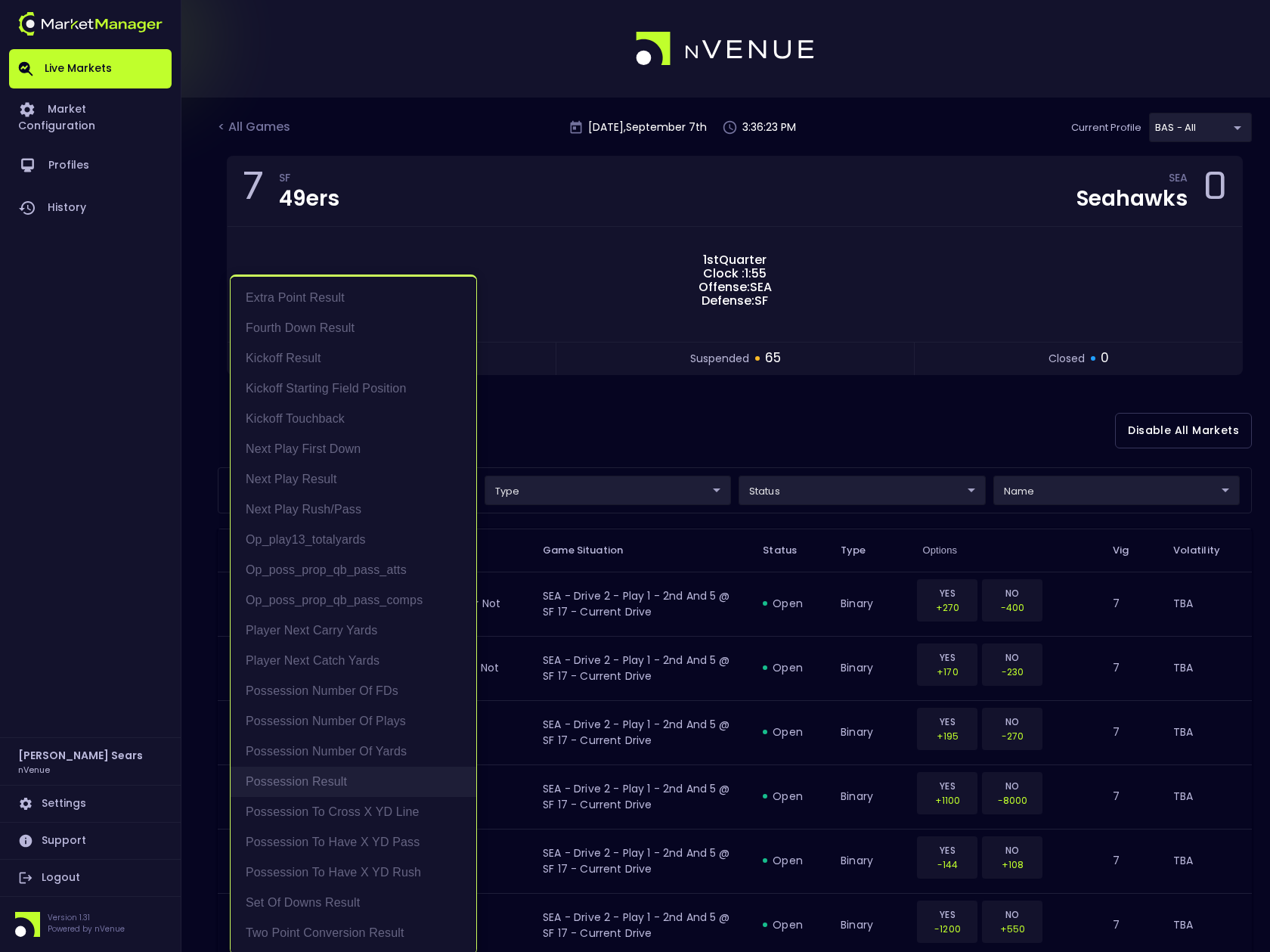
click at [336, 782] on li "Possession Result" at bounding box center [353, 782] width 246 height 30
type input "Possession Result"
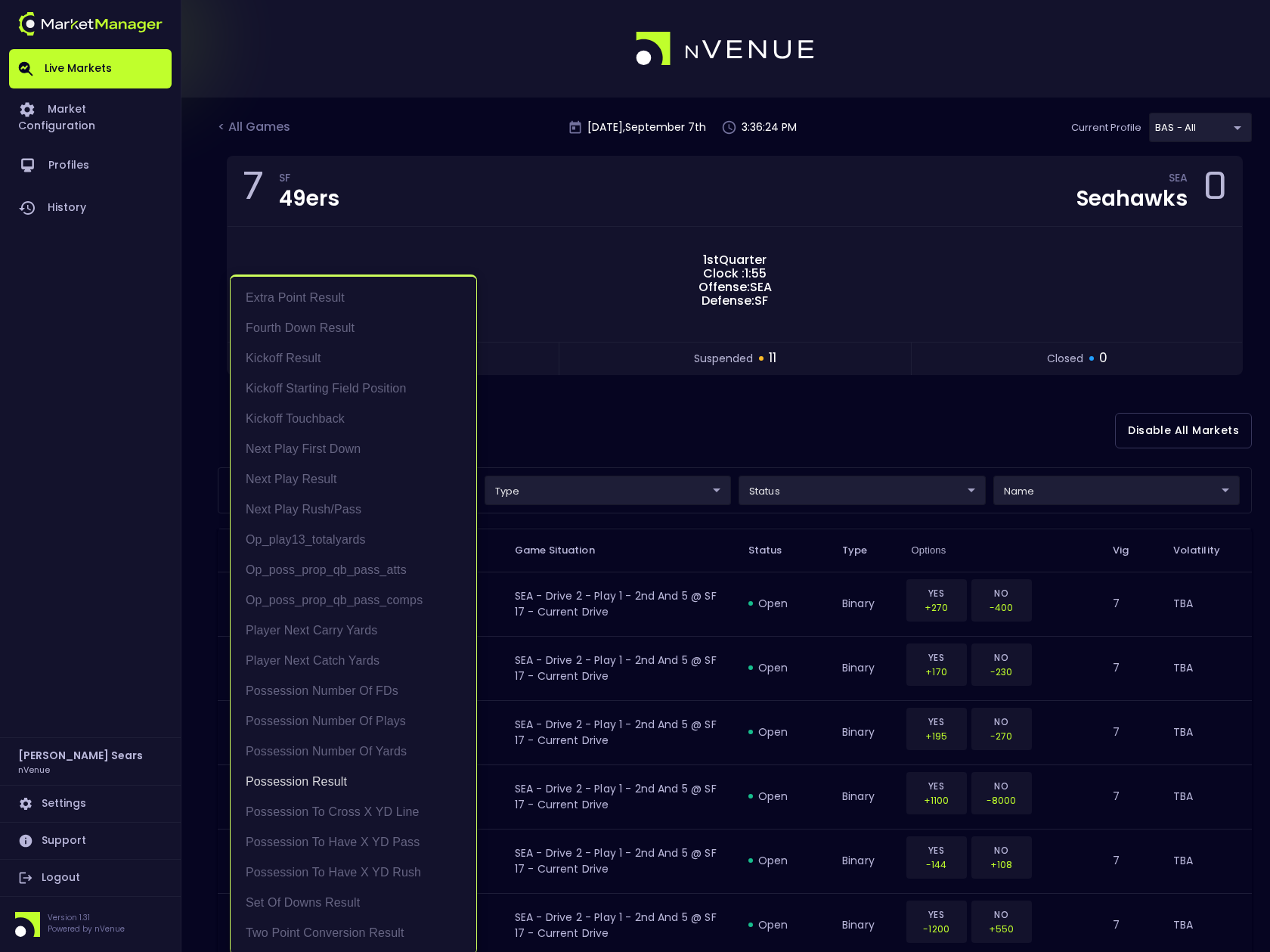
click at [581, 421] on div at bounding box center [635, 476] width 1270 height 952
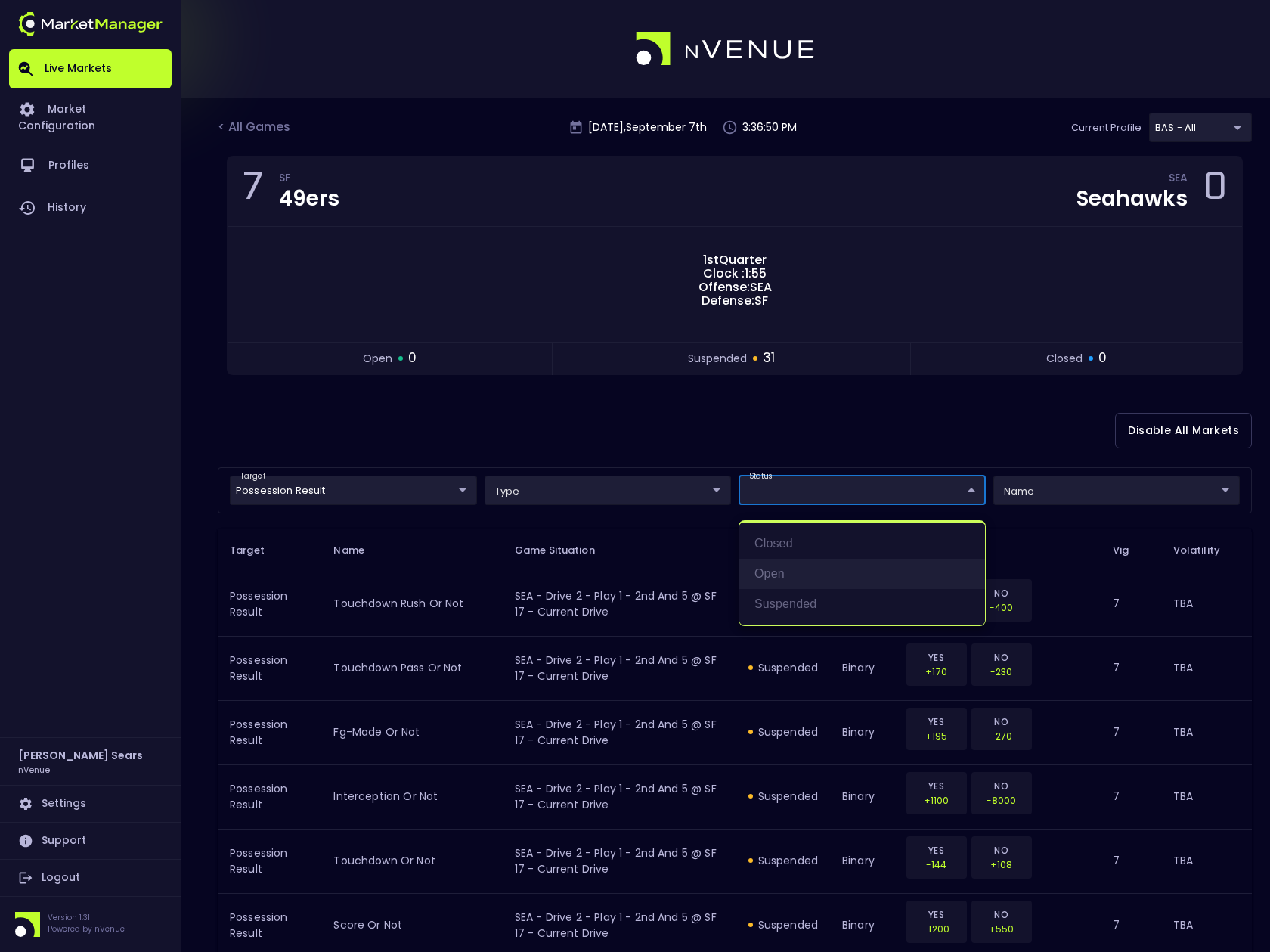
click at [788, 572] on li "open" at bounding box center [862, 573] width 246 height 30
type input "open"
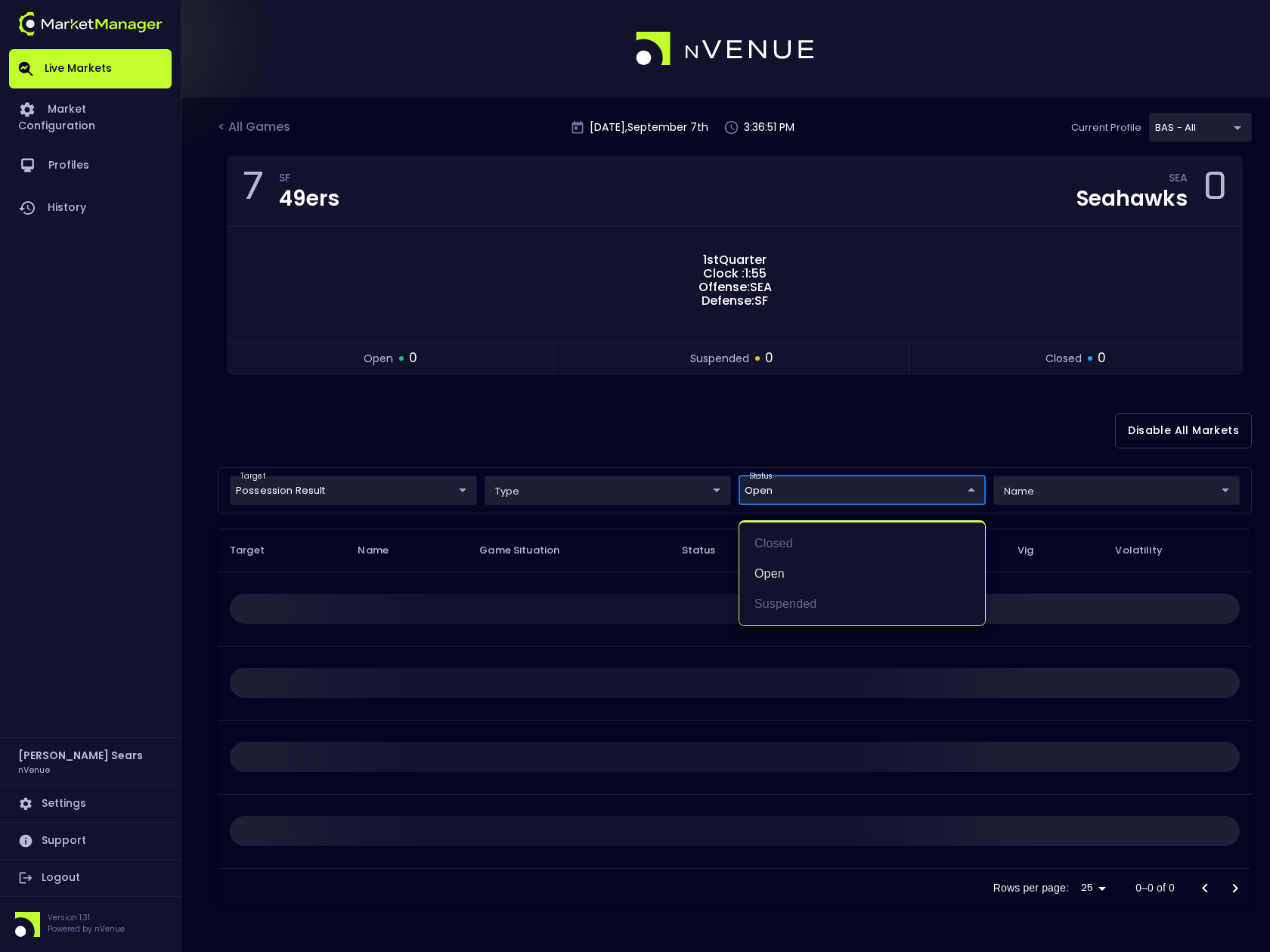
click at [699, 450] on div at bounding box center [635, 476] width 1270 height 952
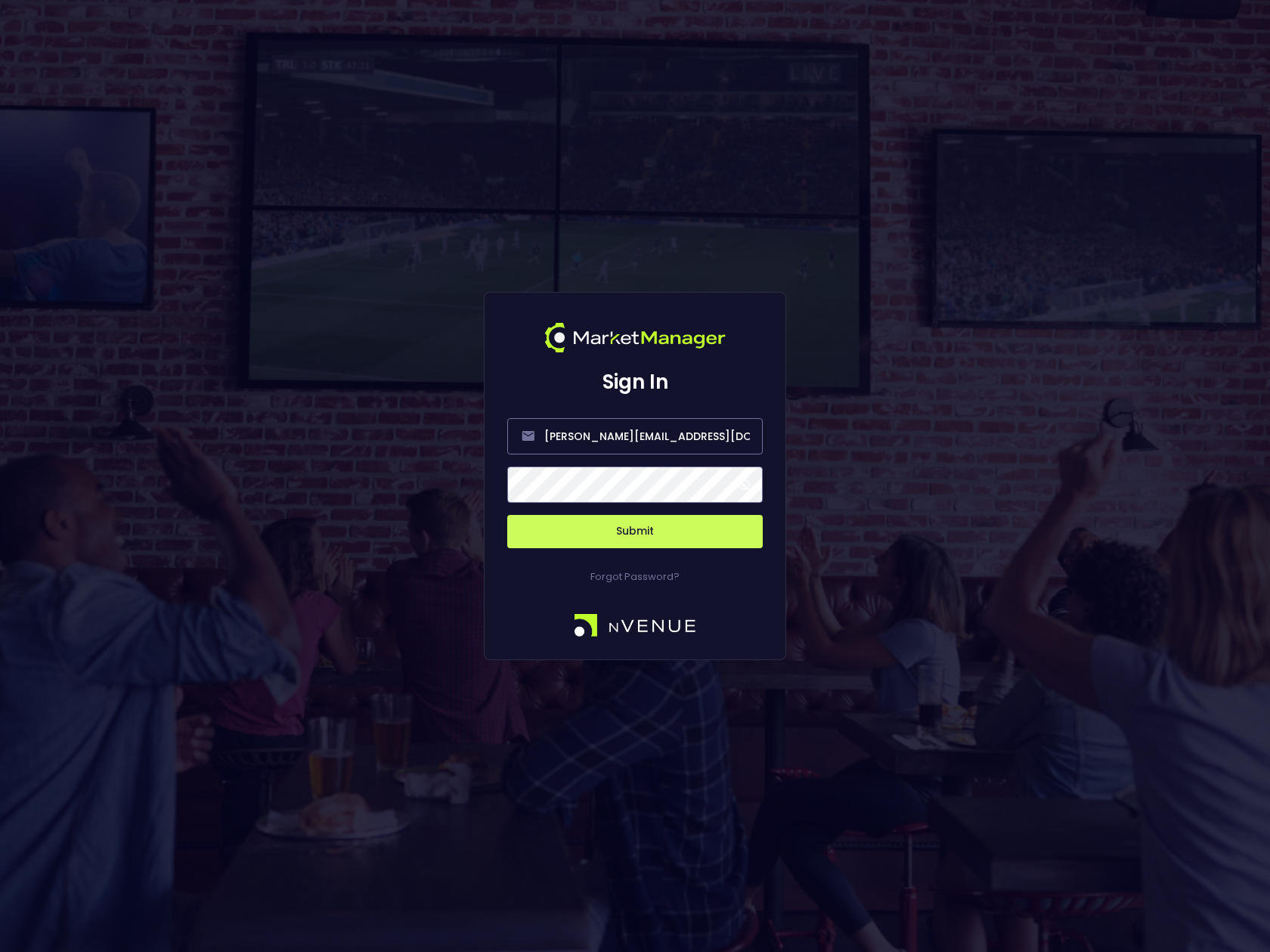
click at [748, 483] on span at bounding box center [743, 485] width 14 height 14
click at [651, 530] on button "Submit" at bounding box center [635, 531] width 256 height 33
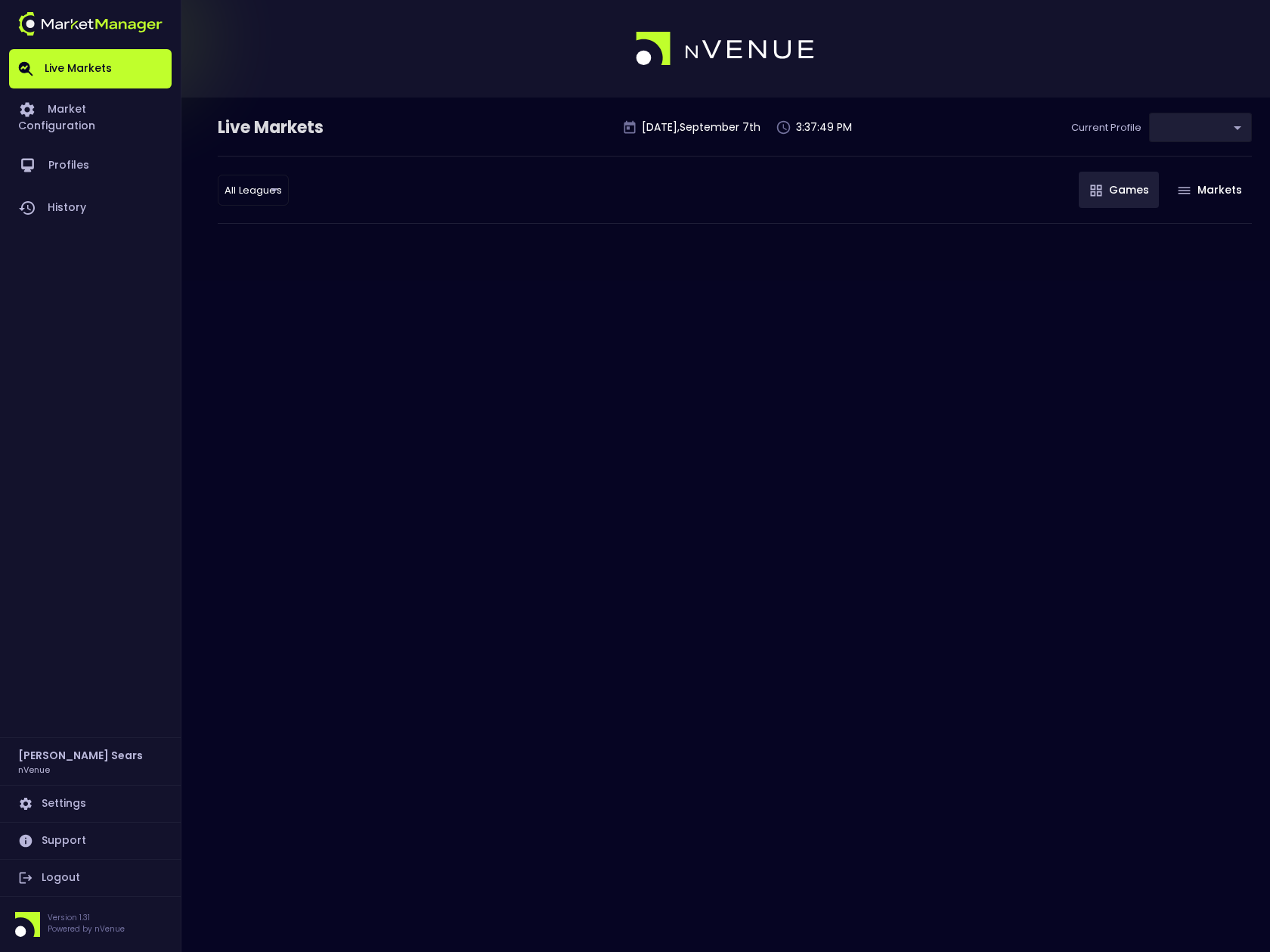
type input "0d810fa5-e353-4d9c-b11d-31f095cae871"
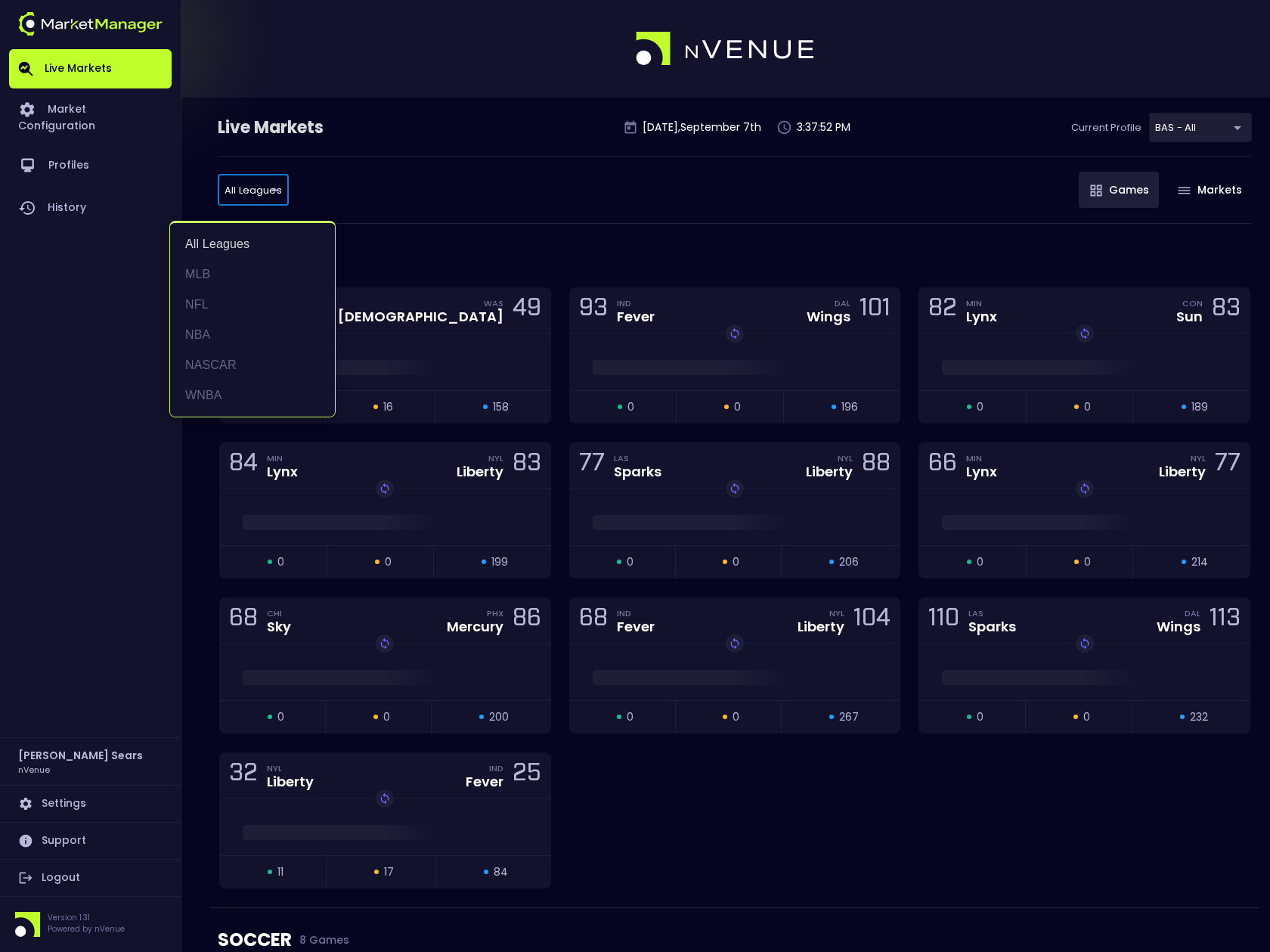
click at [219, 304] on li "NFL" at bounding box center [252, 305] width 165 height 30
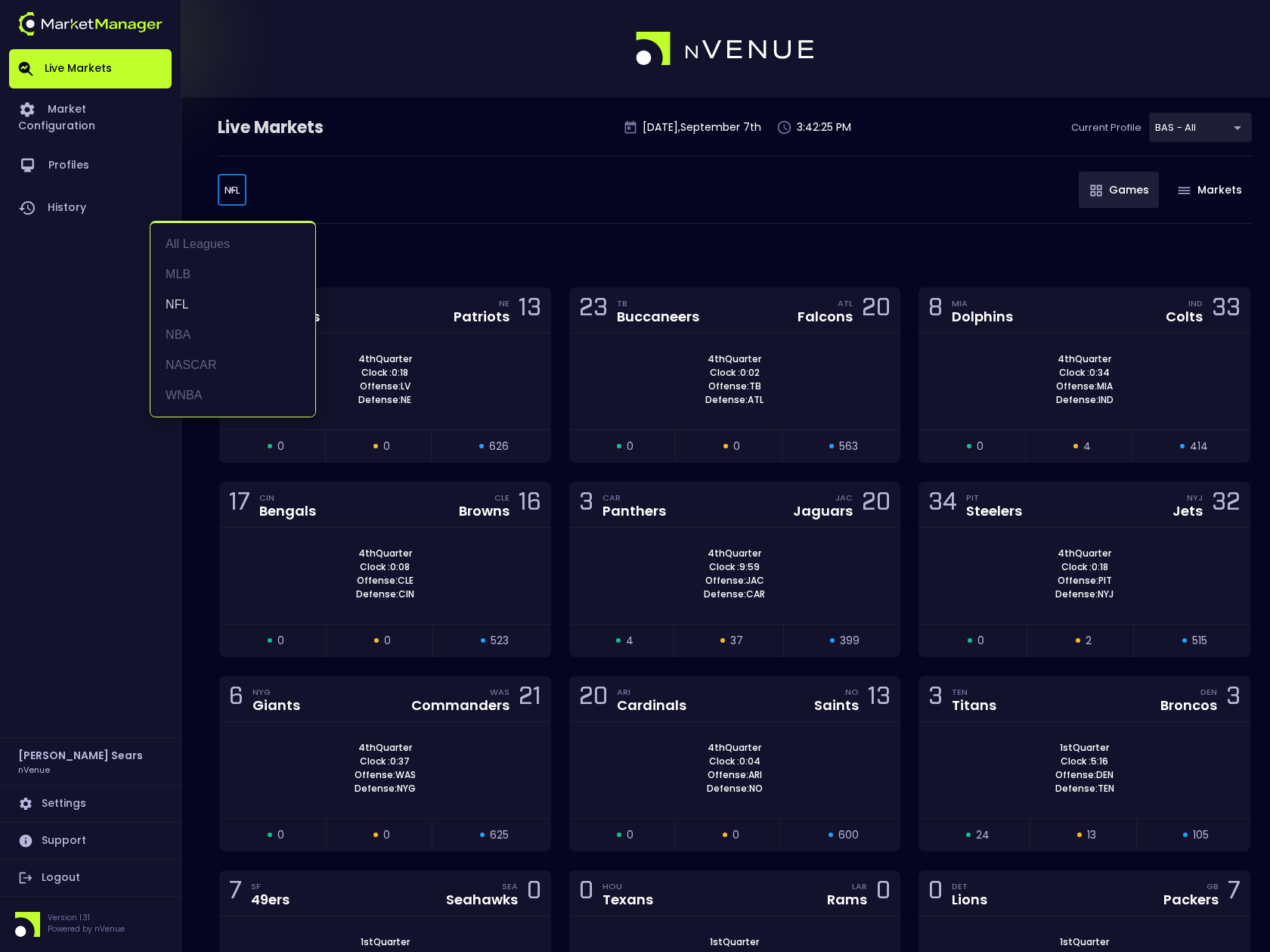
click at [238, 191] on body "Live Markets Market Configuration Profiles History Bruce Sears nVenue Settings …" at bounding box center [635, 569] width 1270 height 1139
click at [186, 275] on li "MLB" at bounding box center [233, 274] width 165 height 30
type input "MLB"
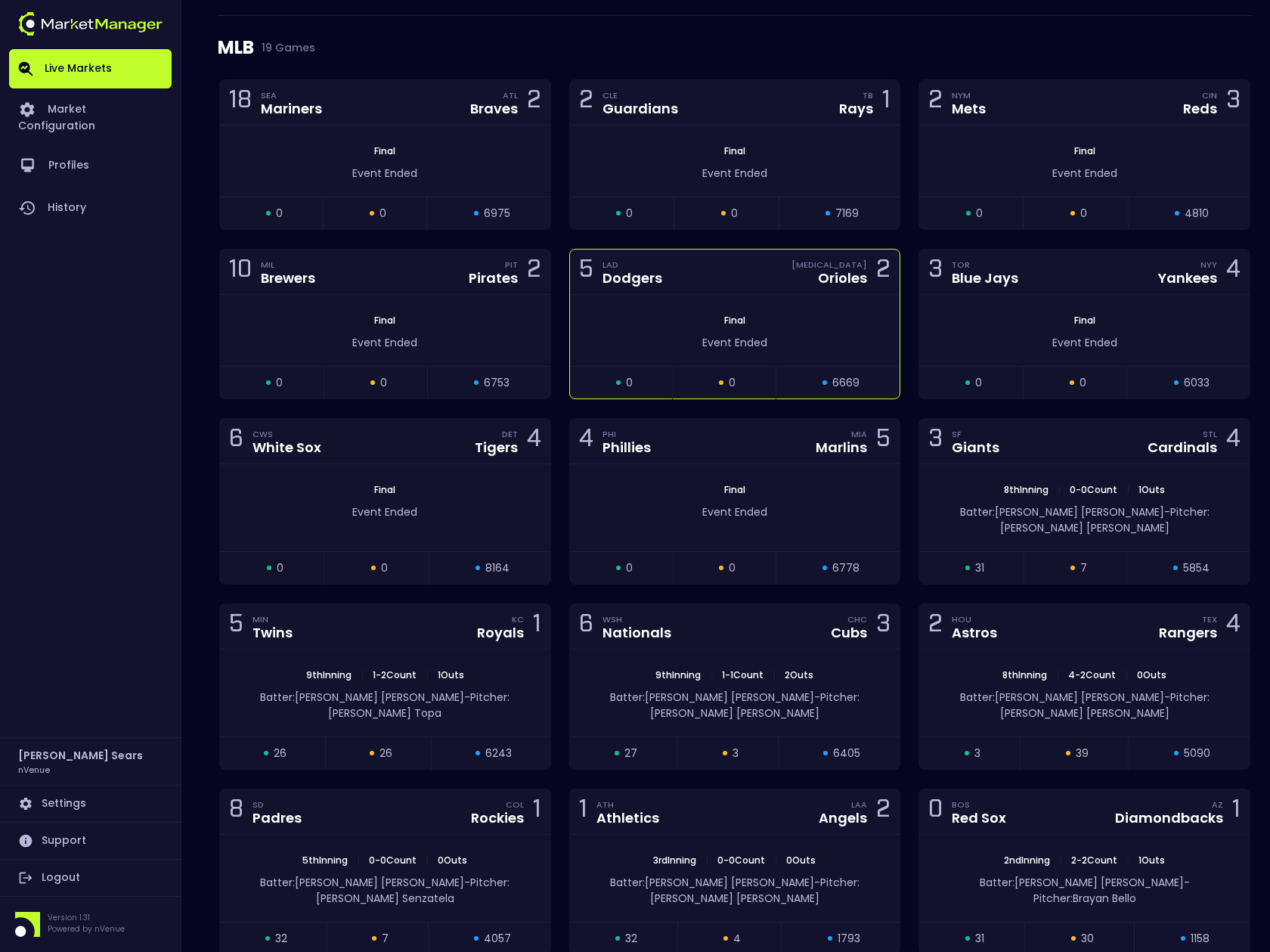
scroll to position [218, 0]
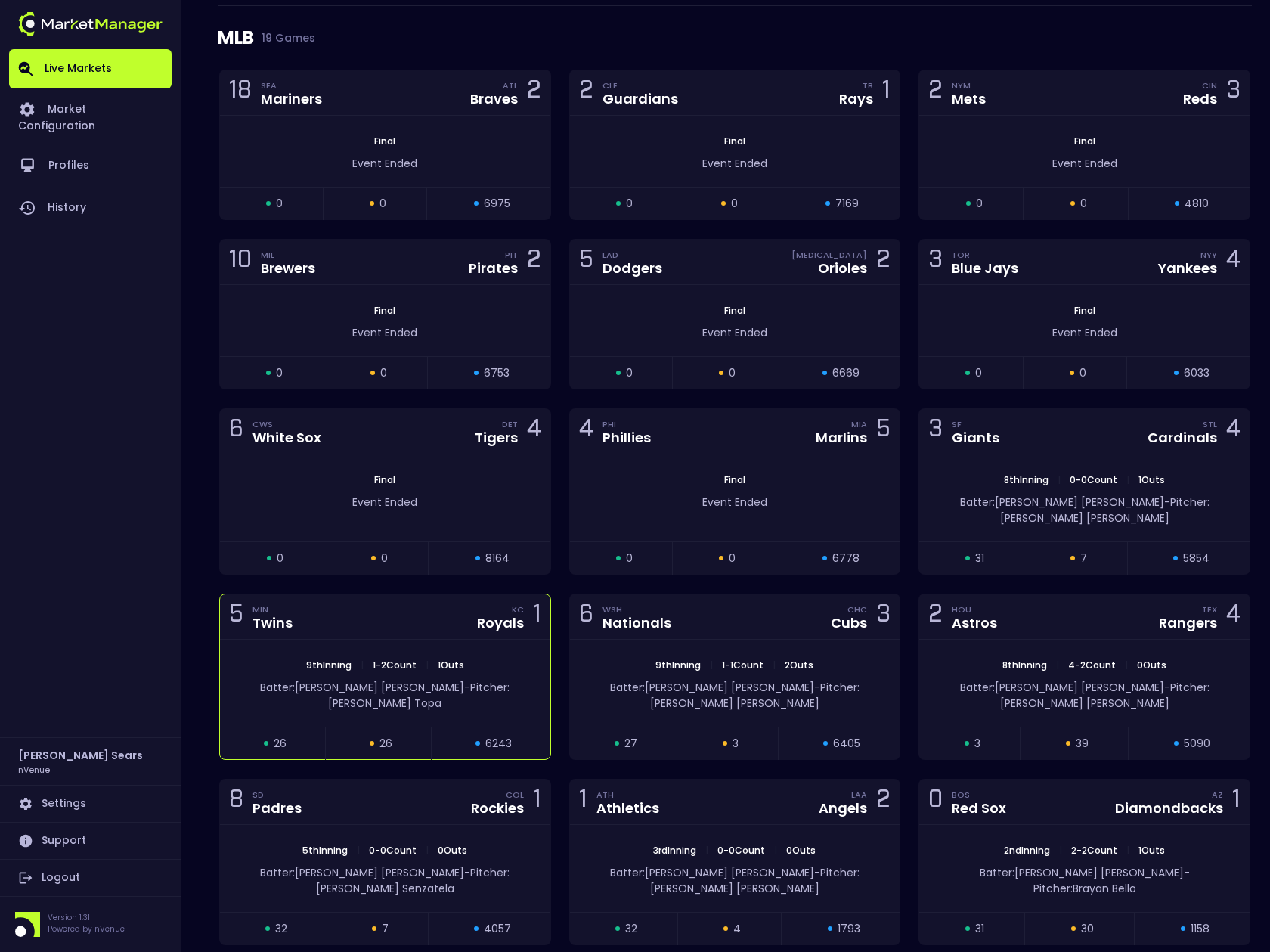
click at [483, 679] on span "Pitcher: Justin Topa" at bounding box center [419, 695] width 181 height 31
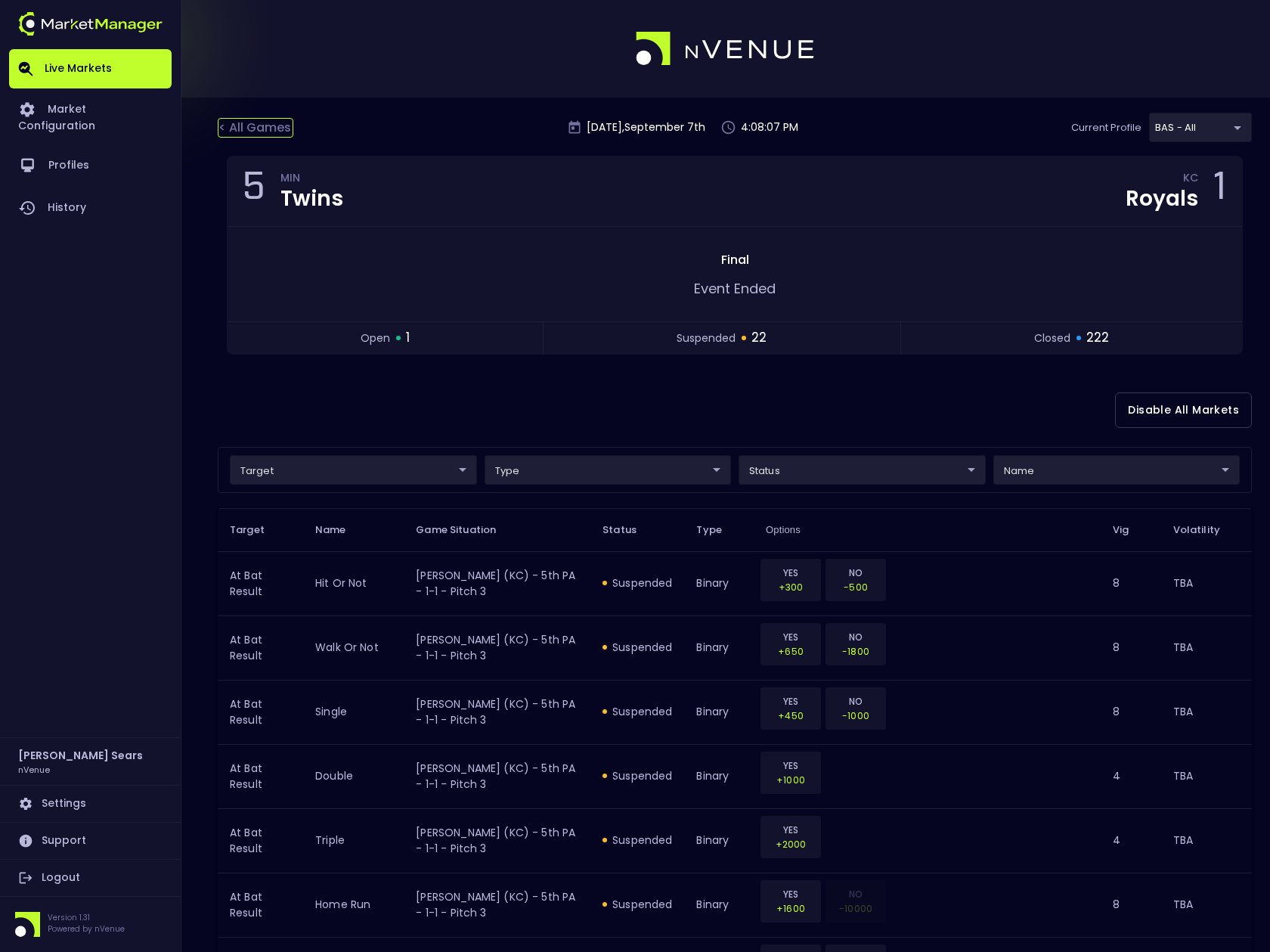
click at [267, 129] on div "< All Games" at bounding box center [255, 128] width 76 height 20
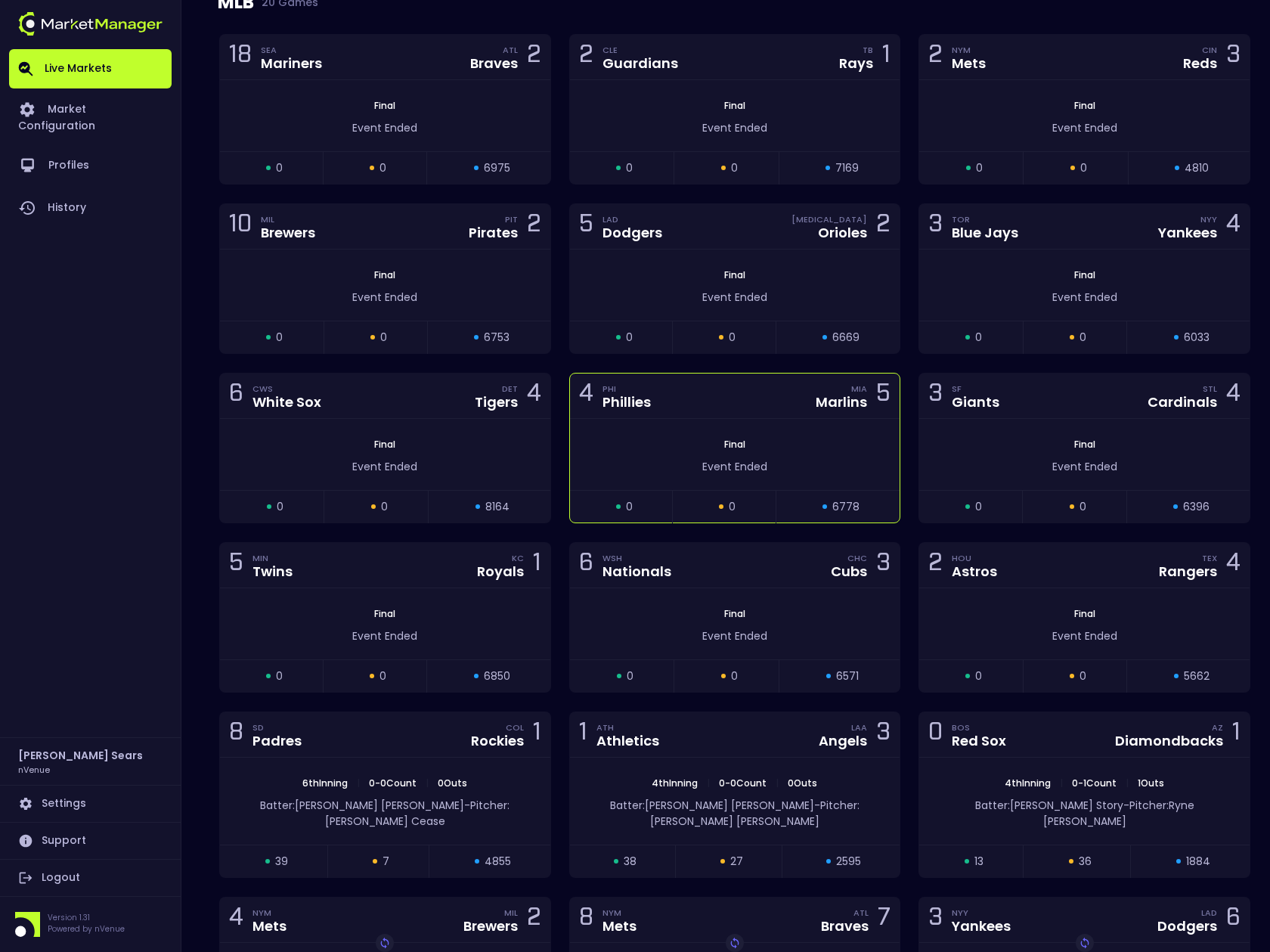
scroll to position [262, 0]
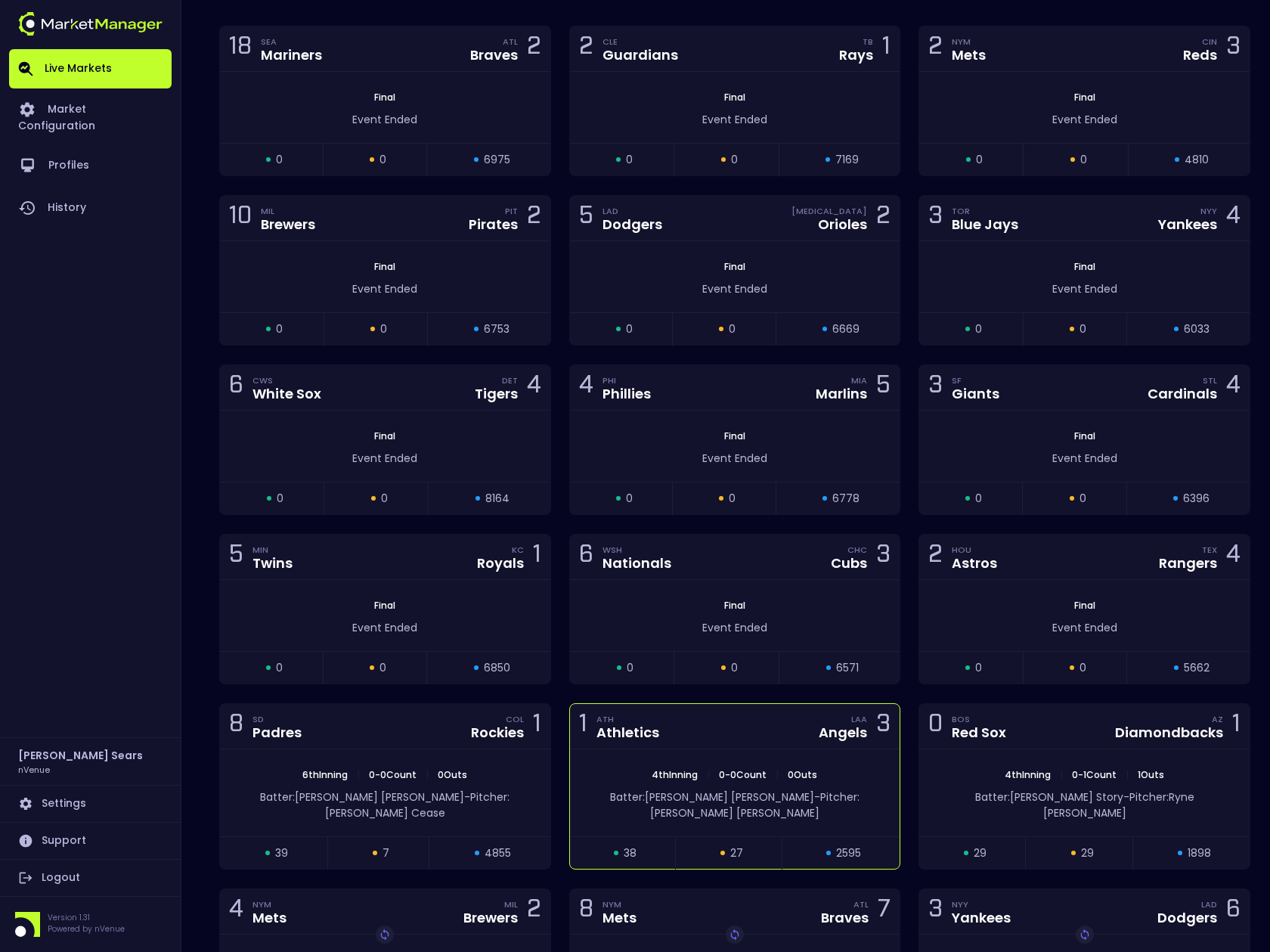
click at [705, 746] on div "1 ATH Athletics LAA Angels 3" at bounding box center [735, 727] width 330 height 46
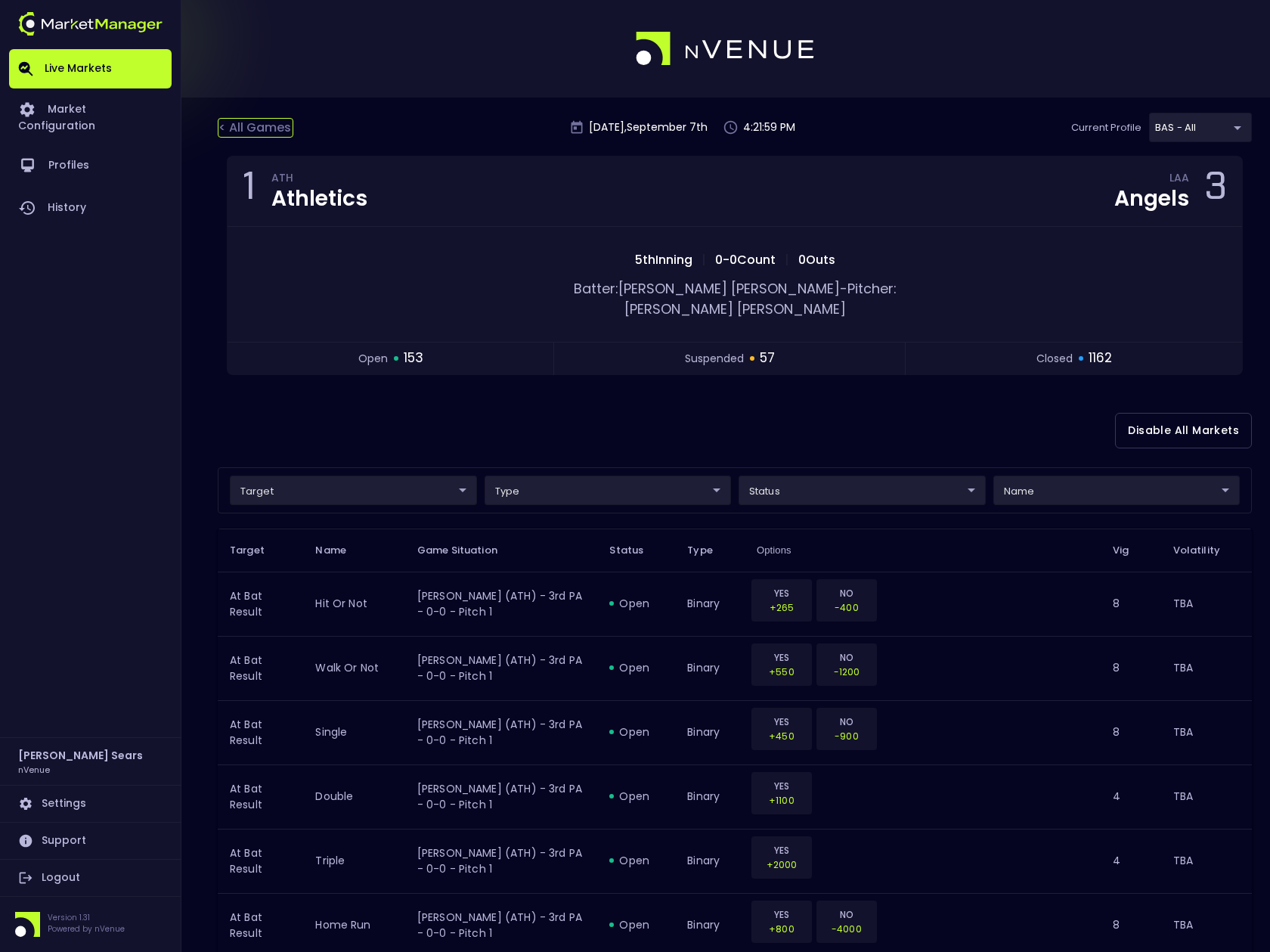
click at [238, 124] on div "< All Games" at bounding box center [255, 128] width 76 height 20
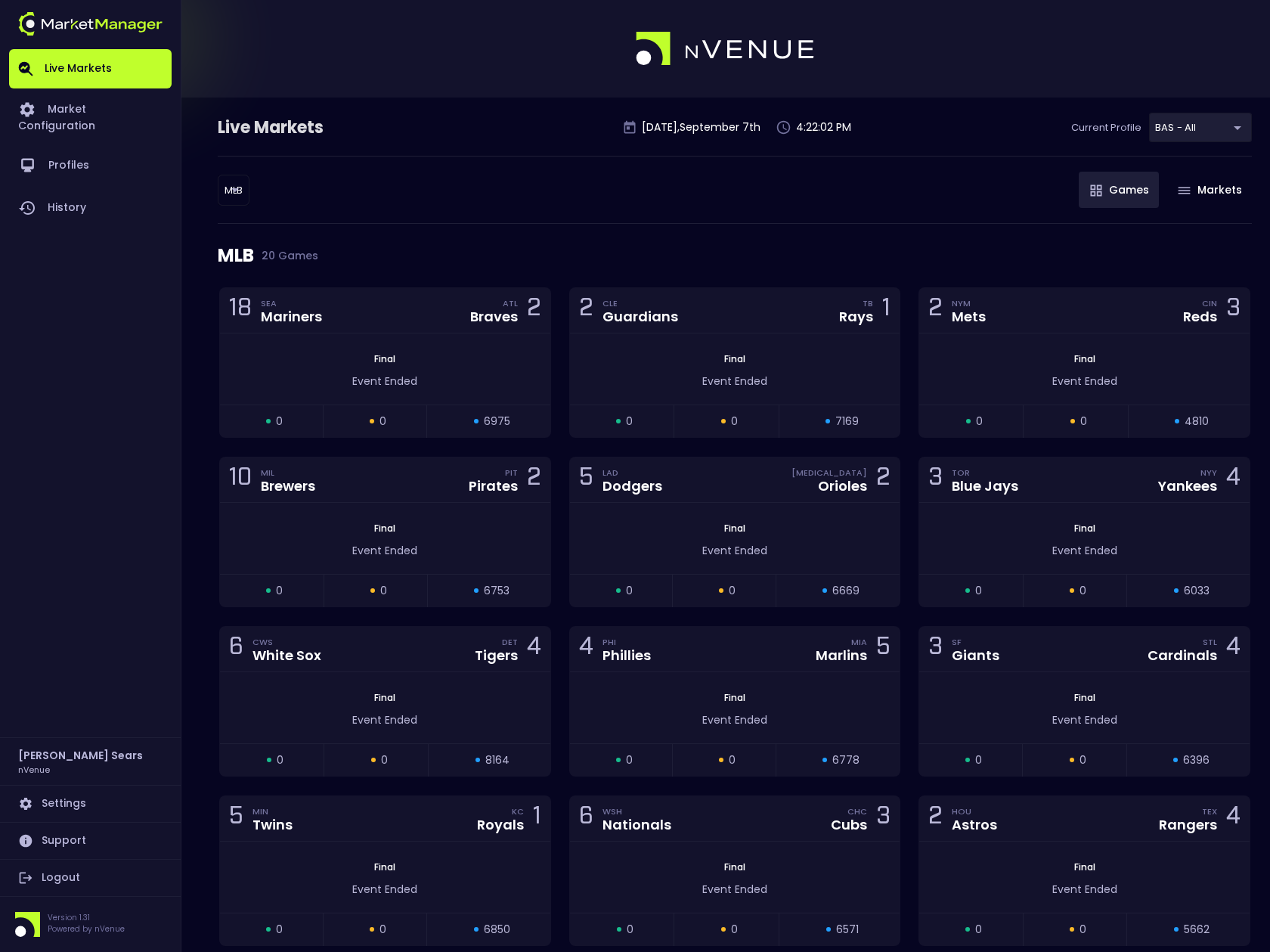
click at [229, 200] on body "Live Markets Market Configuration Profiles History Bruce Sears nVenue Settings …" at bounding box center [635, 781] width 1270 height 1563
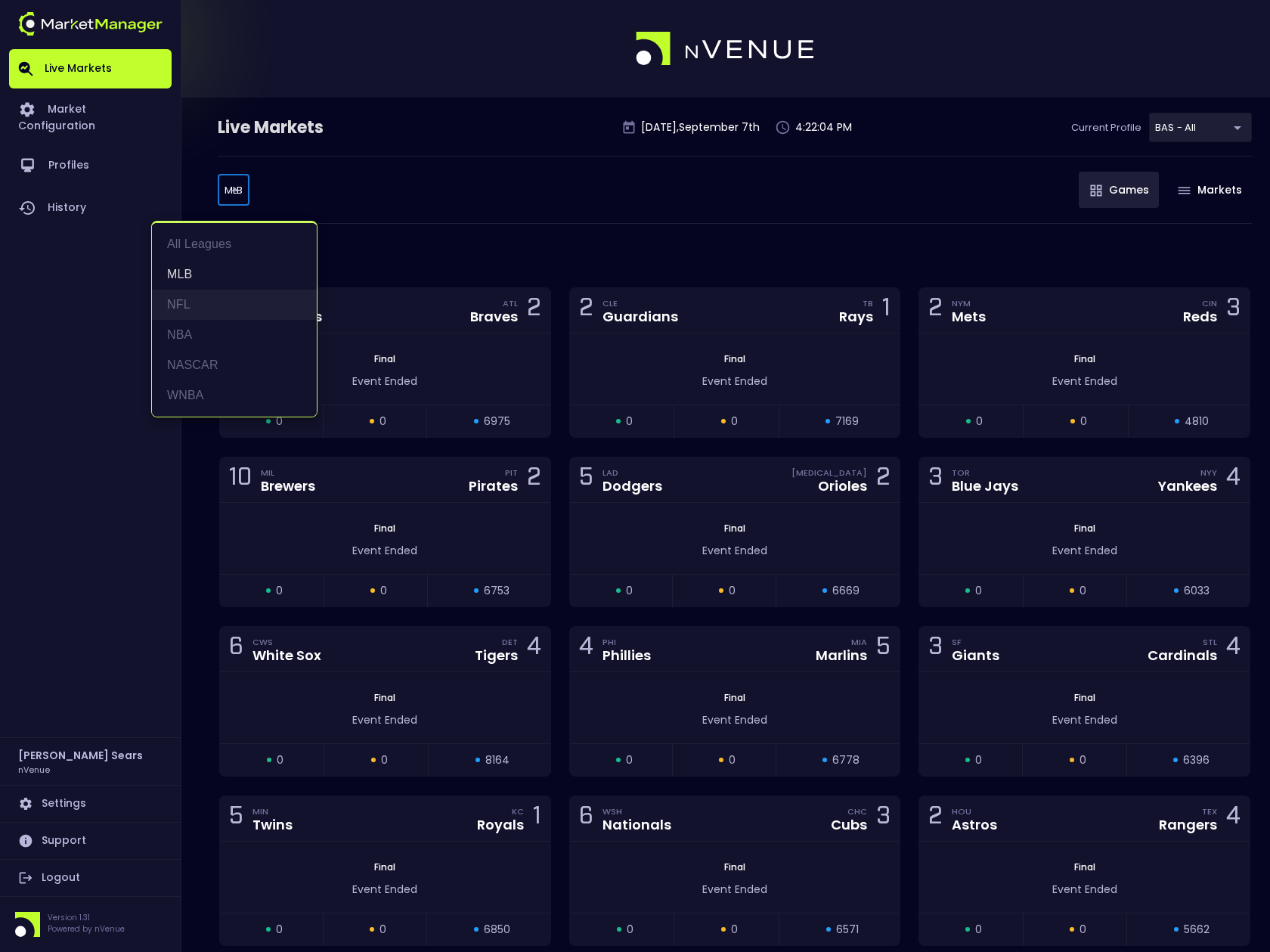
click at [184, 299] on li "NFL" at bounding box center [234, 305] width 165 height 30
type input "NFL"
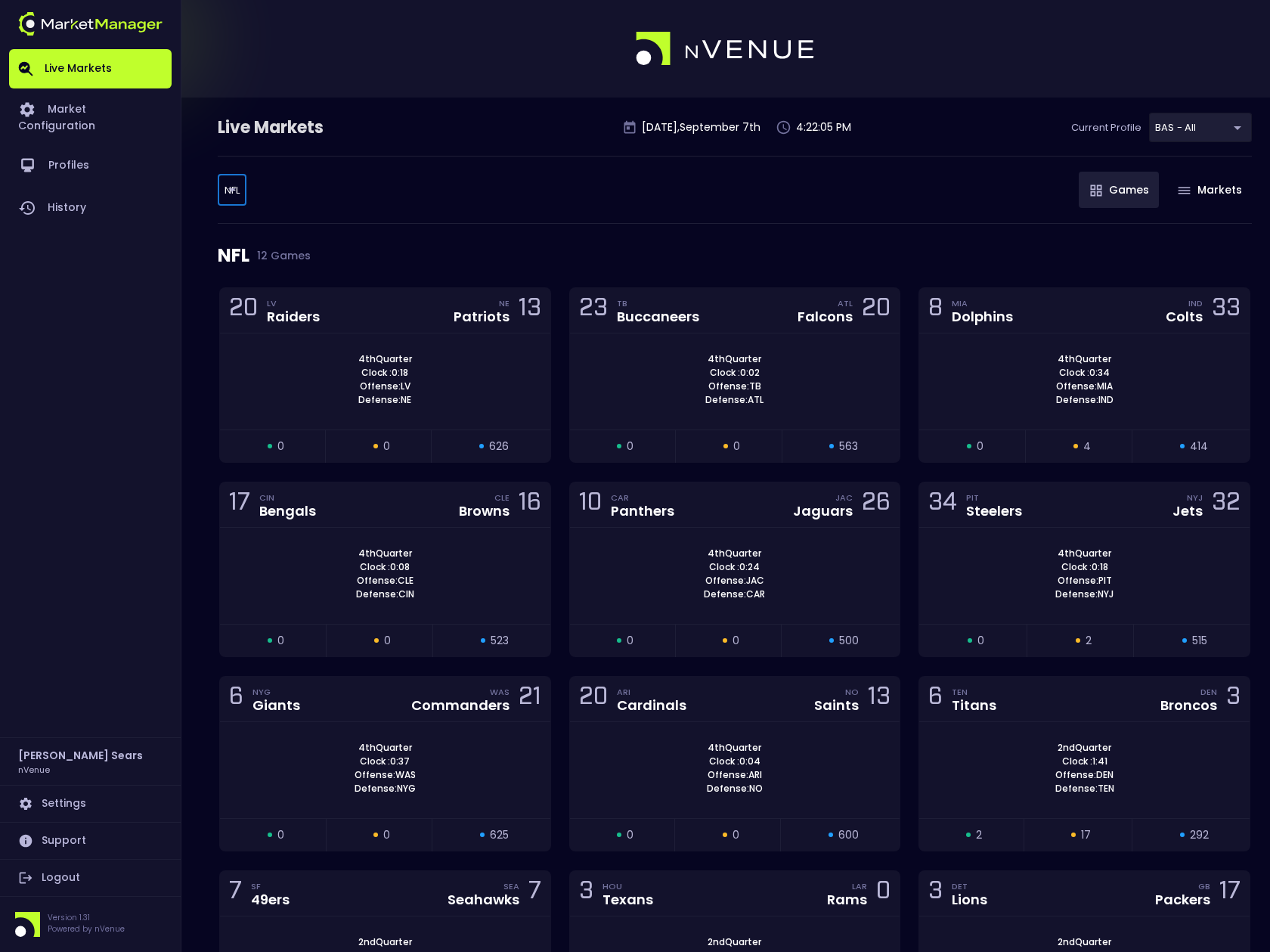
click at [381, 209] on div "NFL NFL ​ Games Markets" at bounding box center [734, 189] width 1034 height 68
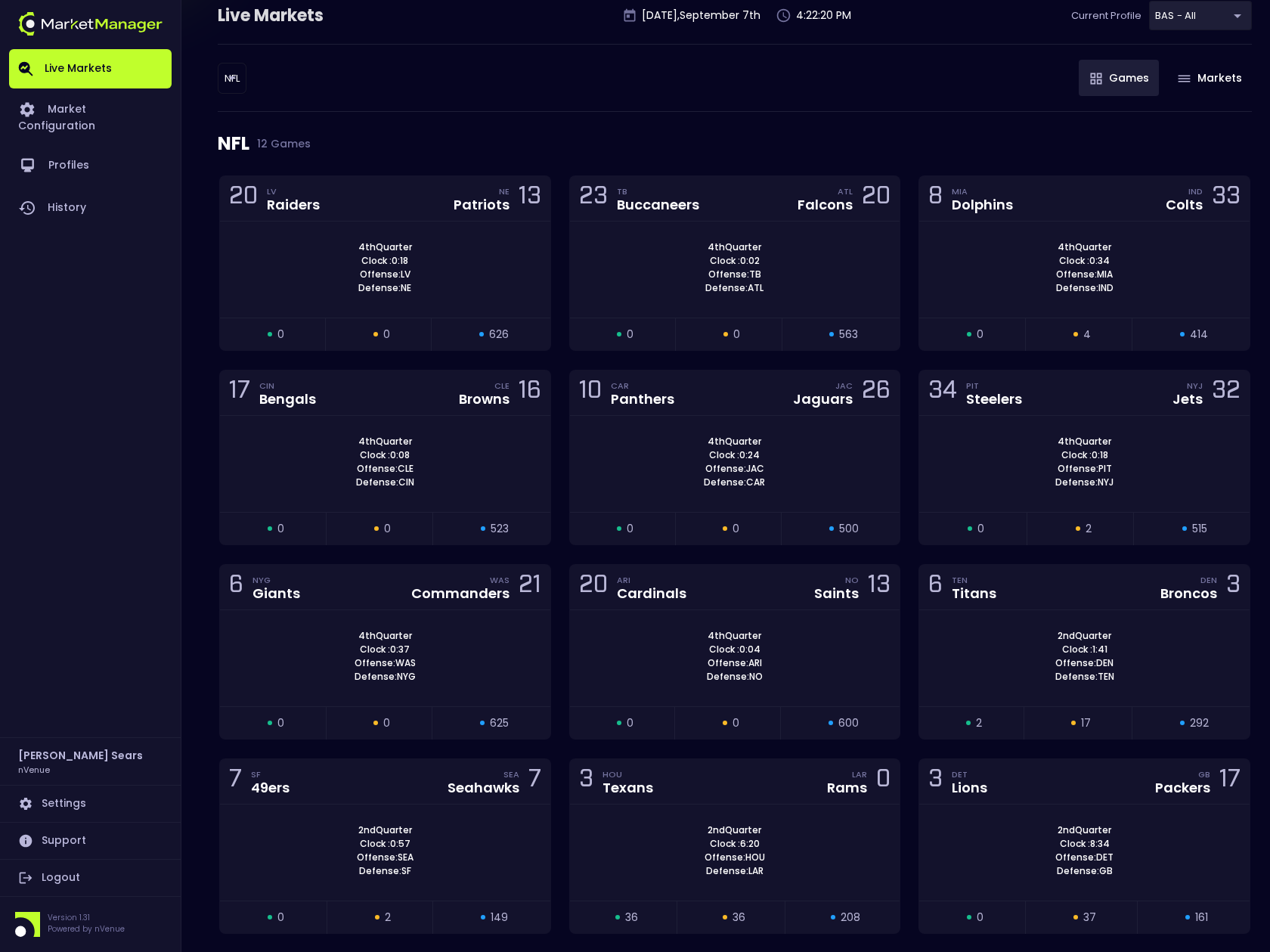
scroll to position [112, 0]
click at [973, 676] on div "2nd Quarter Clock : 1:37 Offense: DEN Defense: TEN" at bounding box center [1084, 656] width 330 height 55
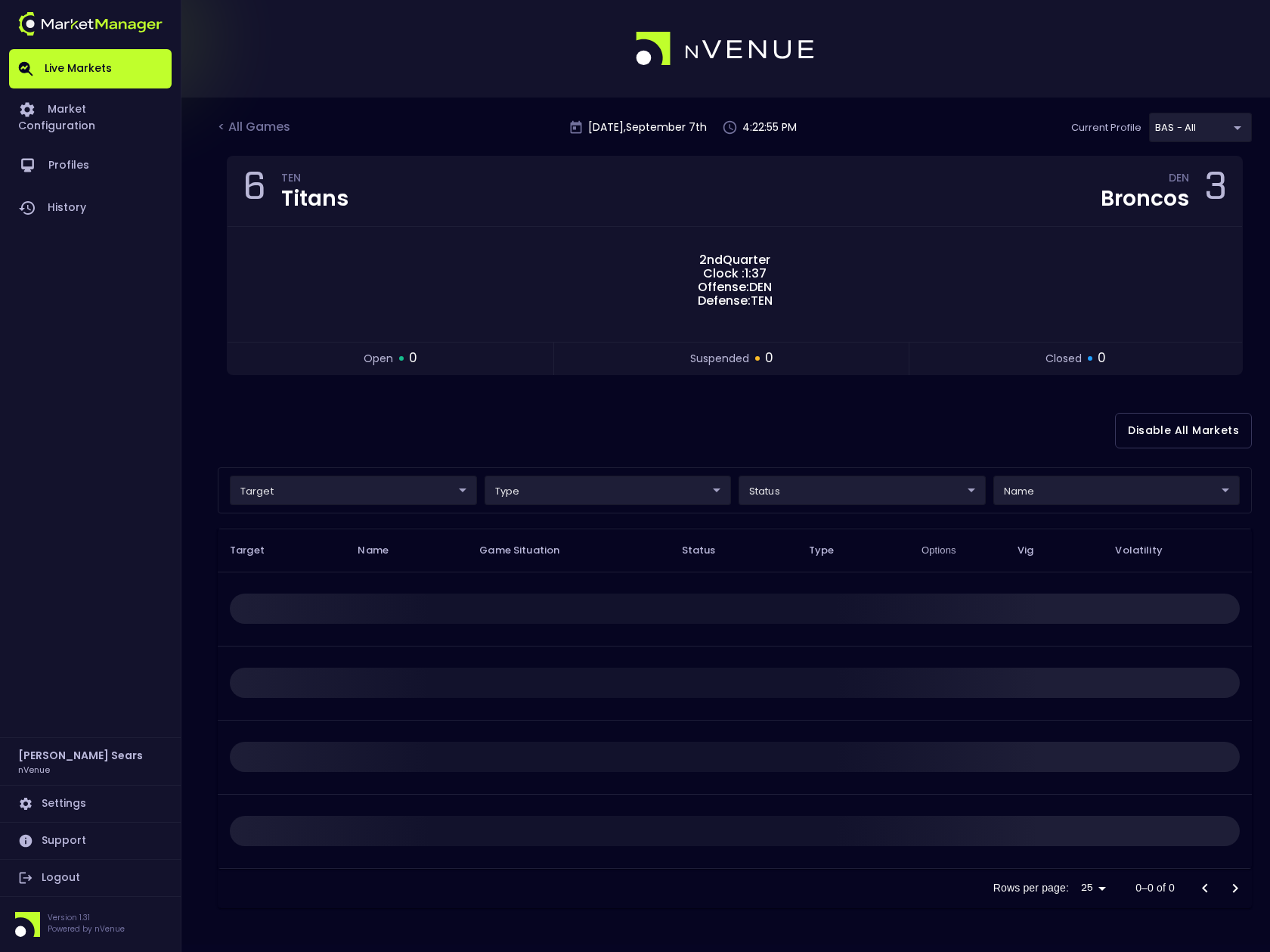
scroll to position [0, 0]
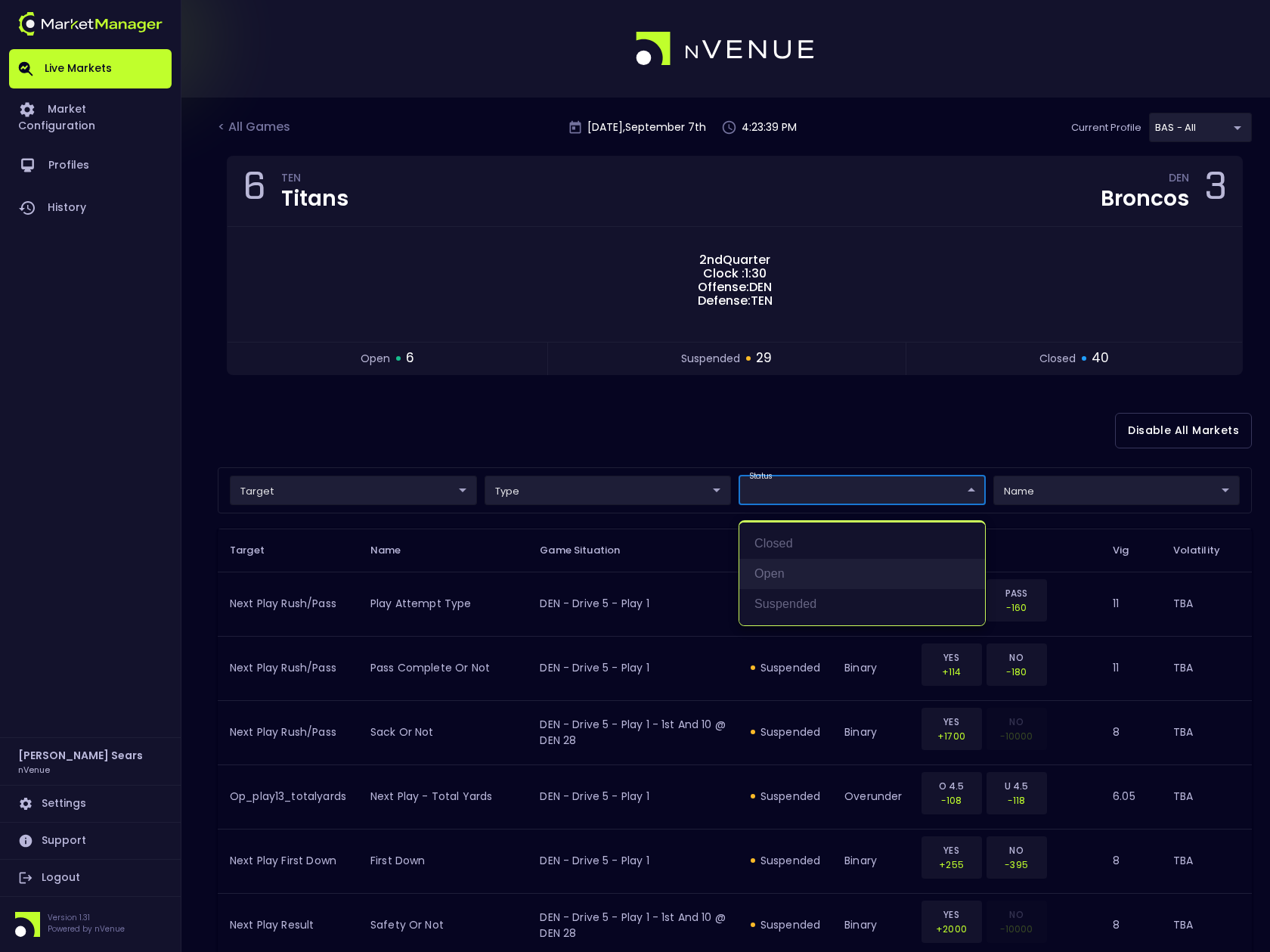
click at [798, 572] on li "open" at bounding box center [862, 573] width 246 height 30
type input "open"
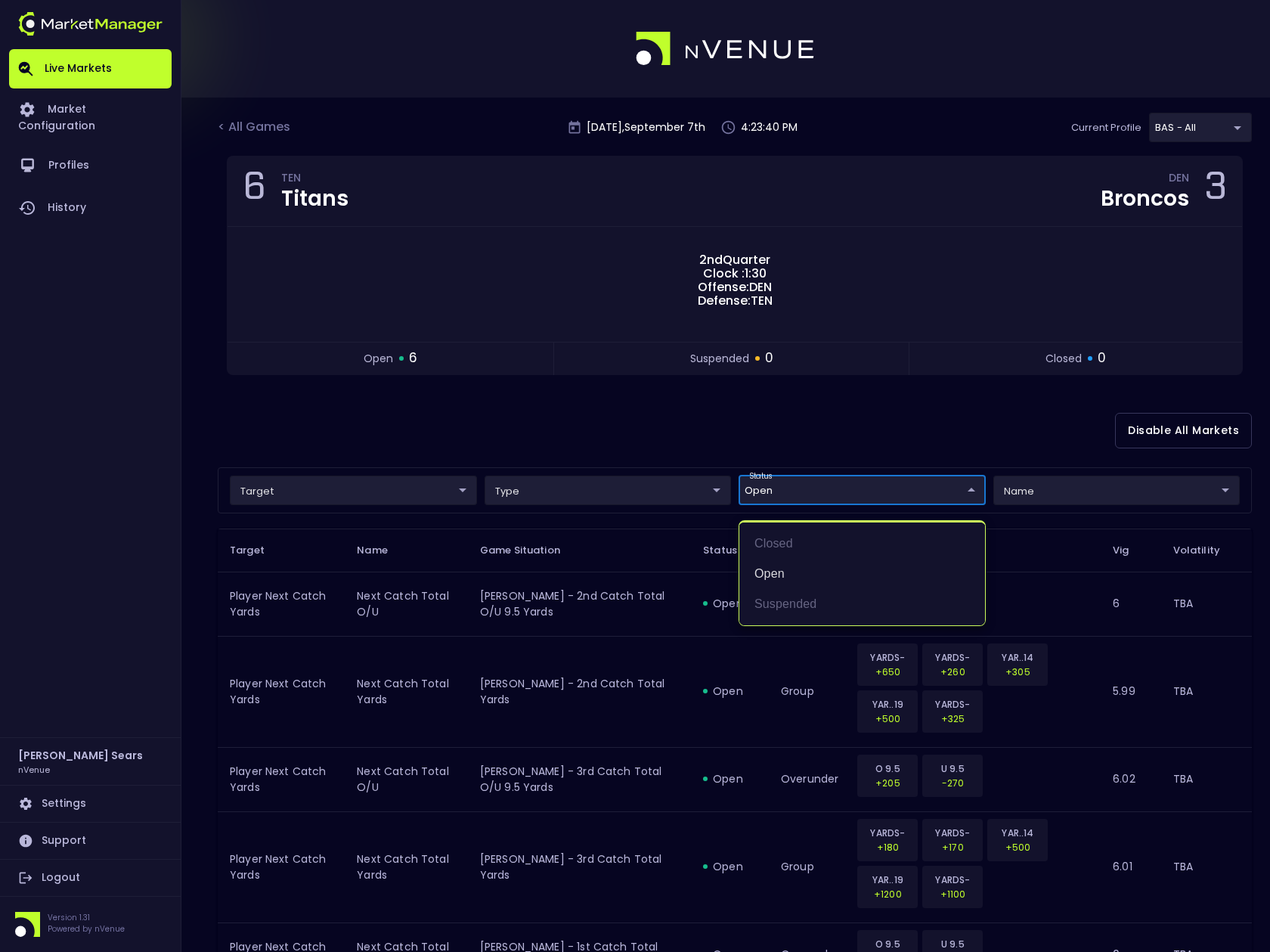
click at [693, 431] on div at bounding box center [635, 476] width 1270 height 952
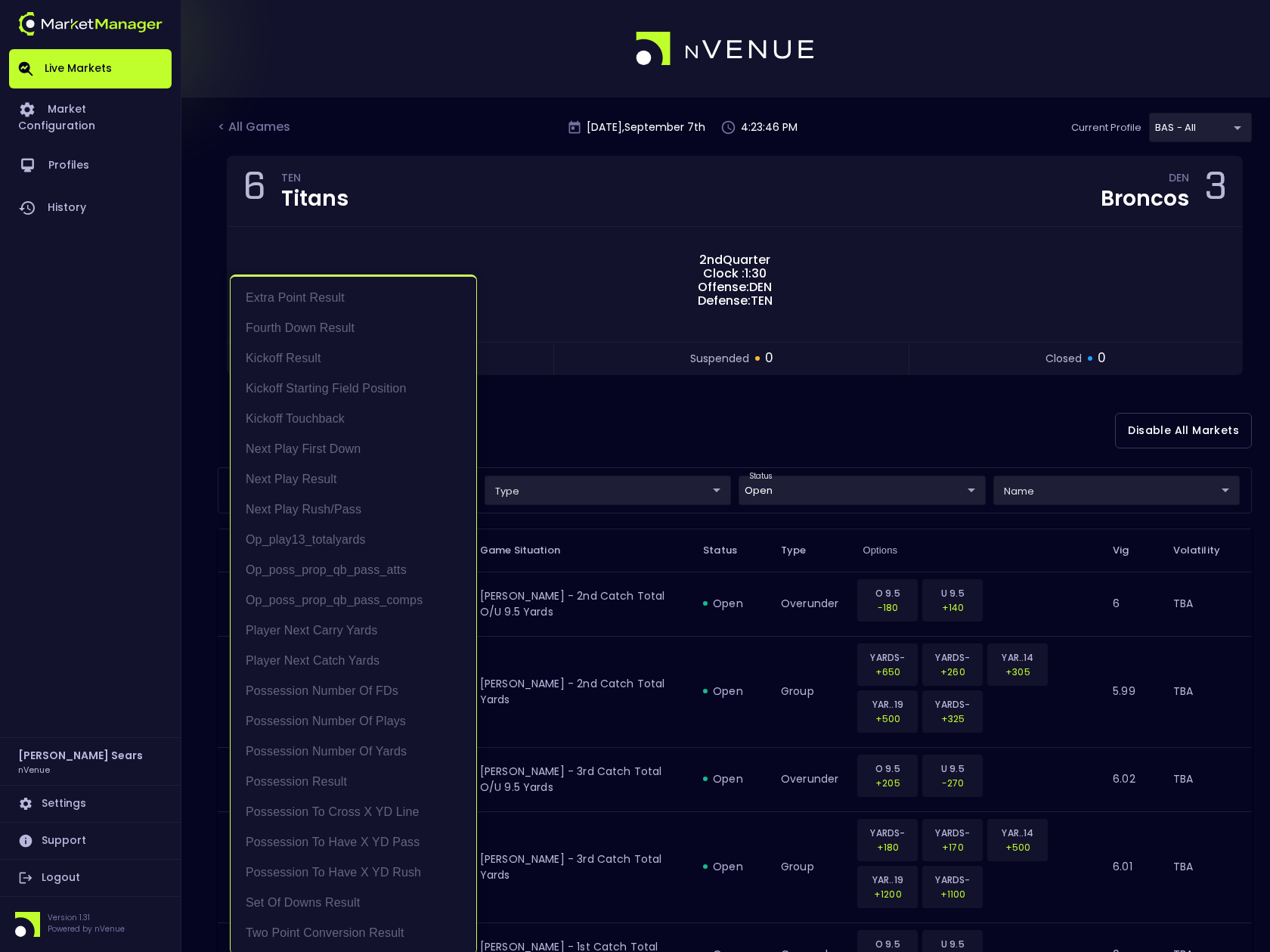
click at [433, 497] on body "Live Markets Market Configuration Profiles History Bruce Sears nVenue Settings …" at bounding box center [635, 587] width 1270 height 1174
click at [335, 779] on li "Possession Result" at bounding box center [353, 782] width 246 height 30
type input "Possession Result"
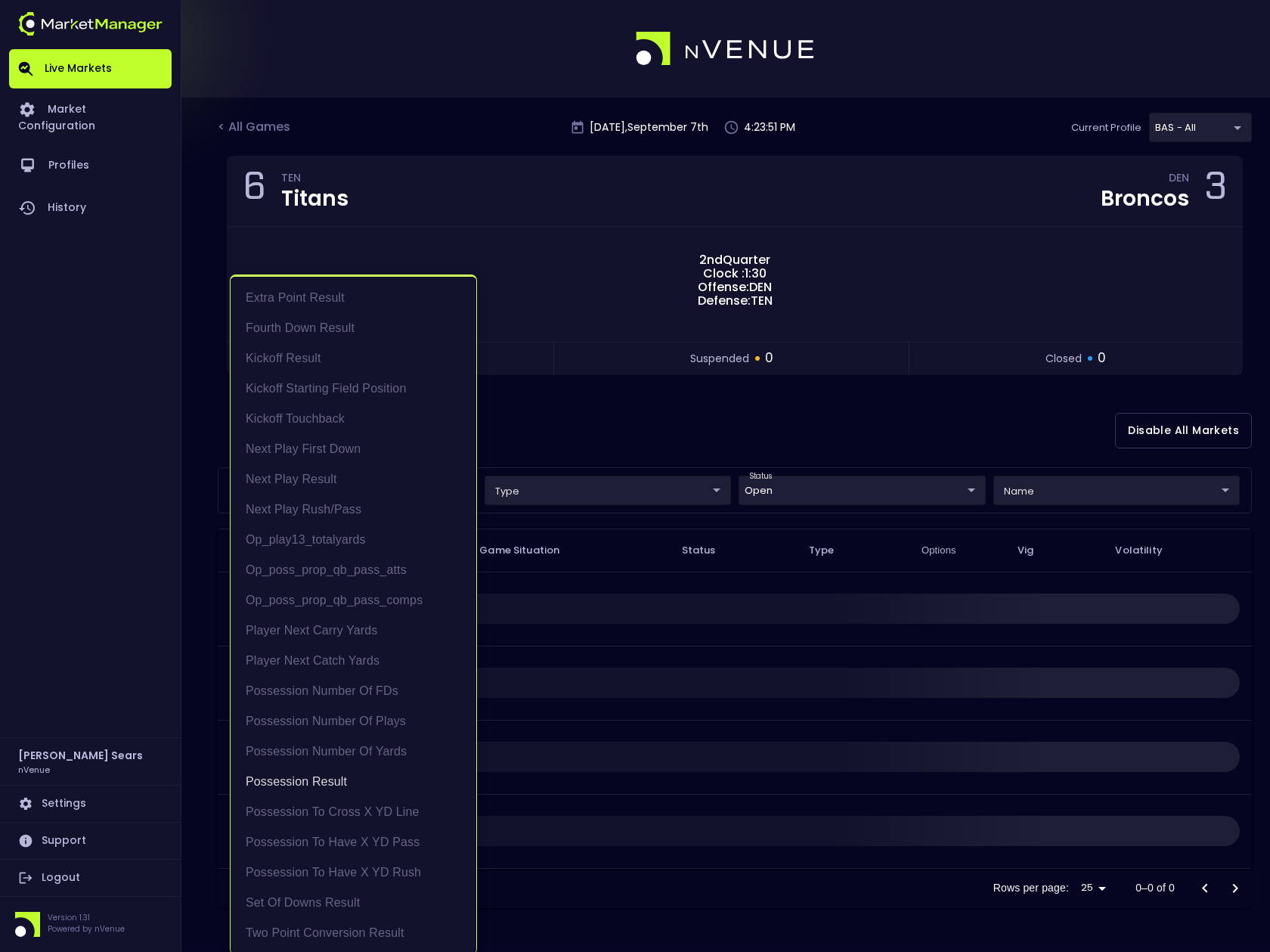
click at [588, 411] on div at bounding box center [635, 476] width 1270 height 952
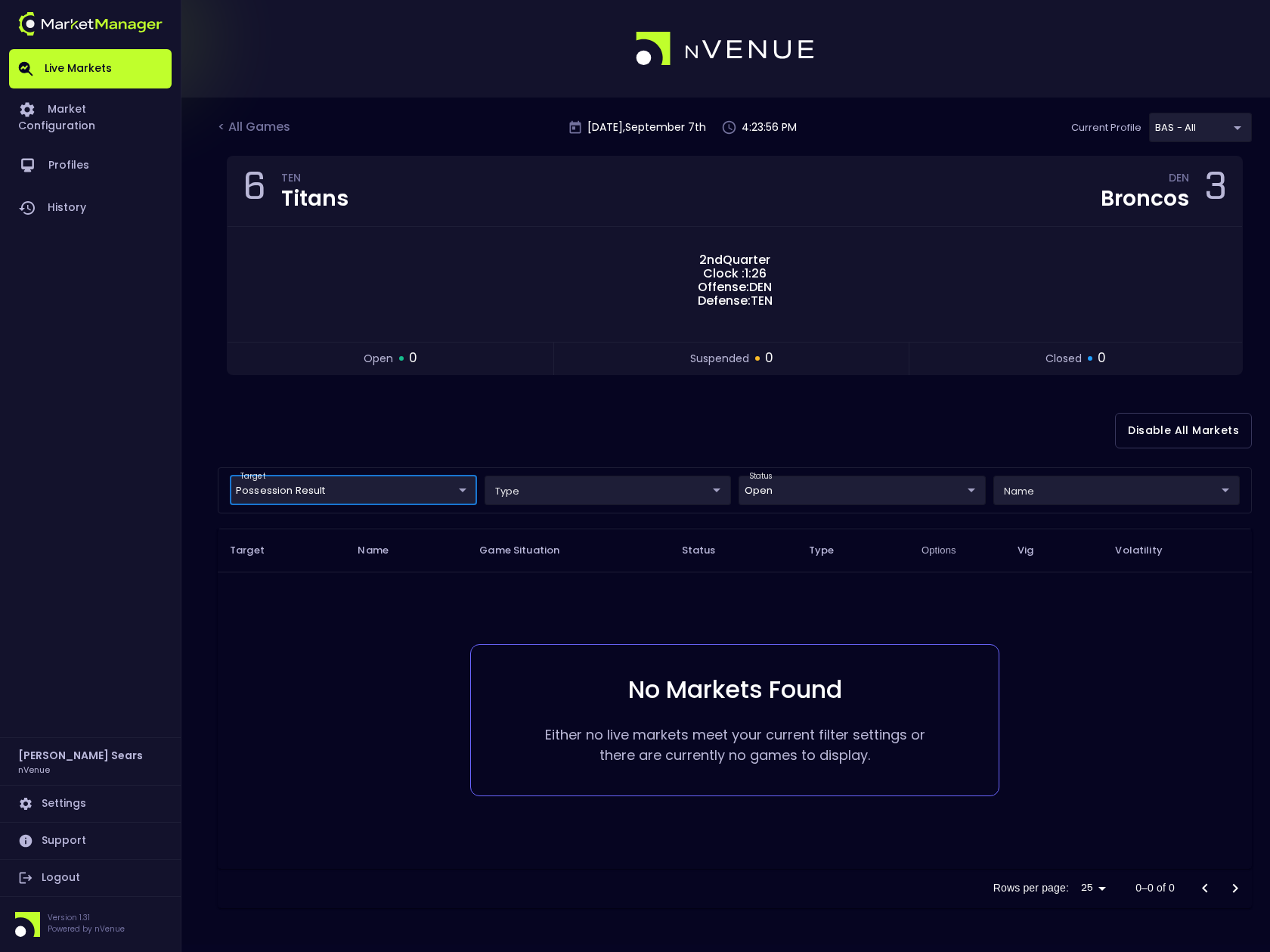
click at [445, 490] on body "Live Markets Market Configuration Profiles History Bruce Sears nVenue Settings …" at bounding box center [635, 476] width 1270 height 952
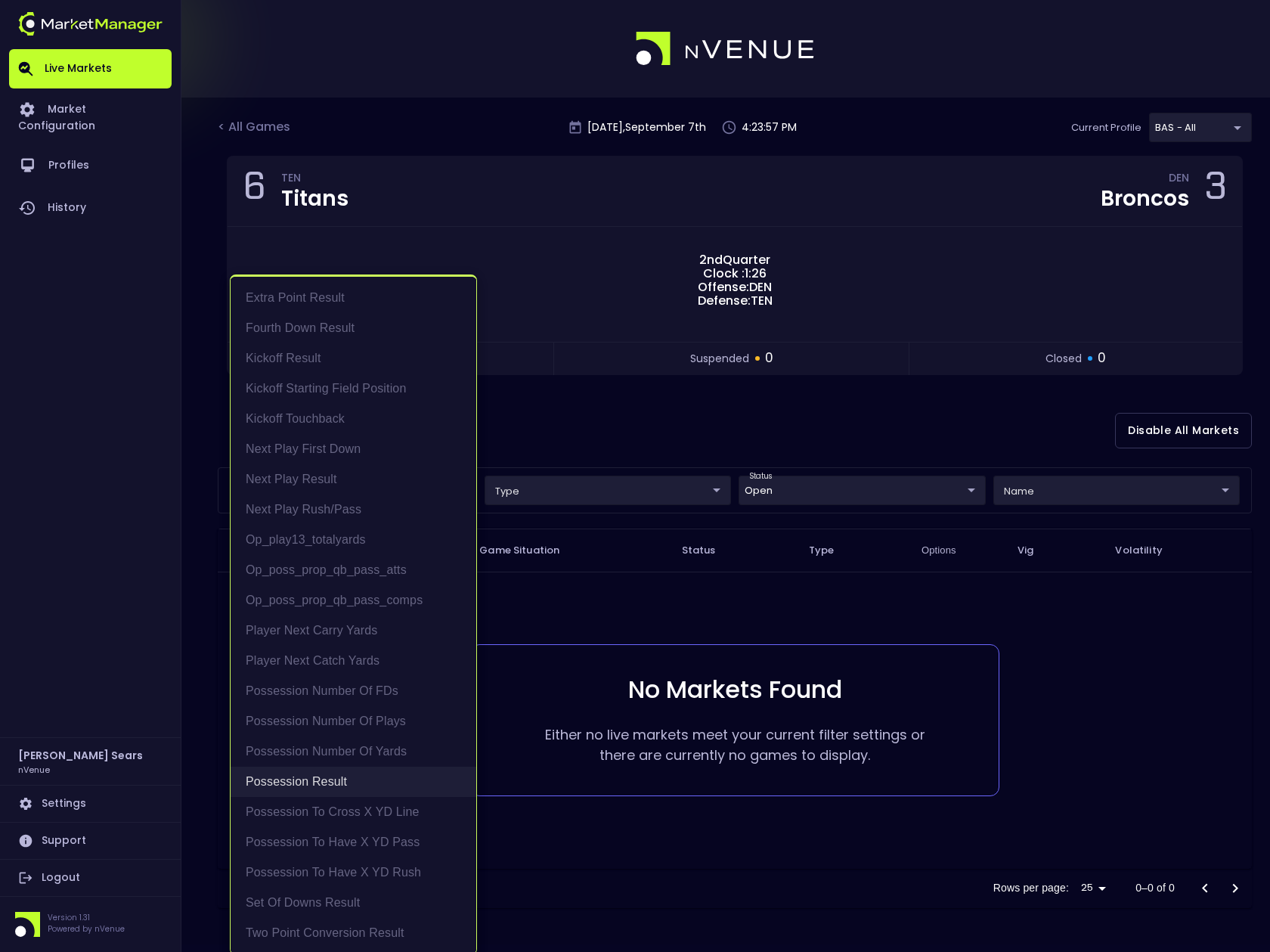
click at [349, 782] on li "Possession Result" at bounding box center [353, 782] width 246 height 30
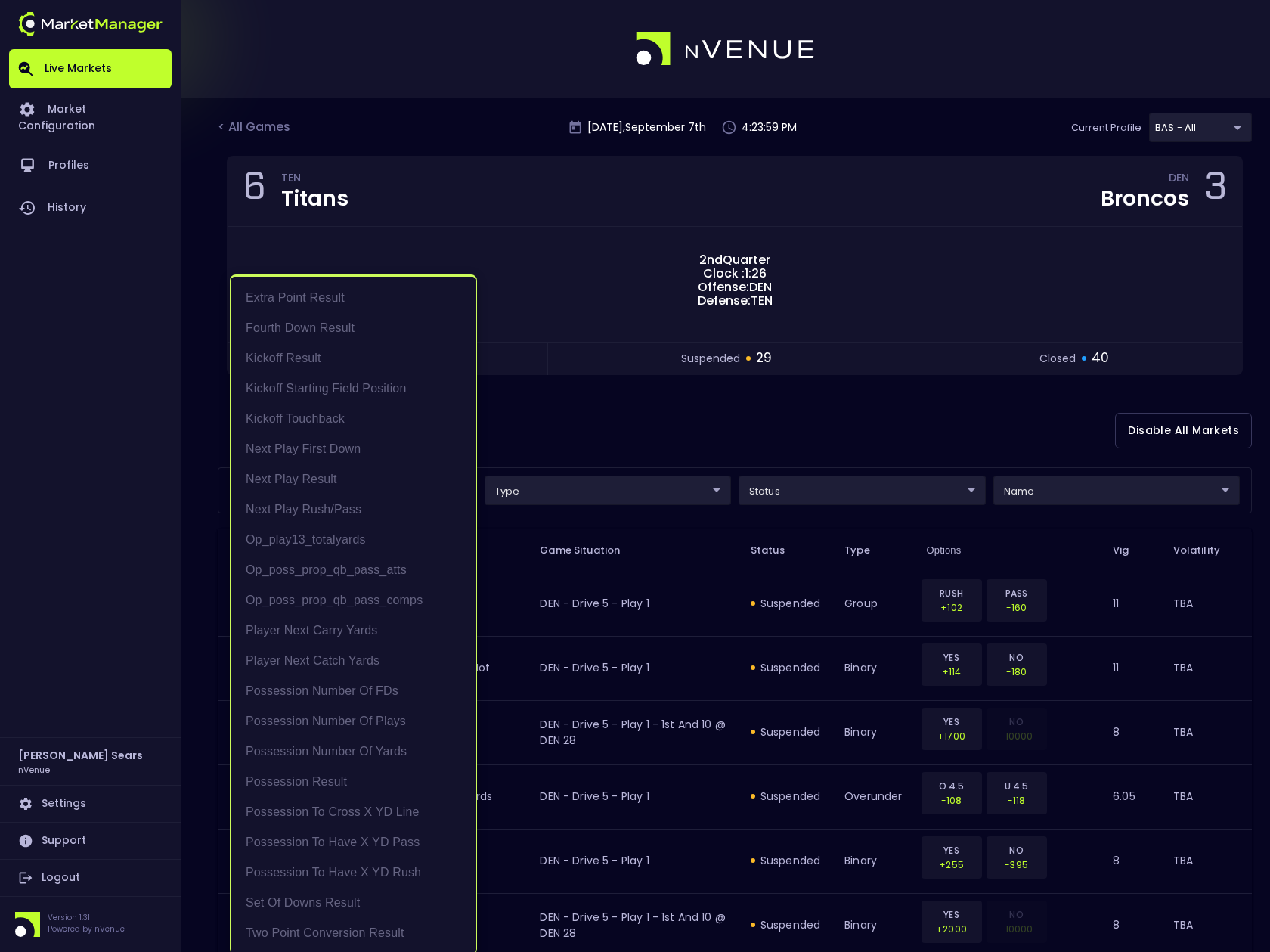
click at [561, 431] on div at bounding box center [635, 476] width 1270 height 952
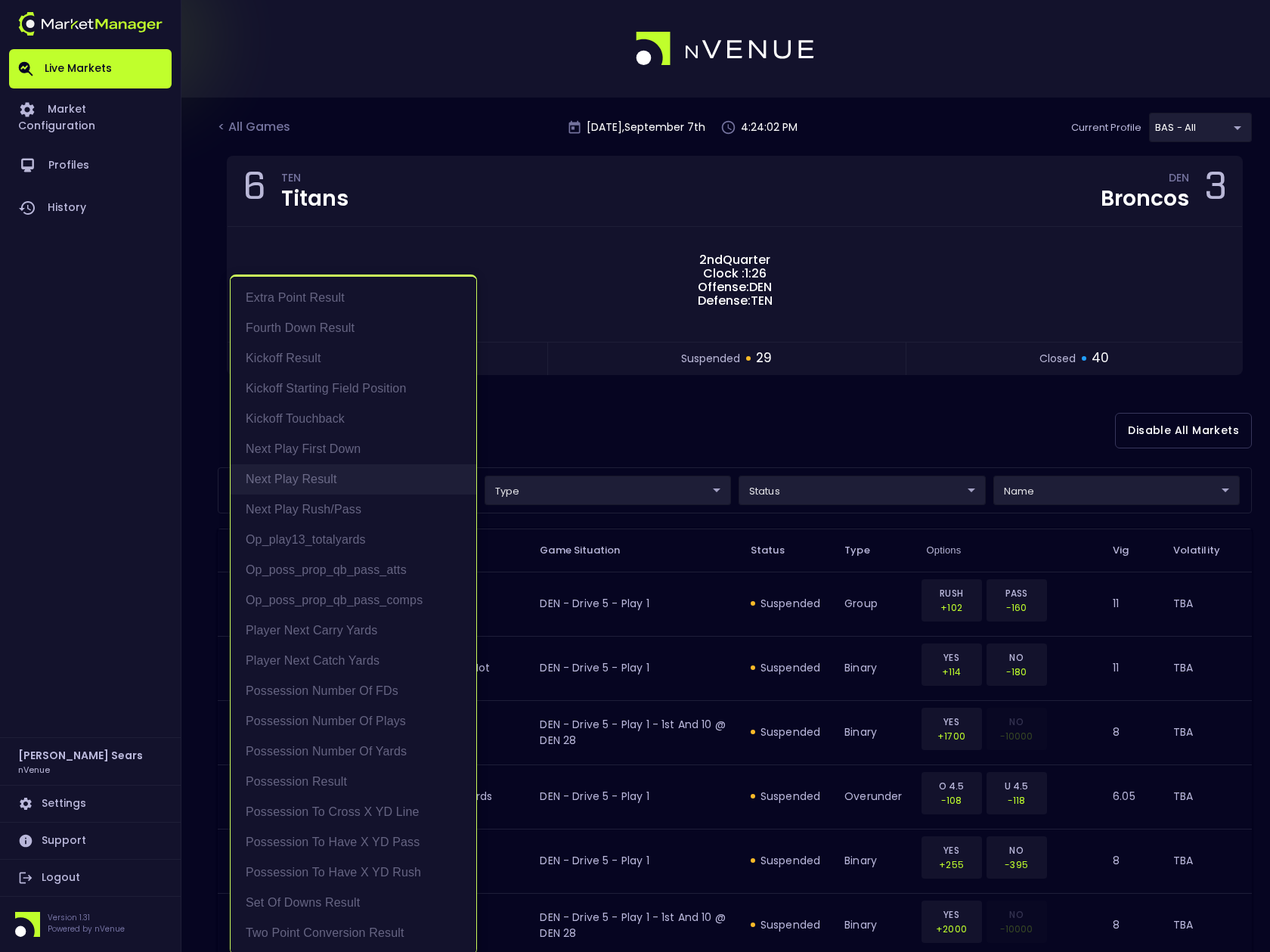
click at [330, 484] on li "Next Play Result" at bounding box center [353, 479] width 246 height 30
type input "Next Play Result"
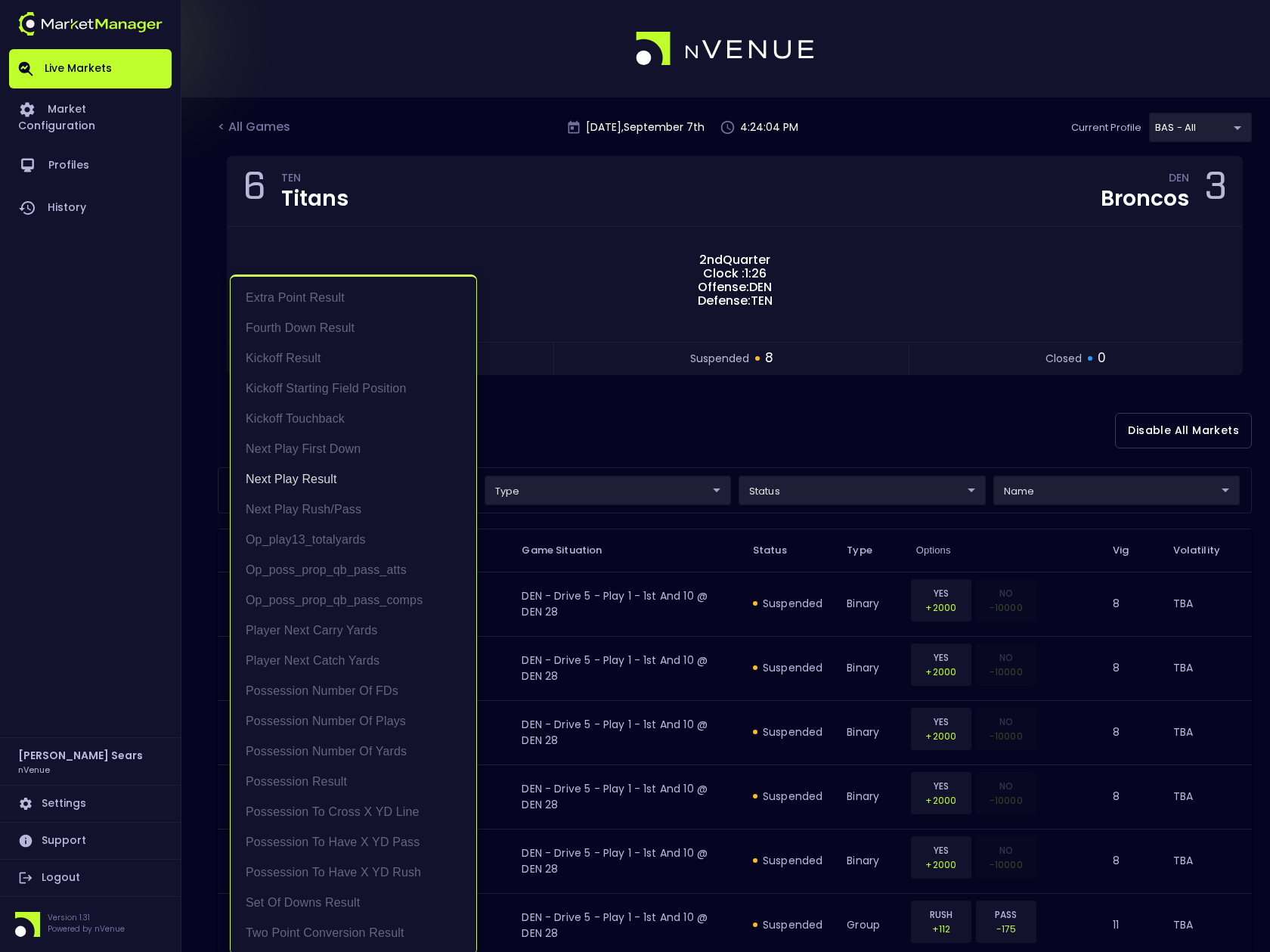
click at [561, 439] on div at bounding box center [635, 476] width 1270 height 952
click at [463, 496] on body "Live Markets Market Configuration Profiles History Bruce Sears nVenue Settings …" at bounding box center [635, 604] width 1270 height 1209
click at [390, 481] on li "Next Play Result" at bounding box center [353, 479] width 246 height 30
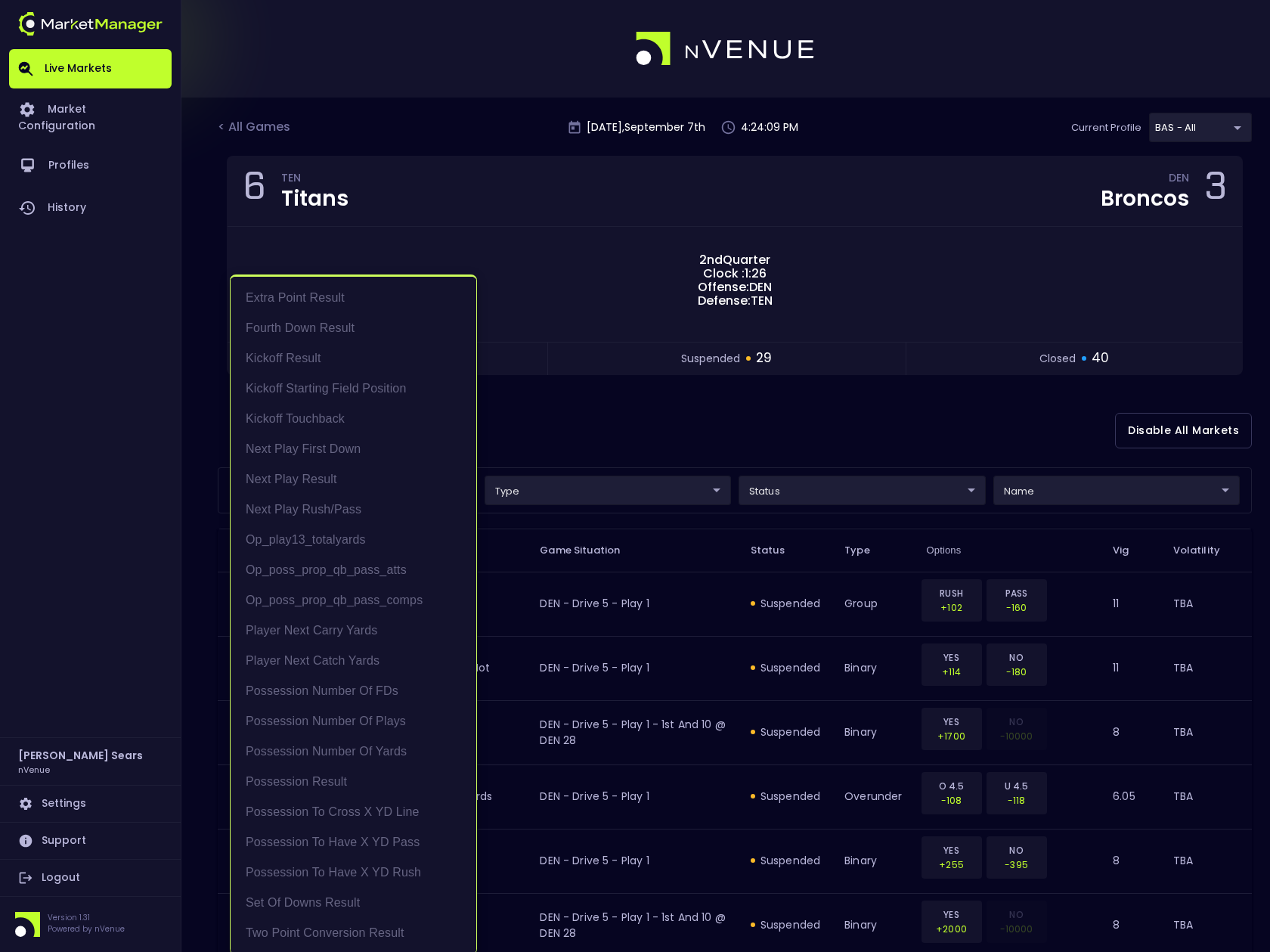
click at [783, 487] on div at bounding box center [635, 476] width 1270 height 952
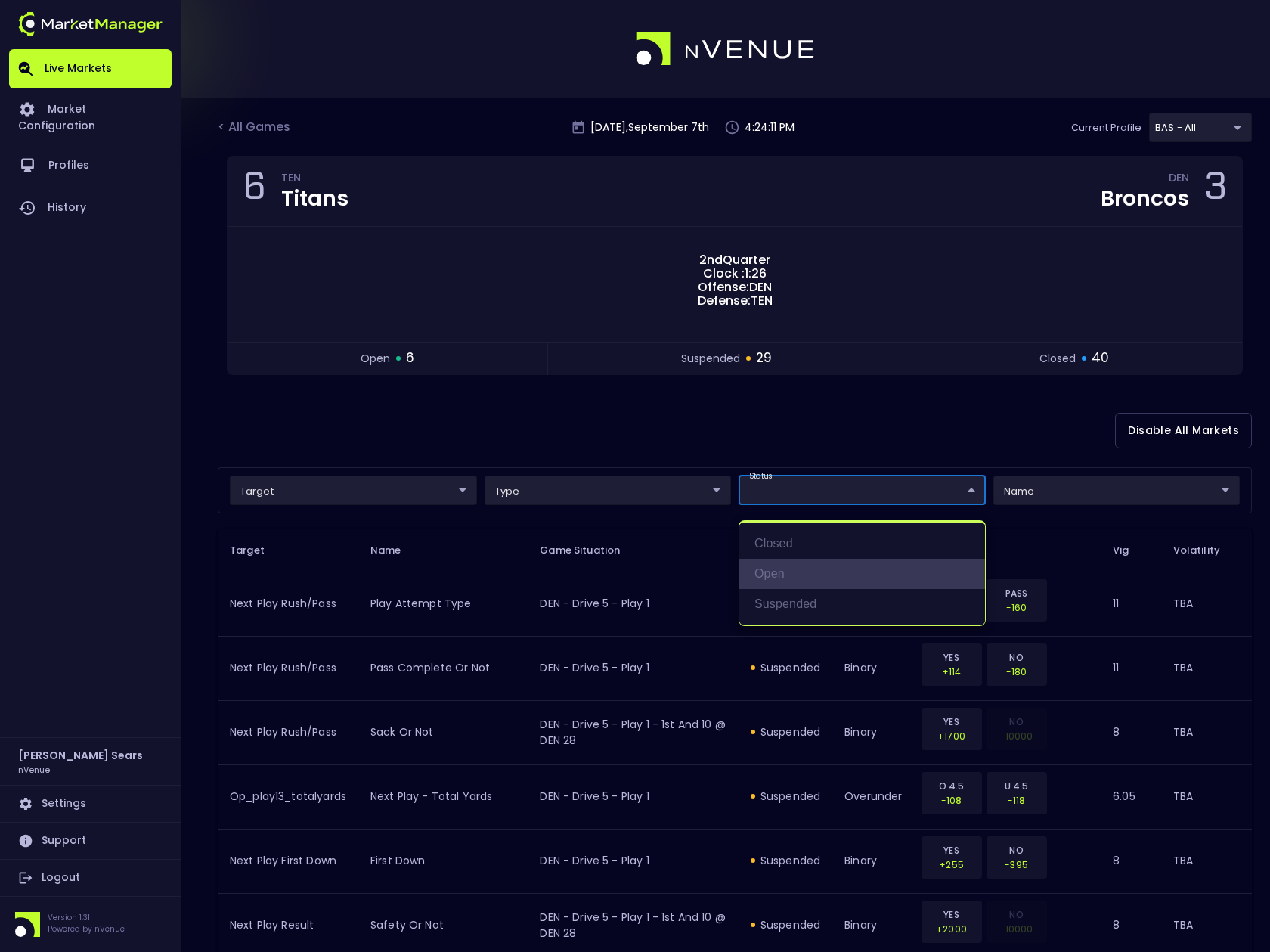
drag, startPoint x: 775, startPoint y: 580, endPoint x: 777, endPoint y: 564, distance: 16.1
click at [776, 579] on li "open" at bounding box center [862, 573] width 246 height 30
type input "open"
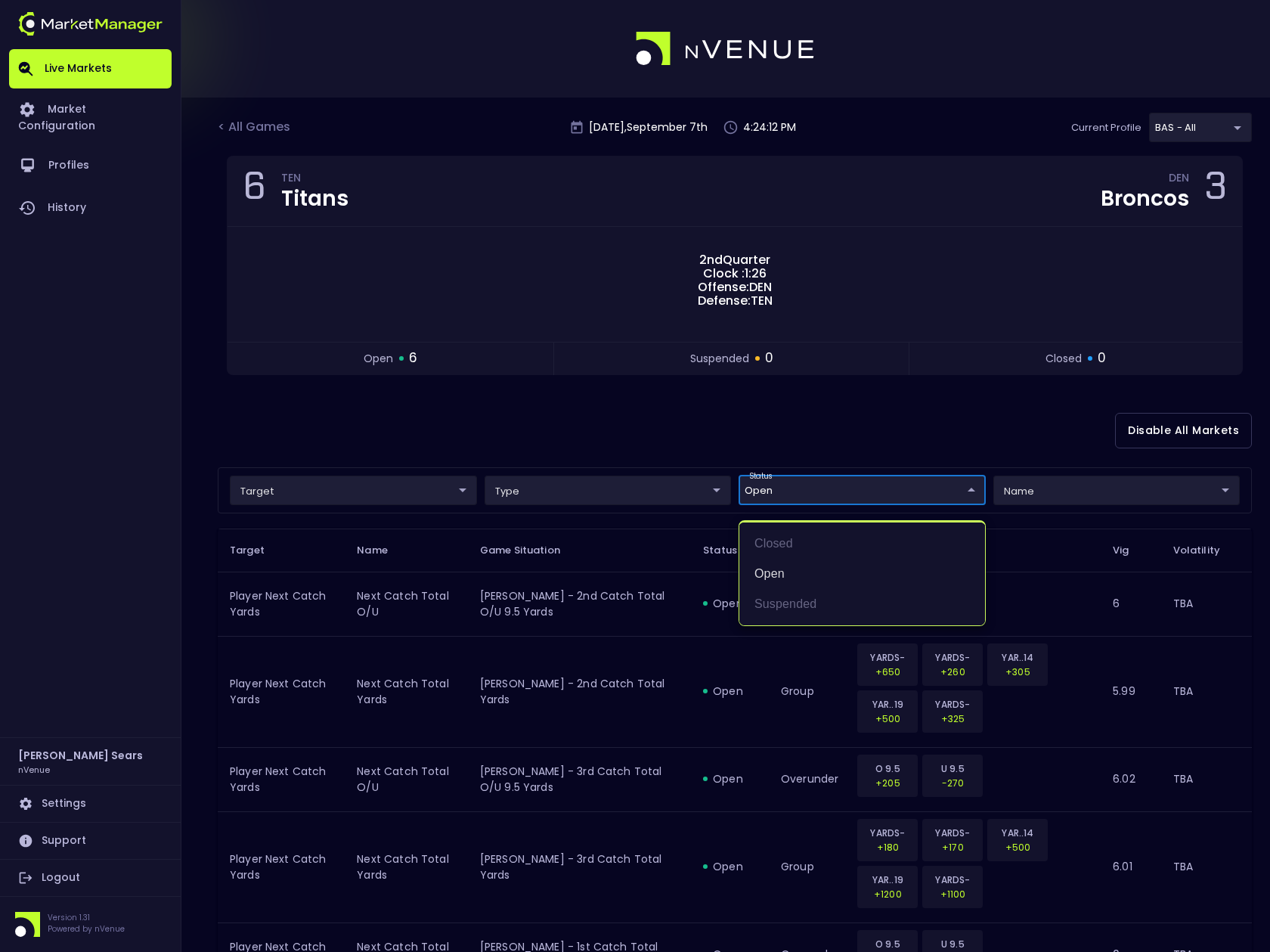
click at [628, 431] on div at bounding box center [635, 476] width 1270 height 952
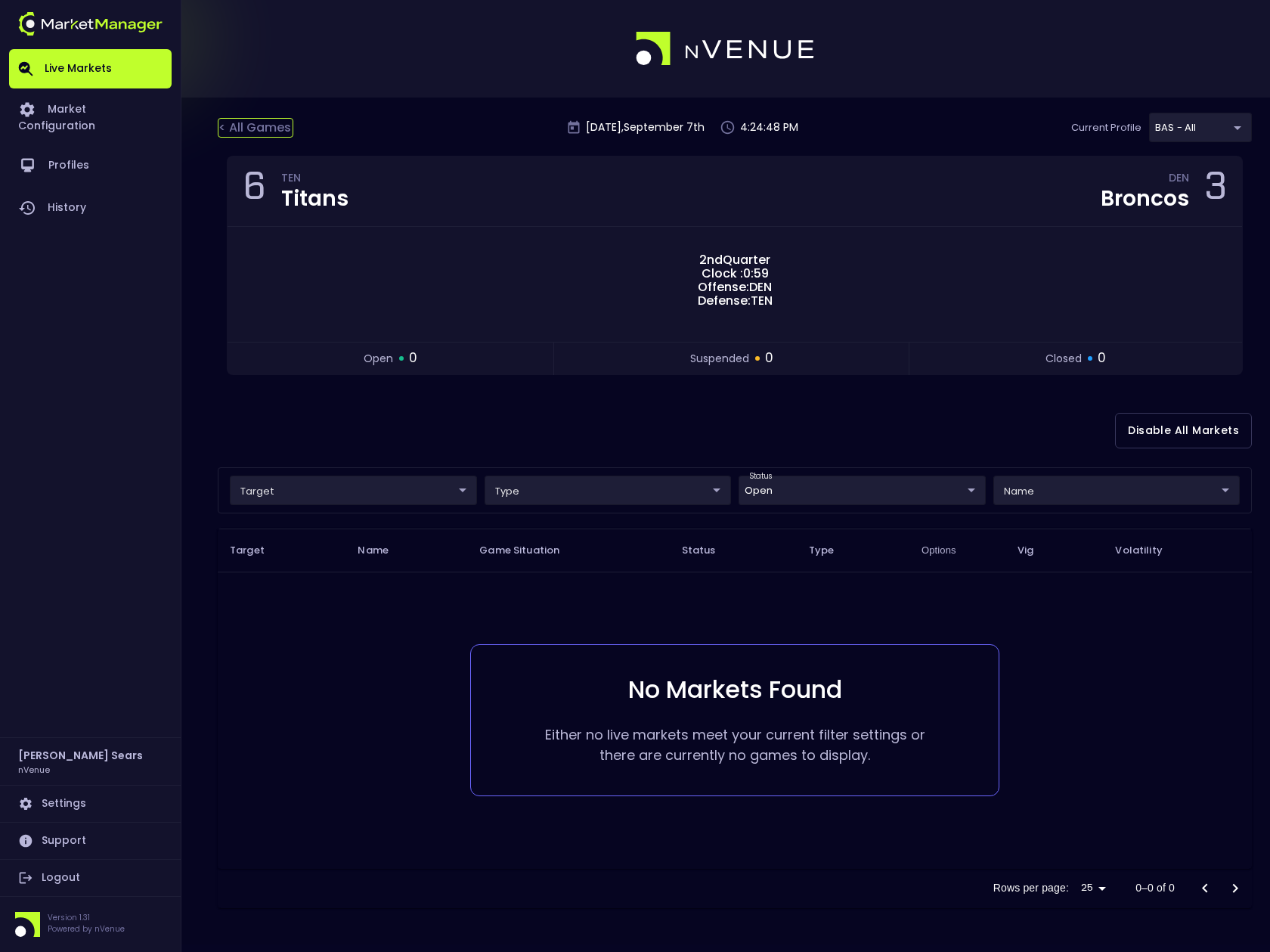
click at [252, 128] on div "< All Games" at bounding box center [255, 128] width 76 height 20
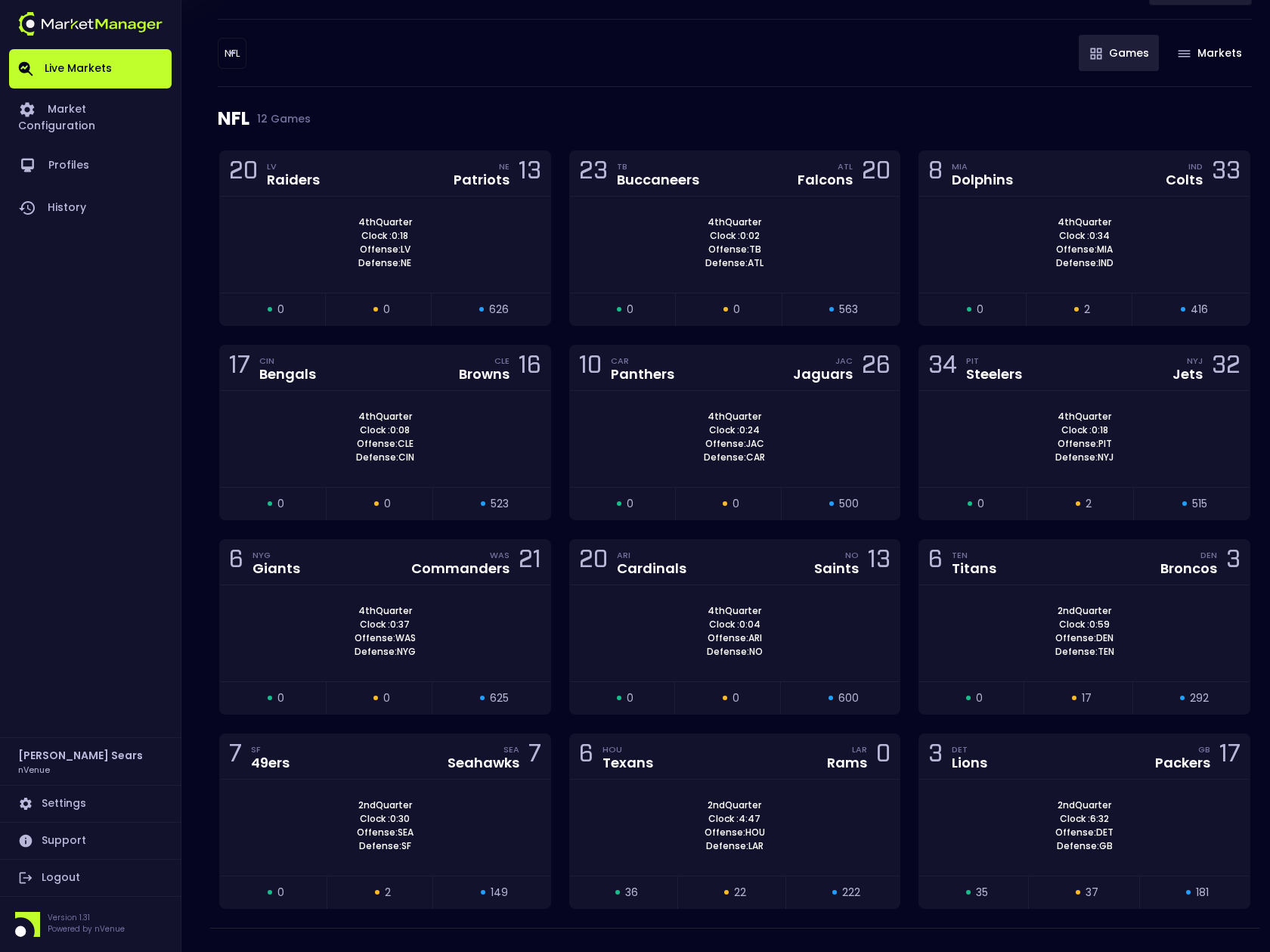
scroll to position [170, 0]
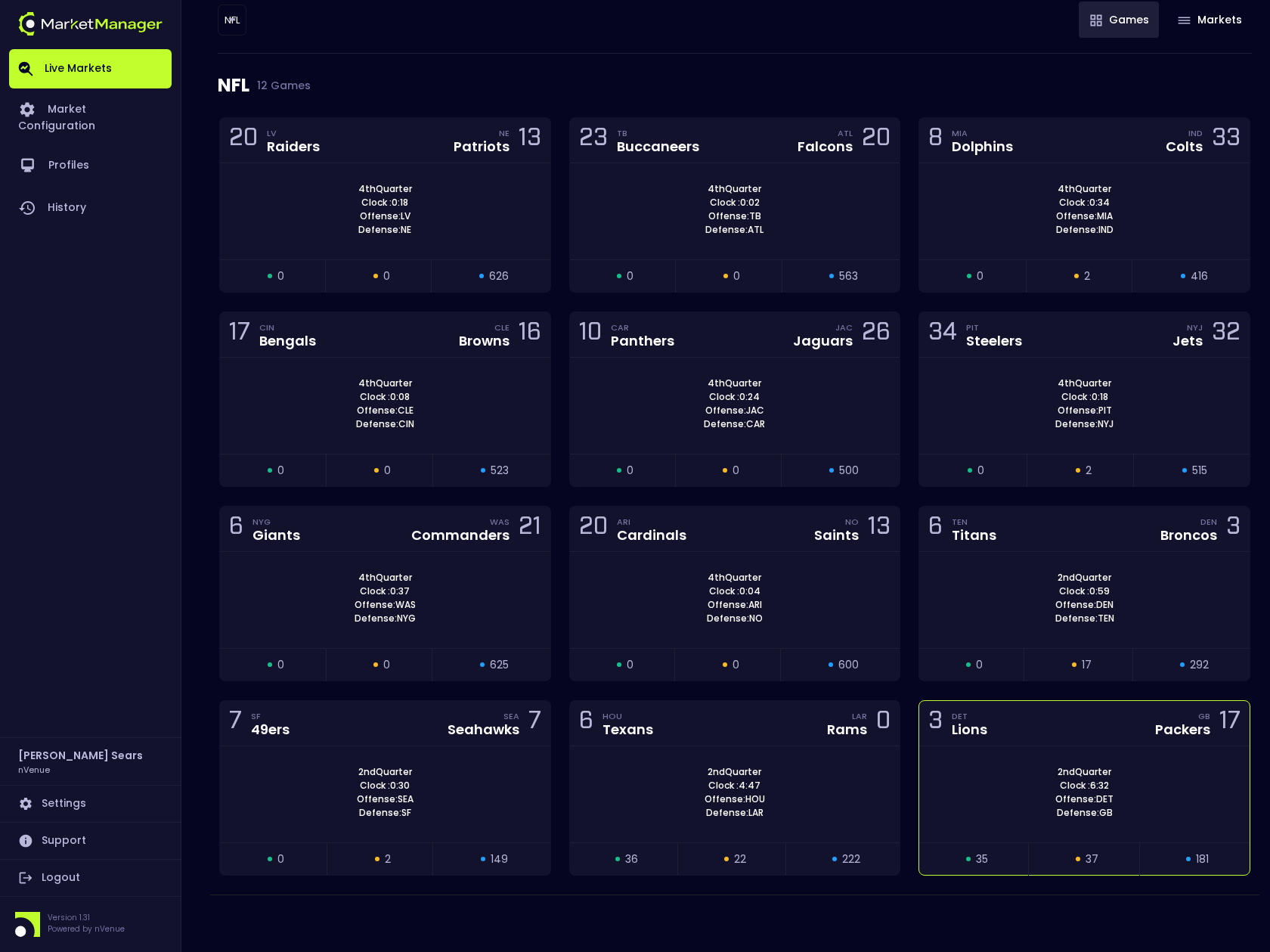
click at [974, 740] on div "3 DET Lions GB Packers 17" at bounding box center [1084, 724] width 330 height 46
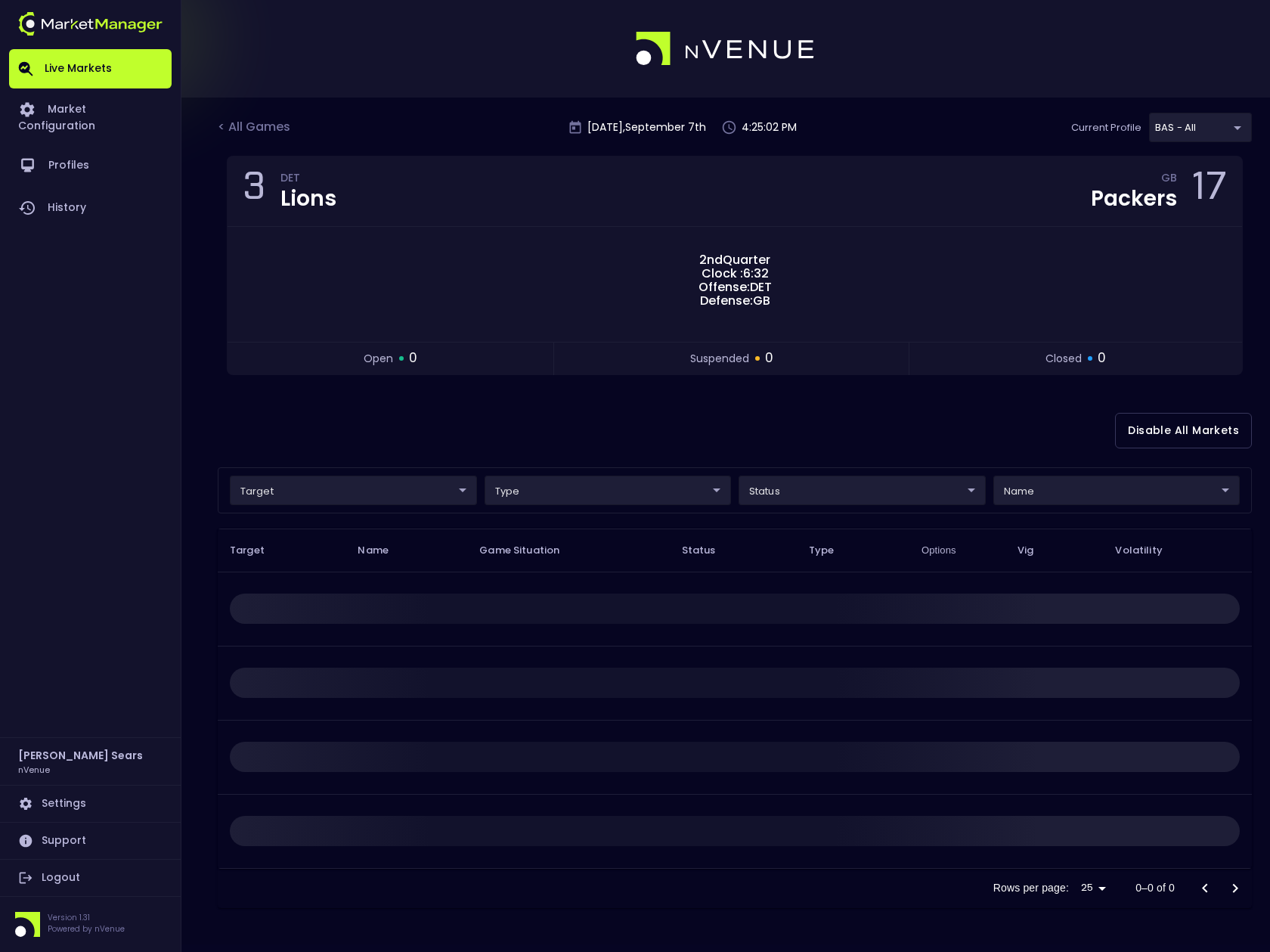
scroll to position [0, 0]
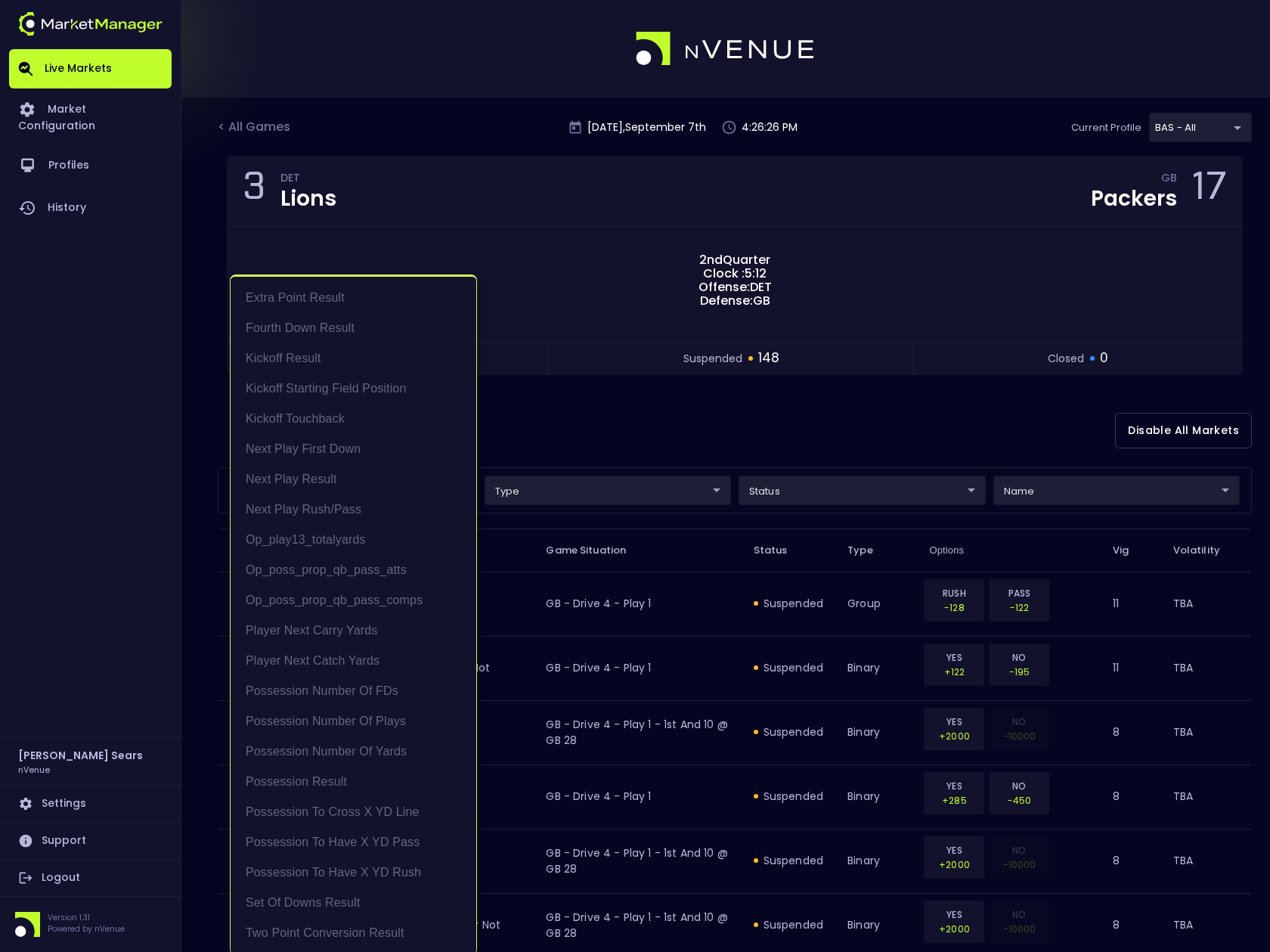
click at [353, 782] on li "Possession Result" at bounding box center [353, 782] width 246 height 30
type input "Possession Result"
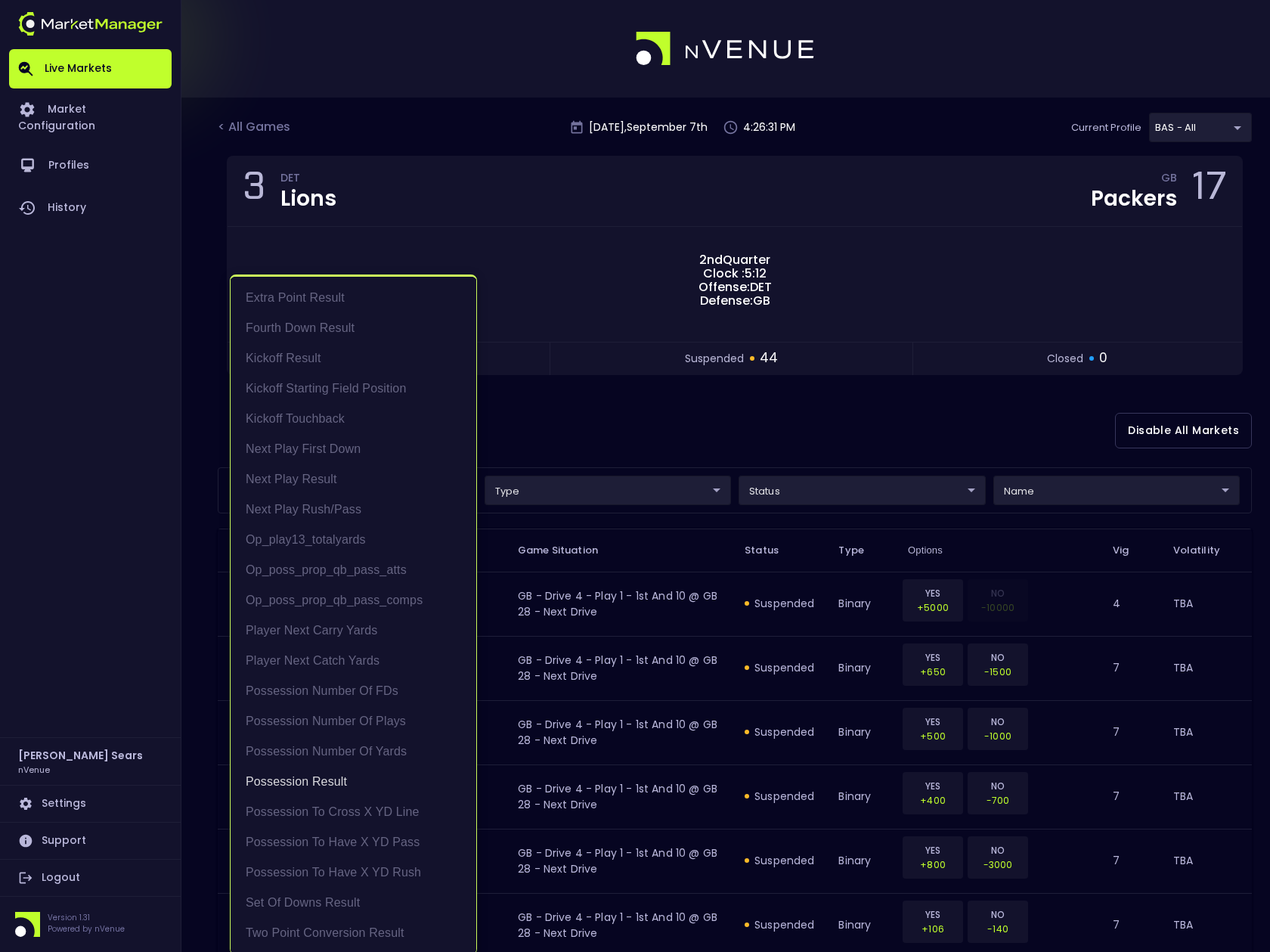
drag, startPoint x: 556, startPoint y: 401, endPoint x: 576, endPoint y: 417, distance: 25.6
click at [556, 401] on div at bounding box center [635, 476] width 1270 height 952
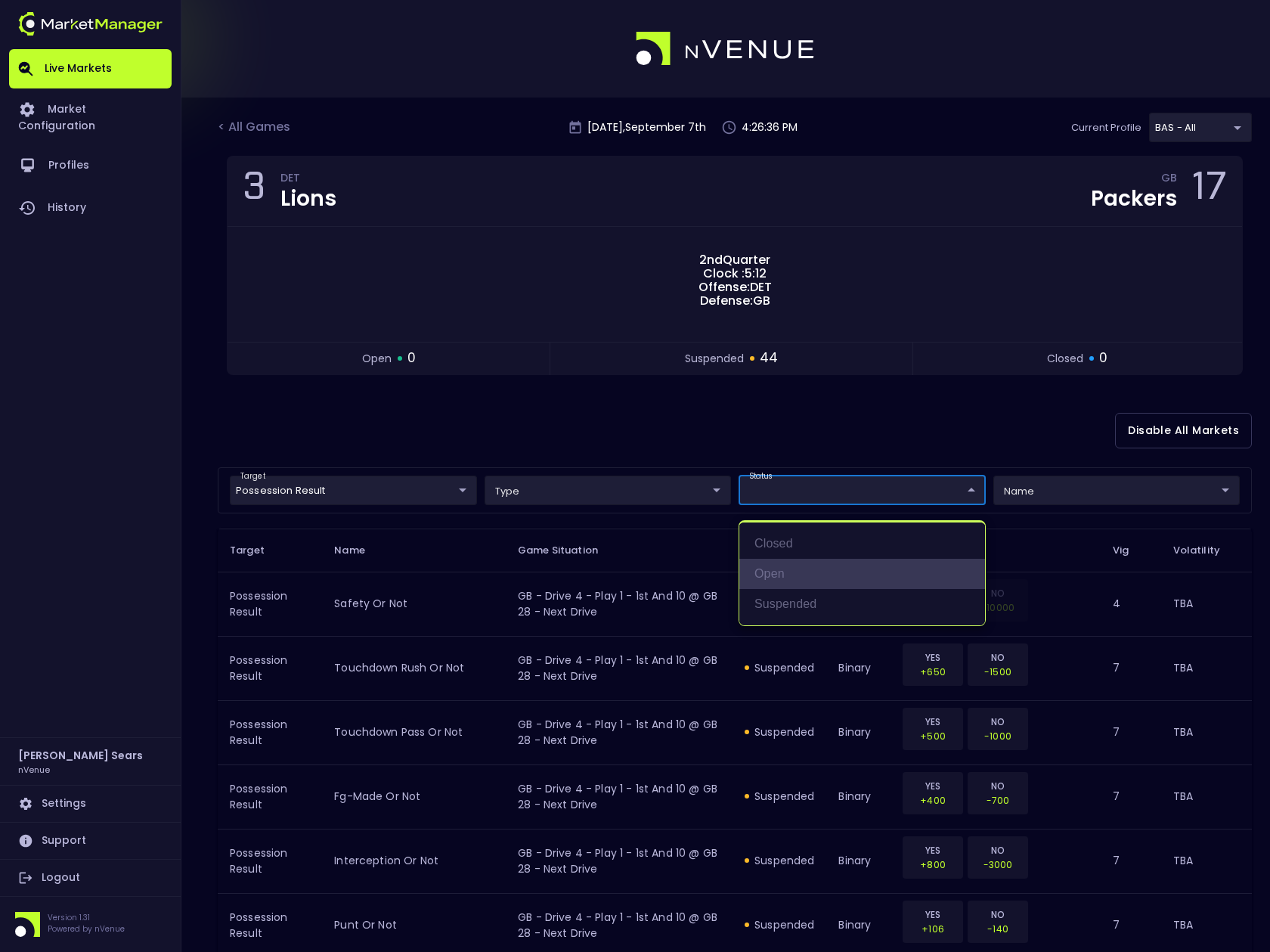
click at [786, 571] on li "open" at bounding box center [862, 573] width 246 height 30
type input "open"
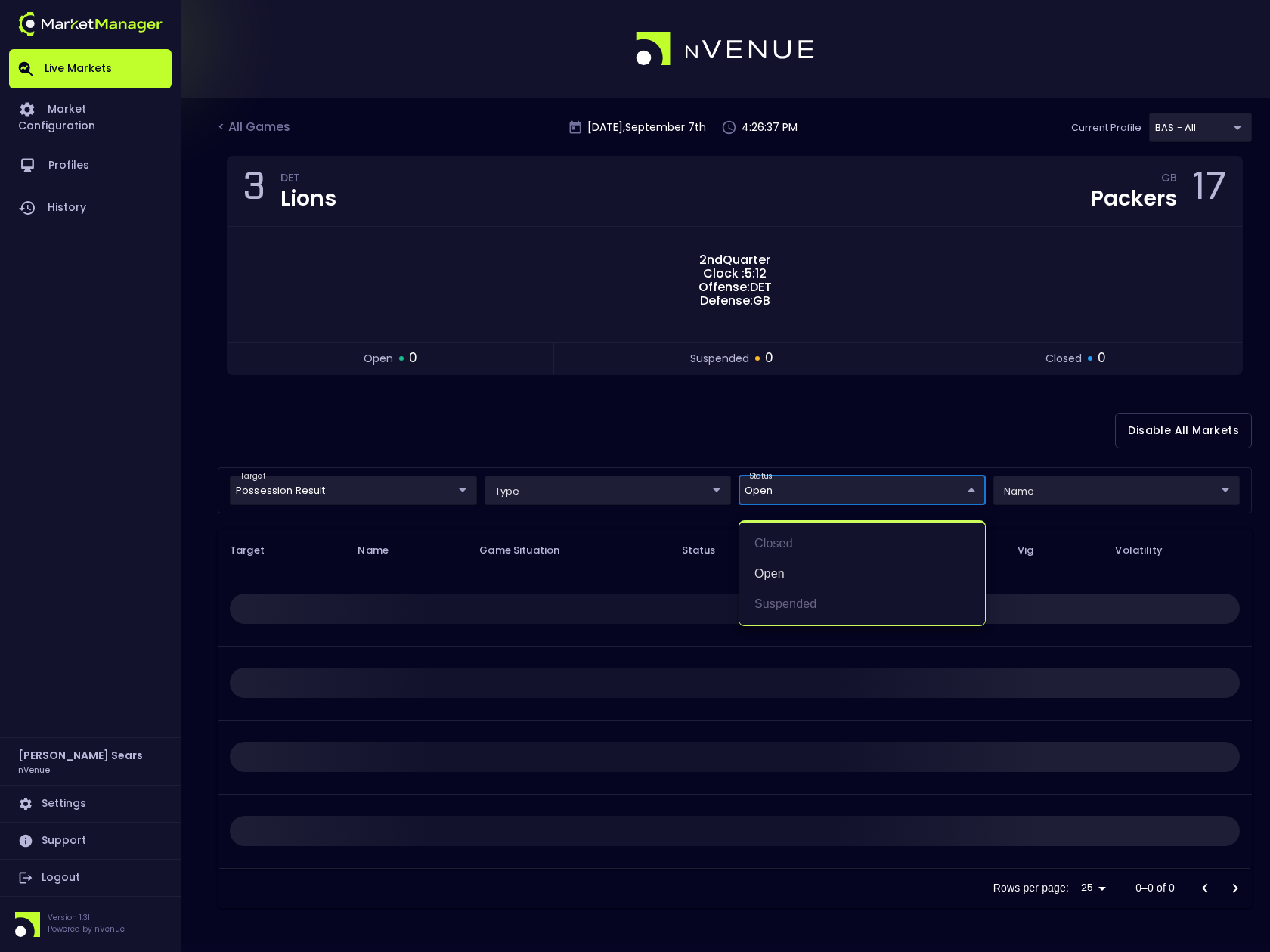
click at [688, 450] on div at bounding box center [635, 476] width 1270 height 952
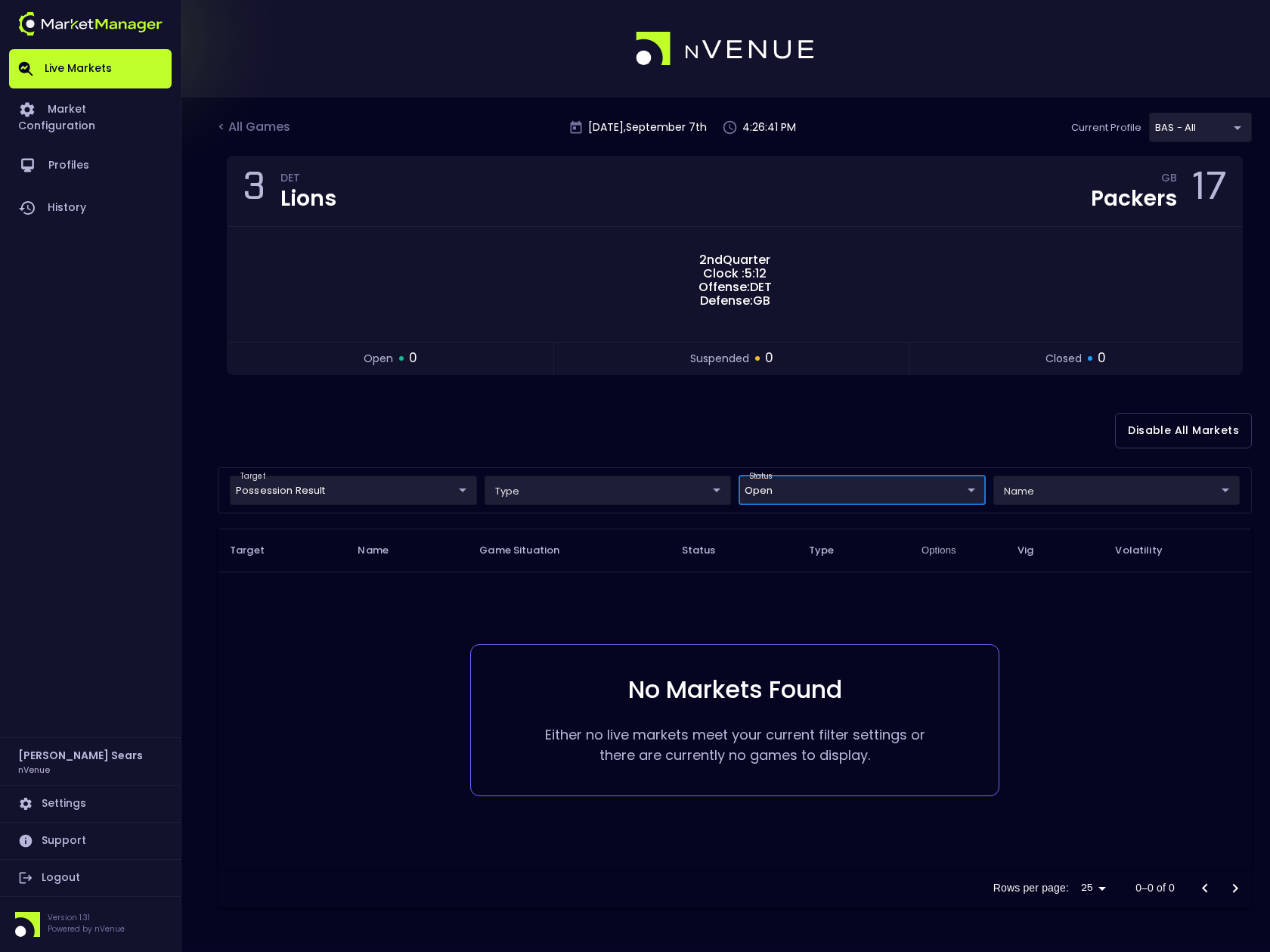
click at [426, 492] on body "Live Markets Market Configuration Profiles History Bruce Sears nVenue Settings …" at bounding box center [635, 476] width 1270 height 952
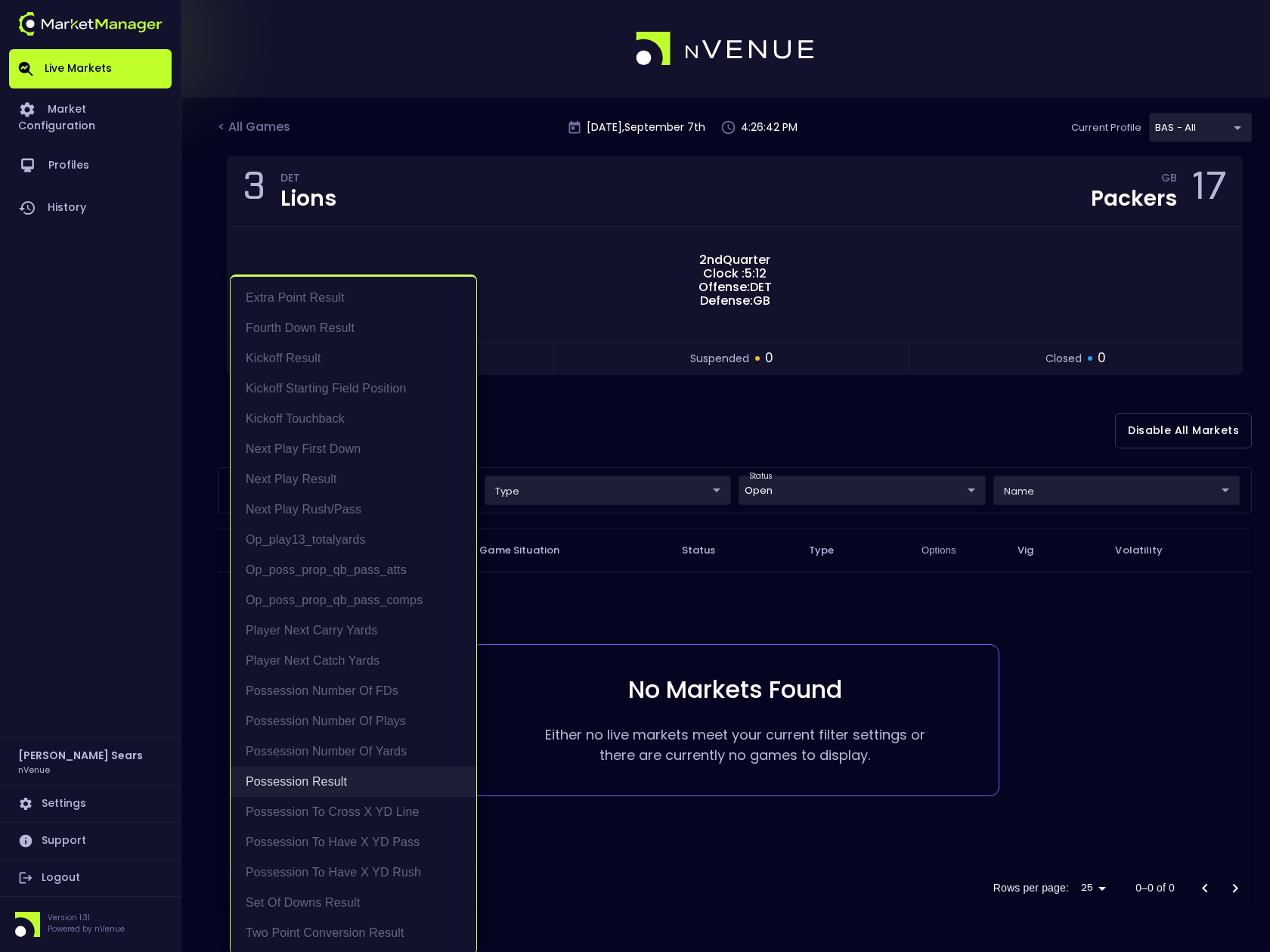
click at [333, 785] on li "Possession Result" at bounding box center [353, 782] width 246 height 30
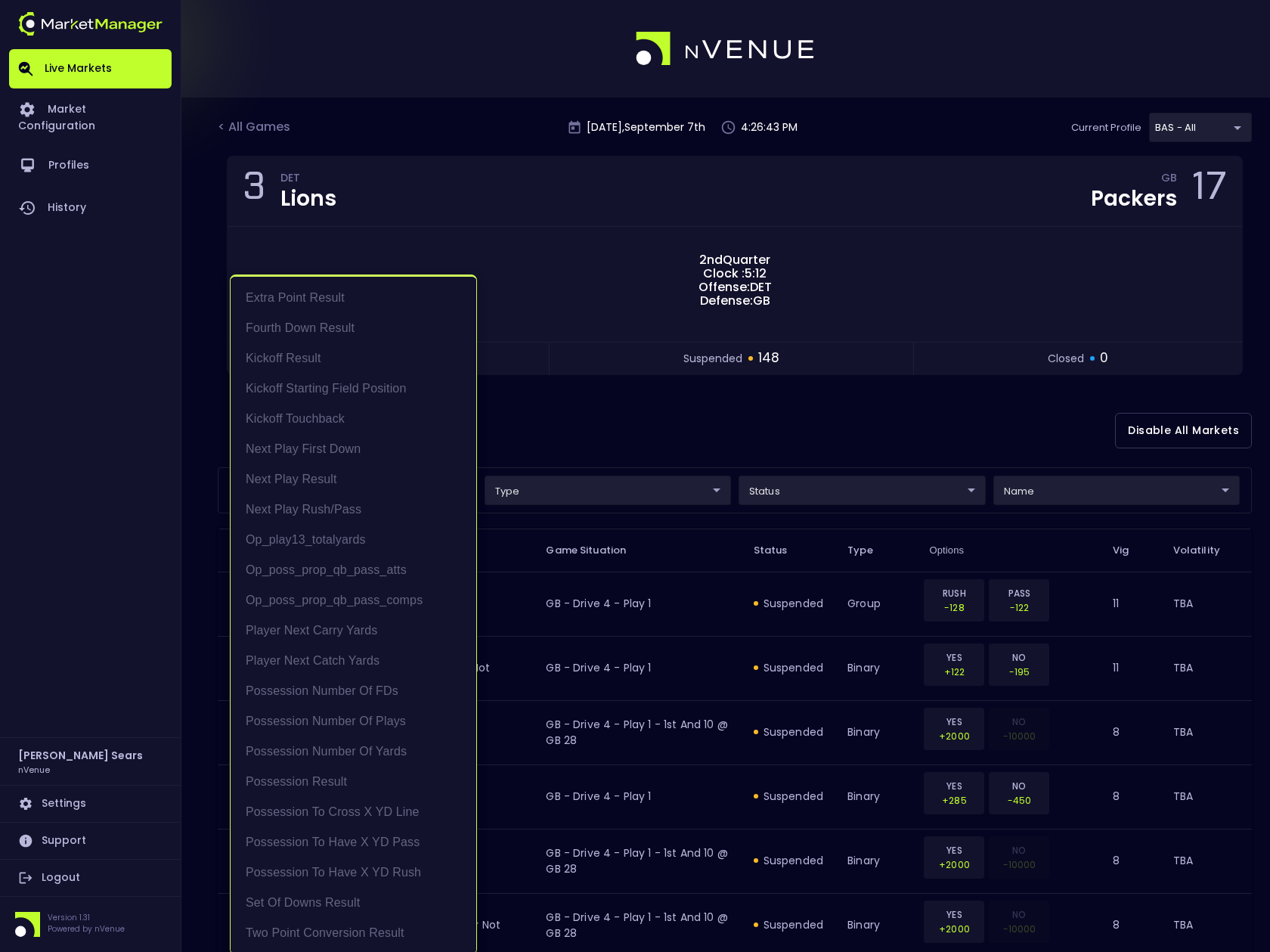
click at [593, 446] on div at bounding box center [635, 476] width 1270 height 952
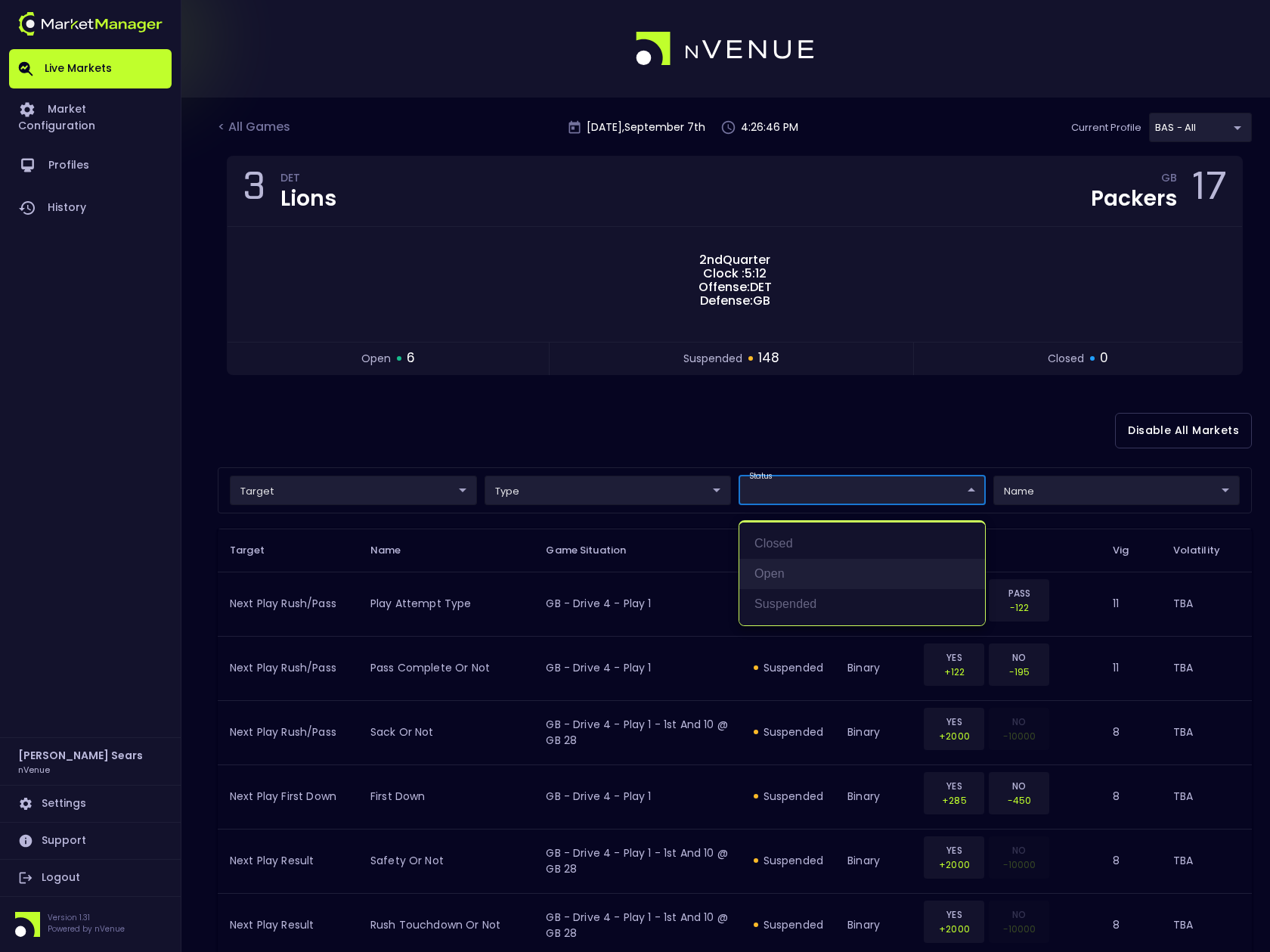
click at [798, 573] on li "open" at bounding box center [862, 573] width 246 height 30
type input "open"
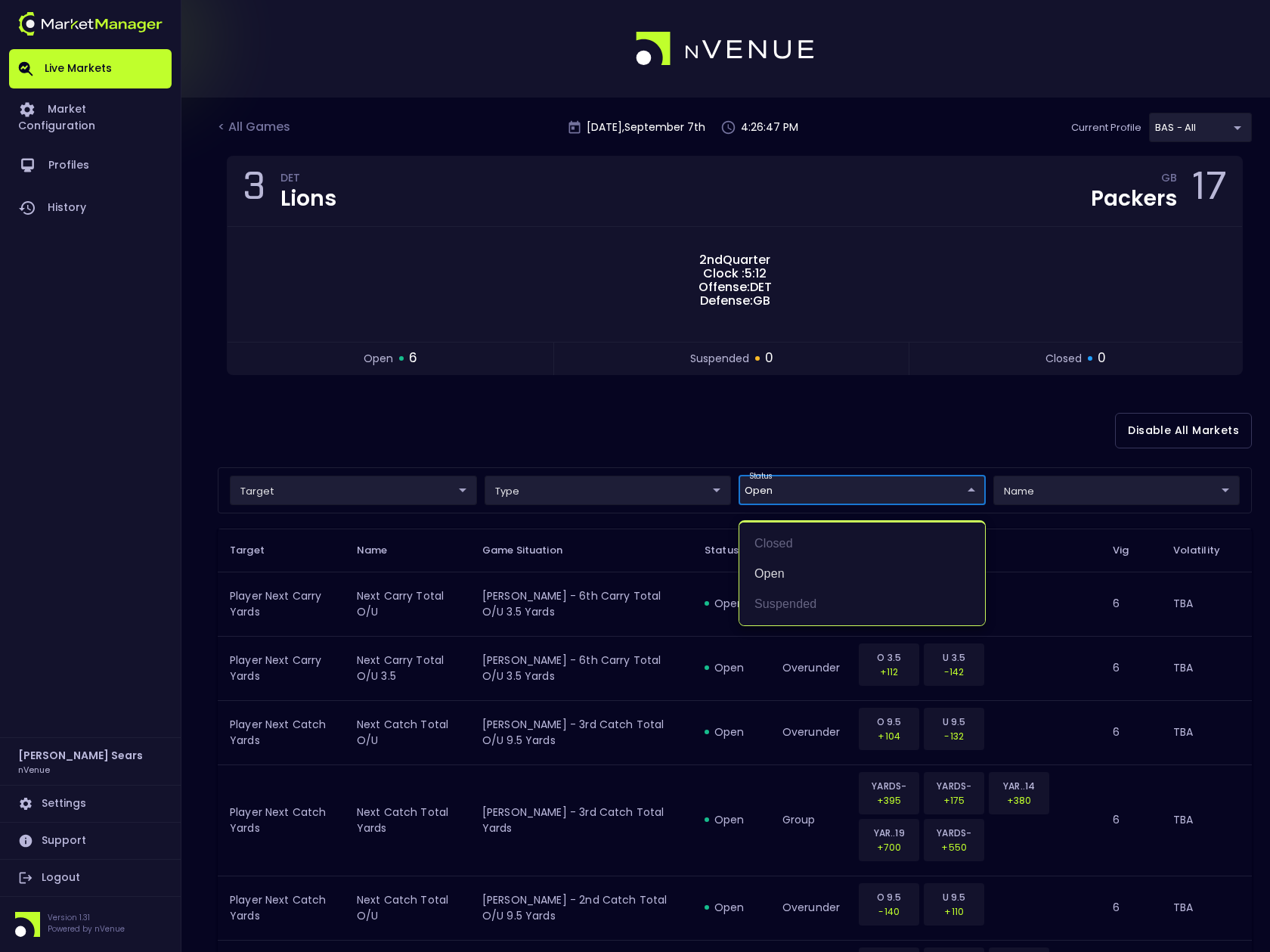
click at [595, 419] on div at bounding box center [635, 476] width 1270 height 952
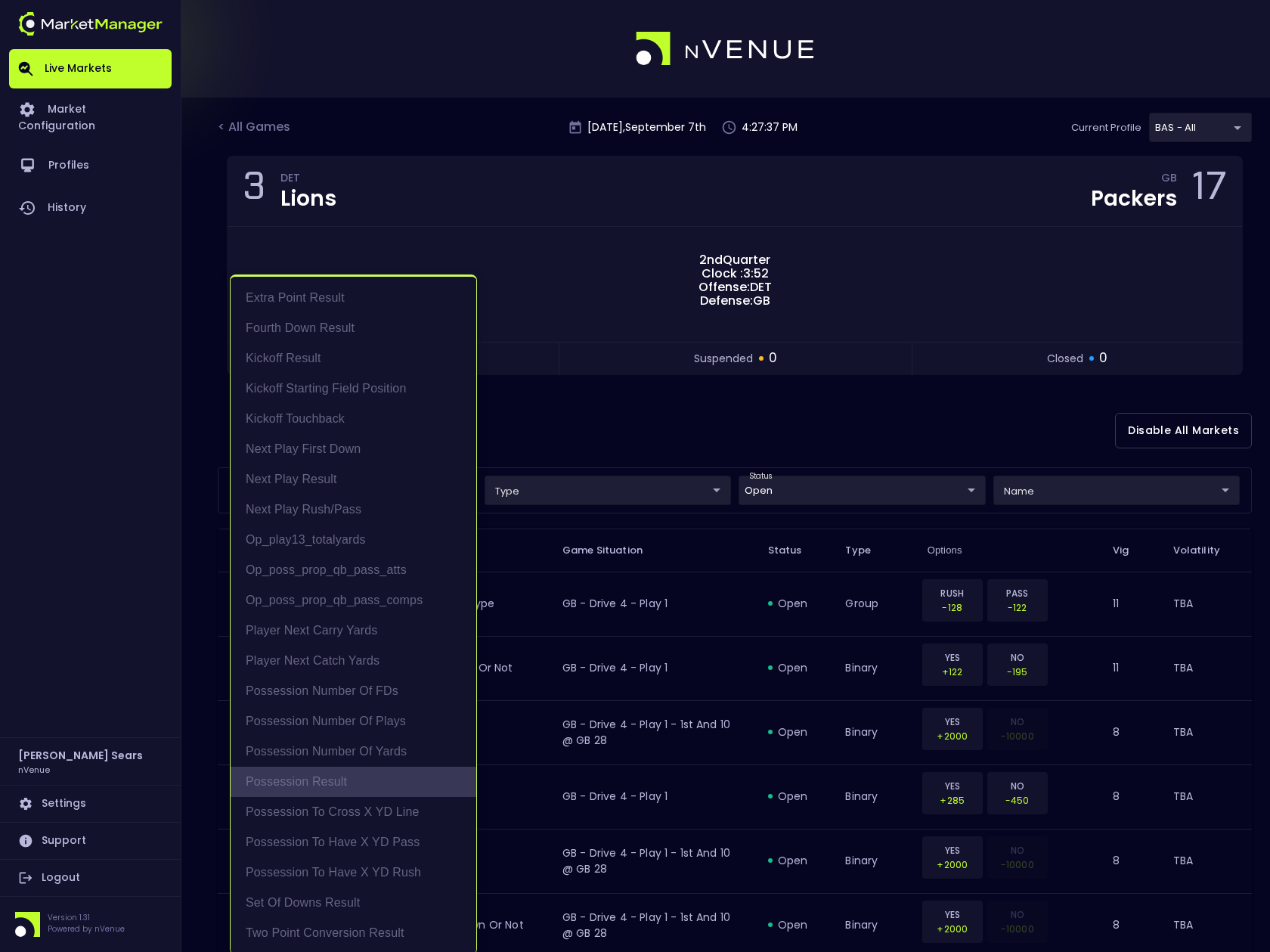
click at [347, 782] on li "Possession Result" at bounding box center [353, 782] width 246 height 30
type input "Possession Result"
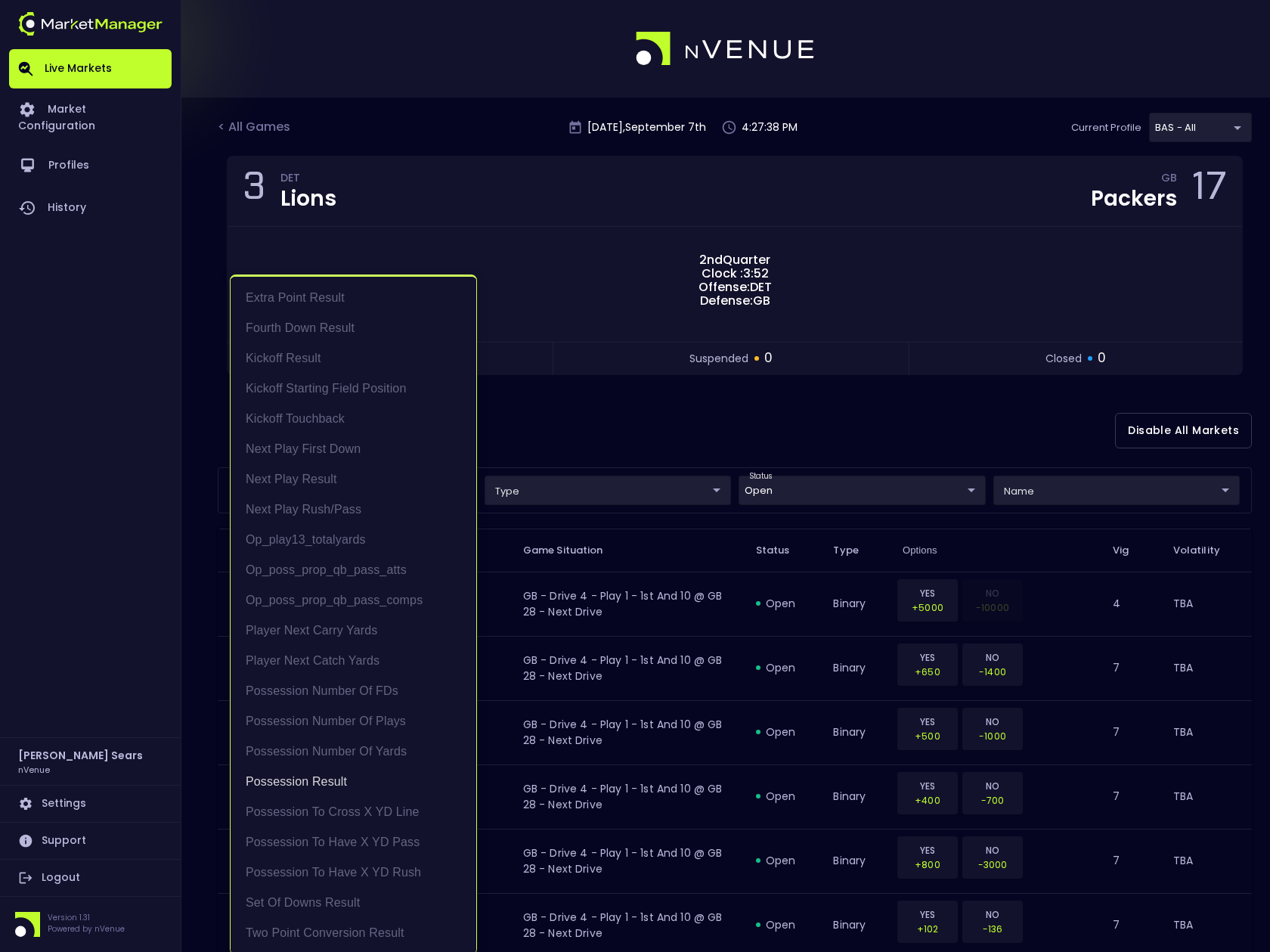
click at [574, 442] on div at bounding box center [635, 476] width 1270 height 952
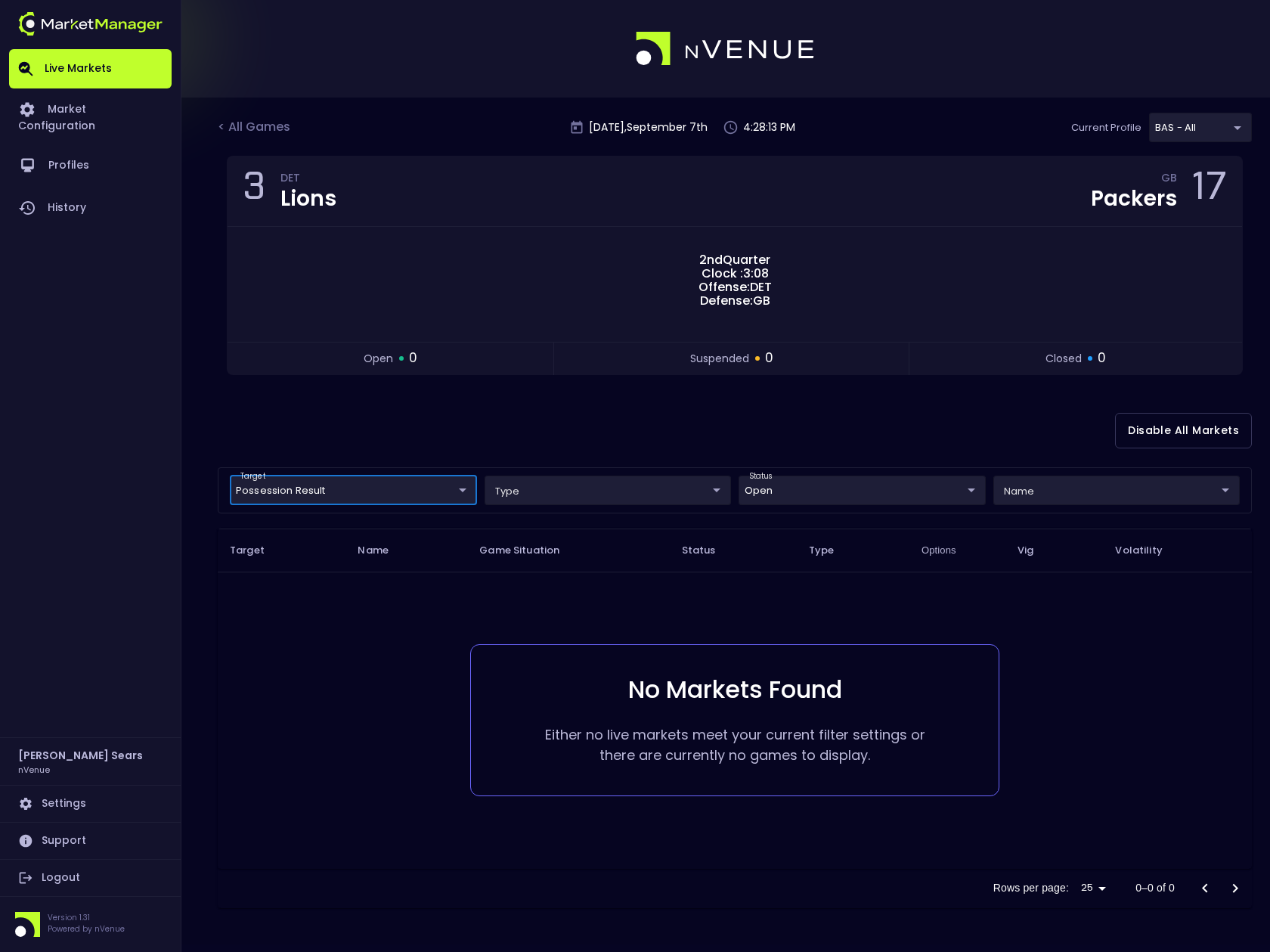
click at [303, 490] on body "Live Markets Market Configuration Profiles History Bruce Sears nVenue Settings …" at bounding box center [635, 476] width 1270 height 952
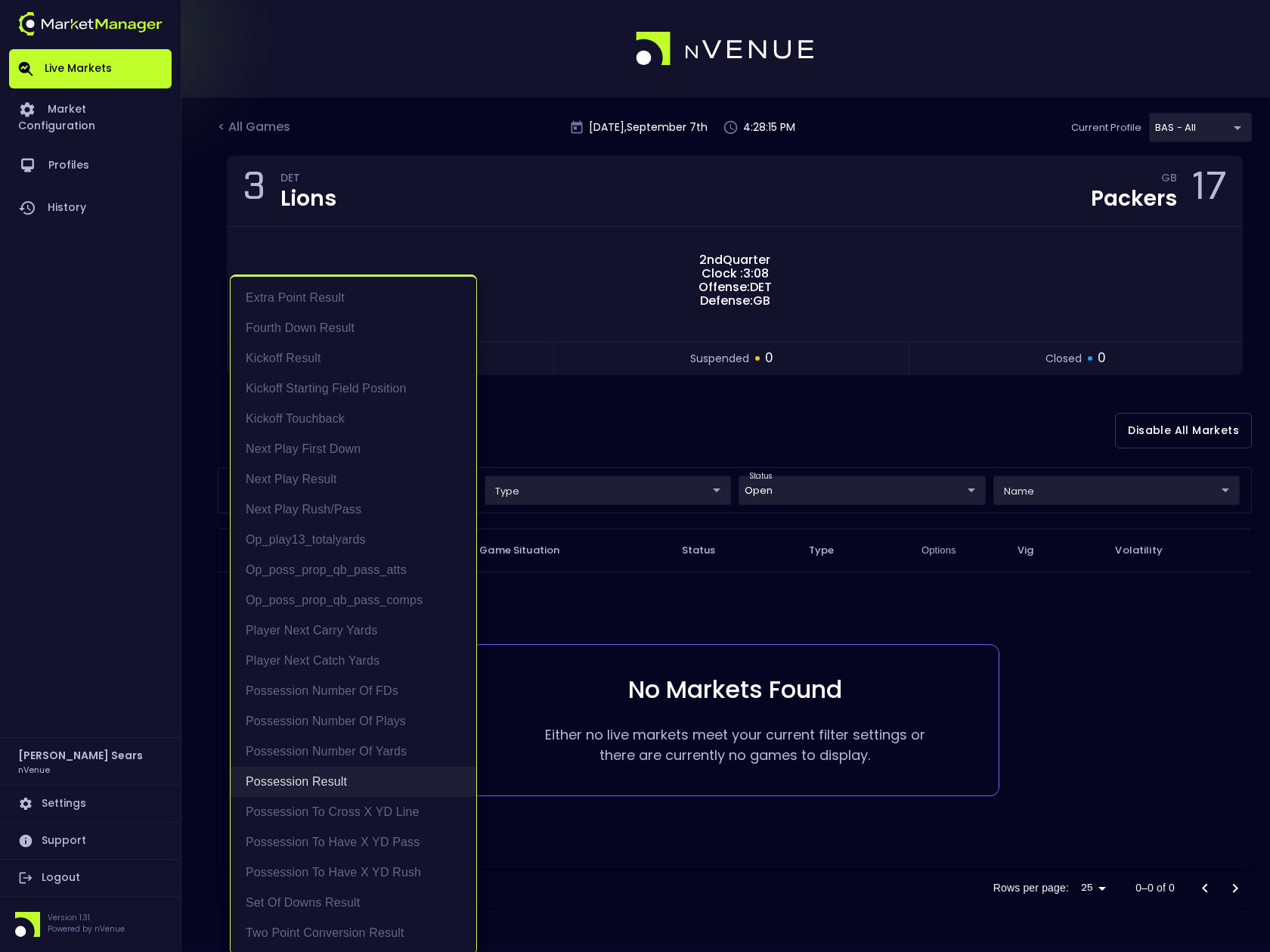
click at [330, 782] on li "Possession Result" at bounding box center [353, 782] width 246 height 30
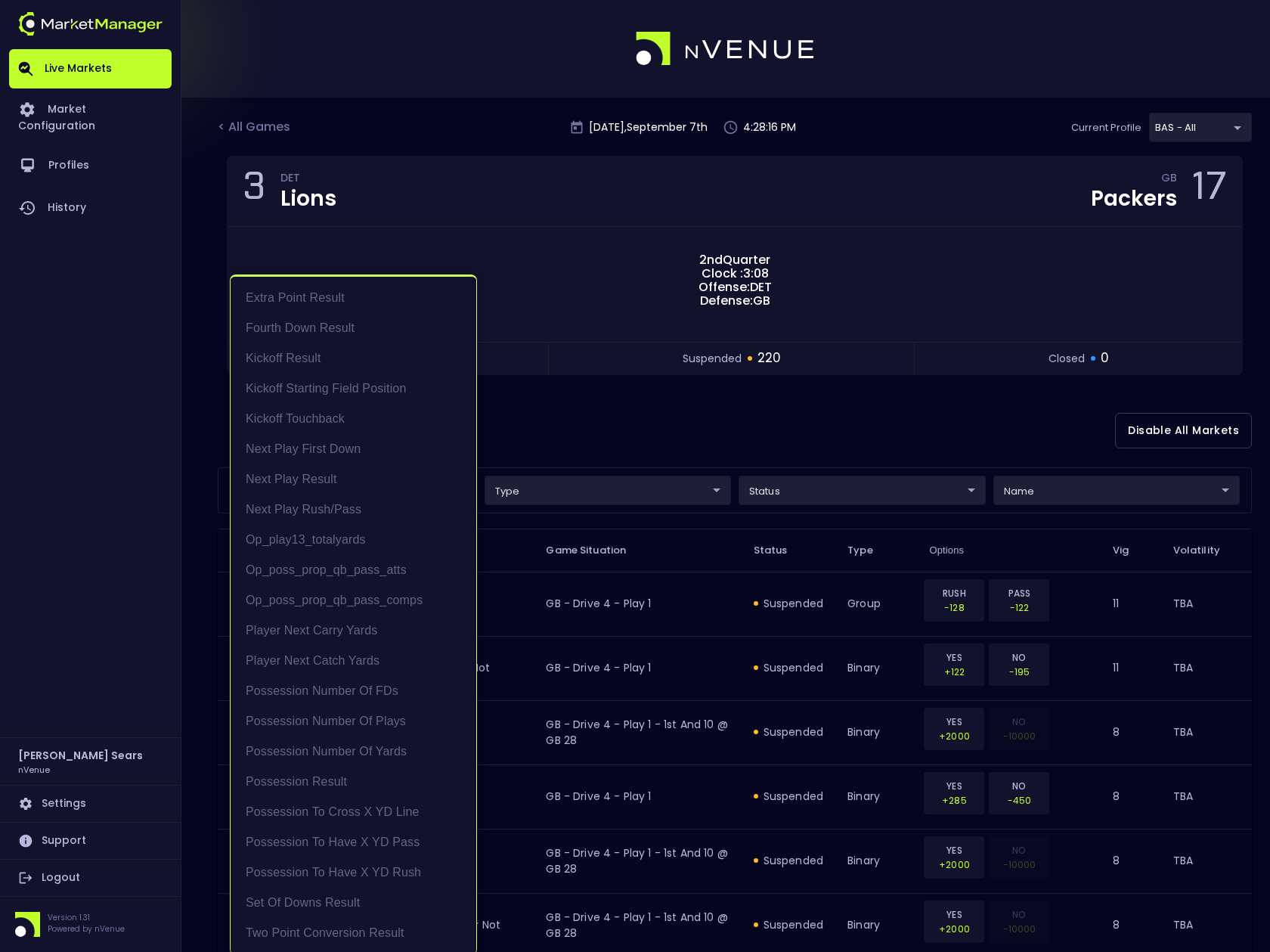
click at [548, 431] on div at bounding box center [635, 476] width 1270 height 952
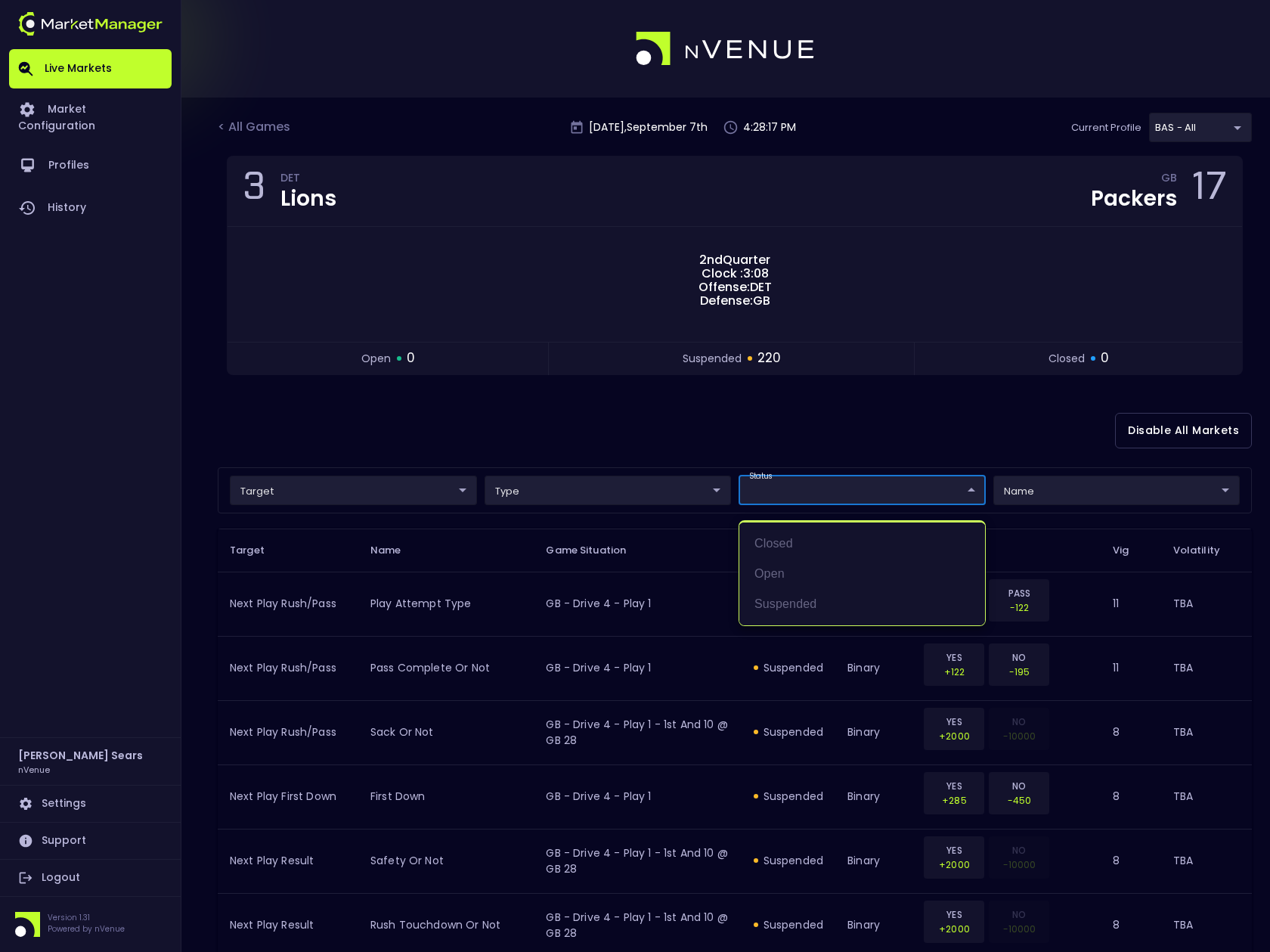
click at [772, 570] on li "open" at bounding box center [862, 573] width 246 height 30
type input "open"
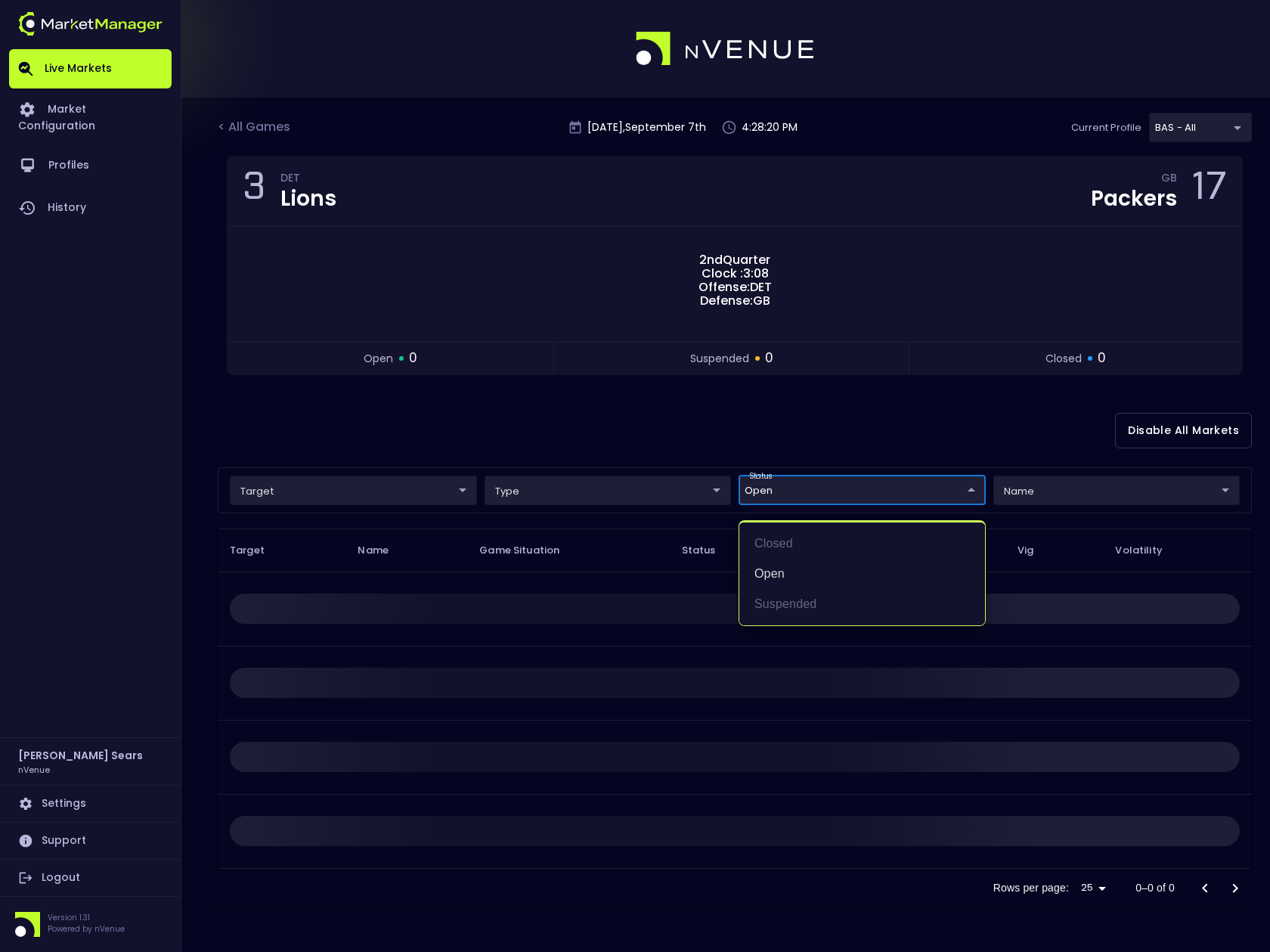
click at [610, 438] on div at bounding box center [635, 476] width 1270 height 952
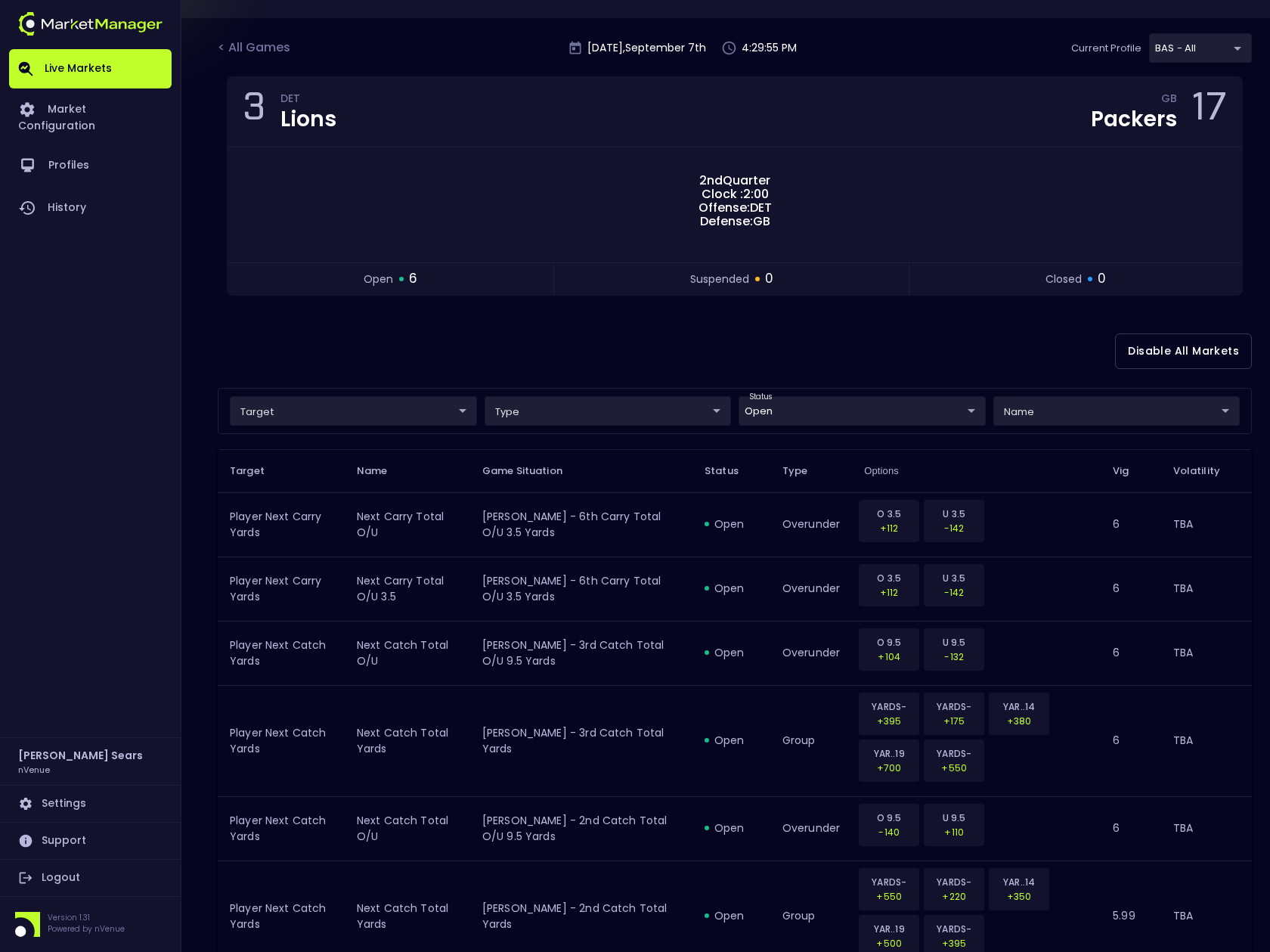
scroll to position [176, 0]
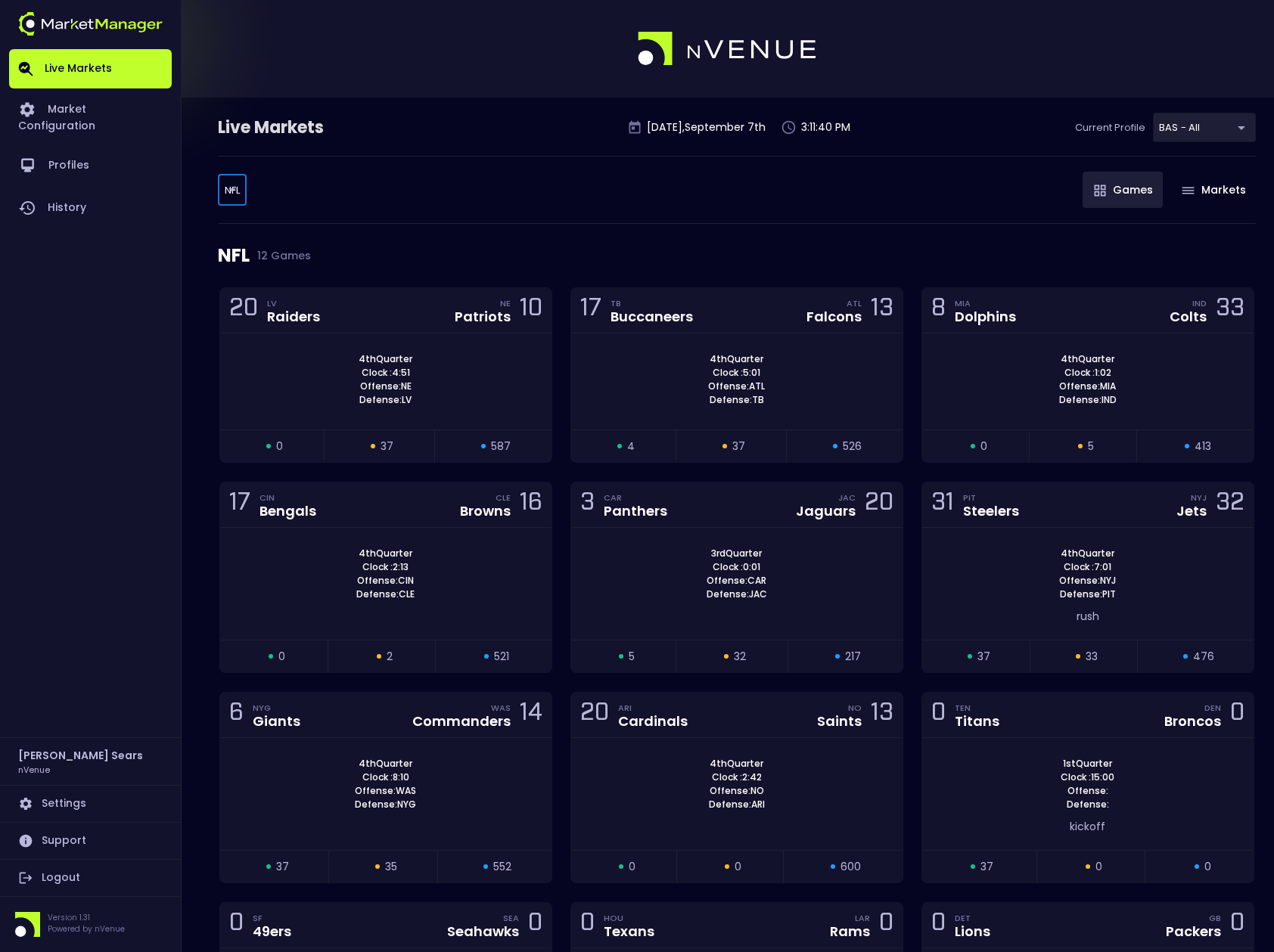
click at [220, 189] on body "Live Markets Market Configuration Profiles History [PERSON_NAME] nVenue Setting…" at bounding box center [637, 584] width 1274 height 1170
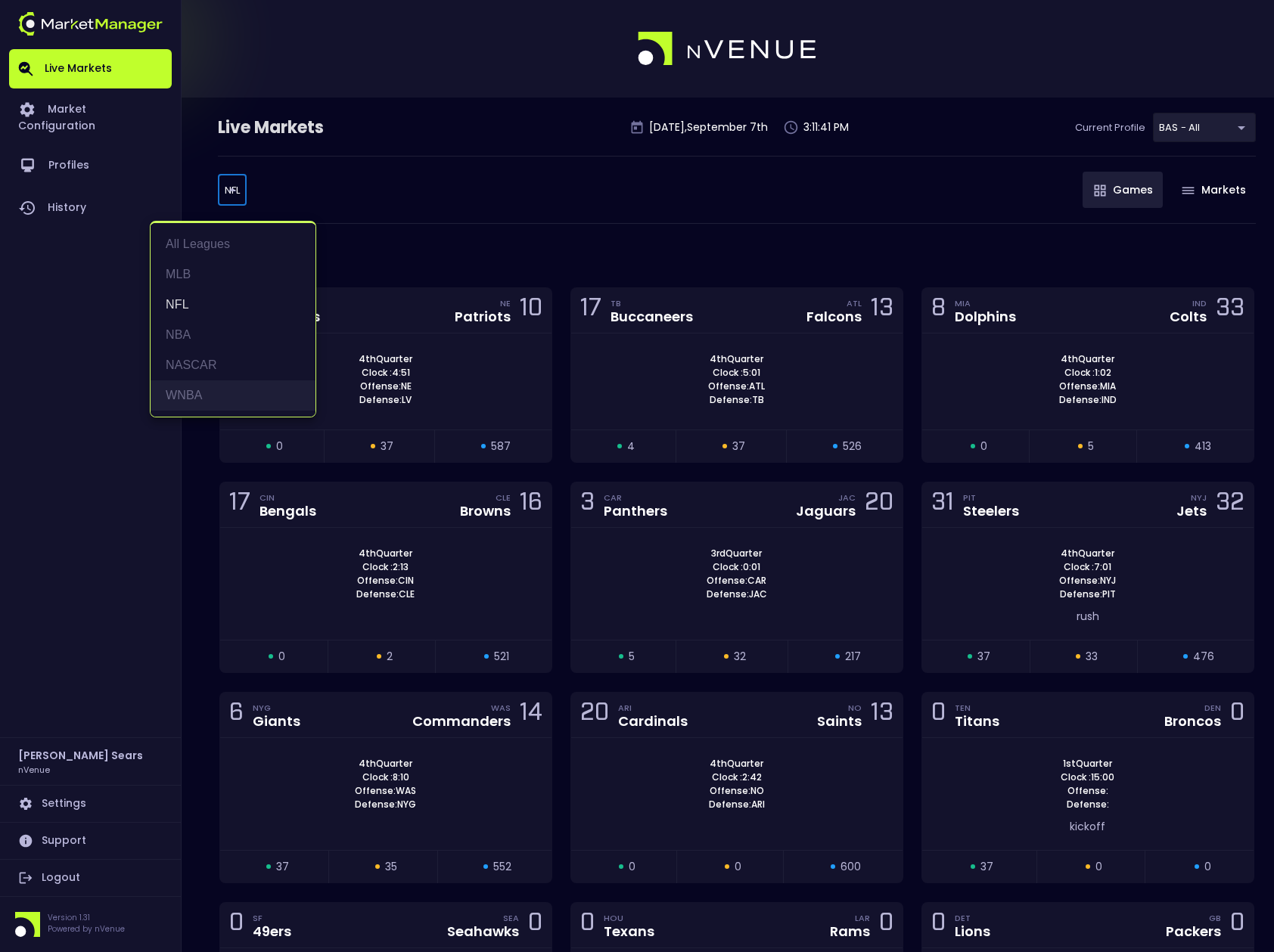
click at [198, 391] on li "WNBA" at bounding box center [233, 395] width 165 height 30
type input "WNBA"
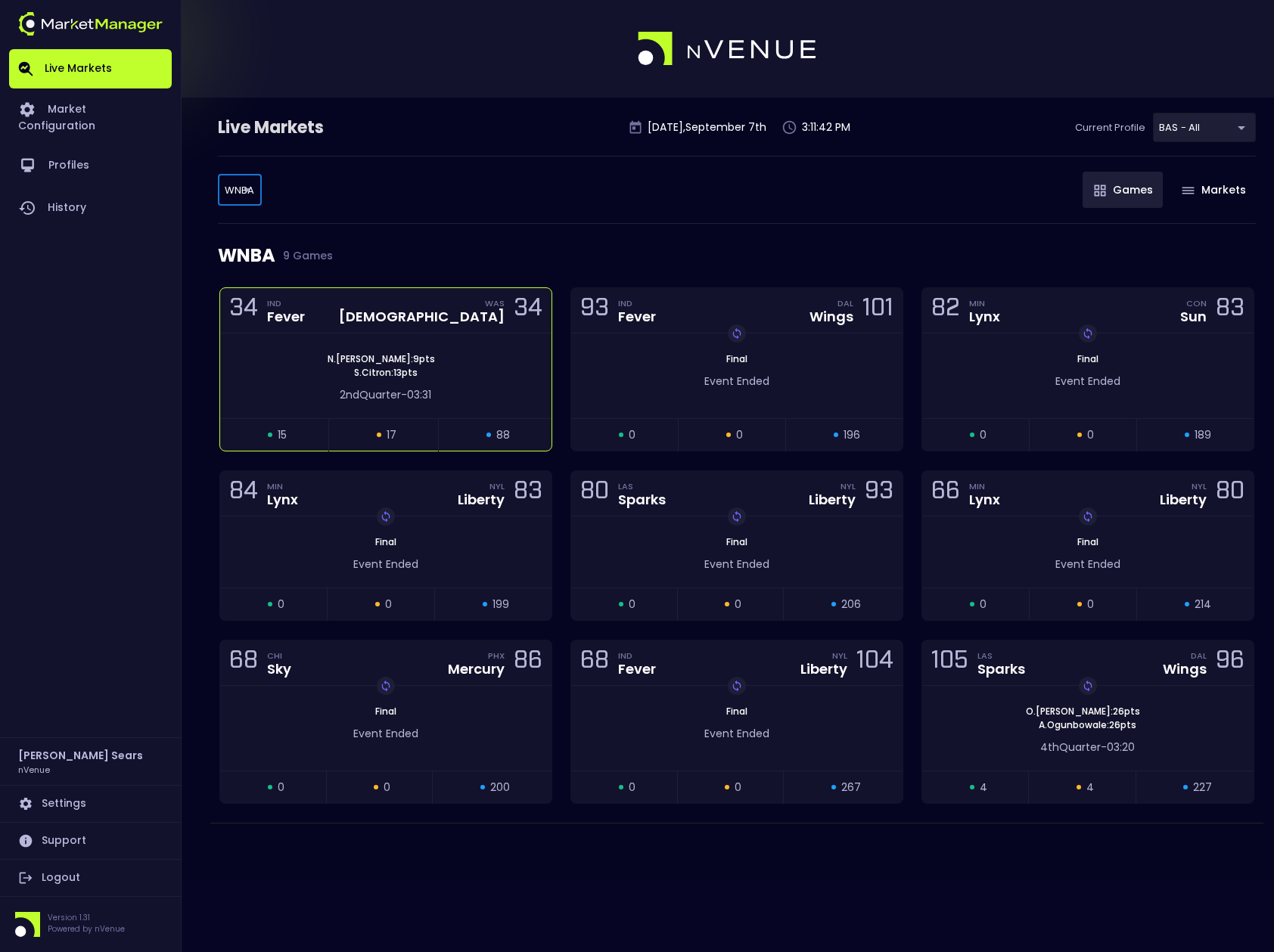
click at [348, 390] on span "2nd Quarter" at bounding box center [369, 394] width 61 height 16
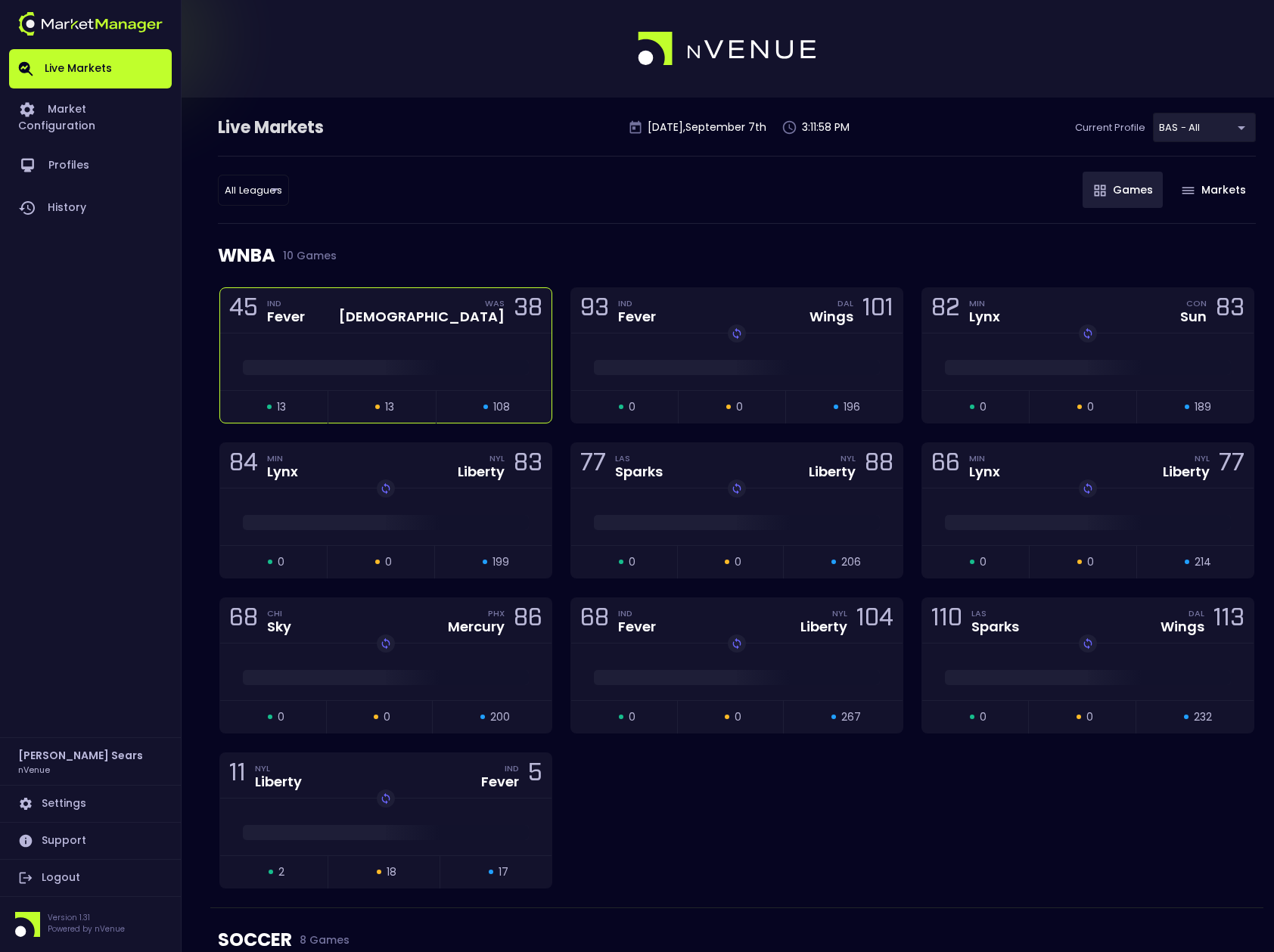
click at [480, 388] on div at bounding box center [386, 362] width 331 height 57
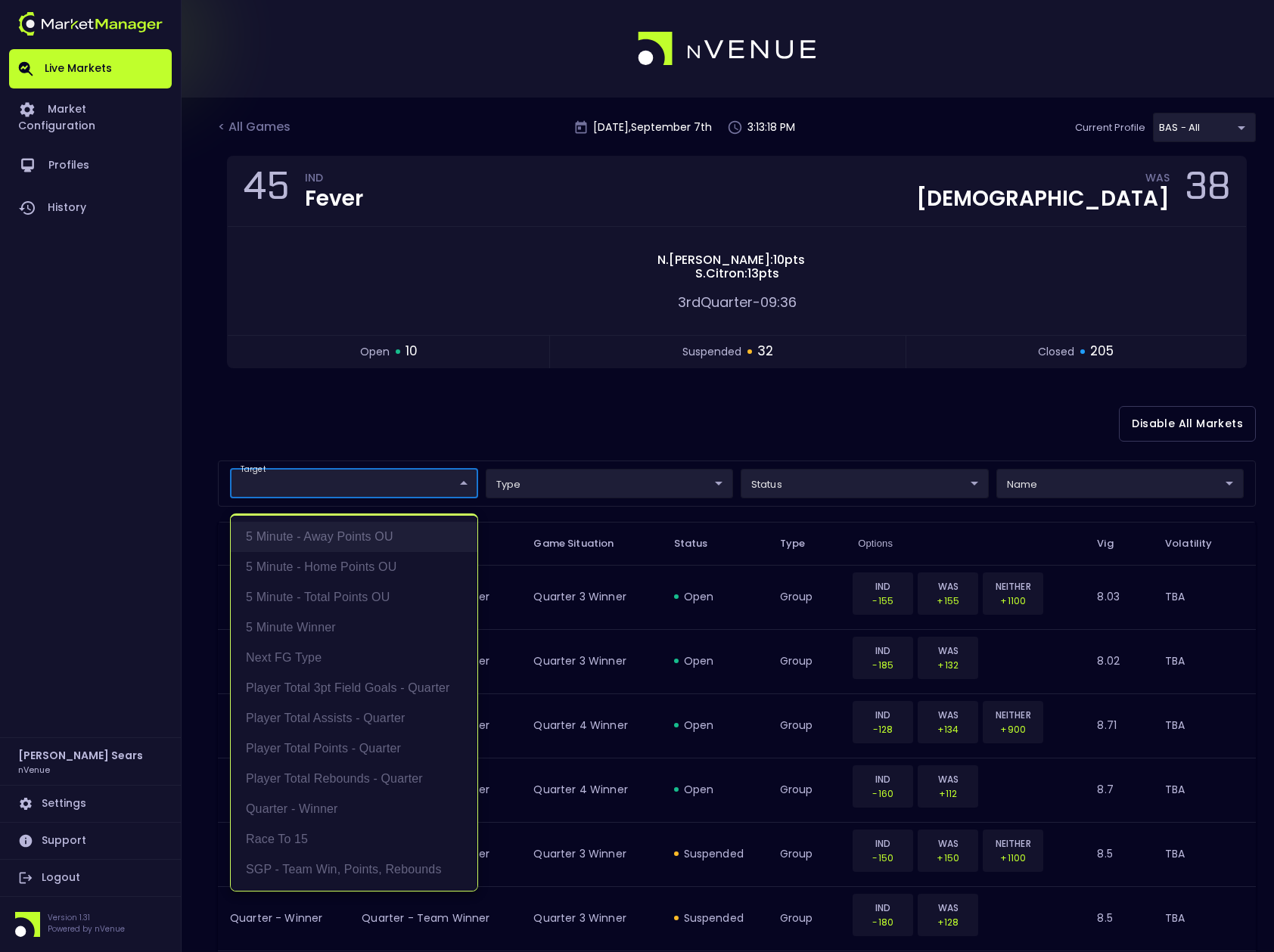
click at [392, 537] on li "5 Minute - Away Points OU" at bounding box center [354, 537] width 247 height 30
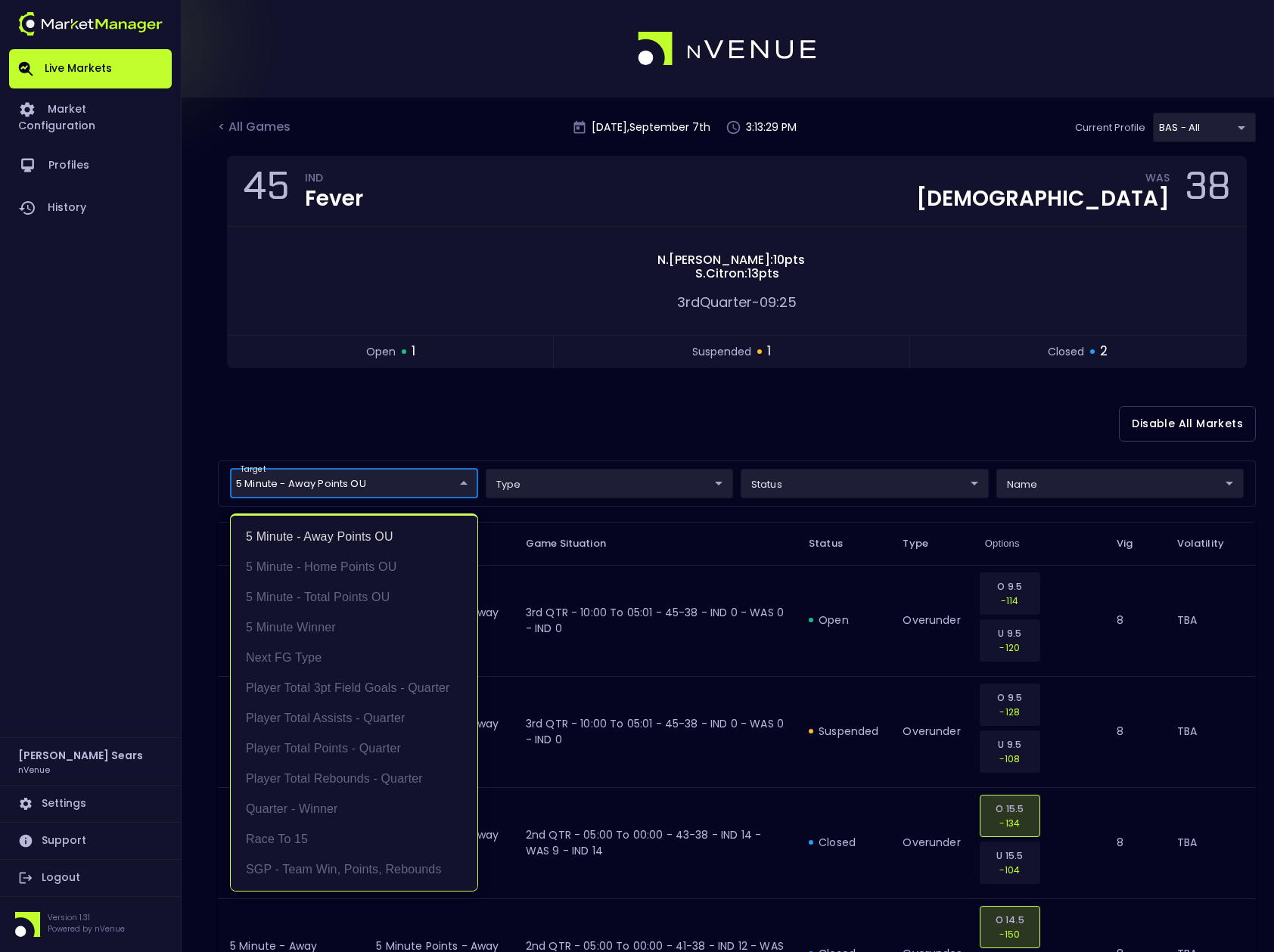
click at [505, 421] on div at bounding box center [637, 476] width 1274 height 952
click at [461, 484] on body "Live Markets Market Configuration Profiles History [PERSON_NAME] nVenue Setting…" at bounding box center [637, 598] width 1274 height 1197
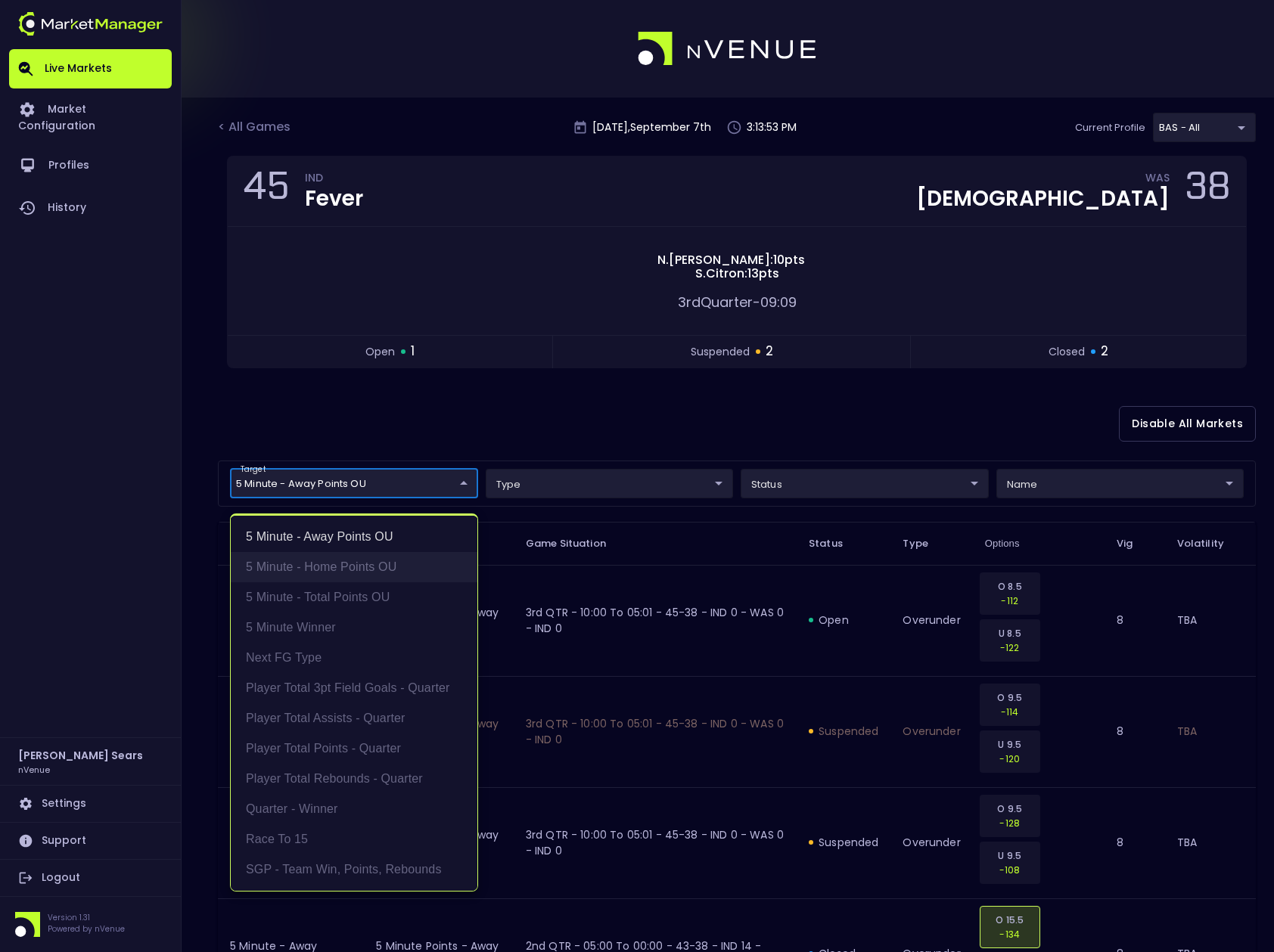
click at [343, 569] on li "5 Minute - Home Points OU" at bounding box center [354, 567] width 247 height 30
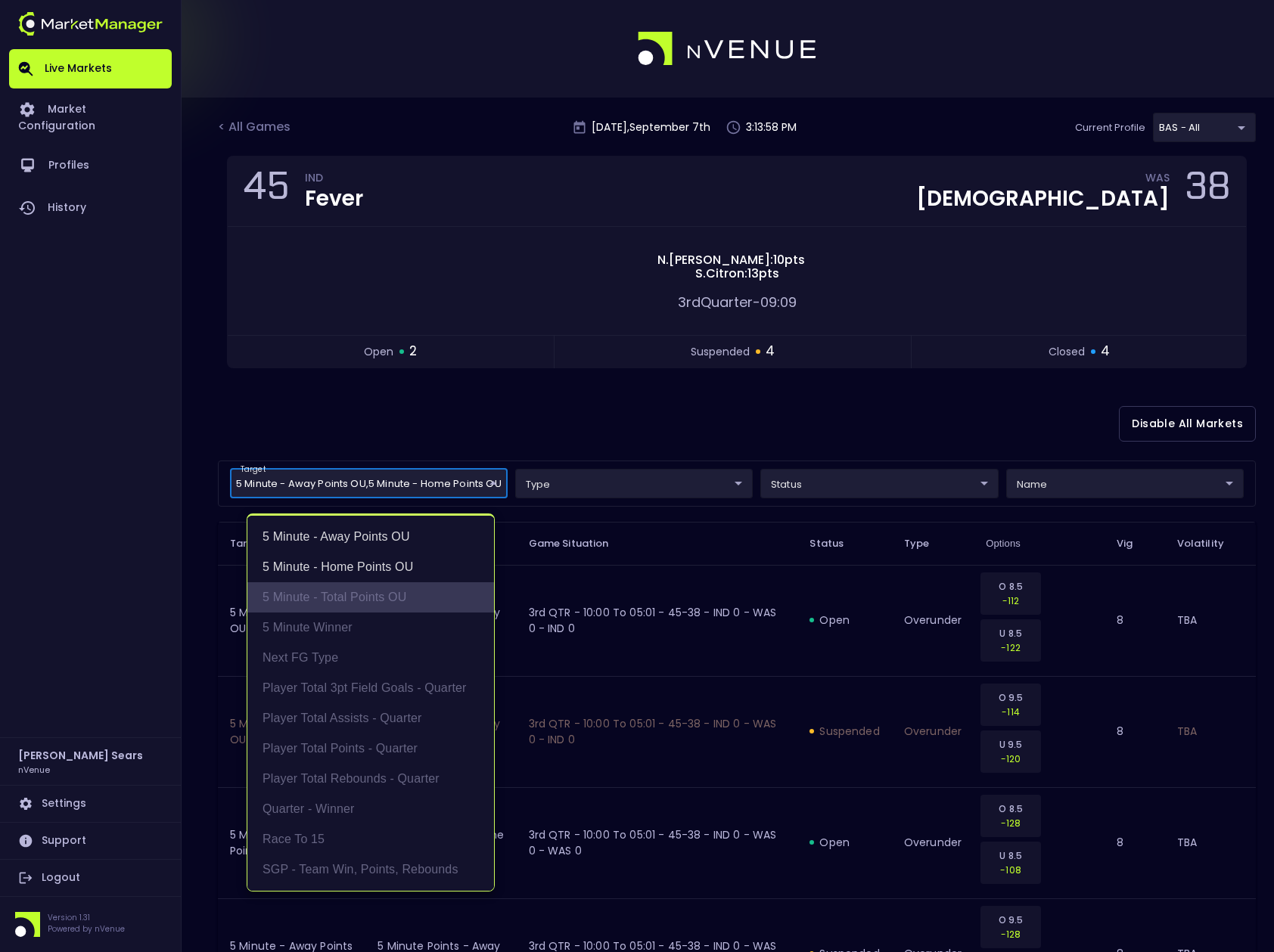
click at [369, 596] on li "5 Minute - Total Points OU" at bounding box center [370, 597] width 247 height 30
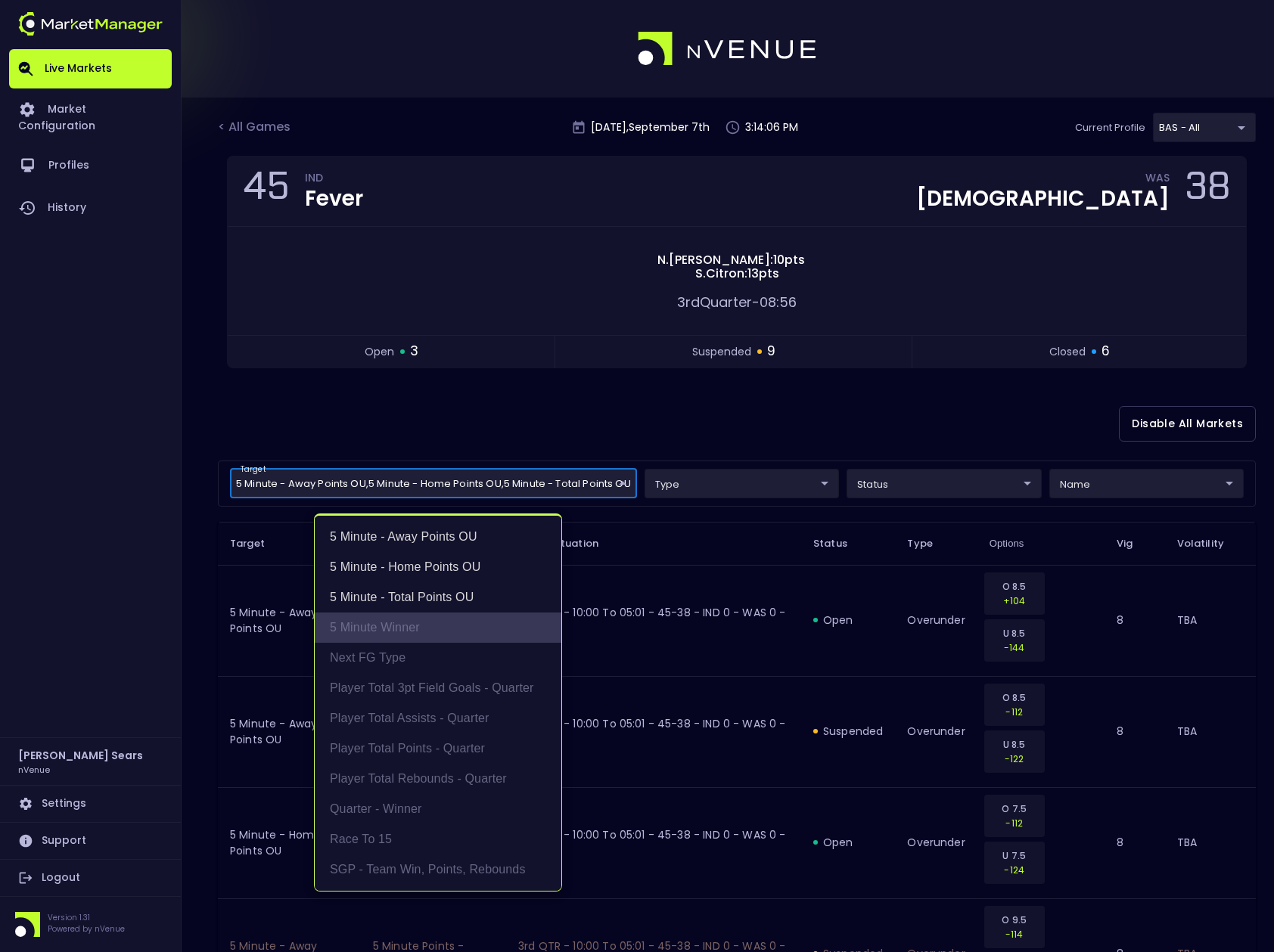
click at [386, 623] on li "5 Minute Winner" at bounding box center [438, 627] width 247 height 30
type input "5 Minute - Away Points OU,5 Minute - Home Points OU,5 Minute - Total Points OU,…"
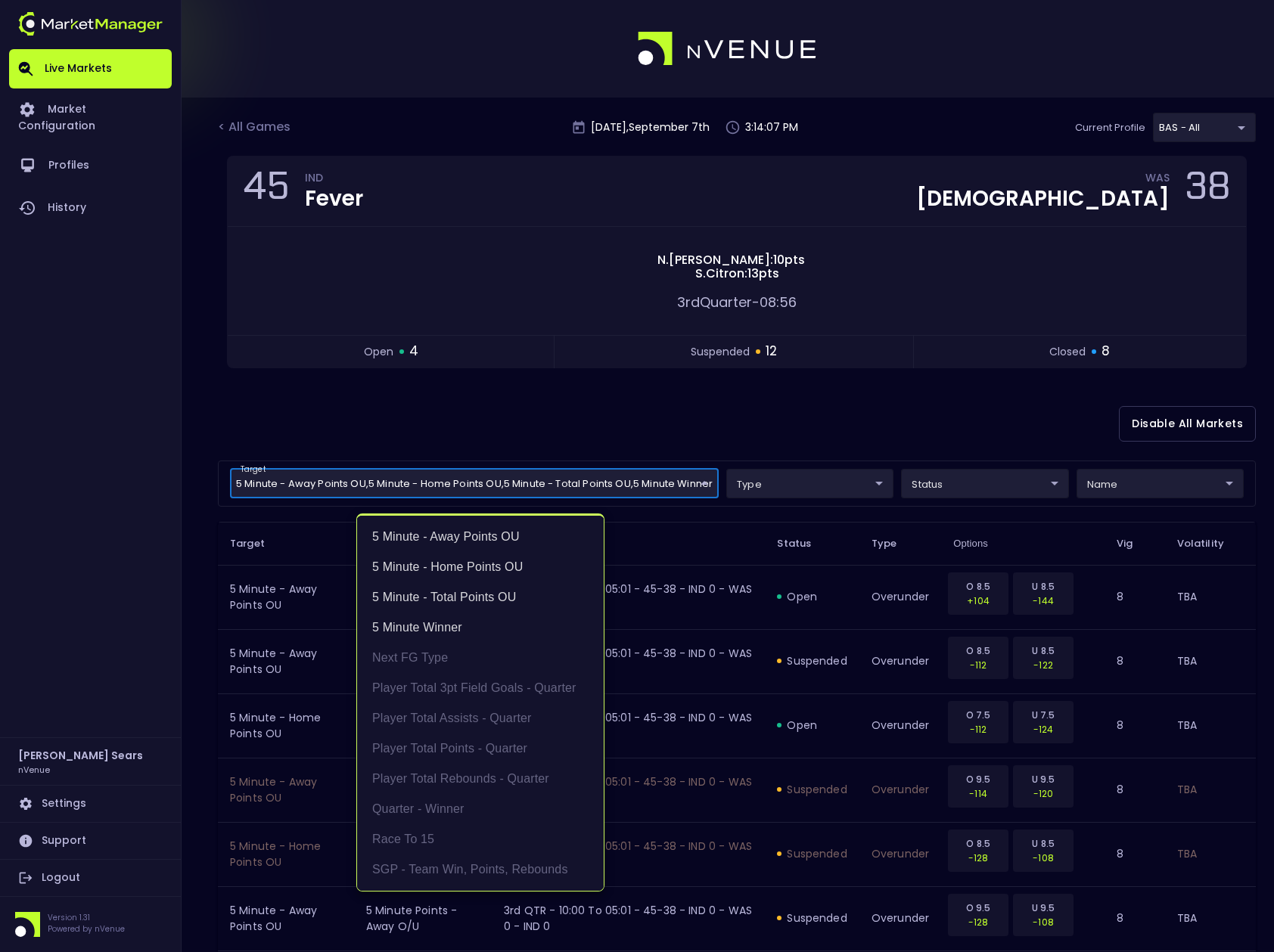
click at [759, 423] on div at bounding box center [637, 476] width 1274 height 952
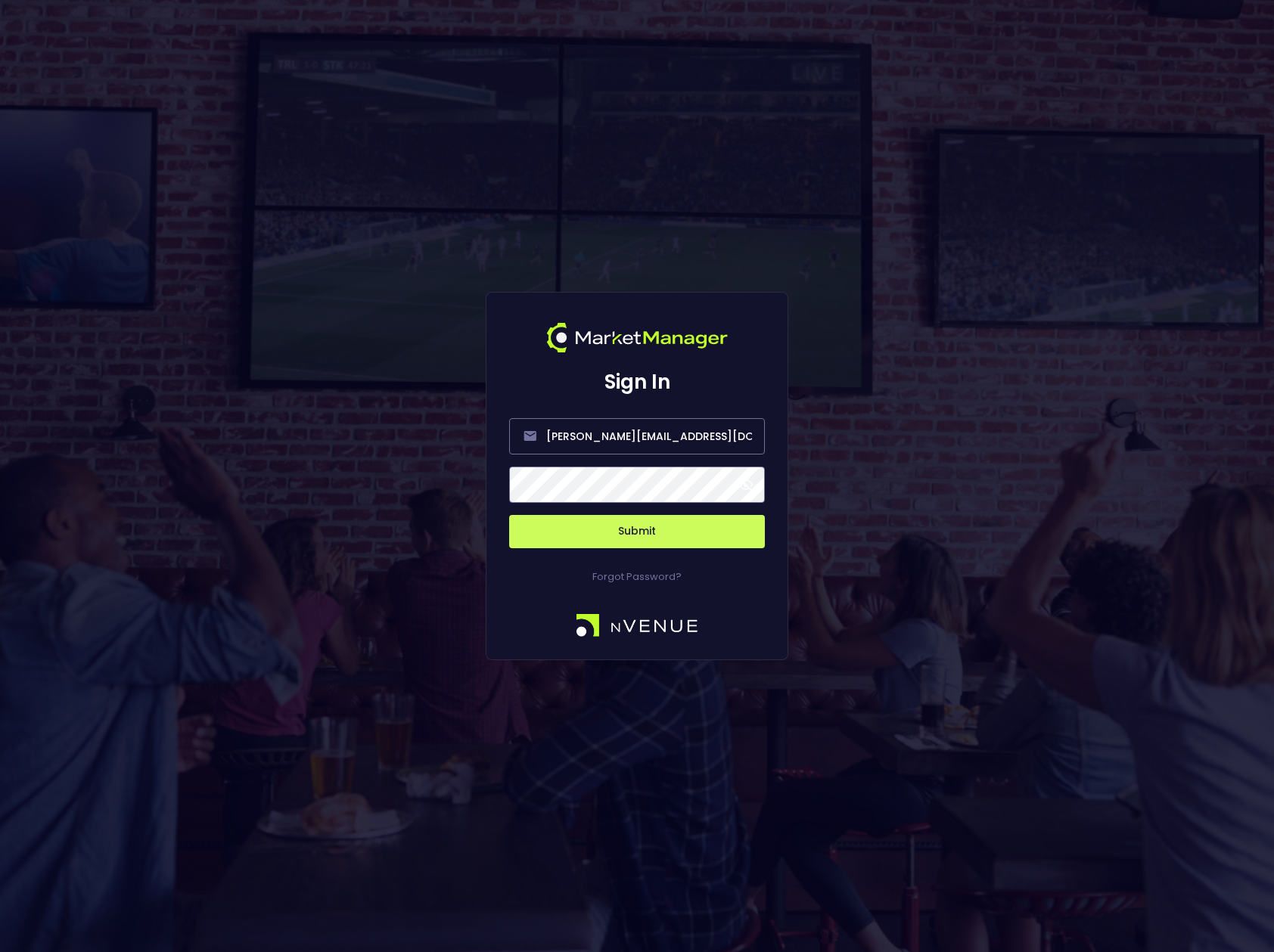
click at [747, 486] on span at bounding box center [745, 485] width 14 height 14
click at [696, 539] on button "Submit" at bounding box center [637, 531] width 256 height 33
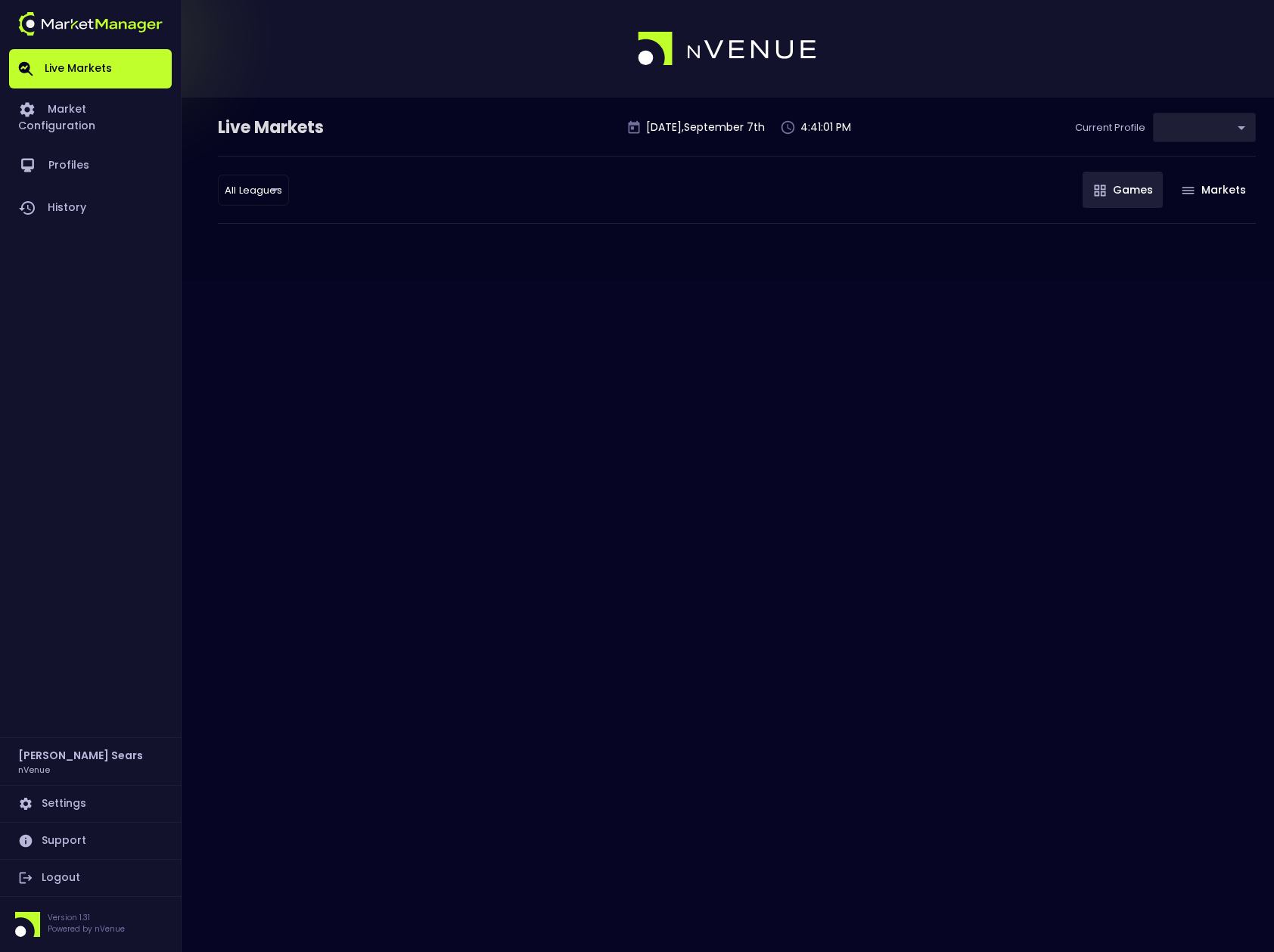
type input "0d810fa5-e353-4d9c-b11d-31f095cae871"
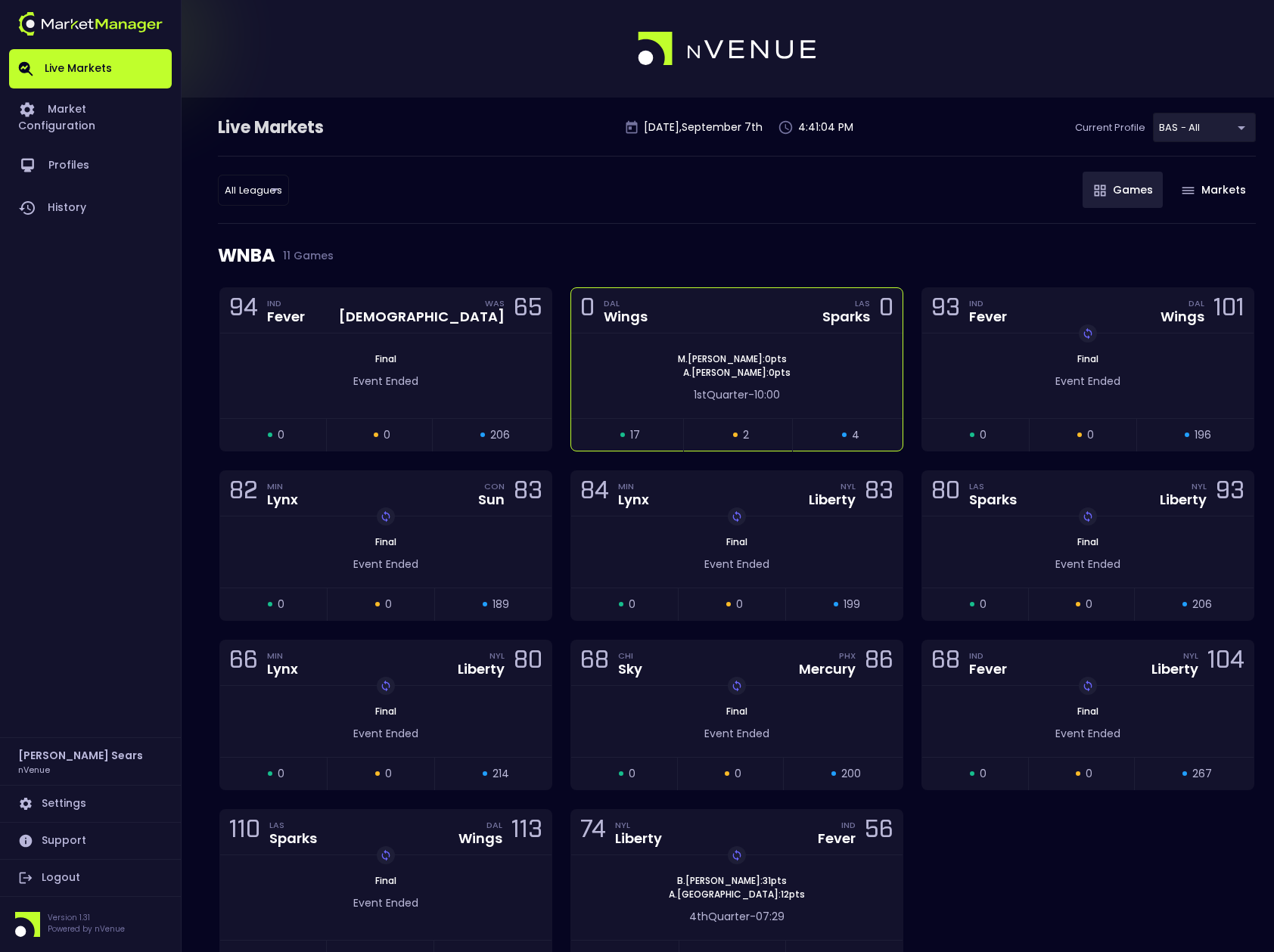
click at [613, 404] on div "[PERSON_NAME] : 0 pts [PERSON_NAME] : 0 pts 1st Quarter - 10:00" at bounding box center [736, 376] width 331 height 85
